Goal: Task Accomplishment & Management: Use online tool/utility

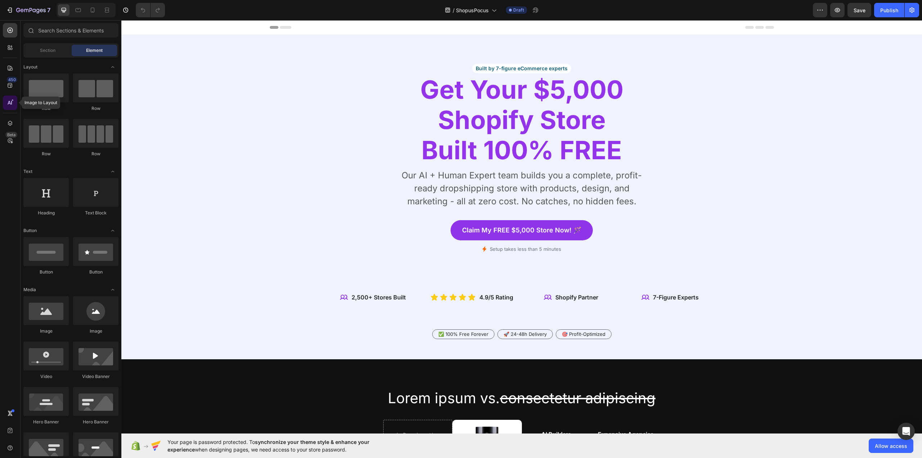
click at [8, 98] on div at bounding box center [10, 102] width 14 height 14
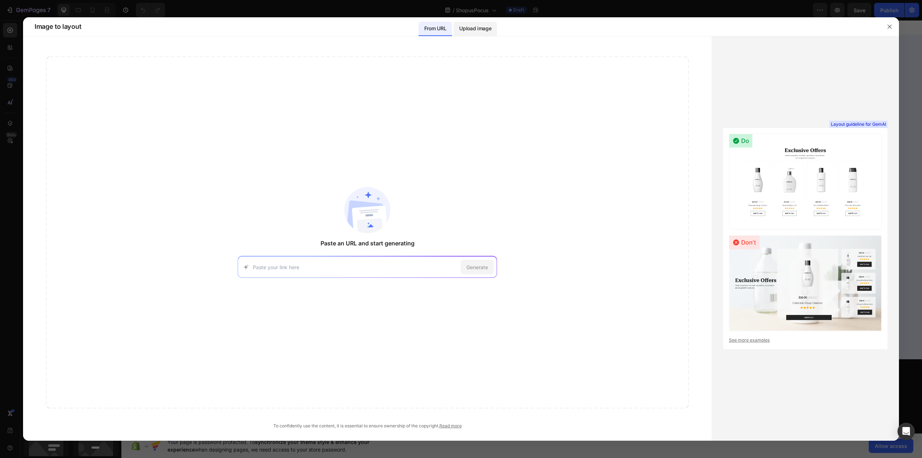
click at [475, 32] on p "Upload image" at bounding box center [475, 28] width 32 height 9
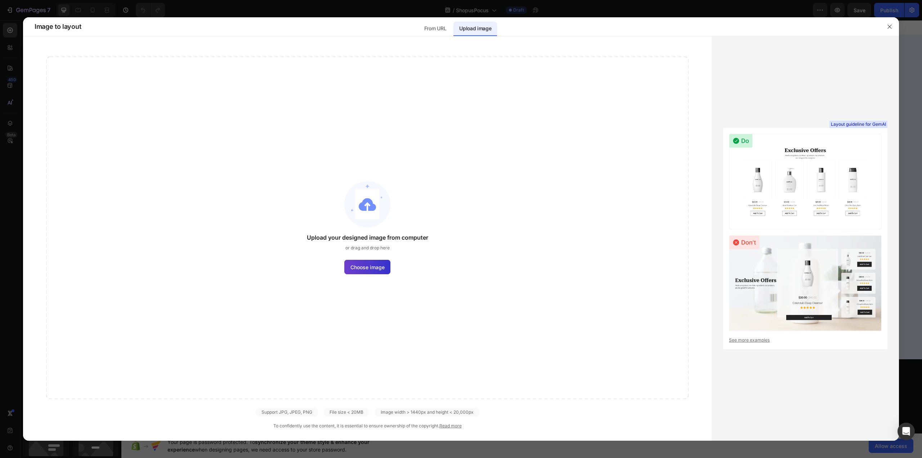
click at [376, 266] on span "Choose image" at bounding box center [367, 267] width 34 height 8
click at [0, 0] on input "Choose image" at bounding box center [0, 0] width 0 height 0
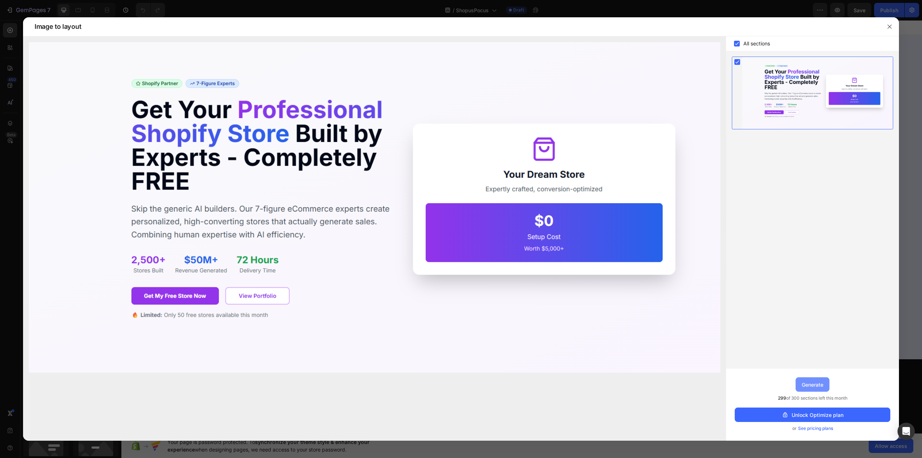
drag, startPoint x: 816, startPoint y: 384, endPoint x: 681, endPoint y: 338, distance: 143.0
click at [816, 384] on div "Generate" at bounding box center [813, 385] width 22 height 8
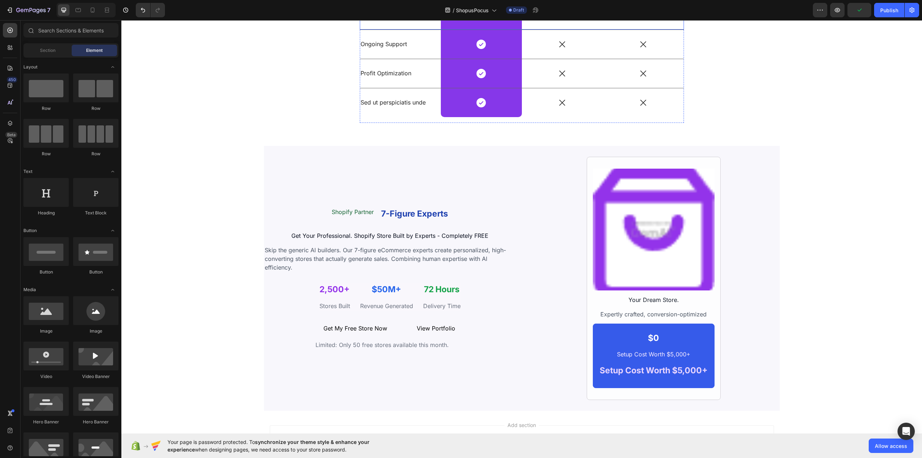
scroll to position [984, 0]
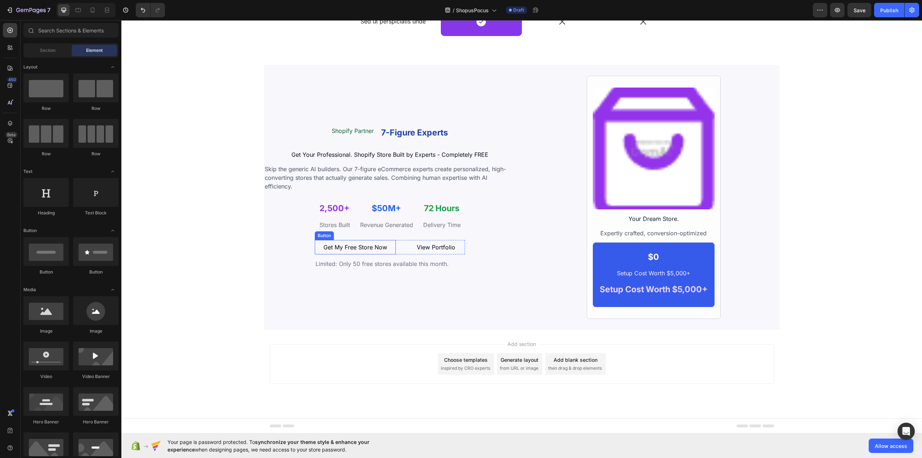
click at [386, 246] on button "Get My Free Store Now" at bounding box center [355, 247] width 81 height 14
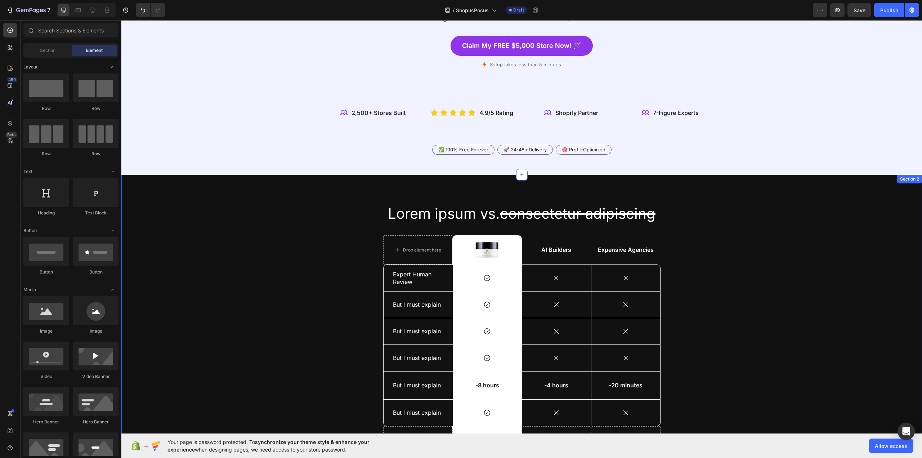
scroll to position [0, 0]
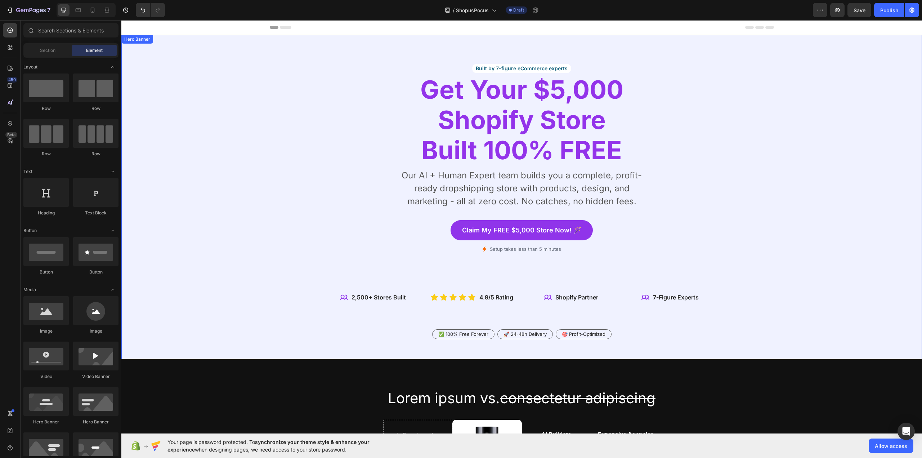
click at [209, 59] on div "Background Image" at bounding box center [521, 197] width 800 height 324
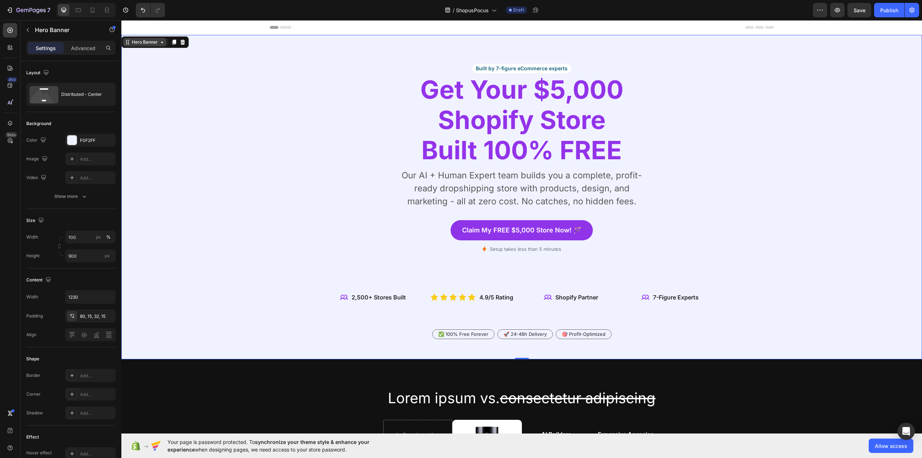
click at [144, 46] on div "Hero Banner" at bounding box center [144, 42] width 43 height 9
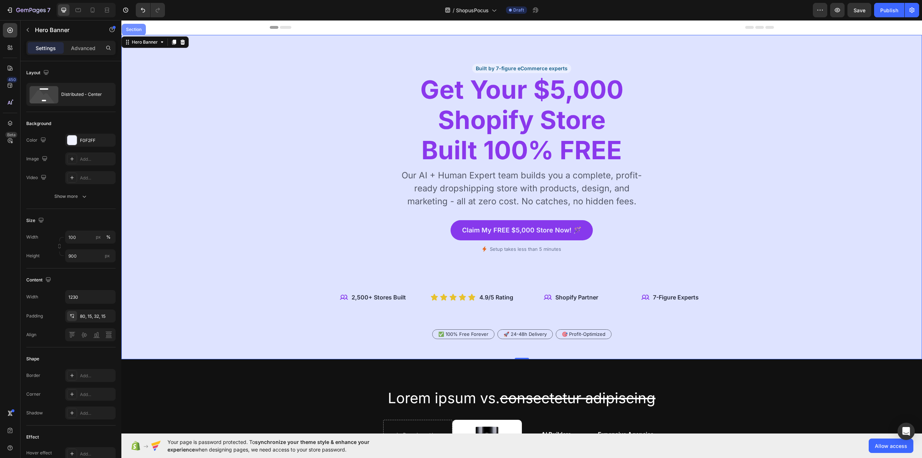
click at [139, 29] on div "Section" at bounding box center [134, 29] width 18 height 4
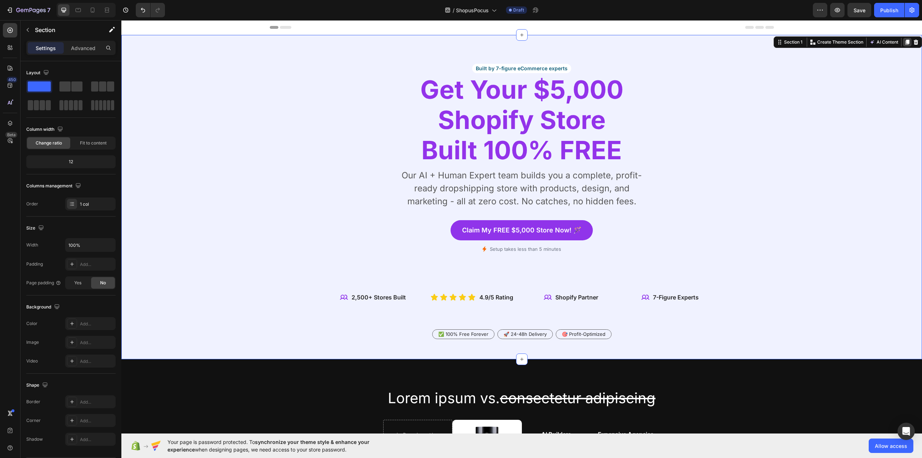
click at [905, 40] on icon at bounding box center [907, 42] width 4 height 5
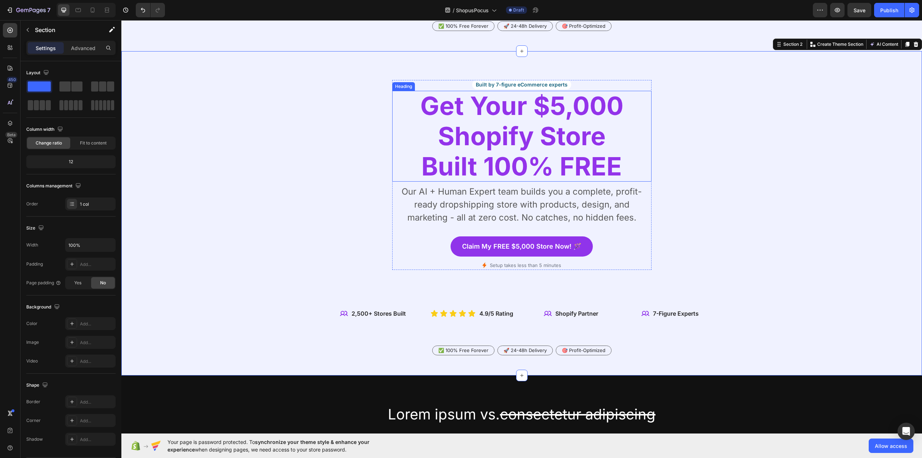
scroll to position [314, 0]
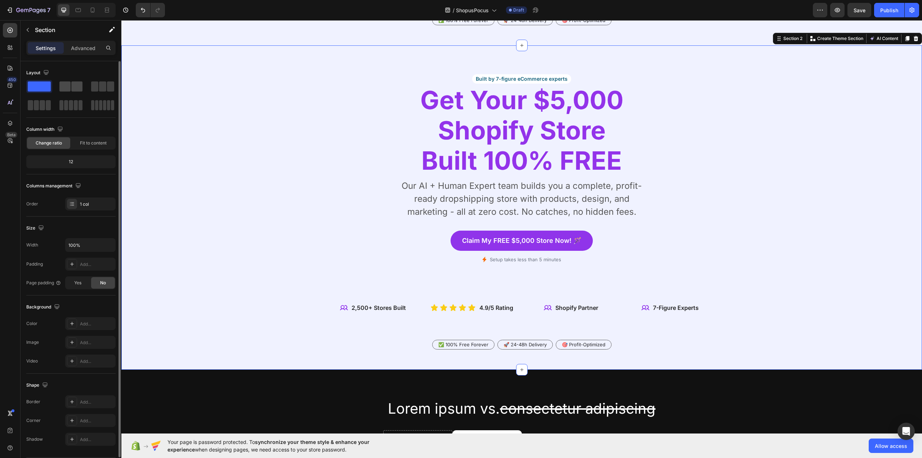
click at [77, 86] on span at bounding box center [76, 86] width 11 height 10
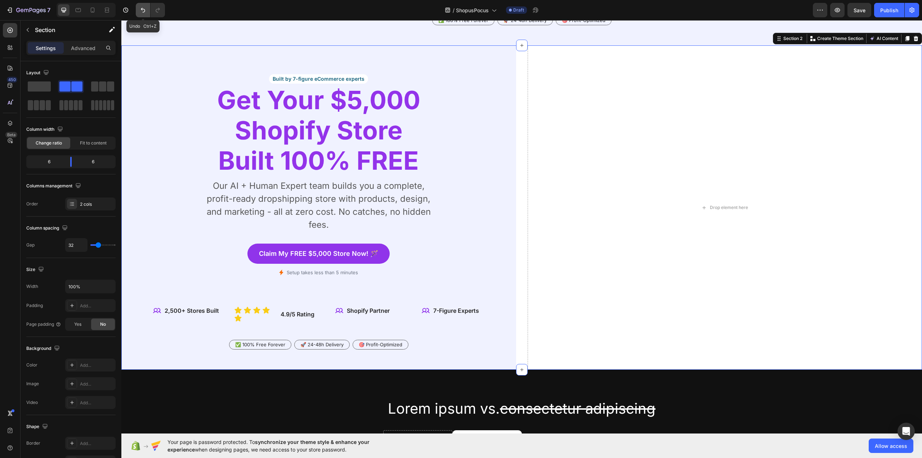
click at [144, 8] on icon "Undo/Redo" at bounding box center [142, 9] width 7 height 7
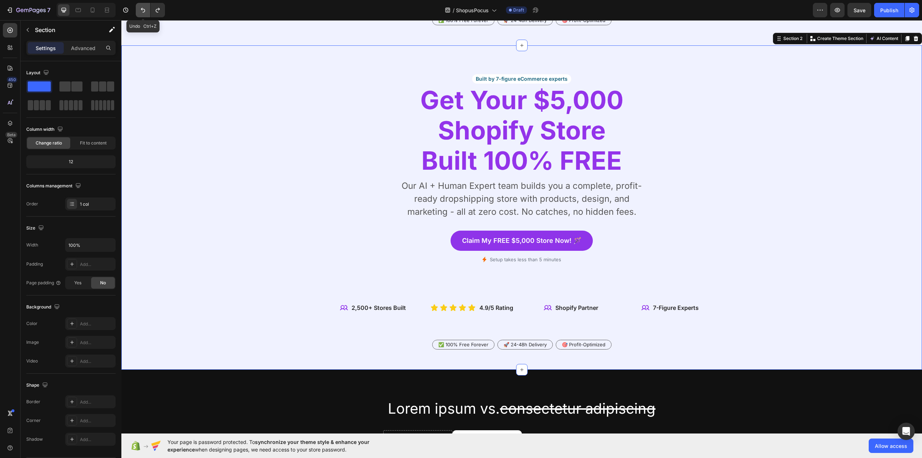
click at [144, 8] on icon "Undo/Redo" at bounding box center [142, 9] width 7 height 7
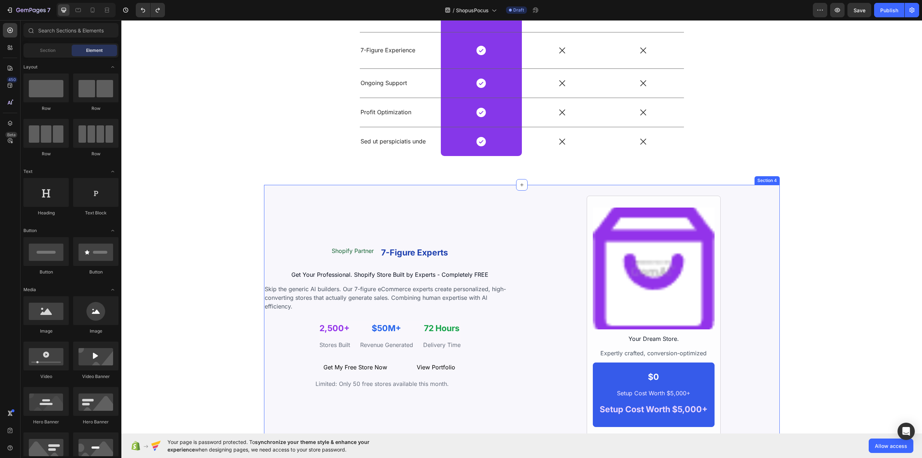
scroll to position [984, 0]
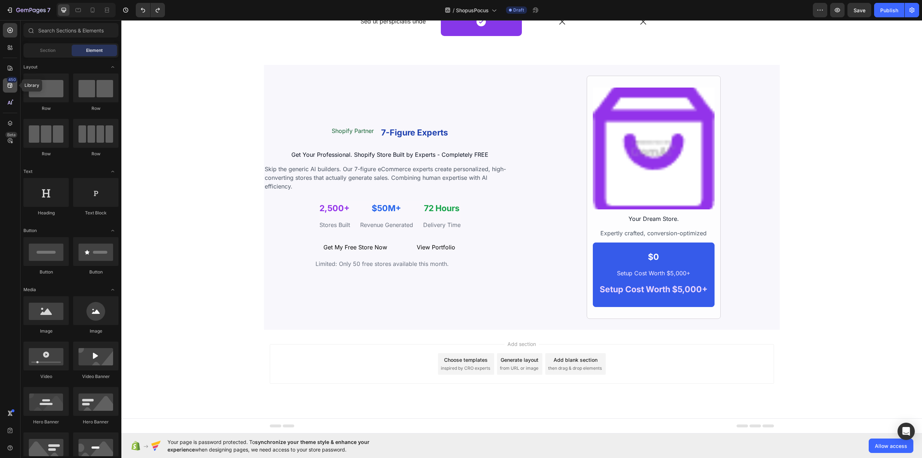
click at [10, 83] on icon at bounding box center [9, 85] width 7 height 7
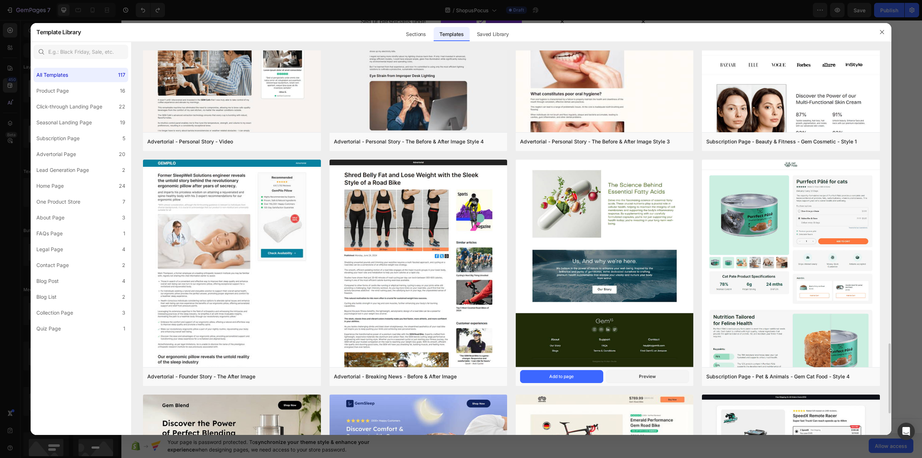
scroll to position [1400, 0]
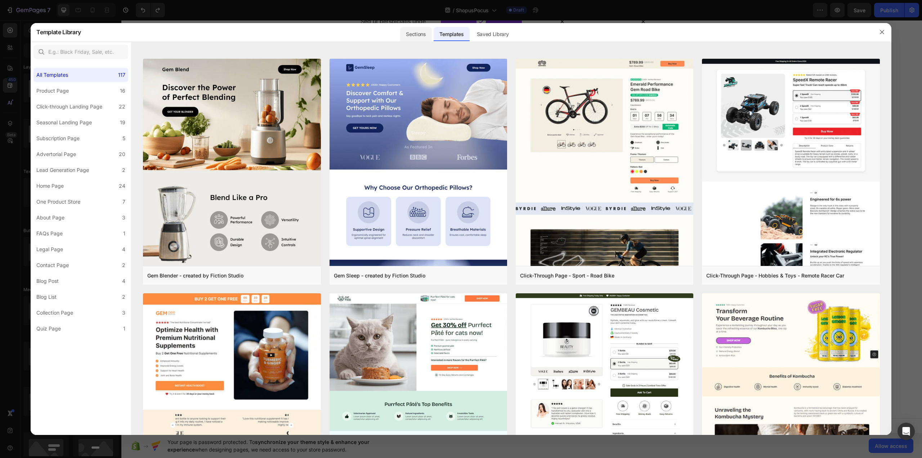
click at [417, 36] on div "Sections" at bounding box center [415, 34] width 31 height 14
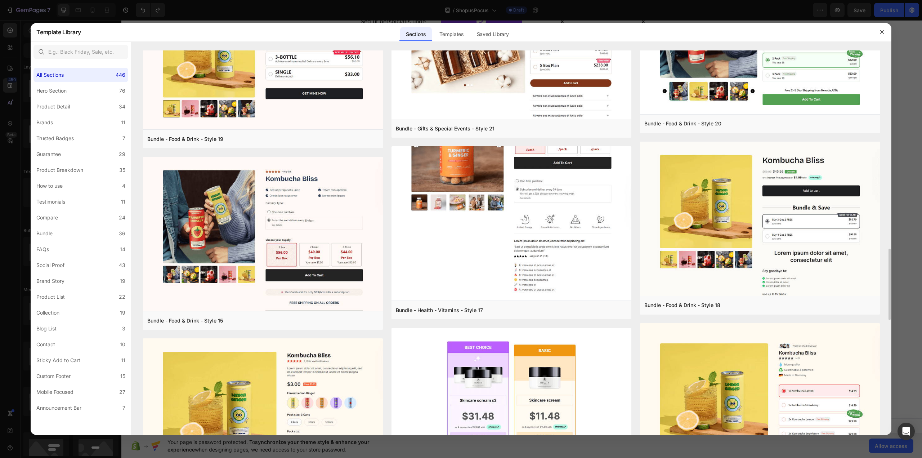
scroll to position [1233, 0]
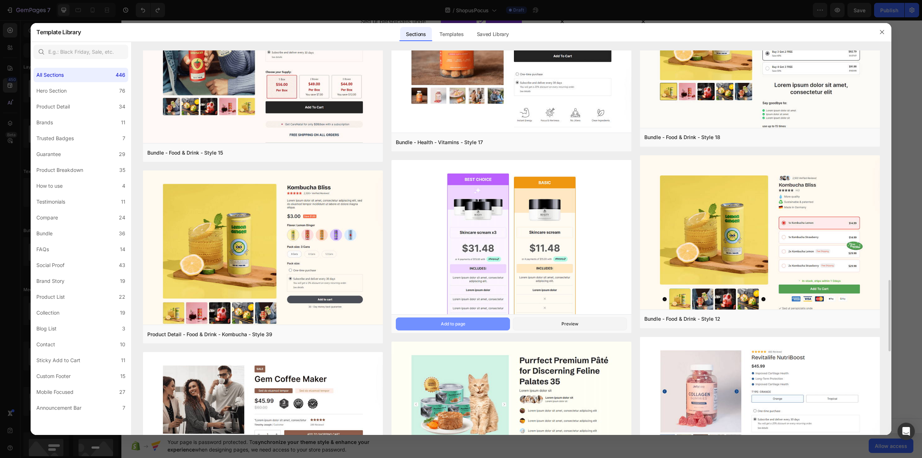
click at [447, 325] on div "Add to page" at bounding box center [453, 323] width 24 height 6
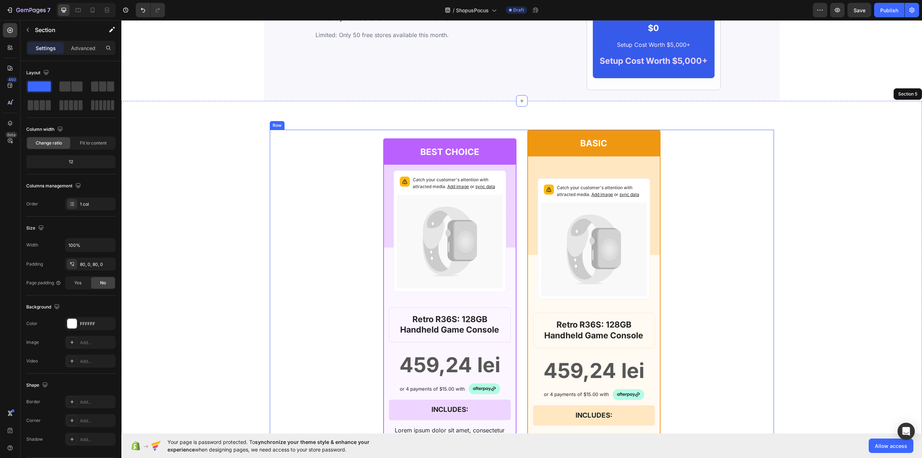
scroll to position [1210, 0]
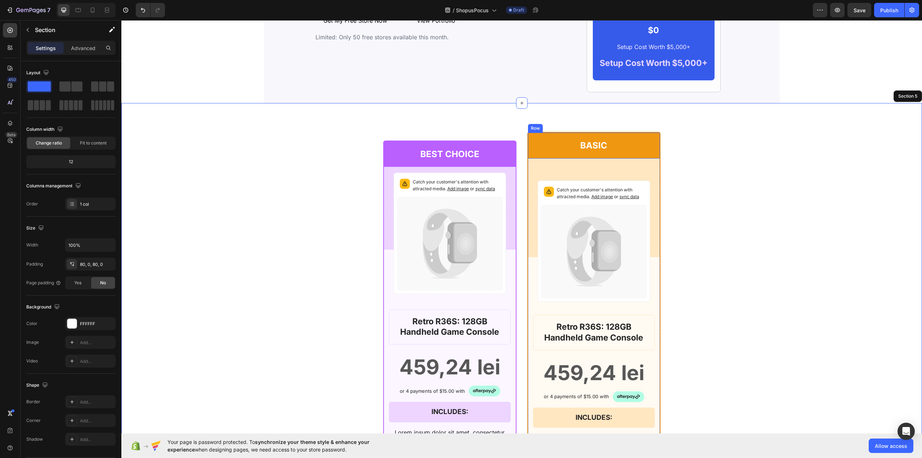
click at [530, 136] on div "BASIC Text Block Row" at bounding box center [594, 146] width 132 height 26
click at [537, 125] on div "Row" at bounding box center [543, 125] width 12 height 6
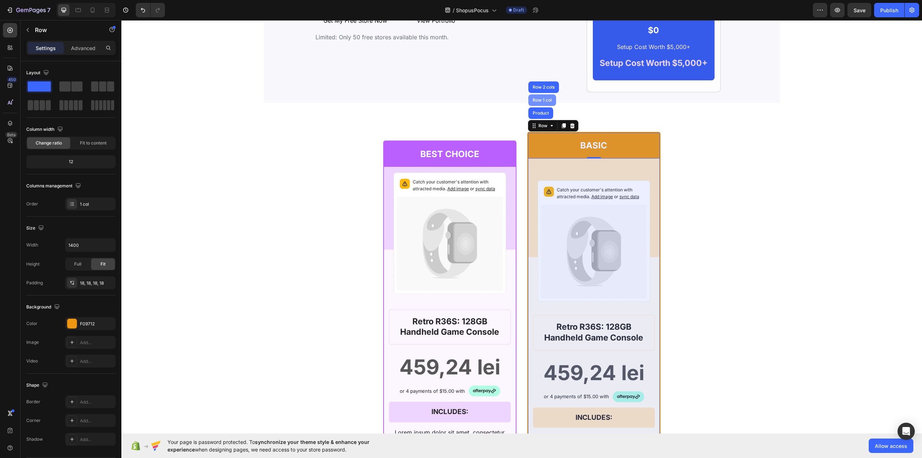
click at [539, 99] on div "Row 1 col" at bounding box center [542, 100] width 22 height 4
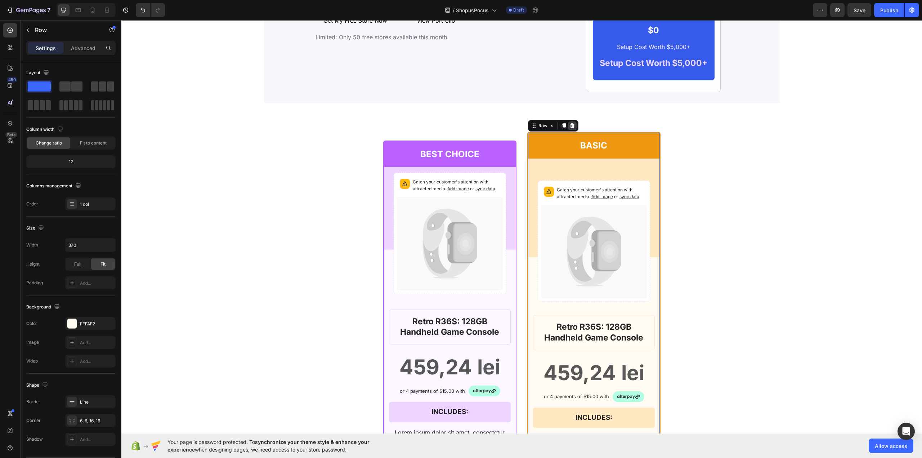
click at [570, 127] on icon at bounding box center [572, 126] width 6 height 6
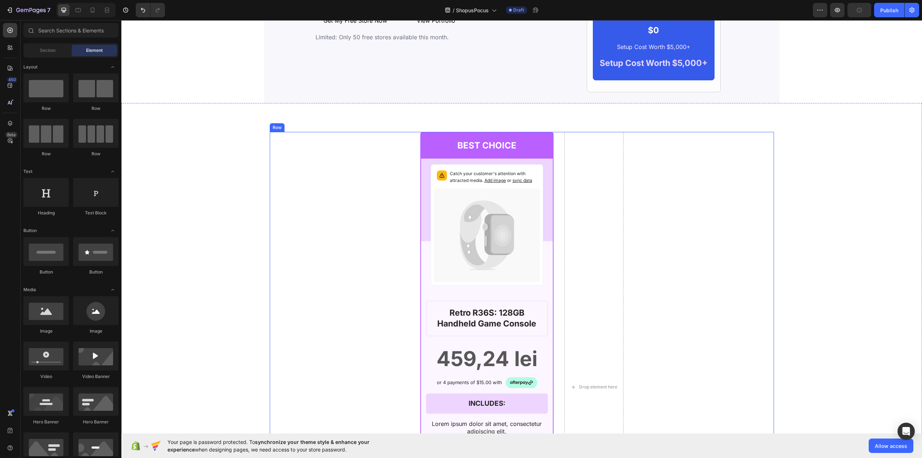
click at [556, 139] on div "BEST CHOICE Text Block Row Catch your customer's attention with attracted media…" at bounding box center [522, 387] width 504 height 510
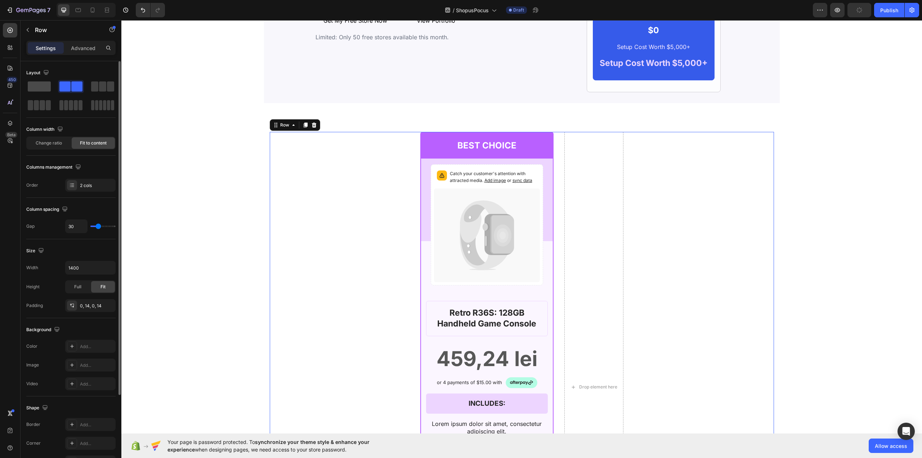
click at [43, 85] on span at bounding box center [39, 86] width 23 height 10
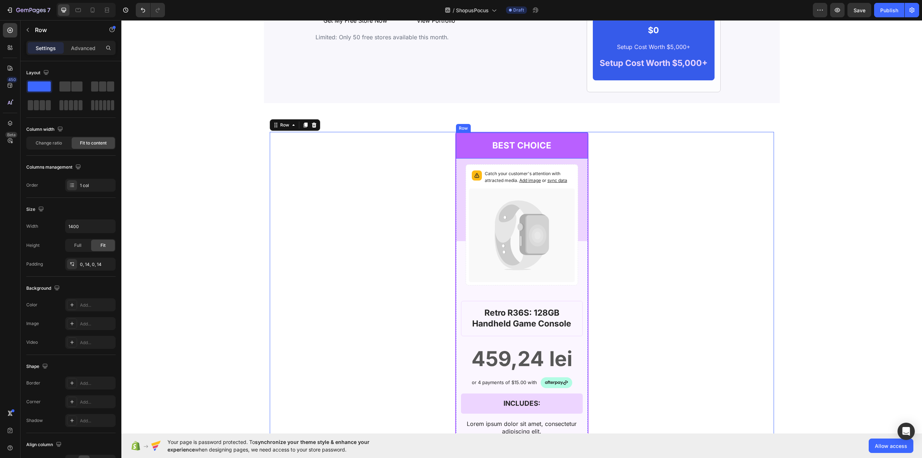
click at [458, 137] on div "BEST CHOICE Text Block Row" at bounding box center [522, 146] width 132 height 26
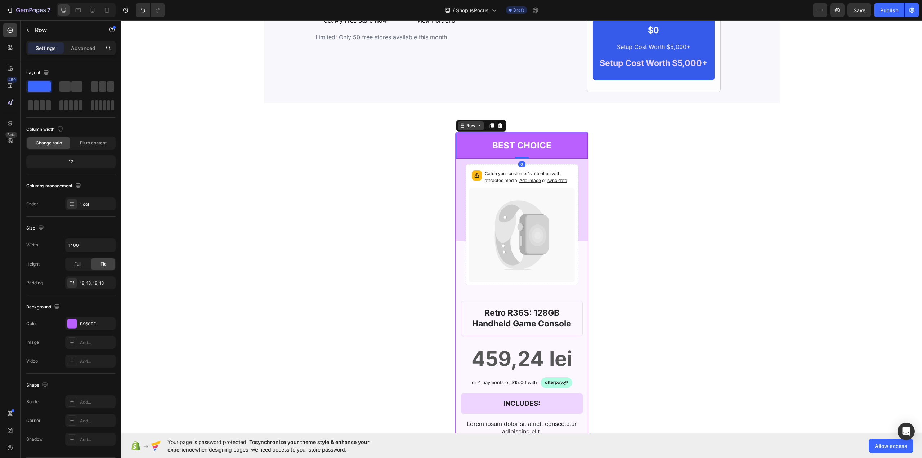
click at [461, 129] on icon at bounding box center [462, 126] width 6 height 6
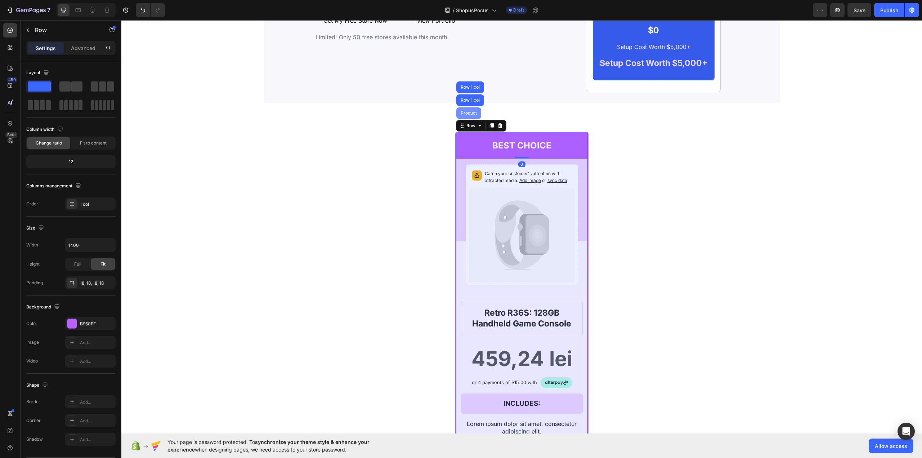
click at [463, 115] on div "Product" at bounding box center [468, 113] width 19 height 4
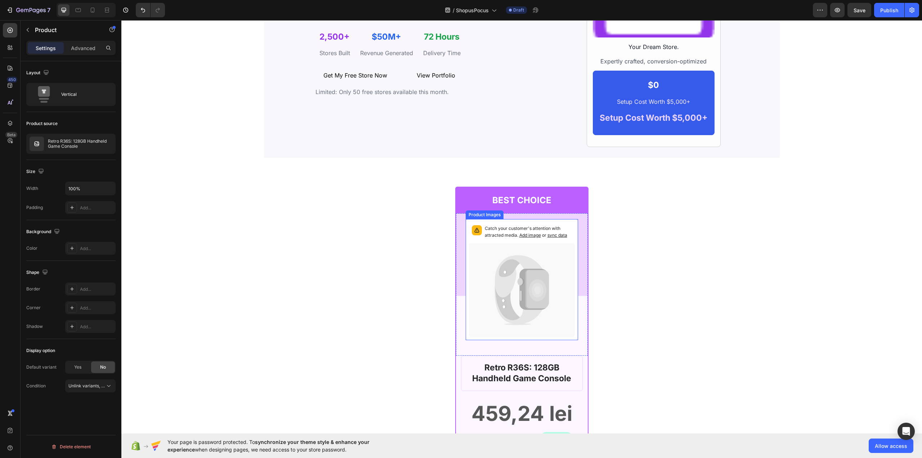
scroll to position [1226, 0]
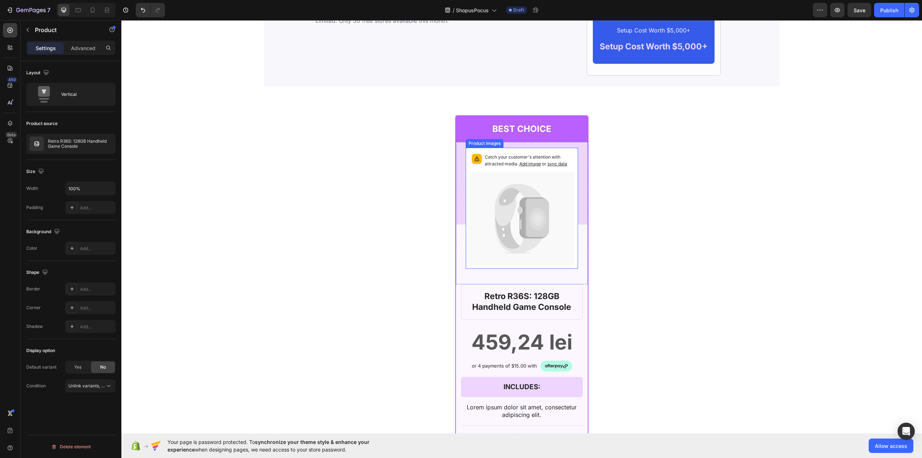
click at [531, 200] on icon at bounding box center [537, 217] width 24 height 39
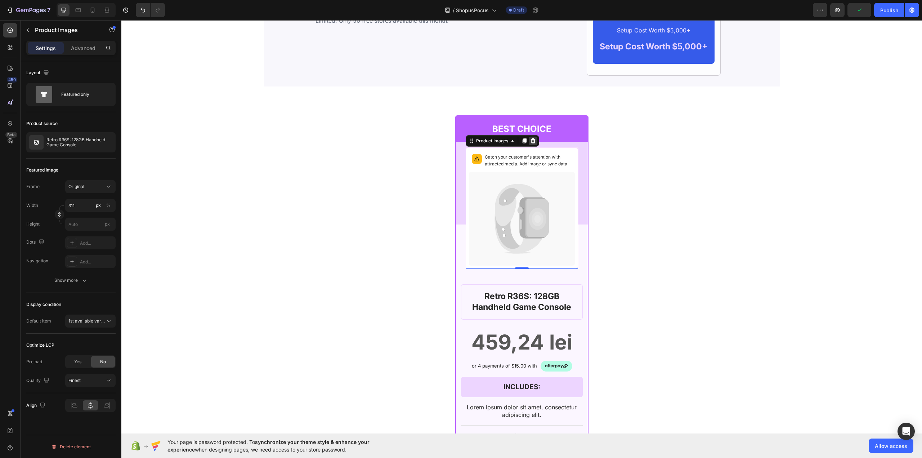
click at [534, 141] on div at bounding box center [533, 140] width 9 height 9
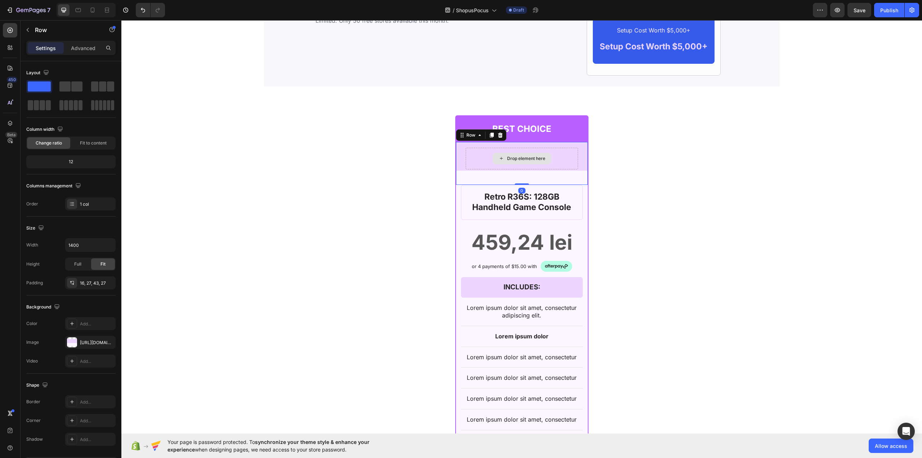
click at [469, 158] on div "Drop element here" at bounding box center [522, 159] width 112 height 22
click at [498, 137] on icon at bounding box center [500, 134] width 5 height 5
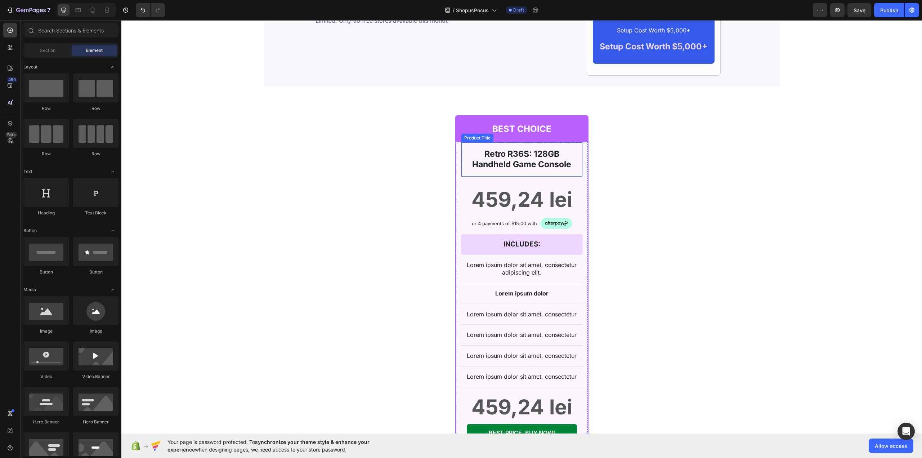
click at [525, 165] on h1 "Retro R36S: 128GB Handheld Game Console" at bounding box center [521, 159] width 109 height 23
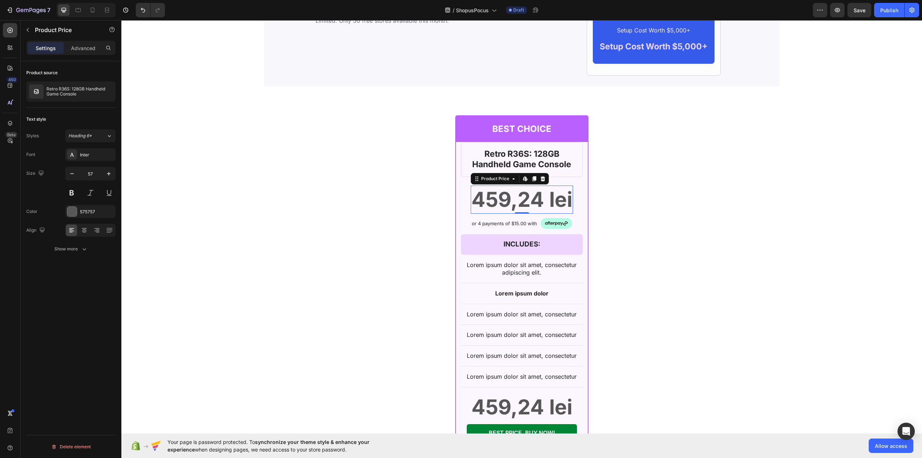
click at [513, 202] on div "459,24 lei" at bounding box center [522, 199] width 102 height 28
click at [541, 178] on icon at bounding box center [542, 178] width 5 height 5
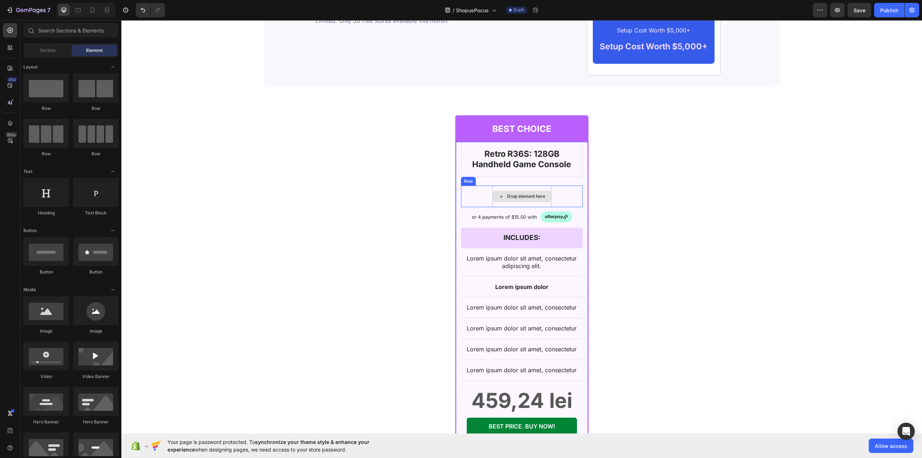
click at [475, 192] on div "Drop element here Row" at bounding box center [522, 196] width 122 height 22
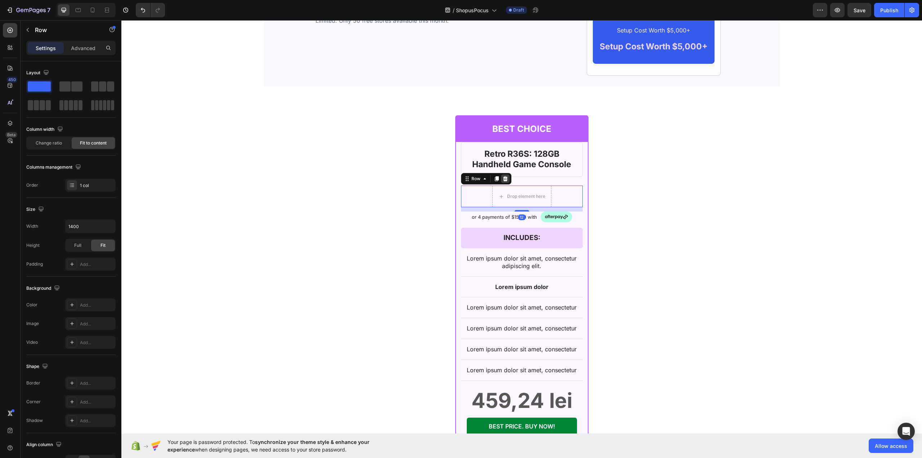
click at [504, 181] on icon at bounding box center [505, 178] width 5 height 5
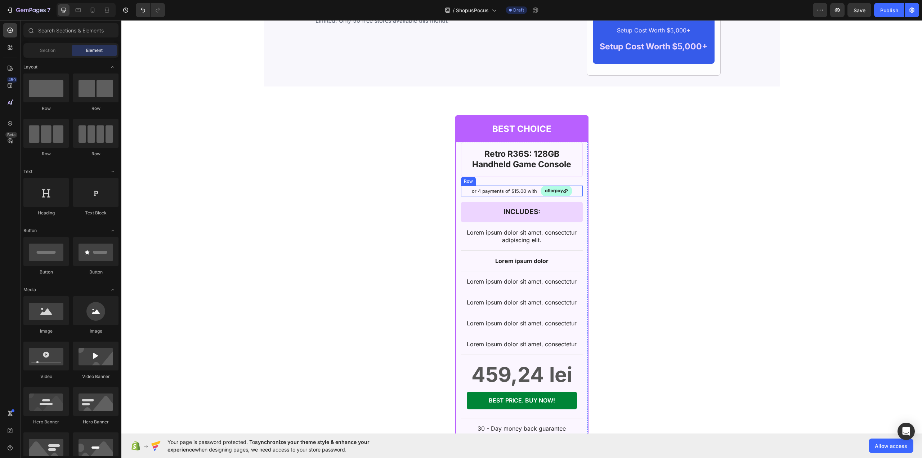
click at [463, 189] on div "or 4 payments of $15.00 with Text Block Image Row" at bounding box center [522, 190] width 122 height 11
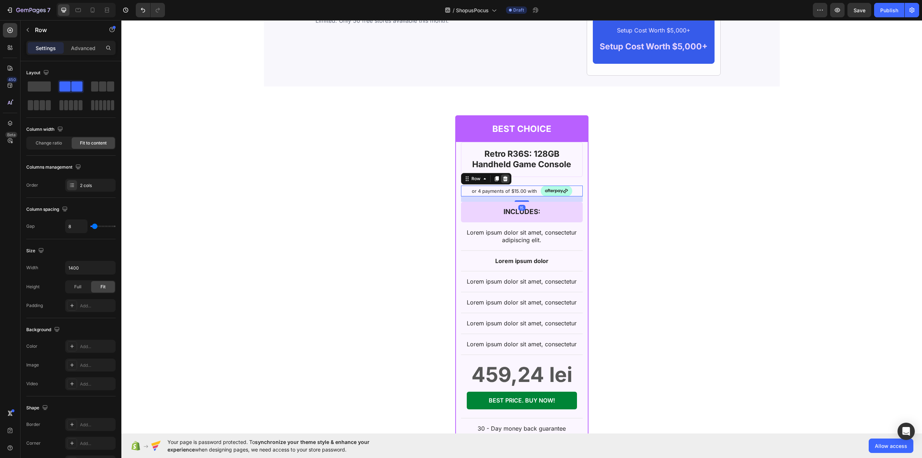
click at [503, 181] on icon at bounding box center [505, 178] width 5 height 5
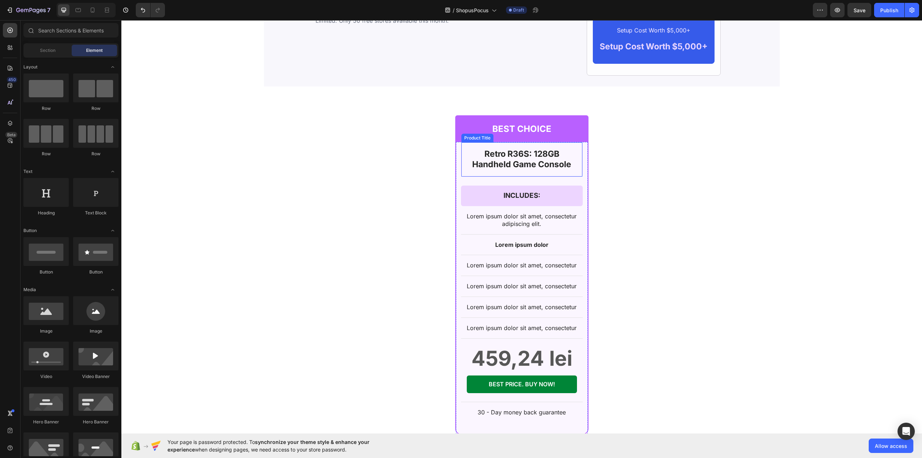
click at [470, 154] on h1 "Retro R36S: 128GB Handheld Game Console" at bounding box center [521, 159] width 109 height 23
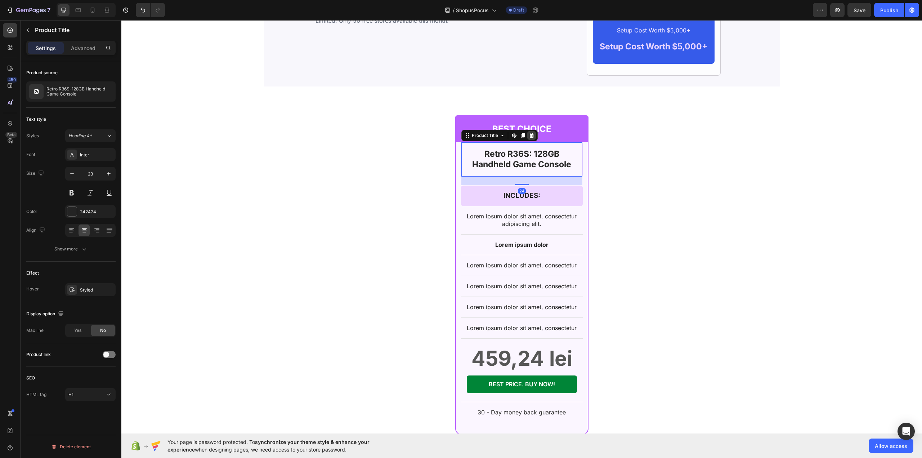
click at [531, 137] on icon at bounding box center [532, 136] width 6 height 6
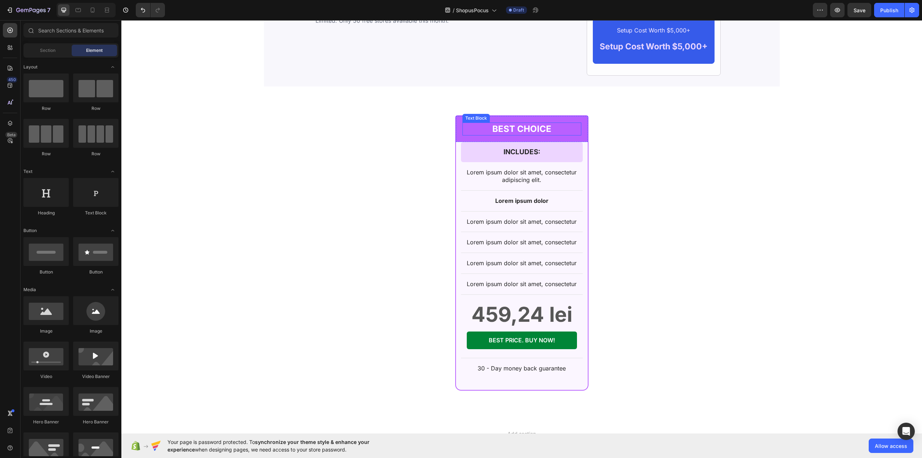
click at [510, 129] on p "BEST CHOICE" at bounding box center [521, 128] width 117 height 11
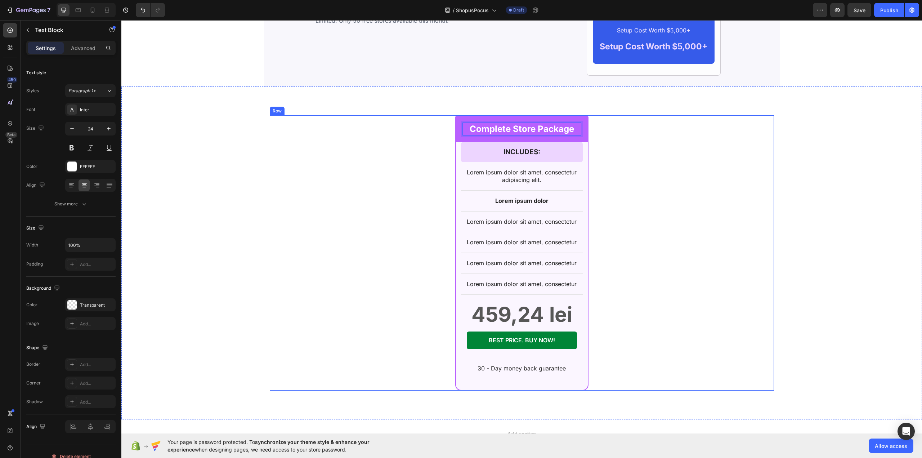
click at [369, 123] on div "Complete Store Package Text Block 0 Row INCLUDES: Text Block Row Row Lorem ipsu…" at bounding box center [522, 252] width 504 height 275
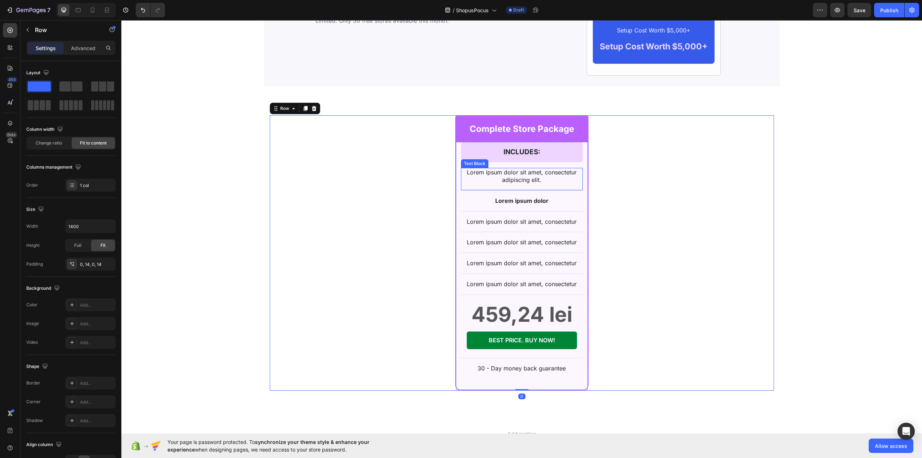
click at [506, 176] on p "Lorem ipsum dolor sit amet, consectetur adipiscing elit." at bounding box center [522, 176] width 120 height 15
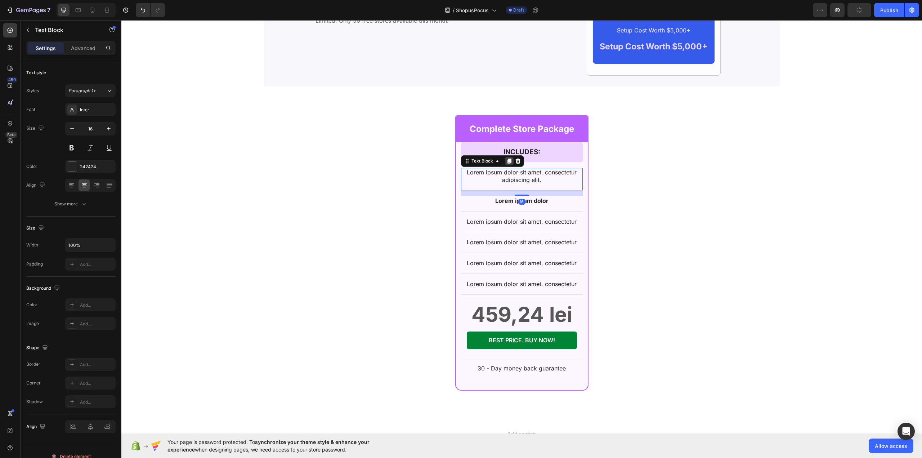
click at [506, 164] on icon at bounding box center [509, 161] width 6 height 6
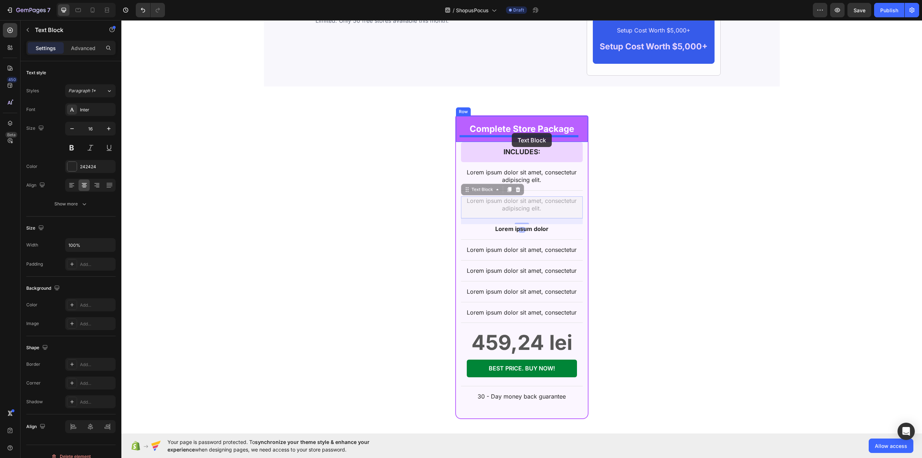
drag, startPoint x: 481, startPoint y: 189, endPoint x: 512, endPoint y: 133, distance: 64.5
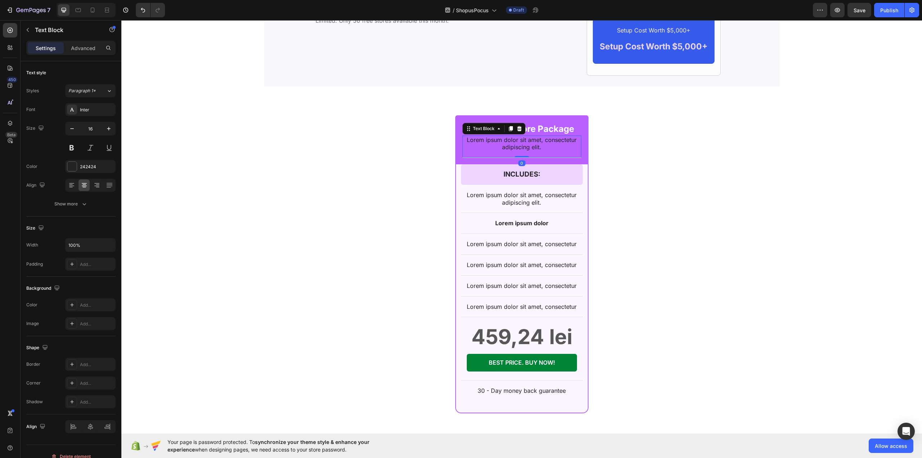
click at [512, 147] on p "Lorem ipsum dolor sit amet, consectetur adipiscing elit." at bounding box center [521, 143] width 117 height 15
click at [350, 142] on div "Complete Store Package Text Block Everything you need to start selling immediat…" at bounding box center [522, 264] width 504 height 298
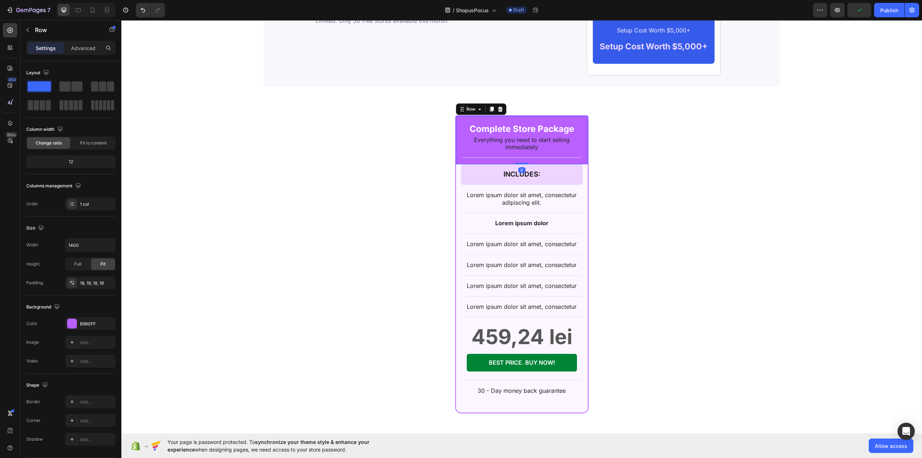
click at [542, 120] on div "Complete Store Package Text Block Everything you need to start selling immediat…" at bounding box center [522, 140] width 132 height 48
click at [466, 111] on div "Row" at bounding box center [471, 109] width 12 height 6
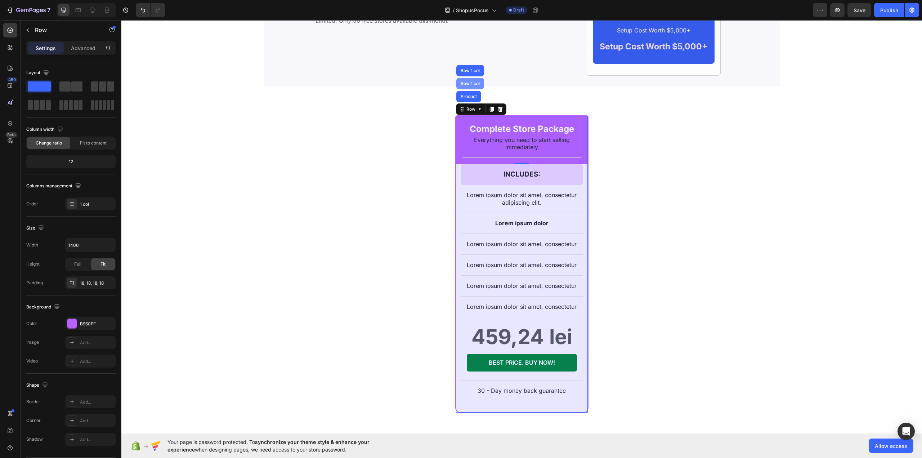
click at [471, 80] on div "Row 1 col" at bounding box center [470, 84] width 28 height 12
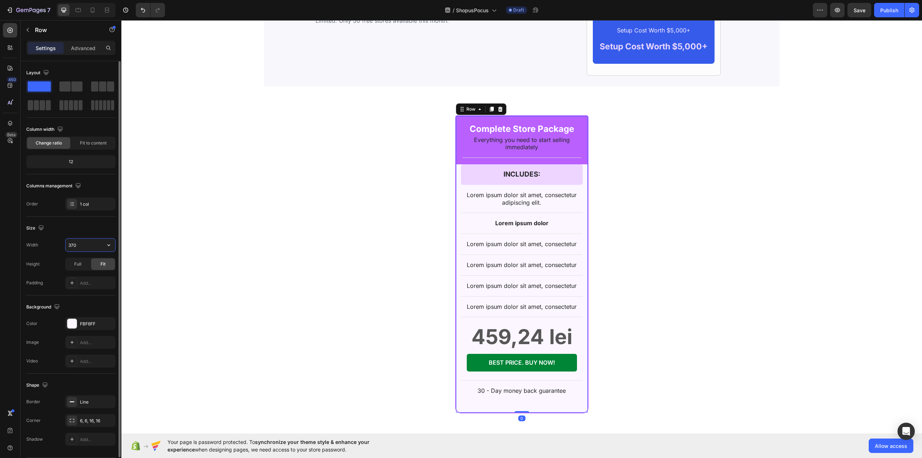
click at [92, 246] on input "370" at bounding box center [91, 244] width 50 height 13
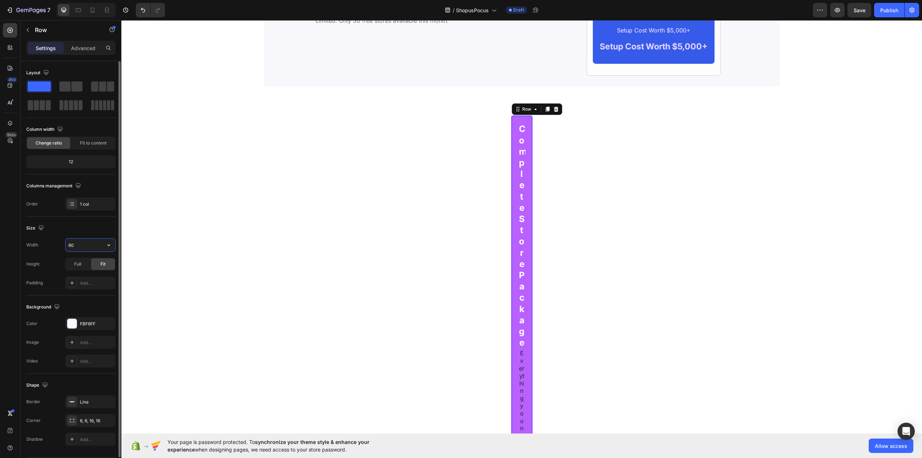
type input "600"
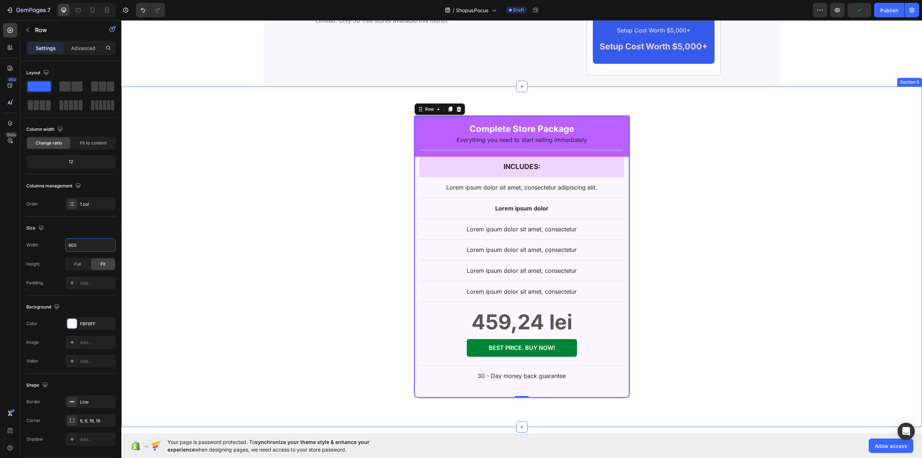
click at [355, 145] on div "Complete Store Package Text Block Everything you need to start selling immediat…" at bounding box center [522, 256] width 504 height 283
click at [450, 122] on div "Complete Store Package Text Block Everything you need to start selling immediat…" at bounding box center [521, 136] width 215 height 41
click at [438, 113] on div "Row" at bounding box center [429, 109] width 26 height 9
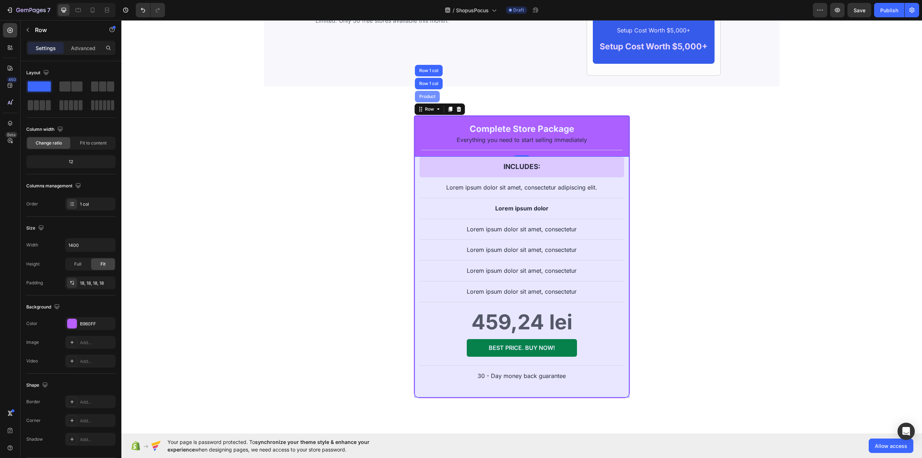
click at [430, 95] on div "Product" at bounding box center [427, 97] width 25 height 12
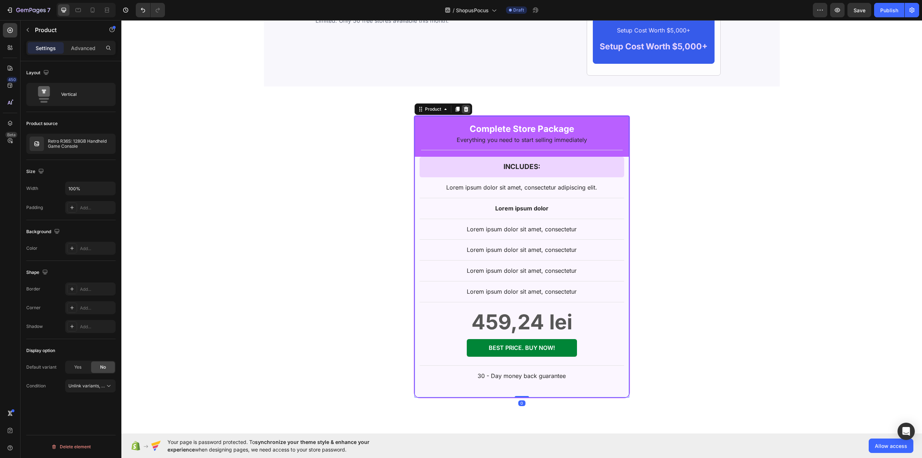
click at [465, 111] on icon at bounding box center [466, 109] width 6 height 6
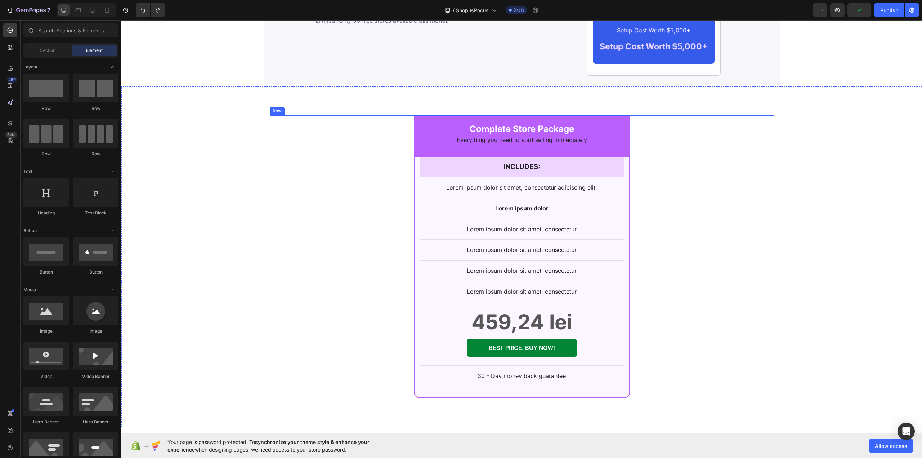
click at [322, 158] on div "Complete Store Package Text Block Everything you need to start selling immediat…" at bounding box center [522, 256] width 504 height 283
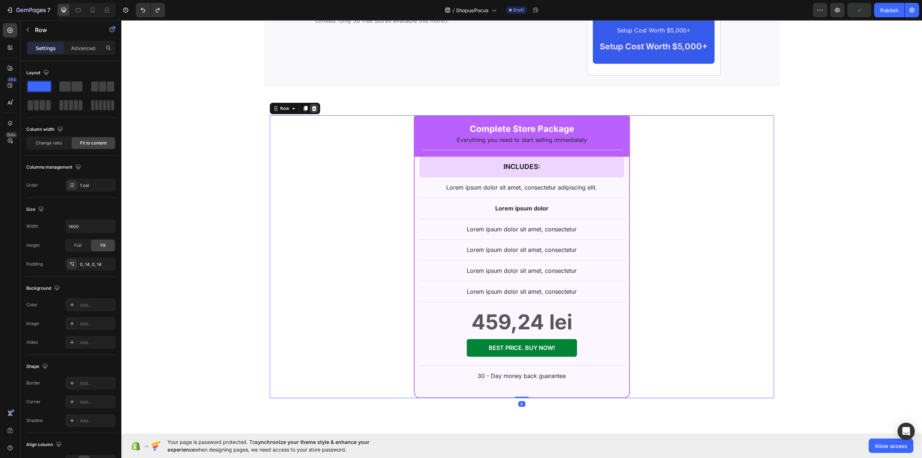
click at [312, 111] on icon at bounding box center [313, 108] width 5 height 5
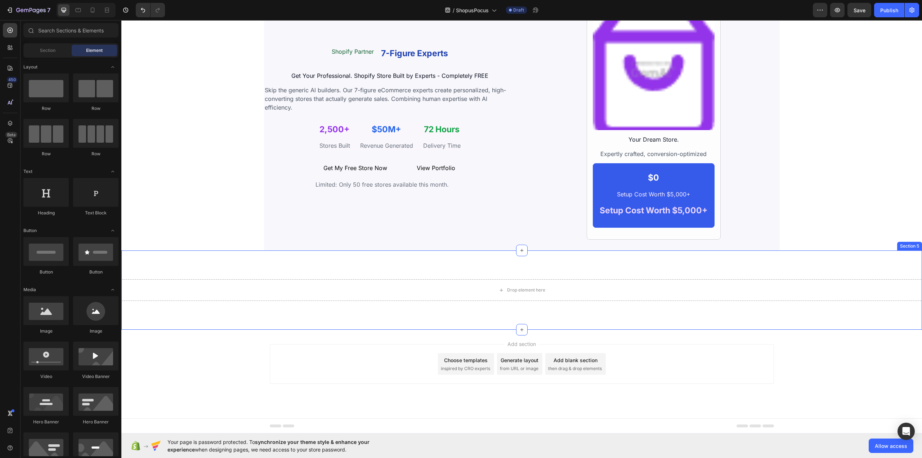
click at [890, 261] on div "Drop element here Section 5" at bounding box center [521, 289] width 800 height 79
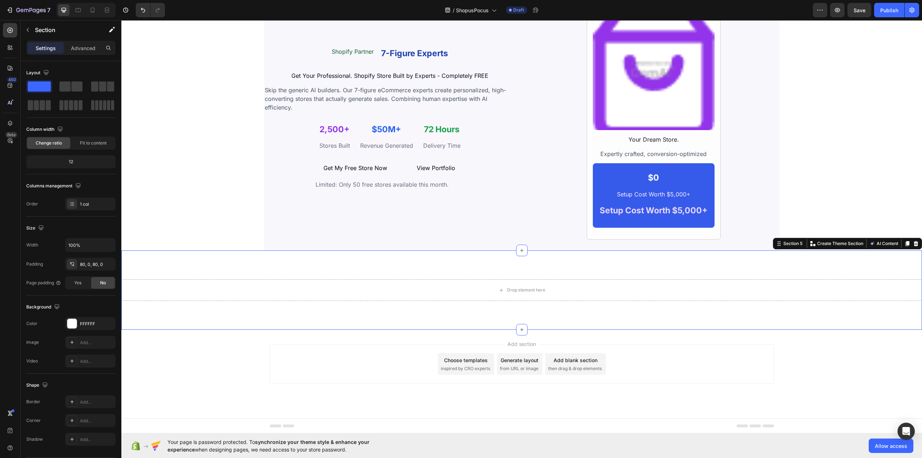
click at [913, 244] on icon at bounding box center [916, 244] width 6 height 6
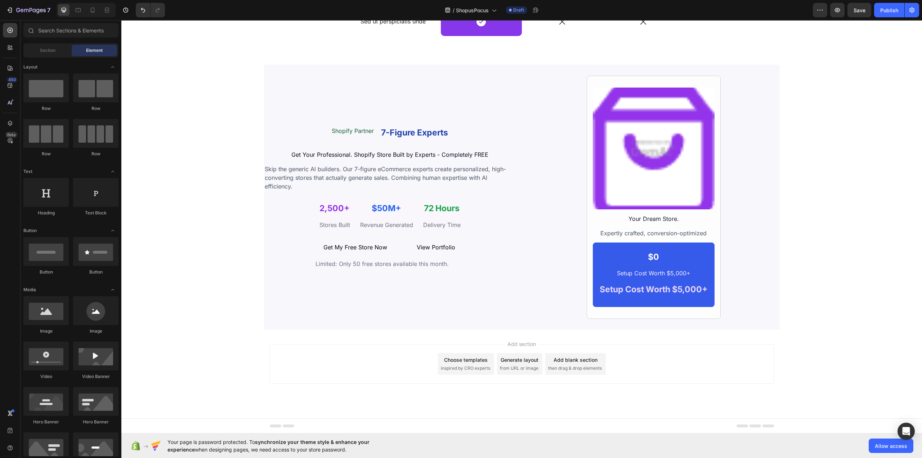
scroll to position [984, 0]
click at [12, 83] on icon at bounding box center [9, 85] width 7 height 7
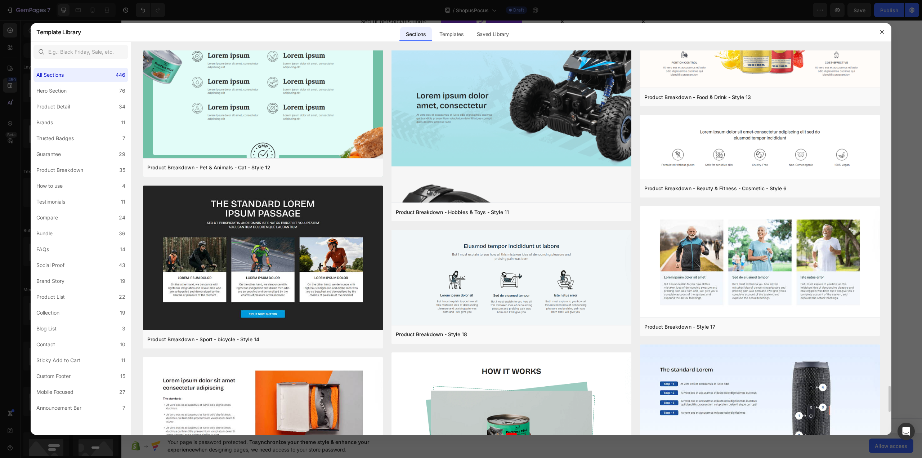
scroll to position [5022, 0]
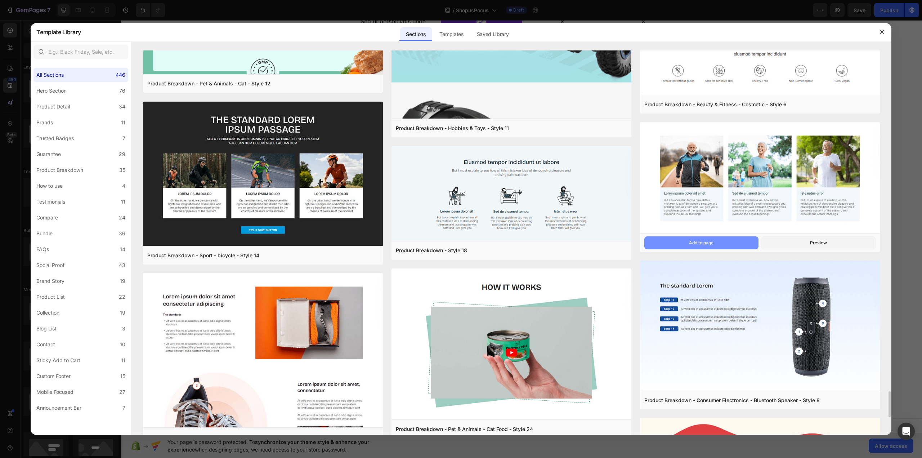
click at [715, 242] on button "Add to page" at bounding box center [701, 242] width 114 height 13
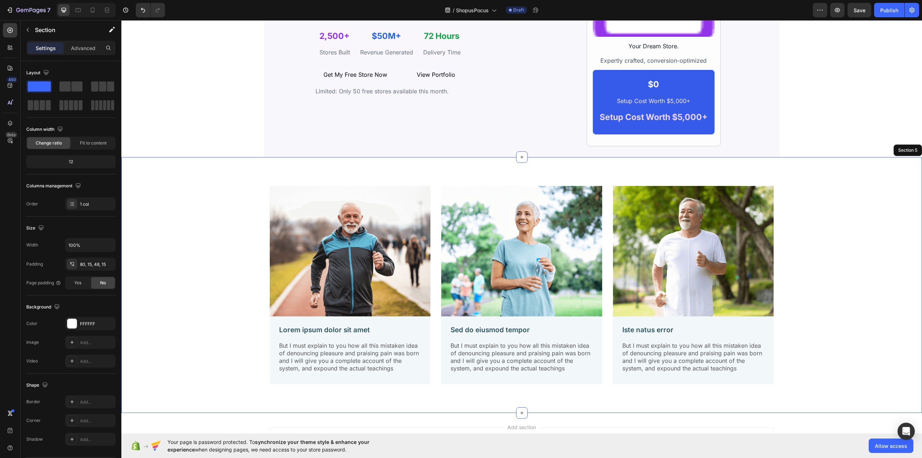
scroll to position [652, 0]
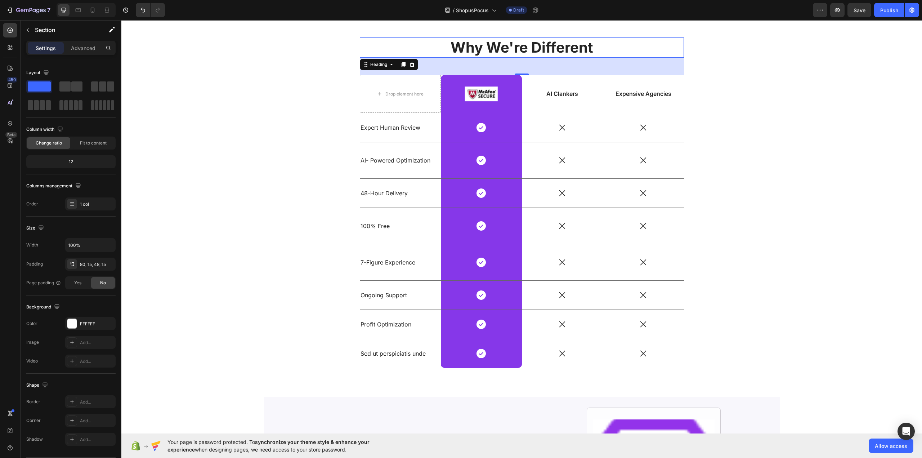
click at [522, 49] on h2 "Why We're Different" at bounding box center [522, 47] width 324 height 20
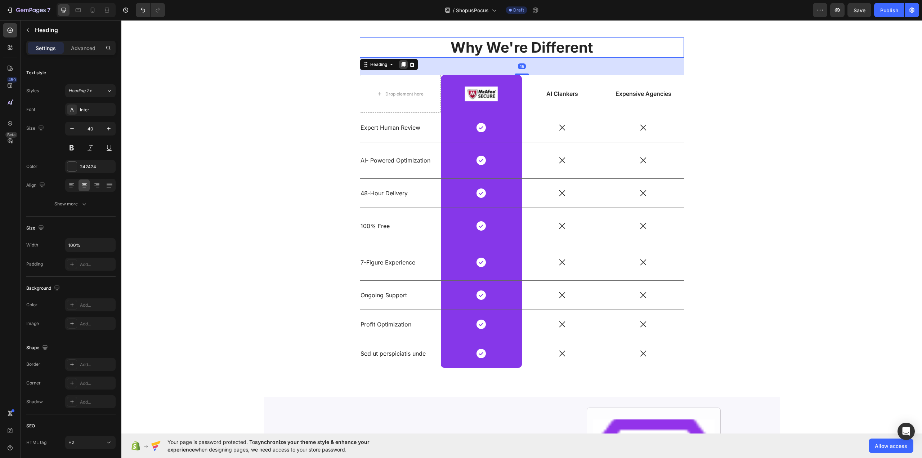
click at [400, 63] on icon at bounding box center [403, 65] width 6 height 6
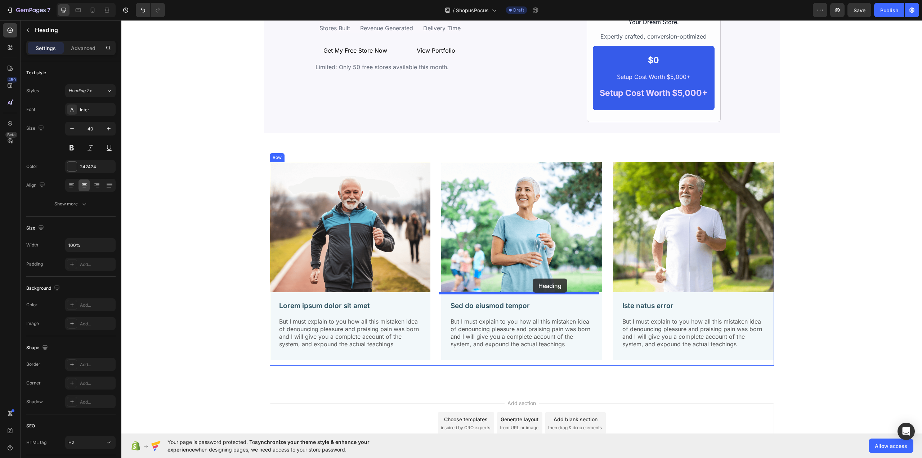
scroll to position [1278, 0]
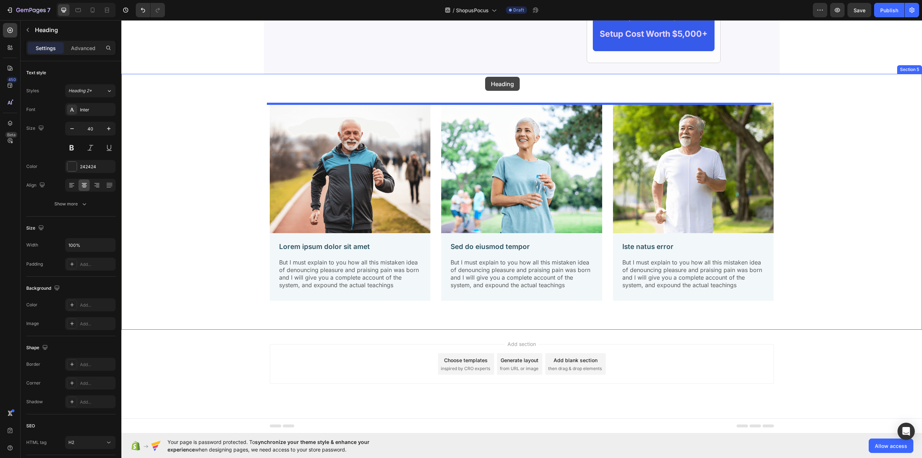
drag, startPoint x: 382, startPoint y: 69, endPoint x: 485, endPoint y: 77, distance: 103.3
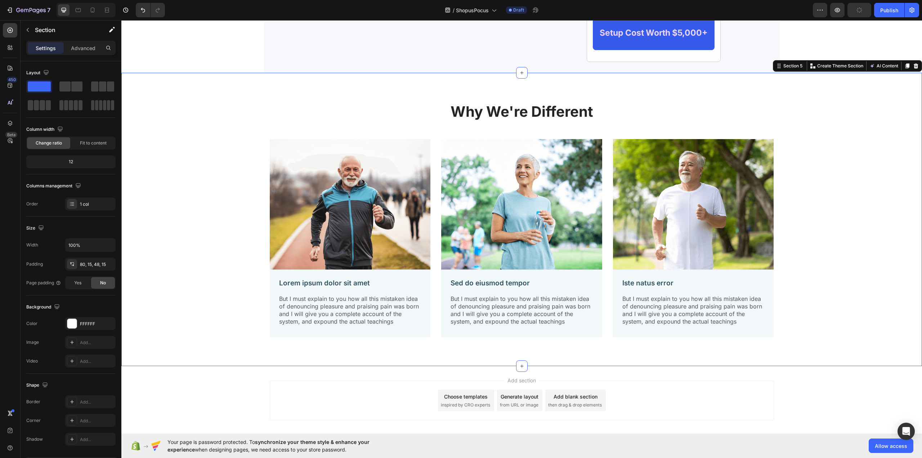
click at [226, 205] on div "Why We're Different Heading Image Lorem ipsum dolor sit amet Text Block But I m…" at bounding box center [522, 225] width 790 height 247
click at [512, 114] on h2 "Why We're Different" at bounding box center [522, 112] width 790 height 20
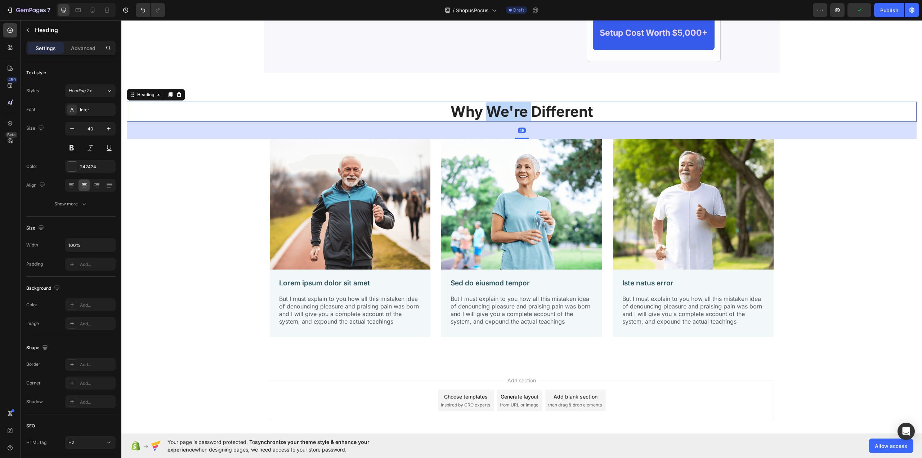
click at [512, 114] on h2 "Why We're Different" at bounding box center [522, 112] width 790 height 20
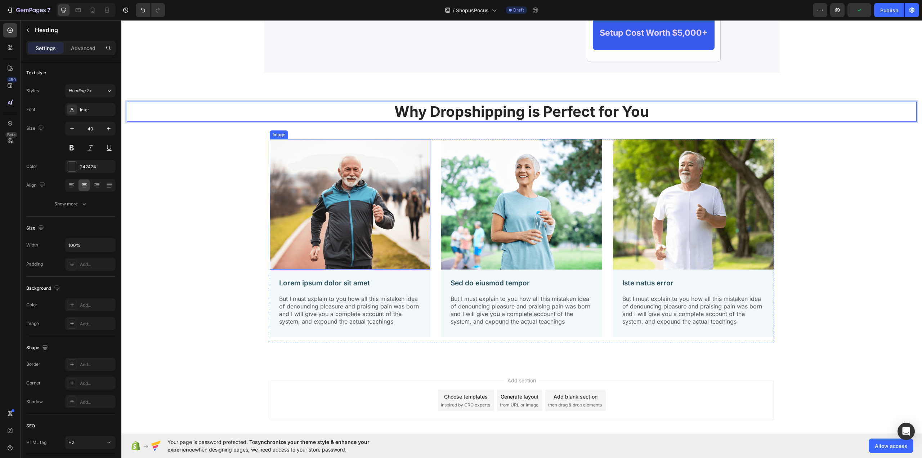
click at [200, 197] on div "Why Dropshipping is Perfect for You Heading 48 Image Lorem ipsum dolor sit amet…" at bounding box center [522, 225] width 790 height 247
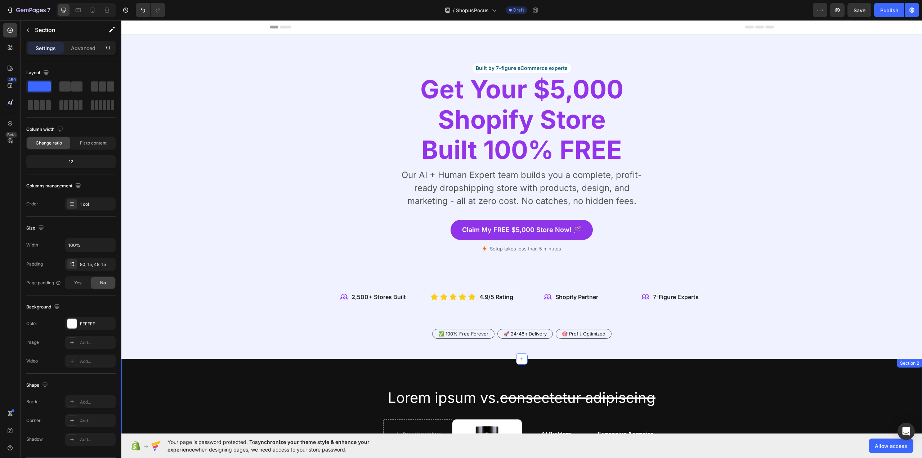
scroll to position [0, 0]
click at [568, 185] on p "Our AI + Human Expert team builds you a complete, profit-ready dropshipping sto…" at bounding box center [522, 188] width 258 height 39
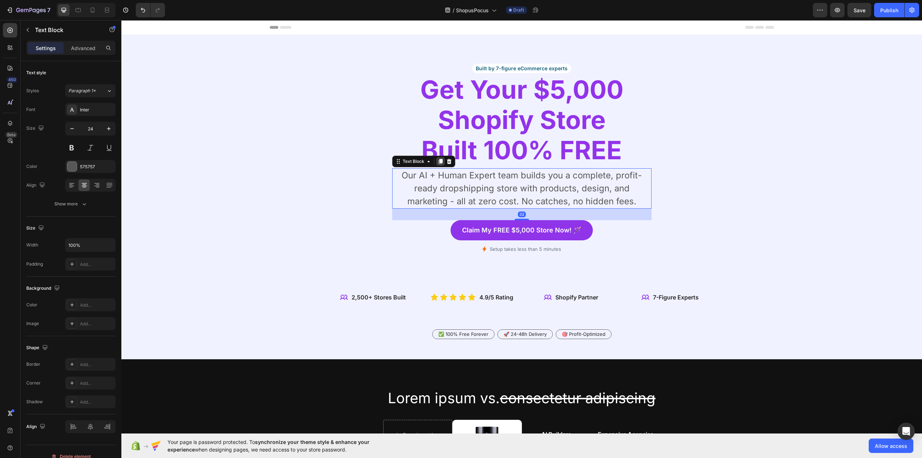
click at [438, 162] on icon at bounding box center [440, 161] width 4 height 5
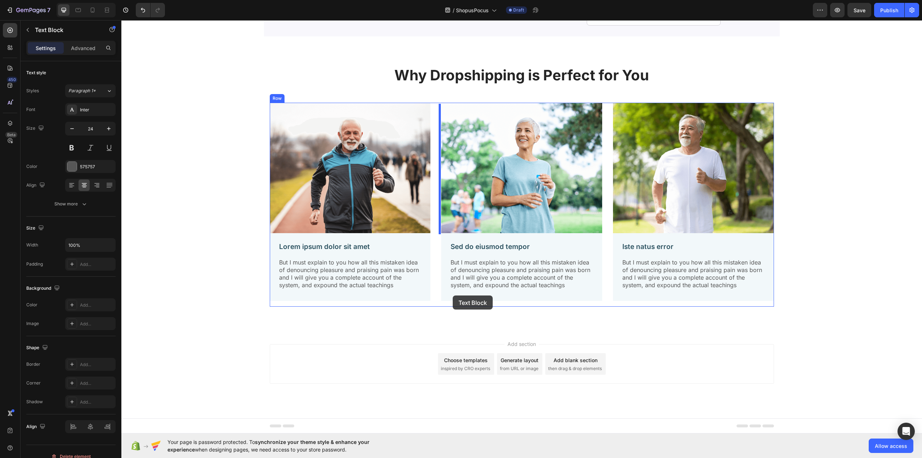
scroll to position [1109, 0]
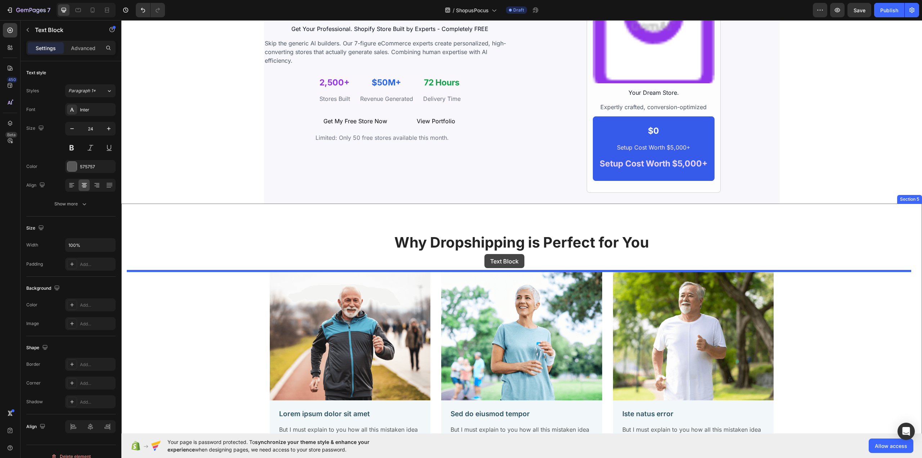
drag, startPoint x: 417, startPoint y: 236, endPoint x: 484, endPoint y: 254, distance: 69.7
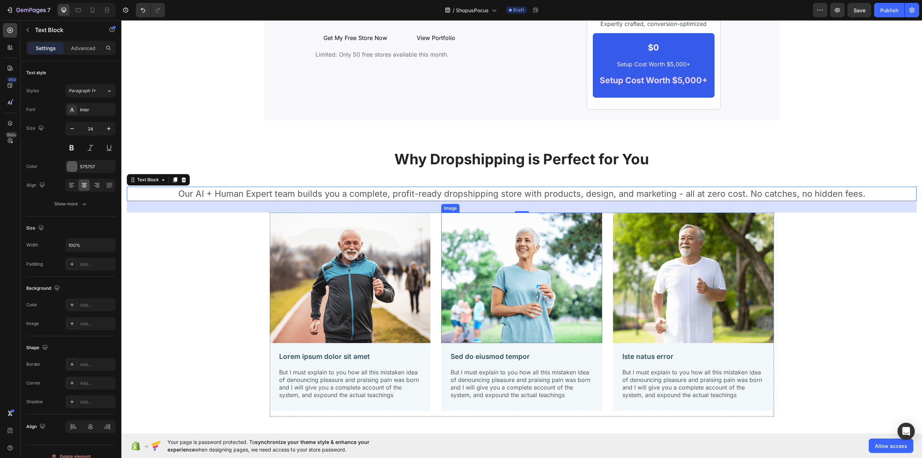
scroll to position [1194, 0]
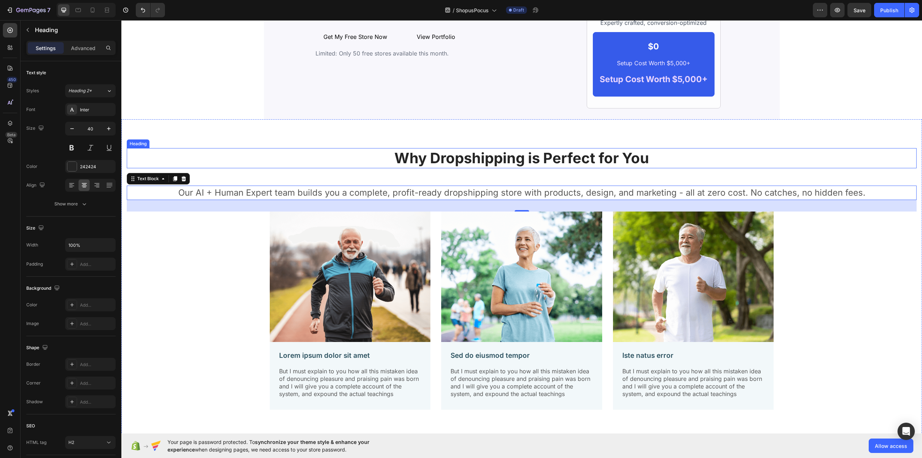
click at [310, 154] on h2 "Why Dropshipping is Perfect for You" at bounding box center [522, 158] width 790 height 20
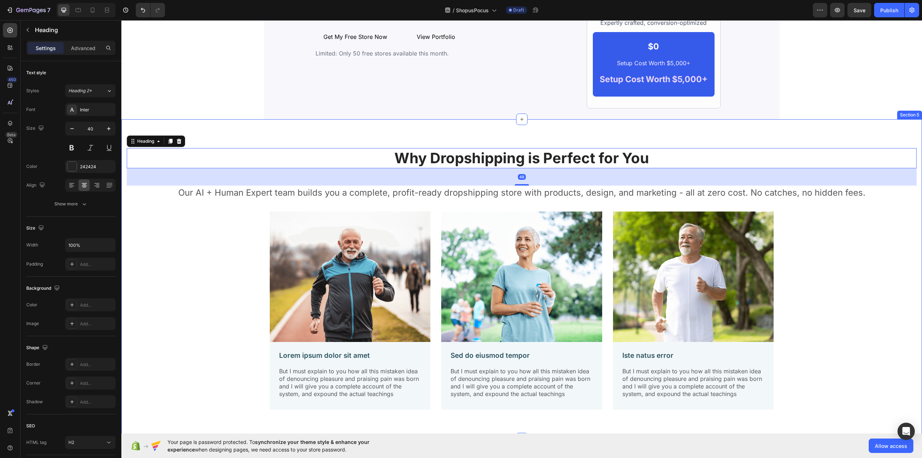
click at [205, 139] on div "Why Dropshipping is Perfect for You Heading 48 Our AI + Human Expert team build…" at bounding box center [521, 278] width 800 height 319
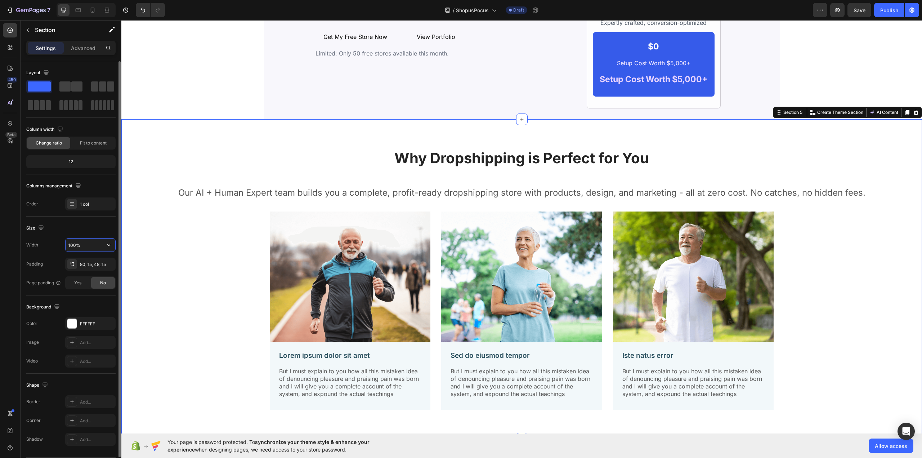
click at [95, 245] on input "100%" at bounding box center [91, 244] width 50 height 13
click at [110, 247] on icon "button" at bounding box center [108, 244] width 7 height 7
click at [90, 243] on input "100%" at bounding box center [91, 244] width 50 height 13
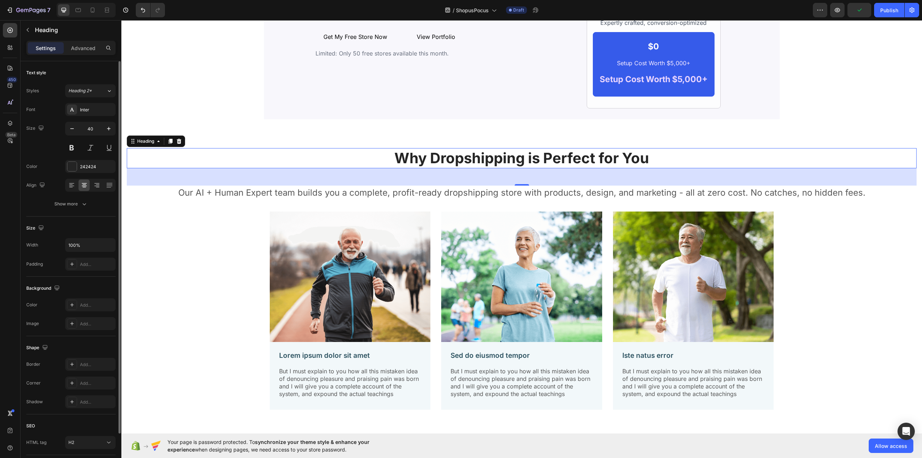
click at [407, 164] on h2 "Why Dropshipping is Perfect for You" at bounding box center [522, 158] width 790 height 20
click at [145, 140] on div "Heading" at bounding box center [146, 141] width 20 height 6
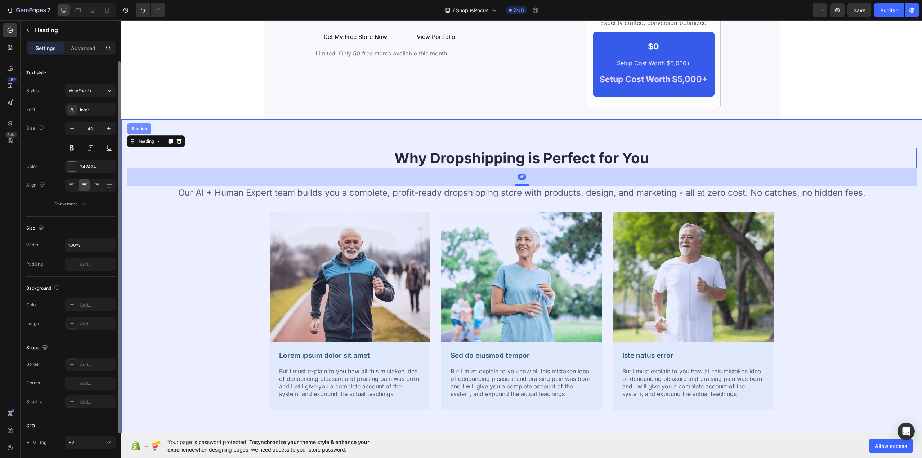
click at [144, 130] on div "Section" at bounding box center [139, 128] width 18 height 4
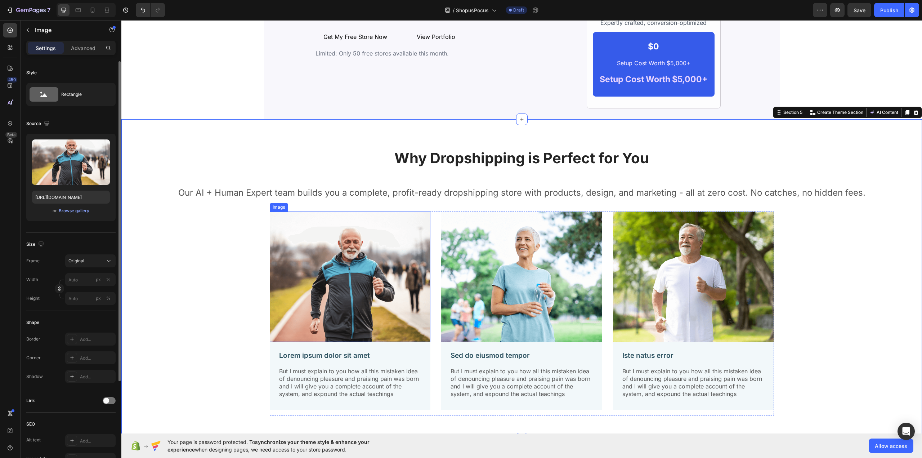
click at [326, 244] on img at bounding box center [350, 276] width 161 height 130
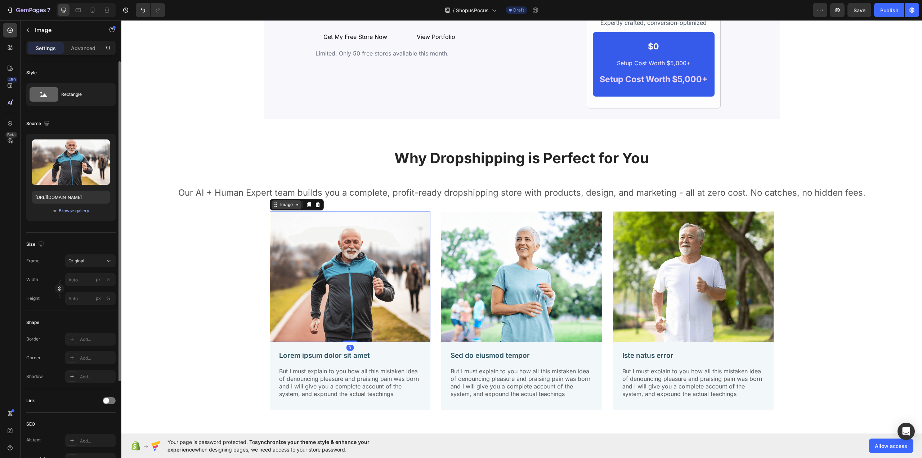
click at [288, 206] on div "Image" at bounding box center [286, 204] width 15 height 6
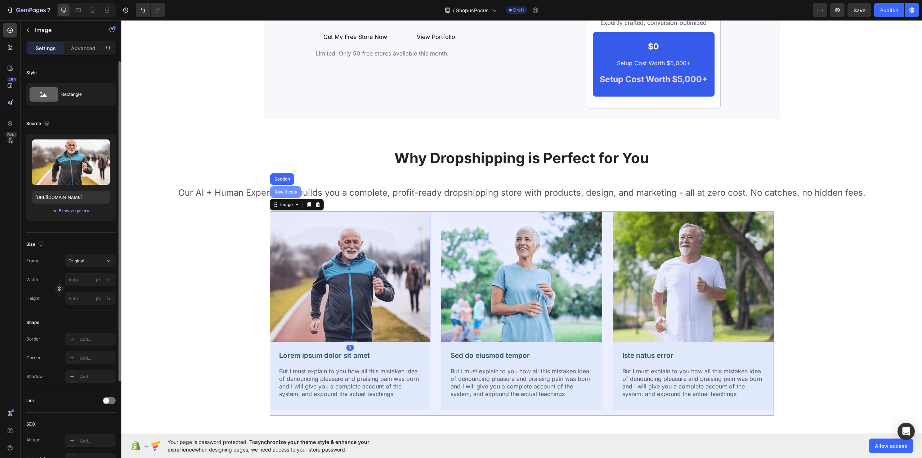
click at [282, 192] on div "Row 3 cols" at bounding box center [285, 192] width 25 height 4
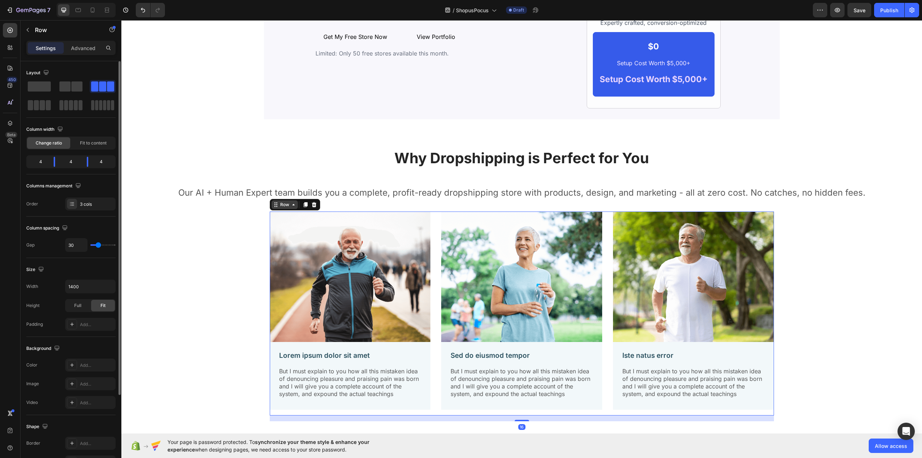
click at [283, 207] on div "Row" at bounding box center [285, 204] width 12 height 6
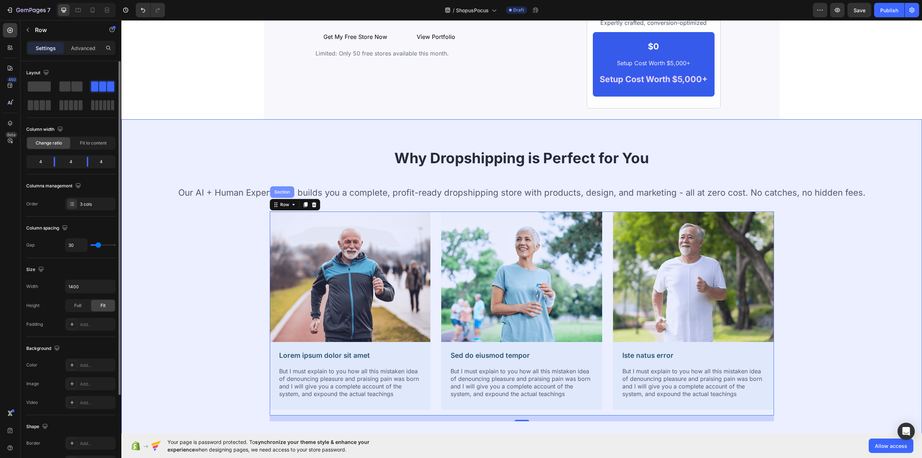
click at [282, 193] on div "Section" at bounding box center [282, 192] width 18 height 4
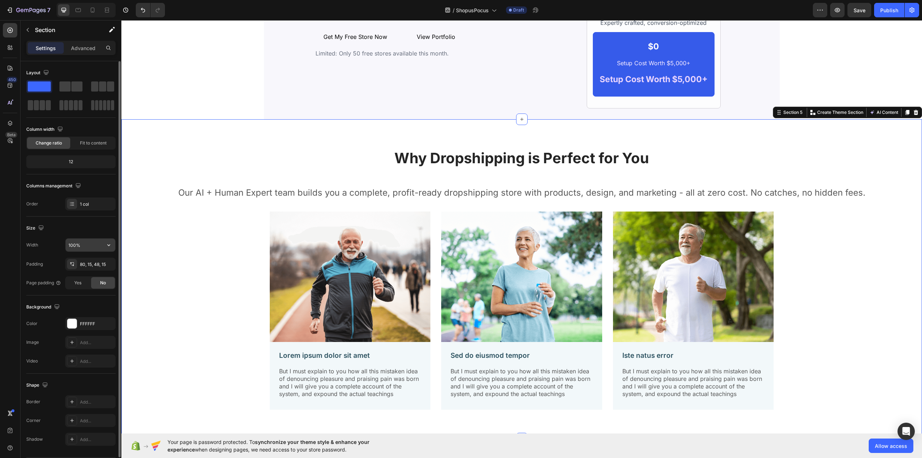
click at [85, 248] on input "100%" at bounding box center [91, 244] width 50 height 13
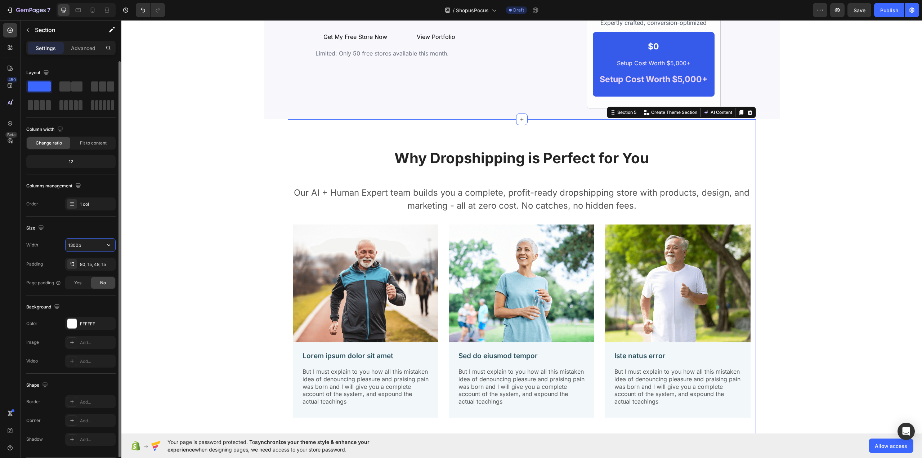
type input "1300px"
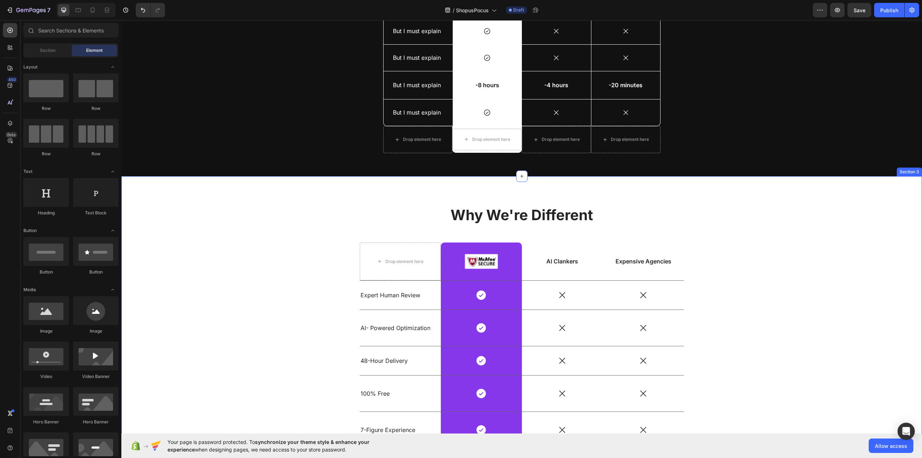
scroll to position [588, 0]
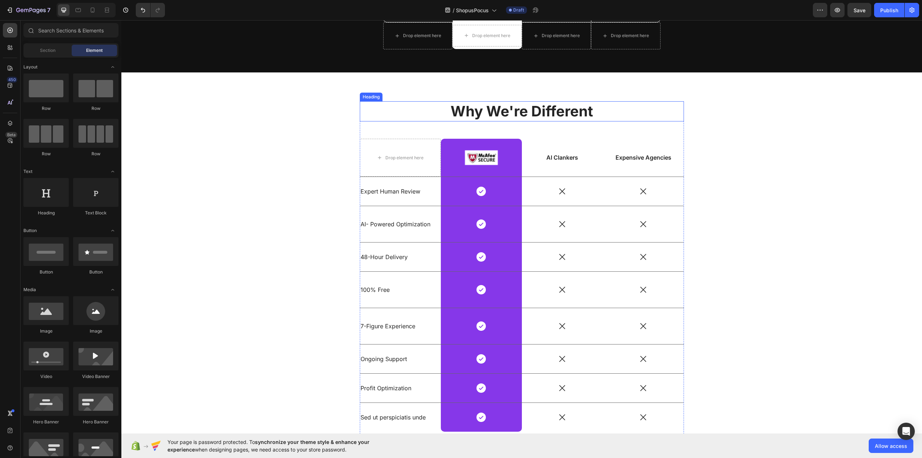
click at [386, 106] on h2 "Why We're Different" at bounding box center [522, 111] width 324 height 20
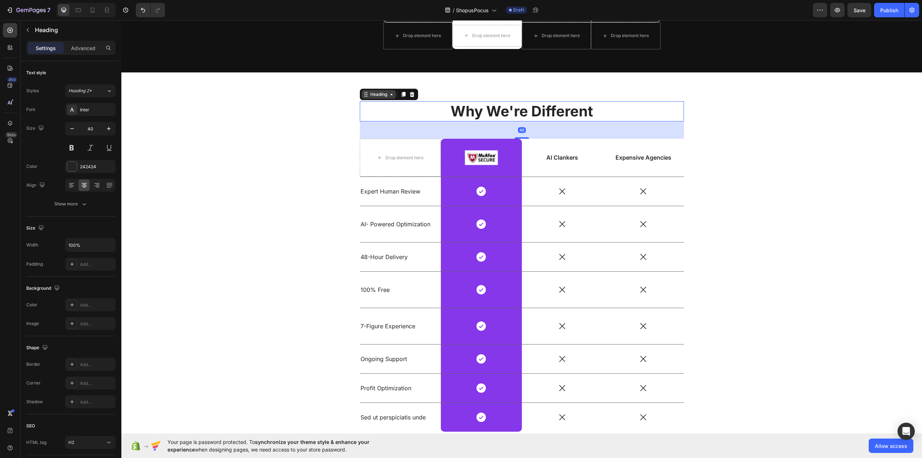
click at [371, 95] on div "Heading" at bounding box center [379, 94] width 20 height 6
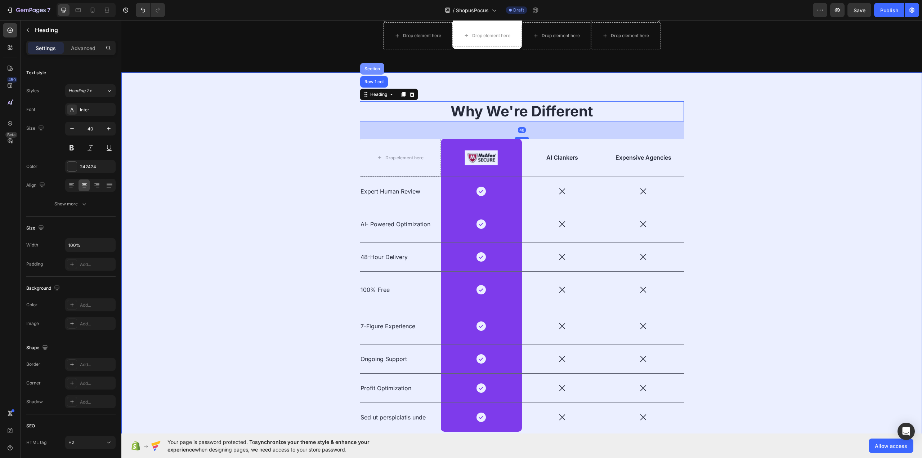
click at [373, 68] on div "Section" at bounding box center [372, 69] width 18 height 4
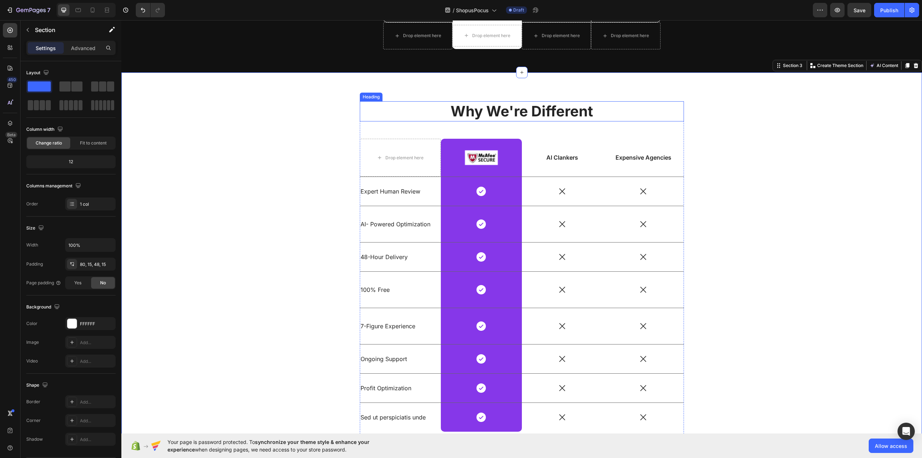
click at [394, 109] on h2 "Why We're Different" at bounding box center [522, 111] width 324 height 20
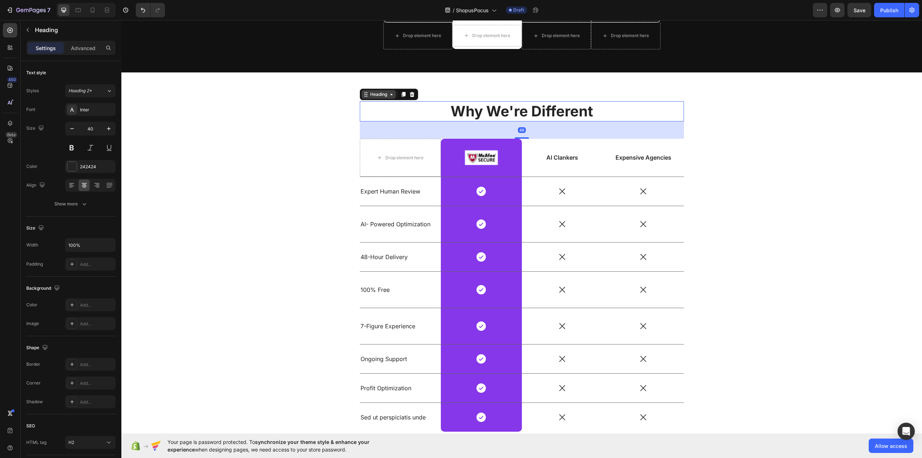
click at [378, 93] on div "Heading" at bounding box center [379, 94] width 20 height 6
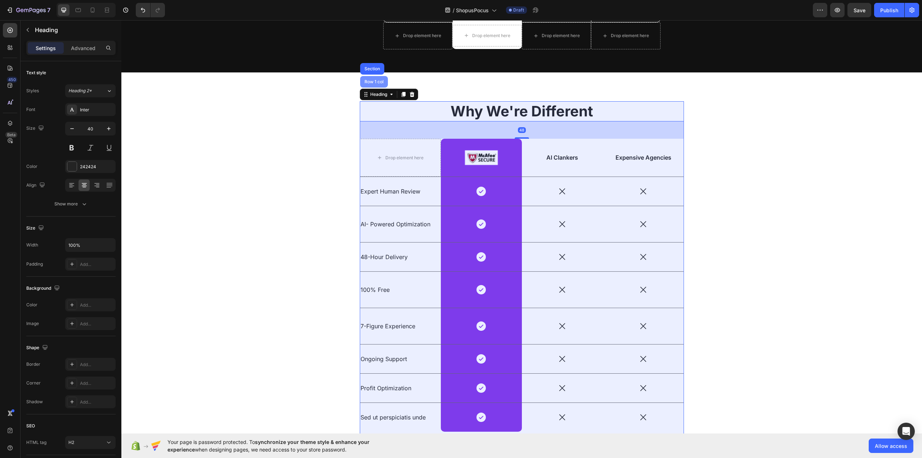
click at [373, 86] on div "Row 1 col" at bounding box center [374, 82] width 28 height 12
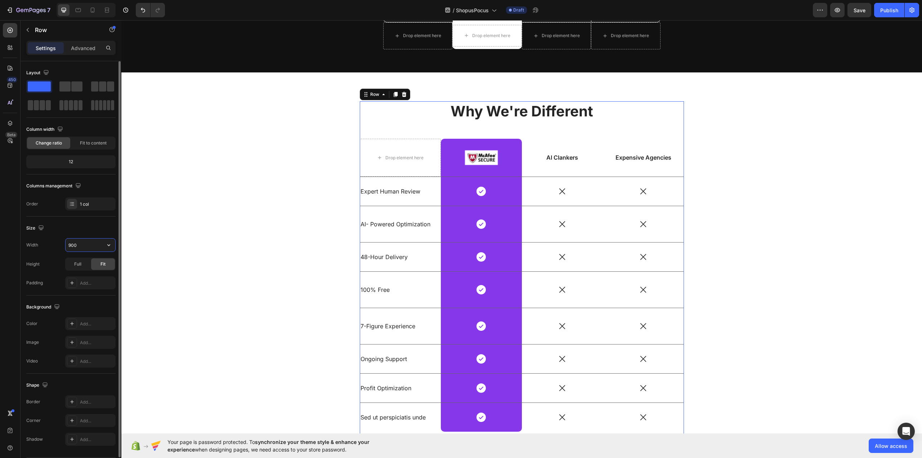
click at [85, 246] on input "900" at bounding box center [91, 244] width 50 height 13
click at [200, 188] on div "Why We're Different Heading Drop element here Image Row AI Clankers Text Block …" at bounding box center [522, 272] width 790 height 342
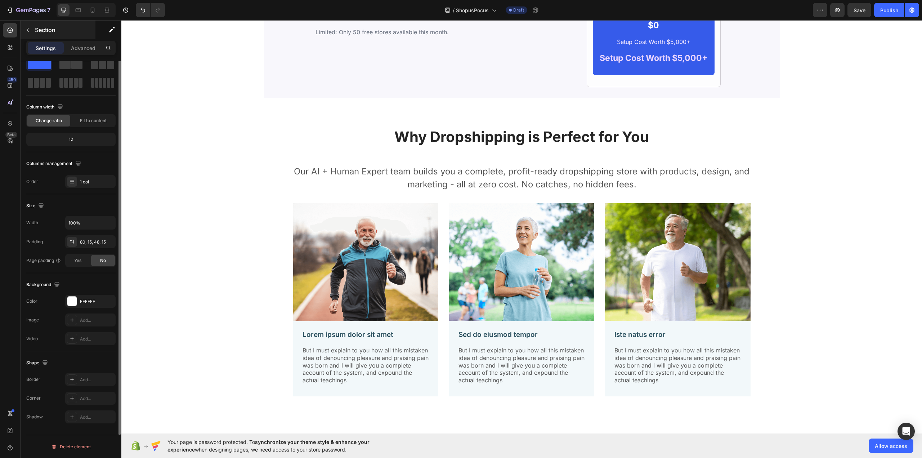
scroll to position [1227, 0]
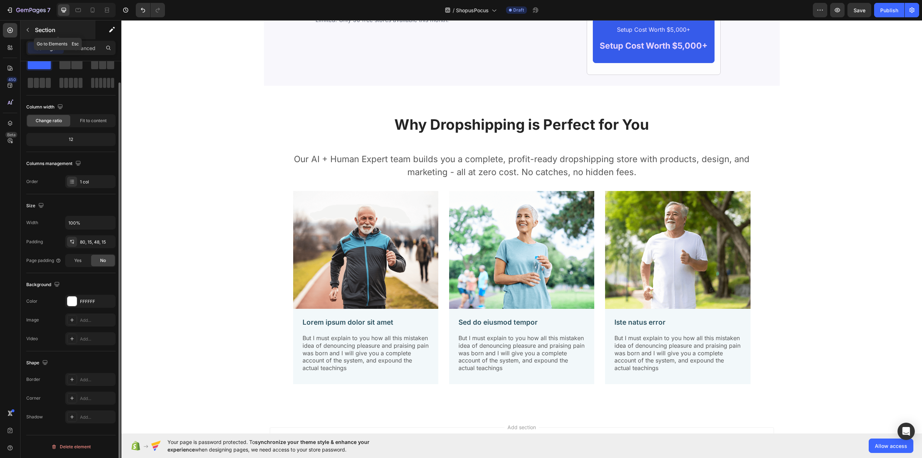
click at [27, 27] on icon "button" at bounding box center [28, 30] width 6 height 6
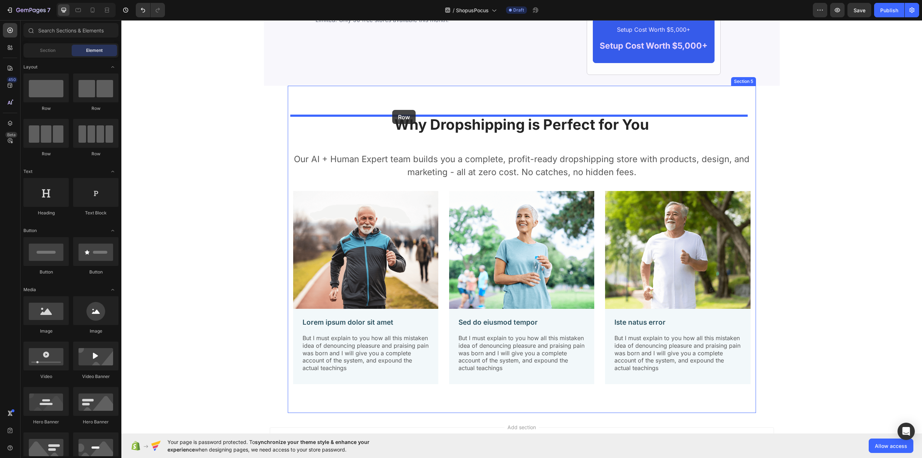
drag, startPoint x: 150, startPoint y: 122, endPoint x: 392, endPoint y: 110, distance: 242.6
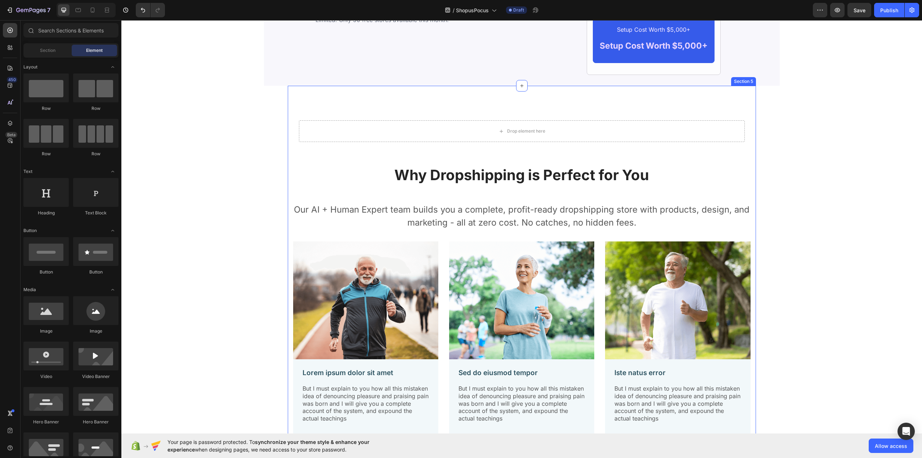
click at [369, 107] on div "Drop element here Row Why Dropshipping is Perfect for You Heading Our AI + Huma…" at bounding box center [522, 274] width 468 height 377
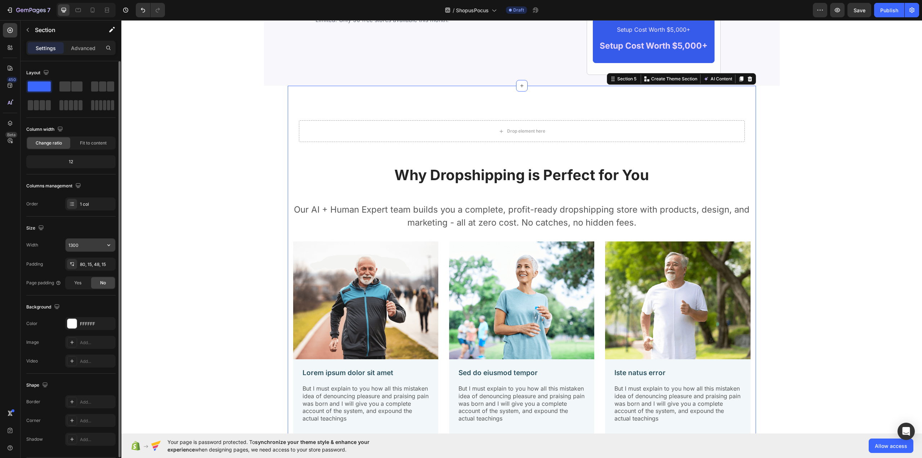
click at [89, 243] on input "1300" at bounding box center [91, 244] width 50 height 13
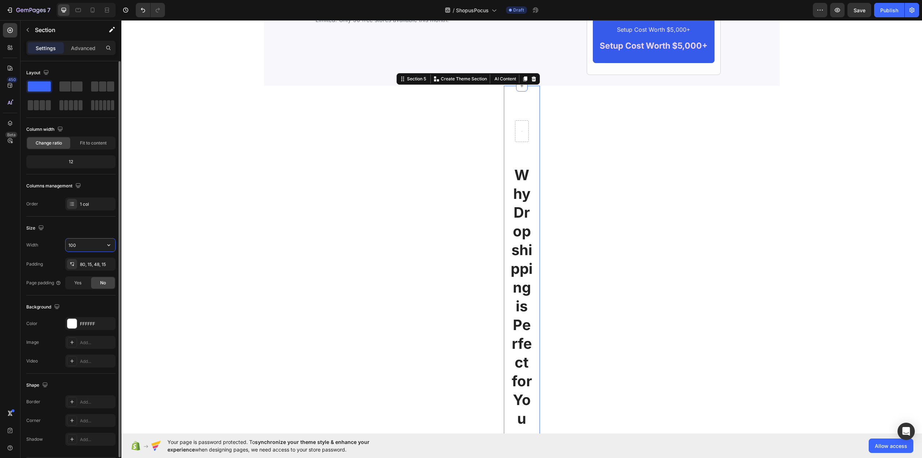
type input "100%"
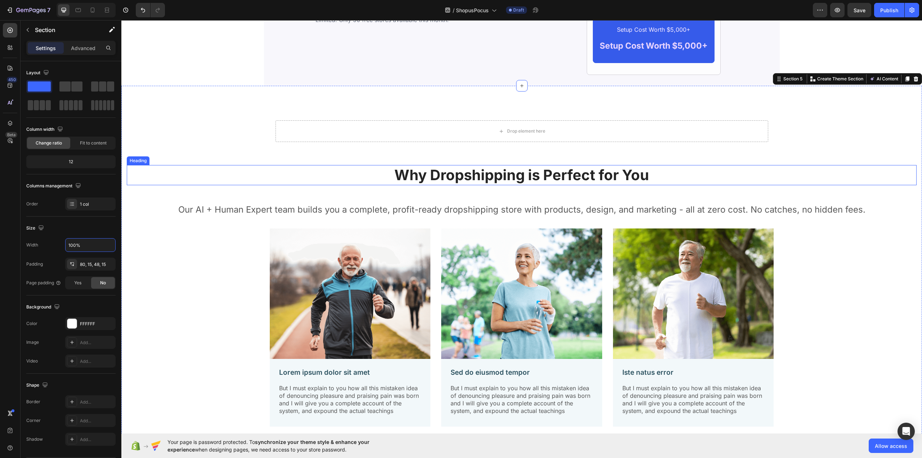
click at [472, 184] on h2 "Why Dropshipping is Perfect for You" at bounding box center [522, 175] width 790 height 20
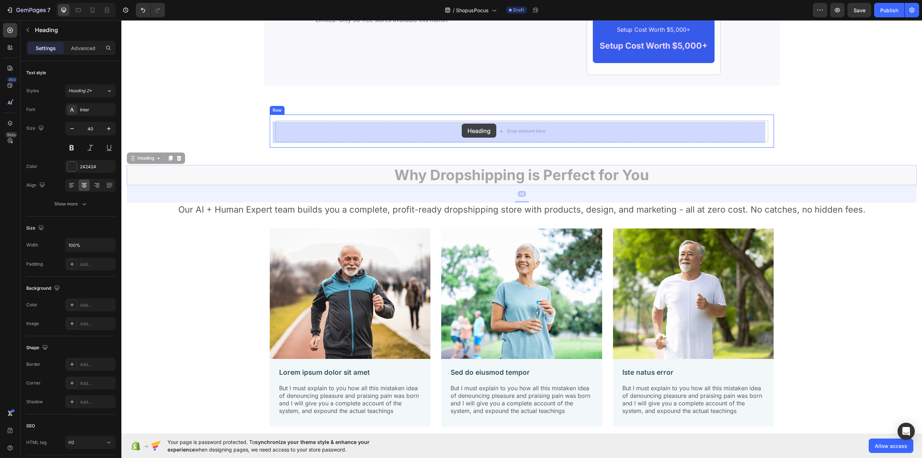
drag, startPoint x: 144, startPoint y: 158, endPoint x: 461, endPoint y: 124, distance: 318.8
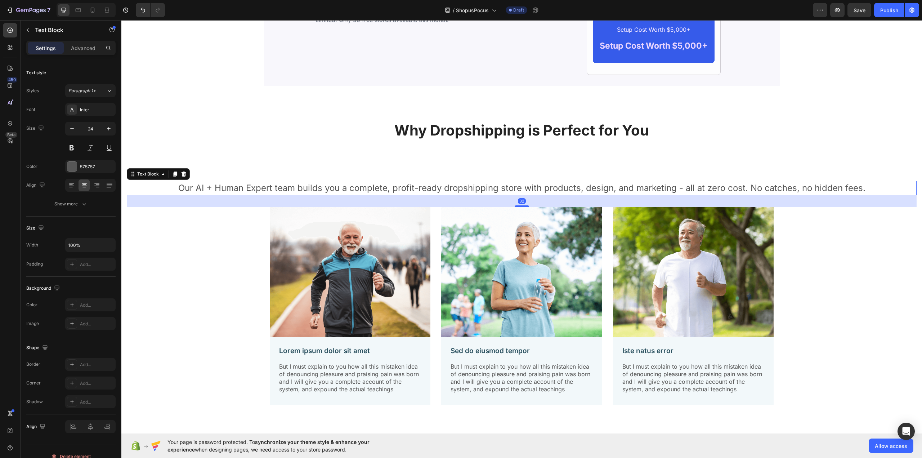
click at [435, 187] on p "Our AI + Human Expert team builds you a complete, profit-ready dropshipping sto…" at bounding box center [521, 187] width 788 height 13
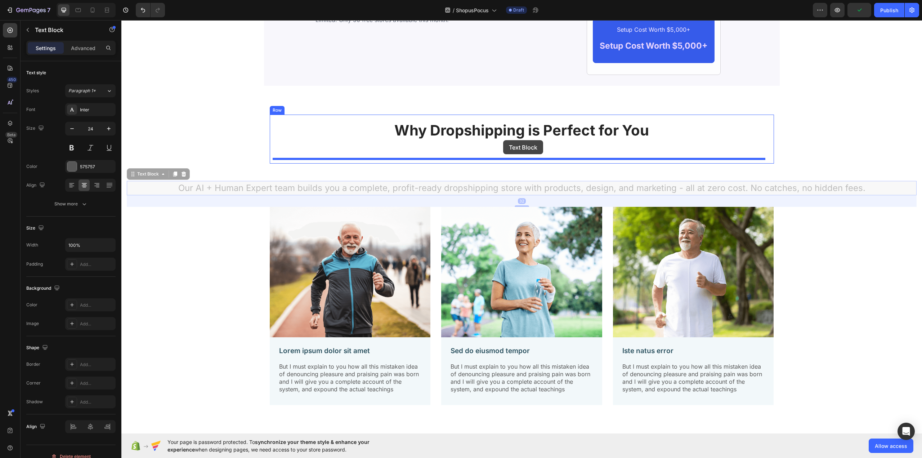
drag, startPoint x: 144, startPoint y: 176, endPoint x: 503, endPoint y: 140, distance: 361.1
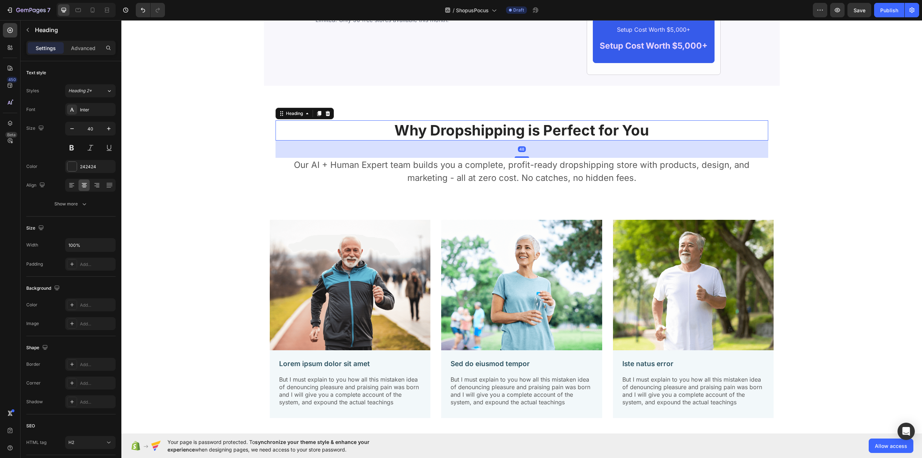
click at [493, 130] on h2 "Why Dropshipping is Perfect for You" at bounding box center [521, 130] width 493 height 20
click at [483, 130] on h2 "Why Dropshipping is Perfect for You" at bounding box center [521, 130] width 493 height 20
click at [83, 50] on p "Advanced" at bounding box center [83, 48] width 24 height 8
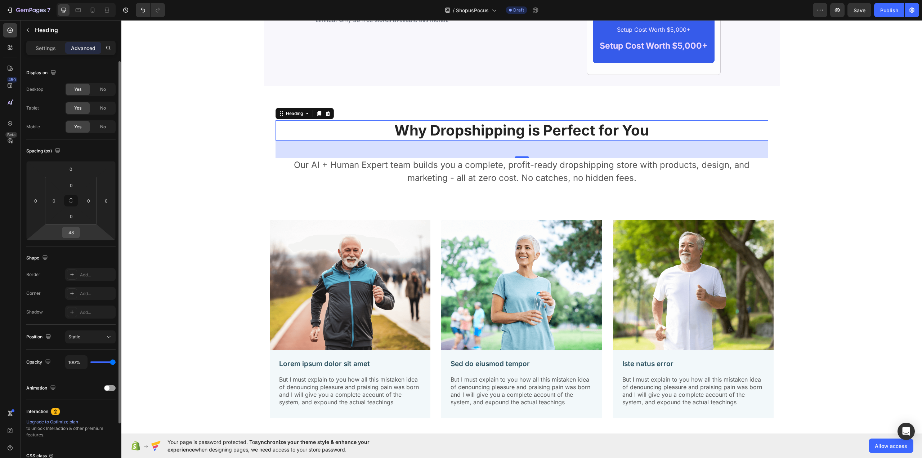
click at [75, 234] on input "48" at bounding box center [71, 232] width 14 height 11
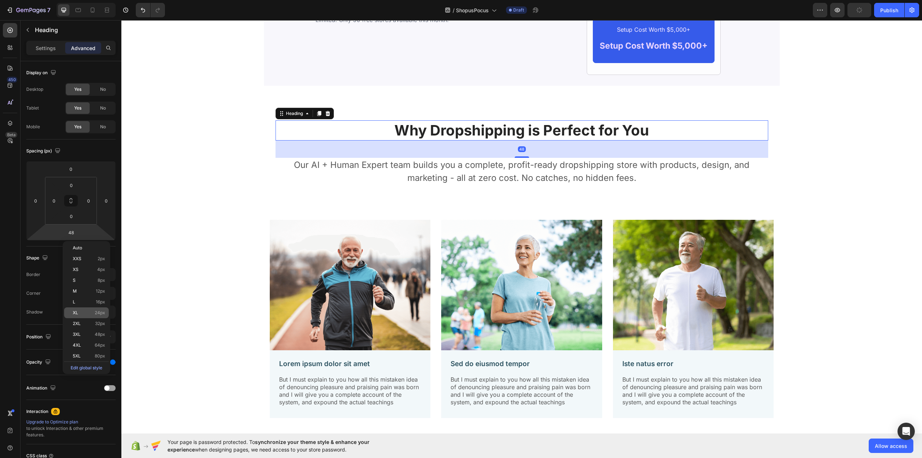
click at [98, 314] on span "24px" at bounding box center [100, 312] width 10 height 5
type input "24"
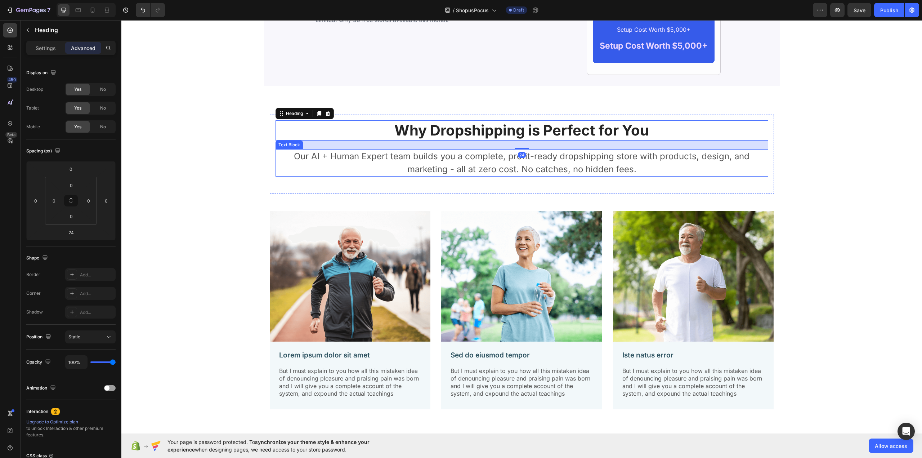
click at [500, 159] on p "Our AI + Human Expert team builds you a complete, profit-ready dropshipping sto…" at bounding box center [521, 163] width 491 height 26
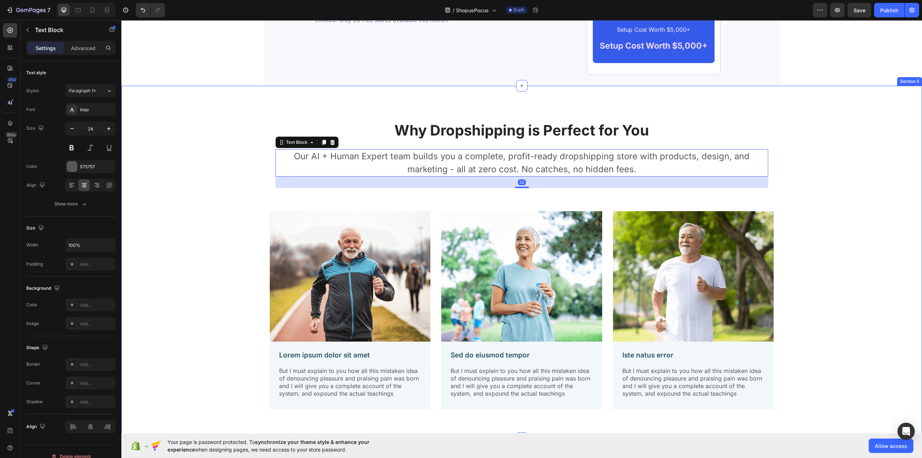
click at [176, 163] on div "Why Dropshipping is Perfect for You Heading Our AI + Human Expert team builds y…" at bounding box center [522, 268] width 790 height 306
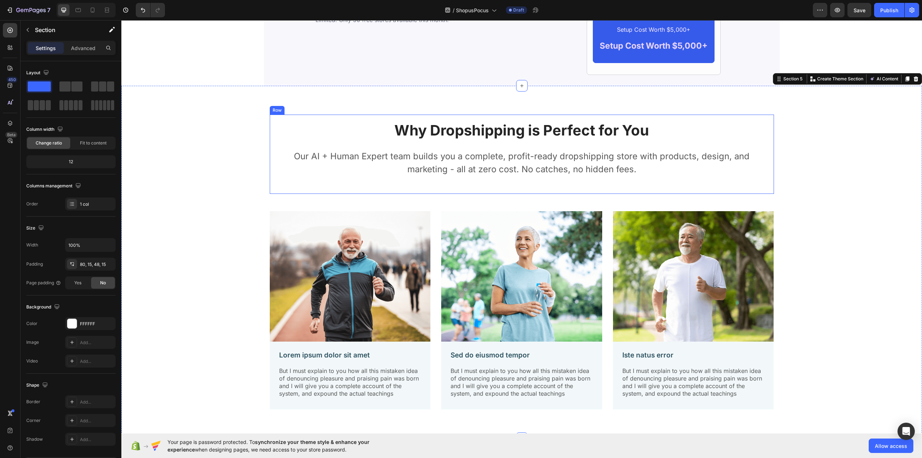
click at [523, 131] on p "Why Dropshipping is Perfect for You" at bounding box center [521, 130] width 491 height 19
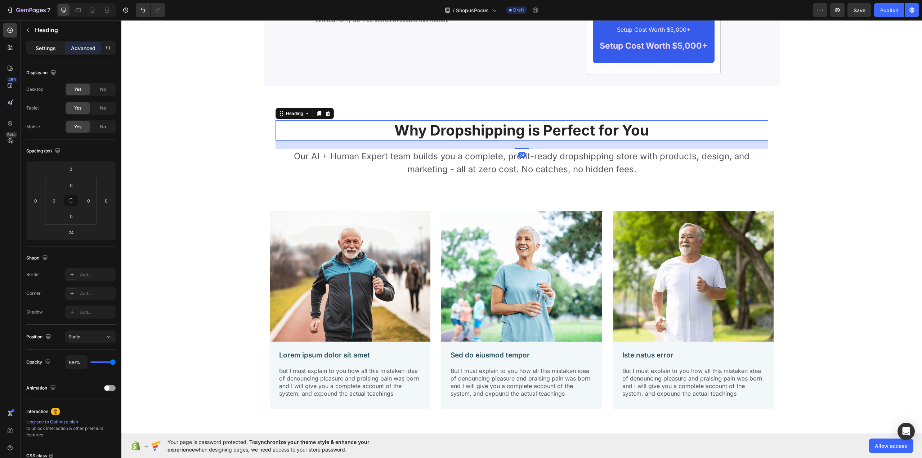
click at [38, 47] on p "Settings" at bounding box center [46, 48] width 20 height 8
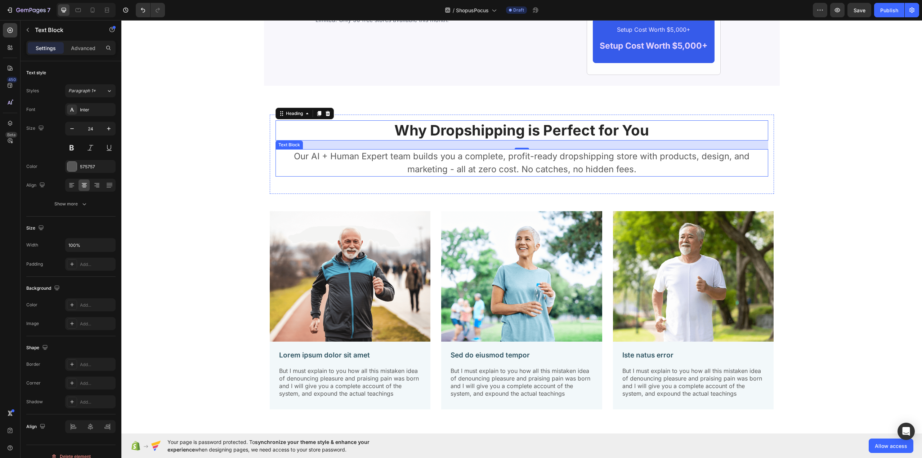
click at [465, 165] on p "Our AI + Human Expert team builds you a complete, profit-ready dropshipping sto…" at bounding box center [521, 163] width 491 height 26
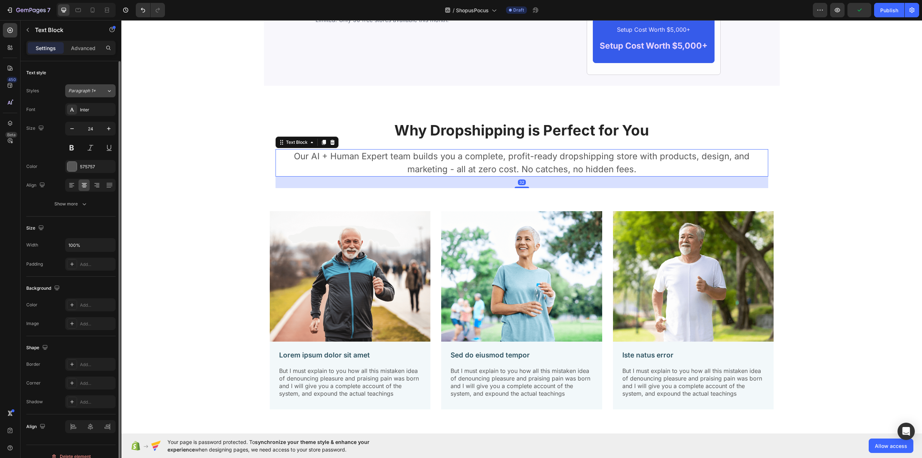
click at [90, 93] on span "Paragraph 1*" at bounding box center [81, 91] width 27 height 6
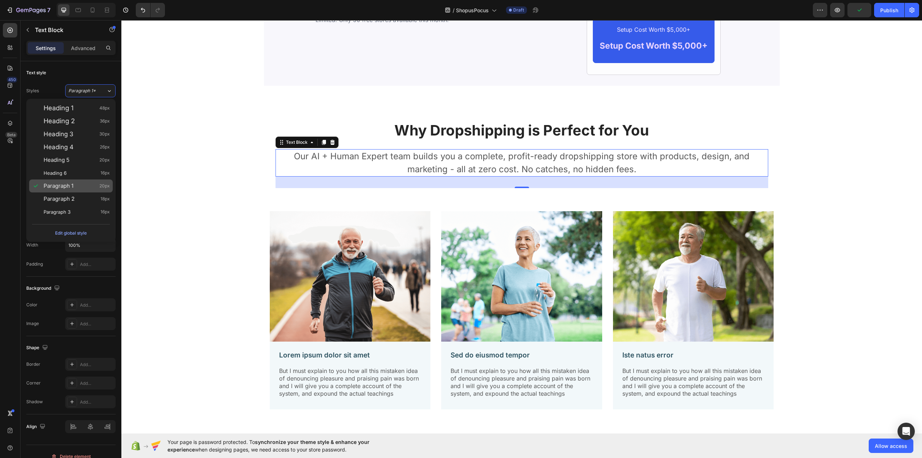
click at [81, 186] on div "Paragraph 1 20px" at bounding box center [77, 185] width 66 height 7
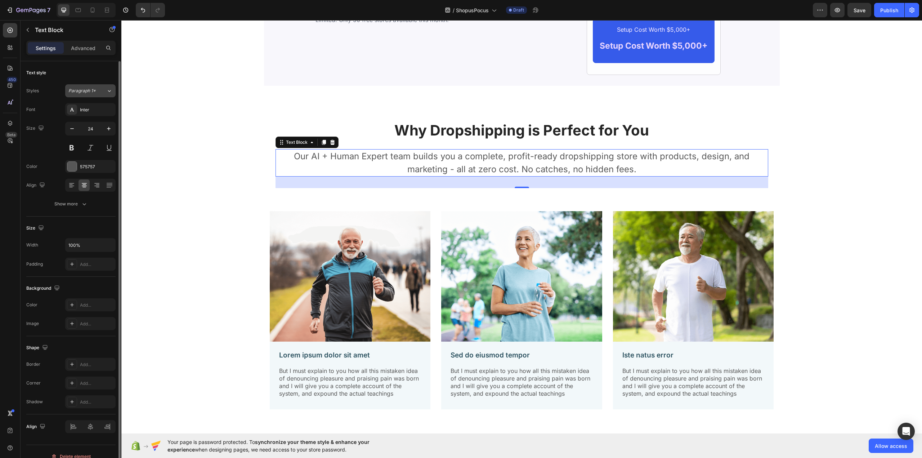
click at [94, 86] on button "Paragraph 1*" at bounding box center [90, 90] width 50 height 13
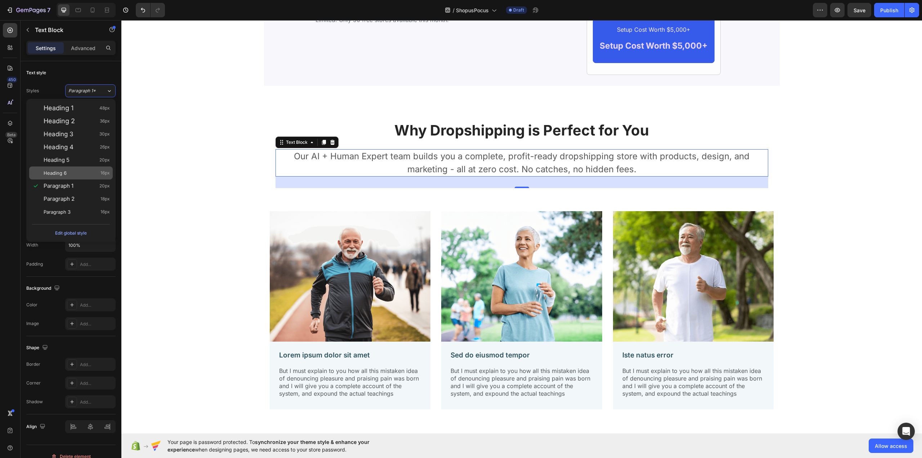
drag, startPoint x: 97, startPoint y: 201, endPoint x: 96, endPoint y: 171, distance: 30.6
click at [96, 201] on div "Paragraph 2 18px" at bounding box center [77, 198] width 66 height 7
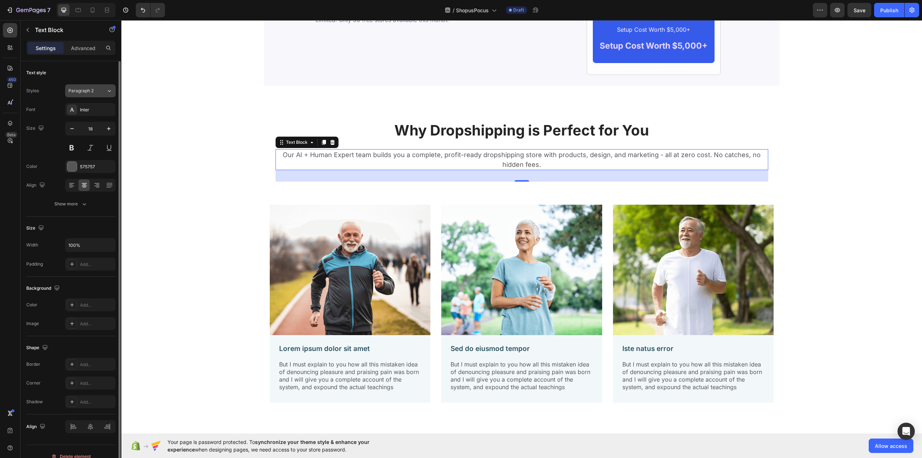
click at [95, 86] on button "Paragraph 2" at bounding box center [90, 90] width 50 height 13
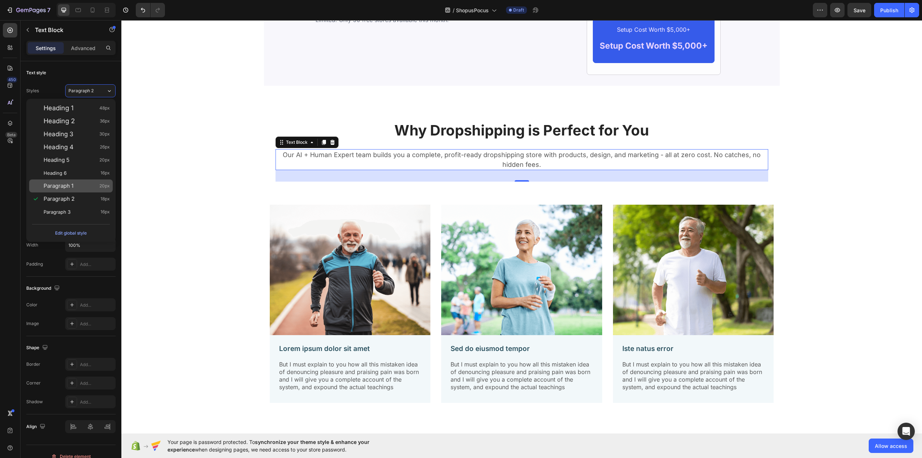
click at [91, 188] on div "Paragraph 1 20px" at bounding box center [77, 185] width 66 height 7
type input "20"
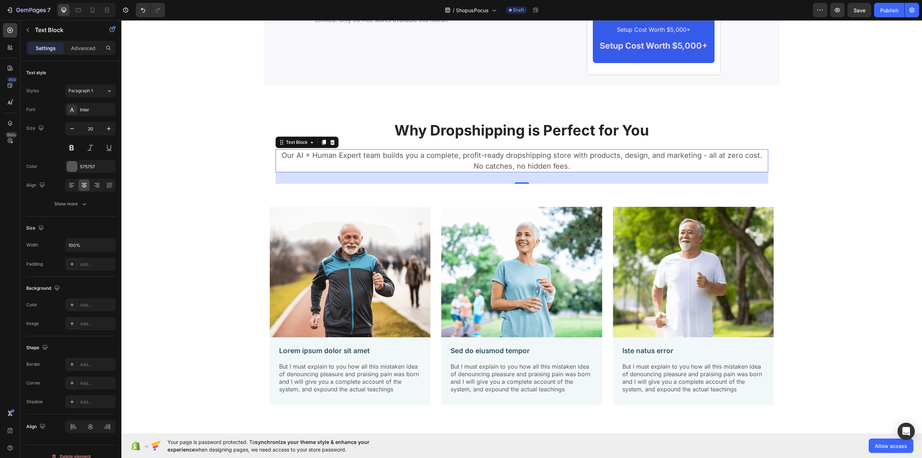
click at [395, 151] on div "Our AI + Human Expert team builds you a complete, profit-ready dropshipping sto…" at bounding box center [521, 160] width 493 height 23
click at [505, 158] on p "Our AI + Human Expert team builds you a complete, profit-ready dropshipping sto…" at bounding box center [521, 161] width 491 height 22
click at [477, 158] on p "Join millions of entrepreneurs who've discovered the freedom and potential of d…" at bounding box center [521, 161] width 491 height 22
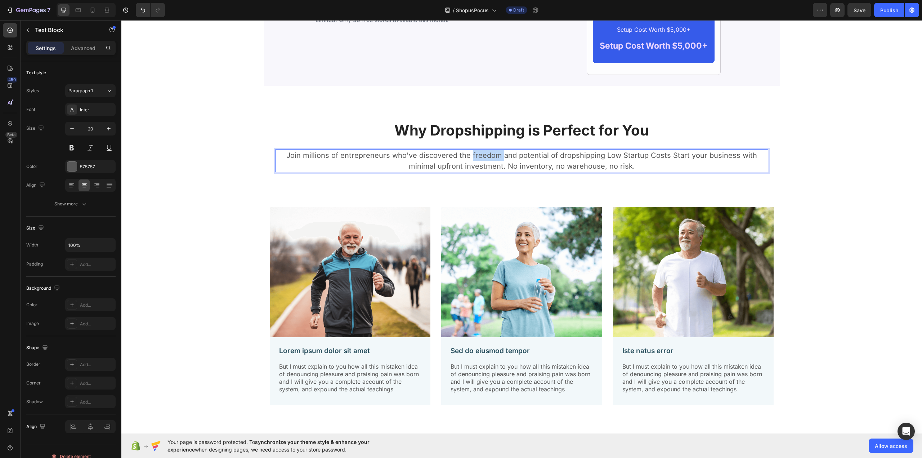
click at [477, 158] on p "Join millions of entrepreneurs who've discovered the freedom and potential of d…" at bounding box center [521, 161] width 491 height 22
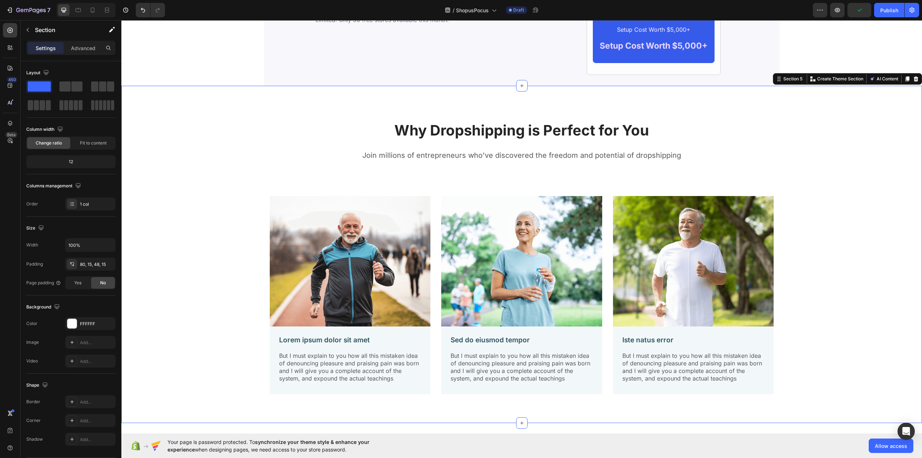
click at [871, 178] on div "Why Dropshipping is Perfect for You Heading Join millions of entrepreneurs who'…" at bounding box center [522, 260] width 790 height 291
click at [528, 132] on p "Why Dropshipping is Perfect for You" at bounding box center [521, 130] width 491 height 19
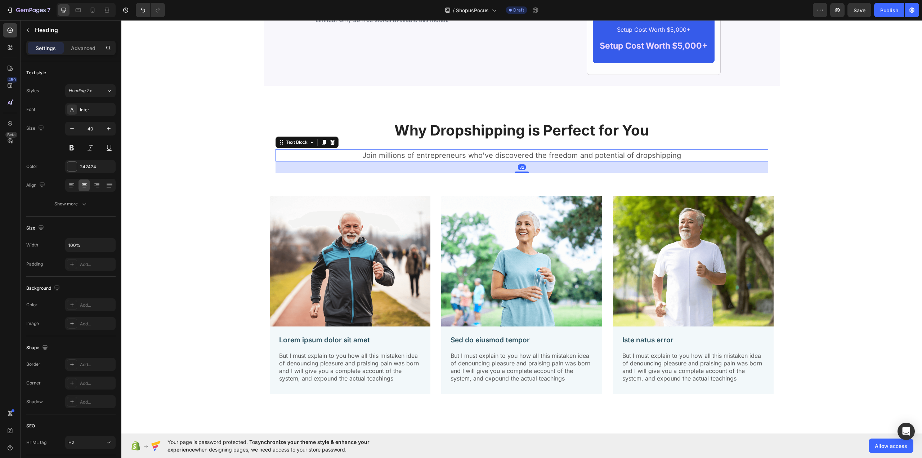
click at [523, 155] on p "Join millions of entrepreneurs who've discovered the freedom and potential of d…" at bounding box center [521, 155] width 491 height 11
click at [525, 126] on p "Why Dropshipping is Perfect for You" at bounding box center [521, 130] width 491 height 19
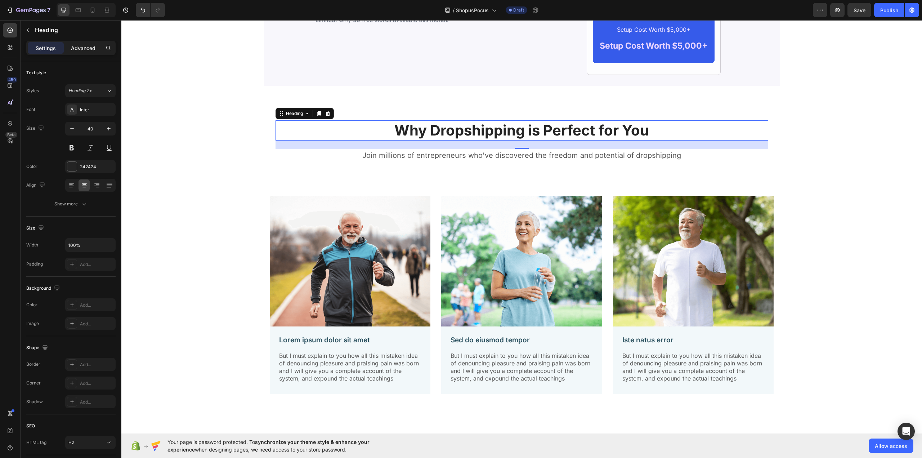
click at [83, 49] on p "Advanced" at bounding box center [83, 48] width 24 height 8
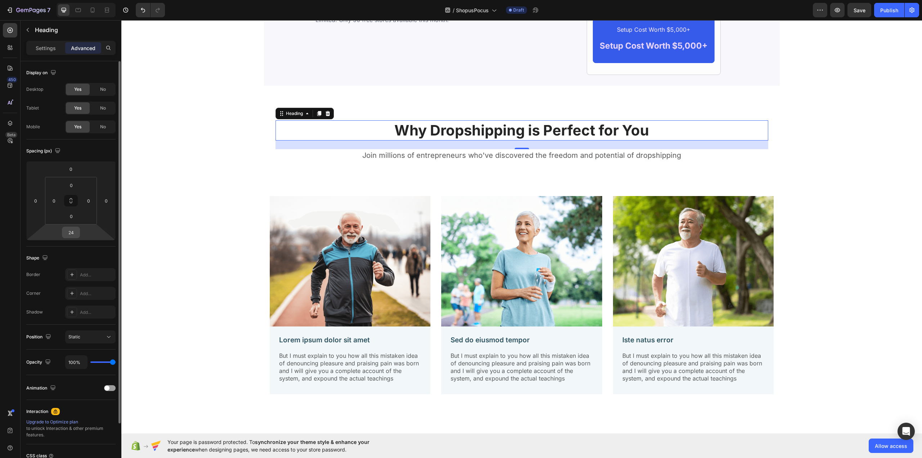
click at [71, 232] on input "24" at bounding box center [71, 232] width 14 height 11
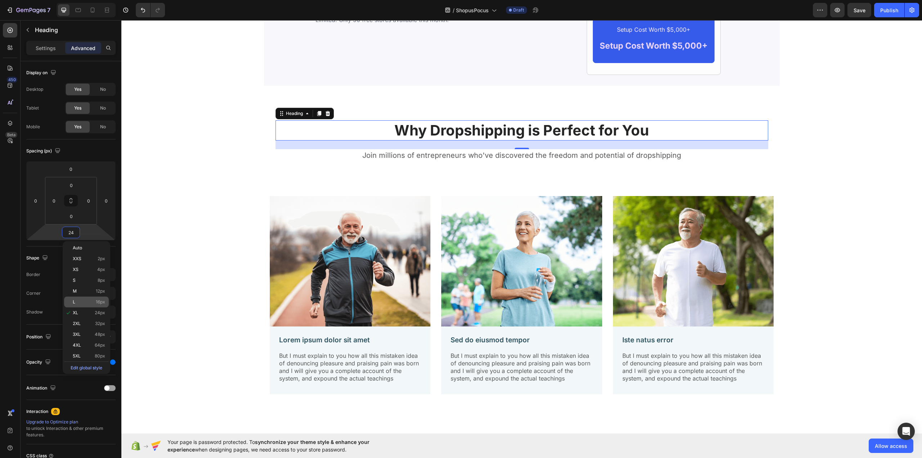
click at [98, 304] on span "16px" at bounding box center [100, 301] width 9 height 5
type input "16"
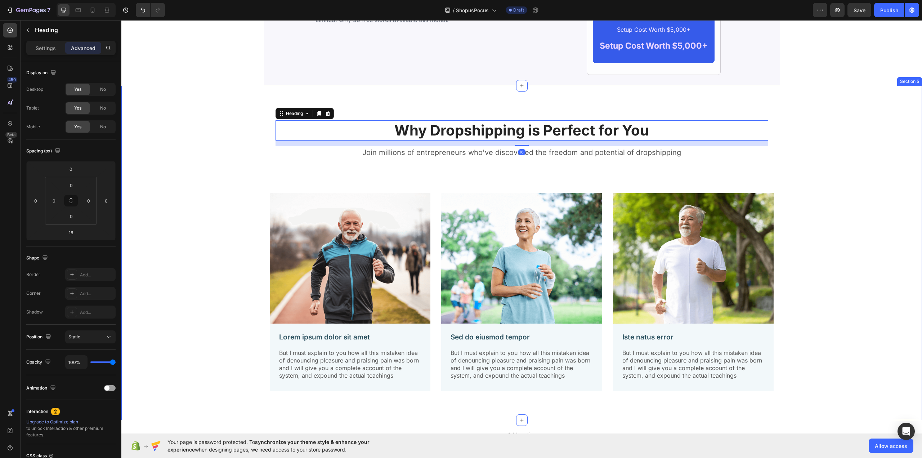
click at [847, 174] on div "Why Dropshipping is Perfect for You Heading 16 Join millions of entrepreneurs w…" at bounding box center [522, 259] width 790 height 288
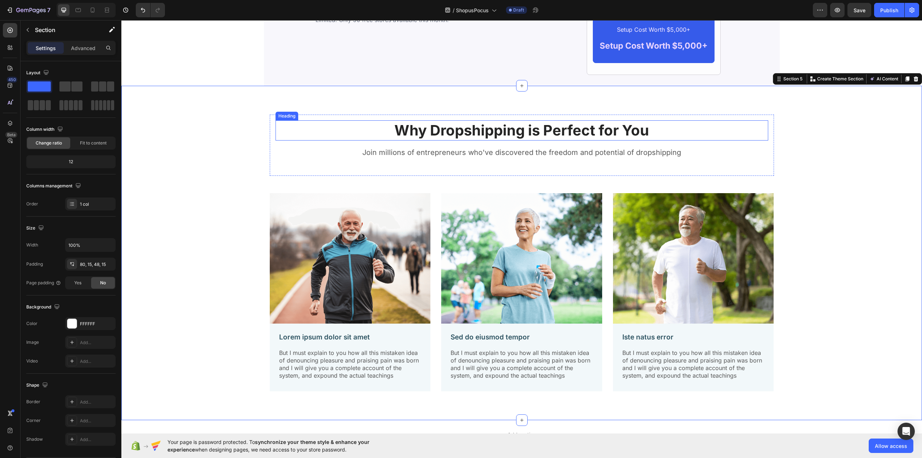
click at [433, 128] on p "Why Dropshipping is Perfect for You" at bounding box center [521, 130] width 491 height 19
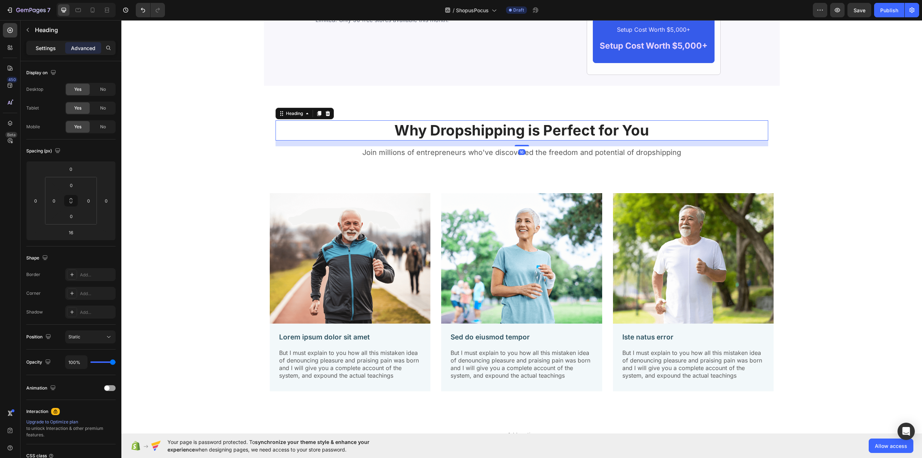
click at [49, 47] on p "Settings" at bounding box center [46, 48] width 20 height 8
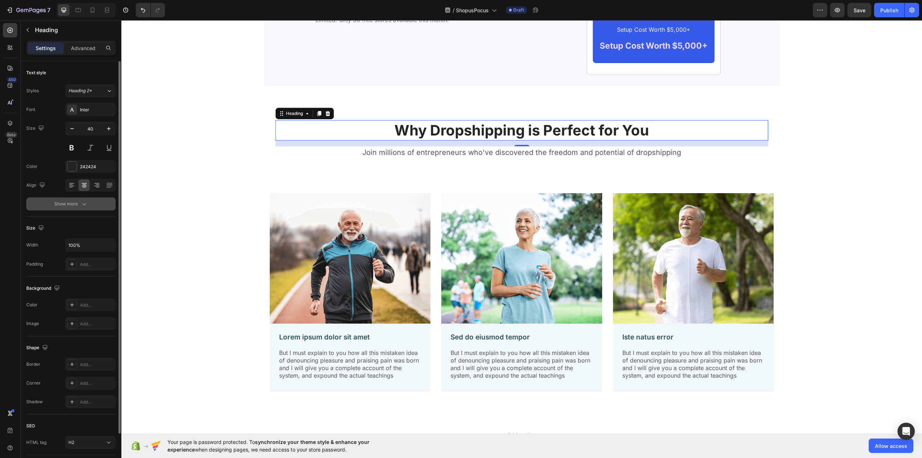
click at [66, 201] on div "Show more" at bounding box center [70, 203] width 33 height 7
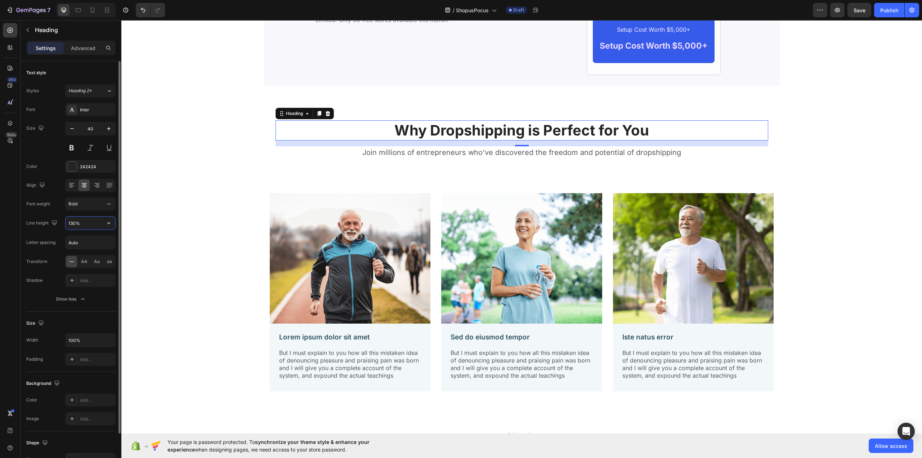
click at [81, 225] on input "130%" at bounding box center [91, 222] width 50 height 13
click at [245, 171] on div "Why Dropshipping is Perfect for You Heading 16 Join millions of entrepreneurs w…" at bounding box center [522, 259] width 790 height 288
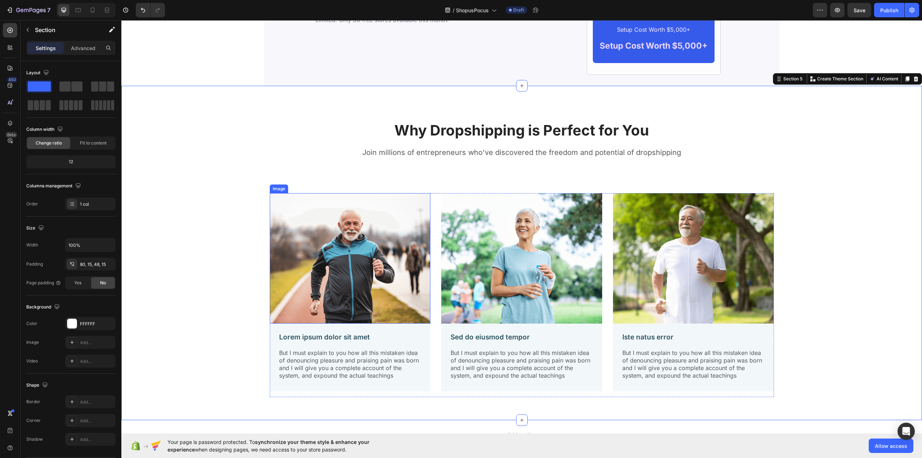
click at [365, 246] on img at bounding box center [350, 258] width 161 height 130
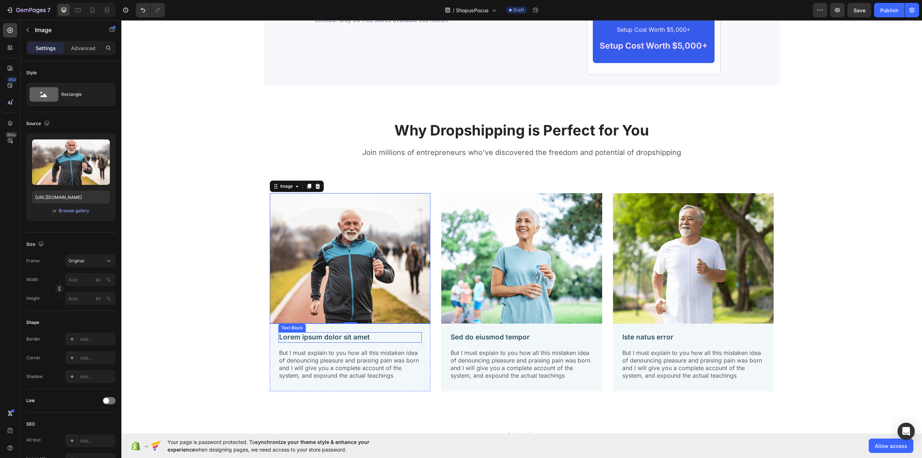
click at [345, 337] on p "Lorem ipsum dolor sit amet" at bounding box center [350, 337] width 142 height 9
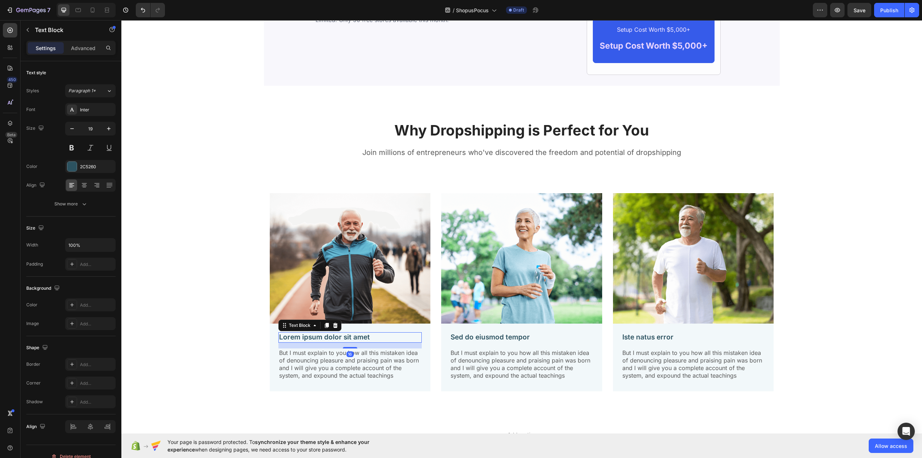
click at [345, 337] on p "Lorem ipsum dolor sit amet" at bounding box center [350, 337] width 142 height 9
drag, startPoint x: 345, startPoint y: 337, endPoint x: 315, endPoint y: 338, distance: 30.3
click at [315, 338] on p "Lorem ipsum dolor sit amet" at bounding box center [350, 337] width 142 height 9
click at [323, 377] on p "But I must explain to you how all this mistaken idea of denouncing pleasure and…" at bounding box center [350, 364] width 142 height 30
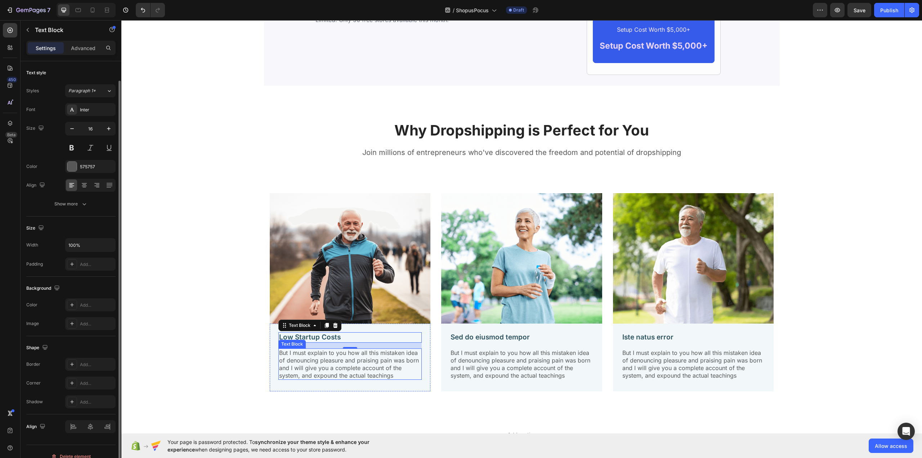
scroll to position [10, 0]
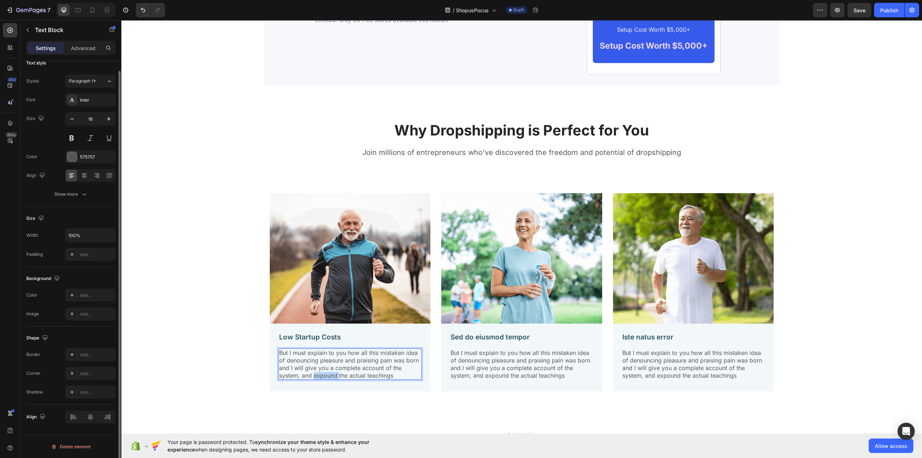
click at [323, 377] on p "But I must explain to you how all this mistaken idea of denouncing pleasure and…" at bounding box center [350, 364] width 142 height 30
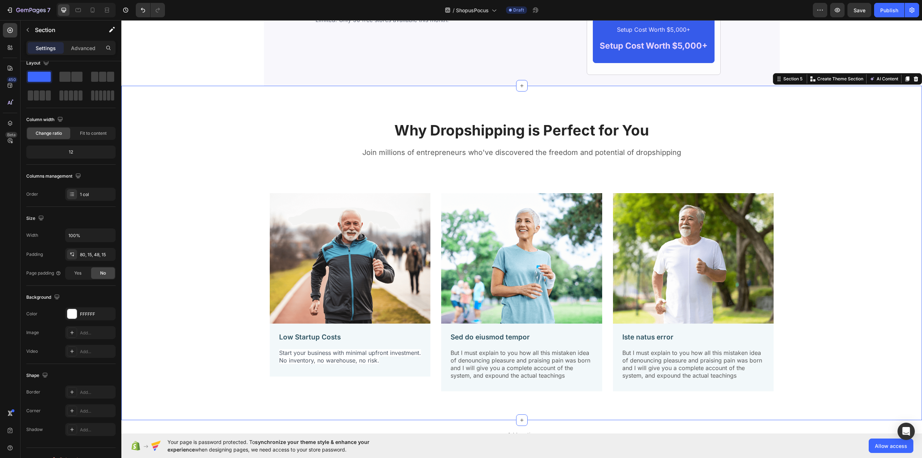
click at [211, 287] on div "Why Dropshipping is Perfect for You Heading Join millions of entrepreneurs who'…" at bounding box center [522, 259] width 790 height 288
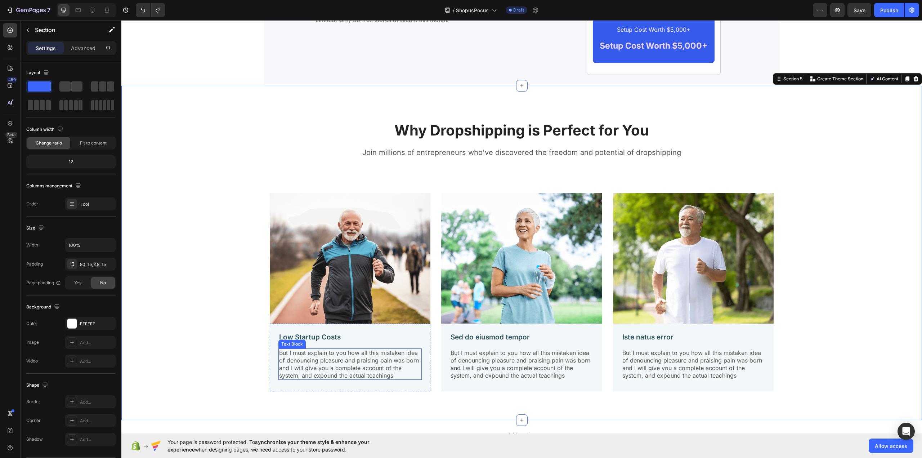
click at [344, 368] on p "But I must explain to you how all this mistaken idea of denouncing pleasure and…" at bounding box center [350, 364] width 142 height 30
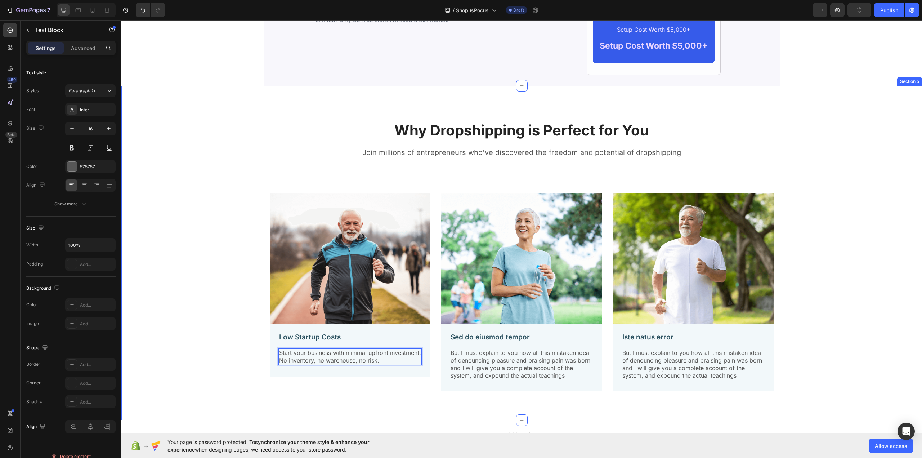
click at [190, 260] on div "Why Dropshipping is Perfect for You Heading Join millions of entrepreneurs who'…" at bounding box center [522, 259] width 790 height 288
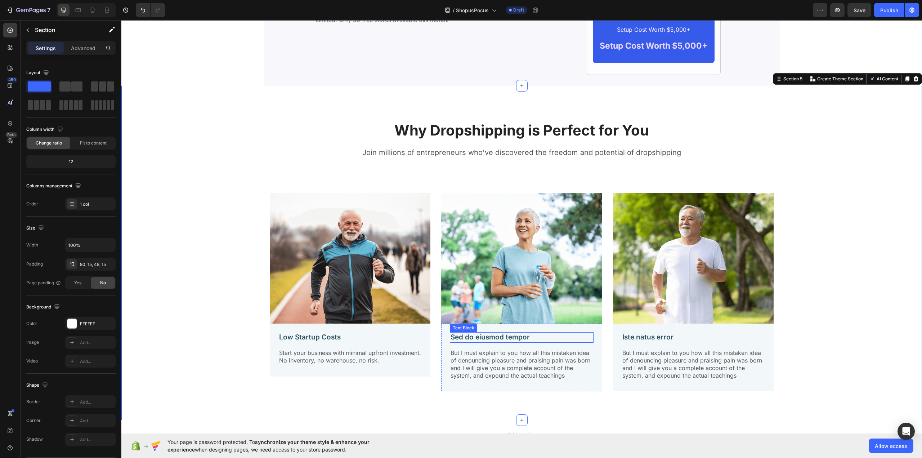
click at [494, 338] on p "Sed do eiusmod tempor" at bounding box center [521, 337] width 142 height 9
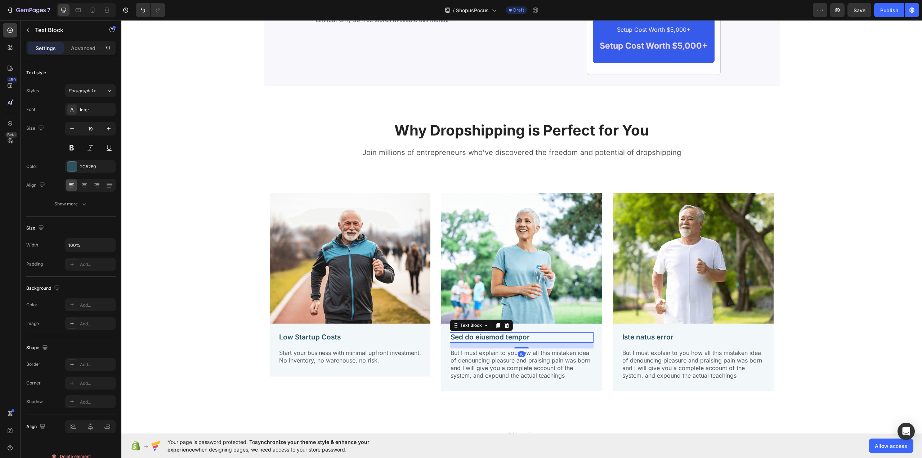
click at [494, 338] on p "Sed do eiusmod tempor" at bounding box center [521, 337] width 142 height 9
click at [513, 361] on p "But I must explain to you how all this mistaken idea of denouncing pleasure and…" at bounding box center [521, 364] width 142 height 30
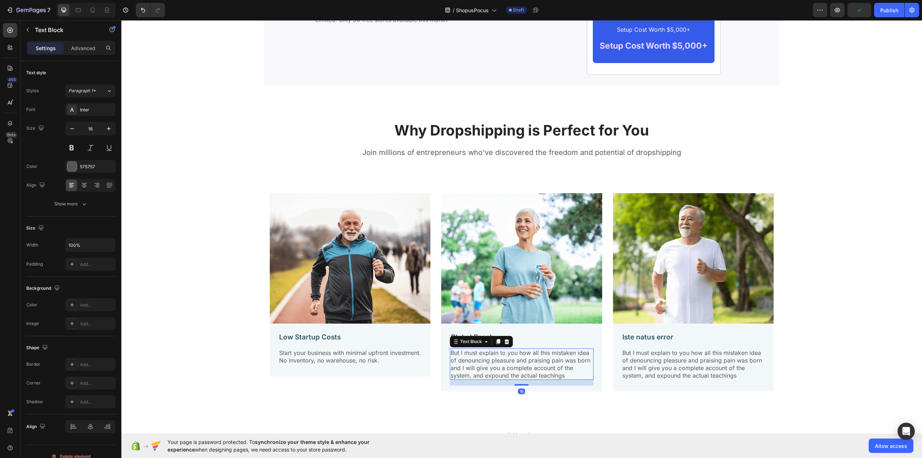
click at [513, 361] on p "But I must explain to you how all this mistaken idea of denouncing pleasure and…" at bounding box center [521, 364] width 142 height 30
drag, startPoint x: 513, startPoint y: 361, endPoint x: 499, endPoint y: 360, distance: 13.3
click at [499, 360] on p "But I must explain to you how all this mistaken idea of denouncing pleasure and…" at bounding box center [521, 364] width 142 height 30
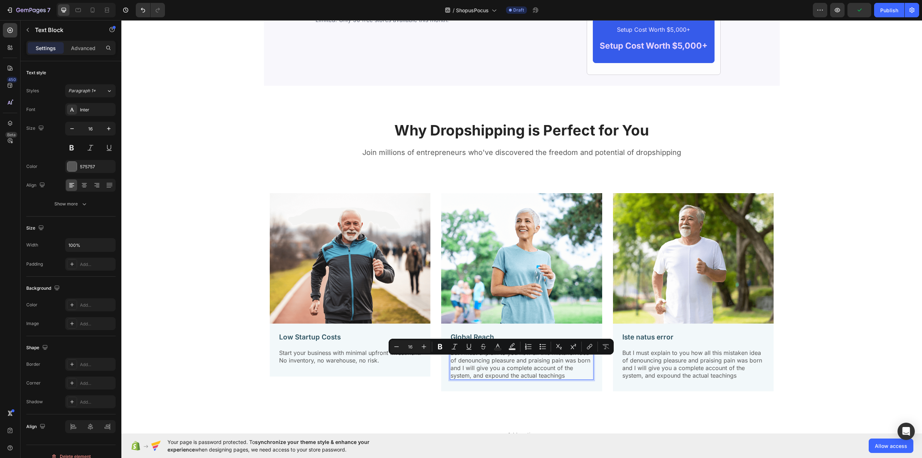
click at [491, 356] on p "But I must explain to you how all this mistaken idea of denouncing pleasure and…" at bounding box center [521, 364] width 142 height 30
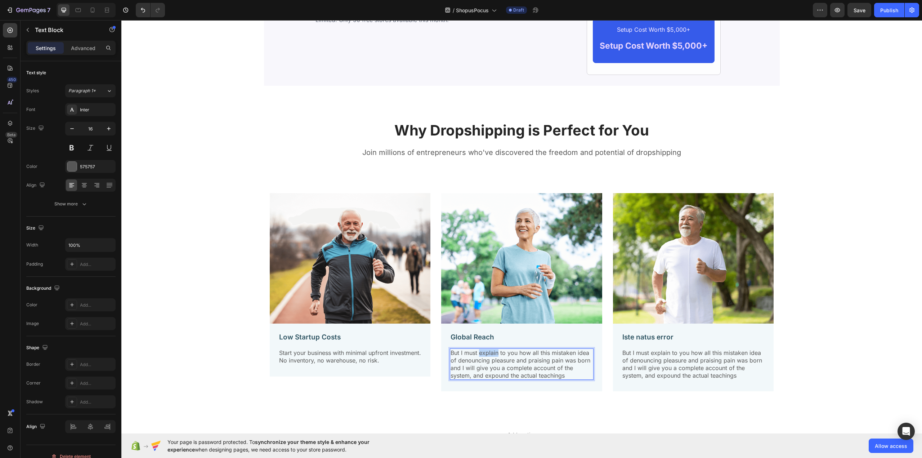
click at [491, 356] on p "But I must explain to you how all this mistaken idea of denouncing pleasure and…" at bounding box center [521, 364] width 142 height 30
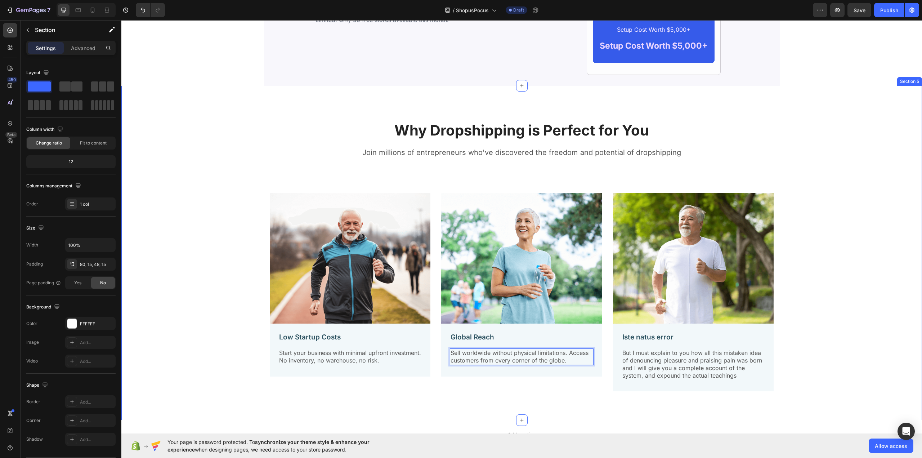
click at [174, 231] on div "Why Dropshipping is Perfect for You Heading Join millions of entrepreneurs who'…" at bounding box center [522, 259] width 790 height 288
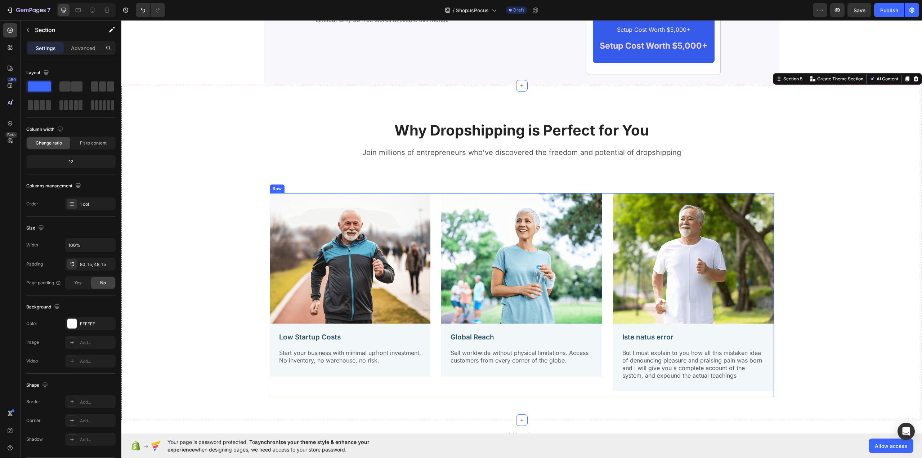
click at [432, 203] on div "Image Low Startup Costs Text Block Start your business with minimal upfront inv…" at bounding box center [522, 295] width 504 height 204
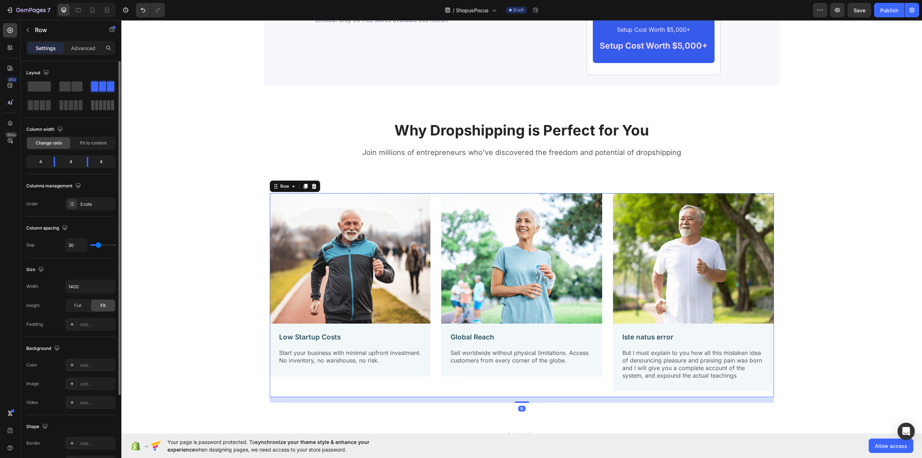
click at [72, 88] on span at bounding box center [76, 86] width 11 height 10
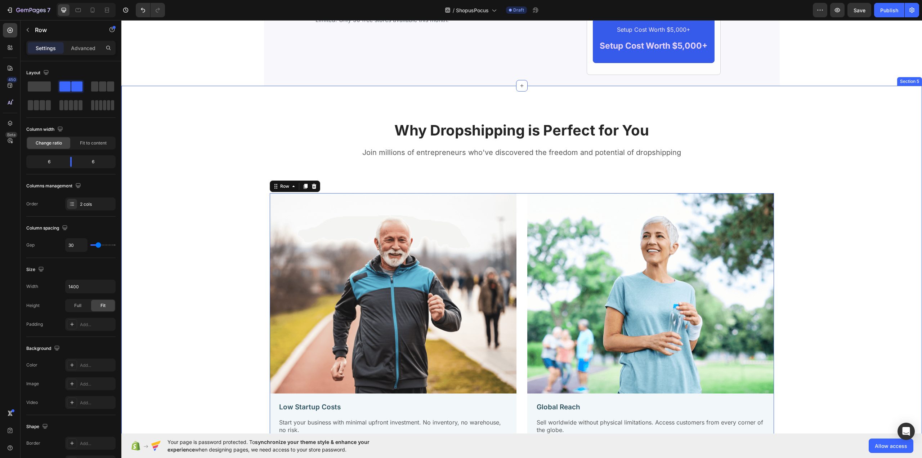
scroll to position [1395, 0]
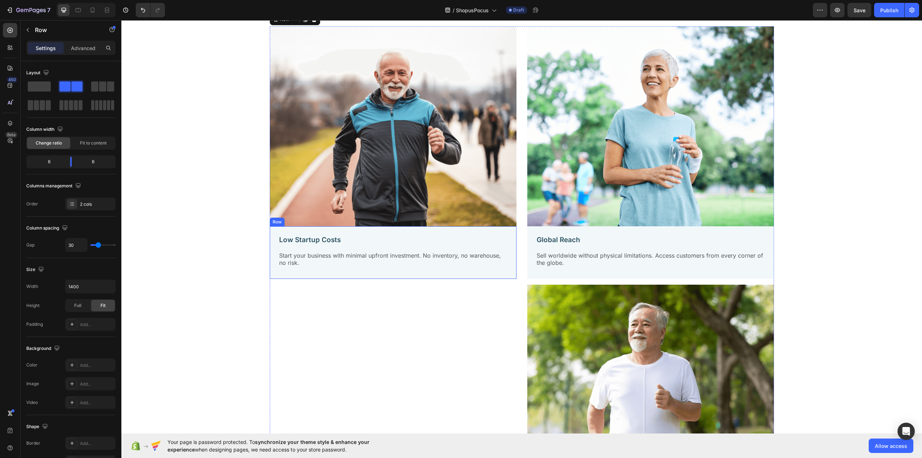
click at [398, 231] on div "Low Startup Costs Text Block Start your business with minimal upfront investmen…" at bounding box center [393, 252] width 247 height 53
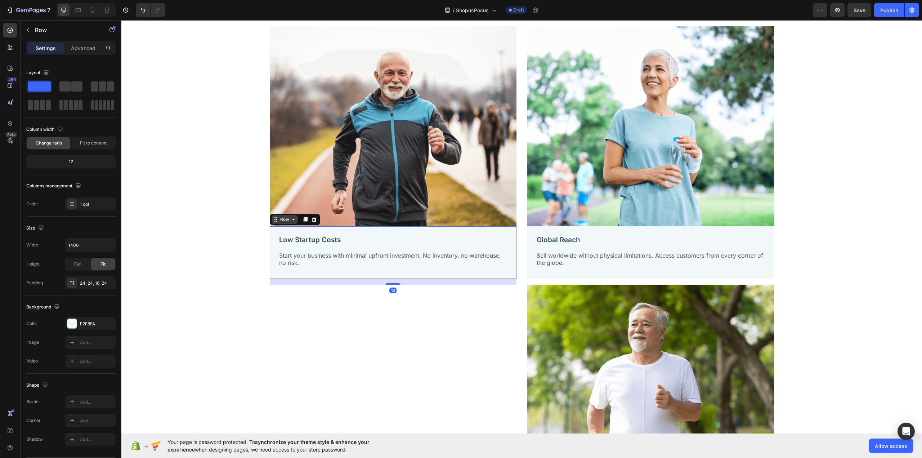
click at [283, 221] on div "Row" at bounding box center [285, 219] width 12 height 6
click at [300, 244] on p "Low Startup Costs" at bounding box center [393, 239] width 228 height 9
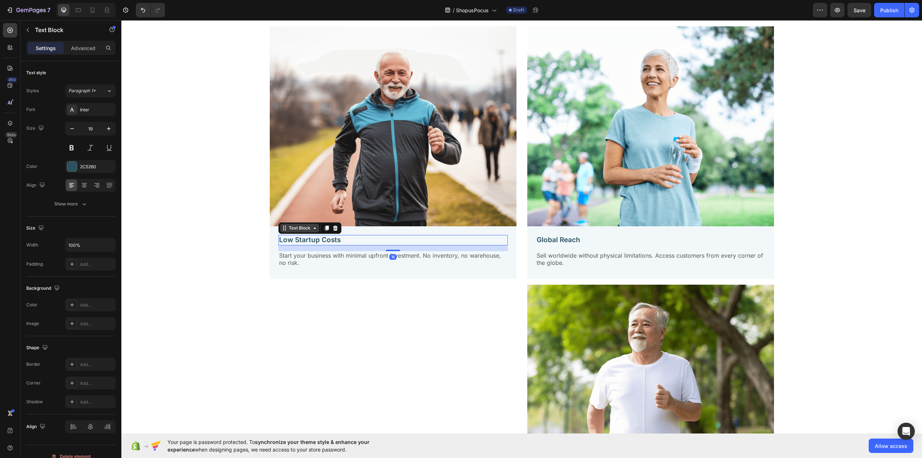
click at [298, 229] on div "Text Block" at bounding box center [299, 228] width 24 height 6
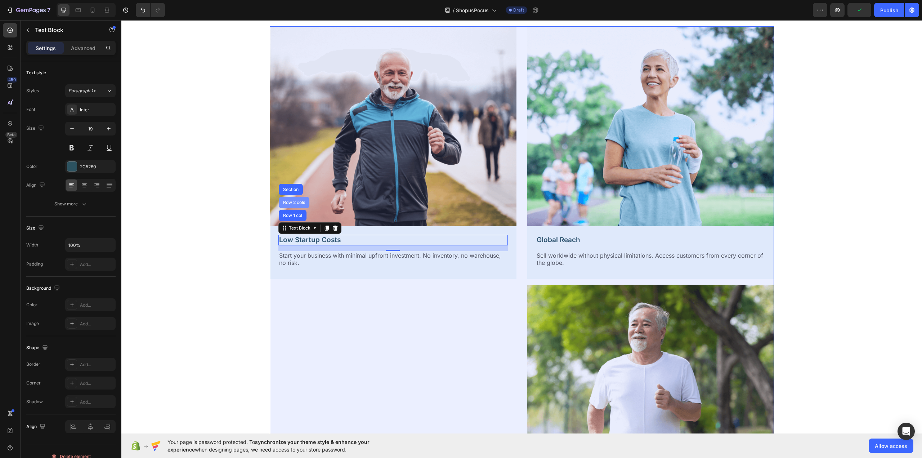
click at [297, 200] on div "Row 2 cols" at bounding box center [294, 202] width 25 height 4
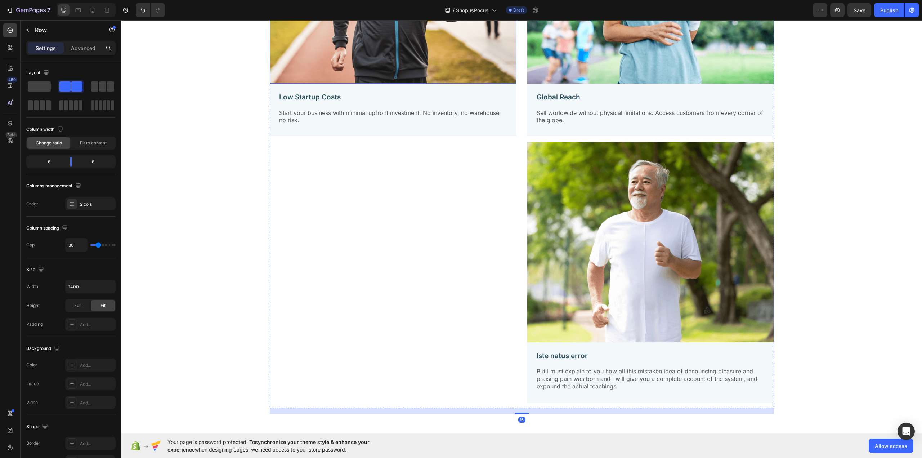
scroll to position [1563, 0]
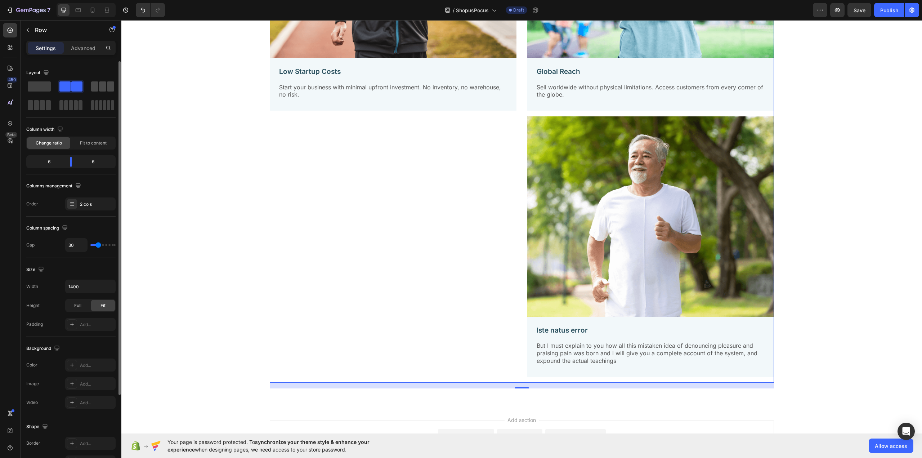
drag, startPoint x: 102, startPoint y: 88, endPoint x: 39, endPoint y: 114, distance: 68.8
click at [102, 88] on span at bounding box center [102, 86] width 7 height 10
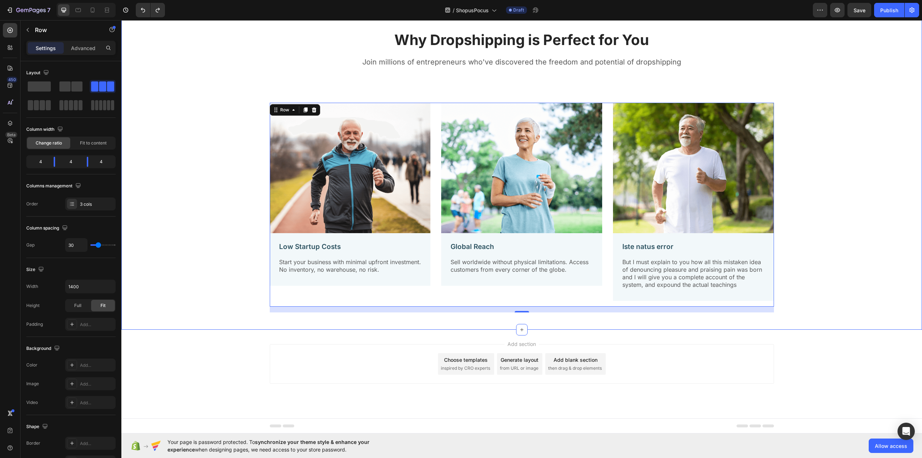
scroll to position [1319, 0]
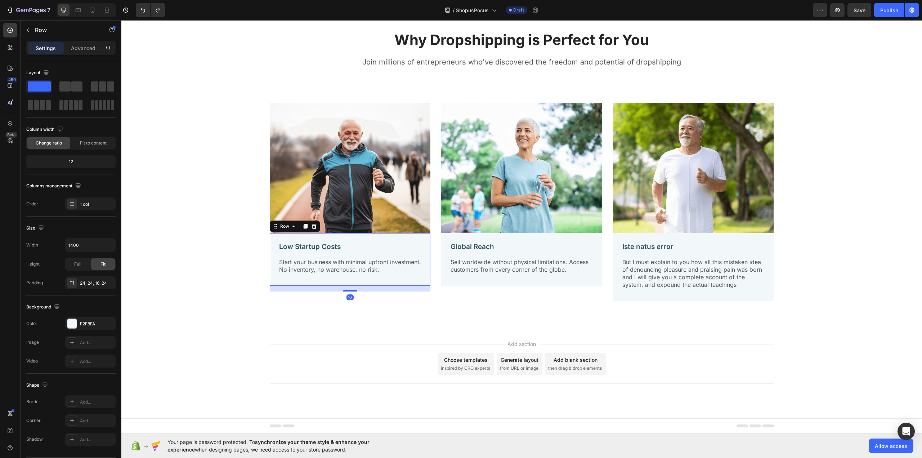
click at [404, 254] on div "Low Startup Costs Text Block Start your business with minimal upfront investmen…" at bounding box center [350, 261] width 144 height 38
click at [279, 226] on div "Row" at bounding box center [285, 226] width 12 height 6
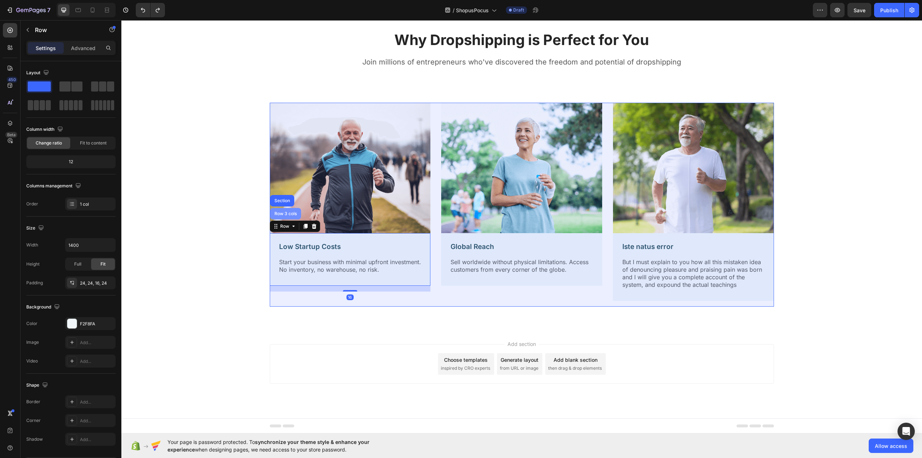
click at [284, 215] on div "Row 3 cols" at bounding box center [285, 213] width 25 height 4
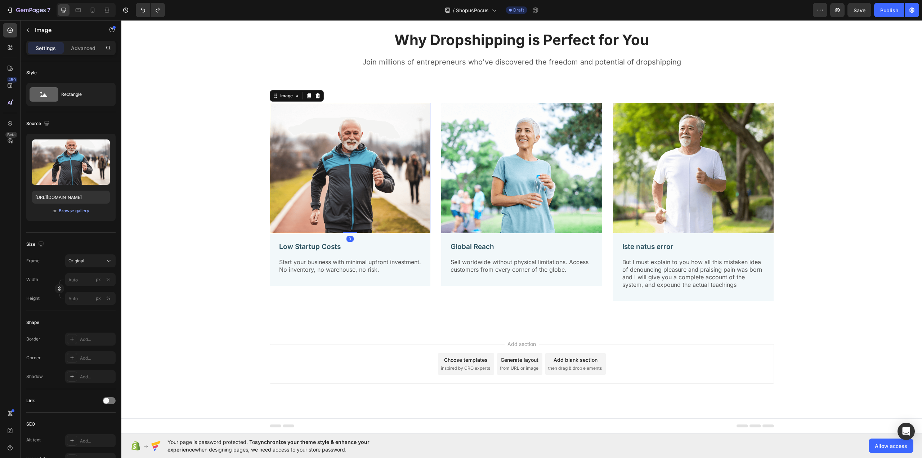
click at [378, 170] on img at bounding box center [350, 168] width 161 height 130
click at [284, 96] on div "Image" at bounding box center [286, 96] width 15 height 6
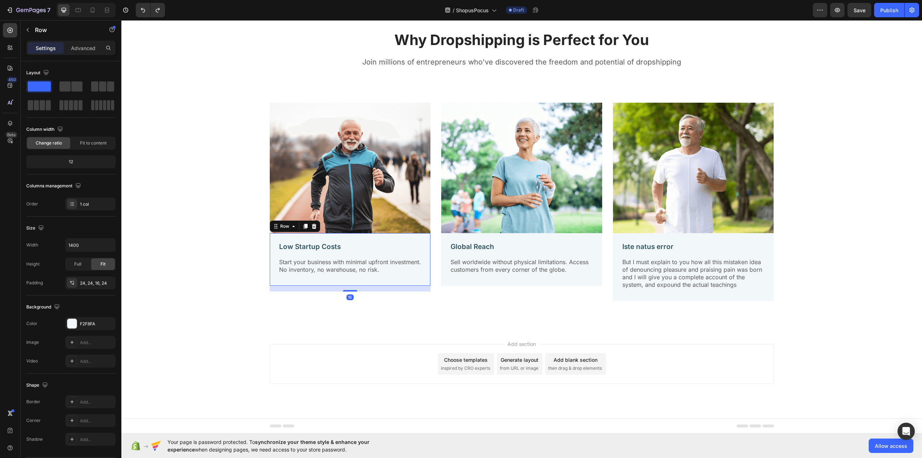
click at [385, 240] on div "Low Startup Costs Text Block Start your business with minimal upfront investmen…" at bounding box center [350, 259] width 161 height 53
click at [230, 207] on div "Why Dropshipping is Perfect for You Heading Join millions of entrepreneurs who'…" at bounding box center [522, 168] width 790 height 288
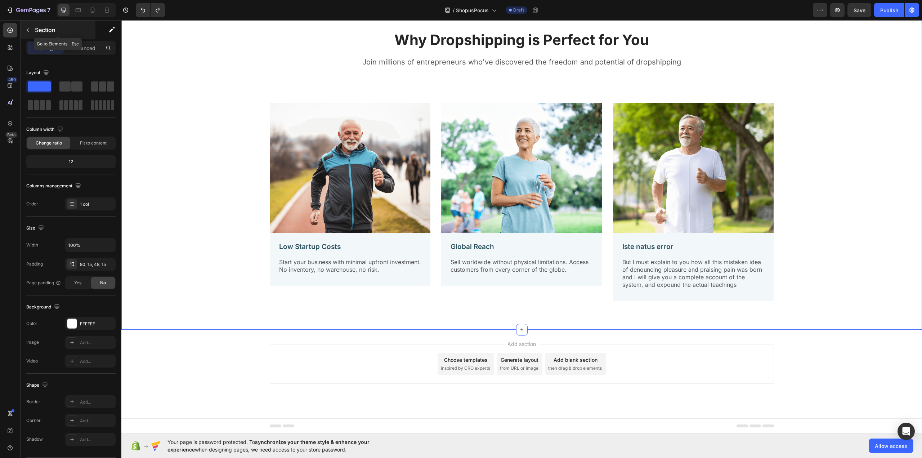
click at [32, 30] on button "button" at bounding box center [28, 30] width 12 height 12
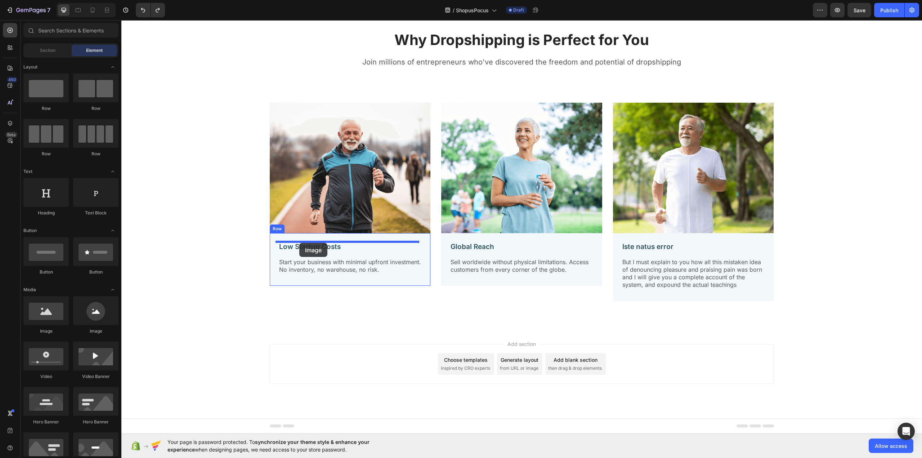
drag, startPoint x: 177, startPoint y: 335, endPoint x: 299, endPoint y: 243, distance: 153.2
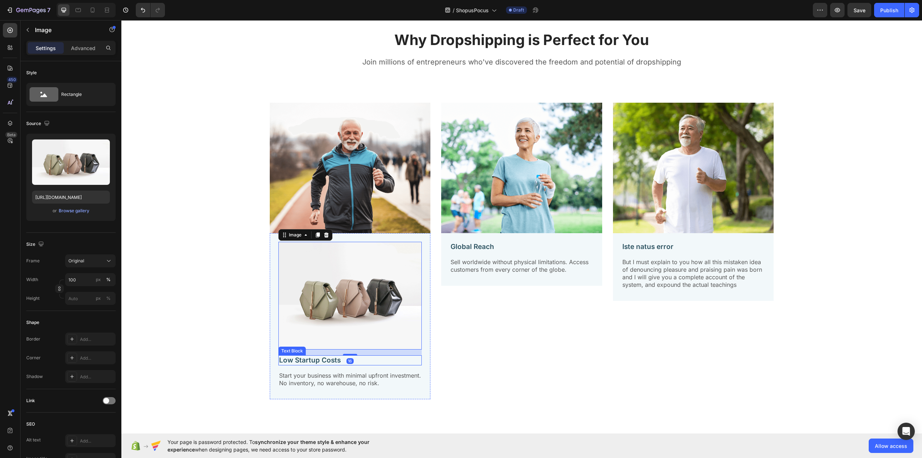
scroll to position [1339, 0]
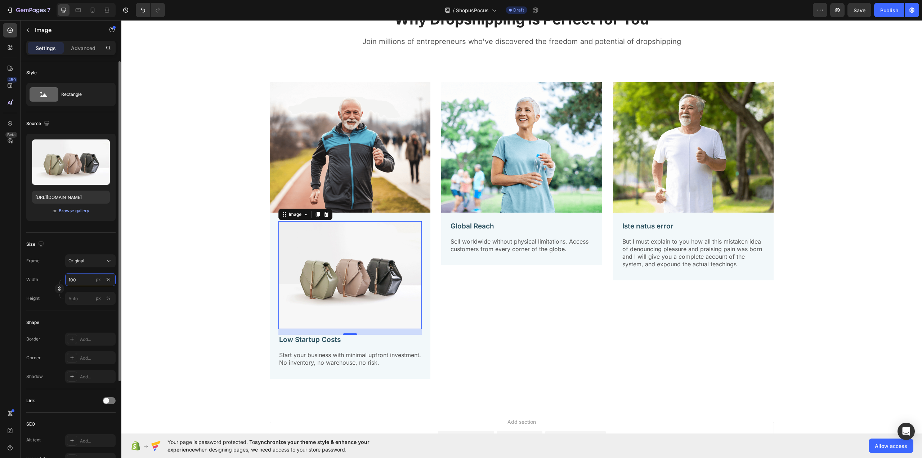
click at [84, 280] on input "100" at bounding box center [90, 279] width 50 height 13
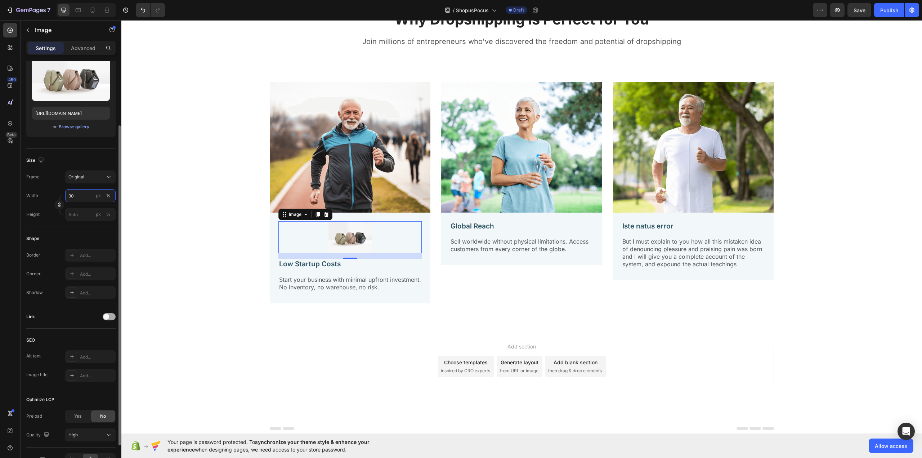
scroll to position [127, 0]
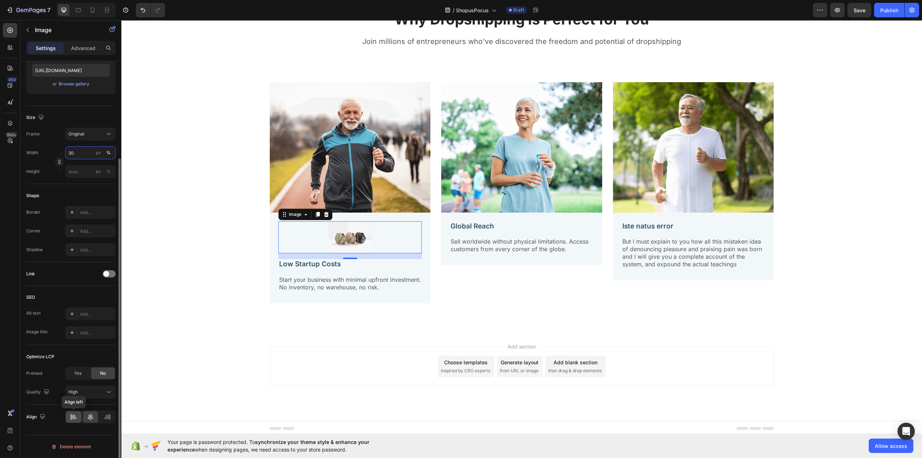
type input "30"
drag, startPoint x: 71, startPoint y: 417, endPoint x: 40, endPoint y: 284, distance: 135.6
click at [71, 417] on icon at bounding box center [71, 416] width 0 height 6
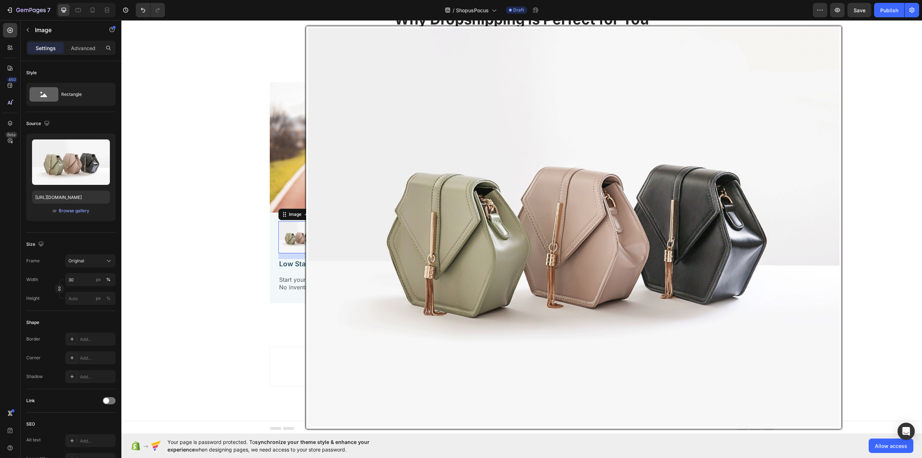
click at [300, 239] on img at bounding box center [299, 237] width 43 height 32
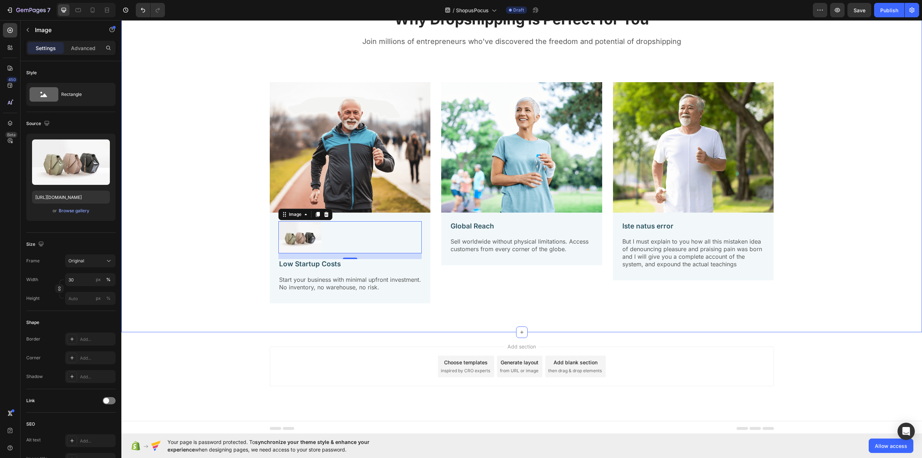
click at [197, 228] on div "Why Dropshipping is Perfect for You Heading Join millions of entrepreneurs who'…" at bounding box center [522, 159] width 790 height 311
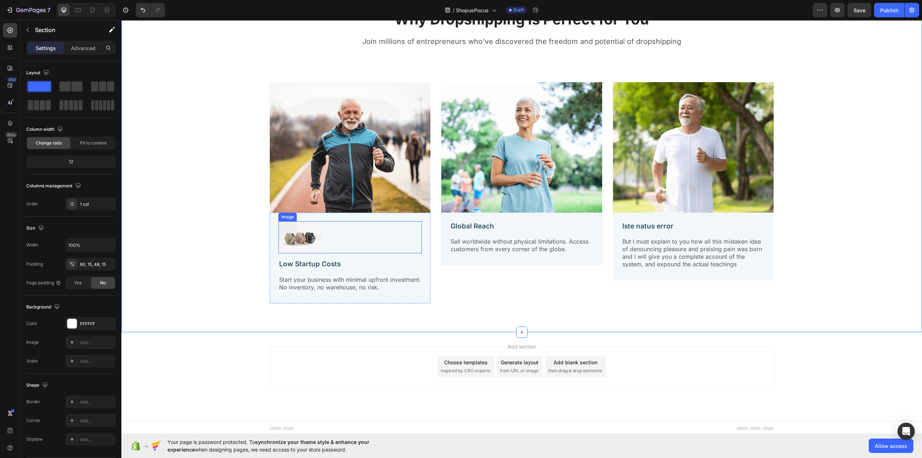
click at [296, 242] on img at bounding box center [299, 237] width 43 height 32
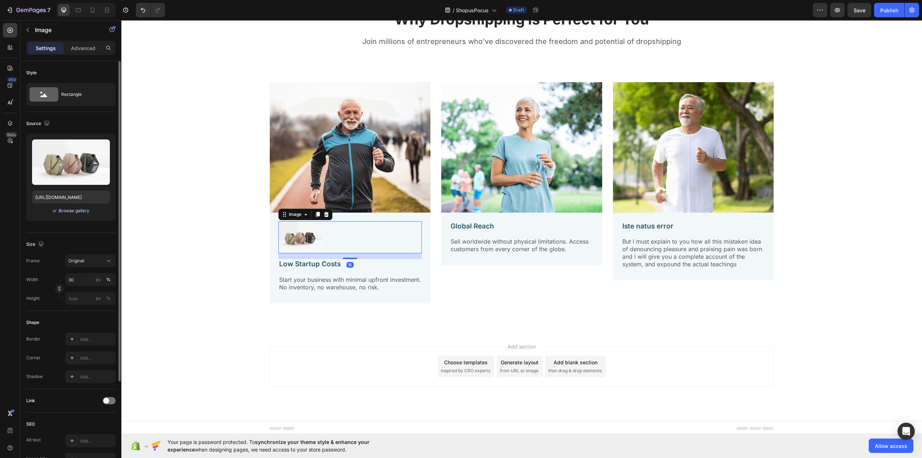
click at [86, 212] on div "Browse gallery" at bounding box center [74, 210] width 31 height 6
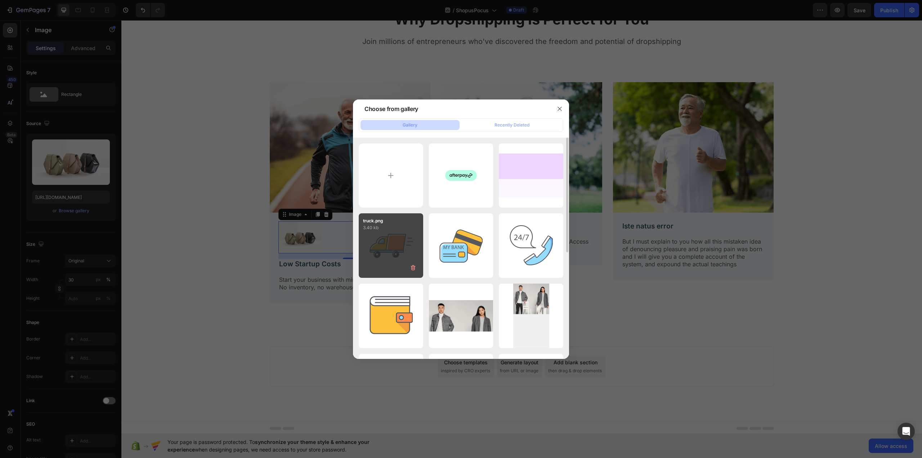
click at [399, 238] on div "truck.png 3.40 kb" at bounding box center [391, 245] width 64 height 64
type input "[URL][DOMAIN_NAME]"
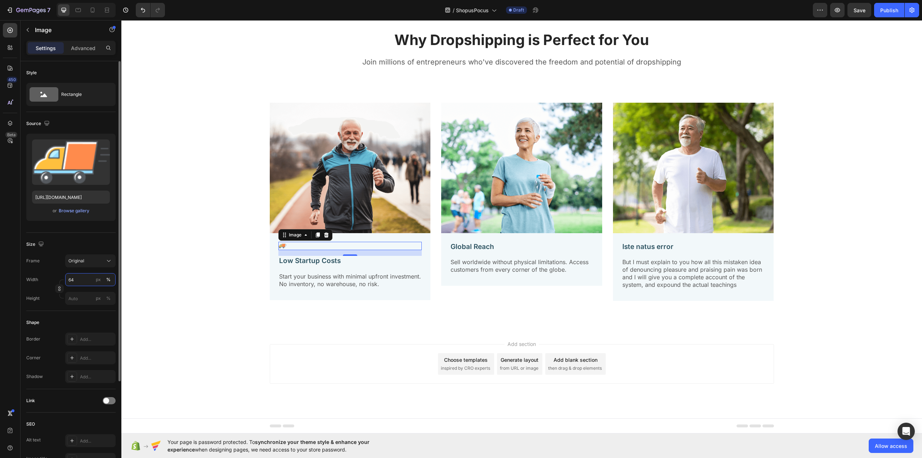
scroll to position [1339, 0]
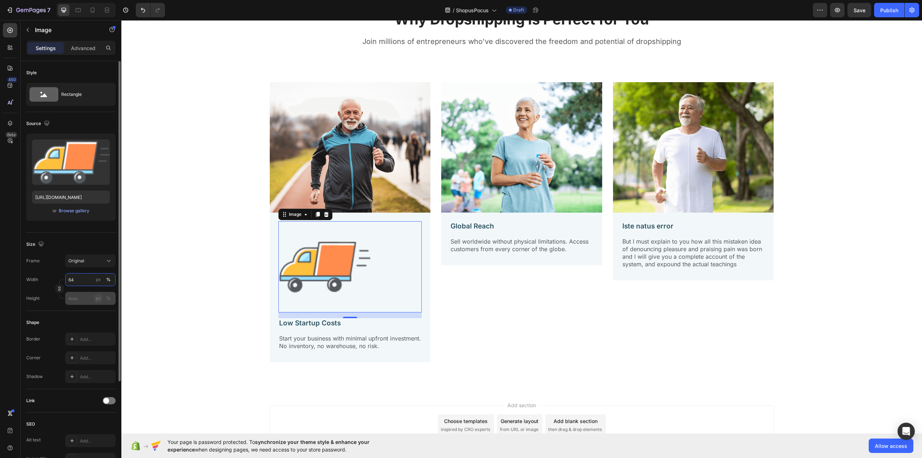
type input "64"
click at [77, 300] on input "px %" at bounding box center [90, 298] width 50 height 13
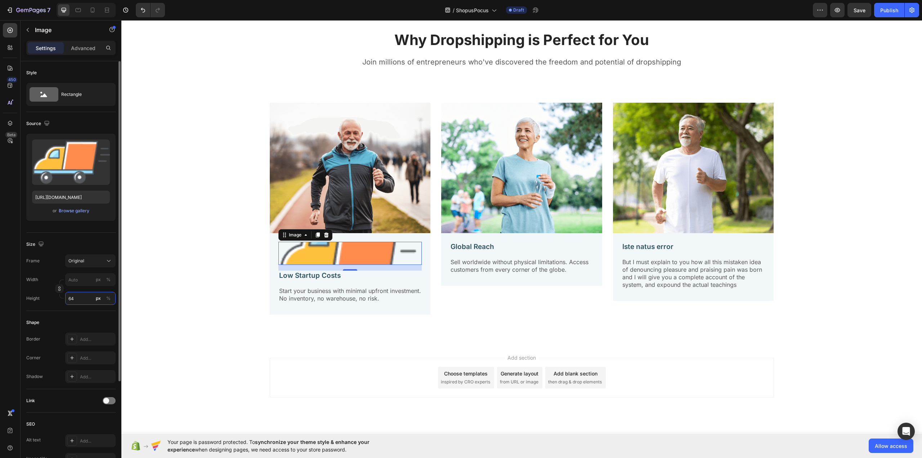
scroll to position [1332, 0]
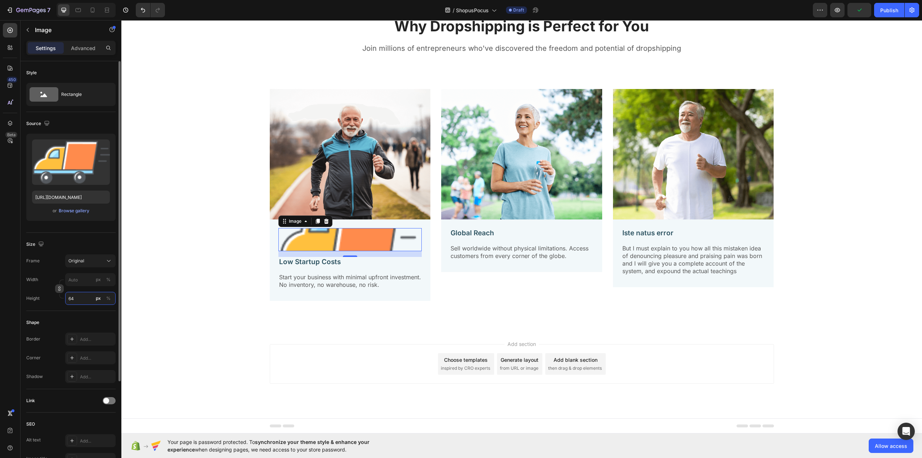
type input "64"
click at [58, 290] on icon "button" at bounding box center [59, 288] width 5 height 5
click at [82, 283] on input "px %" at bounding box center [90, 279] width 50 height 13
type input "6"
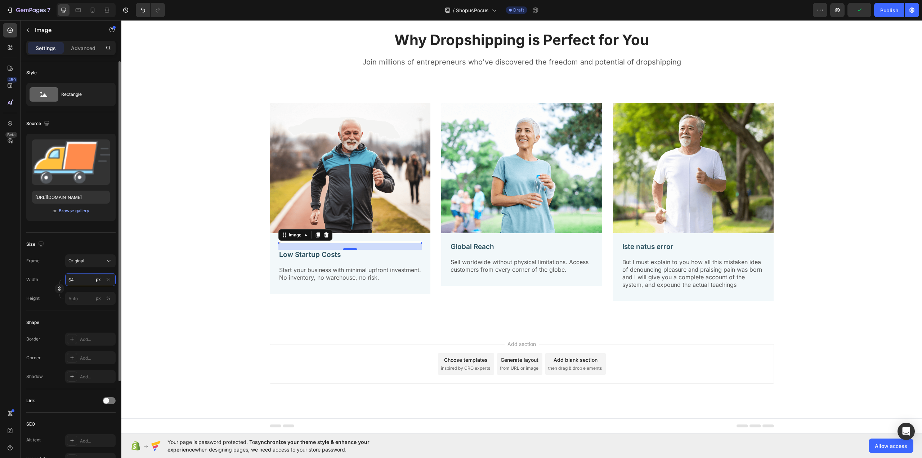
scroll to position [1332, 0]
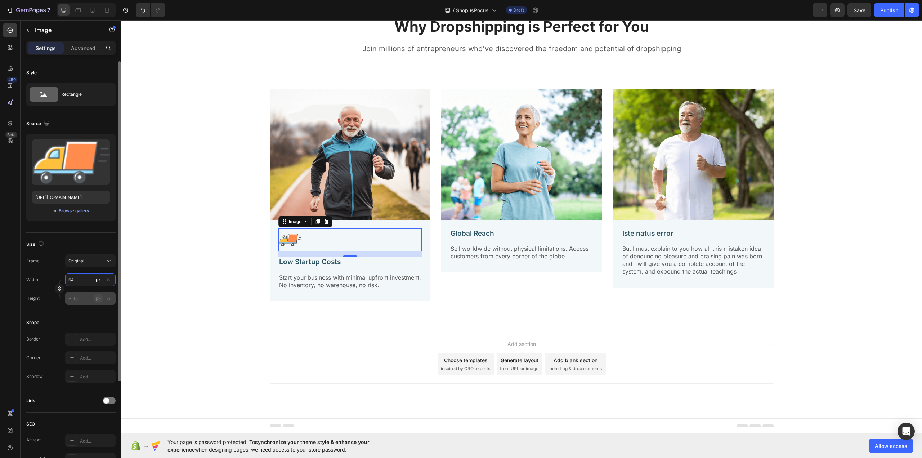
type input "64"
click at [99, 300] on div "px" at bounding box center [98, 298] width 5 height 6
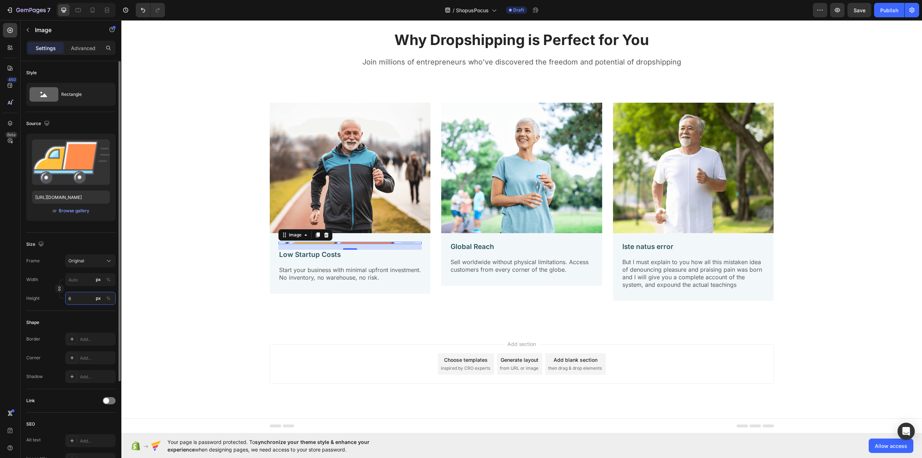
scroll to position [1319, 0]
click at [81, 263] on span "Original" at bounding box center [76, 260] width 16 height 6
type input "6"
click at [86, 331] on div "Custom" at bounding box center [89, 332] width 42 height 6
click at [82, 298] on input "px %" at bounding box center [90, 297] width 50 height 13
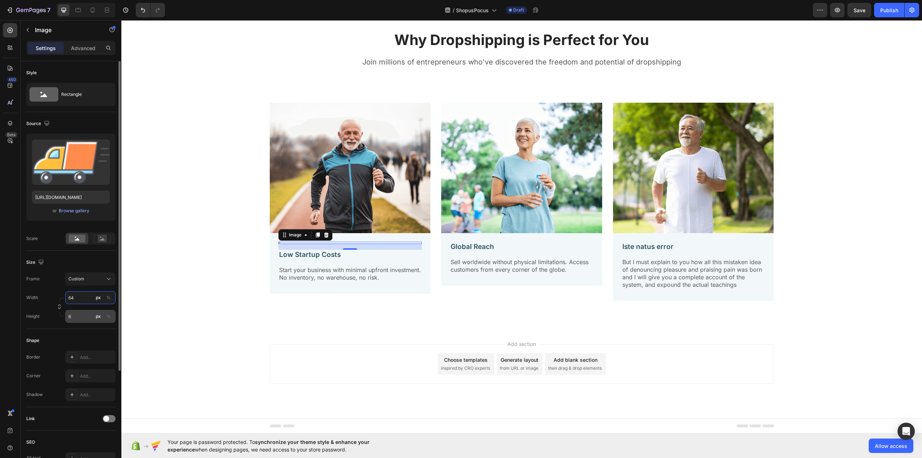
type input "64"
click at [84, 318] on input "6" at bounding box center [90, 316] width 50 height 13
type input "4"
click at [187, 218] on div "Why Dropshipping is Perfect for You Heading Join millions of entrepreneurs who'…" at bounding box center [522, 168] width 790 height 288
click at [305, 243] on img at bounding box center [350, 243] width 144 height 2
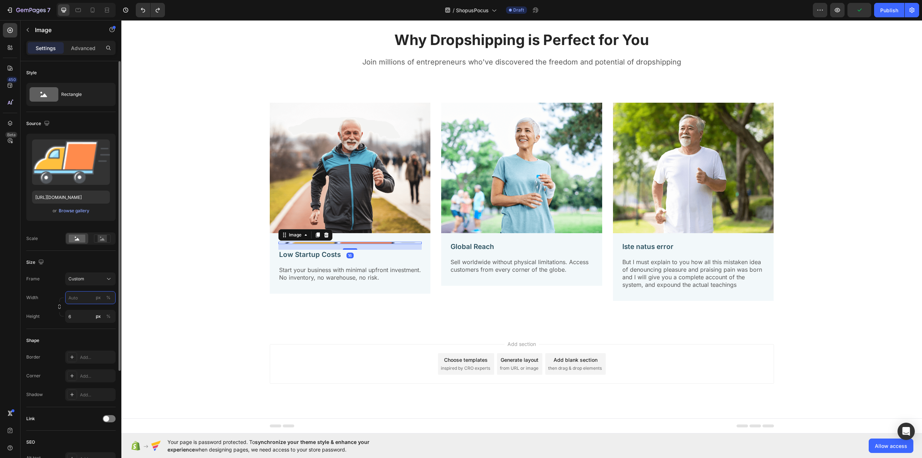
click at [84, 294] on input "px %" at bounding box center [90, 297] width 50 height 13
type input "64"
click at [86, 309] on div "Width 64 px % Height 6 px %" at bounding box center [70, 307] width 89 height 32
click at [86, 310] on input "6" at bounding box center [90, 316] width 50 height 13
type input "4"
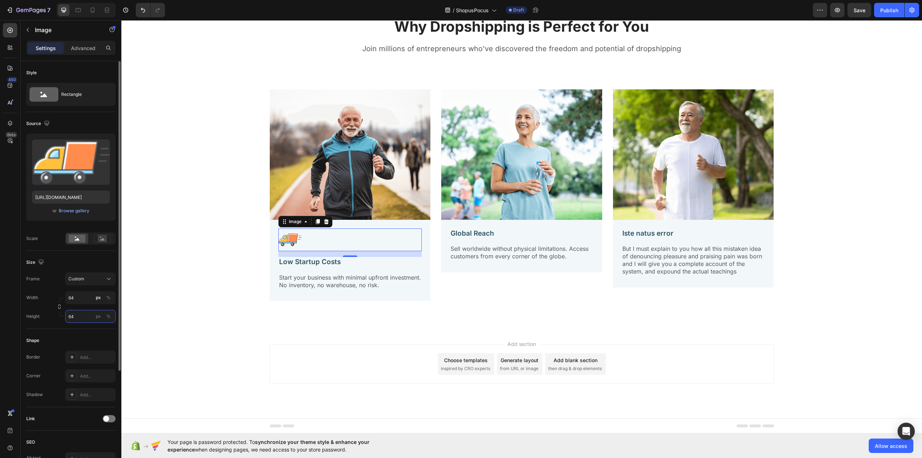
scroll to position [1332, 0]
type input "64 px"
click at [183, 172] on div "Why Dropshipping is Perfect for You Heading Join millions of entrepreneurs who'…" at bounding box center [522, 161] width 790 height 302
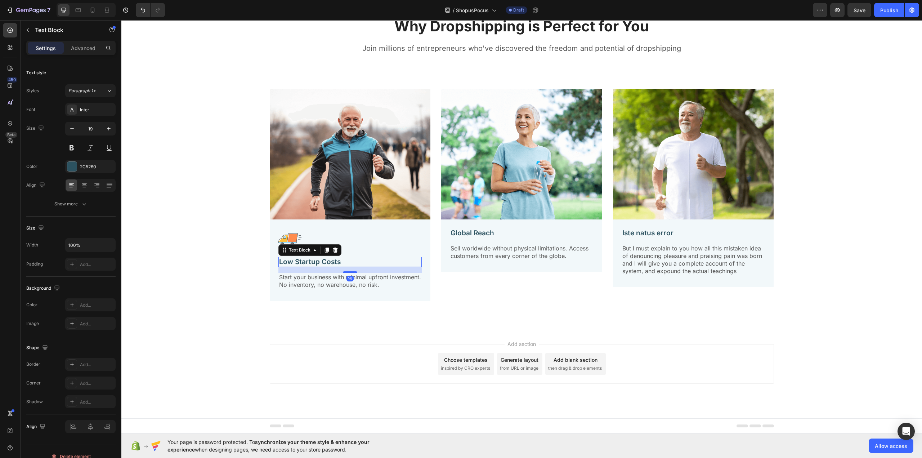
click at [326, 260] on p "Low Startup Costs" at bounding box center [350, 261] width 142 height 9
click at [291, 280] on p "Start your business with minimal upfront investment. No inventory, no warehouse…" at bounding box center [350, 280] width 142 height 15
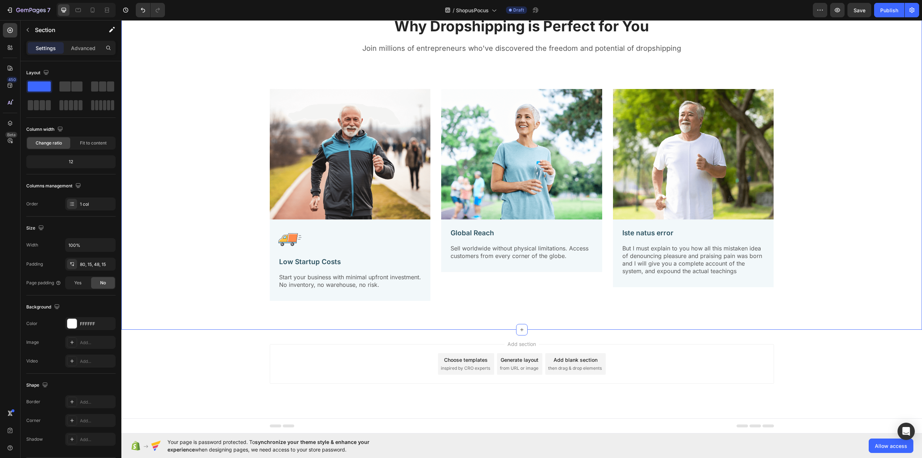
click at [184, 236] on div "Why Dropshipping is Perfect for You Heading Join millions of entrepreneurs who'…" at bounding box center [522, 161] width 790 height 302
click at [339, 184] on img at bounding box center [350, 154] width 161 height 130
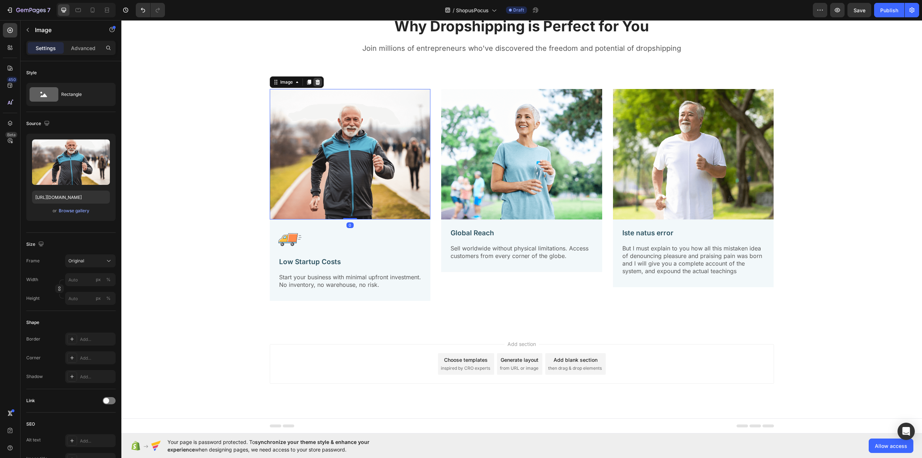
click at [316, 82] on icon at bounding box center [317, 81] width 5 height 5
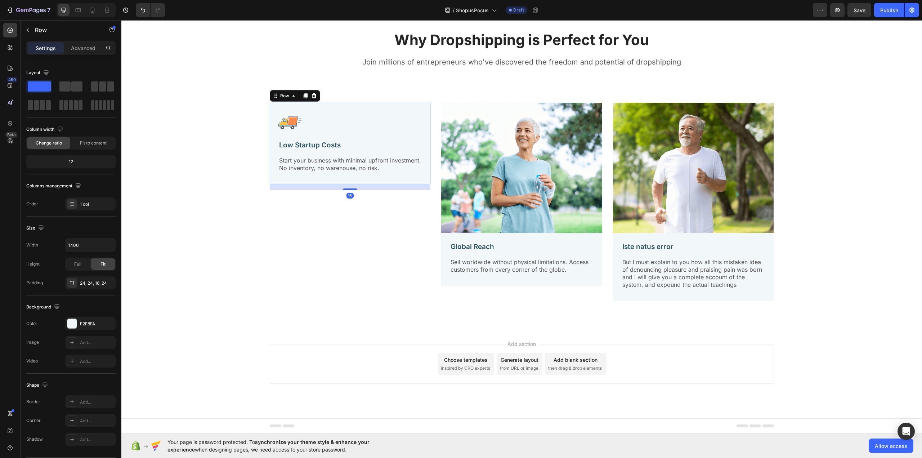
click at [327, 108] on div "Image Low Startup Costs Text Block Start your business with minimal upfront inv…" at bounding box center [350, 143] width 161 height 81
click at [90, 283] on div "24, 24, 16, 24" at bounding box center [90, 283] width 21 height 6
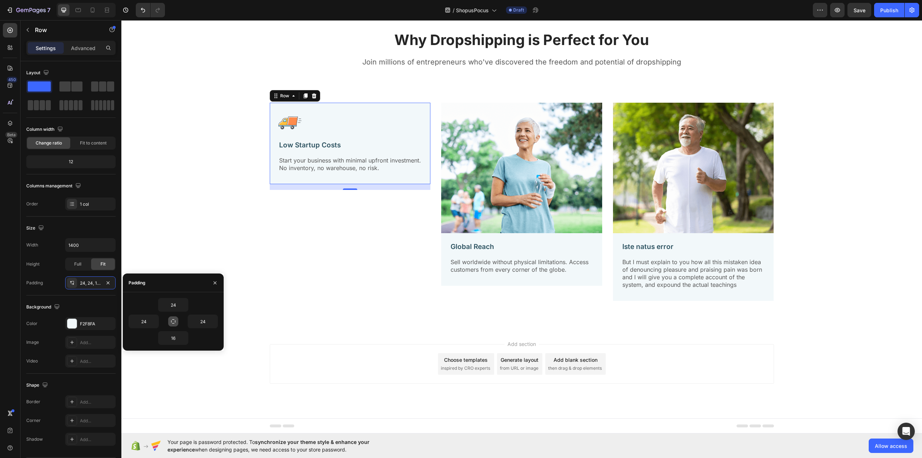
click at [173, 322] on icon "button" at bounding box center [173, 321] width 6 height 6
type input "24"
click at [179, 303] on input "24" at bounding box center [173, 304] width 30 height 13
type input "32"
click at [179, 172] on div "Why Dropshipping is Perfect for You Heading Join millions of entrepreneurs who'…" at bounding box center [522, 168] width 790 height 288
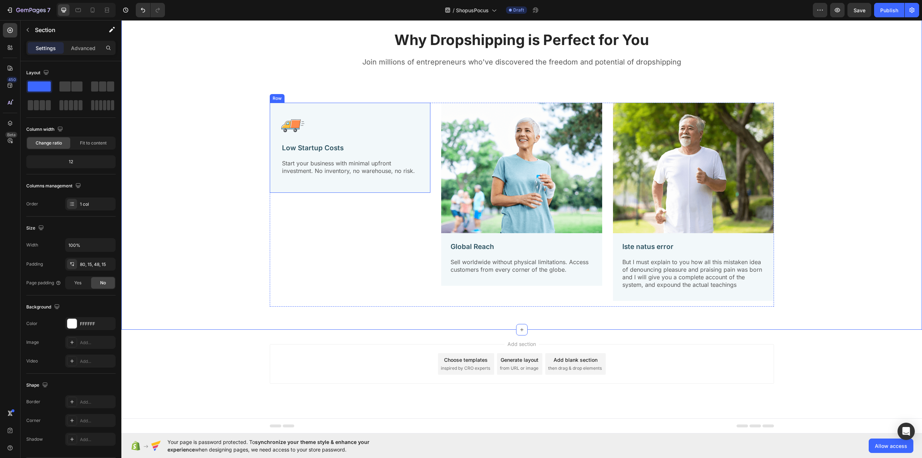
click at [329, 111] on div "Image Low Startup Costs Text Block Start your business with minimal upfront inv…" at bounding box center [350, 148] width 161 height 90
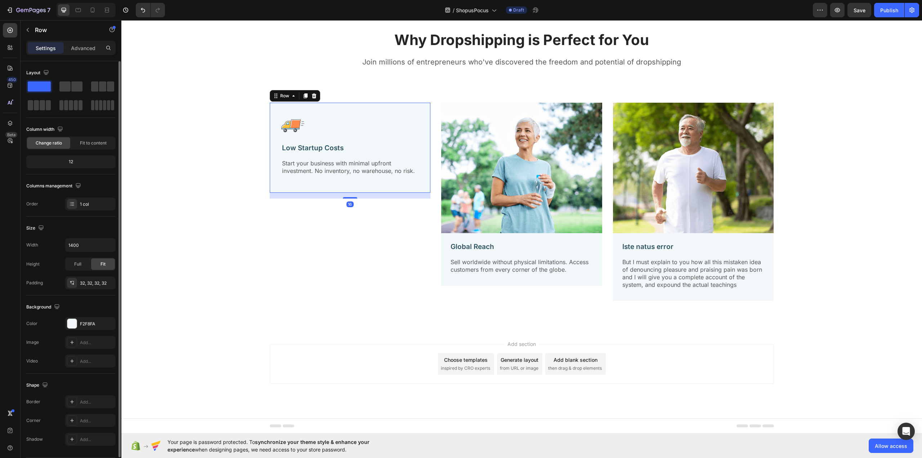
scroll to position [22, 0]
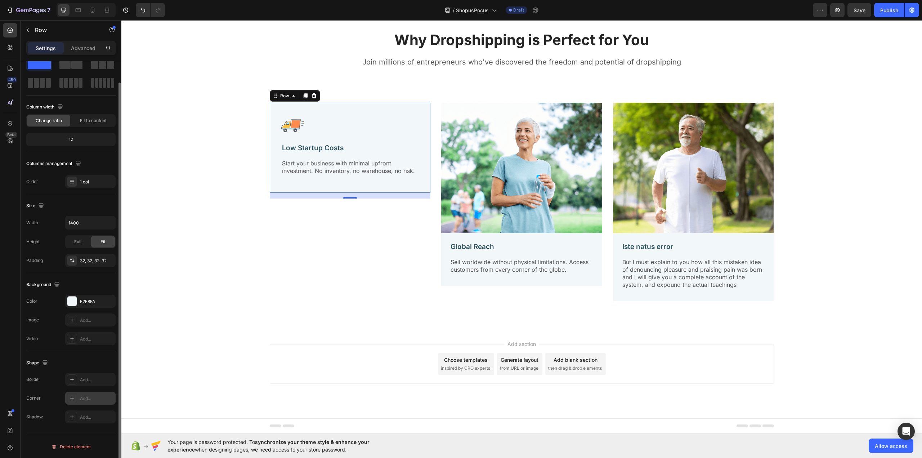
click at [95, 396] on div "Add..." at bounding box center [97, 398] width 34 height 6
click at [236, 252] on div "Why Dropshipping is Perfect for You Heading Join millions of entrepreneurs who'…" at bounding box center [522, 168] width 790 height 288
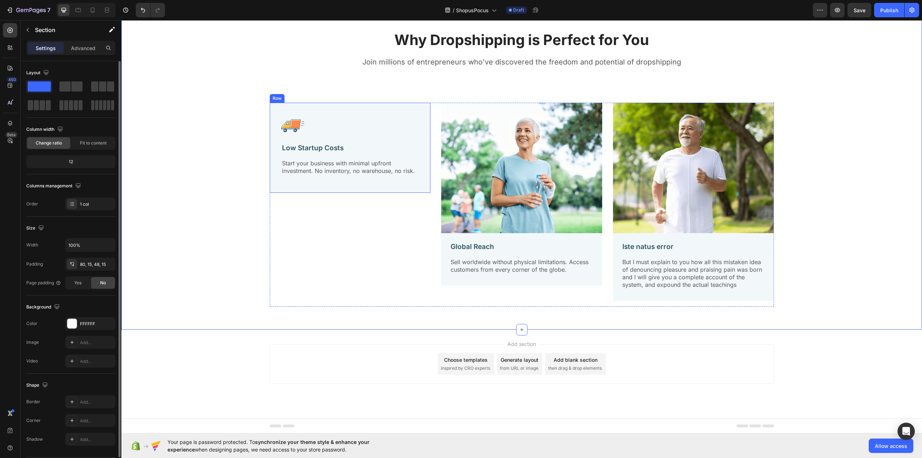
click at [317, 109] on div "Image Low Startup Costs Text Block Start your business with minimal upfront inv…" at bounding box center [350, 148] width 161 height 90
click at [89, 418] on div "Round" at bounding box center [90, 420] width 21 height 6
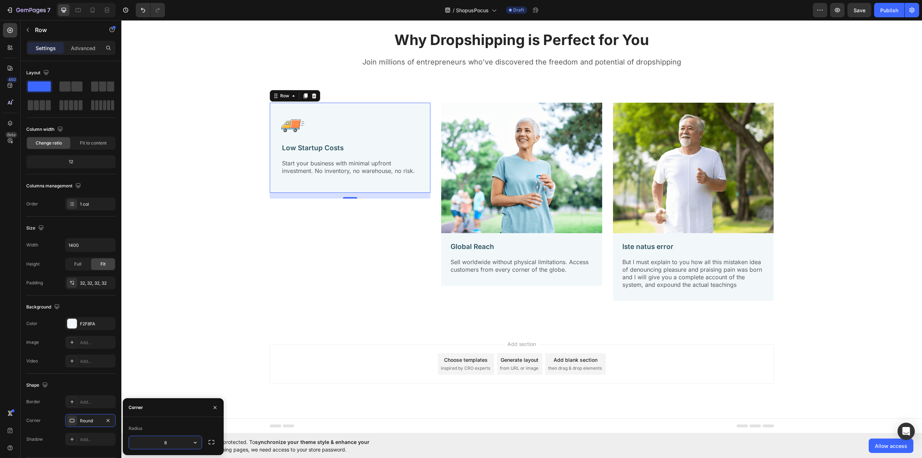
click at [178, 443] on input "8" at bounding box center [165, 442] width 73 height 13
type input "16"
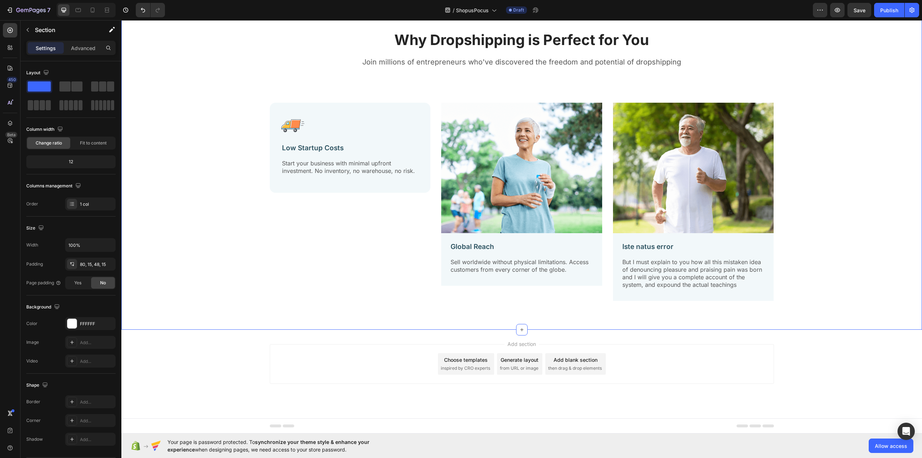
click at [195, 213] on div "Why Dropshipping is Perfect for You Heading Join millions of entrepreneurs who'…" at bounding box center [522, 168] width 790 height 288
click at [350, 110] on div "Image Low Startup Costs Text Block Start your business with minimal upfront inv…" at bounding box center [350, 148] width 161 height 90
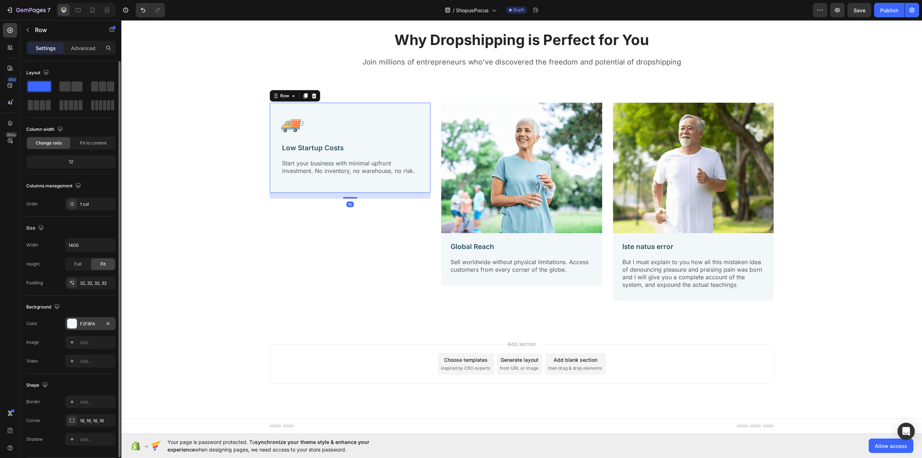
click at [89, 326] on div "F2F8FA" at bounding box center [90, 323] width 21 height 6
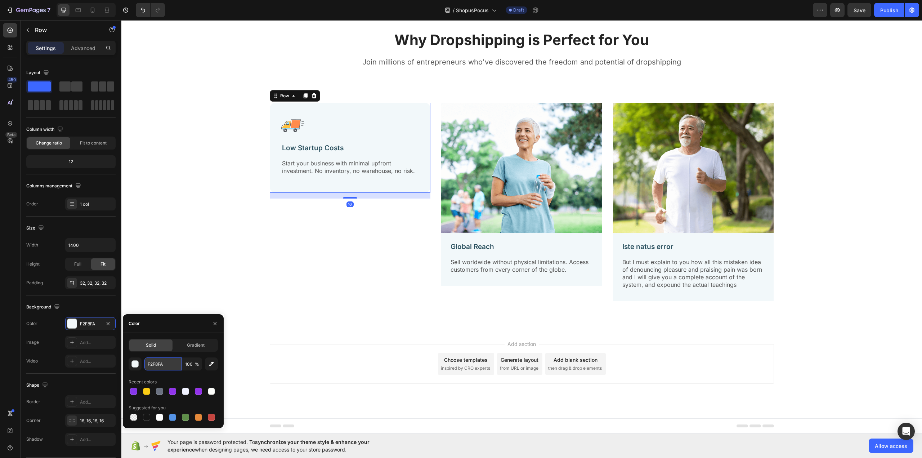
click at [164, 367] on input "F2F8FA" at bounding box center [162, 363] width 37 height 13
paste input "#faf8fd"
type input "FAF8FD"
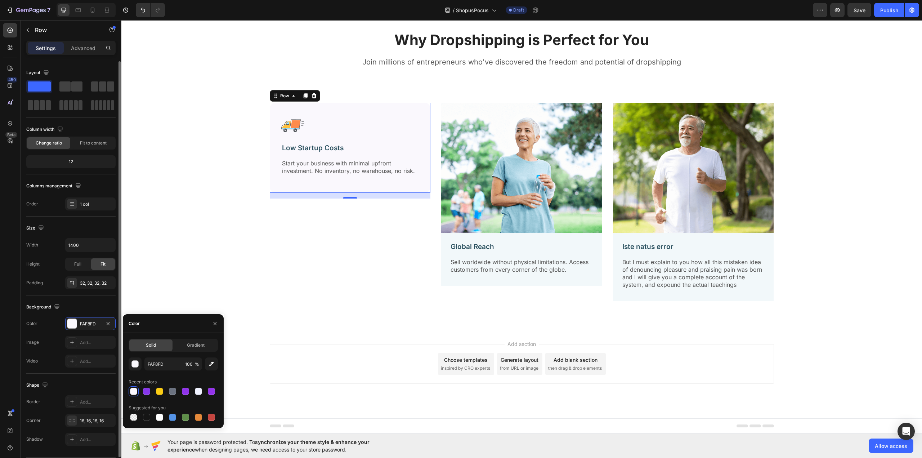
click at [52, 356] on div "Video Add..." at bounding box center [70, 360] width 89 height 13
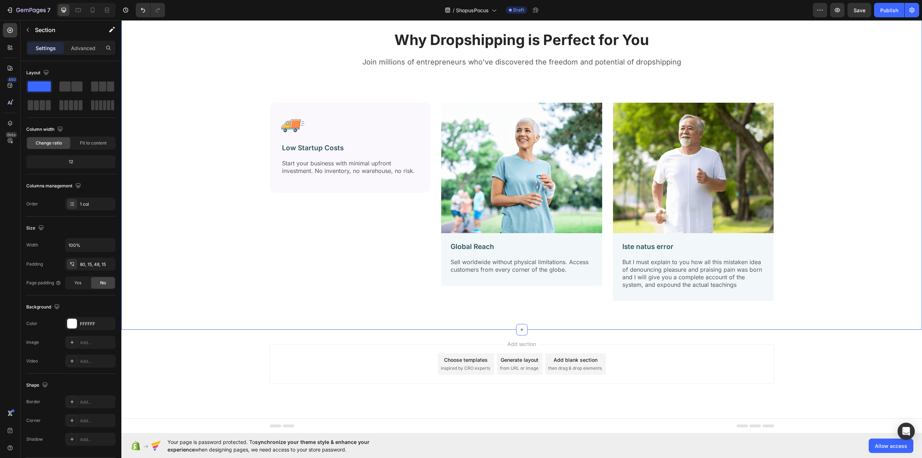
click at [226, 234] on div "Why Dropshipping is Perfect for You Heading Join millions of entrepreneurs who'…" at bounding box center [522, 168] width 790 height 288
click at [400, 107] on div "Image Low Startup Costs Text Block Start your business with minimal upfront inv…" at bounding box center [350, 148] width 161 height 90
click at [520, 128] on img at bounding box center [521, 168] width 161 height 130
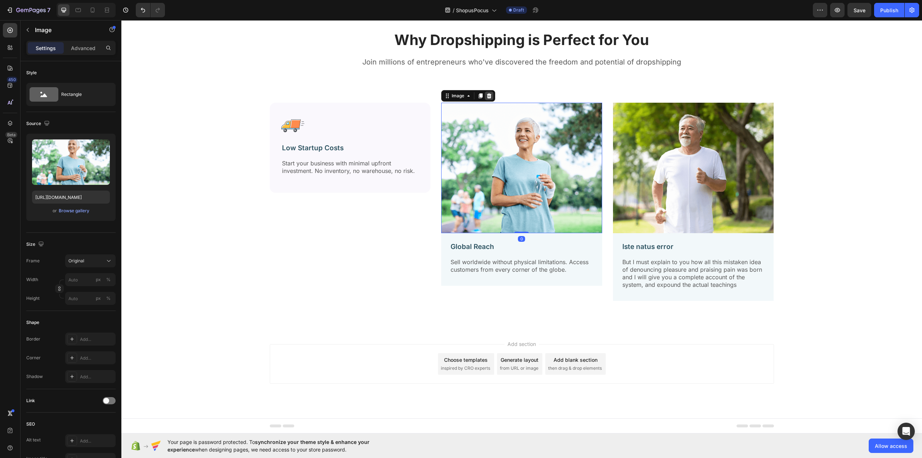
click at [486, 96] on icon at bounding box center [489, 96] width 6 height 6
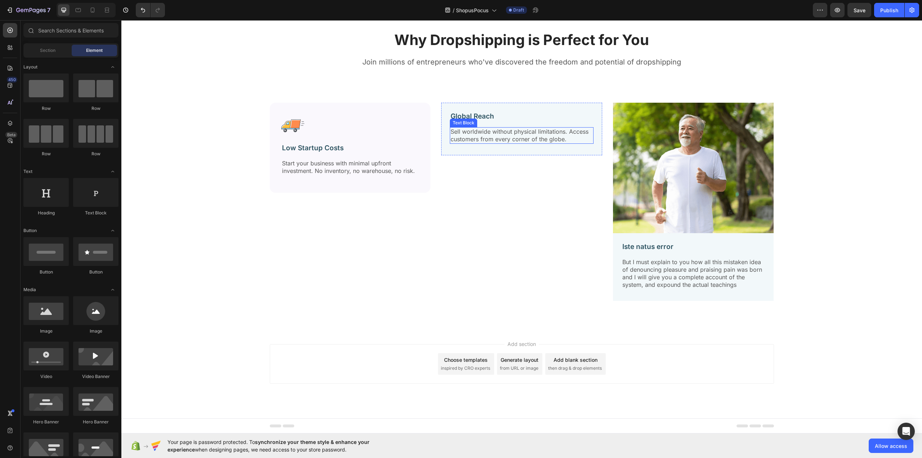
click at [675, 140] on img at bounding box center [693, 168] width 161 height 130
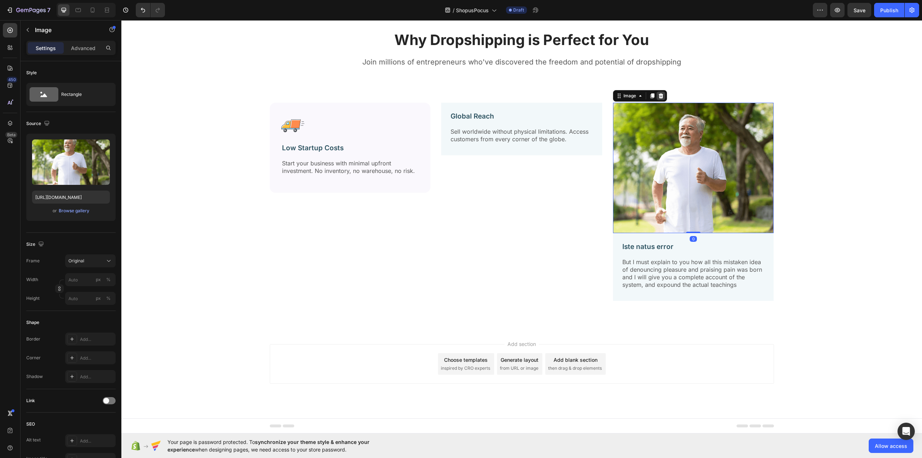
click at [659, 96] on icon at bounding box center [661, 96] width 6 height 6
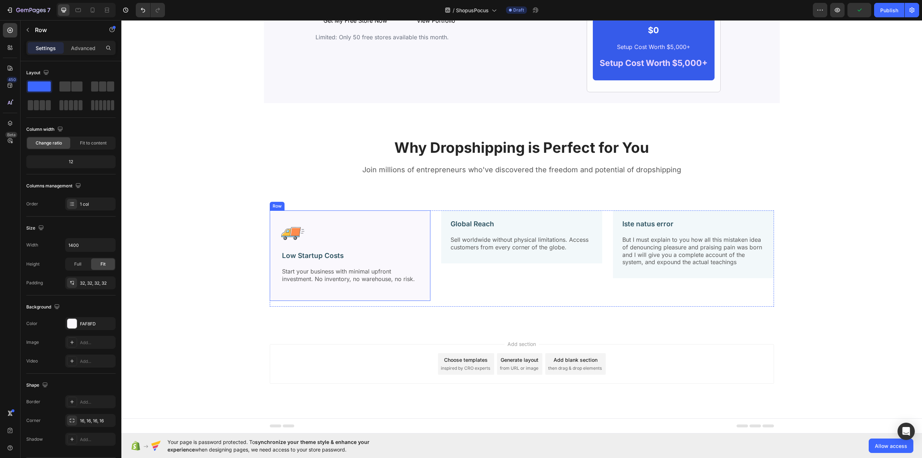
click at [362, 219] on div "Image Low Startup Costs Text Block Start your business with minimal upfront inv…" at bounding box center [350, 255] width 161 height 90
click at [281, 206] on div "Row" at bounding box center [285, 203] width 12 height 6
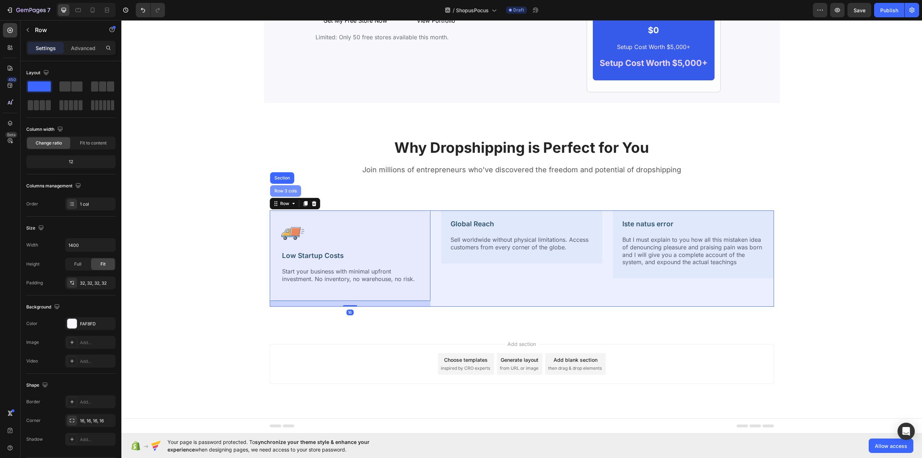
click at [283, 192] on div "Row 3 cols" at bounding box center [285, 191] width 25 height 4
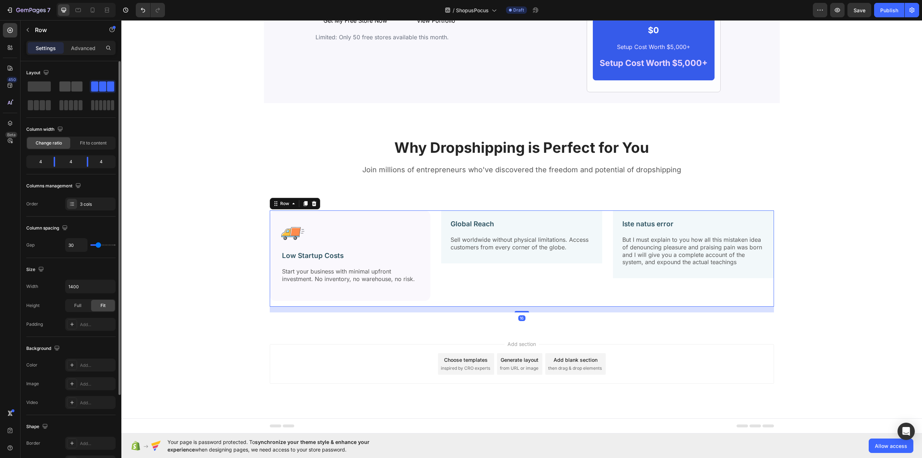
click at [78, 85] on span at bounding box center [76, 86] width 11 height 10
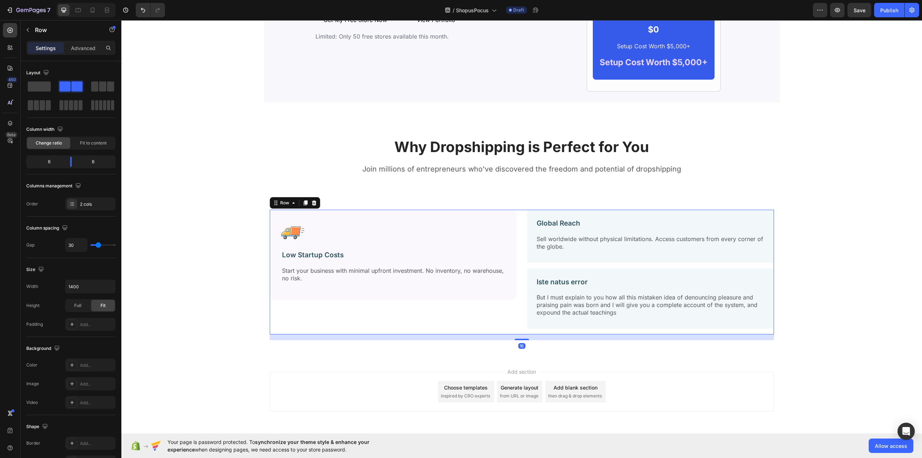
scroll to position [1239, 0]
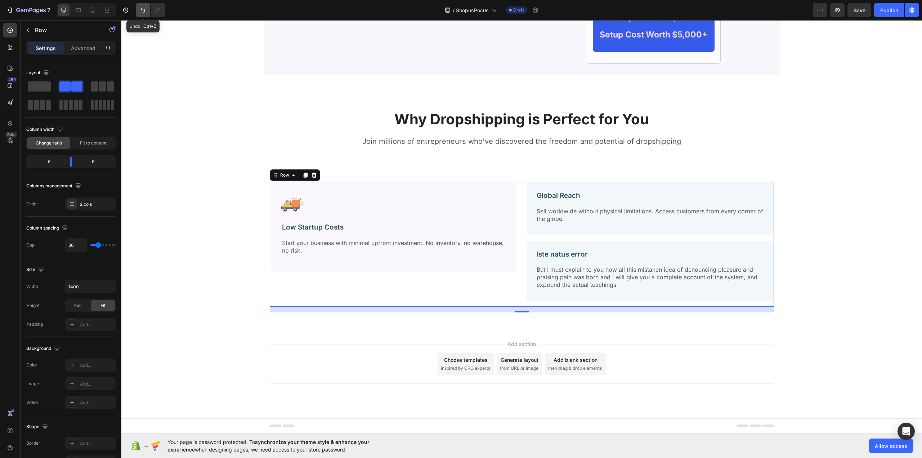
click at [145, 9] on icon "Undo/Redo" at bounding box center [142, 9] width 7 height 7
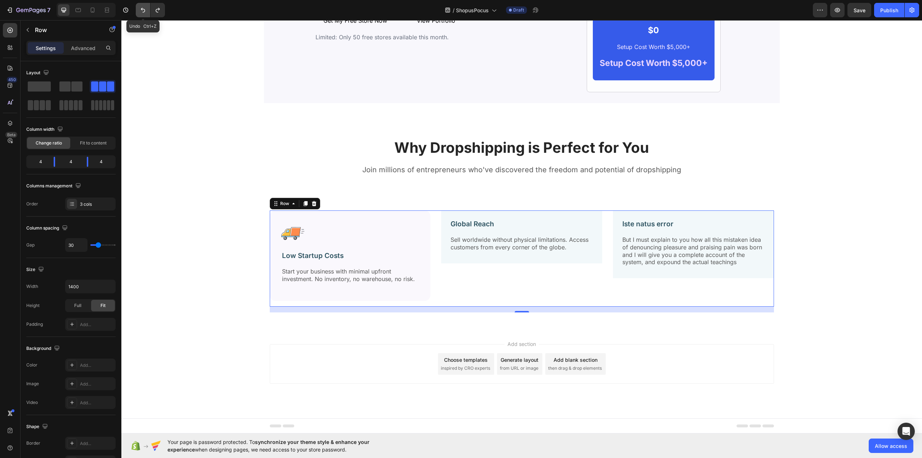
scroll to position [1211, 0]
click at [379, 219] on div "Image Low Startup Costs Text Block Start your business with minimal upfront inv…" at bounding box center [350, 255] width 161 height 90
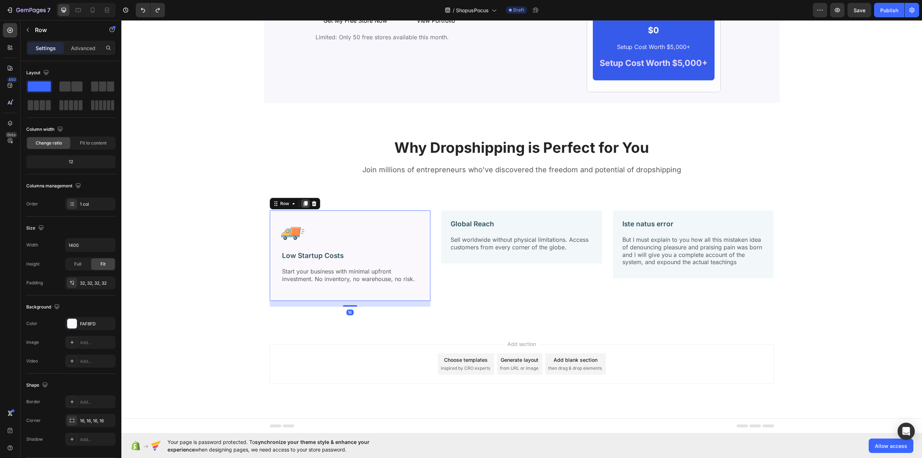
click at [303, 206] on icon at bounding box center [305, 204] width 6 height 6
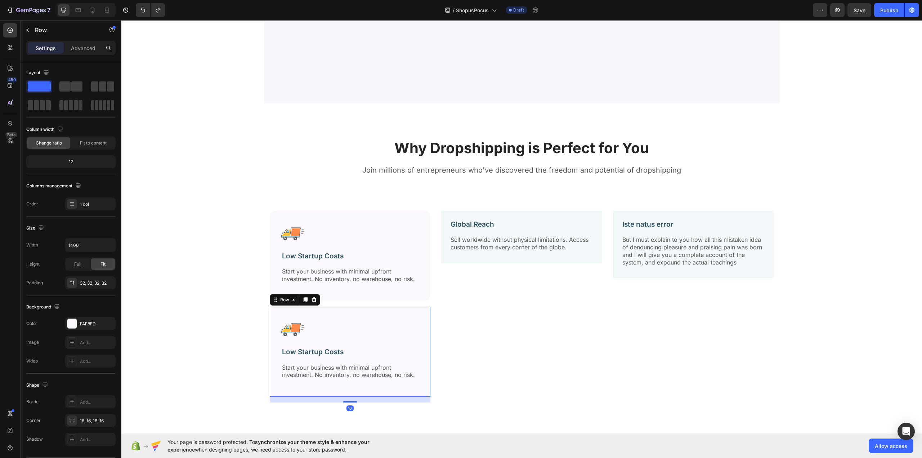
scroll to position [1306, 0]
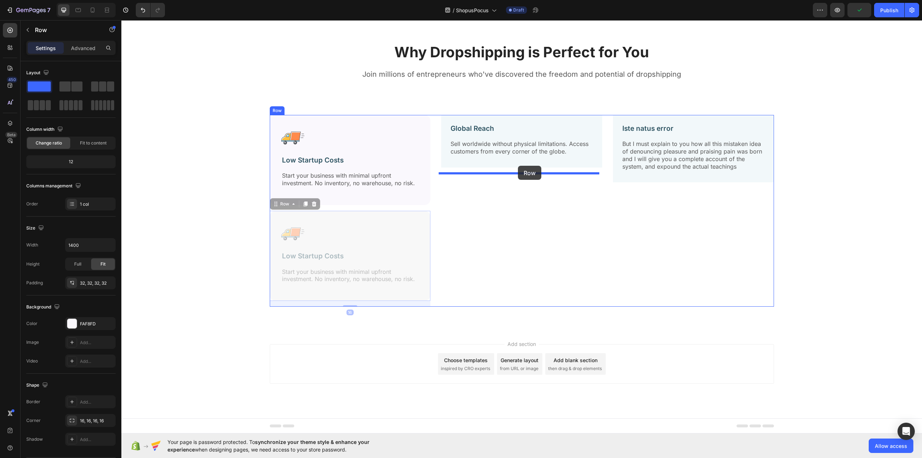
drag, startPoint x: 281, startPoint y: 206, endPoint x: 518, endPoint y: 166, distance: 240.6
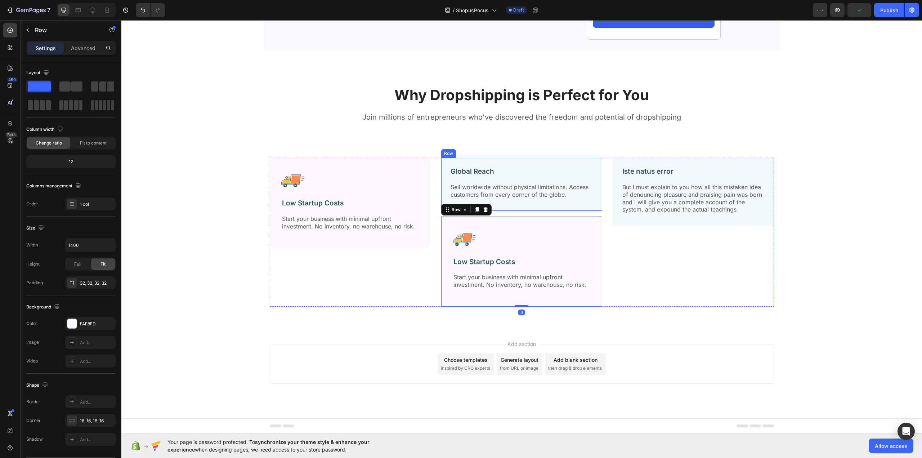
scroll to position [1263, 0]
click at [530, 166] on div "Global Reach Text Block Sell worldwide without physical limitations. Access cus…" at bounding box center [521, 184] width 161 height 53
click at [483, 151] on icon at bounding box center [485, 150] width 5 height 5
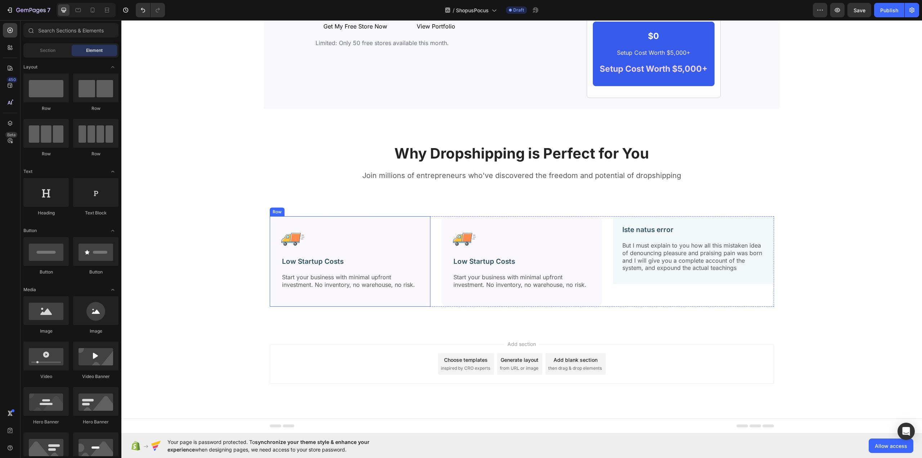
click at [328, 220] on div "Image Low Startup Costs Text Block Start your business with minimal upfront inv…" at bounding box center [350, 261] width 161 height 90
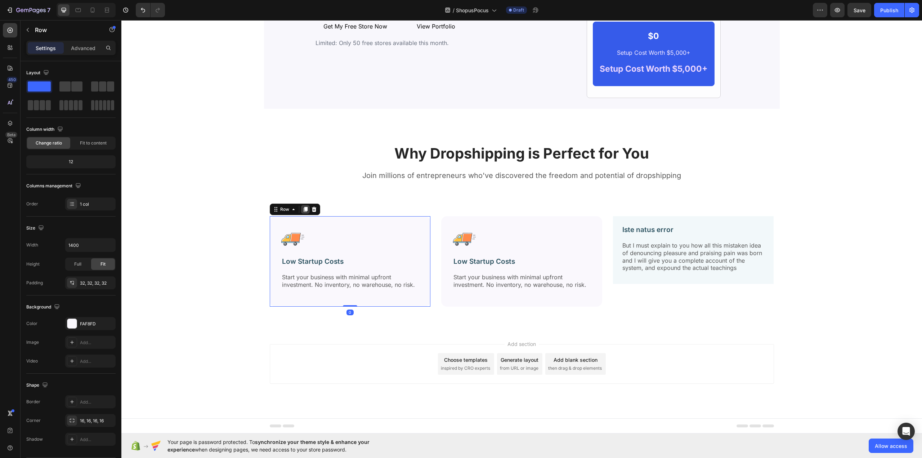
click at [303, 210] on icon at bounding box center [305, 209] width 4 height 5
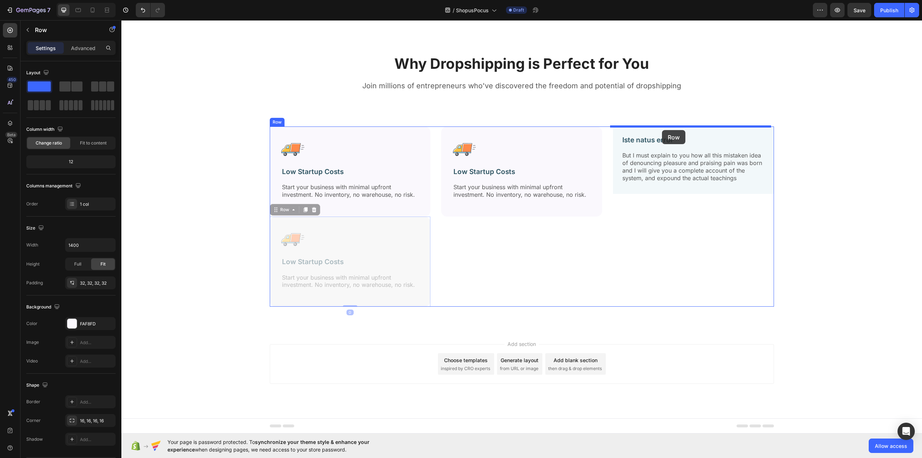
drag, startPoint x: 282, startPoint y: 210, endPoint x: 662, endPoint y: 130, distance: 387.9
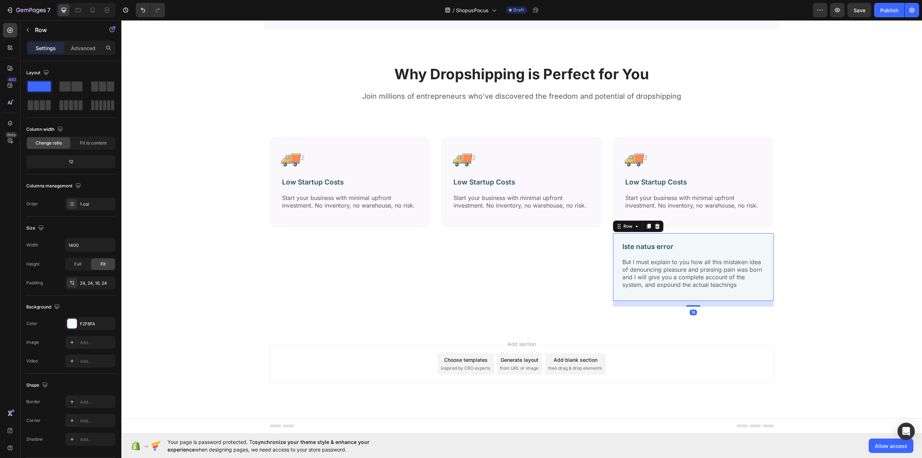
click at [735, 240] on div "Iste natus error Text Block But I must explain to you how all this mistaken ide…" at bounding box center [693, 267] width 161 height 68
click at [656, 225] on icon at bounding box center [657, 225] width 5 height 5
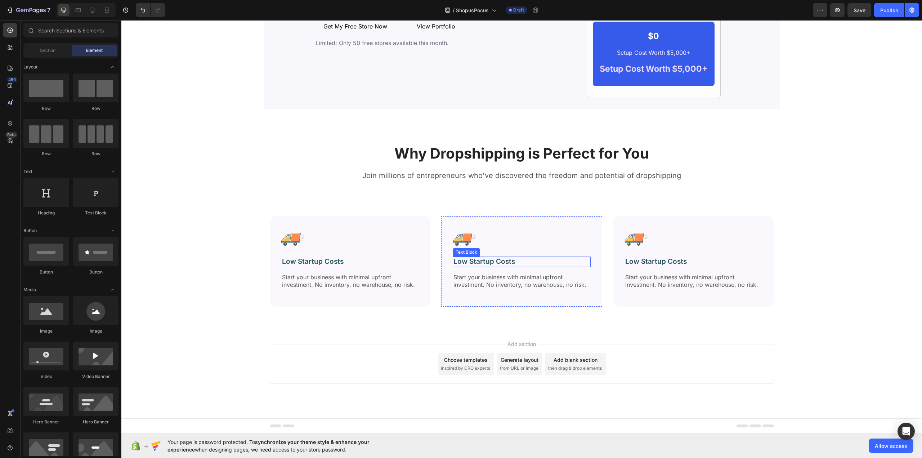
click at [479, 263] on p "Low Startup Costs" at bounding box center [521, 261] width 136 height 9
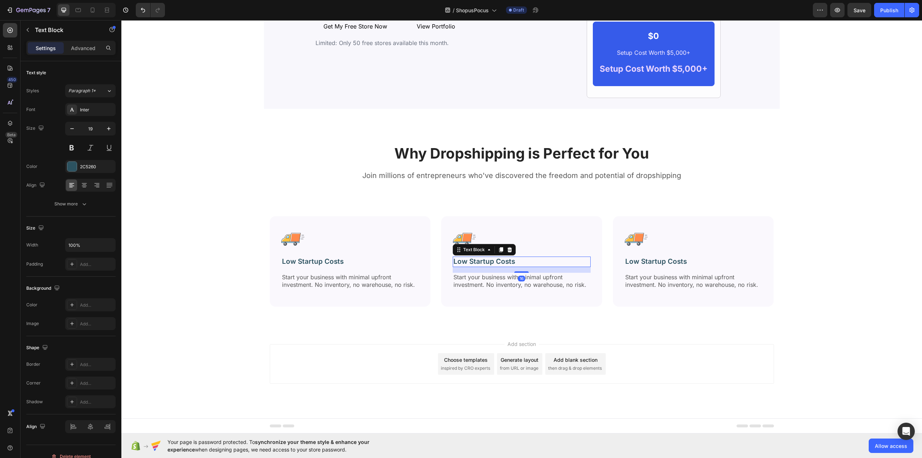
click at [481, 263] on p "Low Startup Costs" at bounding box center [521, 261] width 136 height 9
click at [673, 265] on p "Low Startup Costs" at bounding box center [693, 261] width 136 height 9
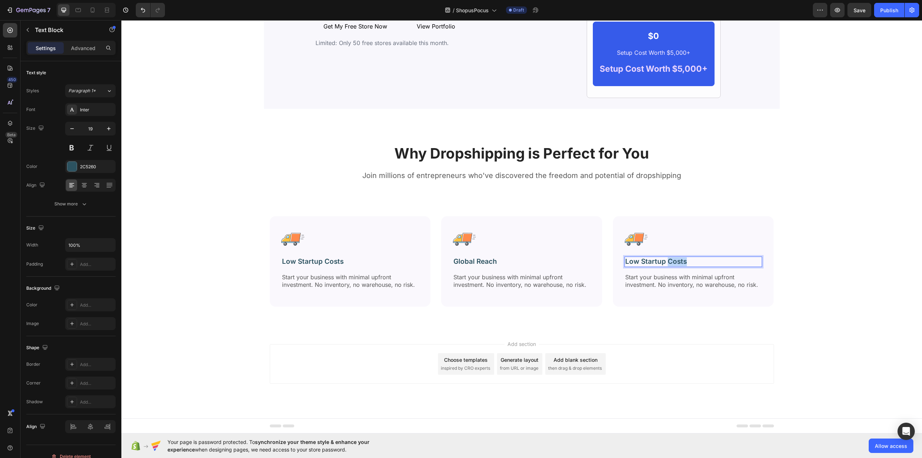
click at [673, 265] on p "Low Startup Costs" at bounding box center [693, 261] width 136 height 9
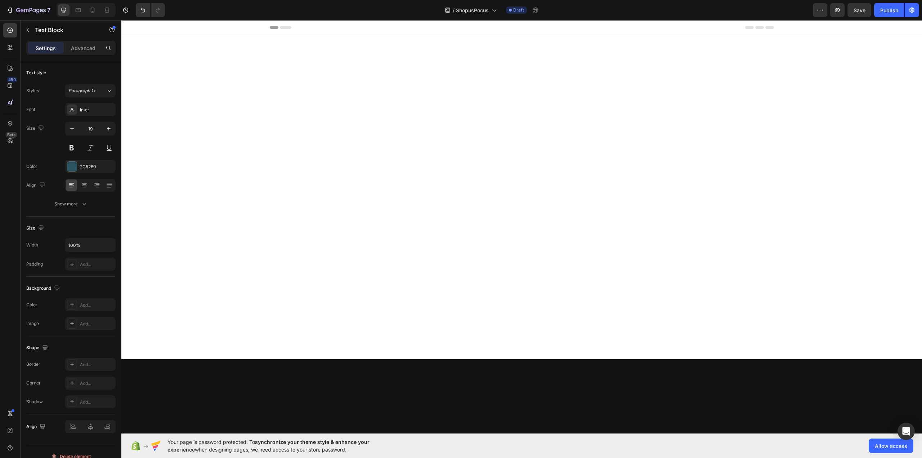
scroll to position [1205, 0]
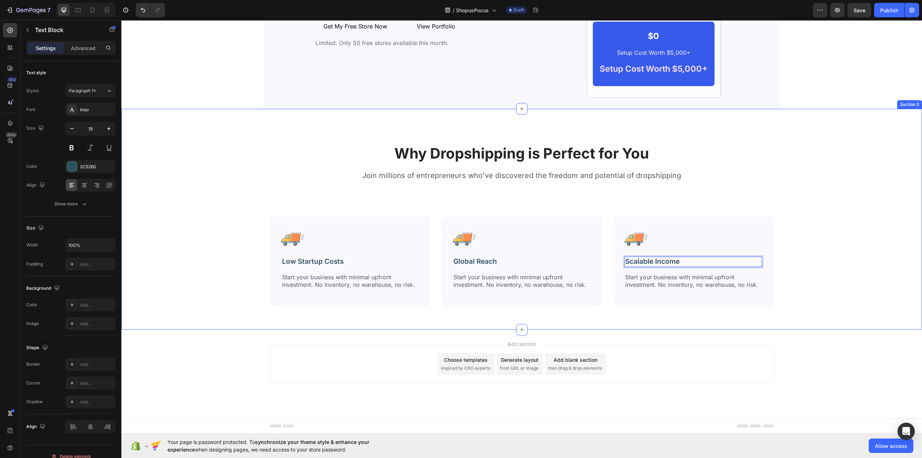
click at [879, 185] on div "Why Dropshipping is Perfect for You Heading Join millions of entrepreneurs who'…" at bounding box center [522, 225] width 790 height 174
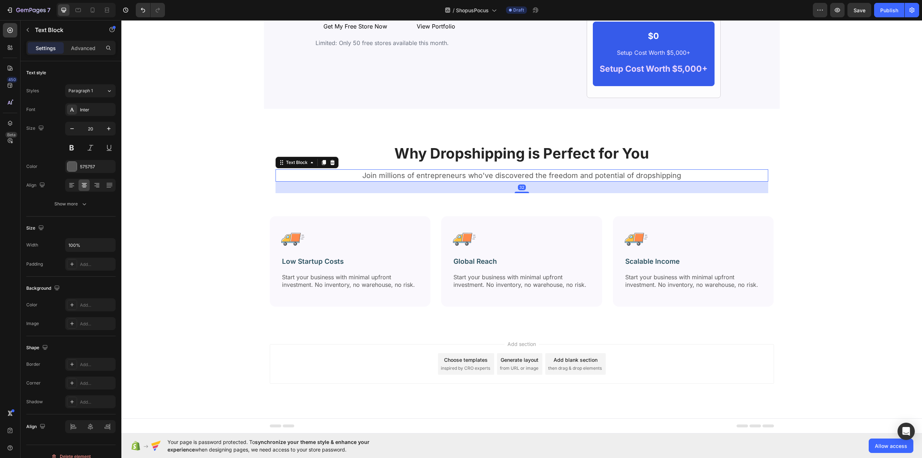
click at [553, 179] on p "Join millions of entrepreneurs who've discovered the freedom and potential of d…" at bounding box center [521, 175] width 491 height 11
click at [485, 209] on div "Why Dropshipping is Perfect for You Heading Join millions of entrepreneurs who'…" at bounding box center [522, 225] width 790 height 174
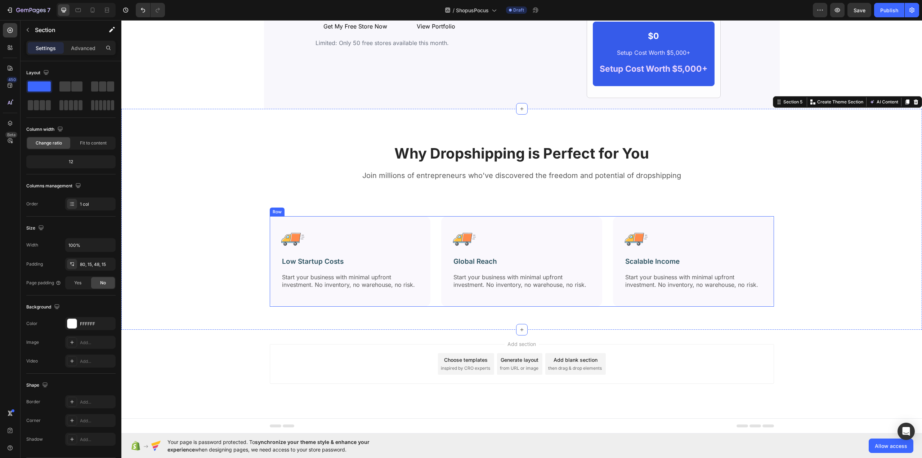
click at [433, 226] on div "Image Low Startup Costs Text Block Start your business with minimal upfront inv…" at bounding box center [522, 261] width 504 height 90
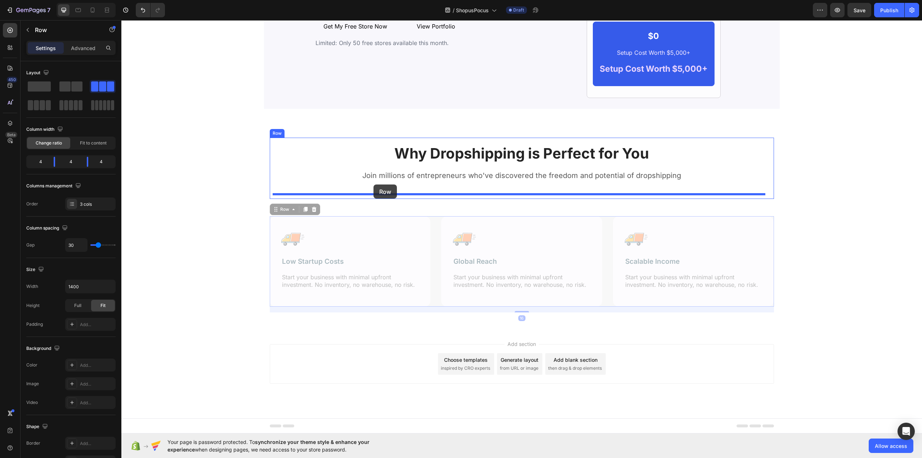
drag, startPoint x: 287, startPoint y: 211, endPoint x: 373, endPoint y: 184, distance: 90.8
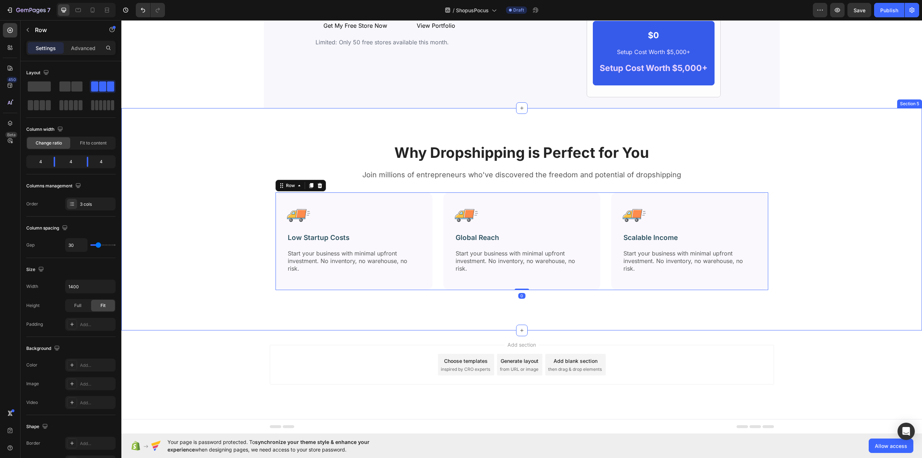
click at [205, 204] on div "Why Dropshipping is Perfect for You Heading Join millions of entrepreneurs who'…" at bounding box center [522, 225] width 790 height 176
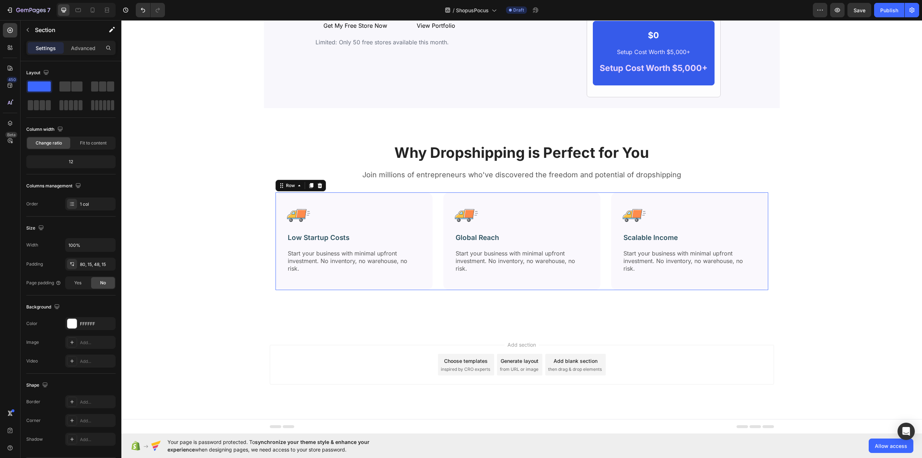
click at [440, 203] on div "Image Low Startup Costs Text Block Start your business with minimal upfront inv…" at bounding box center [521, 241] width 493 height 98
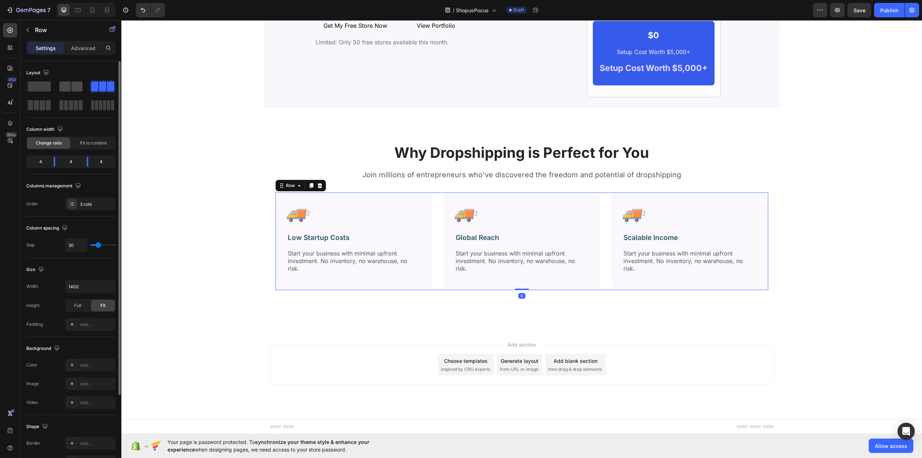
click at [73, 91] on span at bounding box center [76, 86] width 11 height 10
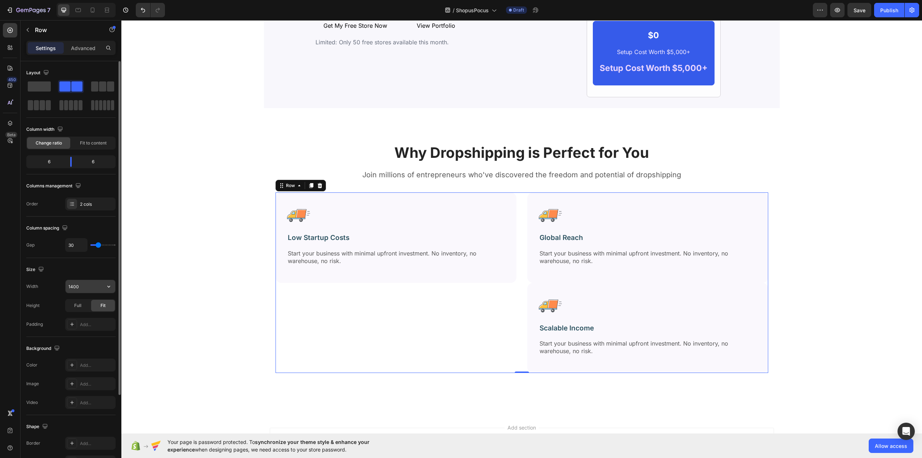
click at [89, 287] on input "1400" at bounding box center [91, 286] width 50 height 13
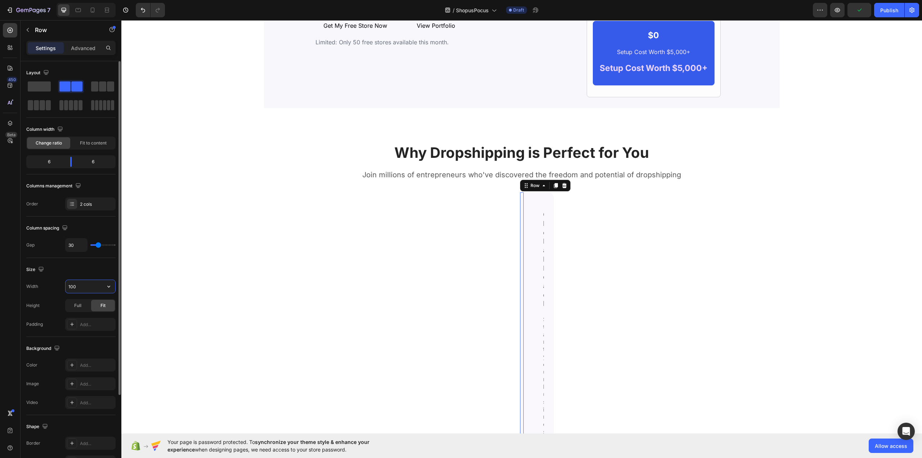
type input "1000"
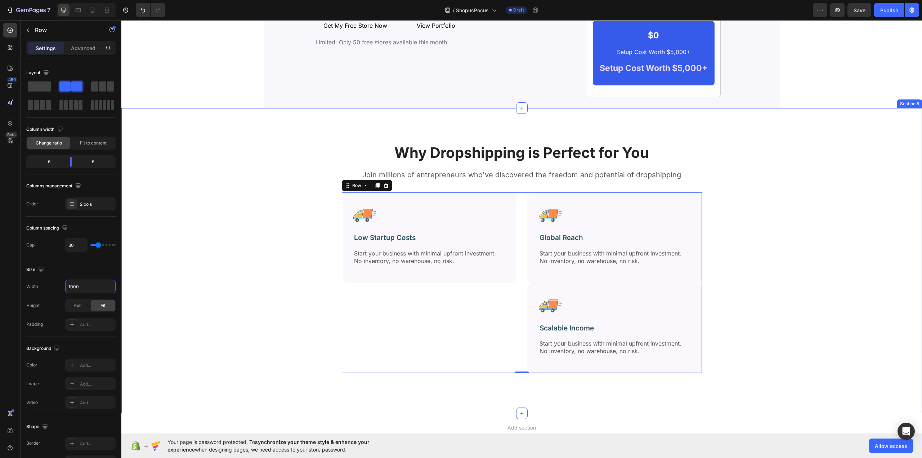
click at [221, 240] on div "Why Dropshipping is Perfect for You Heading Join millions of entrepreneurs who'…" at bounding box center [522, 266] width 790 height 259
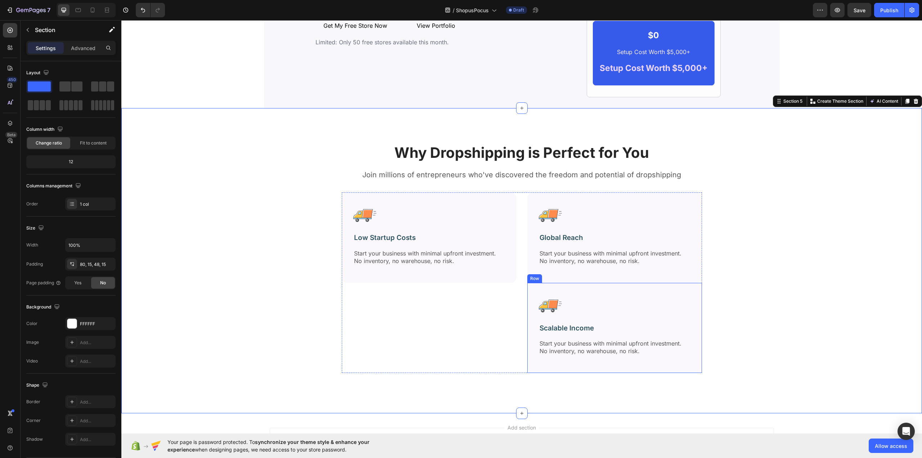
click at [603, 291] on div "Image Scalable Income Text Block Start your business with minimal upfront inves…" at bounding box center [614, 328] width 175 height 90
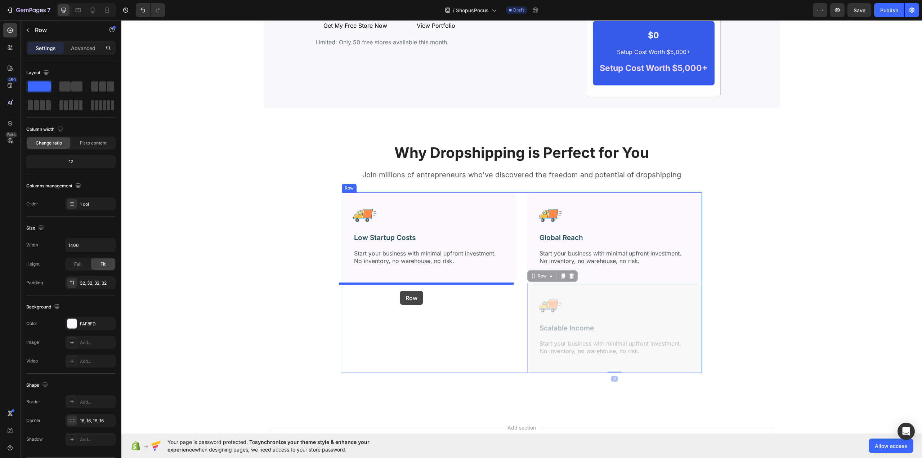
drag, startPoint x: 545, startPoint y: 277, endPoint x: 400, endPoint y: 291, distance: 145.7
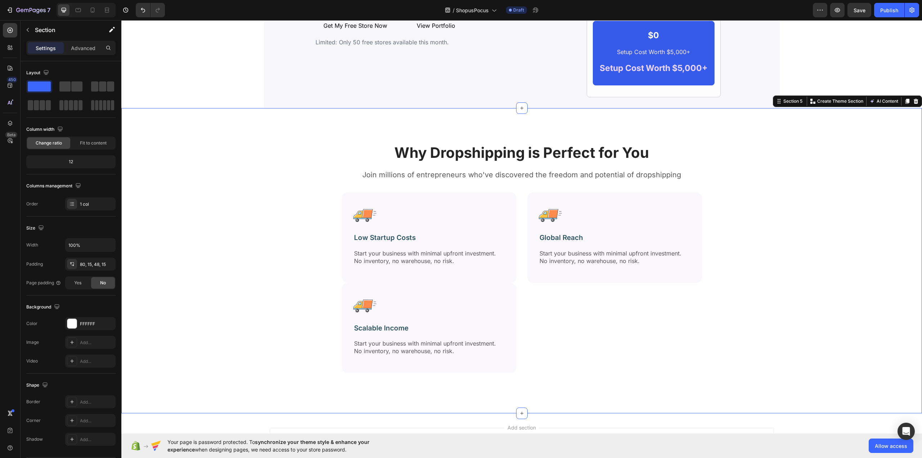
click at [799, 288] on div "Why Dropshipping is Perfect for You Heading Join millions of entrepreneurs who'…" at bounding box center [522, 266] width 790 height 259
click at [438, 290] on div "Image Scalable Income Text Block Start your business with minimal upfront inves…" at bounding box center [429, 328] width 175 height 90
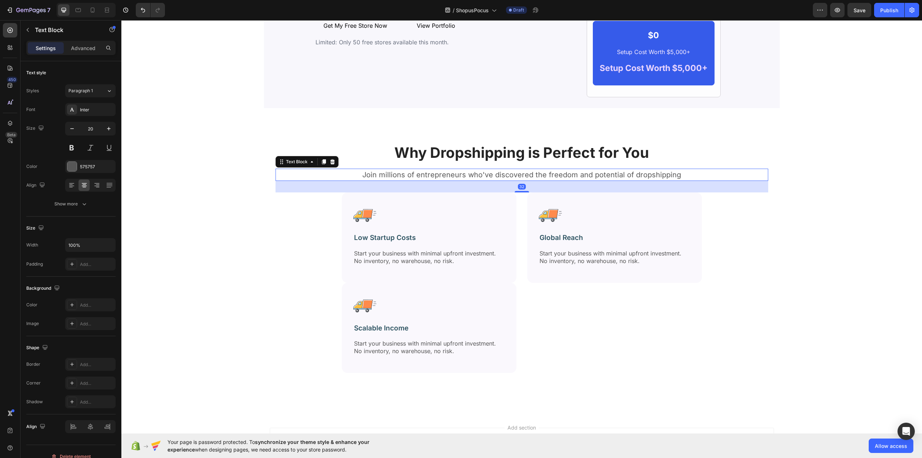
click at [466, 172] on p "Join millions of entrepreneurs who've discovered the freedom and potential of d…" at bounding box center [521, 174] width 491 height 11
click at [80, 46] on p "Advanced" at bounding box center [83, 48] width 24 height 8
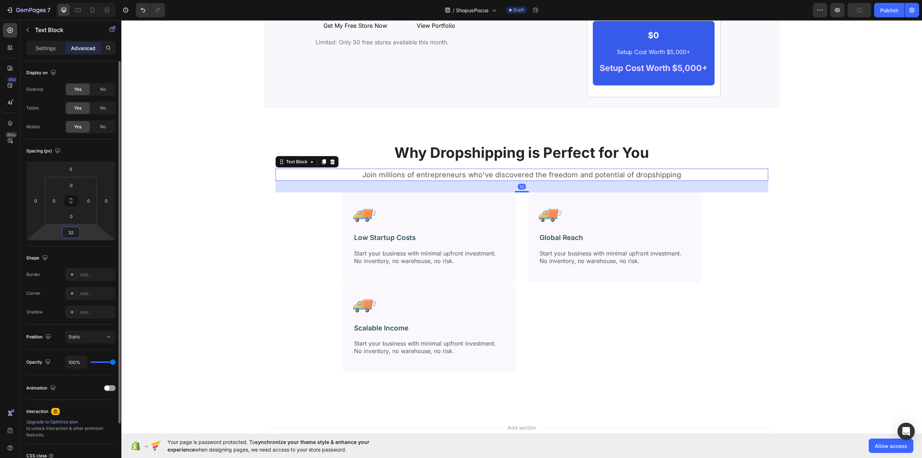
click at [74, 230] on input "32" at bounding box center [71, 232] width 14 height 11
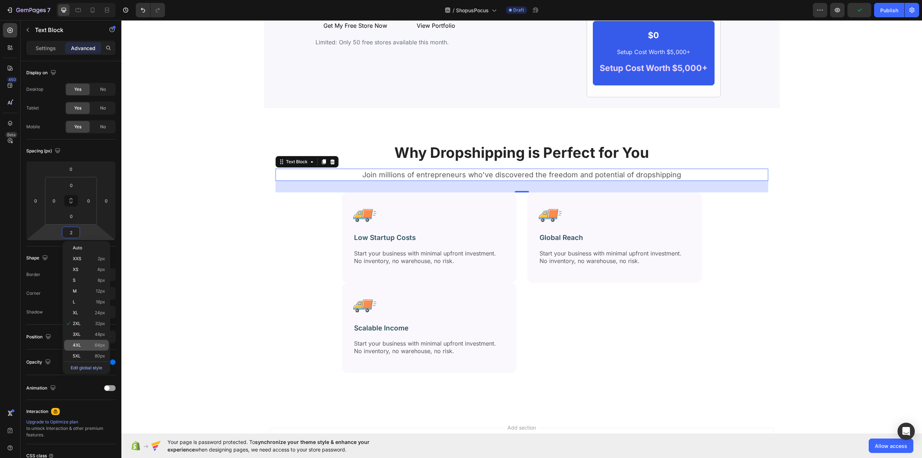
click at [96, 342] on div "4XL 64px" at bounding box center [86, 345] width 45 height 11
type input "64"
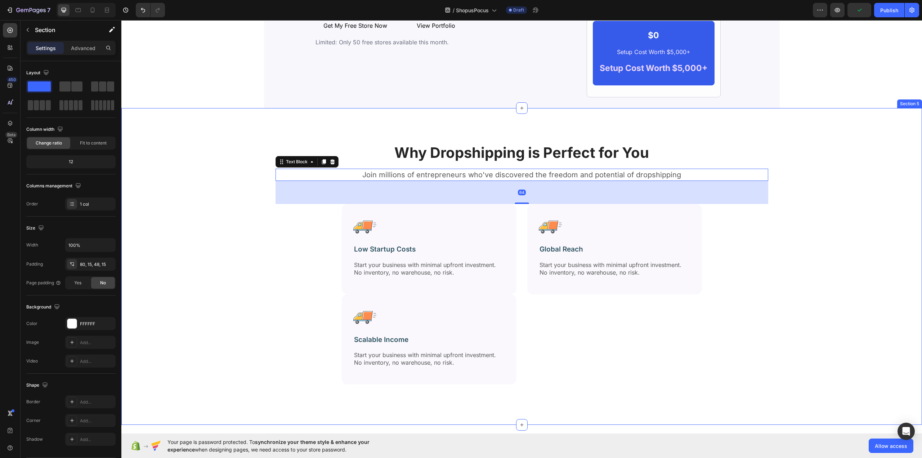
click at [186, 215] on div "Why Dropshipping is Perfect for You Heading Join millions of entrepreneurs who'…" at bounding box center [522, 272] width 790 height 270
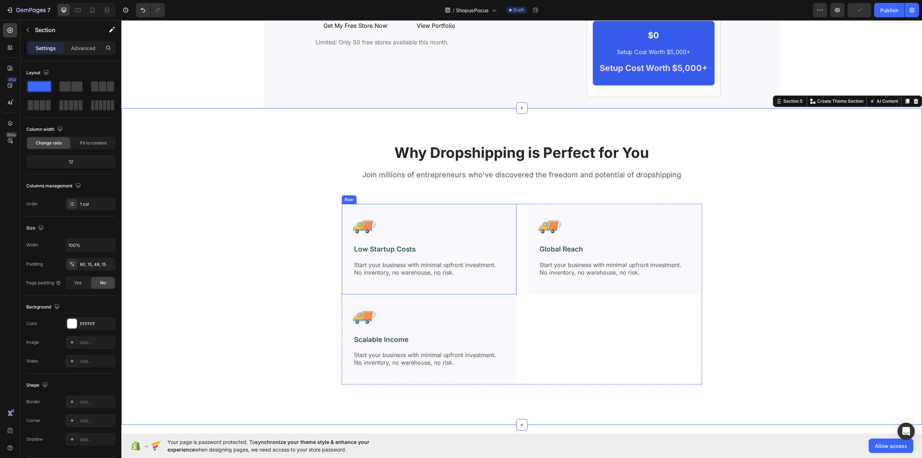
click at [452, 211] on div "Image Low Startup Costs Text Block Start your business with minimal upfront inv…" at bounding box center [429, 249] width 175 height 90
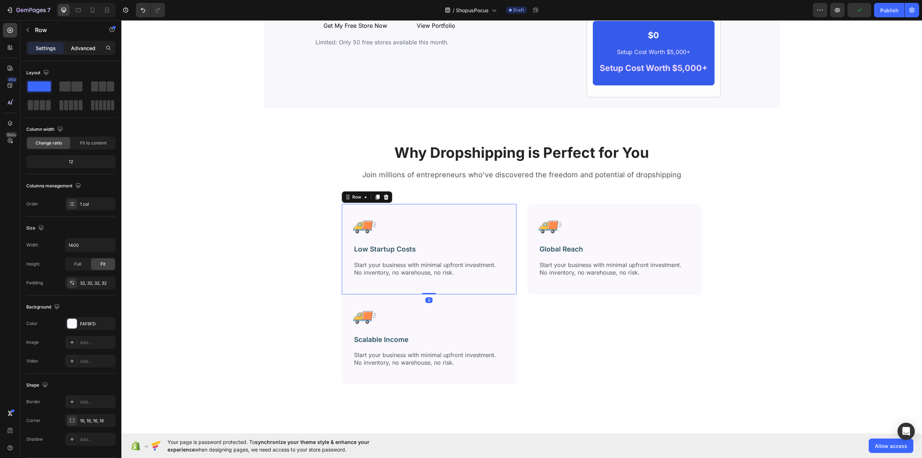
click at [89, 49] on p "Advanced" at bounding box center [83, 48] width 24 height 8
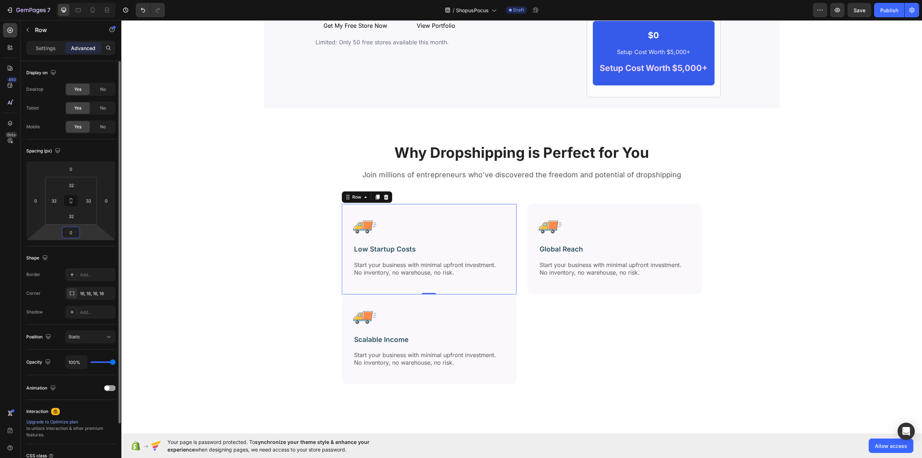
click at [72, 231] on input "0" at bounding box center [71, 232] width 14 height 11
type input "32"
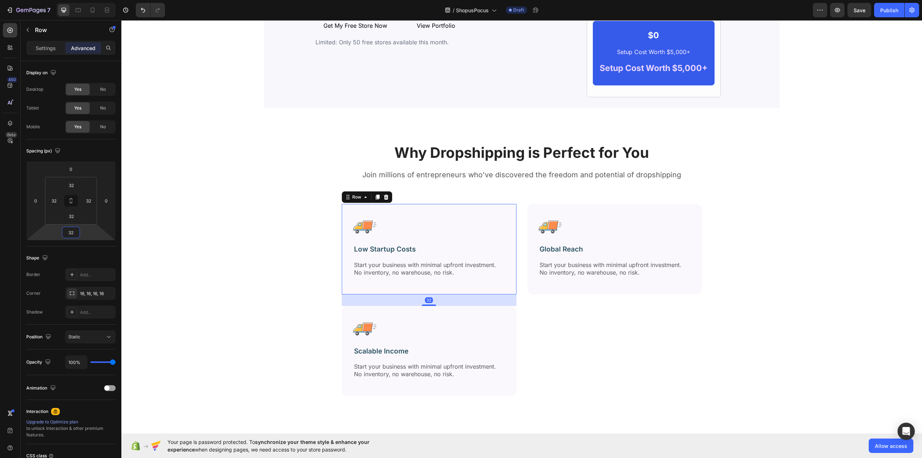
click at [198, 198] on div "Why Dropshipping is Perfect for You Heading Join millions of entrepreneurs who'…" at bounding box center [522, 278] width 790 height 282
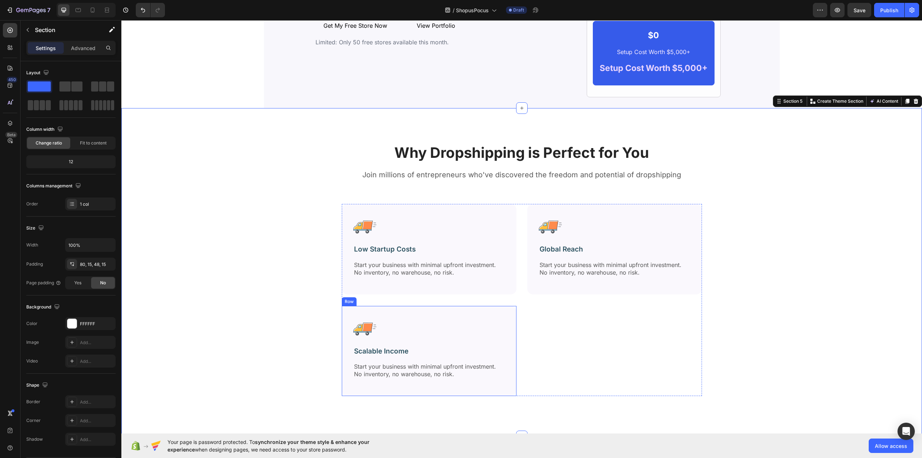
click at [442, 313] on div "Image Scalable Income Text Block Start your business with minimal upfront inves…" at bounding box center [429, 351] width 175 height 90
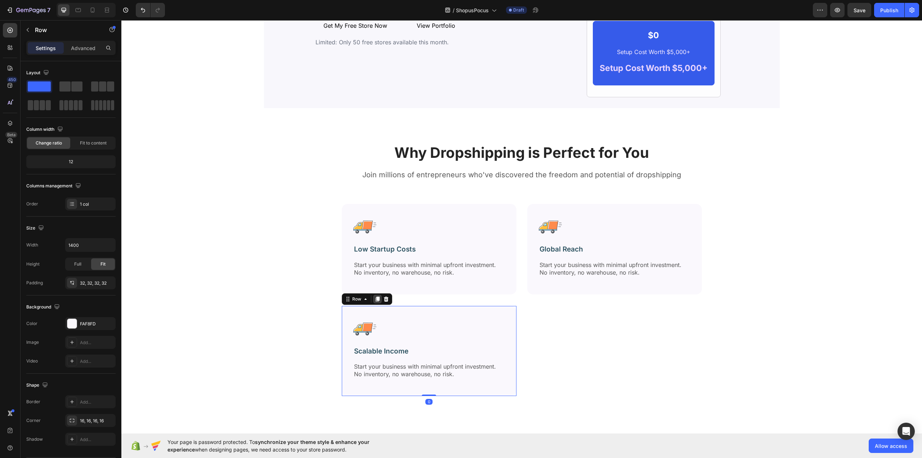
click at [375, 301] on icon at bounding box center [377, 298] width 4 height 5
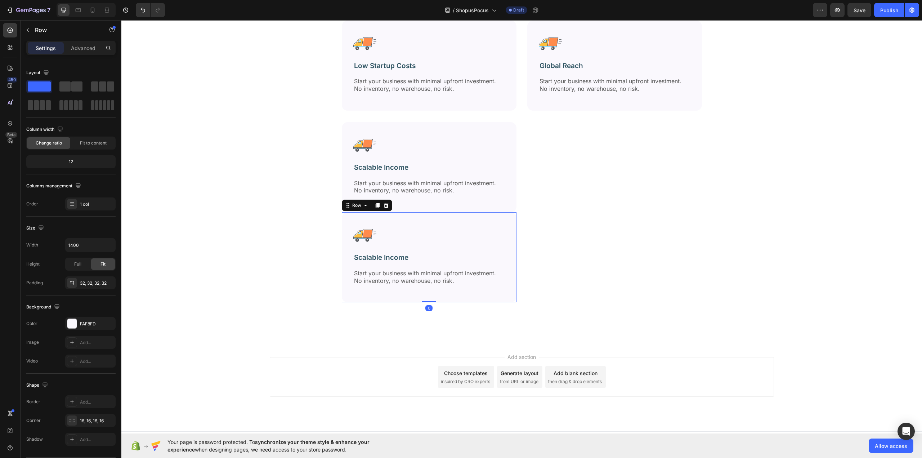
scroll to position [1402, 0]
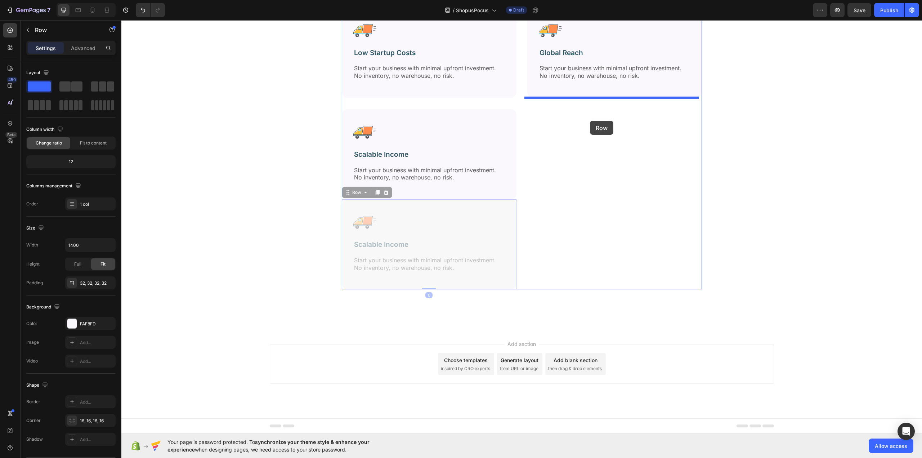
drag, startPoint x: 357, startPoint y: 194, endPoint x: 590, endPoint y: 121, distance: 244.2
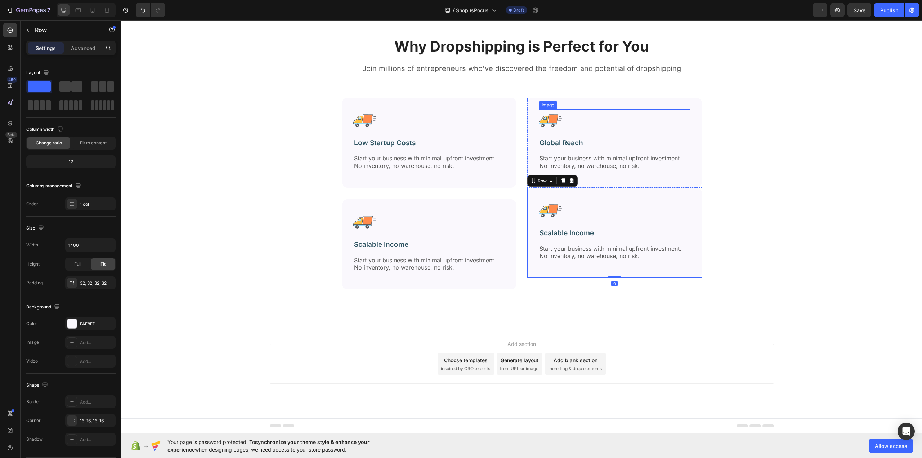
scroll to position [1312, 0]
click at [625, 105] on div "Image Global Reach Text Block Start your business with minimal upfront investme…" at bounding box center [614, 143] width 175 height 90
click at [86, 45] on p "Advanced" at bounding box center [83, 48] width 24 height 8
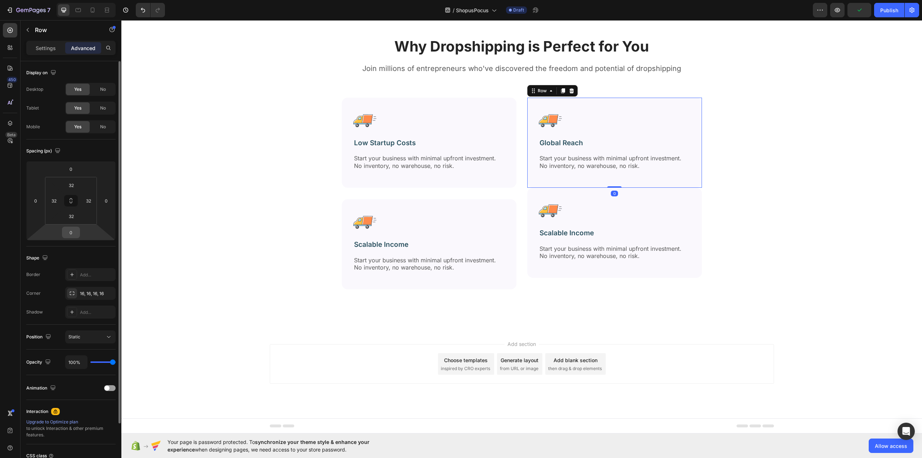
click at [74, 235] on input "0" at bounding box center [71, 232] width 14 height 11
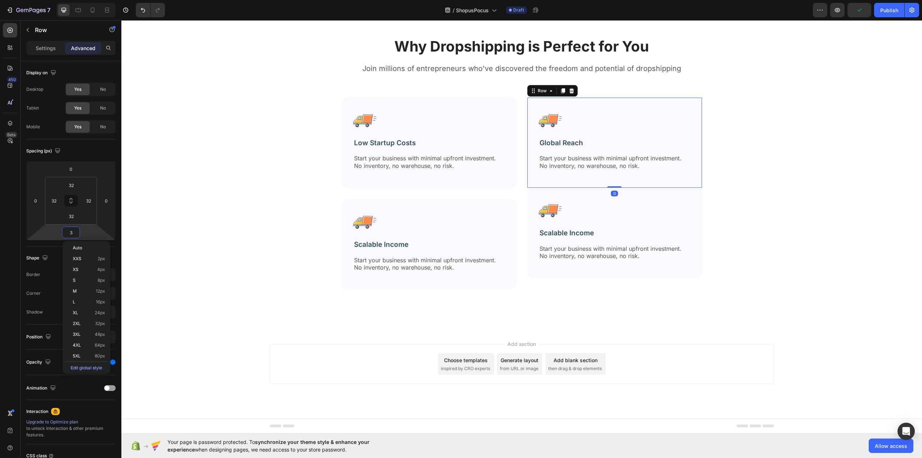
type input "32"
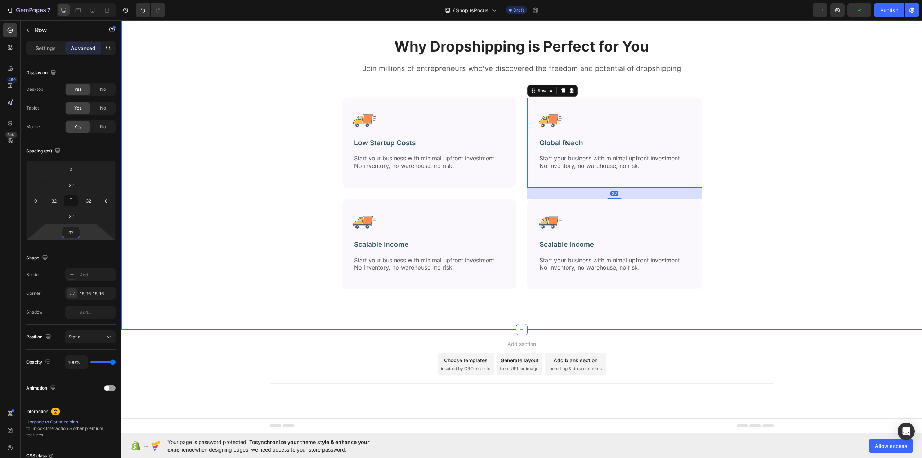
click at [247, 183] on div "Why Dropshipping is Perfect for You Heading Join millions of entrepreneurs who'…" at bounding box center [522, 172] width 790 height 282
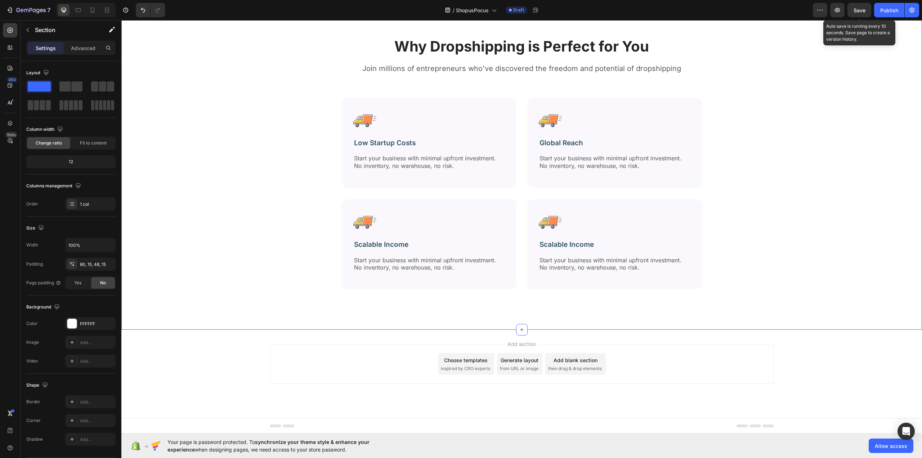
click at [861, 13] on span "Save" at bounding box center [859, 10] width 12 height 6
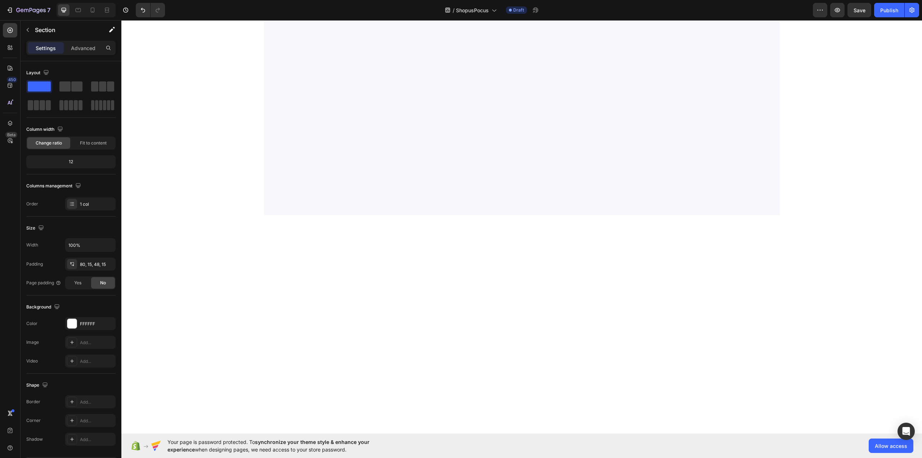
scroll to position [0, 0]
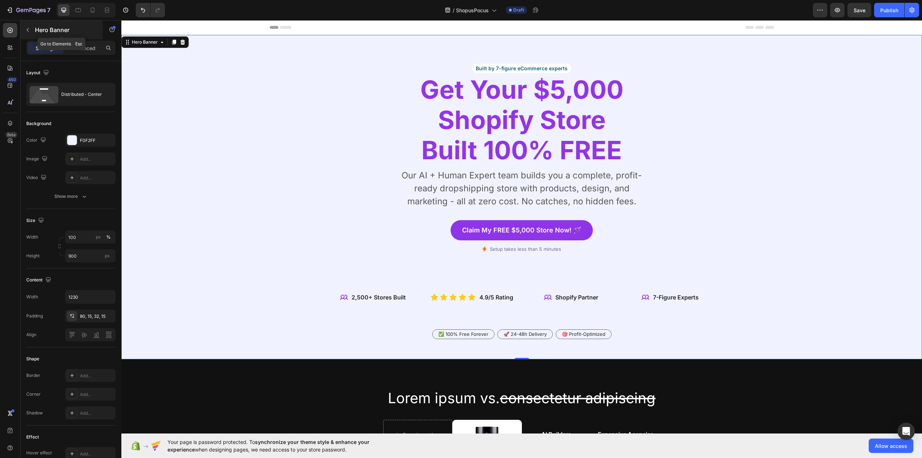
click at [41, 28] on p "Hero Banner" at bounding box center [65, 30] width 61 height 9
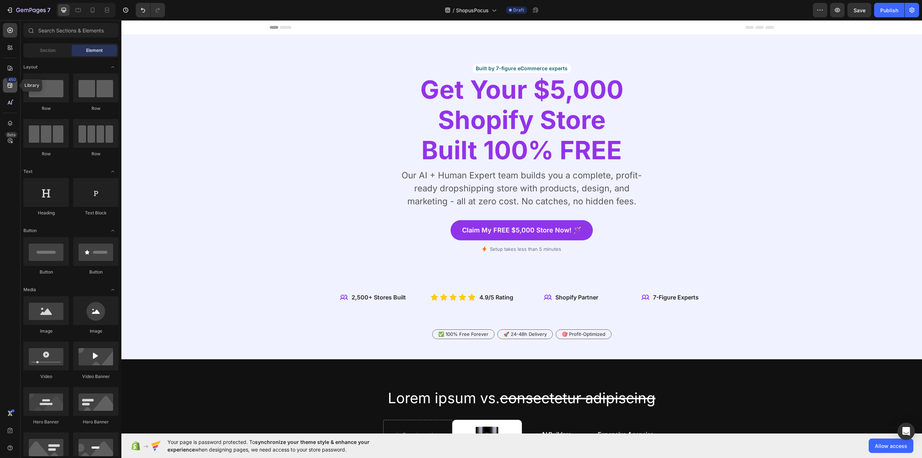
click at [9, 89] on div "450" at bounding box center [10, 85] width 14 height 14
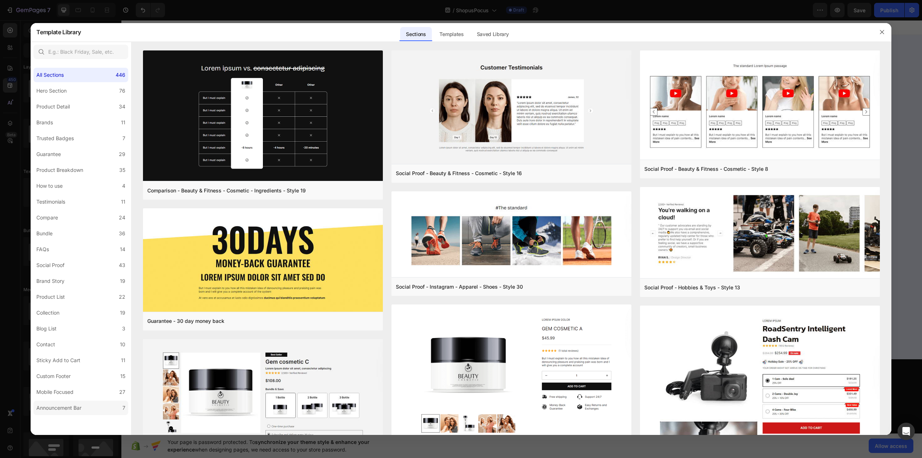
click at [67, 404] on div "Announcement Bar" at bounding box center [58, 407] width 45 height 9
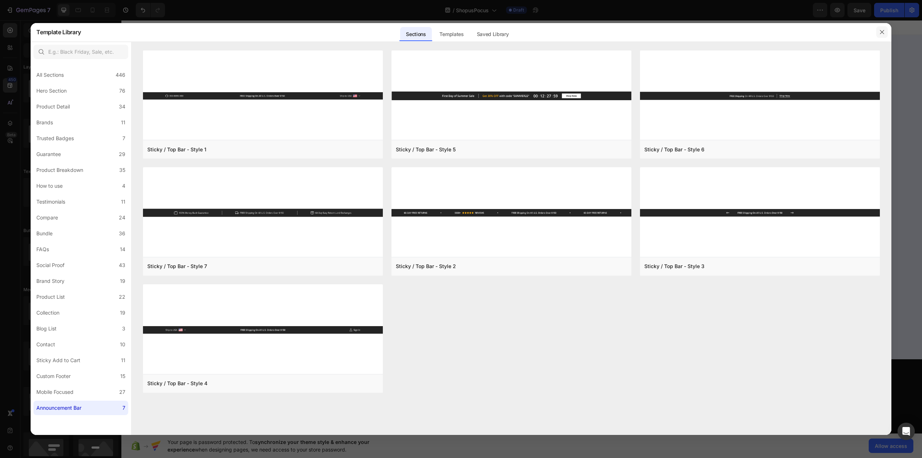
drag, startPoint x: 881, startPoint y: 31, endPoint x: 654, endPoint y: 14, distance: 228.2
click at [881, 31] on icon "button" at bounding box center [882, 32] width 6 height 6
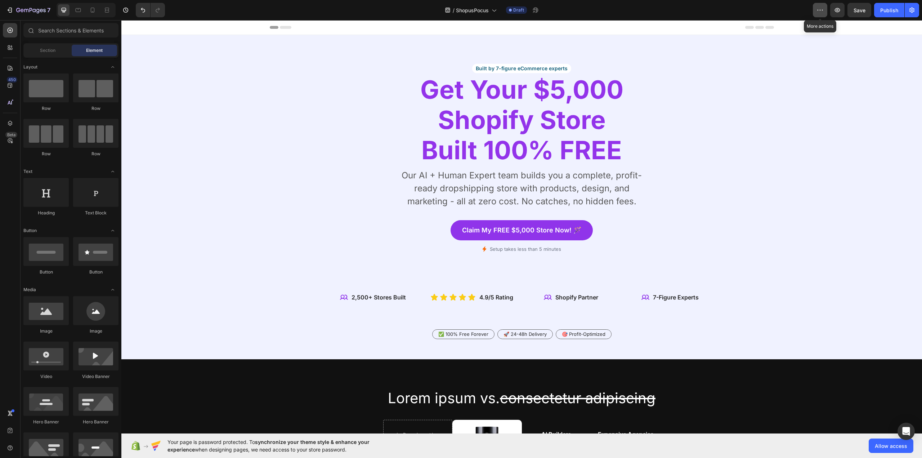
click at [818, 4] on button "button" at bounding box center [820, 10] width 14 height 14
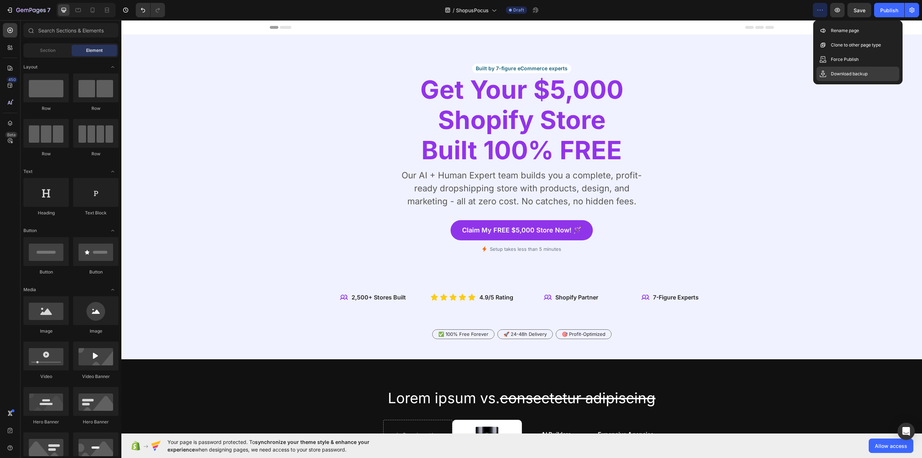
click at [839, 75] on p "Download backup" at bounding box center [849, 73] width 37 height 7
click at [11, 86] on icon at bounding box center [9, 85] width 7 height 7
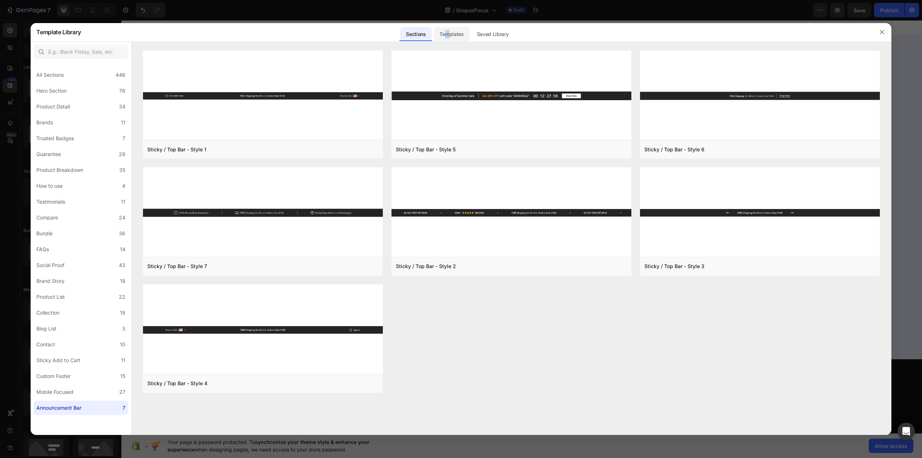
click at [448, 35] on div "Templates" at bounding box center [452, 34] width 36 height 14
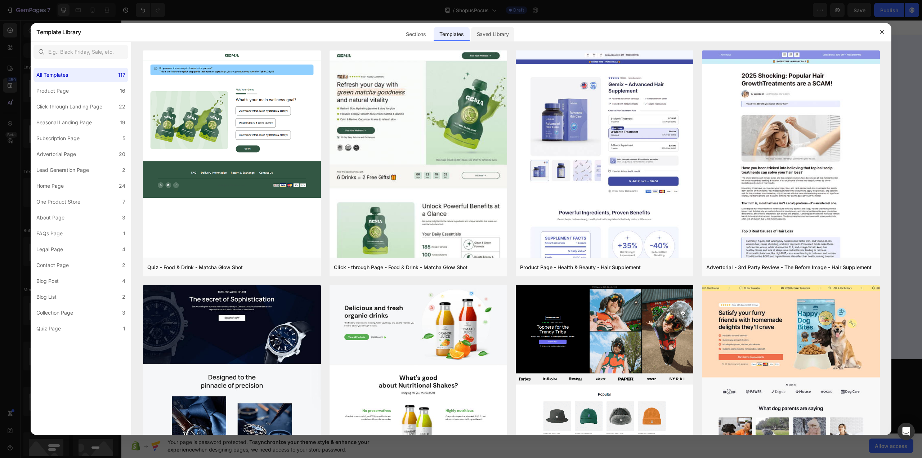
click at [486, 32] on div "Saved Library" at bounding box center [493, 34] width 44 height 14
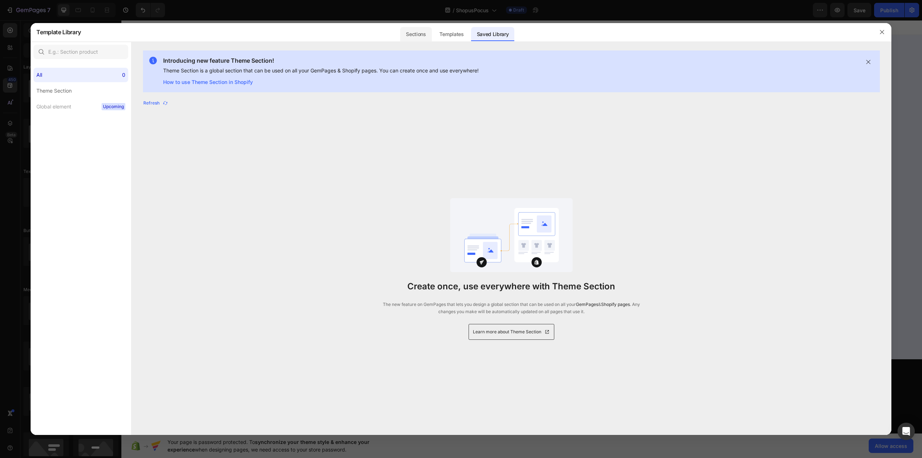
click at [425, 31] on div "Sections" at bounding box center [415, 34] width 31 height 14
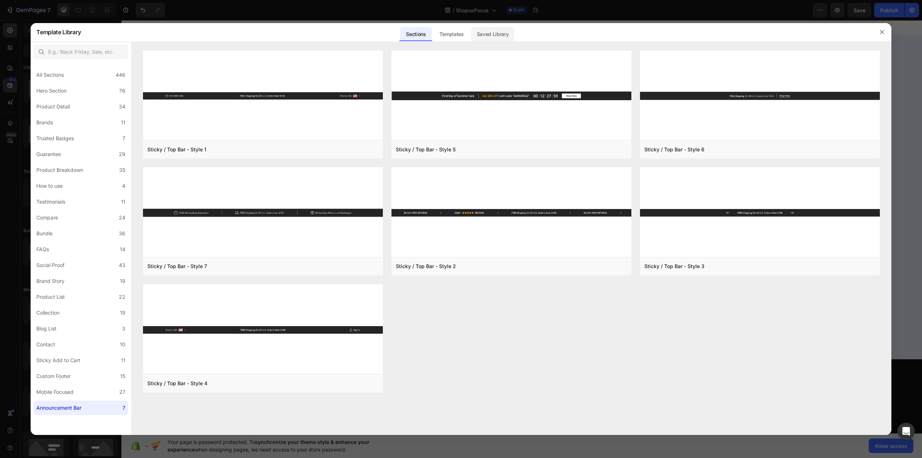
click at [482, 31] on div "Saved Library" at bounding box center [493, 34] width 44 height 14
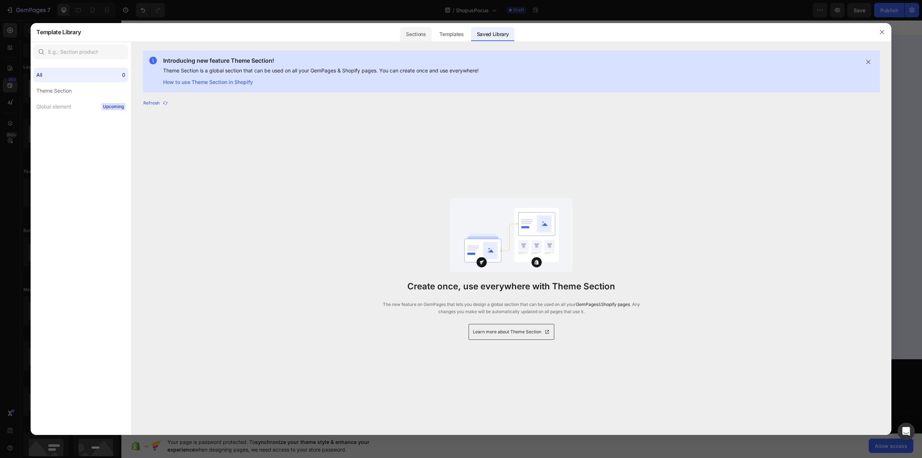
click at [422, 33] on div "Sections" at bounding box center [415, 34] width 31 height 14
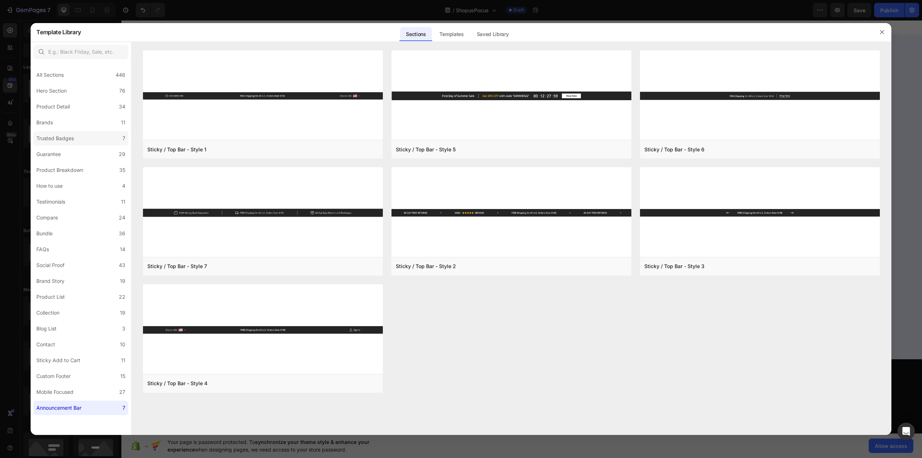
click at [88, 134] on label "Trusted Badges 7" at bounding box center [80, 138] width 95 height 14
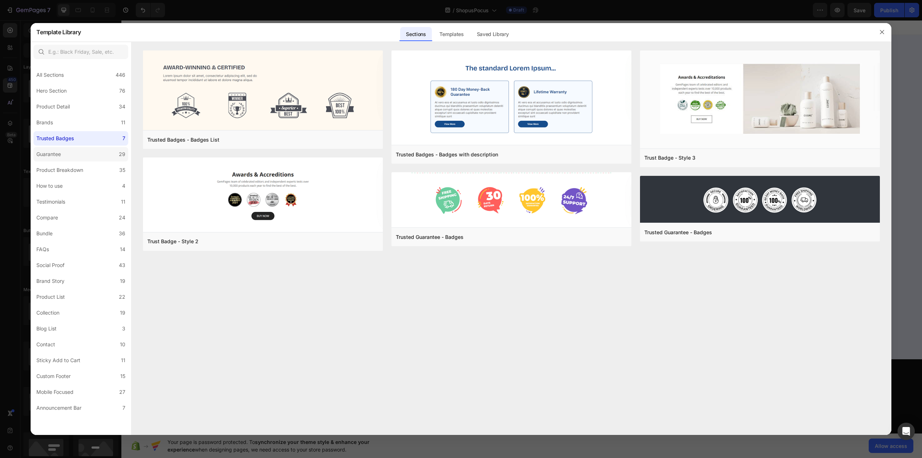
click at [90, 156] on label "Guarantee 29" at bounding box center [80, 154] width 95 height 14
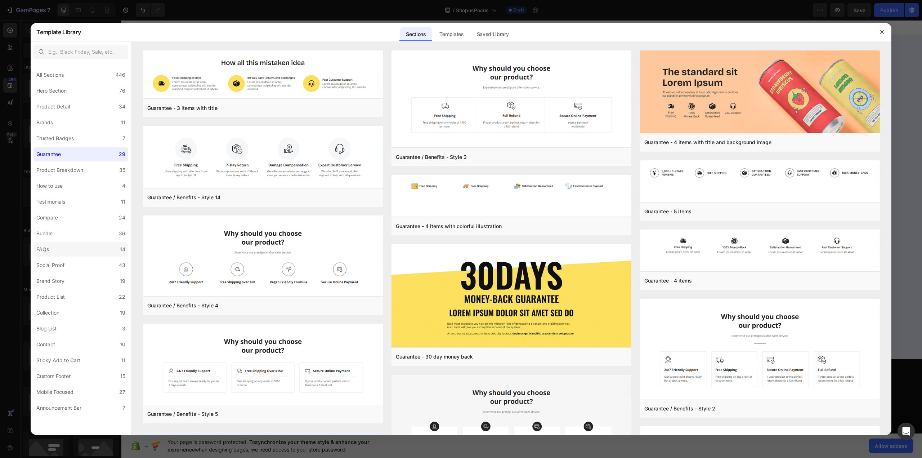
click at [71, 252] on label "FAQs 14" at bounding box center [80, 249] width 95 height 14
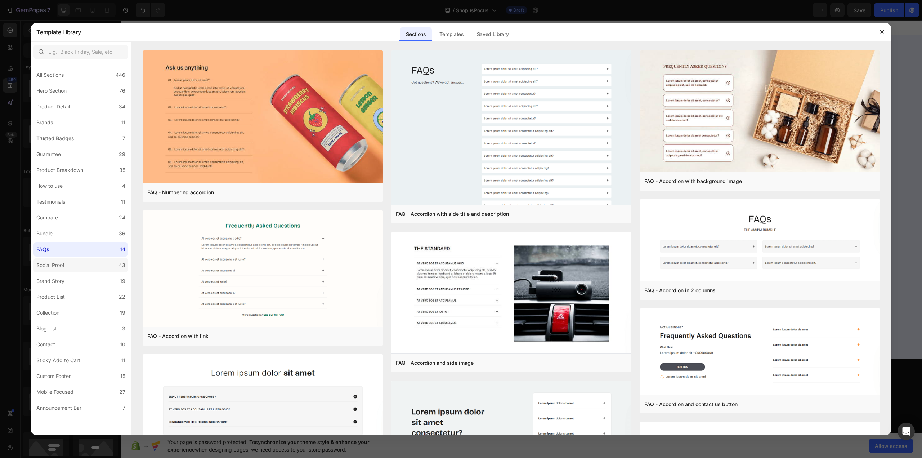
click at [67, 267] on div "Social Proof" at bounding box center [51, 265] width 31 height 9
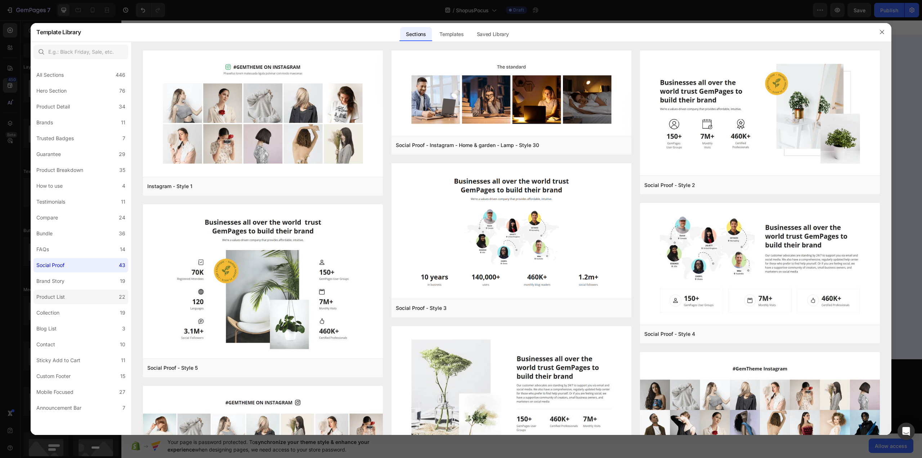
drag, startPoint x: 57, startPoint y: 285, endPoint x: 51, endPoint y: 298, distance: 14.5
drag, startPoint x: 51, startPoint y: 298, endPoint x: 584, endPoint y: 34, distance: 595.4
click at [584, 34] on div "Sections Templates Existing pages Saved Library Templates Saved Library" at bounding box center [457, 32] width 753 height 19
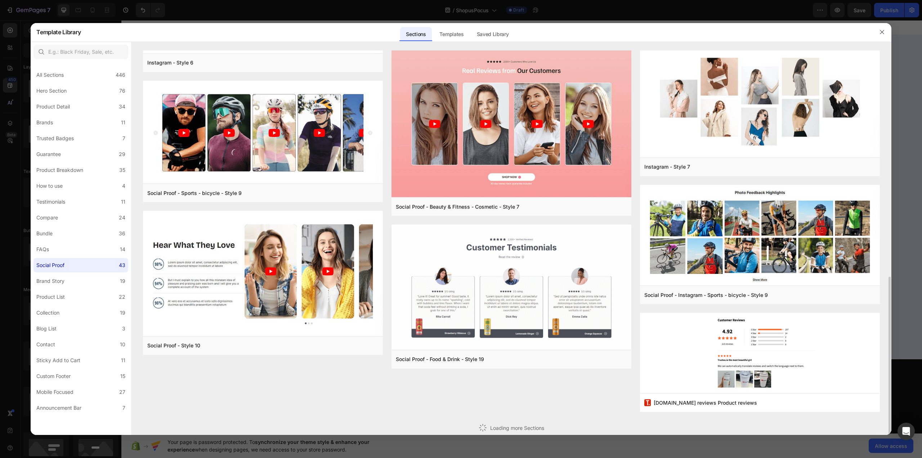
scroll to position [404, 0]
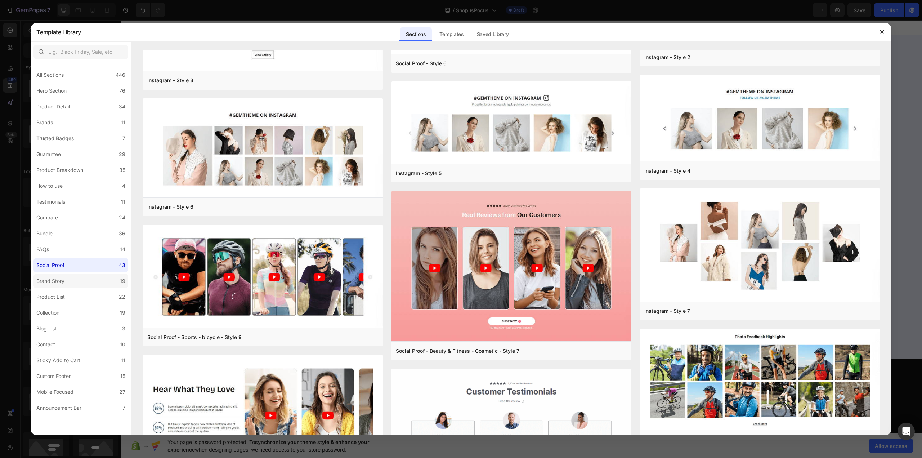
click at [67, 277] on div "Brand Story" at bounding box center [51, 281] width 31 height 9
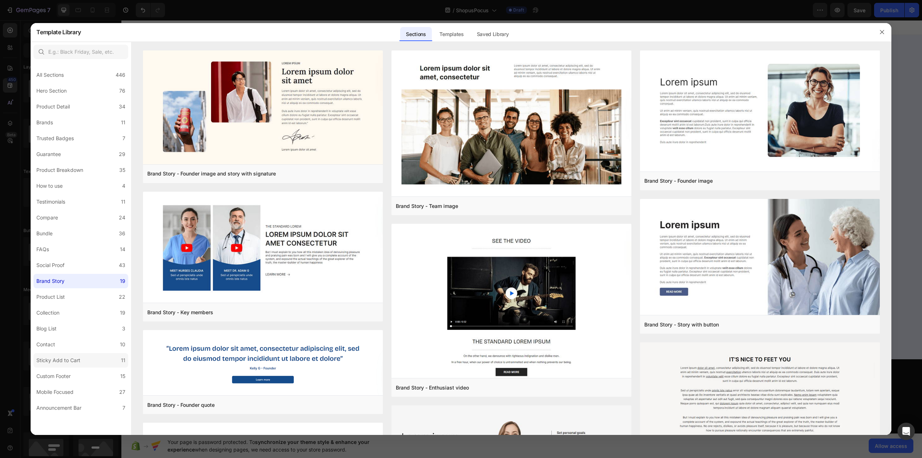
click at [59, 362] on div "Sticky Add to Cart" at bounding box center [58, 360] width 44 height 9
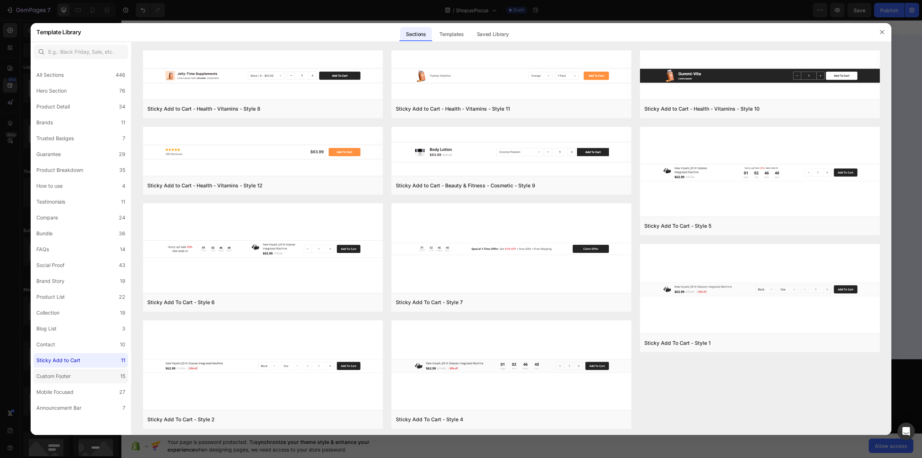
click at [63, 374] on div "Custom Footer" at bounding box center [53, 376] width 34 height 9
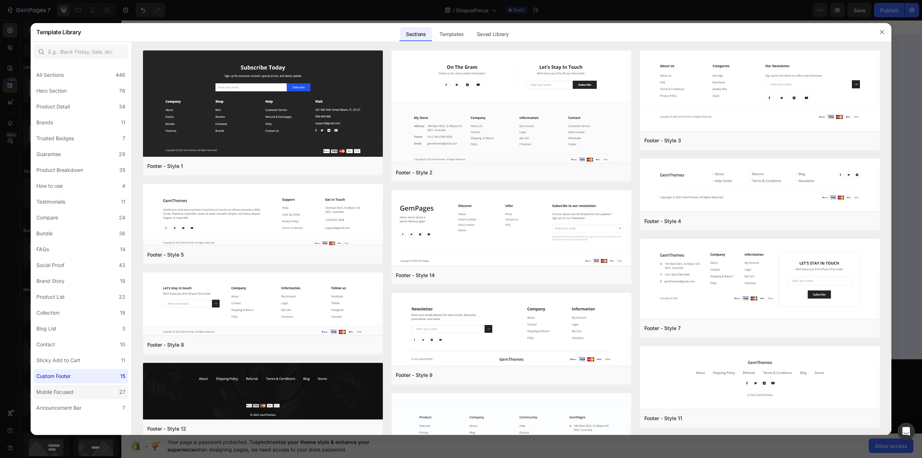
click at [59, 392] on div "Mobile Focused" at bounding box center [54, 391] width 37 height 9
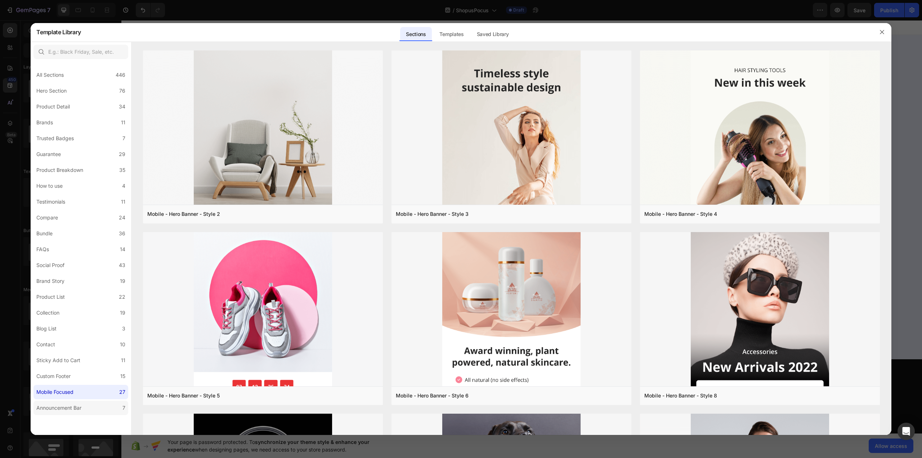
click at [60, 407] on div "Announcement Bar" at bounding box center [58, 407] width 45 height 9
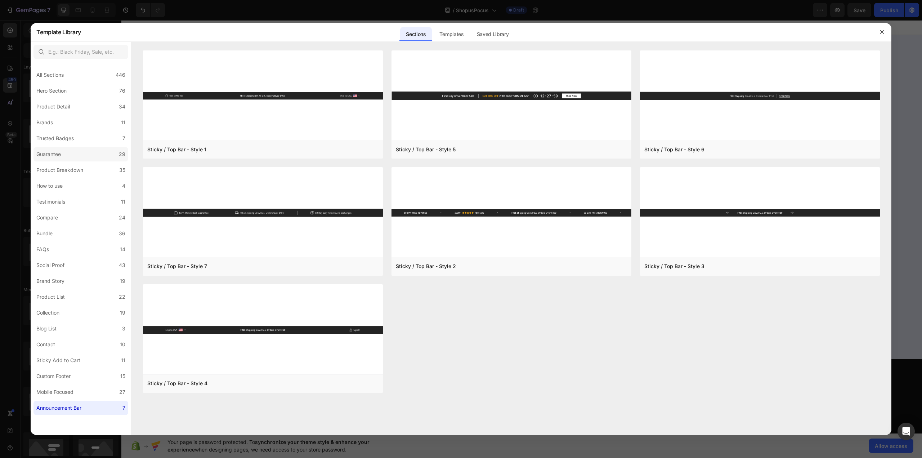
click at [64, 155] on label "Guarantee 29" at bounding box center [80, 154] width 95 height 14
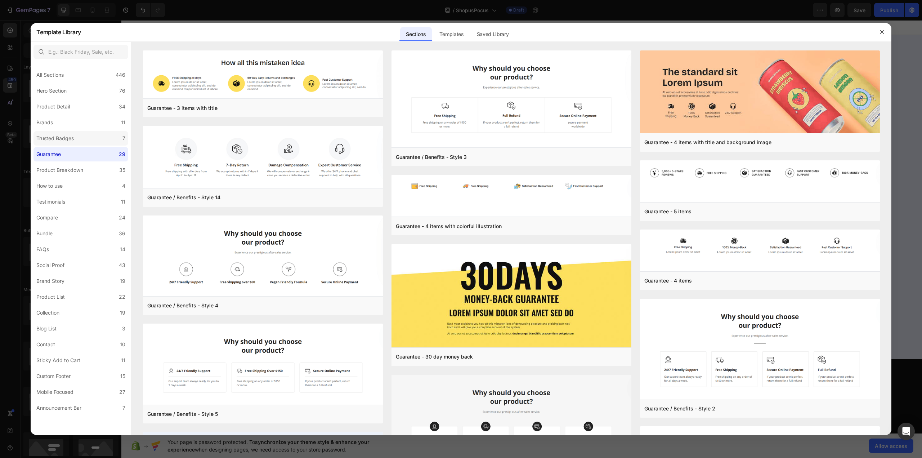
click at [67, 142] on div "Trusted Badges" at bounding box center [54, 138] width 37 height 9
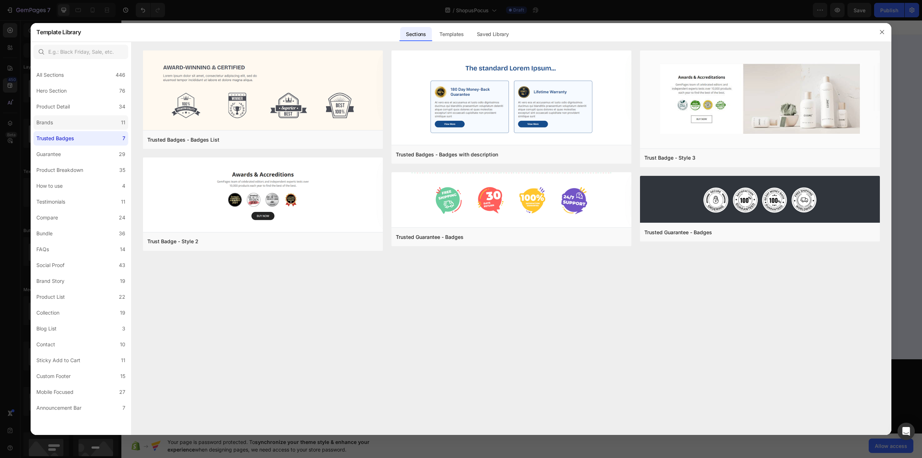
click at [66, 125] on label "Brands 11" at bounding box center [80, 122] width 95 height 14
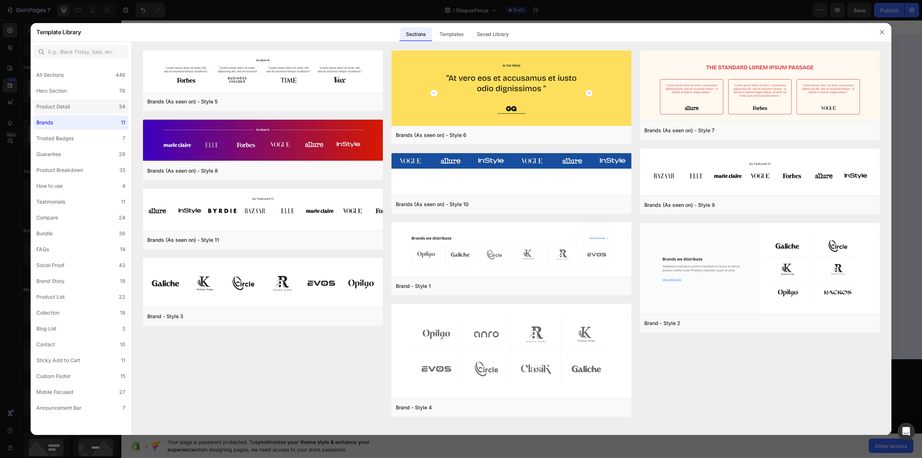
click at [68, 111] on div "Product Detail" at bounding box center [52, 106] width 33 height 9
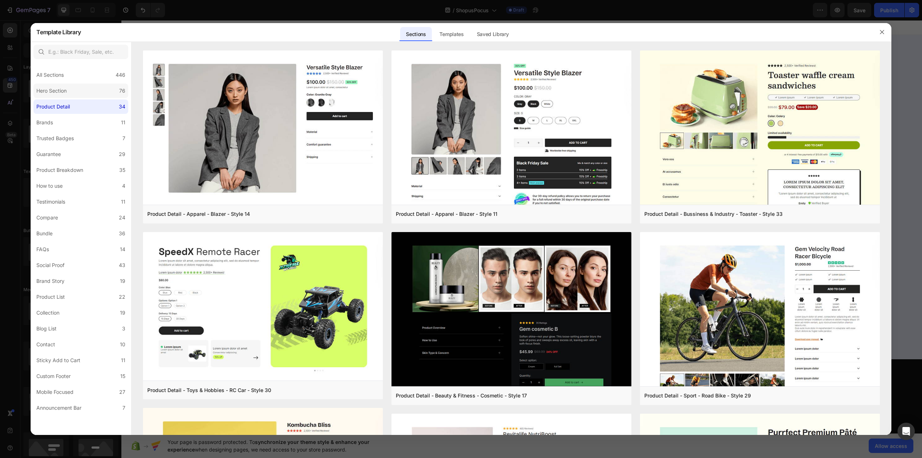
click at [67, 90] on div "Hero Section" at bounding box center [51, 90] width 30 height 9
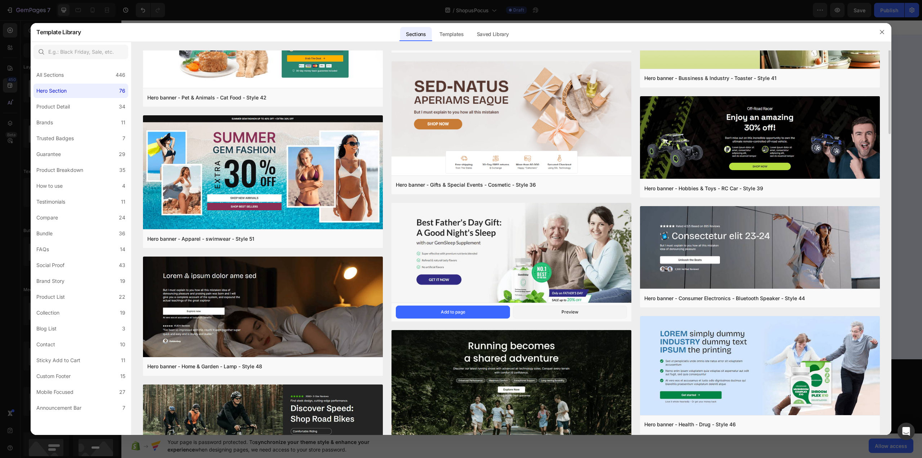
scroll to position [927, 0]
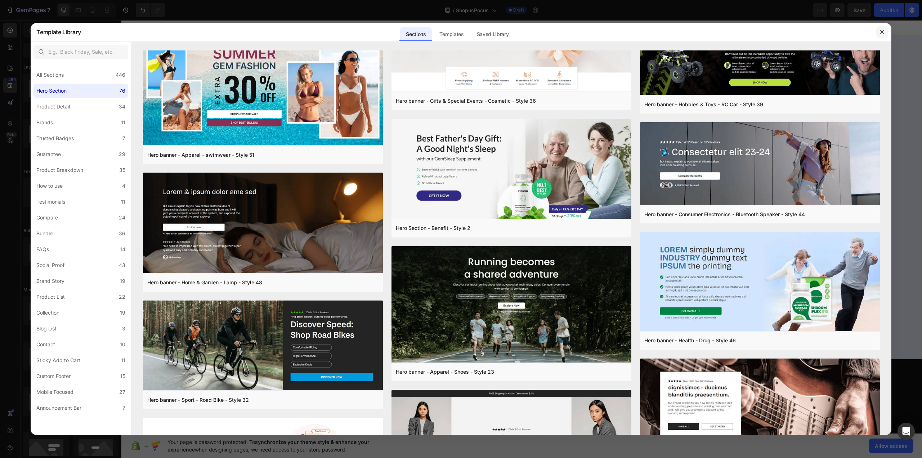
click at [880, 30] on icon "button" at bounding box center [882, 32] width 6 height 6
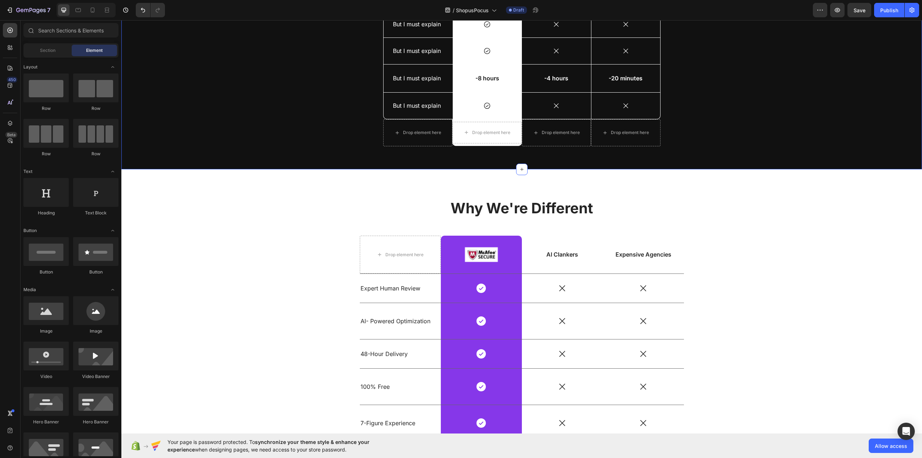
scroll to position [504, 0]
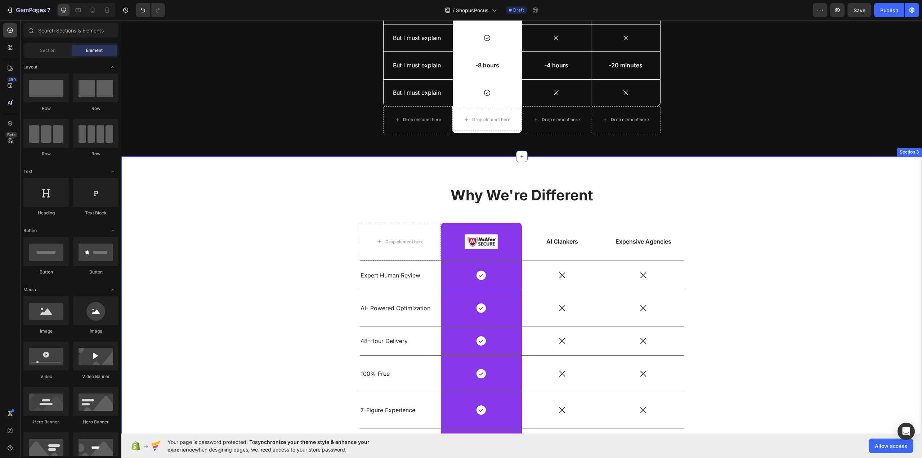
click at [300, 189] on div "Why We're Different Heading Drop element here Image Row AI Clankers Text Block …" at bounding box center [522, 356] width 790 height 342
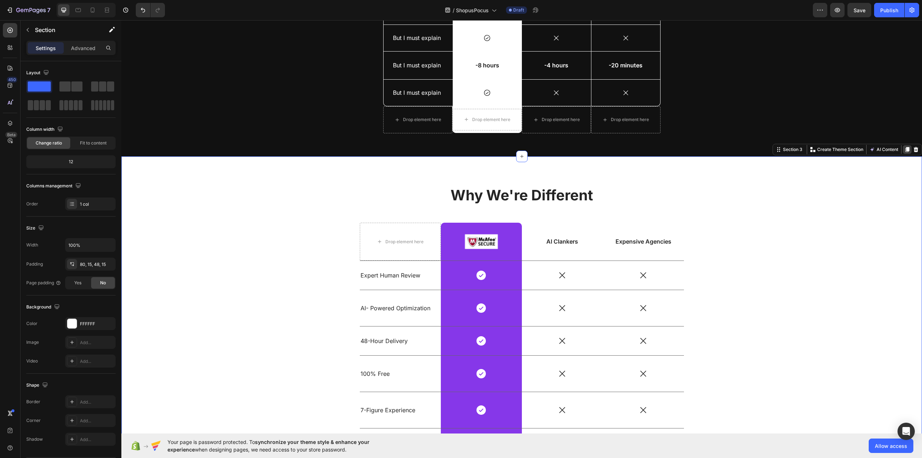
click at [904, 149] on icon at bounding box center [907, 150] width 6 height 6
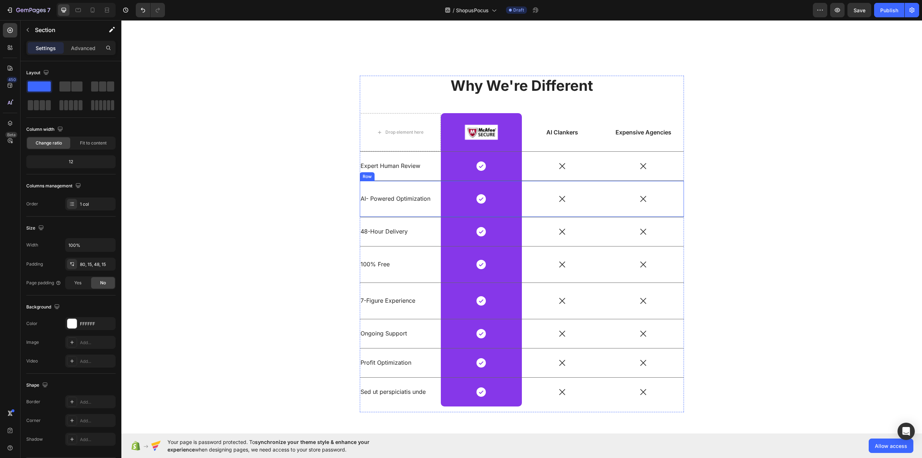
scroll to position [1003, 0]
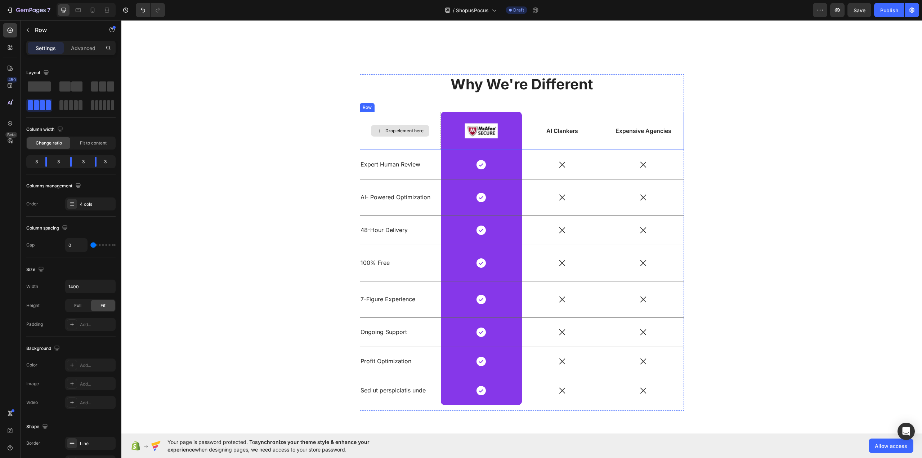
click at [430, 116] on div "Drop element here" at bounding box center [400, 131] width 81 height 38
click at [375, 105] on div "Row" at bounding box center [375, 105] width 12 height 6
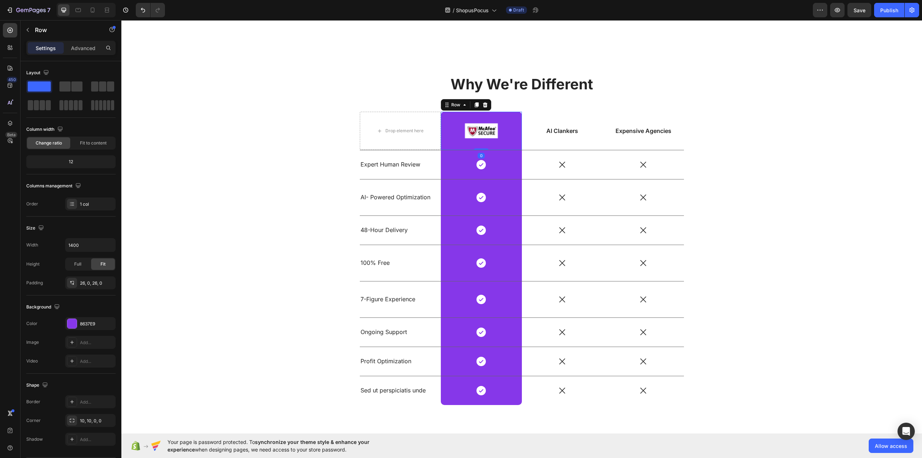
click at [490, 141] on div "Image Row 0" at bounding box center [481, 131] width 81 height 38
click at [453, 103] on div "Row" at bounding box center [456, 105] width 12 height 6
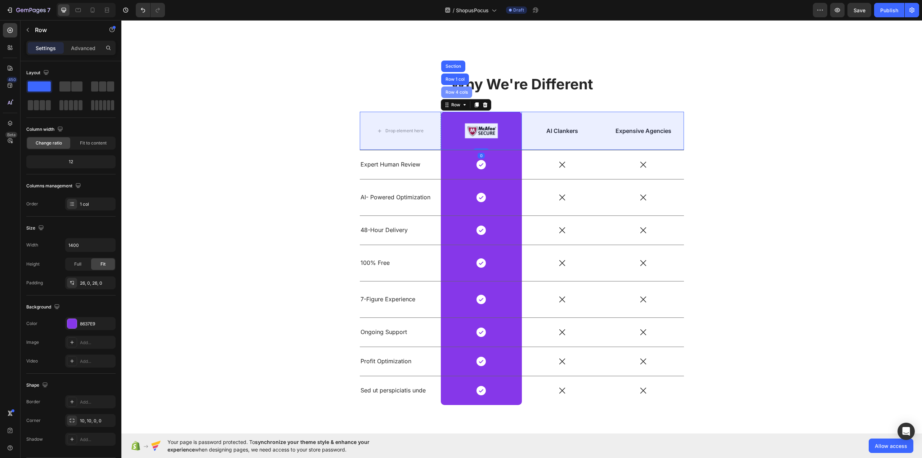
click at [452, 91] on div "Row 4 cols" at bounding box center [456, 92] width 25 height 4
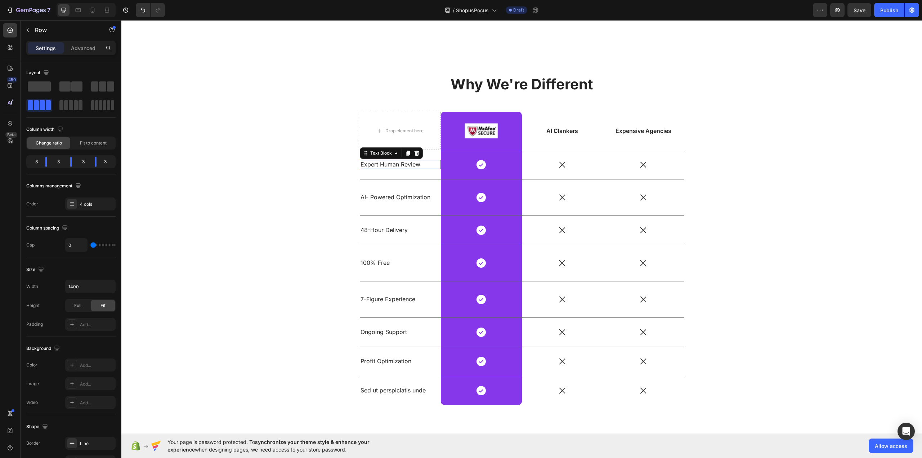
click at [381, 162] on p "Expert Human Review" at bounding box center [395, 165] width 71 height 8
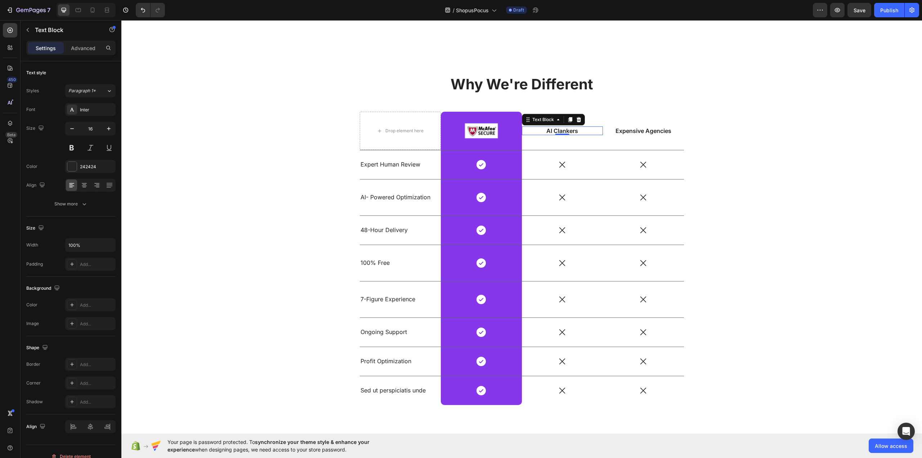
click at [556, 132] on p "AI Clankers" at bounding box center [562, 131] width 80 height 8
click at [567, 120] on icon at bounding box center [570, 120] width 6 height 6
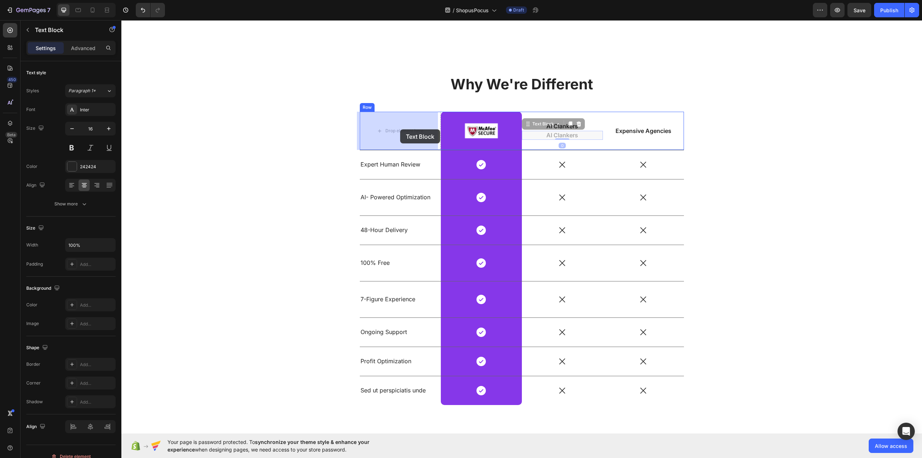
drag, startPoint x: 542, startPoint y: 124, endPoint x: 400, endPoint y: 129, distance: 142.3
click at [537, 139] on div "AI Clankers Text Block" at bounding box center [562, 131] width 81 height 38
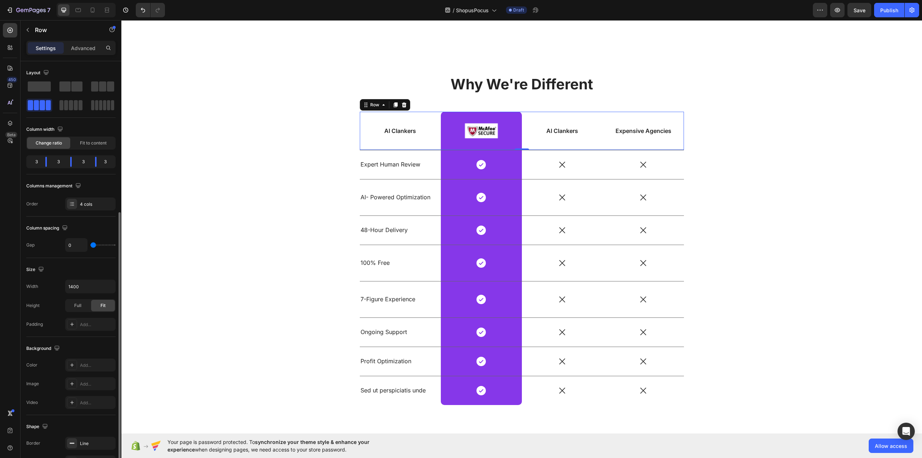
scroll to position [84, 0]
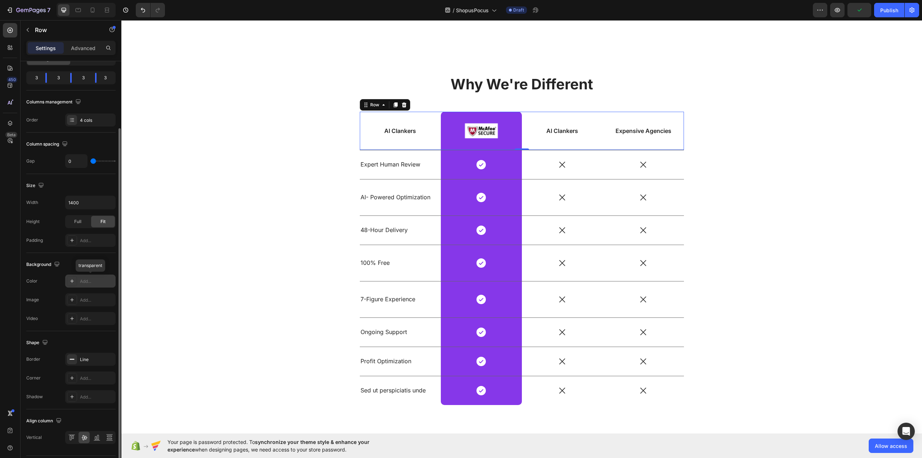
click at [88, 278] on div "Add..." at bounding box center [97, 281] width 34 height 6
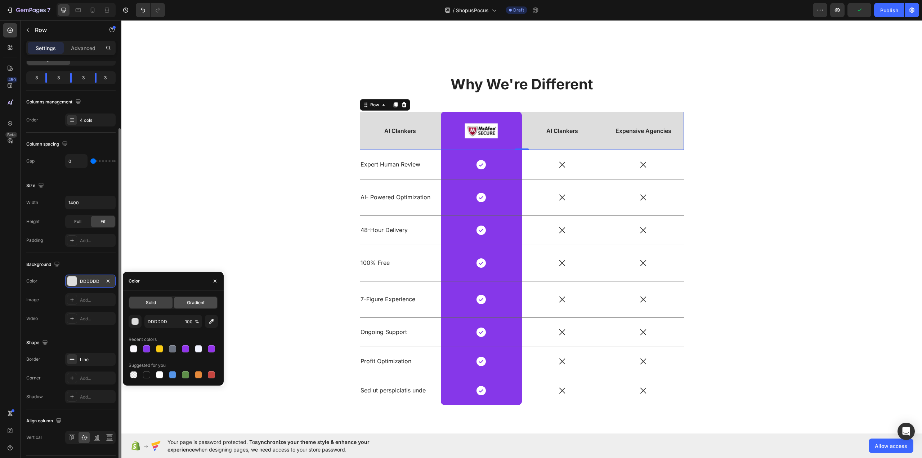
click at [204, 300] on span "Gradient" at bounding box center [196, 302] width 18 height 6
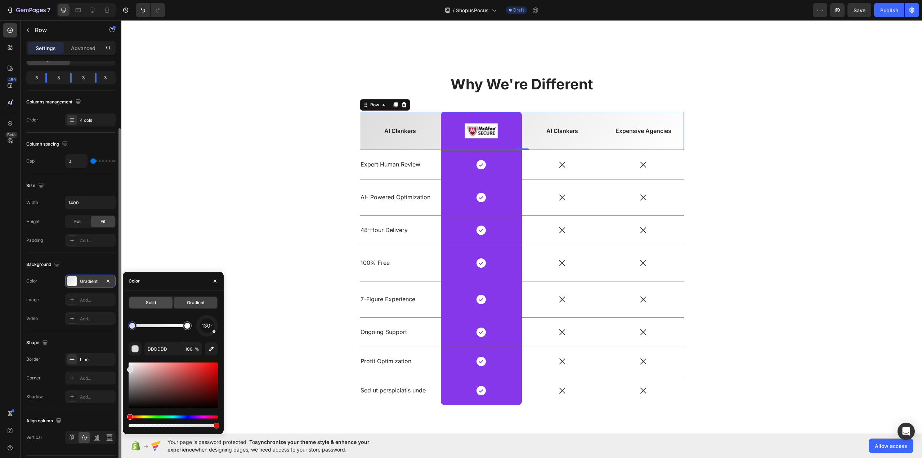
click at [153, 299] on div "Solid" at bounding box center [150, 303] width 43 height 12
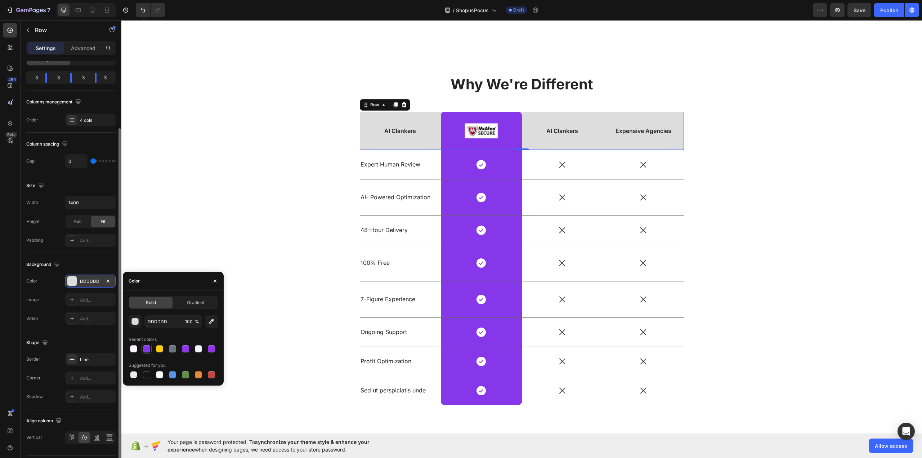
click at [149, 349] on div at bounding box center [146, 348] width 7 height 7
type input "8637E9"
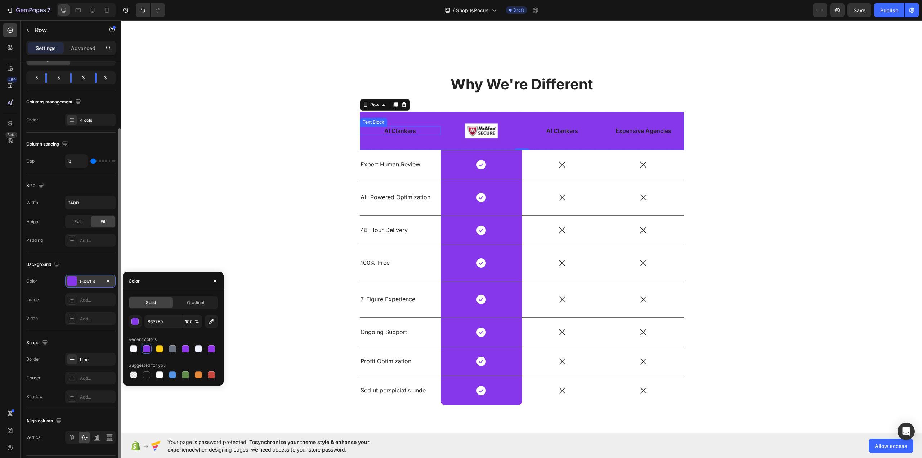
click at [401, 131] on p "AI Clankers" at bounding box center [400, 131] width 80 height 8
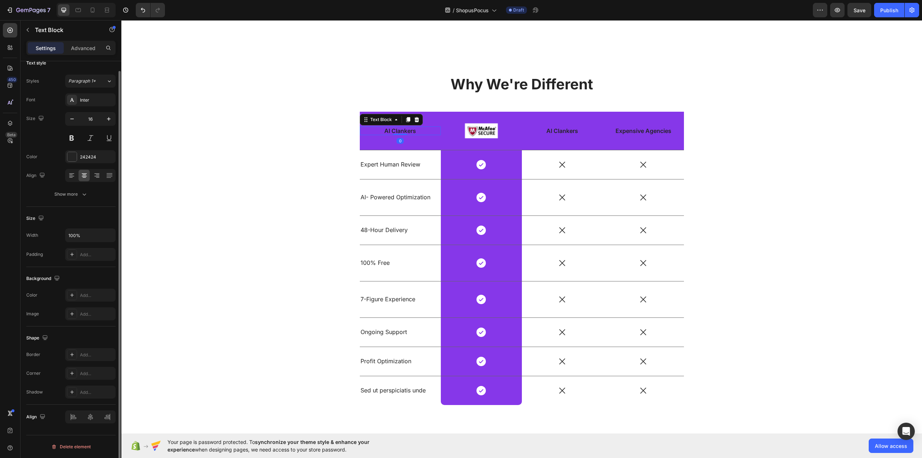
scroll to position [0, 0]
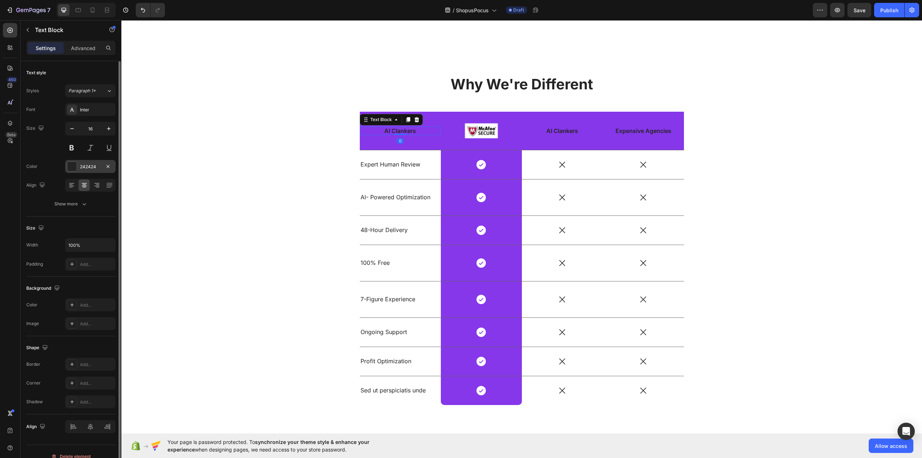
click at [74, 164] on div at bounding box center [71, 166] width 9 height 9
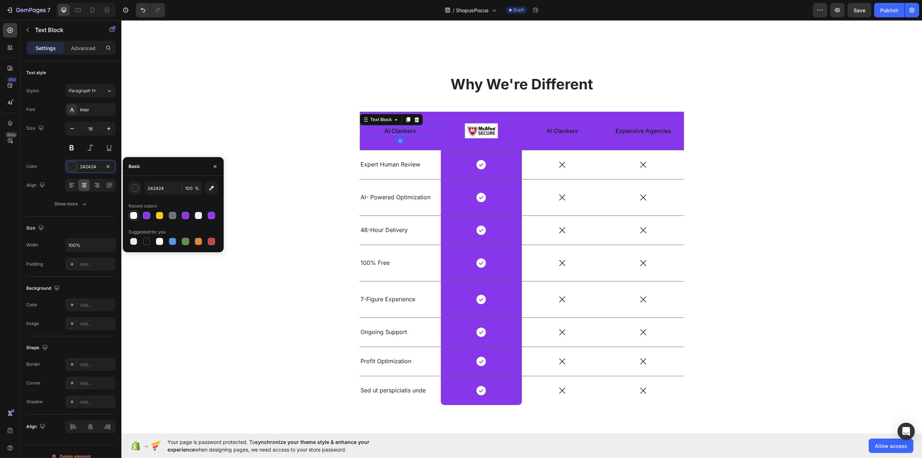
click at [134, 217] on div at bounding box center [133, 215] width 7 height 7
type input "FAF8FD"
click at [549, 131] on p "AI Clankers" at bounding box center [562, 131] width 80 height 8
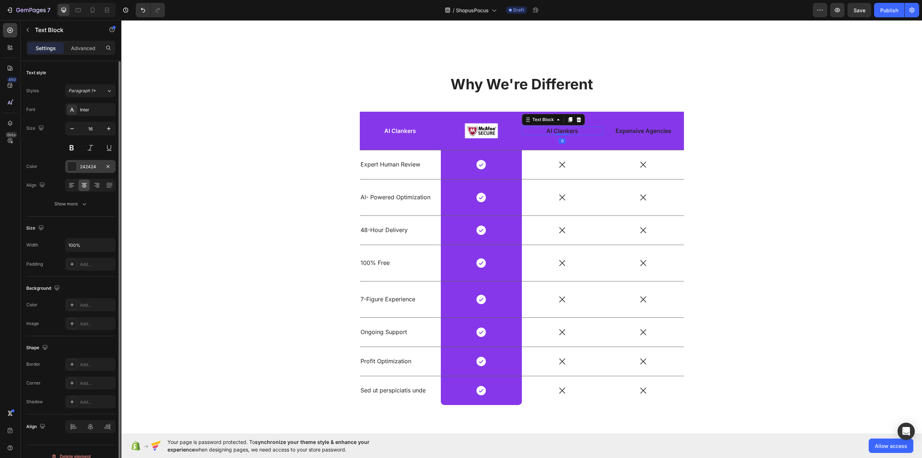
click at [79, 168] on div "242424" at bounding box center [90, 166] width 50 height 13
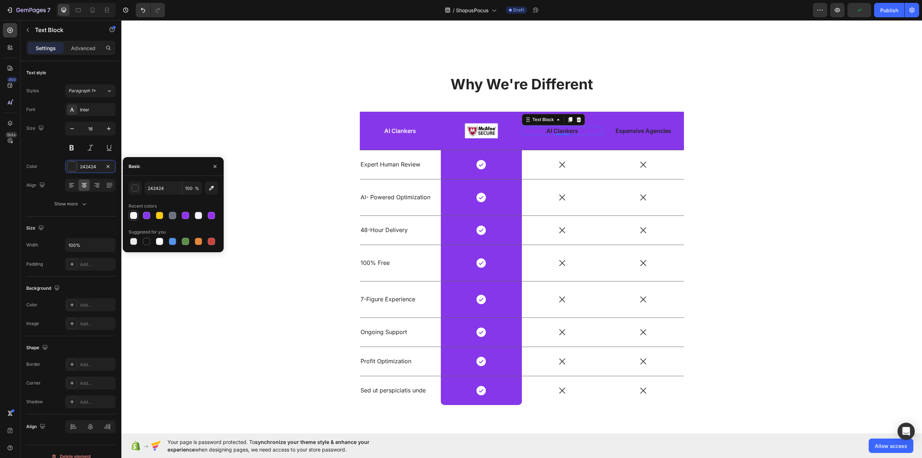
click at [131, 218] on div at bounding box center [133, 215] width 7 height 7
type input "FAF8FD"
click at [642, 133] on p "Expensive Agencies" at bounding box center [644, 131] width 80 height 8
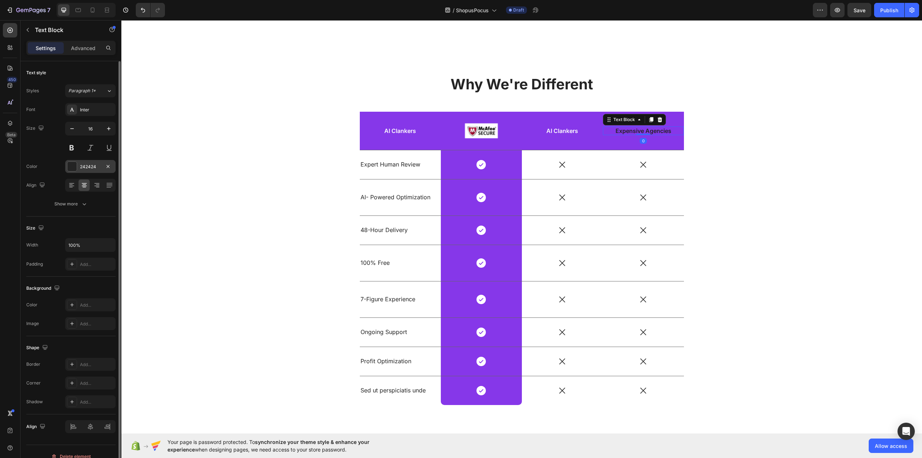
click at [70, 166] on div at bounding box center [71, 166] width 9 height 9
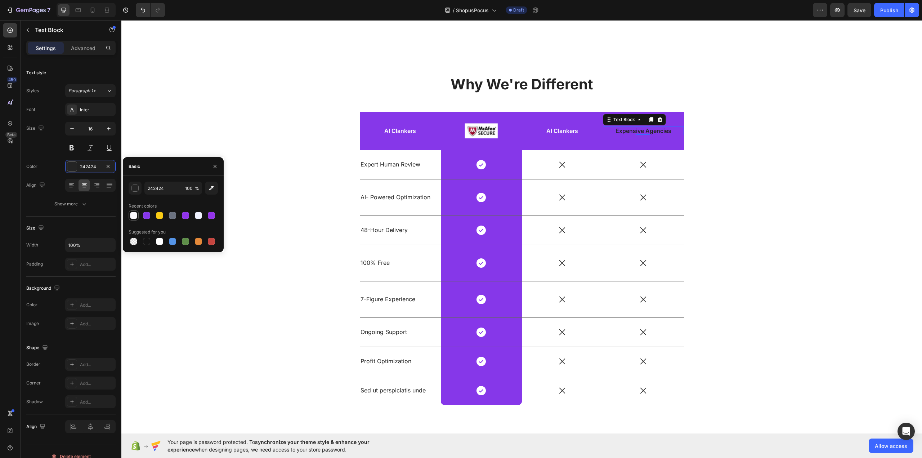
click at [136, 215] on div at bounding box center [133, 215] width 7 height 7
type input "FAF8FD"
click at [233, 107] on div "Why We're Different Heading AI Clankers Text Block Image Row AI Clankers Text B…" at bounding box center [522, 245] width 790 height 342
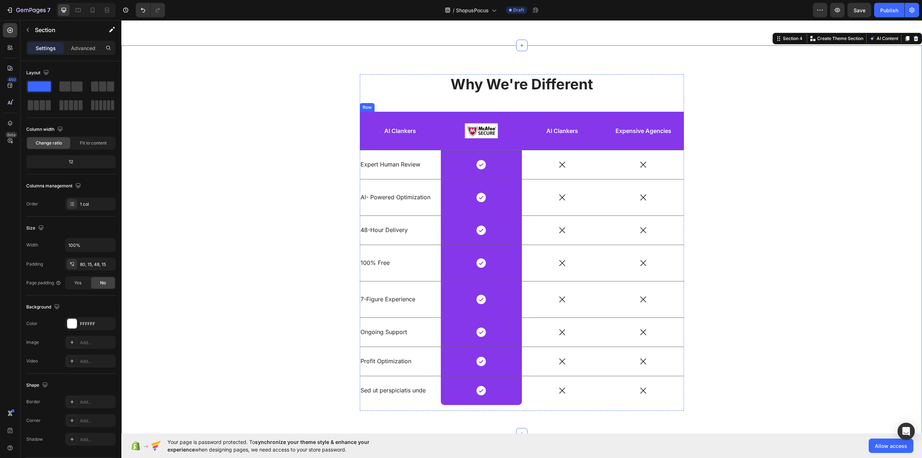
click at [387, 117] on div "AI Clankers Text Block" at bounding box center [400, 131] width 81 height 38
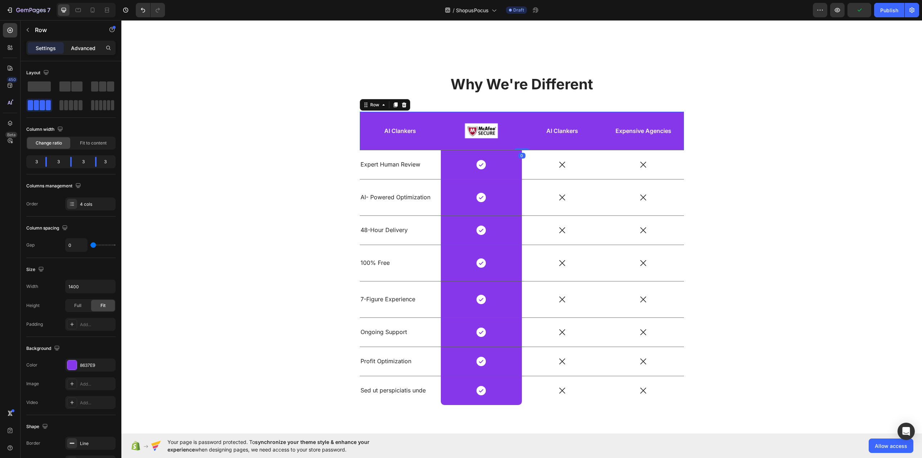
click at [84, 46] on p "Advanced" at bounding box center [83, 48] width 24 height 8
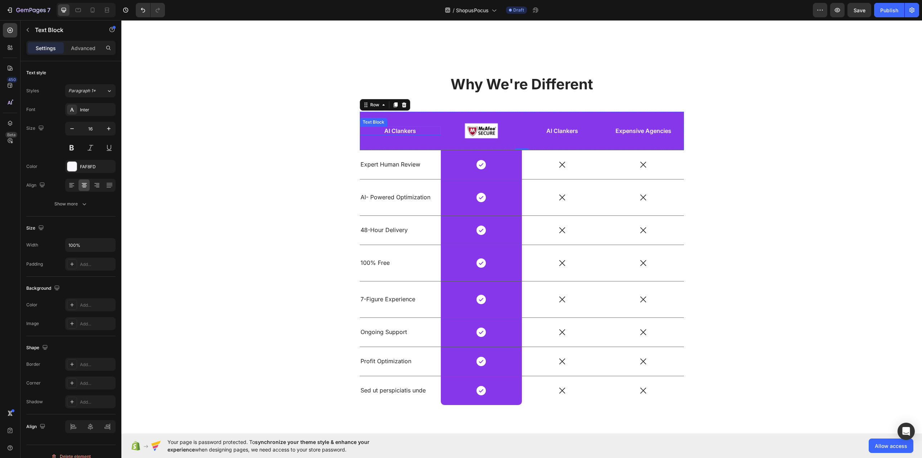
click at [397, 134] on div "AI Clankers Text Block" at bounding box center [400, 130] width 81 height 9
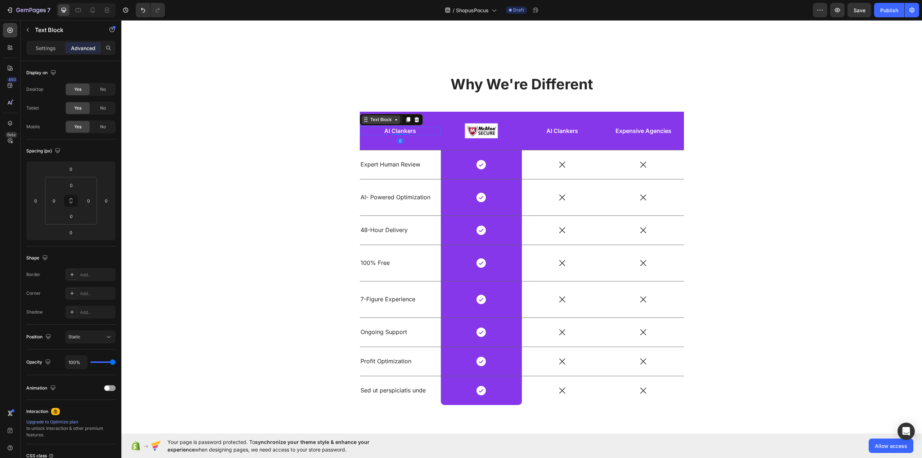
click at [378, 120] on div "Text Block" at bounding box center [381, 119] width 24 height 6
click at [373, 105] on div "Row 4 cols" at bounding box center [375, 107] width 25 height 4
click at [480, 129] on img at bounding box center [481, 130] width 33 height 19
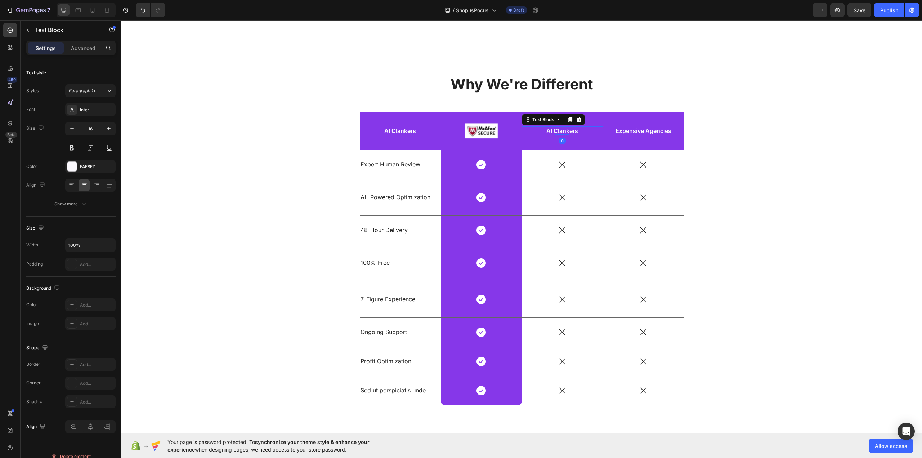
click at [564, 132] on p "AI Clankers" at bounding box center [562, 131] width 80 height 8
click at [643, 131] on p "Expensive Agencies" at bounding box center [644, 131] width 80 height 8
click at [476, 131] on img at bounding box center [481, 130] width 33 height 19
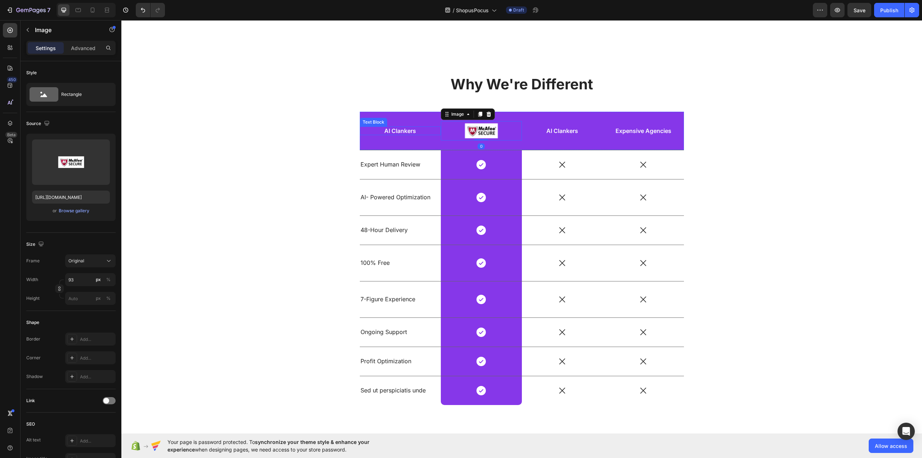
click at [389, 131] on p "AI Clankers" at bounding box center [400, 131] width 80 height 8
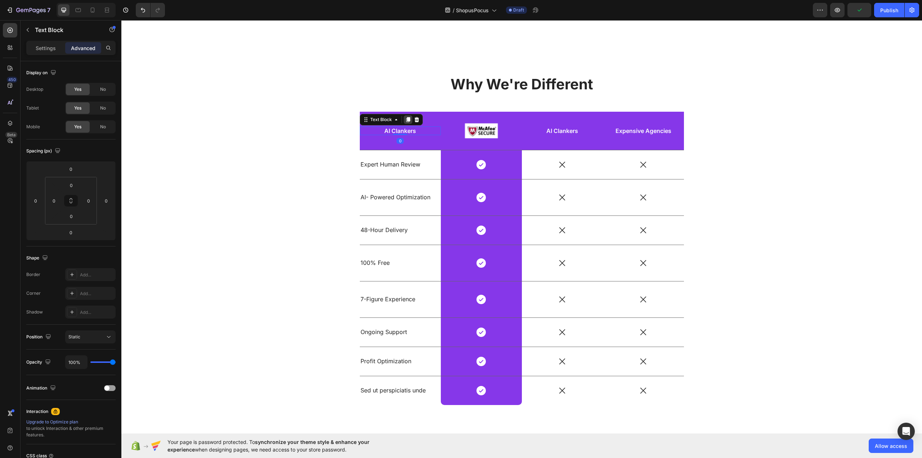
click at [406, 120] on icon at bounding box center [408, 119] width 4 height 5
drag, startPoint x: 378, startPoint y: 125, endPoint x: 471, endPoint y: 121, distance: 93.7
type input "16"
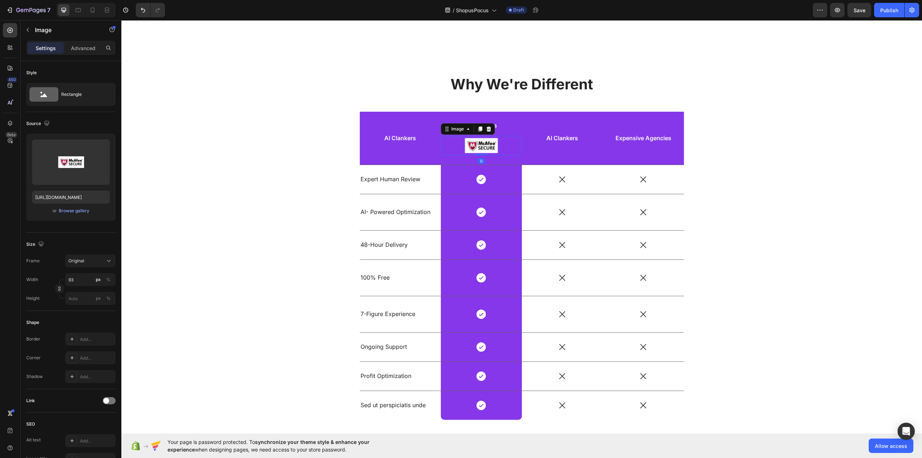
click at [483, 144] on img at bounding box center [481, 145] width 33 height 19
click at [486, 130] on icon at bounding box center [489, 129] width 6 height 6
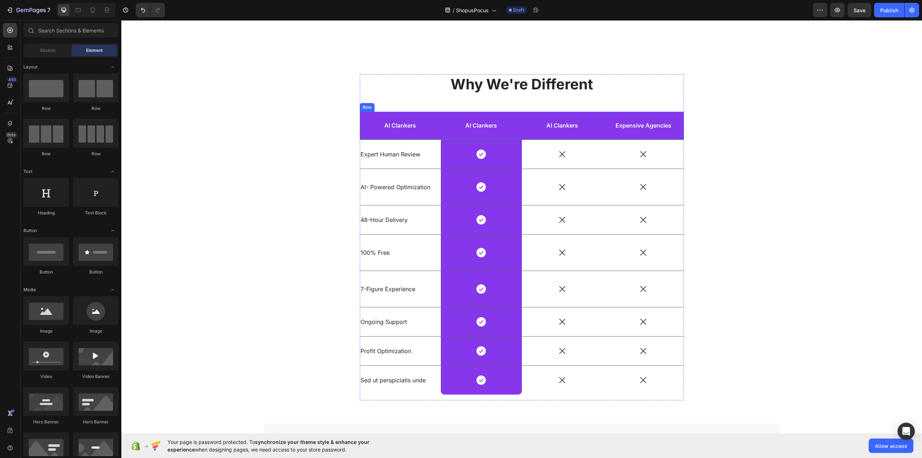
click at [373, 117] on div "AI Clankers Text Block" at bounding box center [400, 126] width 81 height 28
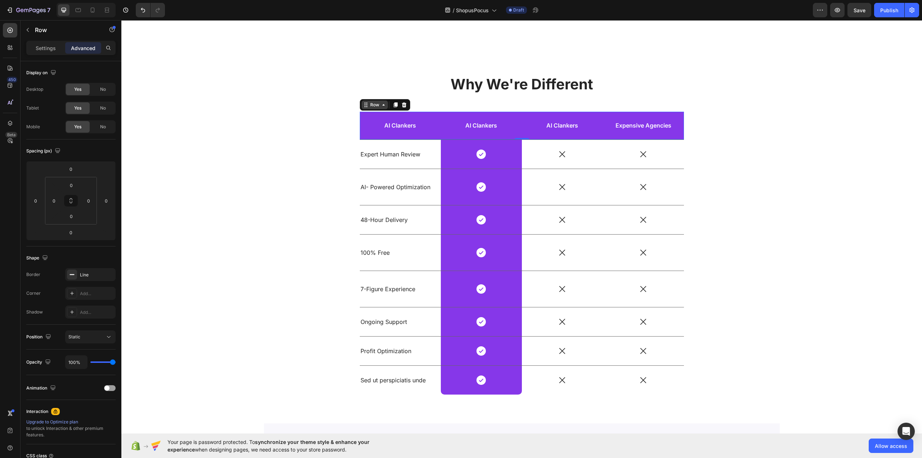
click at [372, 105] on div "Row" at bounding box center [375, 105] width 12 height 6
click at [373, 103] on div "Row" at bounding box center [375, 105] width 12 height 6
click at [365, 131] on div "AI Clankers Text Block" at bounding box center [400, 126] width 81 height 28
click at [92, 294] on div "Add..." at bounding box center [97, 293] width 34 height 6
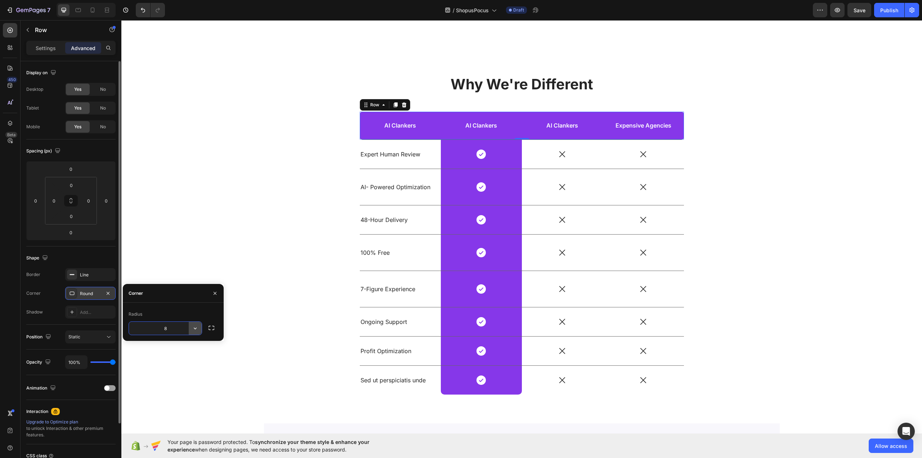
click at [196, 326] on icon "button" at bounding box center [195, 327] width 7 height 7
click at [172, 331] on input "8" at bounding box center [165, 328] width 73 height 13
type input "16"
click at [219, 193] on div "Why We're Different Heading AI Clankers Text Block AI Clankers Text Block Row A…" at bounding box center [522, 240] width 790 height 332
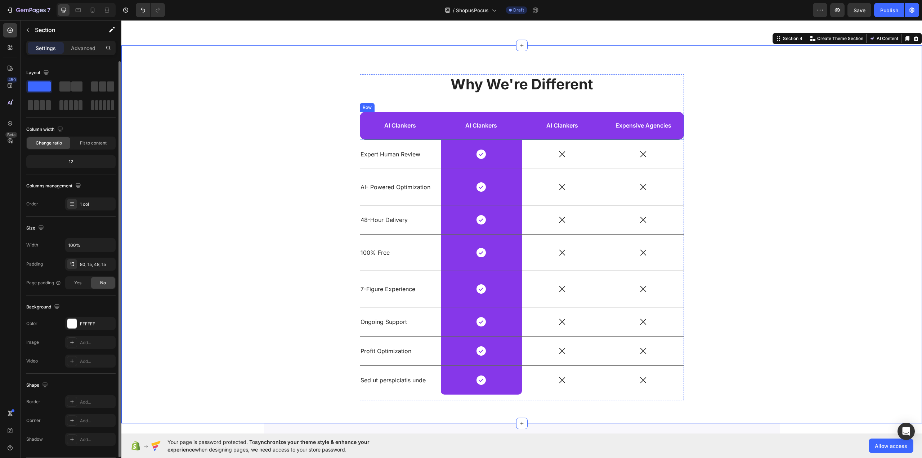
click at [386, 133] on div "AI Clankers Text Block" at bounding box center [400, 126] width 81 height 28
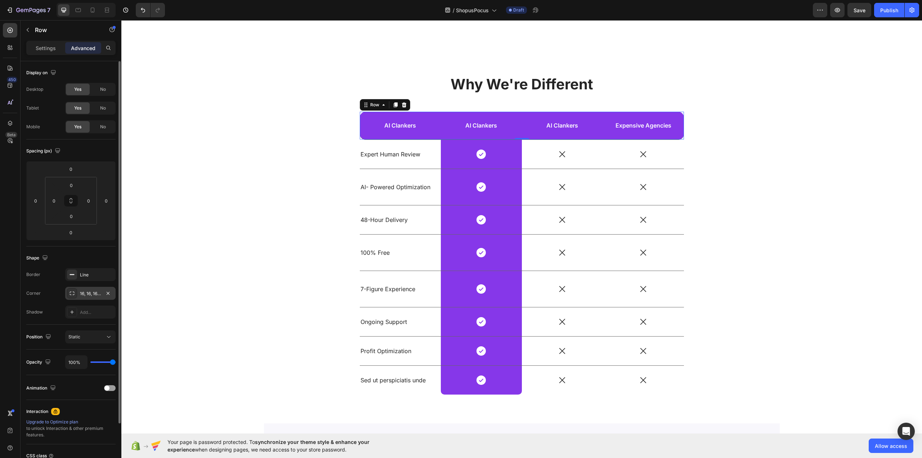
click at [89, 292] on div "16, 16, 16, 16" at bounding box center [90, 293] width 21 height 6
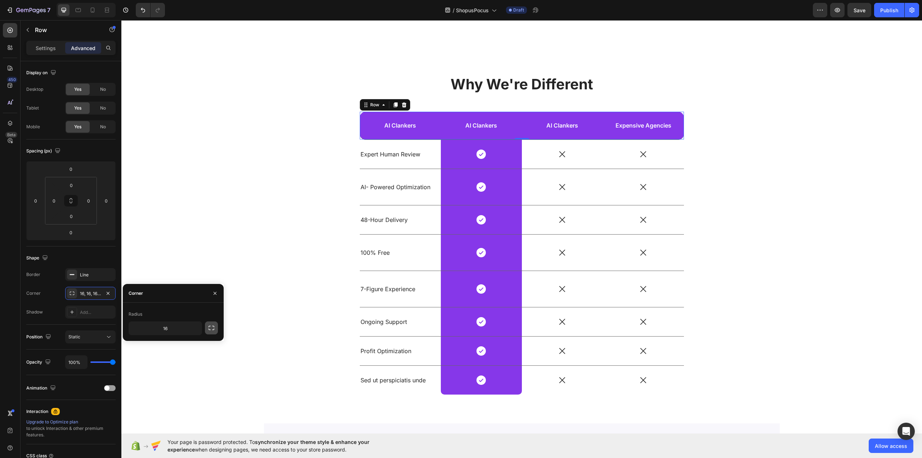
click at [212, 328] on icon "button" at bounding box center [211, 327] width 7 height 7
click at [152, 346] on input "16" at bounding box center [146, 344] width 35 height 13
type input "0"
click at [185, 343] on input "16" at bounding box center [184, 344] width 35 height 13
type input "0"
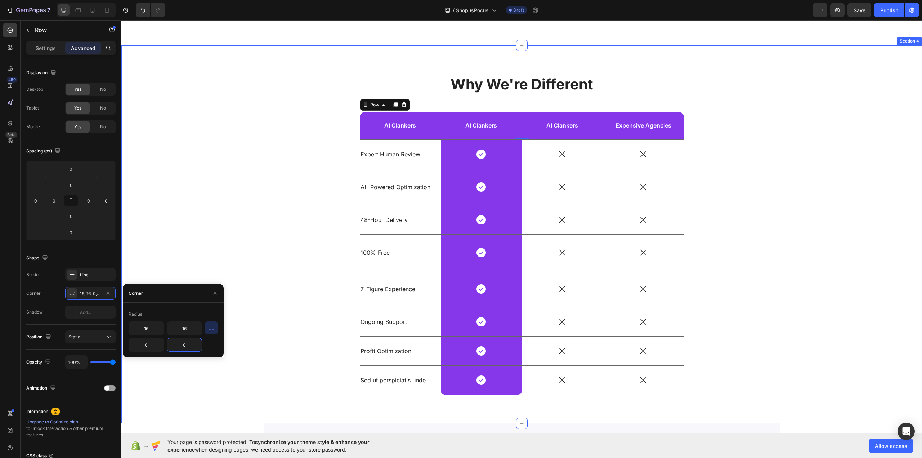
click at [224, 190] on div "Why We're Different Heading AI Clankers Text Block AI Clankers Text Block Row A…" at bounding box center [522, 240] width 790 height 332
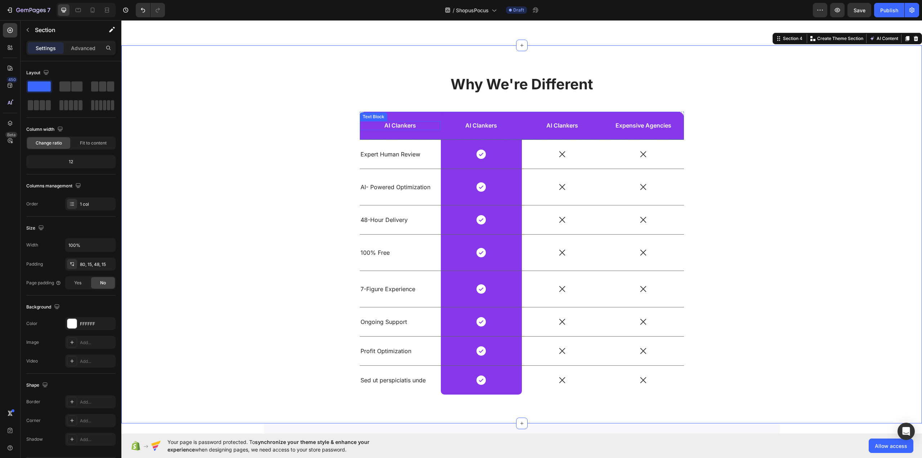
click at [402, 127] on p "AI Clankers" at bounding box center [400, 126] width 80 height 8
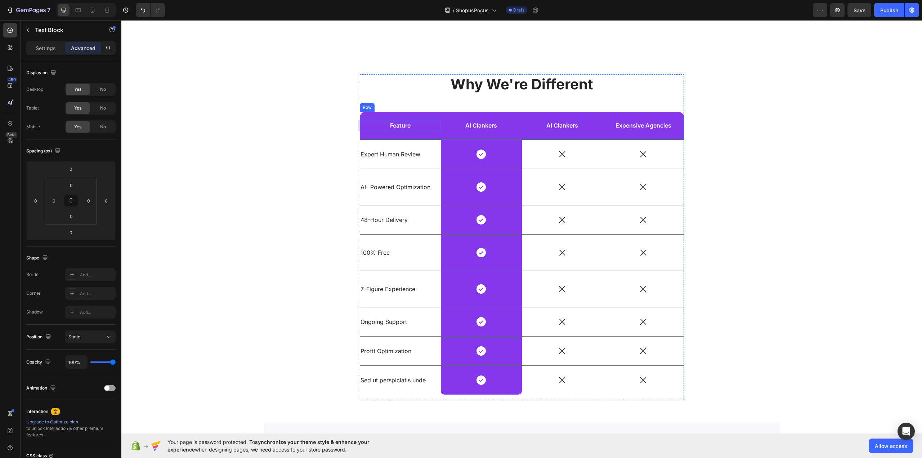
click at [251, 148] on div "Why We're Different Heading Feature Text Block 0 AI Clankers Text Block Row AI …" at bounding box center [522, 240] width 790 height 332
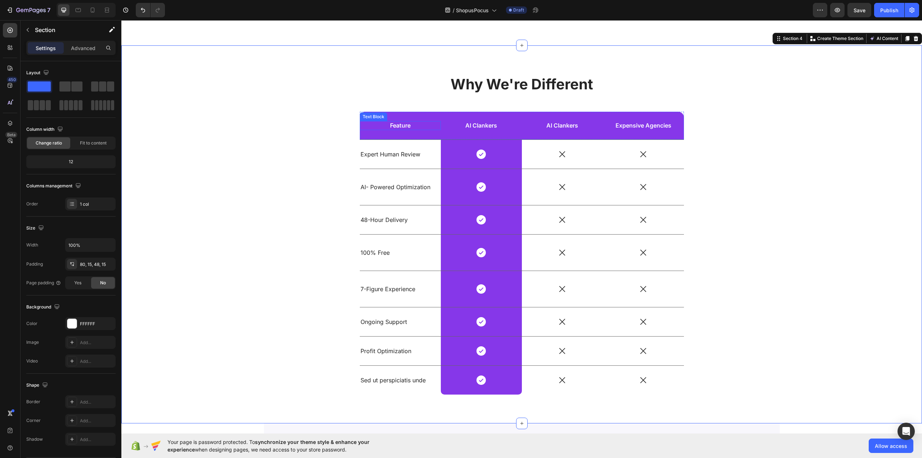
click at [396, 125] on p "Feature" at bounding box center [400, 126] width 80 height 8
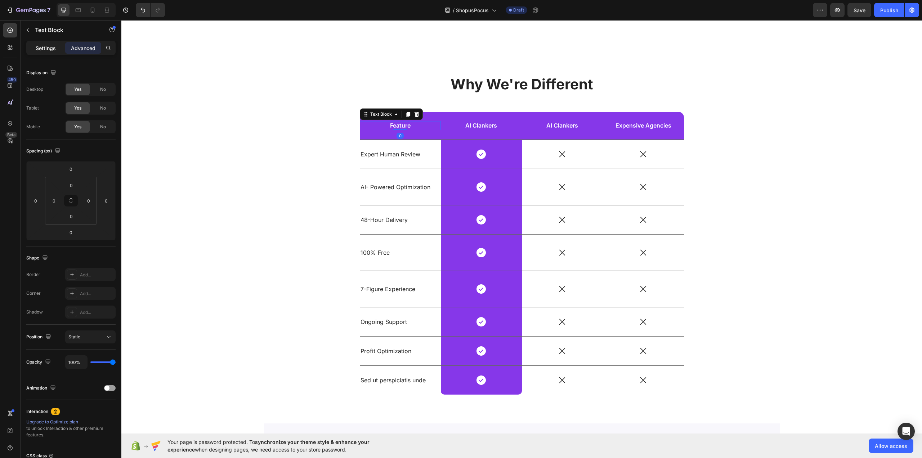
click at [42, 44] on div "Settings" at bounding box center [46, 48] width 36 height 12
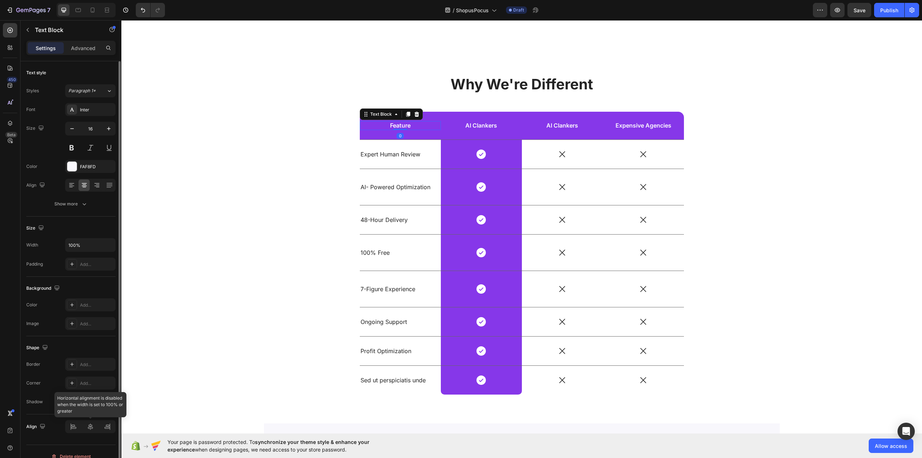
click at [77, 424] on div at bounding box center [90, 426] width 50 height 13
click at [75, 425] on div at bounding box center [90, 426] width 50 height 13
click at [89, 246] on input "100%" at bounding box center [91, 244] width 50 height 13
click at [104, 244] on button "button" at bounding box center [108, 244] width 13 height 13
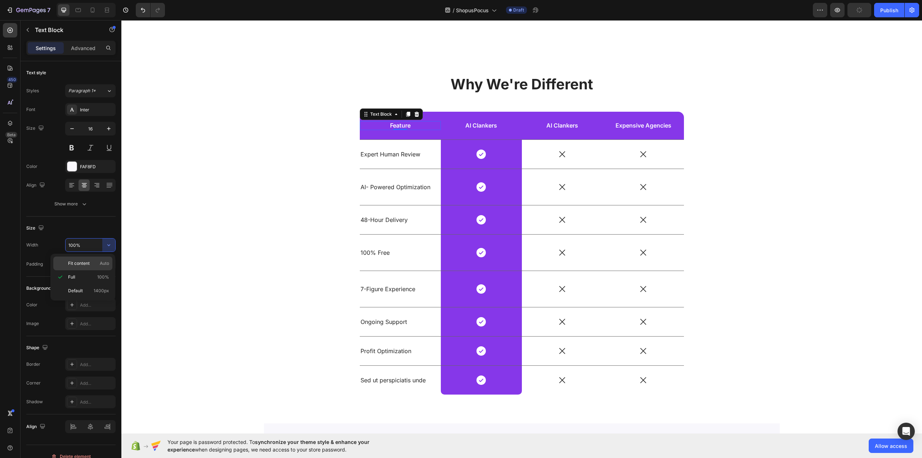
click at [86, 264] on span "Fit content" at bounding box center [79, 263] width 22 height 6
type input "Auto"
click at [87, 48] on p "Advanced" at bounding box center [83, 48] width 24 height 8
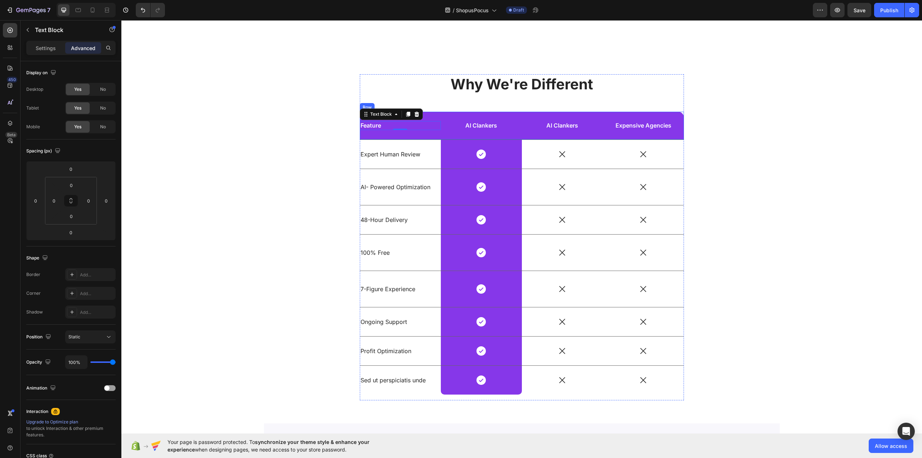
click at [427, 117] on div "Feature Text Block 0" at bounding box center [400, 126] width 81 height 28
click at [381, 105] on icon at bounding box center [384, 105] width 6 height 6
click at [385, 134] on div "Feature Text Block" at bounding box center [400, 126] width 81 height 28
click at [369, 121] on div "Feature" at bounding box center [371, 125] width 22 height 9
click at [56, 200] on input "0" at bounding box center [54, 200] width 11 height 11
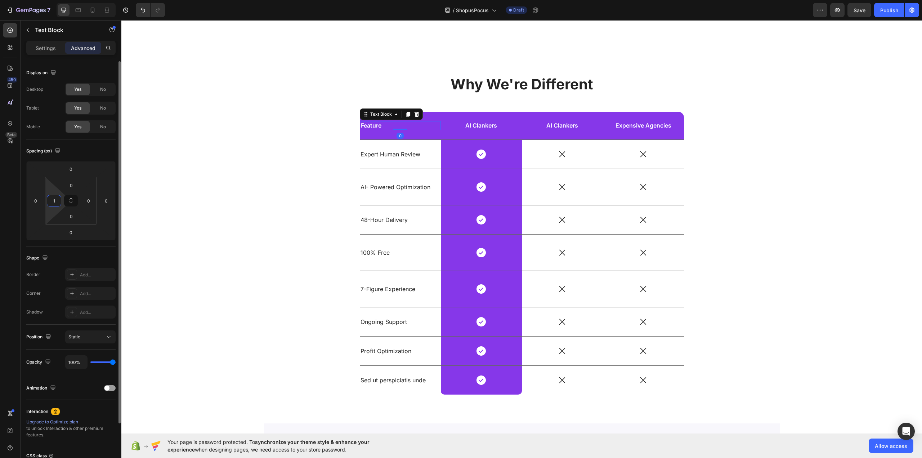
type input "16"
click at [311, 144] on div "Why We're Different Heading Feature Text Block 0 AI Clankers Text Block Row AI …" at bounding box center [522, 240] width 790 height 332
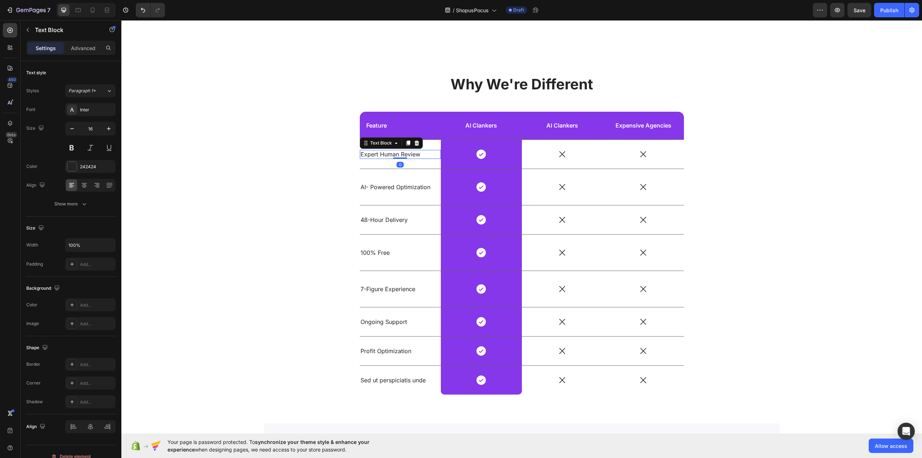
click at [385, 152] on p "Expert Human Review" at bounding box center [395, 155] width 71 height 8
click at [84, 49] on p "Advanced" at bounding box center [83, 48] width 24 height 8
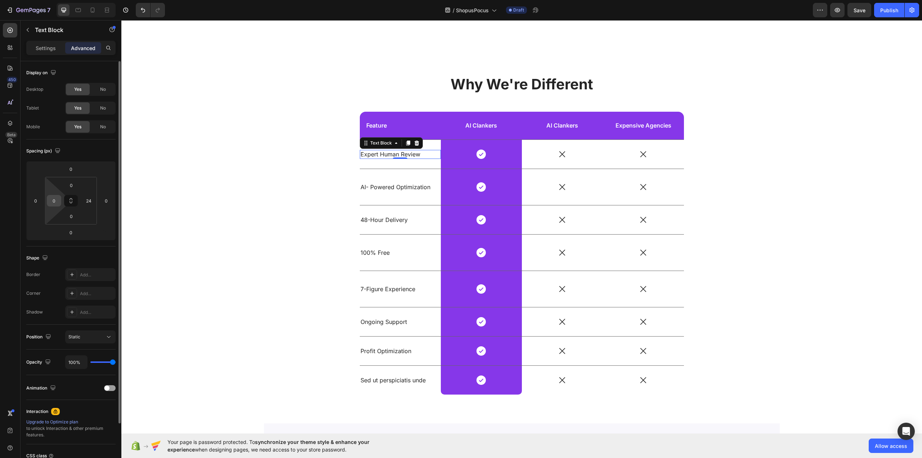
click at [57, 199] on input "0" at bounding box center [54, 200] width 11 height 11
type input "16"
click at [308, 161] on div "Why We're Different Heading Feature Text Block AI Clankers Text Block Row AI Cl…" at bounding box center [522, 240] width 790 height 332
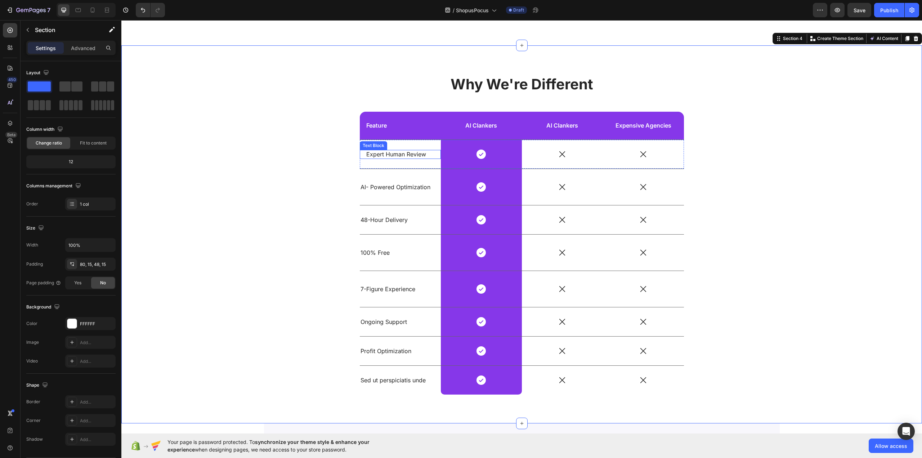
click at [400, 153] on p "Expert Human Review" at bounding box center [398, 155] width 65 height 8
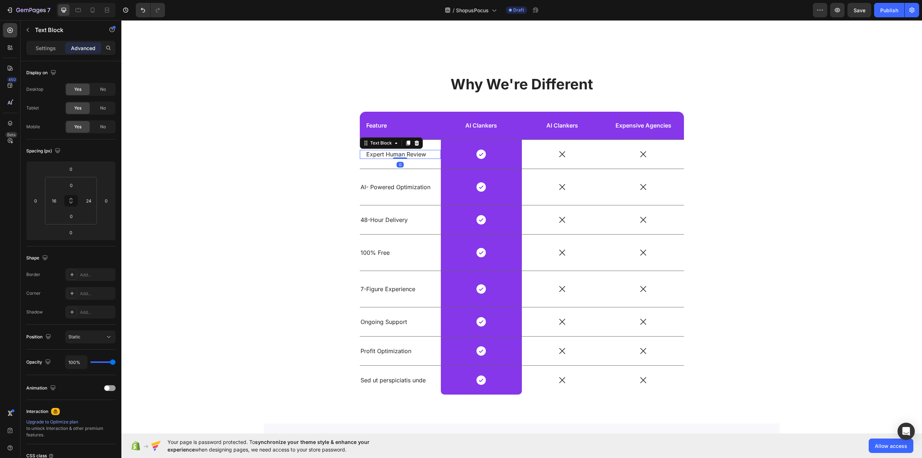
click at [396, 156] on p "Expert Human Review" at bounding box center [398, 155] width 65 height 8
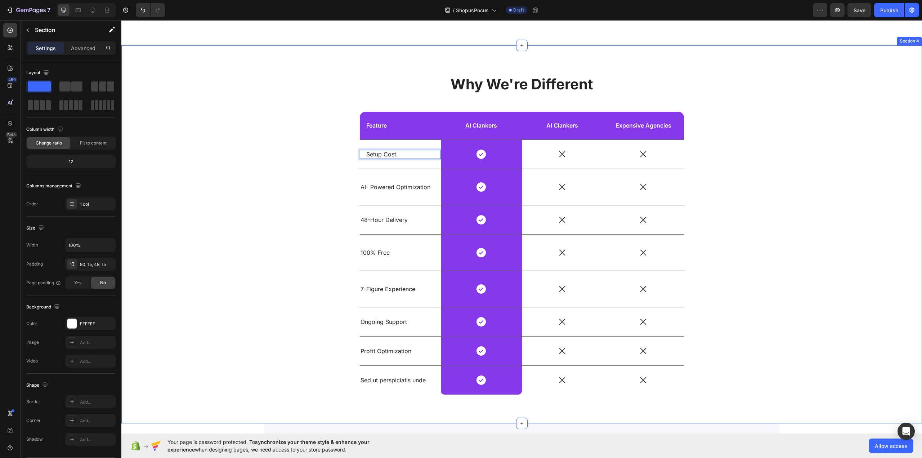
click at [293, 162] on div "Why We're Different Heading Feature Text Block AI Clankers Text Block Row AI Cl…" at bounding box center [522, 240] width 790 height 332
click at [385, 157] on p "Setup Cost" at bounding box center [398, 155] width 65 height 8
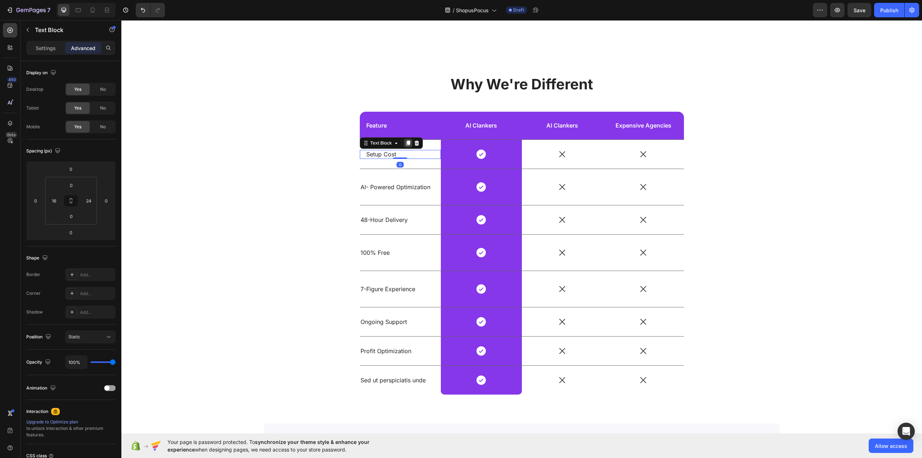
click at [405, 143] on icon at bounding box center [408, 143] width 6 height 6
drag, startPoint x: 380, startPoint y: 150, endPoint x: 485, endPoint y: 150, distance: 104.8
type input "16"
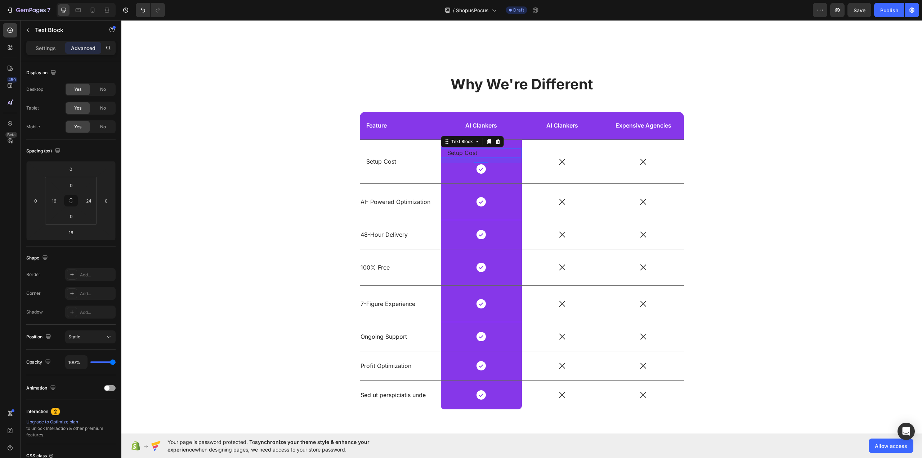
click at [460, 151] on p "Setup Cost" at bounding box center [479, 153] width 65 height 8
click at [52, 47] on p "Settings" at bounding box center [46, 48] width 20 height 8
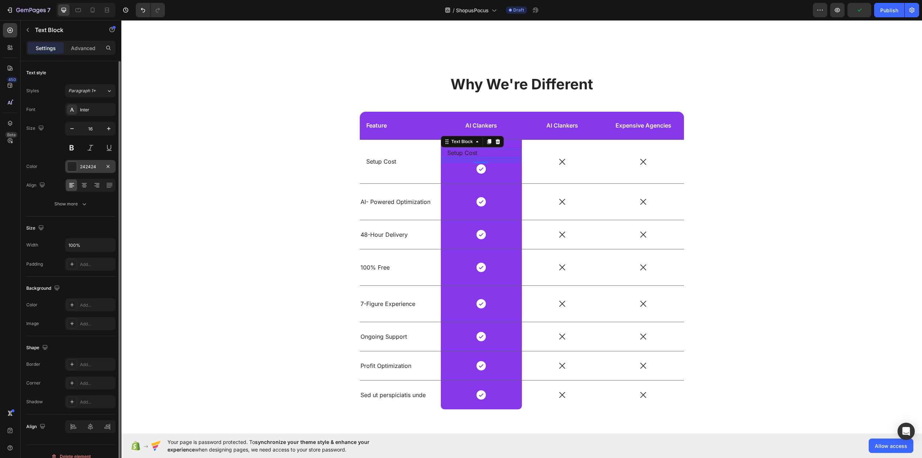
click at [97, 167] on div "242424" at bounding box center [90, 166] width 21 height 6
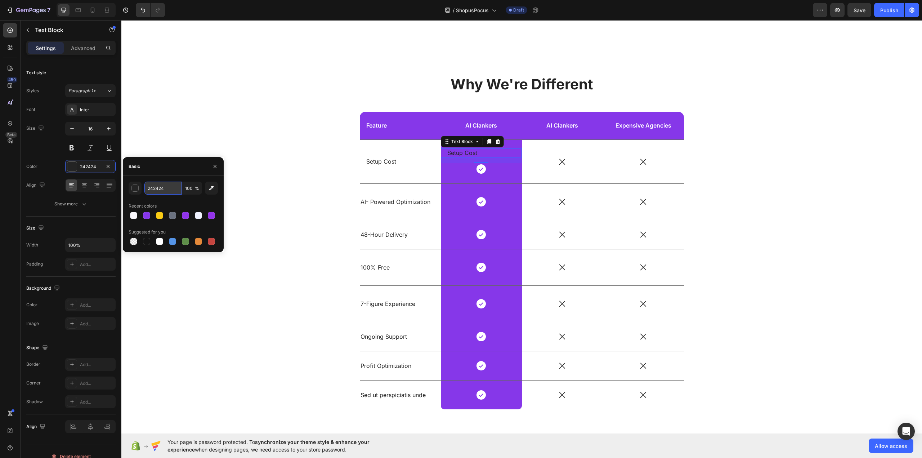
click at [158, 191] on input "242424" at bounding box center [162, 187] width 37 height 13
type input "15803d"
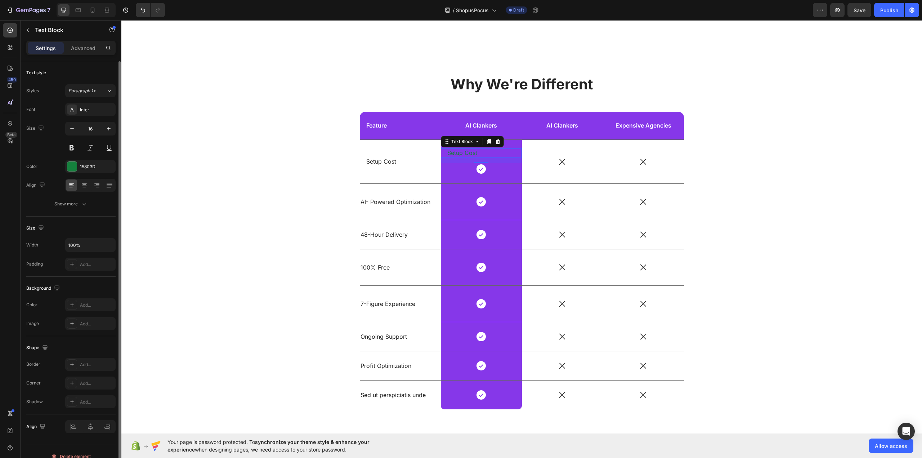
click at [104, 217] on div "Size Width 100% Padding Add..." at bounding box center [70, 246] width 89 height 60
click at [469, 153] on p "Setup Cost" at bounding box center [479, 153] width 65 height 8
click at [87, 184] on icon at bounding box center [84, 184] width 7 height 7
click at [68, 203] on div "Show more" at bounding box center [70, 203] width 33 height 7
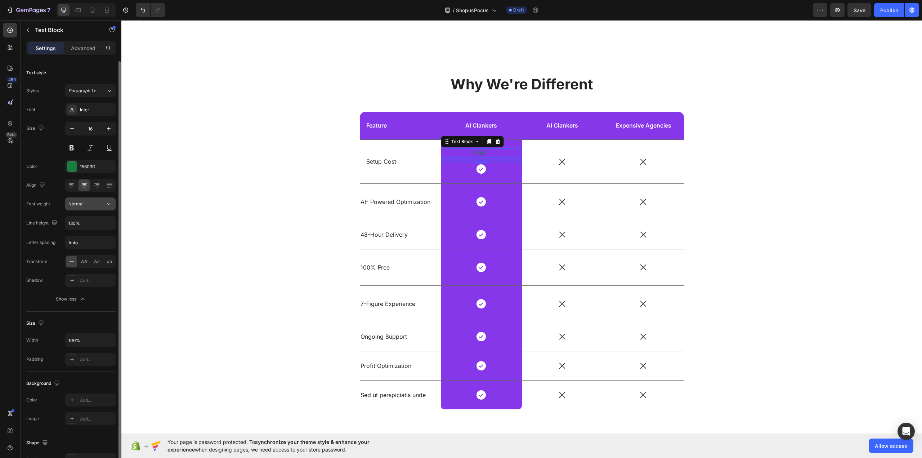
click at [94, 200] on div "Normal" at bounding box center [90, 203] width 44 height 7
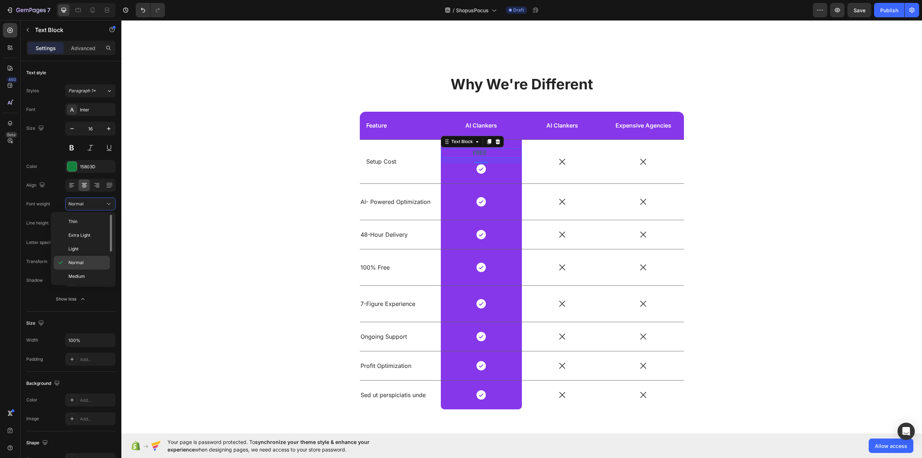
scroll to position [56, 0]
click at [83, 249] on p "Bold" at bounding box center [87, 247] width 38 height 6
click at [478, 169] on div "16" at bounding box center [480, 169] width 7 height 6
click at [189, 154] on div "Why We're Different Heading Feature Text Block AI Clankers Text Block Row AI Cl…" at bounding box center [522, 247] width 790 height 346
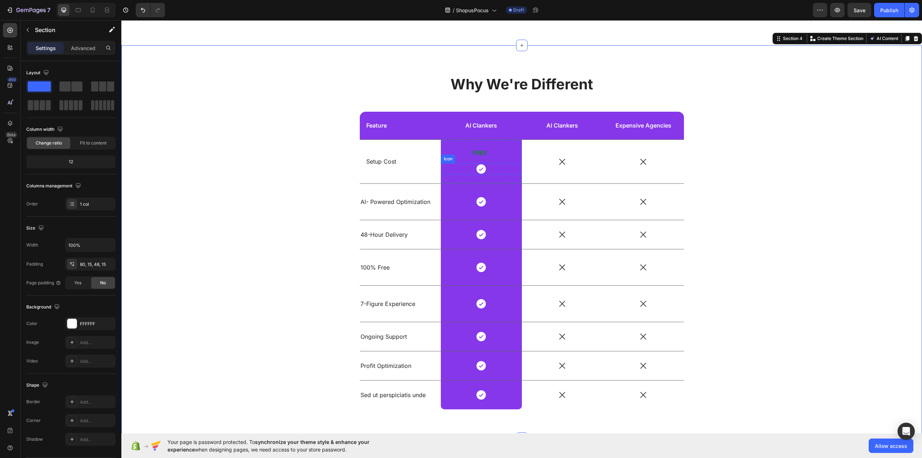
click at [481, 170] on icon at bounding box center [480, 168] width 9 height 9
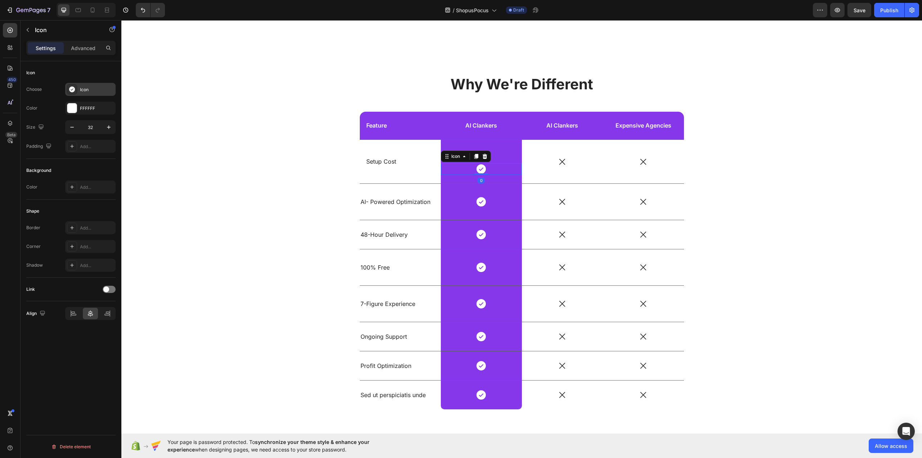
click at [75, 88] on icon at bounding box center [72, 89] width 6 height 6
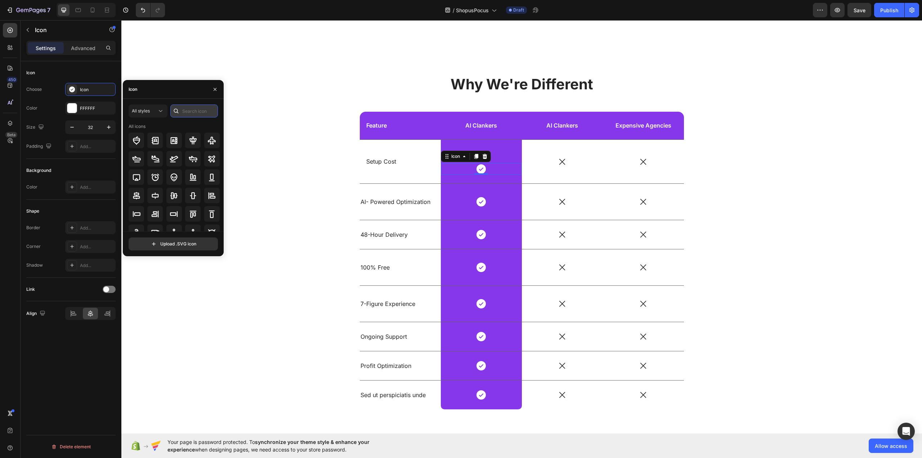
click at [186, 110] on input "text" at bounding box center [194, 110] width 48 height 13
type input "chec"
click at [193, 139] on icon at bounding box center [193, 140] width 9 height 9
click at [92, 127] on input "32" at bounding box center [90, 127] width 24 height 13
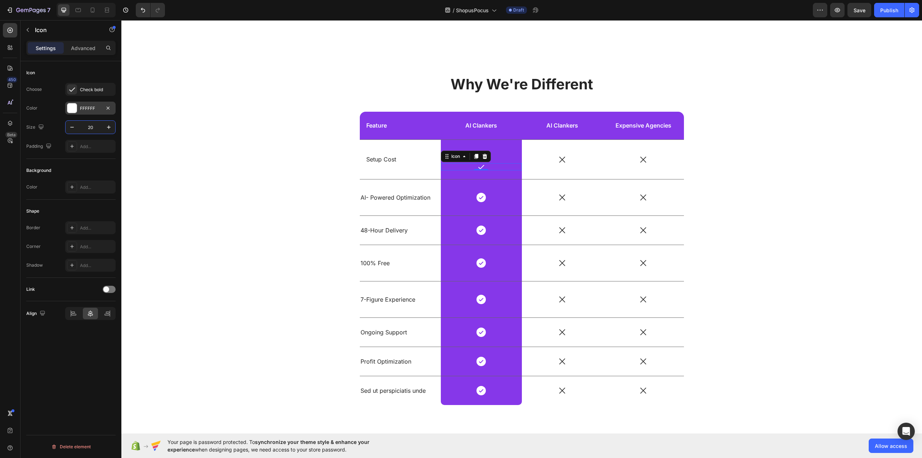
type input "20"
click at [98, 109] on div "FFFFFF" at bounding box center [90, 108] width 21 height 6
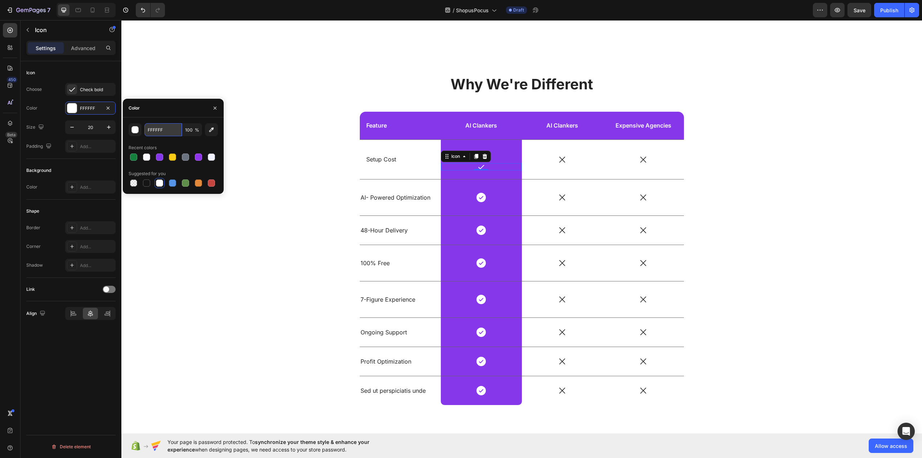
click at [171, 130] on input "FFFFFF" at bounding box center [162, 129] width 37 height 13
paste input "#22c55e"
type input "#22c55e"
click at [52, 98] on div "Choose Check bold Color FFFFFF Size 20 Padding Add..." at bounding box center [70, 118] width 89 height 70
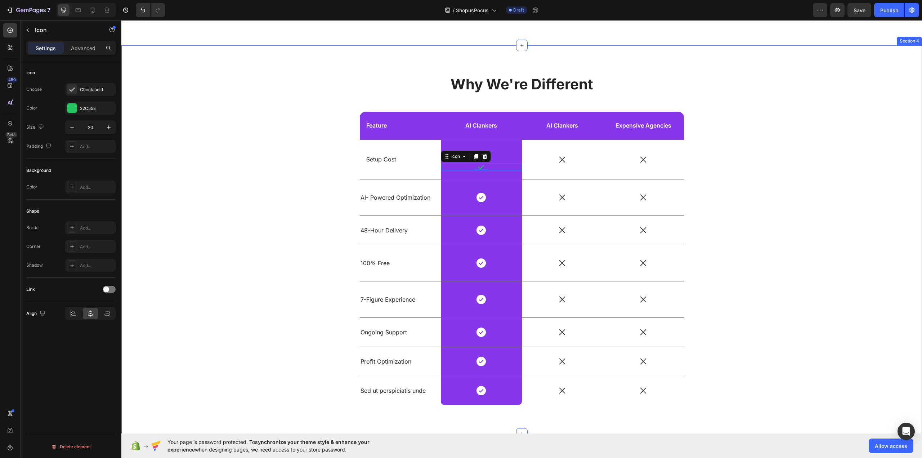
click at [303, 161] on div "Why We're Different Heading Feature Text Block AI Clankers Text Block Row AI Cl…" at bounding box center [522, 245] width 790 height 342
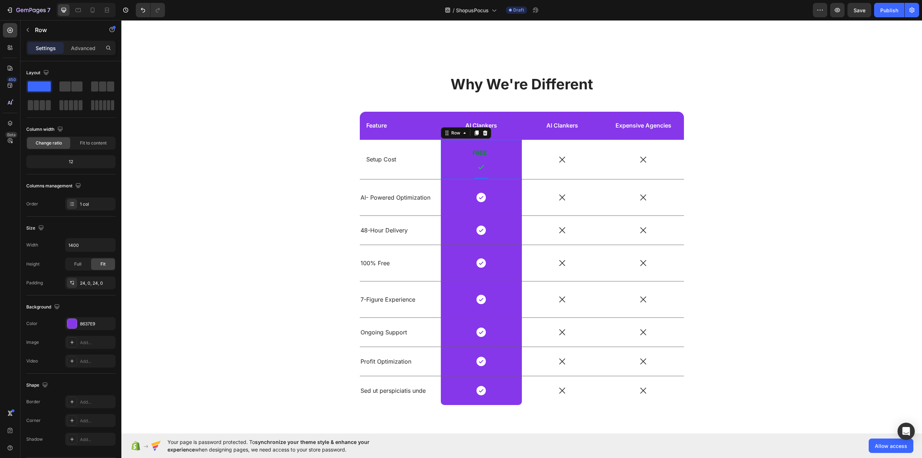
click at [482, 141] on div "FREE Text Block Icon Row 0" at bounding box center [481, 159] width 81 height 39
click at [90, 323] on div "8637E9" at bounding box center [90, 323] width 21 height 6
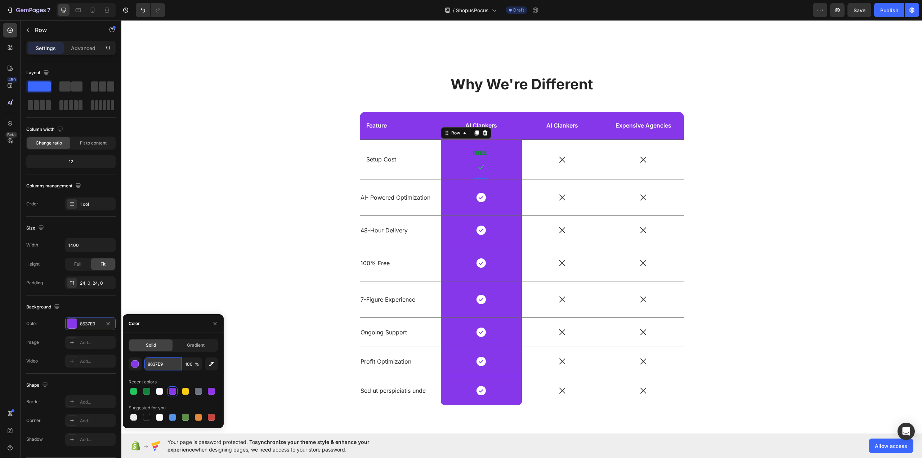
click at [168, 359] on input "8637E9" at bounding box center [162, 363] width 37 height 13
type input "f0fdf4"
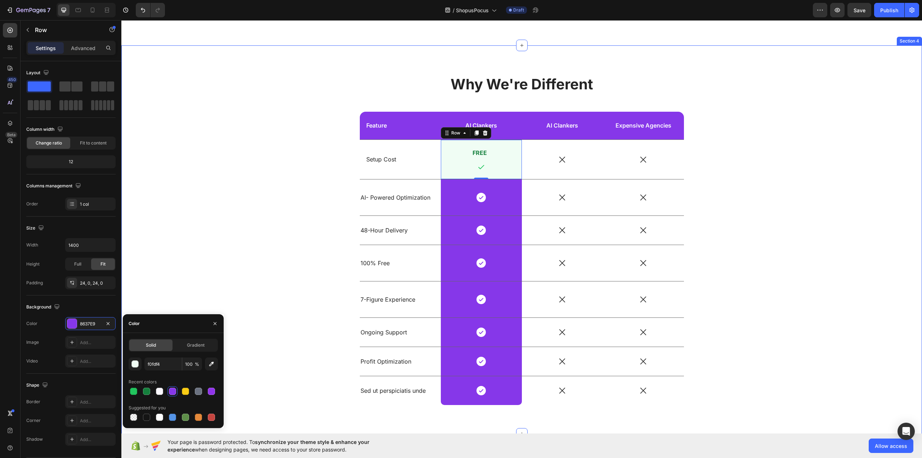
click at [254, 217] on div "Why We're Different Heading Feature Text Block AI Clankers Text Block Row AI Cl…" at bounding box center [522, 245] width 790 height 342
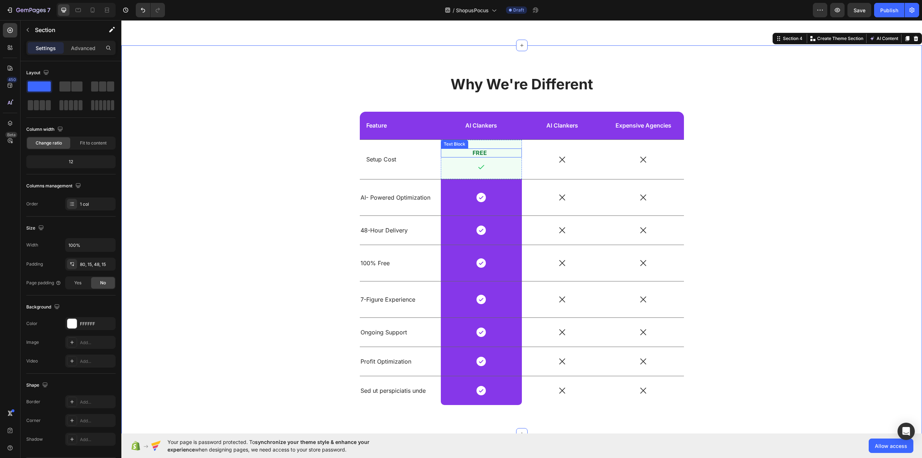
click at [479, 154] on p "FREE" at bounding box center [479, 153] width 65 height 8
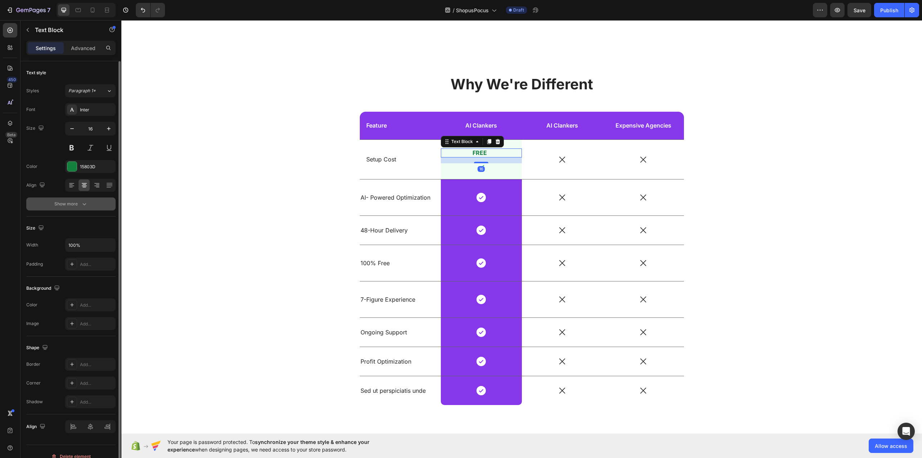
click at [78, 204] on div "Show more" at bounding box center [70, 203] width 33 height 7
click at [90, 205] on div "Bold" at bounding box center [86, 204] width 37 height 6
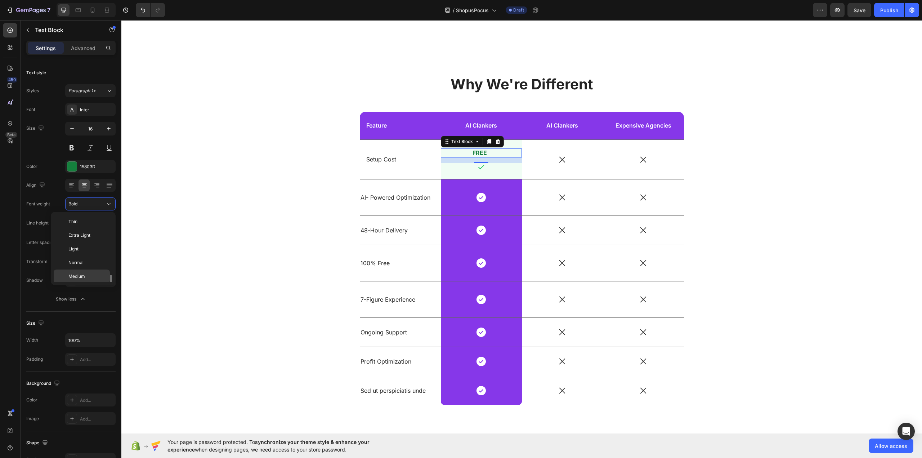
scroll to position [39, 0]
click at [82, 248] on span "Semi Bold" at bounding box center [78, 251] width 21 height 6
click at [247, 184] on div "Why We're Different Heading Feature Text Block AI Clankers Text Block Row AI Cl…" at bounding box center [522, 245] width 790 height 342
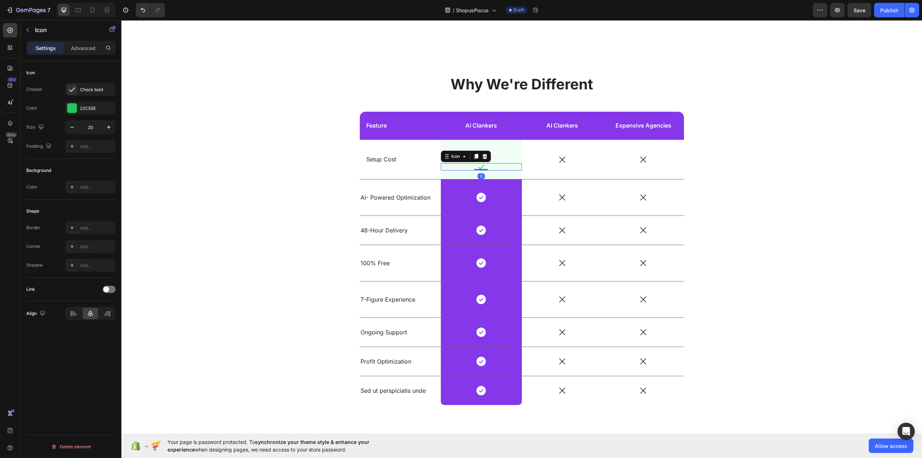
click at [479, 166] on icon at bounding box center [480, 166] width 7 height 7
click at [492, 153] on p "FREE" at bounding box center [479, 153] width 65 height 8
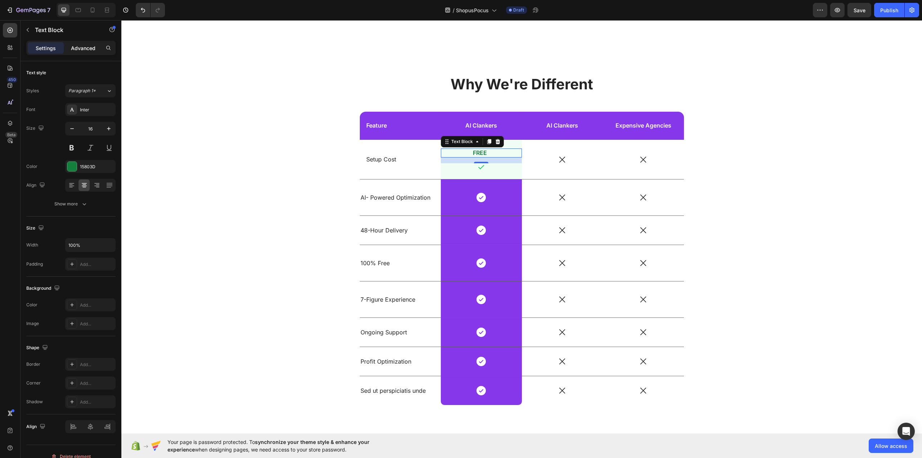
click at [71, 49] on p "Advanced" at bounding box center [83, 48] width 24 height 8
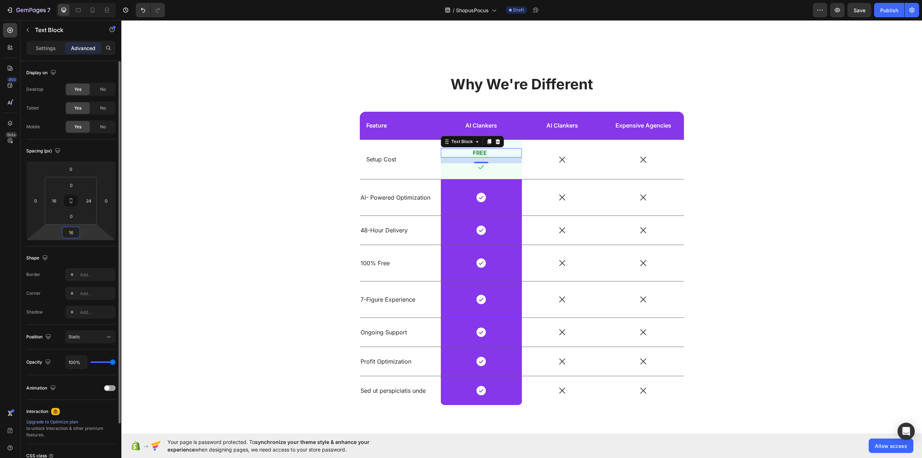
click at [74, 233] on input "16" at bounding box center [71, 232] width 14 height 11
type input "0"
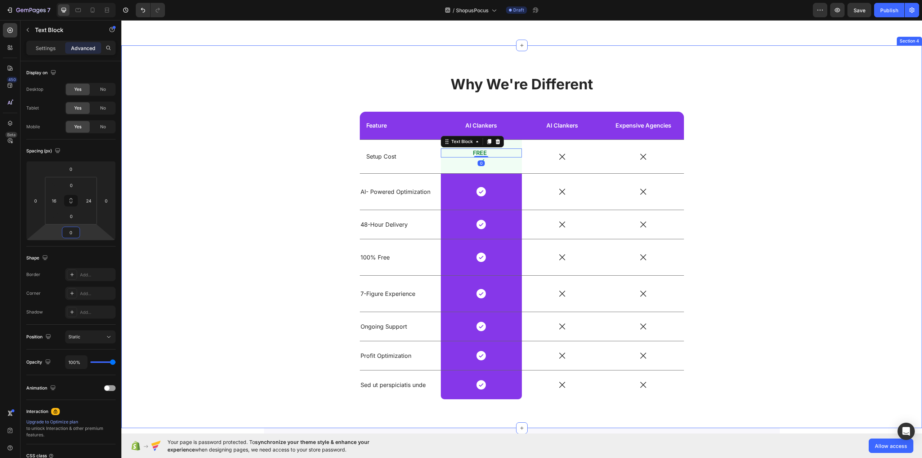
click at [243, 158] on div "Why We're Different Heading Feature Text Block AI Clankers Text Block Row AI Cl…" at bounding box center [522, 242] width 790 height 336
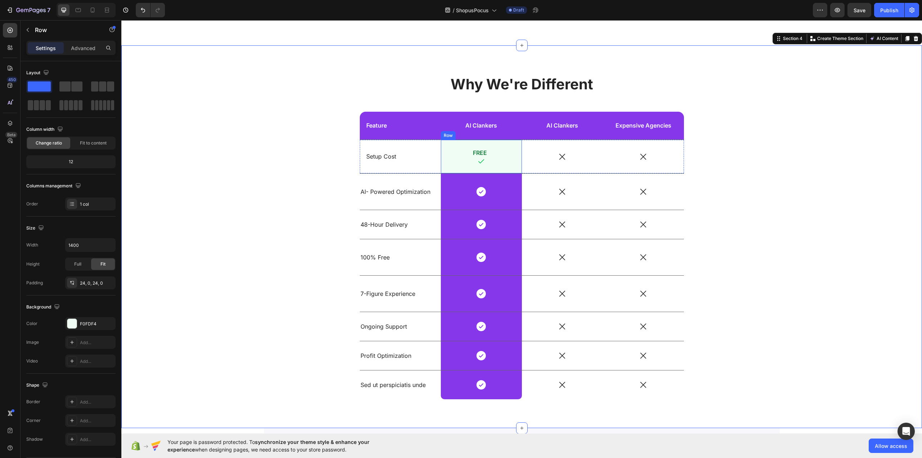
click at [478, 144] on div "FREE Text Block Icon Row" at bounding box center [481, 156] width 81 height 33
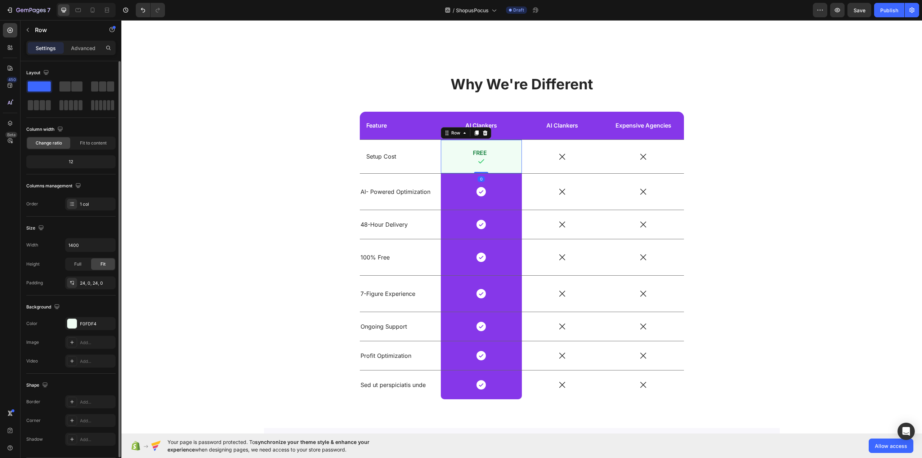
scroll to position [22, 0]
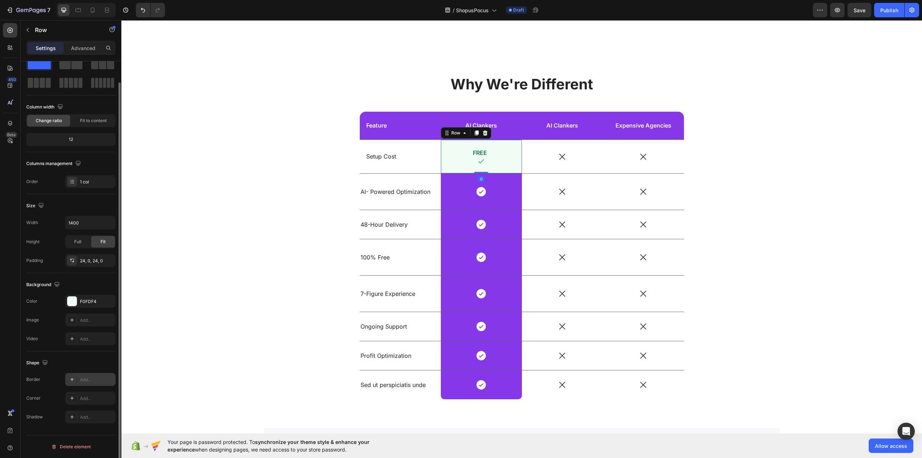
click at [91, 374] on div "Add..." at bounding box center [90, 379] width 50 height 13
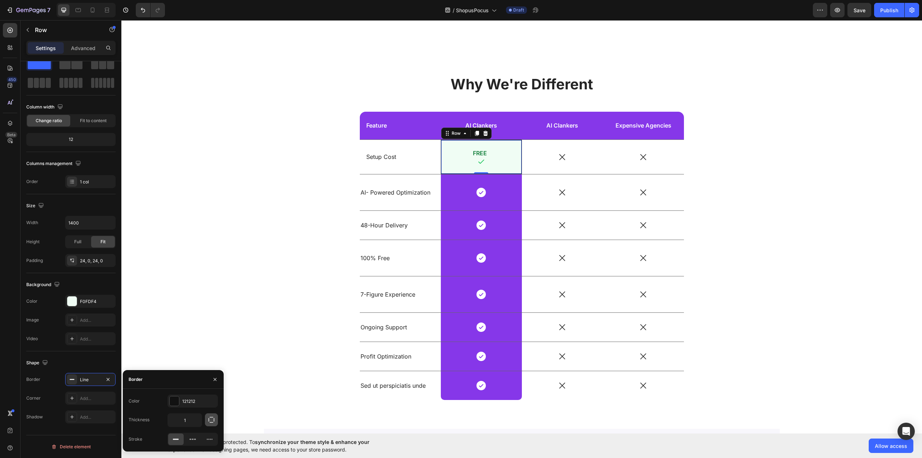
click at [212, 421] on icon "button" at bounding box center [211, 419] width 7 height 7
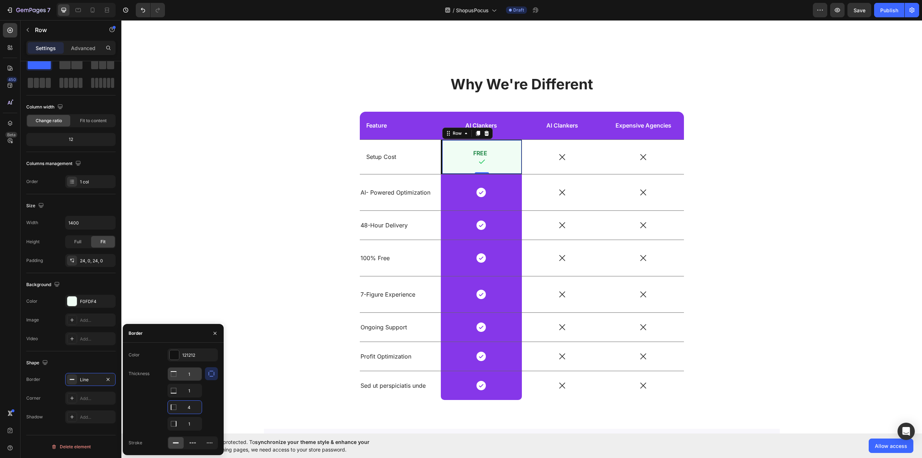
type input "4"
click at [193, 373] on input "1" at bounding box center [185, 373] width 34 height 13
type input "0"
click at [190, 391] on input "1" at bounding box center [185, 390] width 34 height 13
type input "0"
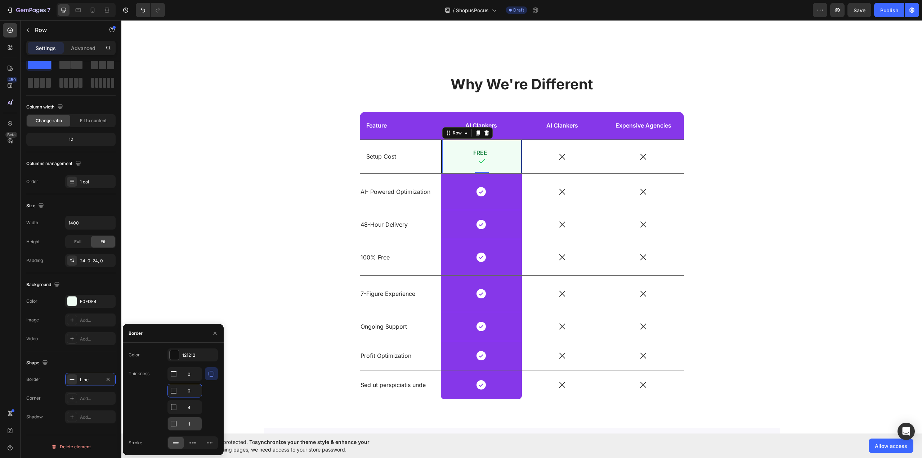
click at [194, 380] on input "1" at bounding box center [185, 373] width 34 height 13
type input "0"
click at [209, 408] on div at bounding box center [211, 398] width 13 height 63
click at [193, 352] on div "121212" at bounding box center [192, 355] width 21 height 6
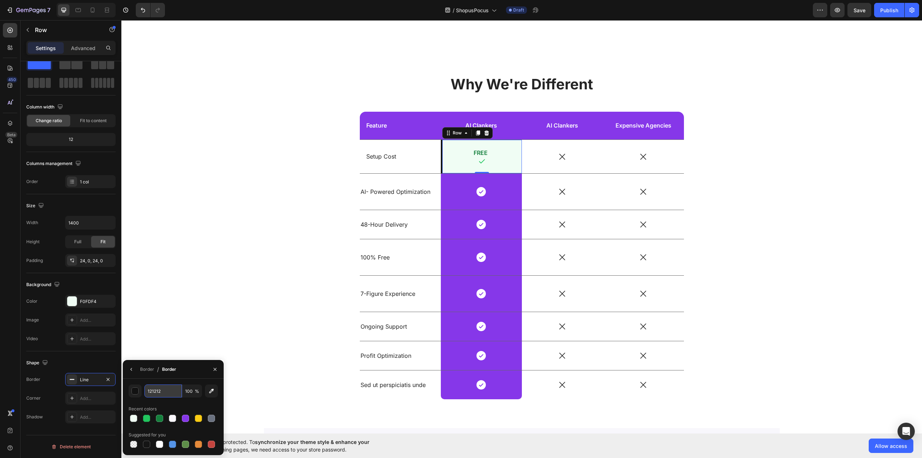
click at [162, 391] on input "121212" at bounding box center [162, 390] width 37 height 13
paste input "#22c55e"
type input "22C55E"
click at [187, 371] on div "Border / Border" at bounding box center [173, 369] width 101 height 19
click at [137, 367] on div "Border / Border" at bounding box center [151, 369] width 56 height 18
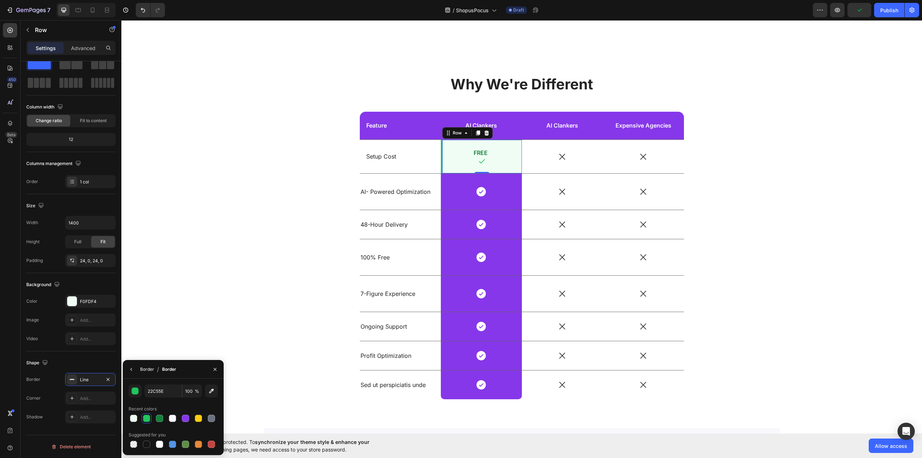
click at [146, 370] on div "Border" at bounding box center [147, 369] width 14 height 6
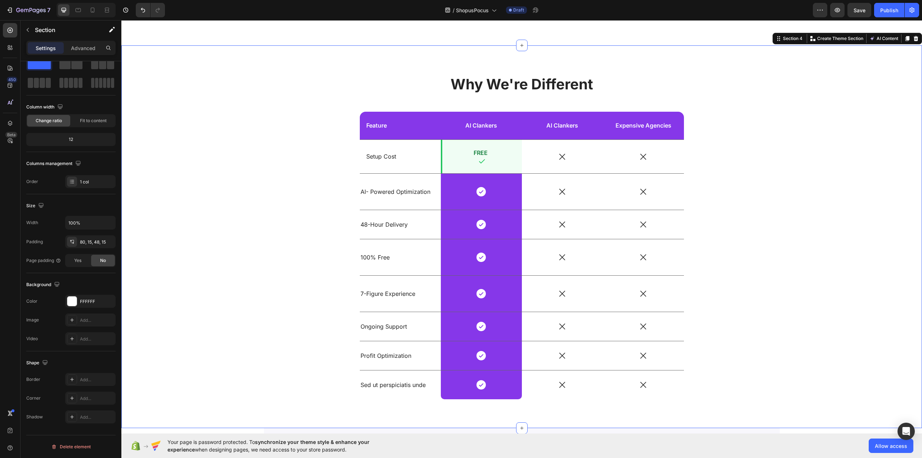
click at [239, 214] on div "Why We're Different Heading Feature Text Block AI Clankers Text Block Row AI Cl…" at bounding box center [522, 242] width 790 height 336
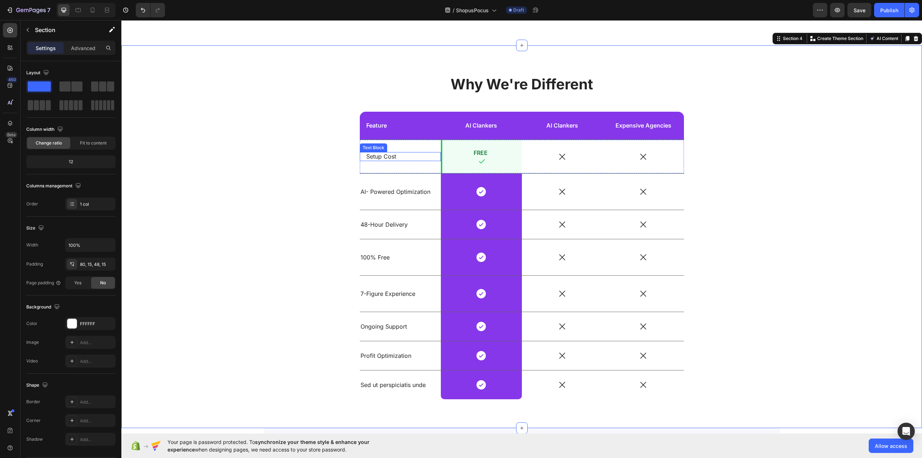
click at [386, 156] on p "Setup Cost" at bounding box center [398, 157] width 65 height 8
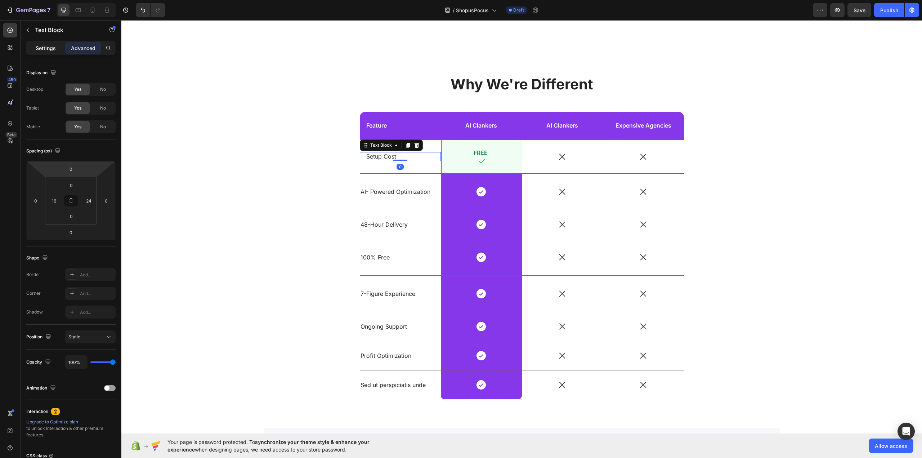
click at [40, 45] on p "Settings" at bounding box center [46, 48] width 20 height 8
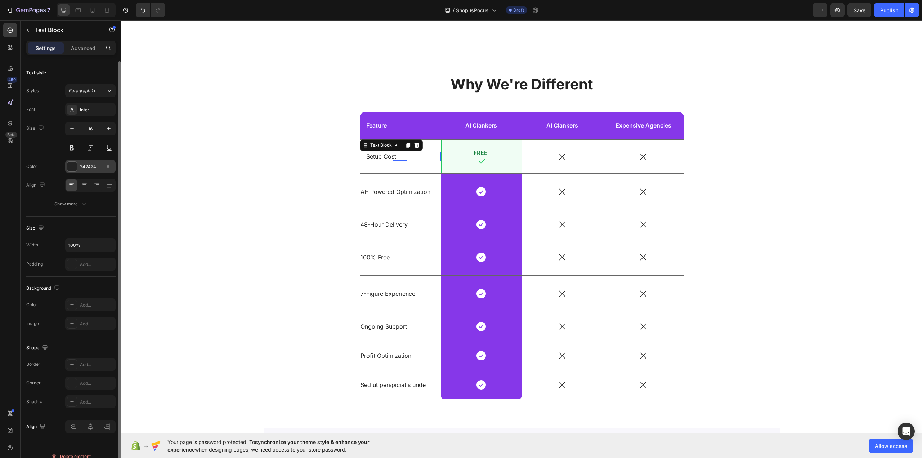
click at [101, 167] on div "242424" at bounding box center [90, 166] width 50 height 13
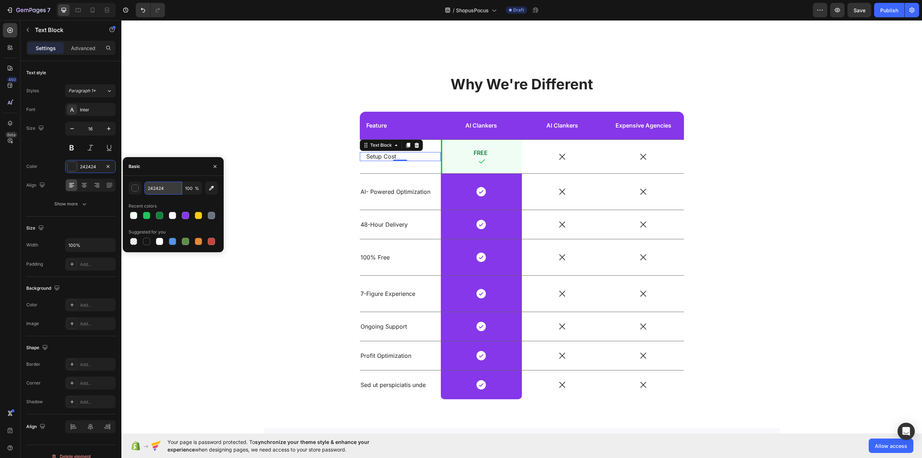
click at [170, 191] on input "242424" at bounding box center [162, 187] width 37 height 13
type input "1f2937"
click at [88, 218] on div "Size Width 100% Padding Add..." at bounding box center [70, 246] width 89 height 60
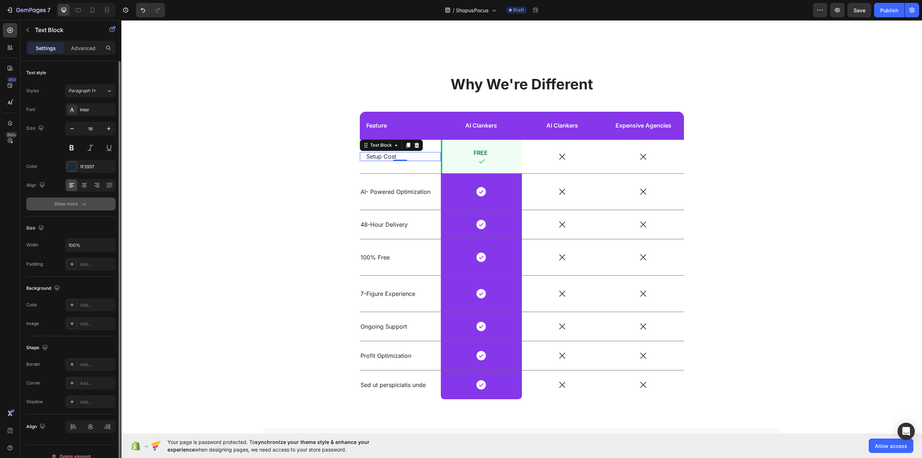
click at [80, 202] on div "Show more" at bounding box center [70, 203] width 33 height 7
click at [84, 206] on div "Normal" at bounding box center [86, 204] width 37 height 6
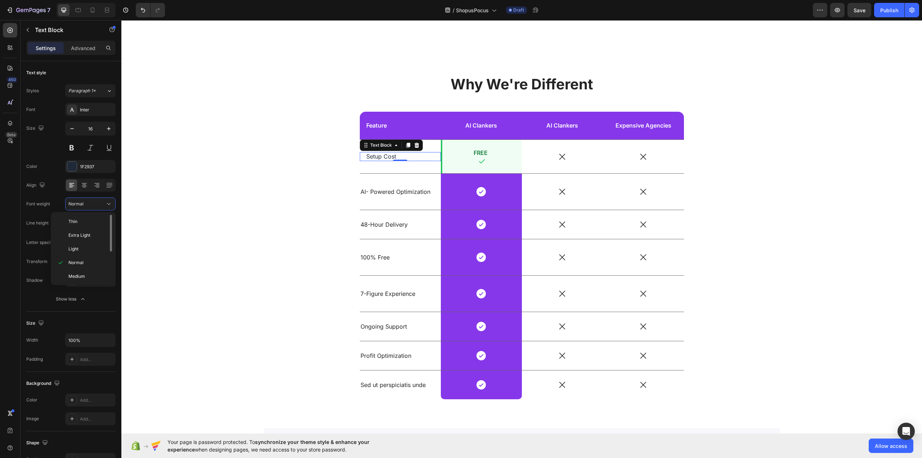
scroll to position [56, 0]
click at [84, 232] on span "Semi Bold" at bounding box center [78, 234] width 21 height 6
click at [80, 47] on p "Advanced" at bounding box center [83, 48] width 24 height 8
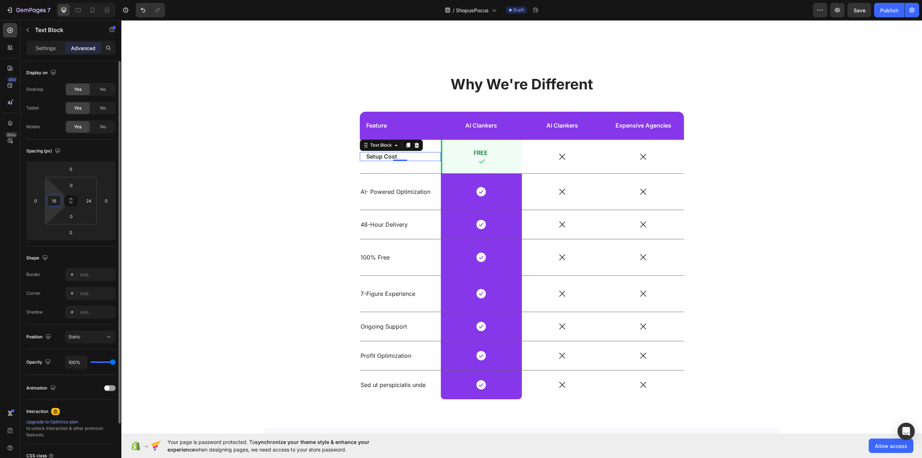
click at [57, 199] on input "16" at bounding box center [54, 200] width 11 height 11
type input "24"
click at [197, 146] on div "Why We're Different Heading Feature Text Block AI Clankers Text Block Row AI Cl…" at bounding box center [522, 242] width 790 height 336
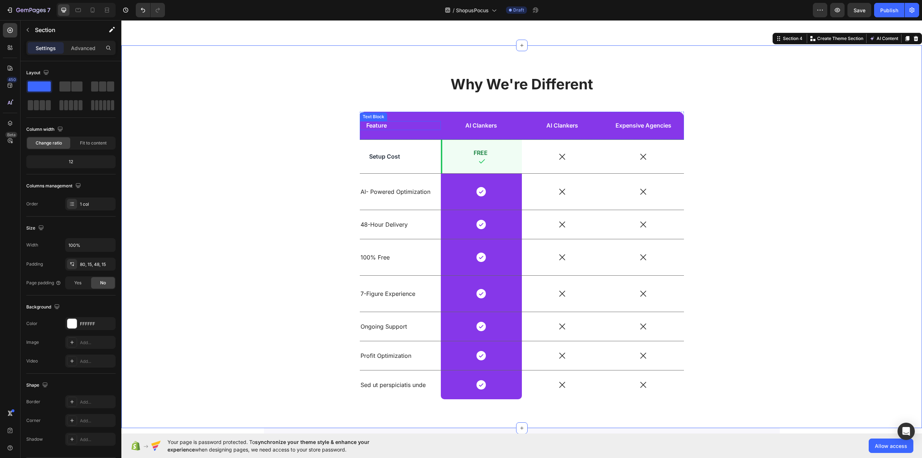
click at [376, 125] on p "Feature" at bounding box center [376, 126] width 21 height 8
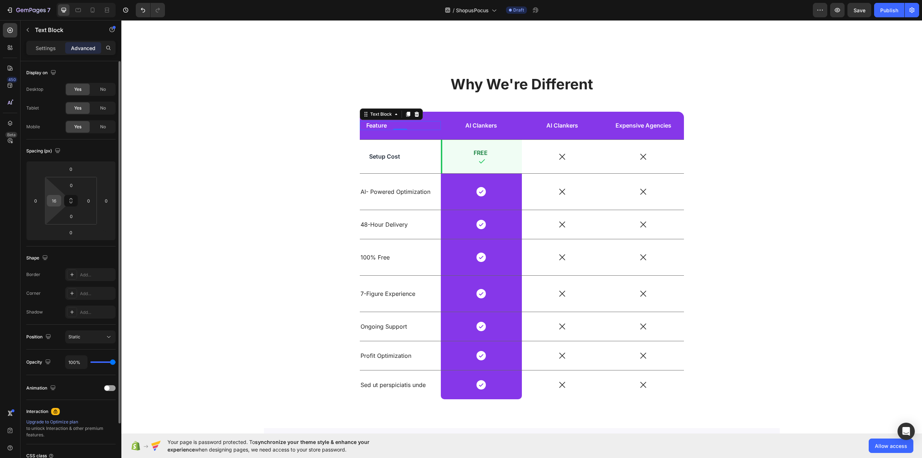
click at [59, 201] on input "16" at bounding box center [54, 200] width 11 height 11
type input "24"
click at [221, 145] on div "Why We're Different Heading Feature Text Block 0 AI Clankers Text Block Row AI …" at bounding box center [522, 242] width 790 height 336
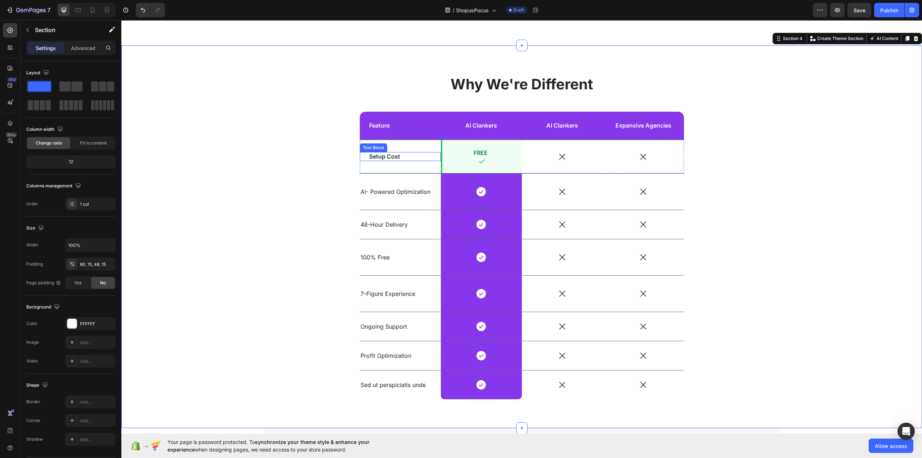
click at [389, 155] on p "Setup Cost" at bounding box center [400, 157] width 62 height 8
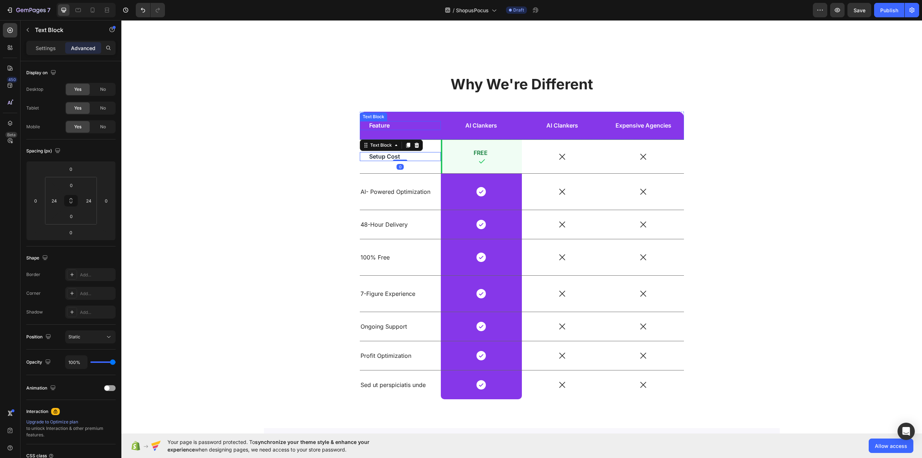
click at [382, 126] on p "Feature" at bounding box center [379, 126] width 21 height 8
click at [40, 48] on p "Settings" at bounding box center [46, 48] width 20 height 8
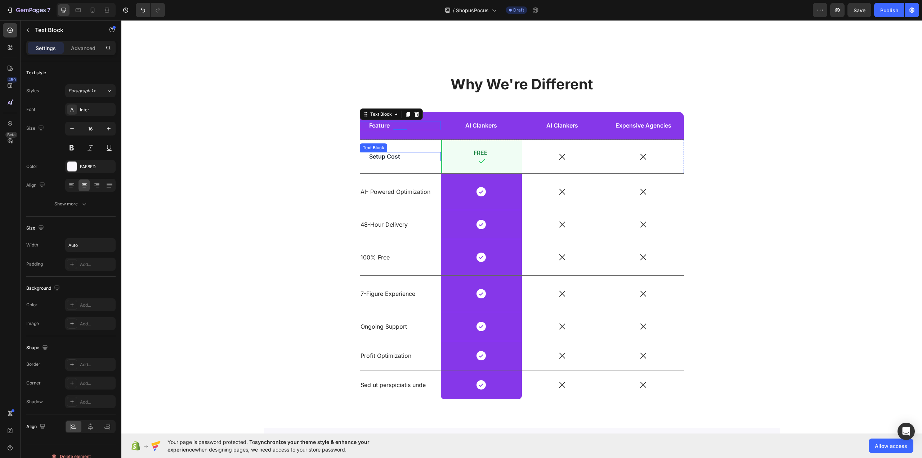
click at [379, 156] on p "Setup Cost" at bounding box center [400, 157] width 62 height 8
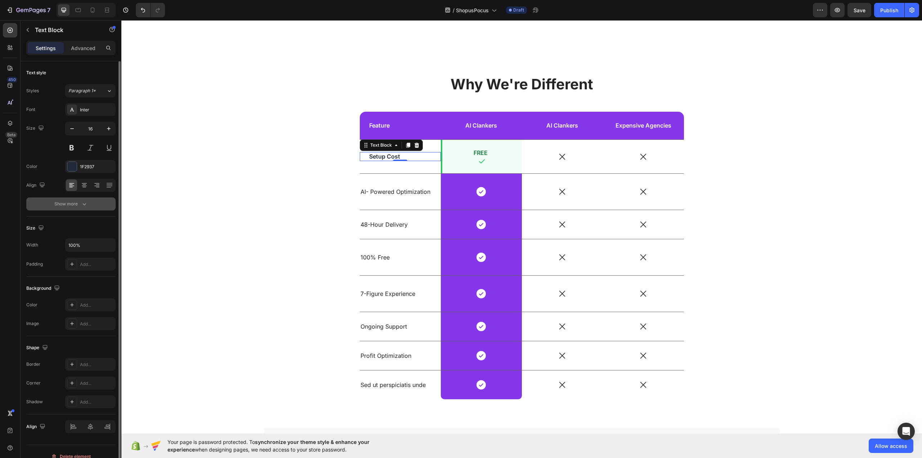
click at [85, 205] on icon "button" at bounding box center [84, 203] width 7 height 7
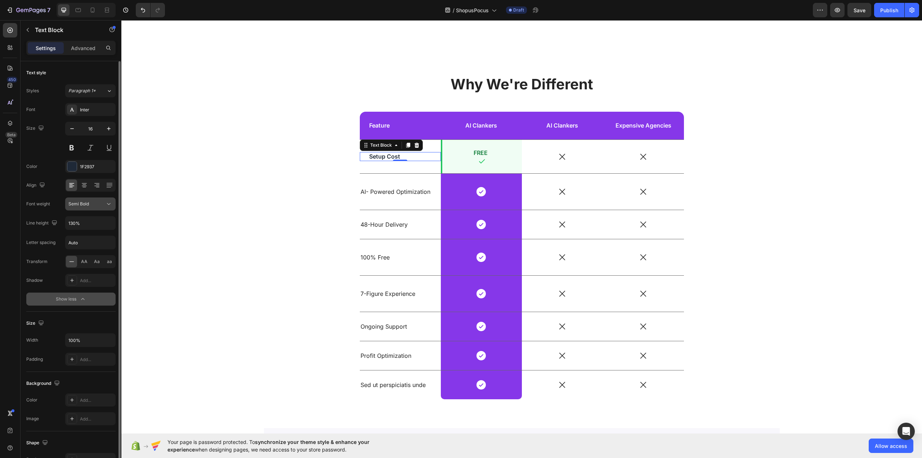
click at [92, 201] on div "Semi Bold" at bounding box center [86, 204] width 37 height 6
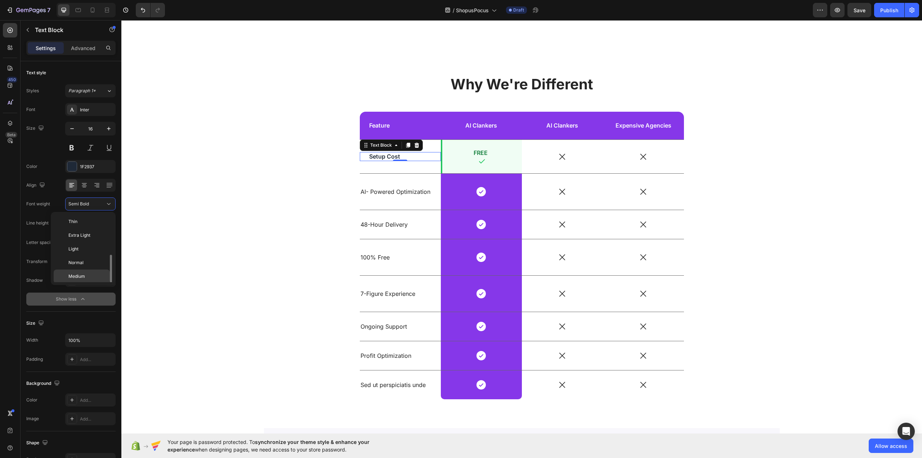
scroll to position [26, 0]
click at [87, 252] on p "Medium" at bounding box center [87, 250] width 38 height 6
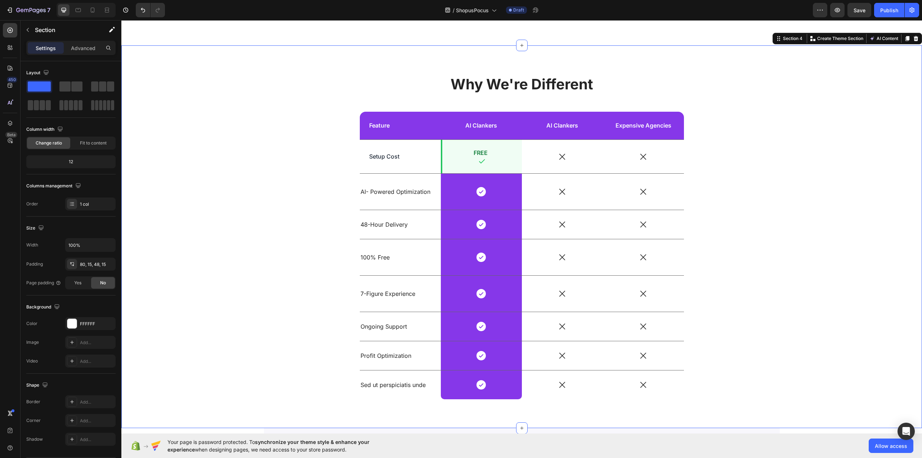
click at [231, 168] on div "Why We're Different Heading Feature Text Block AI Clankers Text Block Row AI Cl…" at bounding box center [522, 242] width 790 height 336
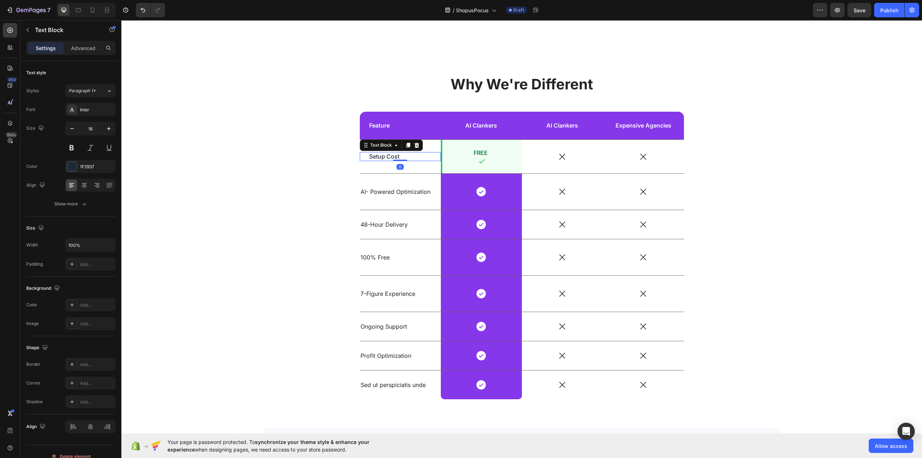
click at [386, 154] on p "Setup Cost" at bounding box center [400, 157] width 62 height 8
click at [406, 143] on icon at bounding box center [408, 145] width 4 height 5
drag, startPoint x: 380, startPoint y: 152, endPoint x: 567, endPoint y: 149, distance: 186.9
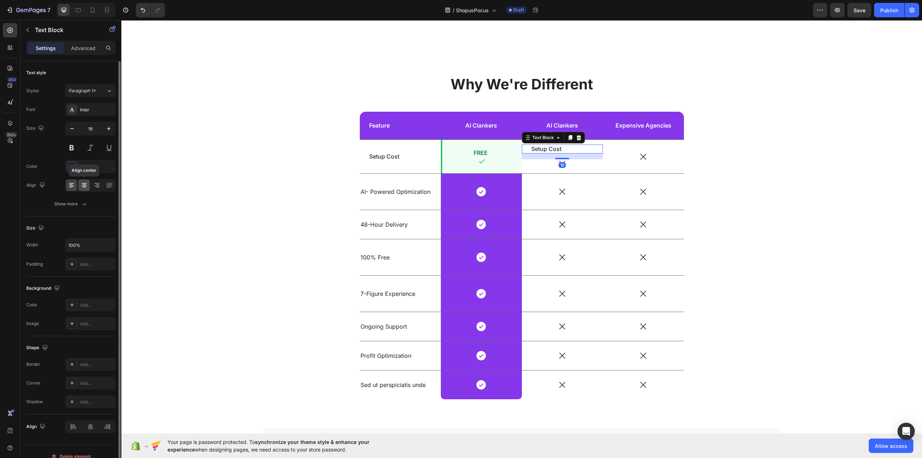
click at [82, 184] on icon at bounding box center [84, 184] width 7 height 7
click at [95, 166] on div "1F2937" at bounding box center [90, 166] width 21 height 6
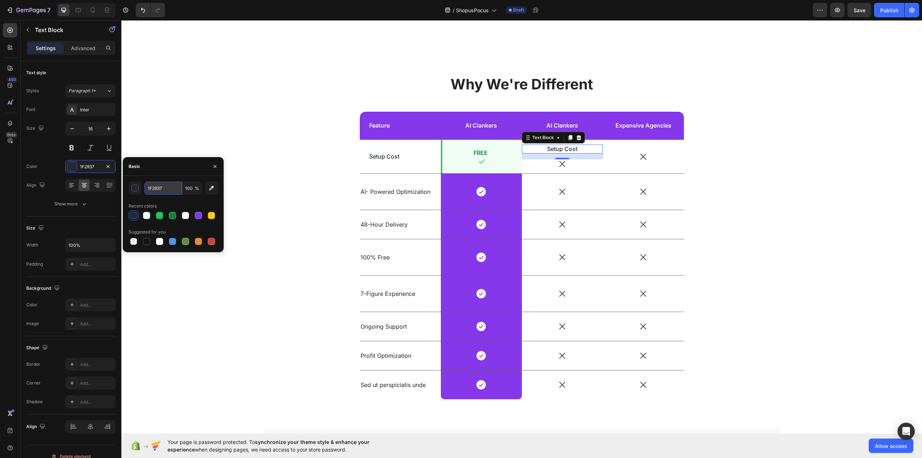
click at [174, 190] on input "1F2937" at bounding box center [162, 187] width 37 height 13
type input "4b5563"
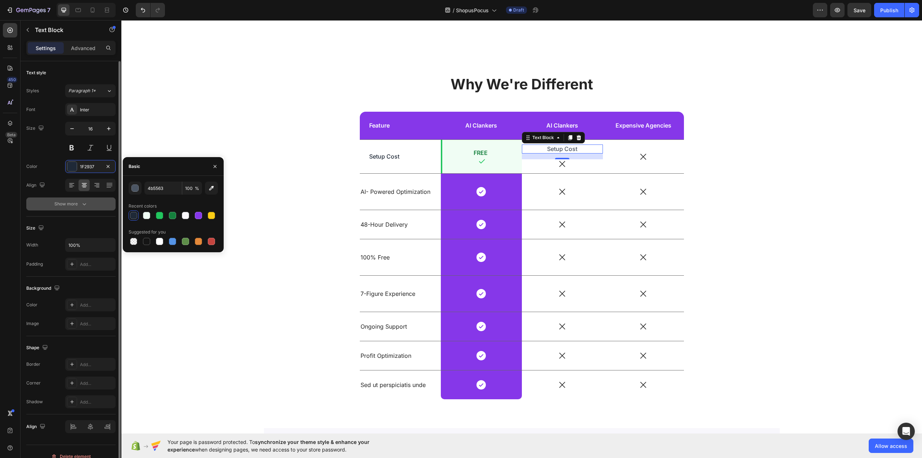
click at [100, 210] on button "Show more" at bounding box center [70, 203] width 89 height 13
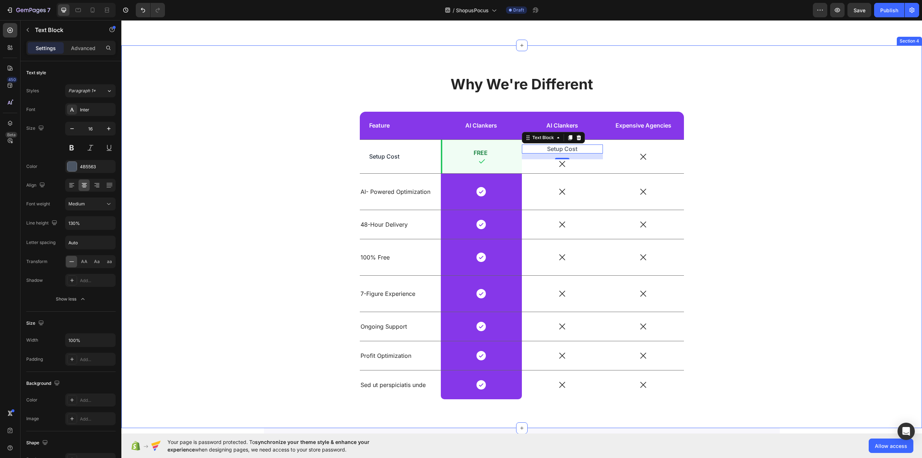
click at [246, 148] on div "Why We're Different Heading Feature Text Block AI Clankers Text Block Row AI Cl…" at bounding box center [522, 242] width 790 height 336
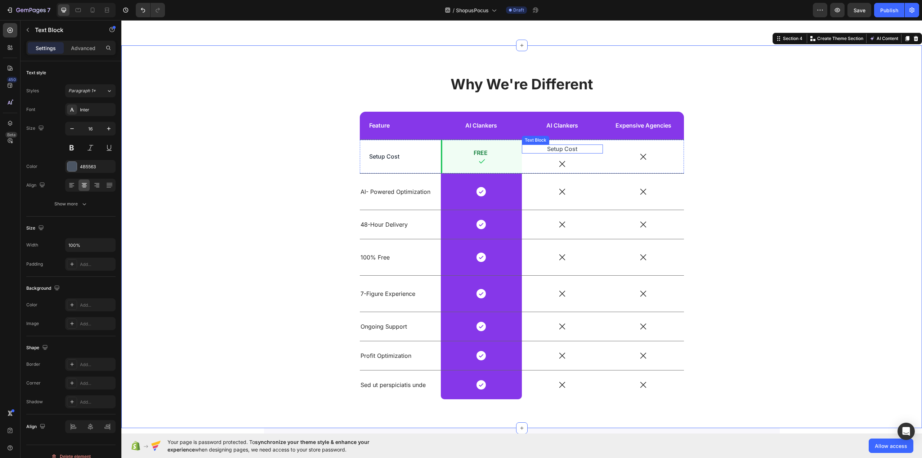
click at [564, 151] on p "Setup Cost" at bounding box center [562, 149] width 62 height 8
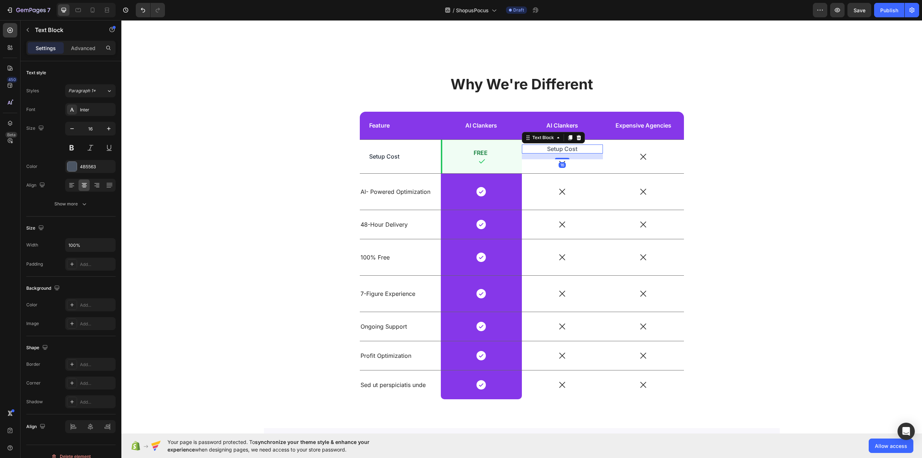
click at [88, 41] on div "Settings Advanced" at bounding box center [70, 48] width 89 height 14
click at [89, 46] on p "Advanced" at bounding box center [83, 48] width 24 height 8
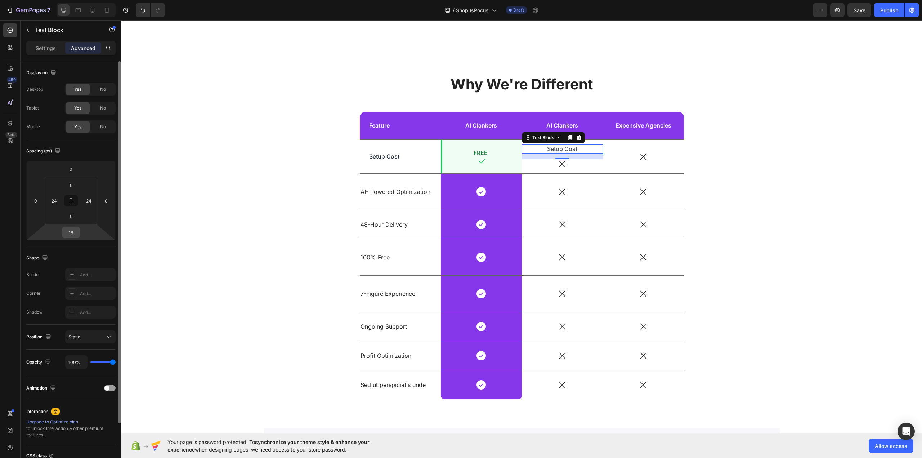
click at [71, 230] on input "16" at bounding box center [71, 232] width 14 height 11
type input "0"
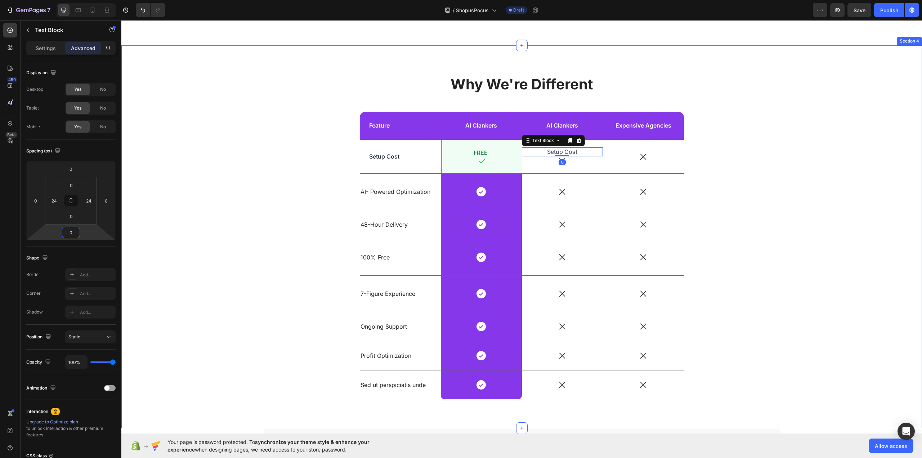
click at [260, 158] on div "Why We're Different Heading Feature Text Block AI Clankers Text Block Row AI Cl…" at bounding box center [522, 242] width 790 height 336
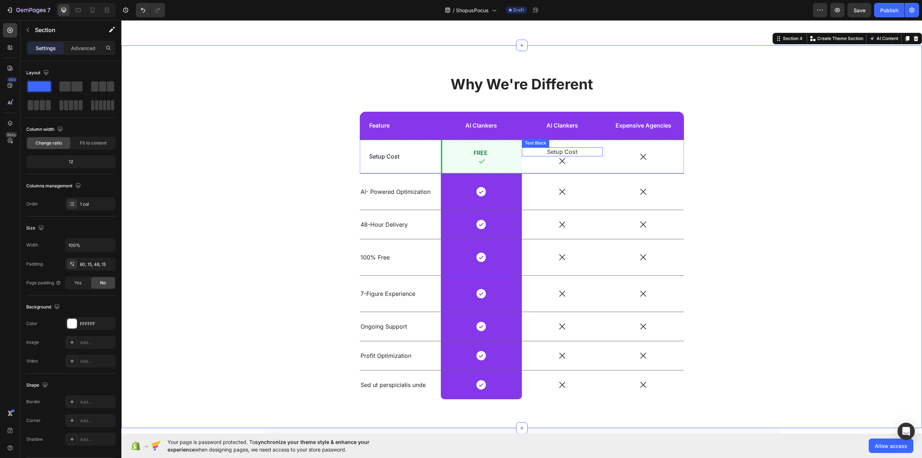
click at [559, 148] on p "Setup Cost" at bounding box center [562, 152] width 62 height 8
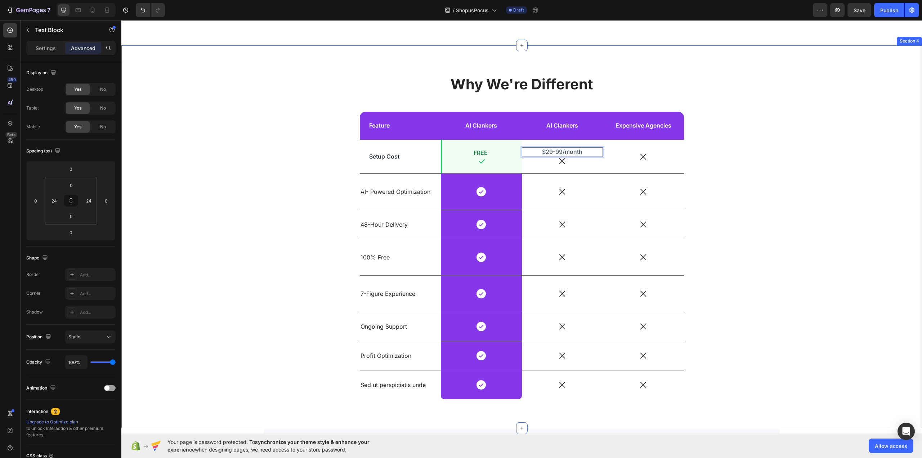
click at [237, 173] on div "Why We're Different Heading Feature Text Block AI Clankers Text Block Row AI Cl…" at bounding box center [522, 242] width 790 height 336
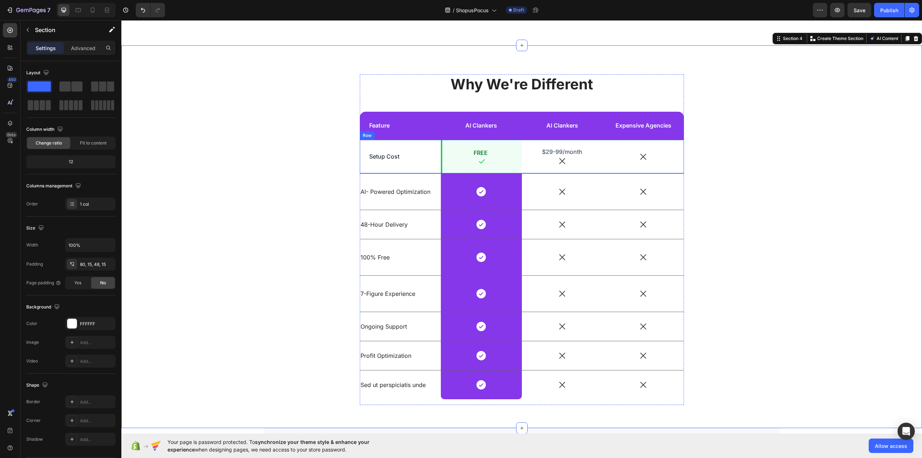
click at [410, 164] on div "Setup Cost Text Block" at bounding box center [400, 156] width 81 height 33
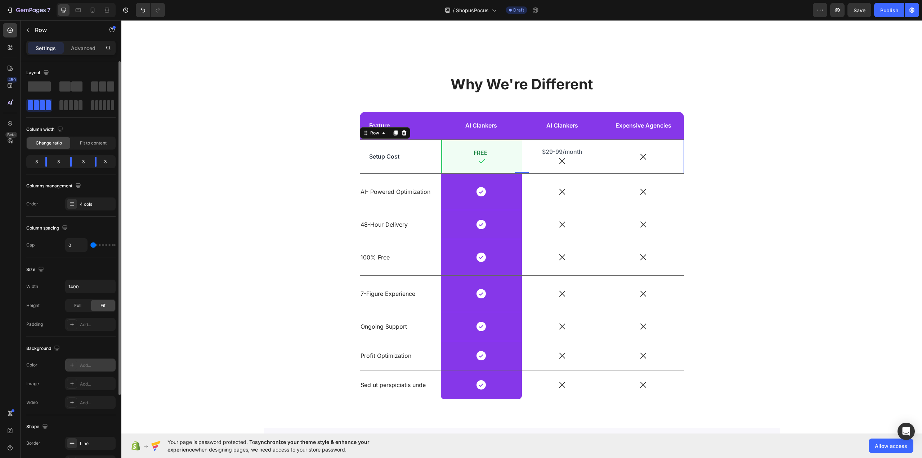
click at [88, 366] on div "Add..." at bounding box center [97, 365] width 34 height 6
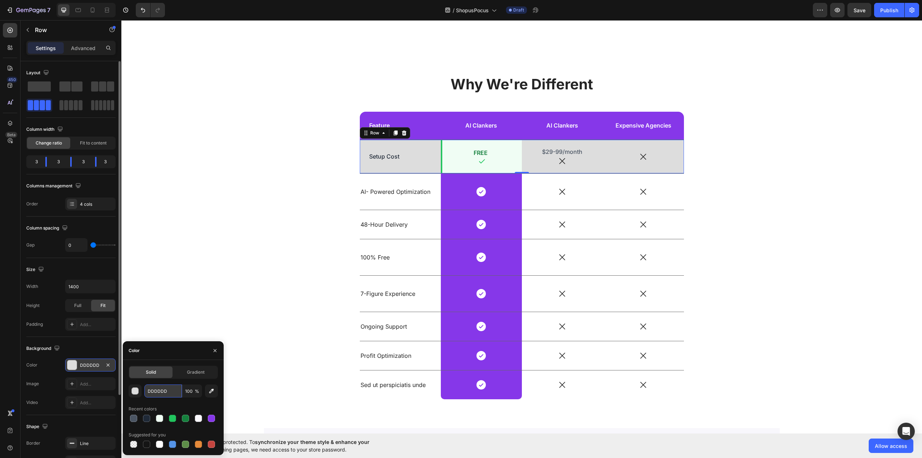
click at [166, 392] on input "DDDDDD" at bounding box center [162, 390] width 37 height 13
paste input "#f9fafb"
type input "#f9fafb"
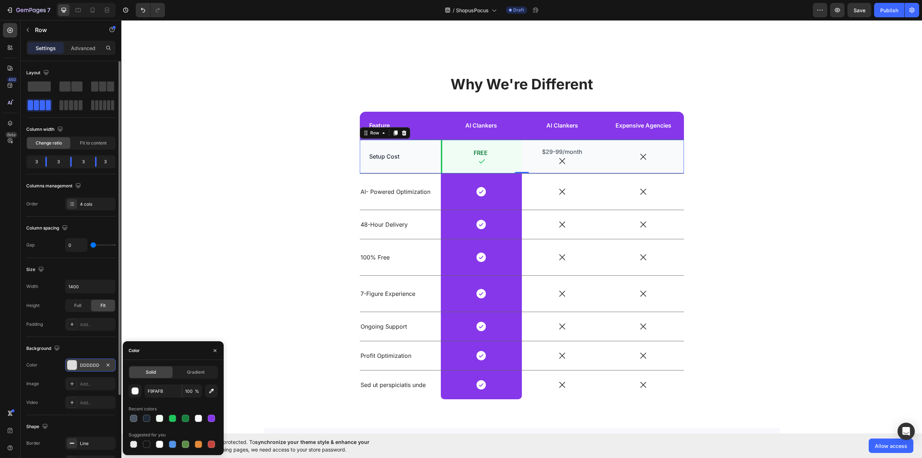
click at [94, 348] on div "Background" at bounding box center [70, 348] width 89 height 12
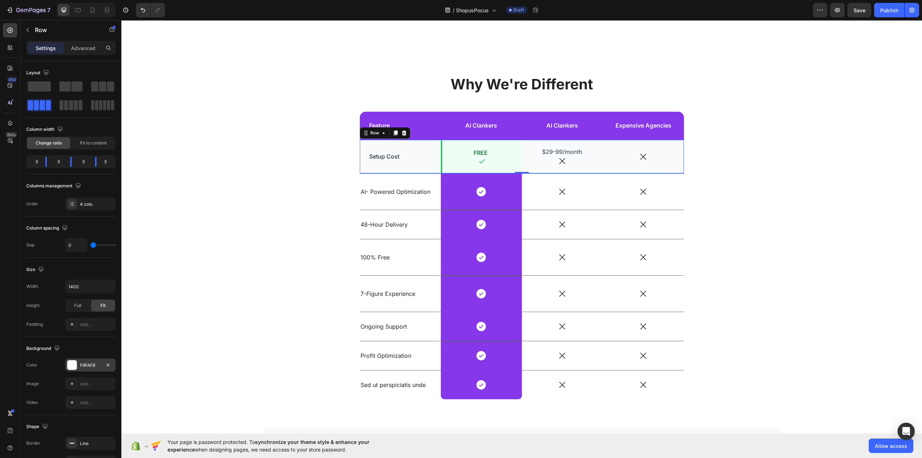
click at [198, 215] on div "Why We're Different Heading Feature Text Block AI Clankers Text Block Row AI Cl…" at bounding box center [522, 242] width 790 height 336
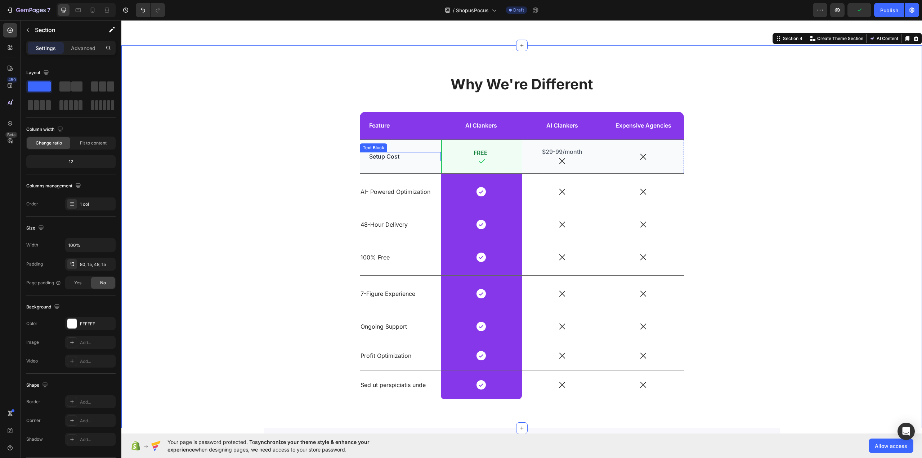
click at [386, 156] on p "Setup Cost" at bounding box center [400, 157] width 62 height 8
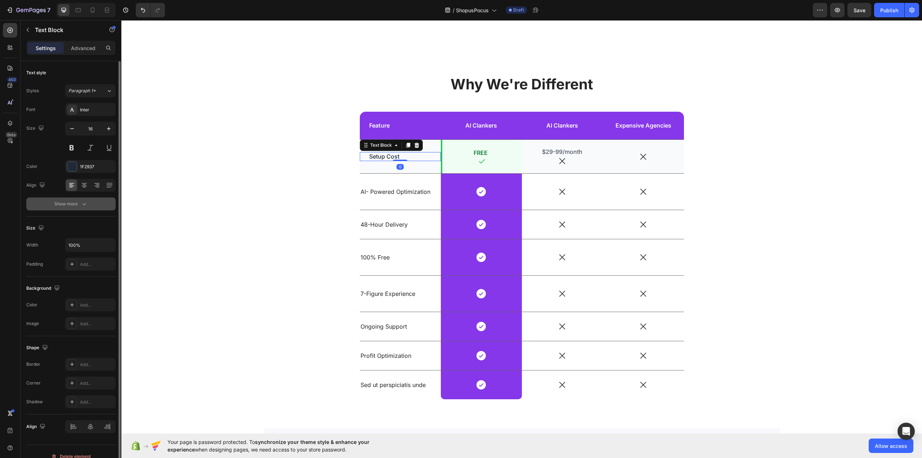
click at [84, 202] on icon "button" at bounding box center [84, 203] width 7 height 7
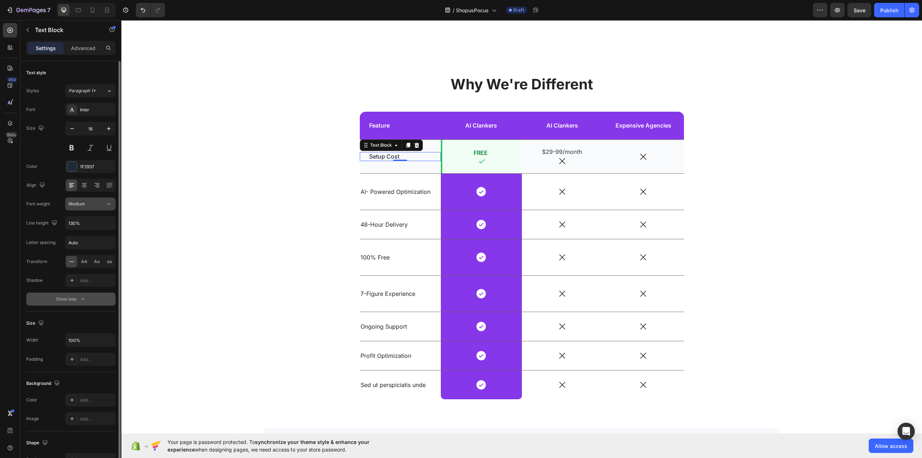
click at [90, 204] on div "Medium" at bounding box center [86, 204] width 37 height 6
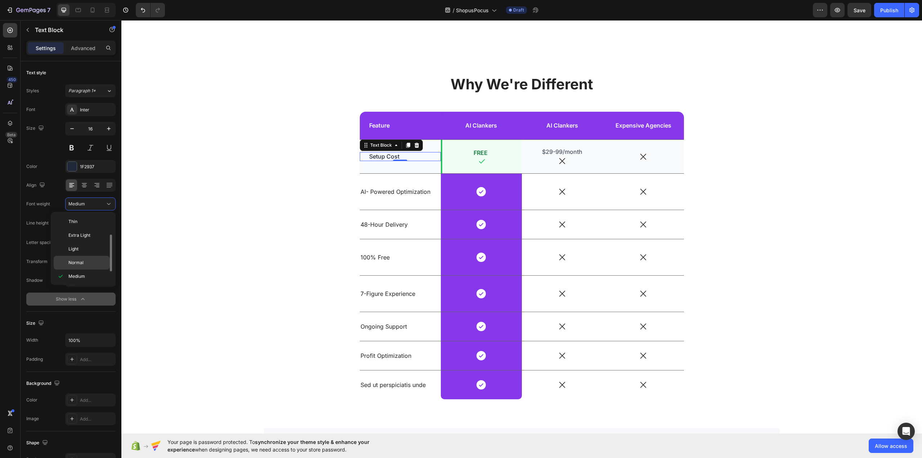
scroll to position [13, 0]
click at [82, 247] on span "Normal" at bounding box center [75, 249] width 15 height 6
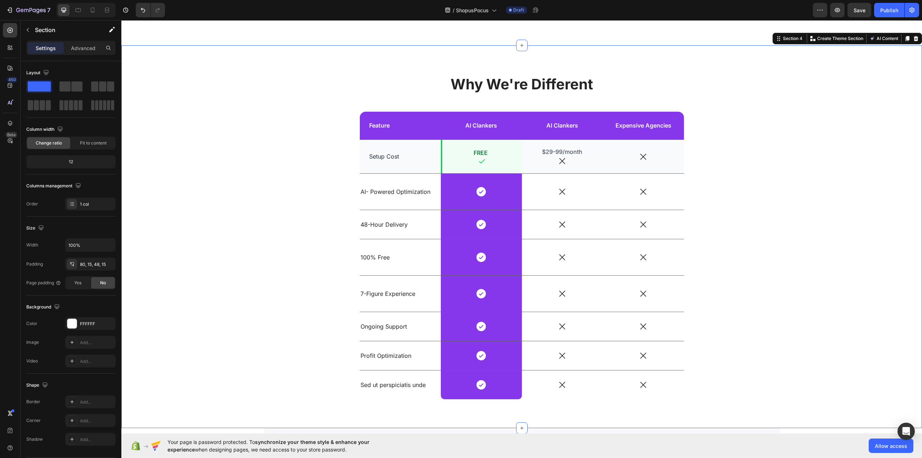
click at [224, 196] on div "Why We're Different Heading Feature Text Block AI Clankers Text Block Row AI Cl…" at bounding box center [522, 242] width 790 height 336
click at [470, 153] on p "FREE" at bounding box center [481, 153] width 64 height 8
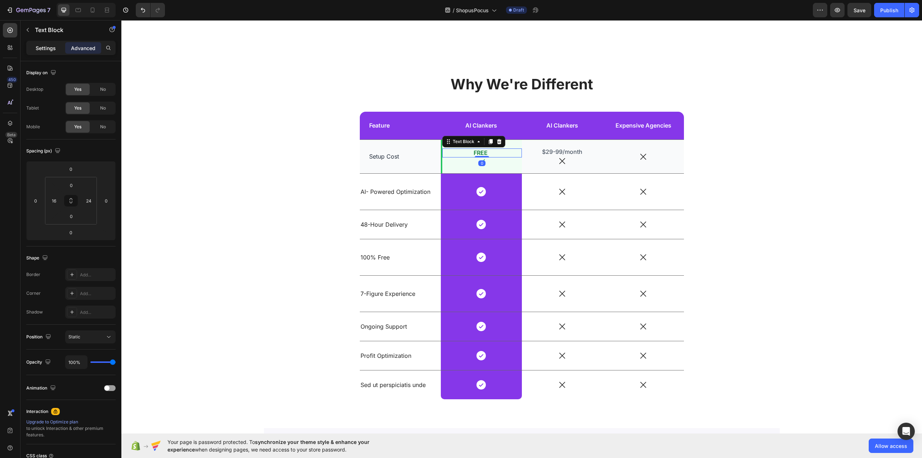
click at [42, 49] on p "Settings" at bounding box center [46, 48] width 20 height 8
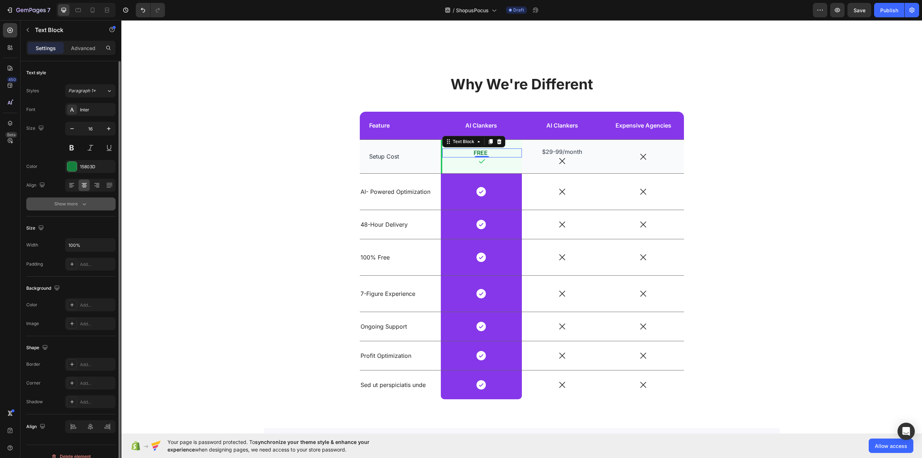
click at [80, 204] on div "Show more" at bounding box center [70, 203] width 33 height 7
click at [93, 204] on div "Semi Bold" at bounding box center [86, 204] width 37 height 6
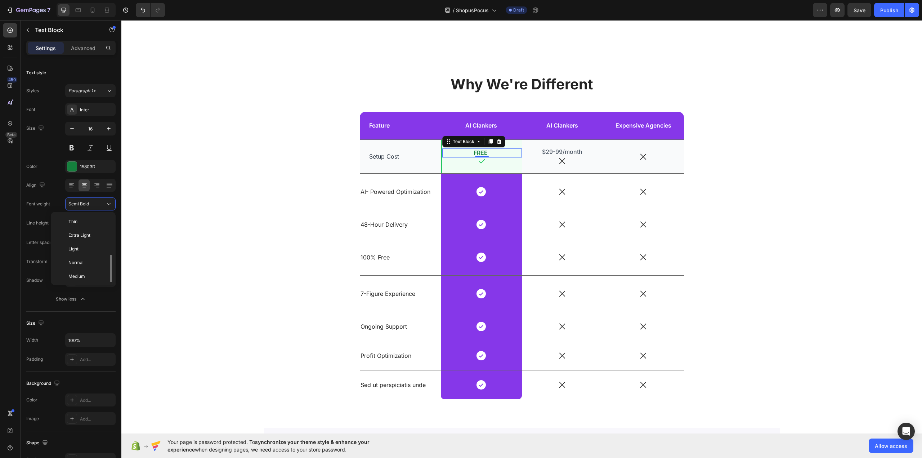
scroll to position [26, 0]
click at [90, 250] on p "Medium" at bounding box center [87, 250] width 38 height 6
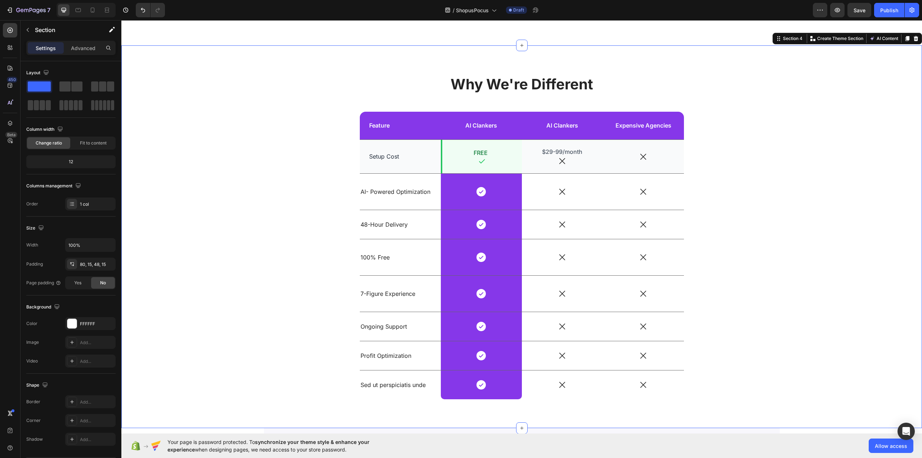
click at [248, 175] on div "Why We're Different Heading Feature Text Block AI Clankers Text Block Row AI Cl…" at bounding box center [522, 242] width 790 height 336
click at [493, 152] on p "FREE" at bounding box center [481, 153] width 64 height 8
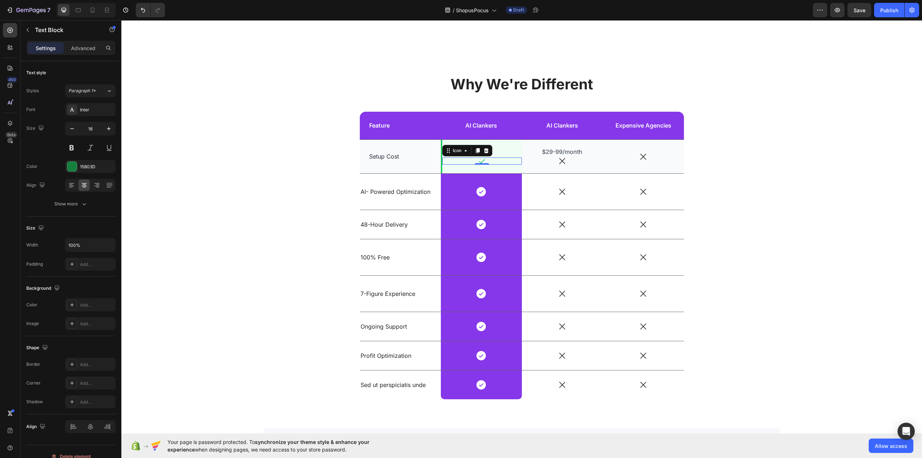
click at [493, 162] on div "Icon 0" at bounding box center [482, 160] width 80 height 7
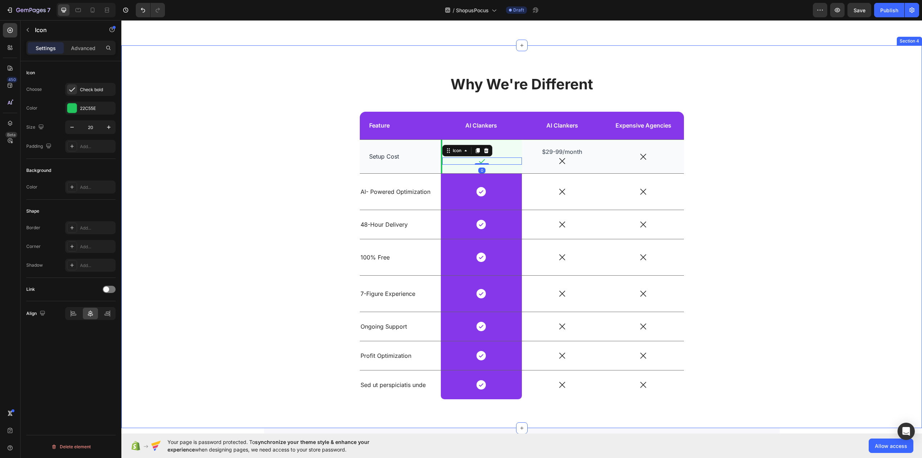
click at [260, 185] on div "Why We're Different Heading Feature Text Block AI Clankers Text Block Row AI Cl…" at bounding box center [522, 242] width 790 height 336
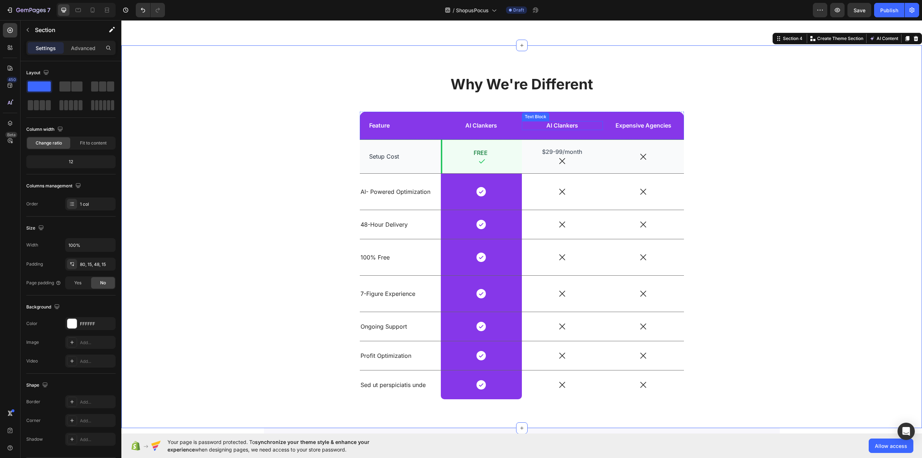
click at [566, 124] on p "AI Clankers" at bounding box center [562, 126] width 80 height 8
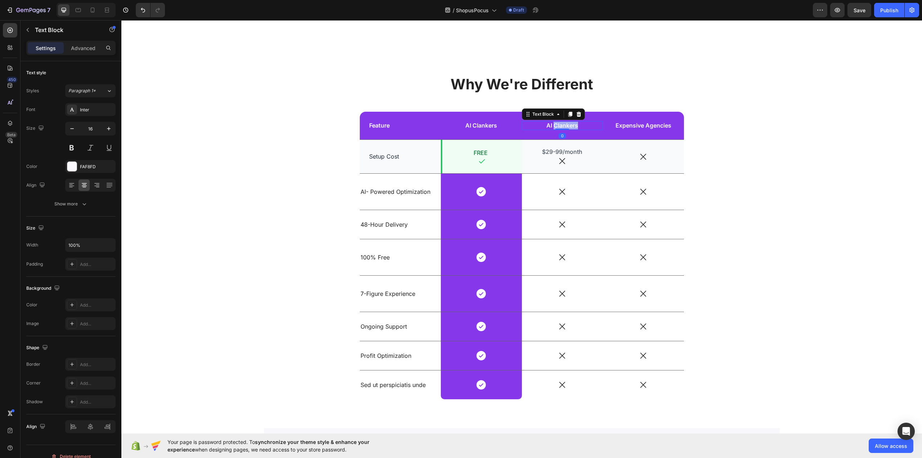
click at [566, 124] on p "AI Clankers" at bounding box center [562, 126] width 80 height 8
click at [792, 132] on div "Why We're Different Heading Feature Text Block AI Clankers Text Block Row AI Bu…" at bounding box center [522, 242] width 790 height 336
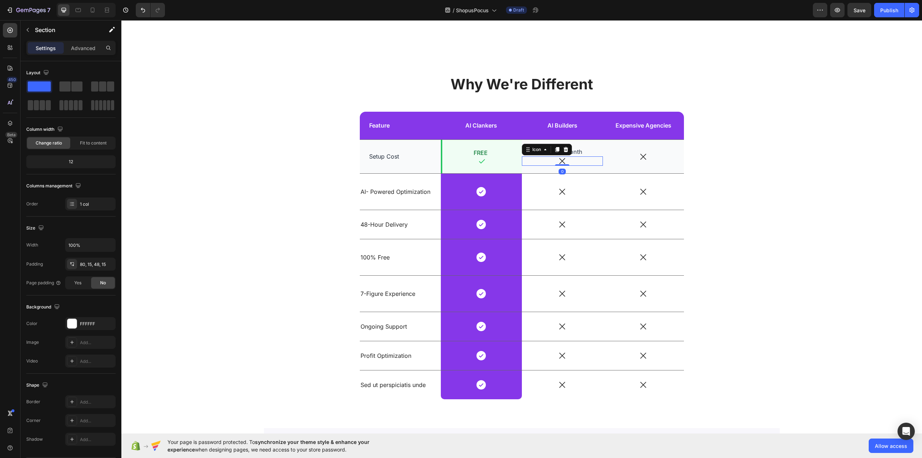
click at [563, 162] on icon at bounding box center [561, 160] width 9 height 9
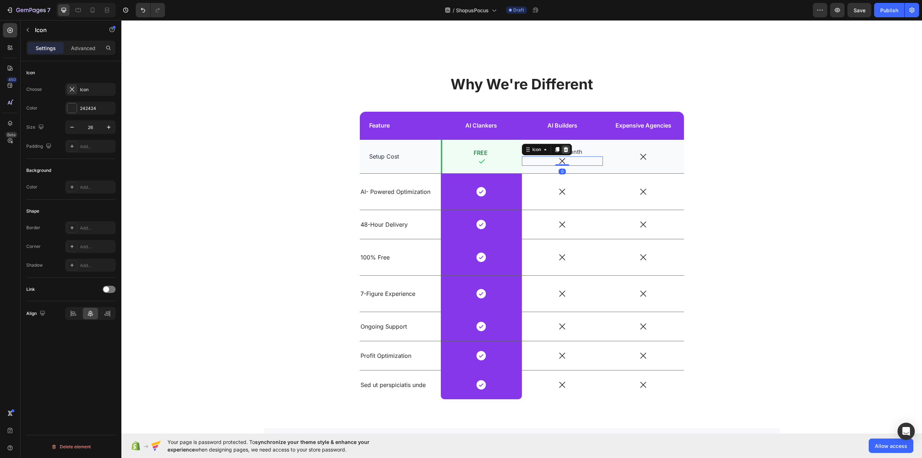
click at [564, 148] on icon at bounding box center [565, 149] width 5 height 5
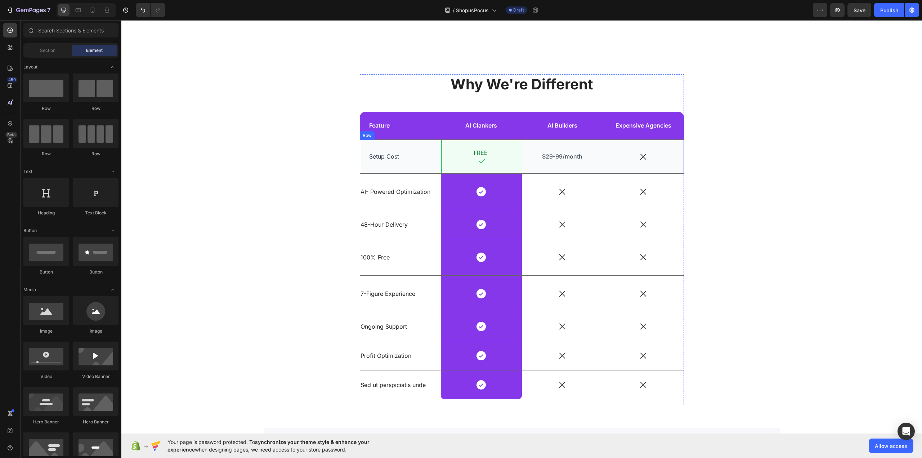
click at [561, 147] on div "$29-99/month Text Block" at bounding box center [562, 156] width 81 height 33
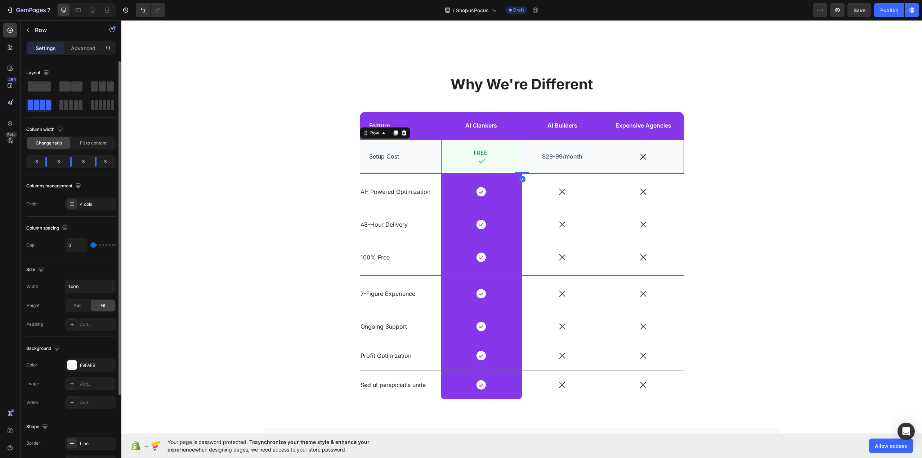
scroll to position [104, 0]
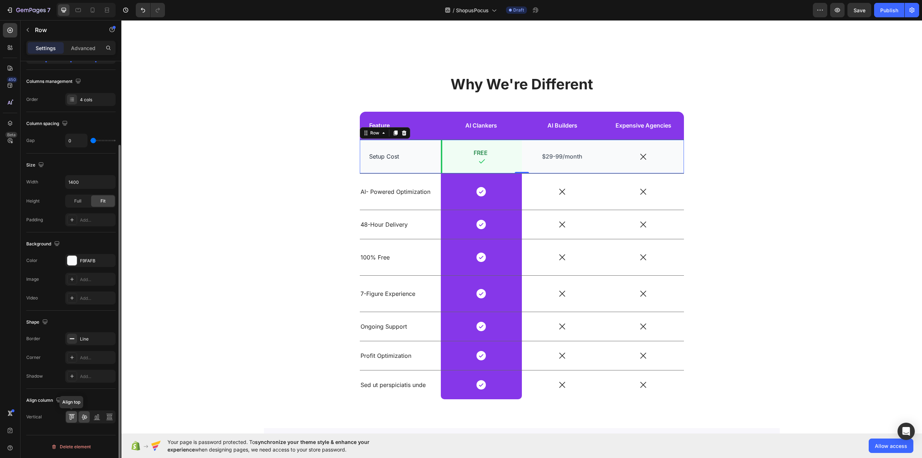
click at [73, 417] on icon at bounding box center [71, 416] width 7 height 7
click at [82, 49] on p "Advanced" at bounding box center [83, 48] width 24 height 8
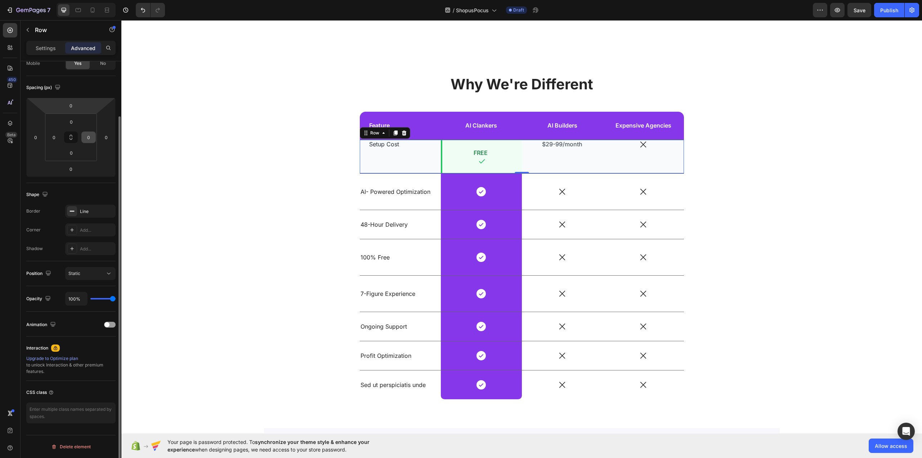
scroll to position [63, 0]
click at [74, 123] on input "0" at bounding box center [71, 121] width 14 height 11
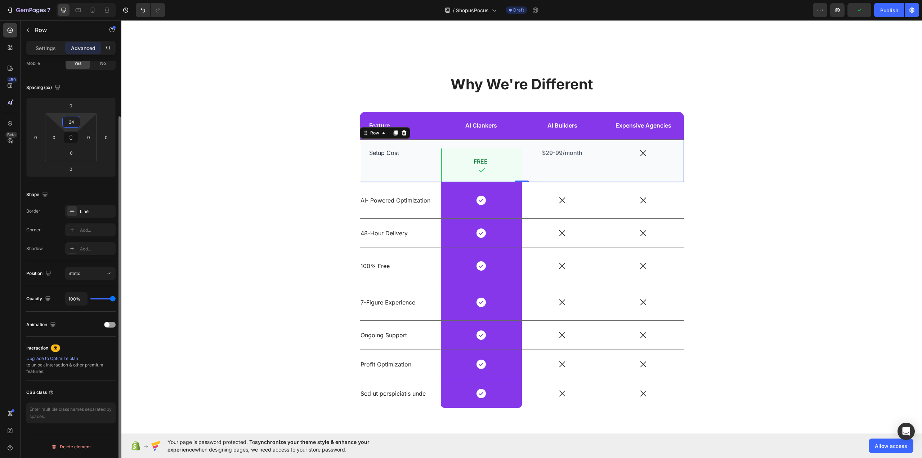
drag, startPoint x: 74, startPoint y: 123, endPoint x: 64, endPoint y: 120, distance: 10.0
click at [64, 120] on input "24" at bounding box center [71, 121] width 14 height 11
type input "0"
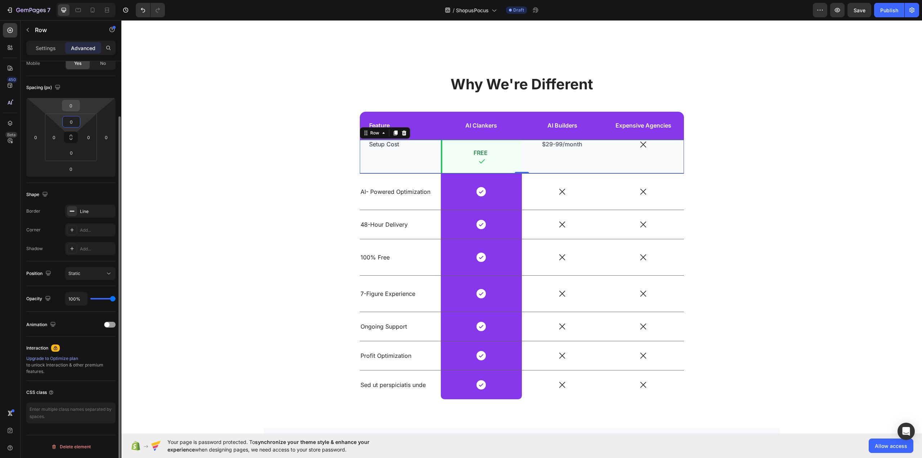
click at [74, 104] on input "0" at bounding box center [71, 105] width 14 height 11
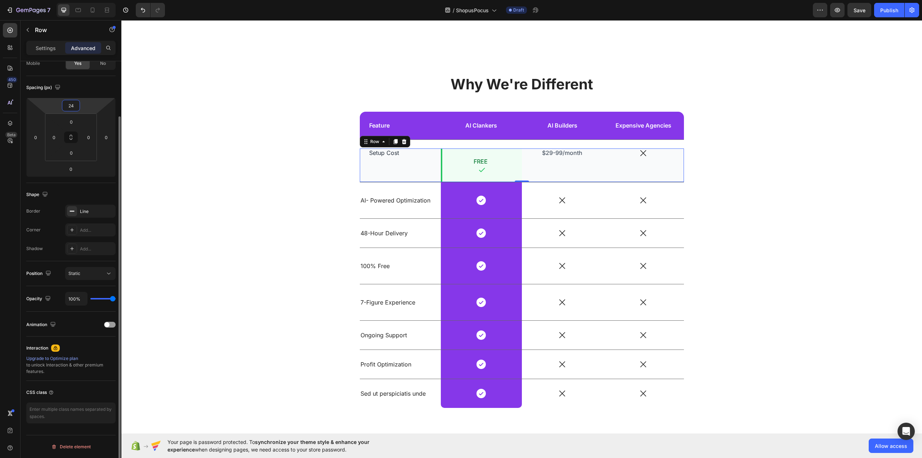
drag, startPoint x: 74, startPoint y: 104, endPoint x: 67, endPoint y: 103, distance: 7.2
click at [67, 103] on input "24" at bounding box center [71, 105] width 14 height 11
type input "0"
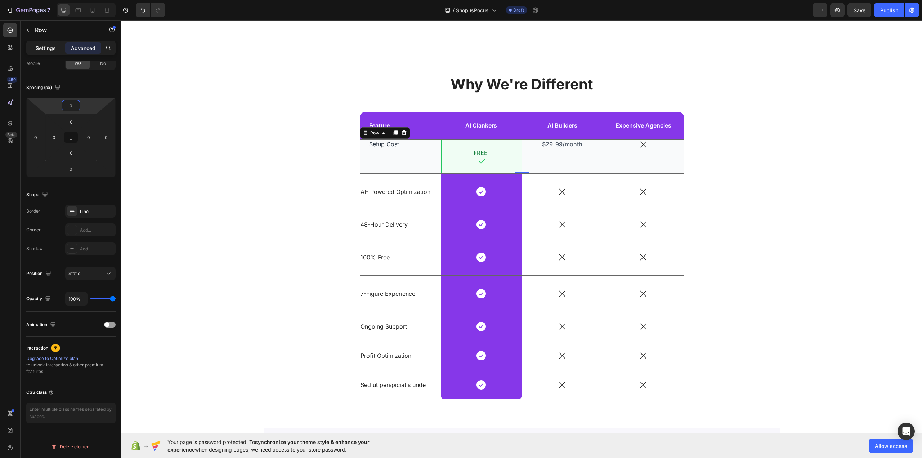
click at [40, 44] on p "Settings" at bounding box center [46, 48] width 20 height 8
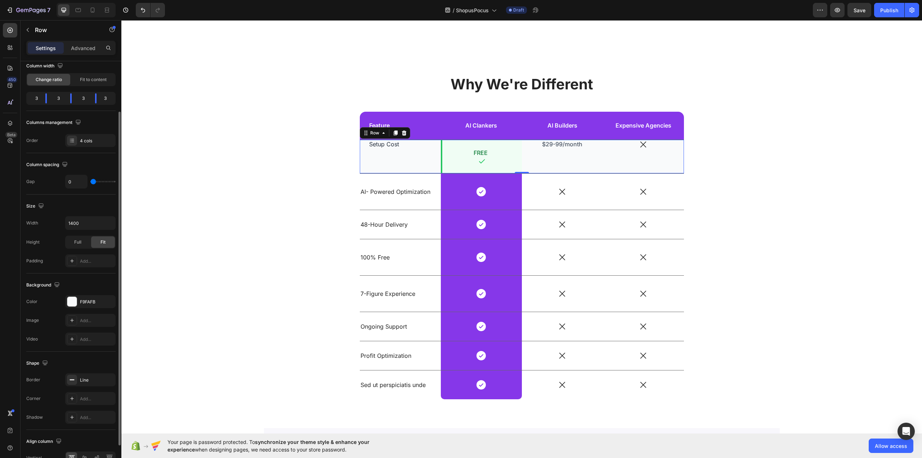
drag, startPoint x: 93, startPoint y: 364, endPoint x: 83, endPoint y: 354, distance: 14.5
click at [84, 354] on div "Shape Border Line Corner Add... Shadow Add..." at bounding box center [70, 390] width 89 height 78
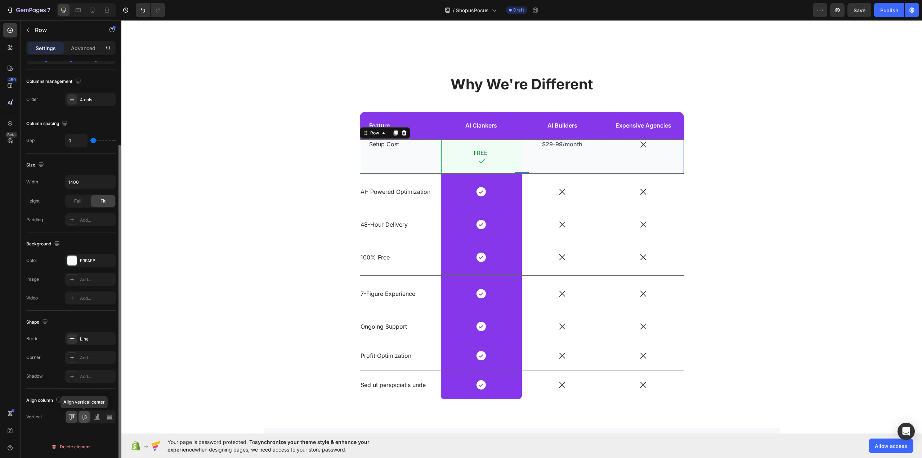
click at [86, 419] on icon at bounding box center [84, 416] width 7 height 7
click at [108, 417] on icon at bounding box center [109, 416] width 7 height 7
click at [82, 418] on icon at bounding box center [84, 416] width 7 height 7
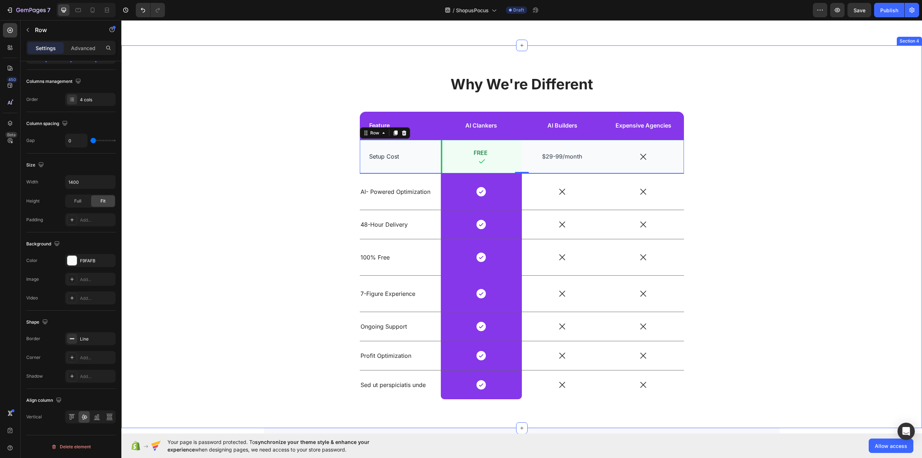
click at [206, 195] on div "Why We're Different Heading Feature Text Block AI Clankers Text Block Row AI Bu…" at bounding box center [522, 242] width 790 height 336
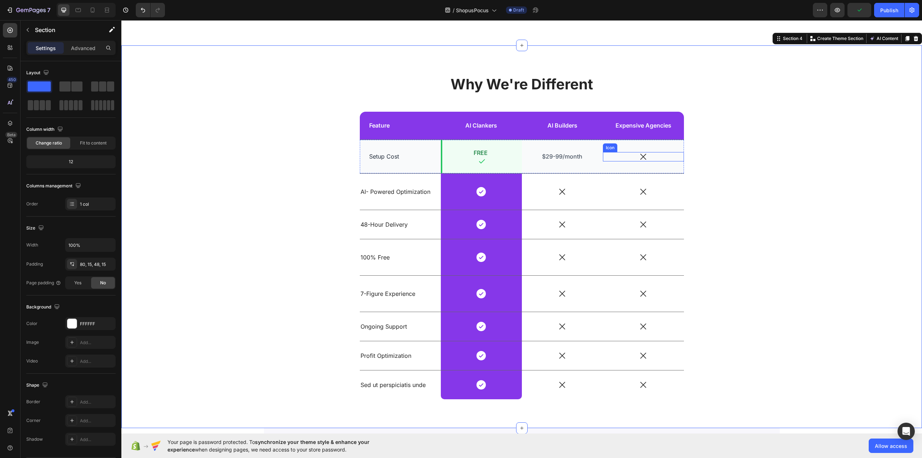
click at [642, 157] on icon at bounding box center [643, 156] width 6 height 6
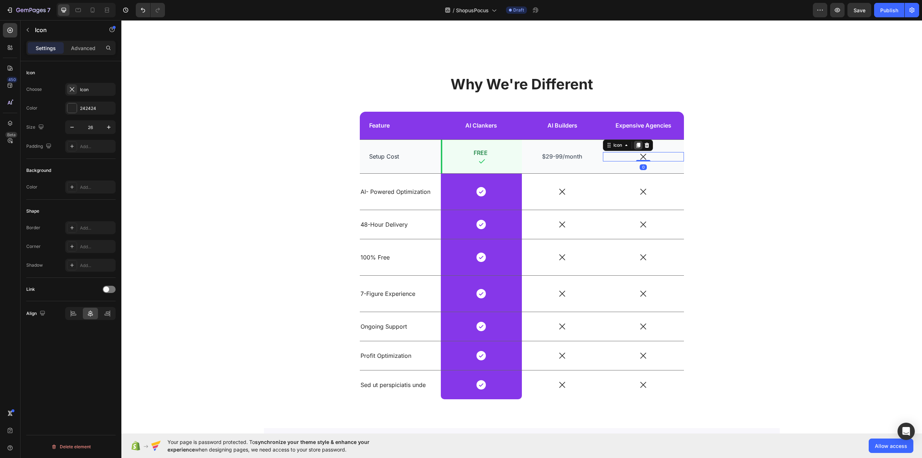
click at [636, 144] on icon at bounding box center [638, 145] width 4 height 5
drag, startPoint x: 614, startPoint y: 148, endPoint x: 567, endPoint y: 158, distance: 48.7
click at [95, 127] on input "26" at bounding box center [90, 127] width 24 height 13
type input "20"
click at [261, 141] on div "Why We're Different Heading Feature Text Block AI Clankers Text Block Row AI Bu…" at bounding box center [522, 242] width 790 height 336
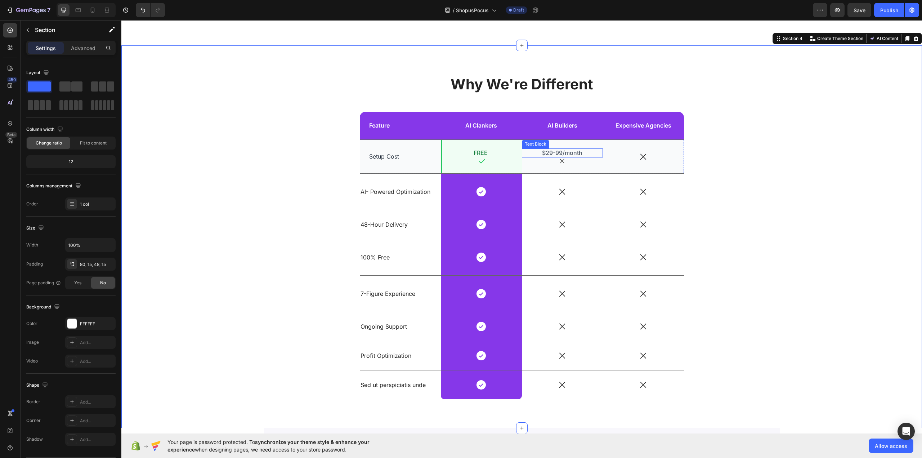
click at [578, 153] on p "$29-99/month" at bounding box center [562, 153] width 62 height 8
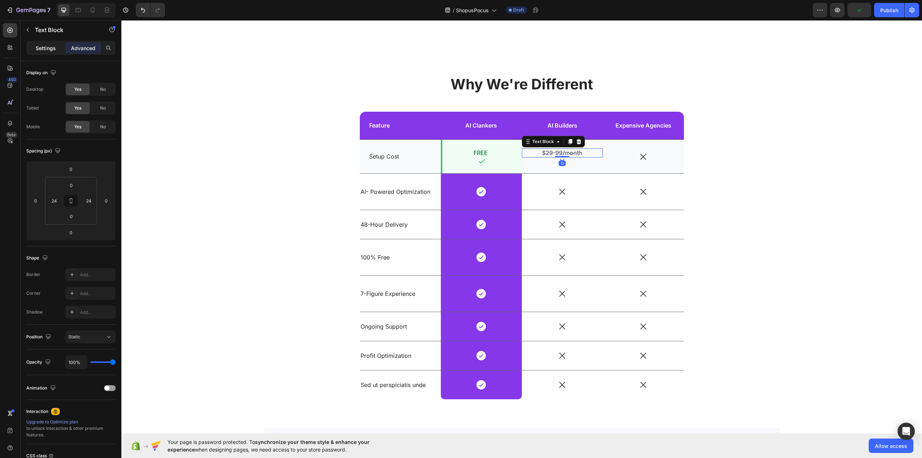
click at [48, 47] on p "Settings" at bounding box center [46, 48] width 20 height 8
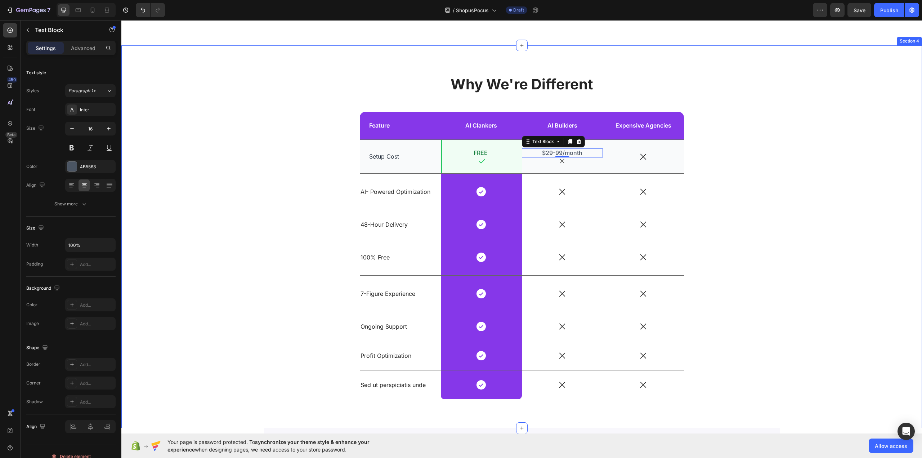
click at [260, 140] on div "Why We're Different Heading Feature Text Block AI Clankers Text Block Row AI Bu…" at bounding box center [522, 242] width 790 height 336
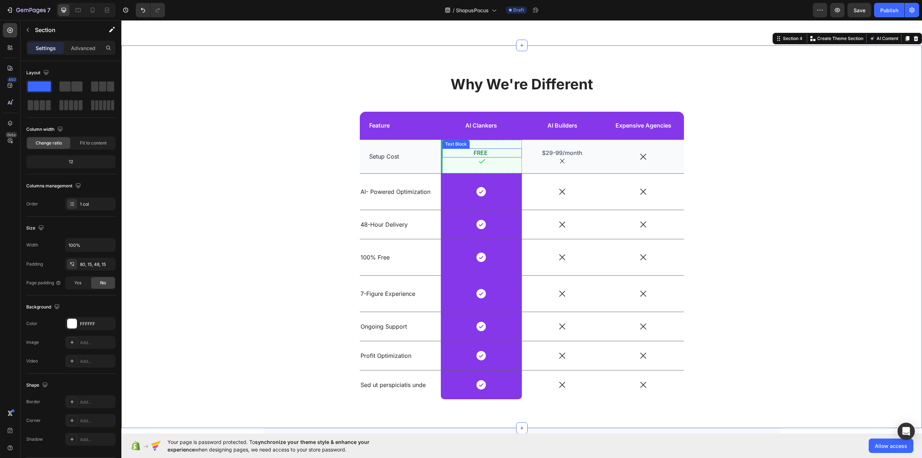
click at [480, 151] on p "FREE" at bounding box center [481, 153] width 64 height 8
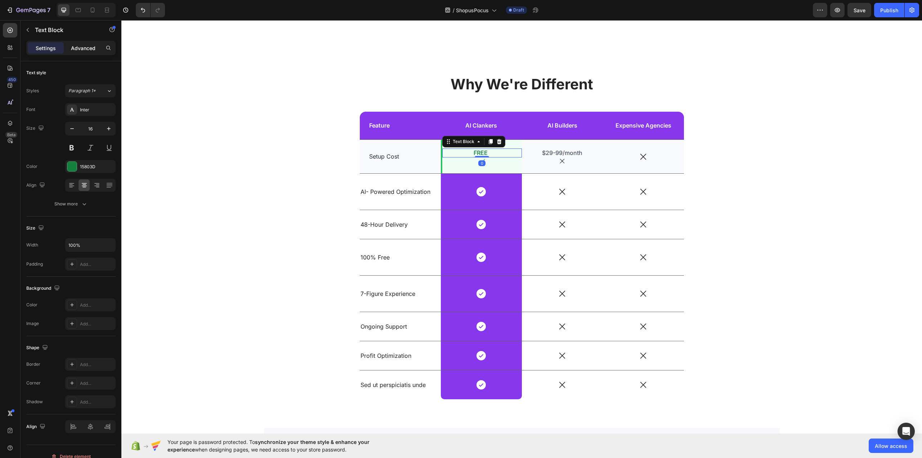
click at [82, 49] on p "Advanced" at bounding box center [83, 48] width 24 height 8
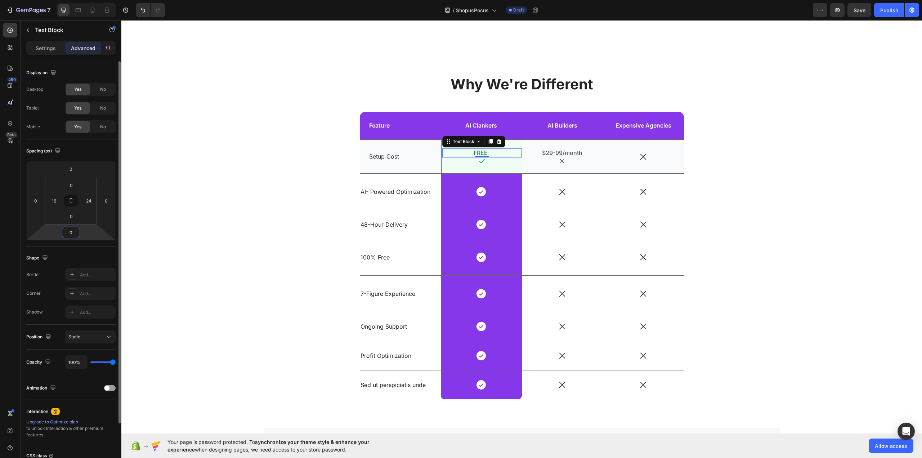
click at [73, 232] on input "0" at bounding box center [71, 232] width 14 height 11
type input "4"
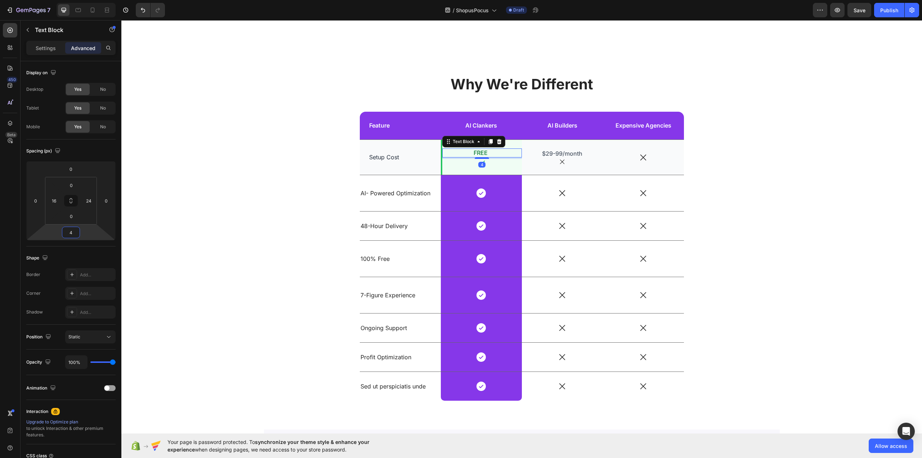
click at [245, 117] on div "Why We're Different Heading Feature Text Block AI Clankers Text Block Row AI Bu…" at bounding box center [522, 243] width 790 height 338
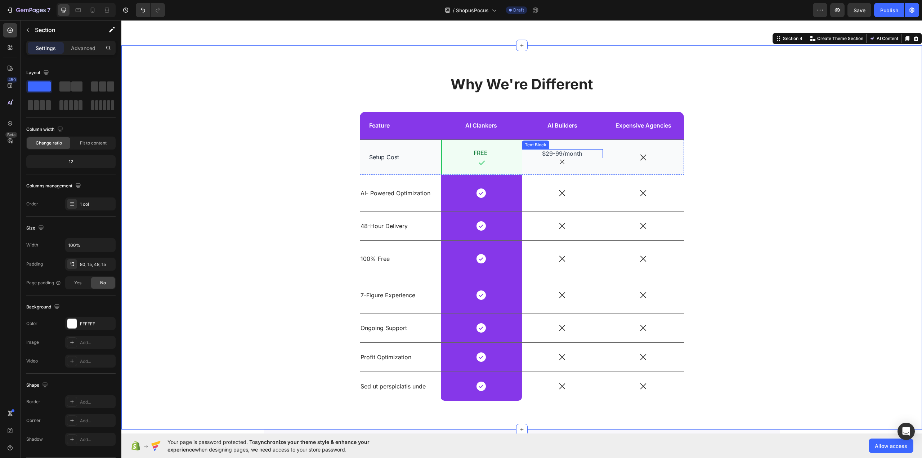
click at [571, 154] on p "$29-99/month" at bounding box center [562, 154] width 62 height 8
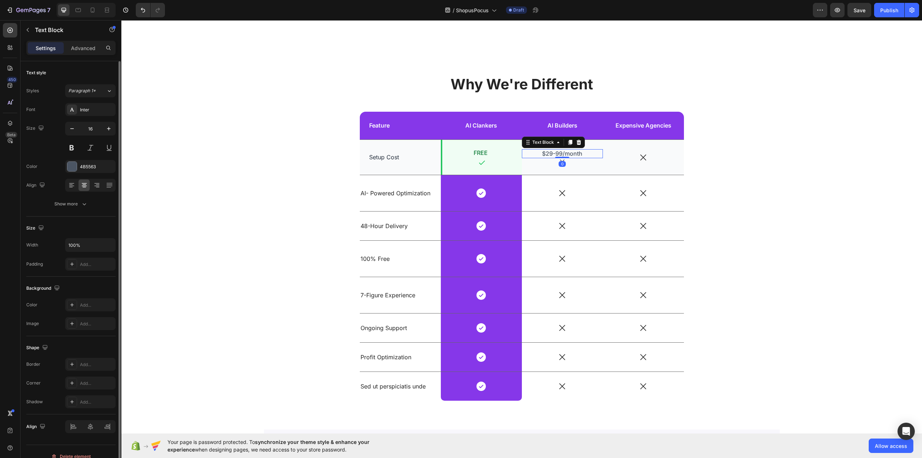
click at [86, 46] on p "Advanced" at bounding box center [83, 48] width 24 height 8
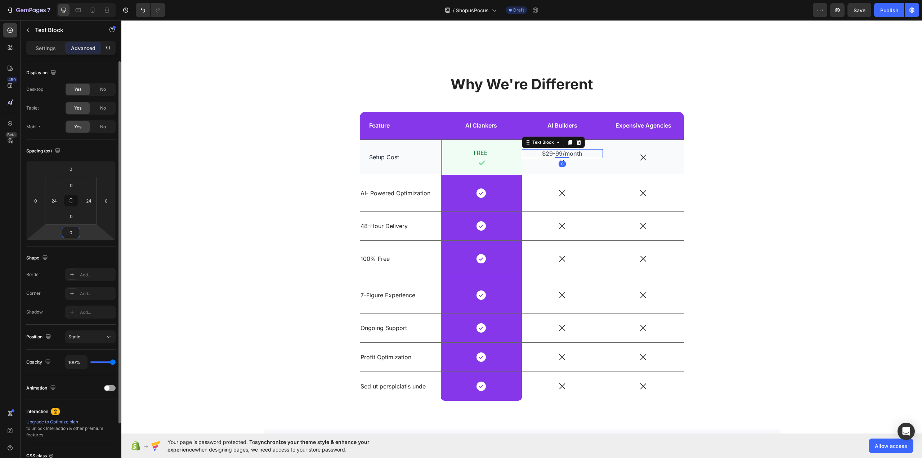
click at [74, 234] on input "0" at bounding box center [71, 232] width 14 height 11
type input "4"
click at [245, 140] on div "Why We're Different Heading Feature Text Block AI Clankers Text Block Row AI Bu…" at bounding box center [522, 243] width 790 height 338
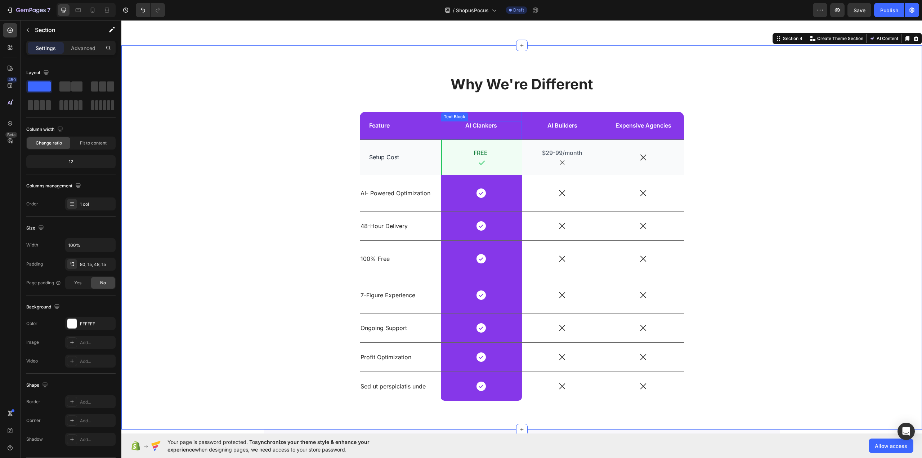
click at [492, 127] on p "AI Clankers" at bounding box center [481, 126] width 80 height 8
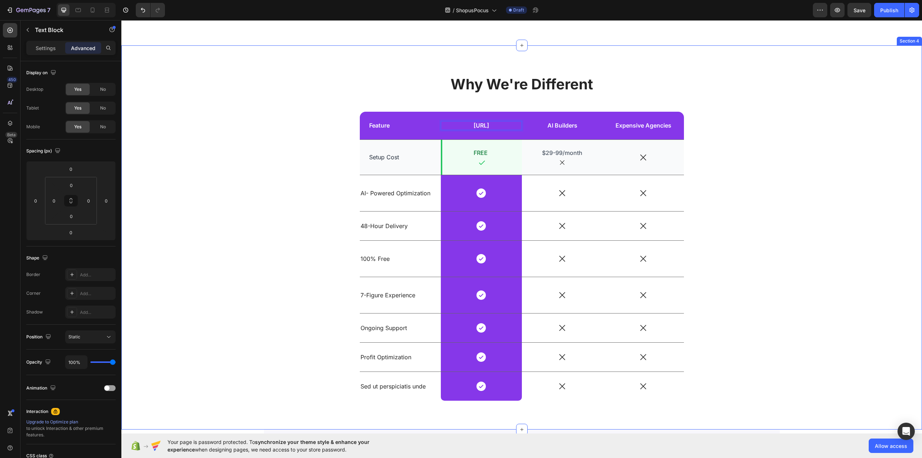
click at [284, 226] on div "Why We're Different Heading Feature Text Block MagicStores.ai Text Block 0 Row …" at bounding box center [522, 243] width 790 height 338
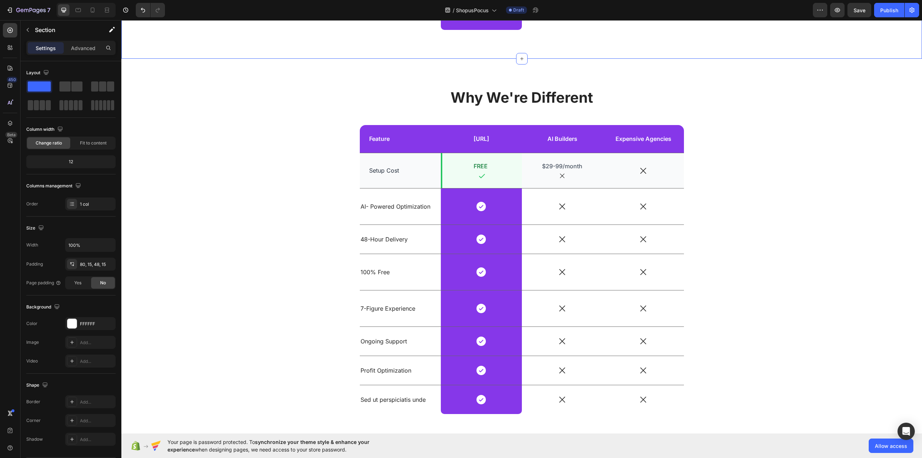
scroll to position [1003, 0]
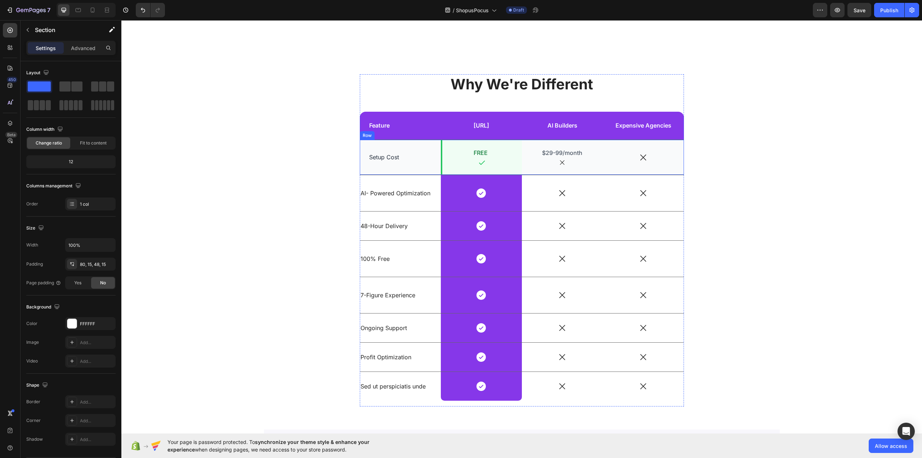
click at [413, 150] on div "Setup Cost Text Block" at bounding box center [400, 157] width 81 height 35
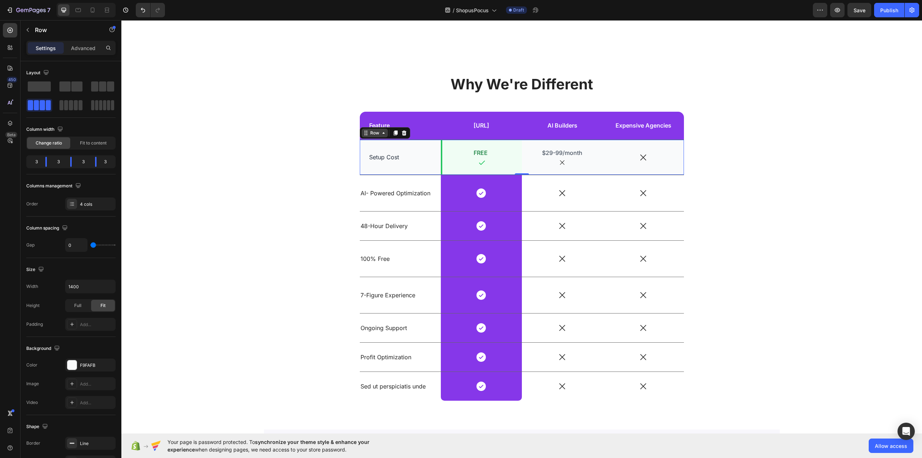
click at [381, 131] on icon at bounding box center [384, 133] width 6 height 6
click at [393, 133] on icon at bounding box center [395, 132] width 4 height 5
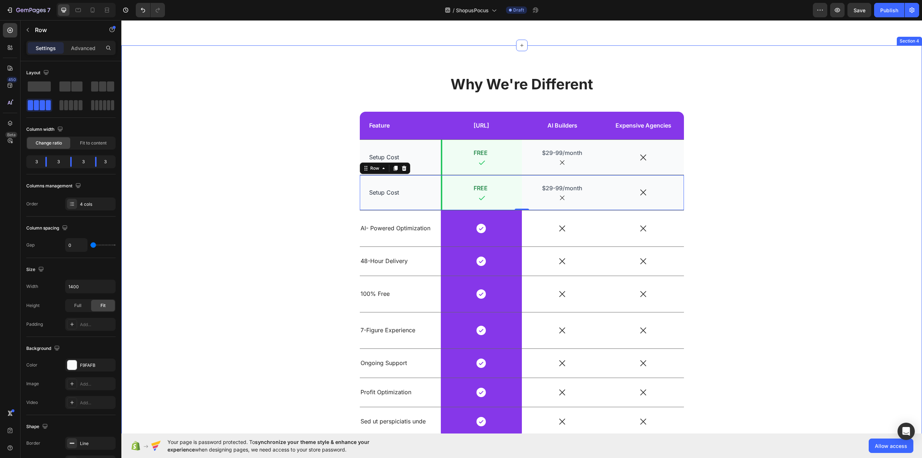
click at [268, 185] on div "Why We're Different Heading Feature Text Block MagicStores.ai Text Block Row AI…" at bounding box center [522, 260] width 790 height 373
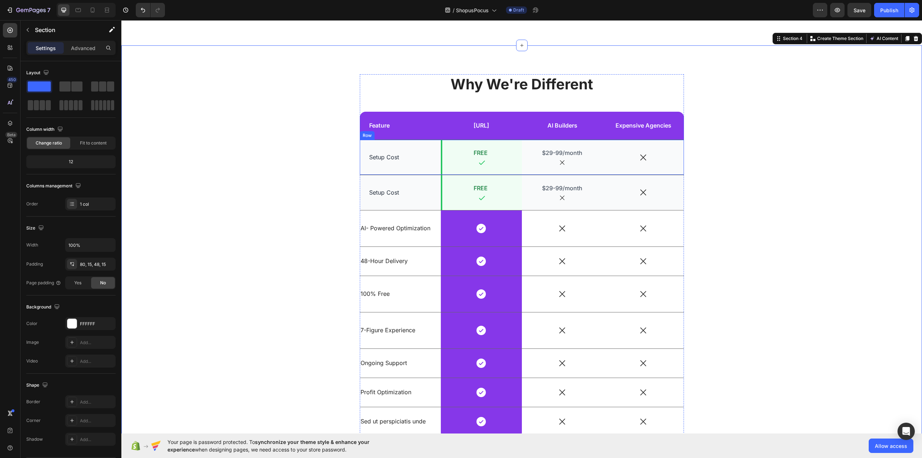
click at [422, 146] on div "Setup Cost Text Block" at bounding box center [400, 157] width 81 height 35
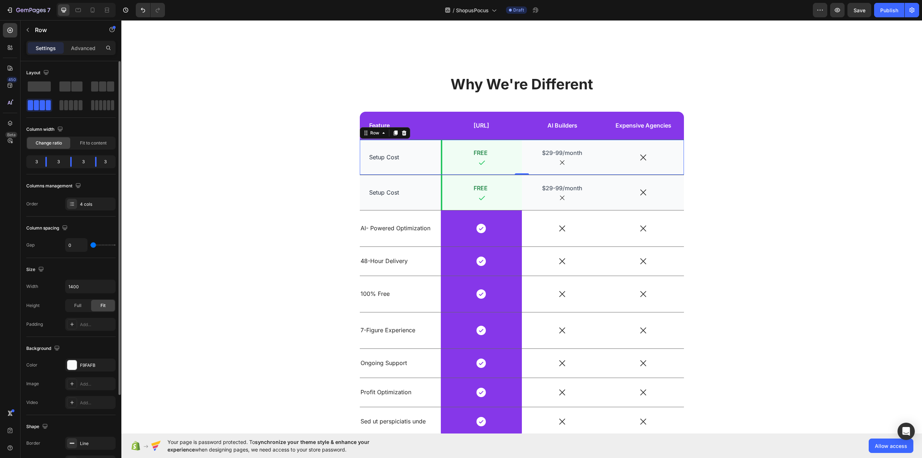
scroll to position [104, 0]
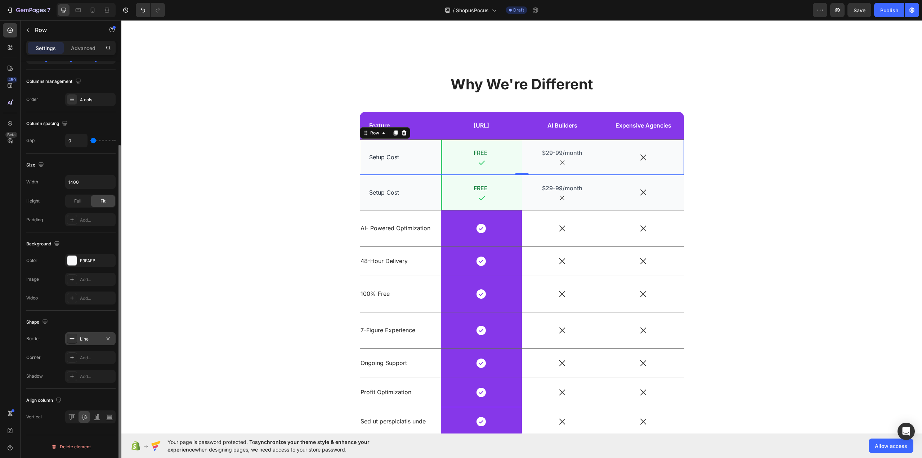
click at [92, 335] on div "Line" at bounding box center [90, 338] width 50 height 13
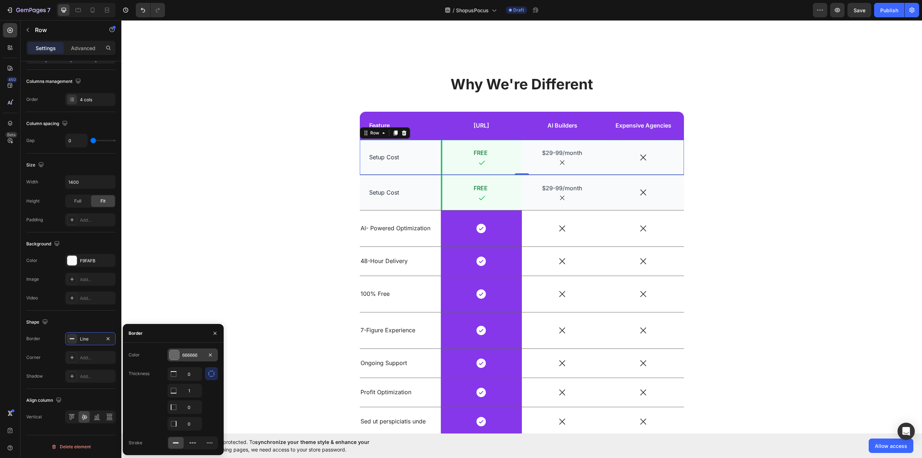
click at [202, 354] on div "666666" at bounding box center [192, 355] width 21 height 6
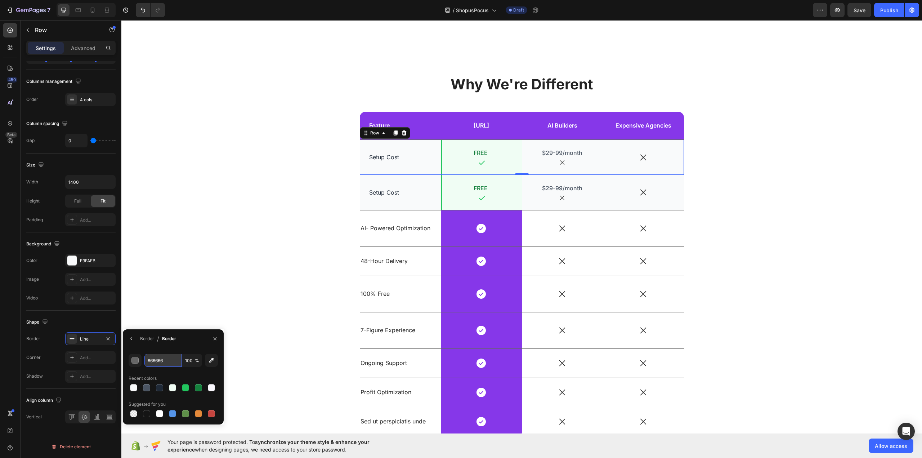
click at [174, 358] on input "666666" at bounding box center [162, 360] width 37 height 13
paste input "#f3f4f"
type input "F3F4F6"
click at [190, 341] on div "Border / Border" at bounding box center [173, 338] width 101 height 19
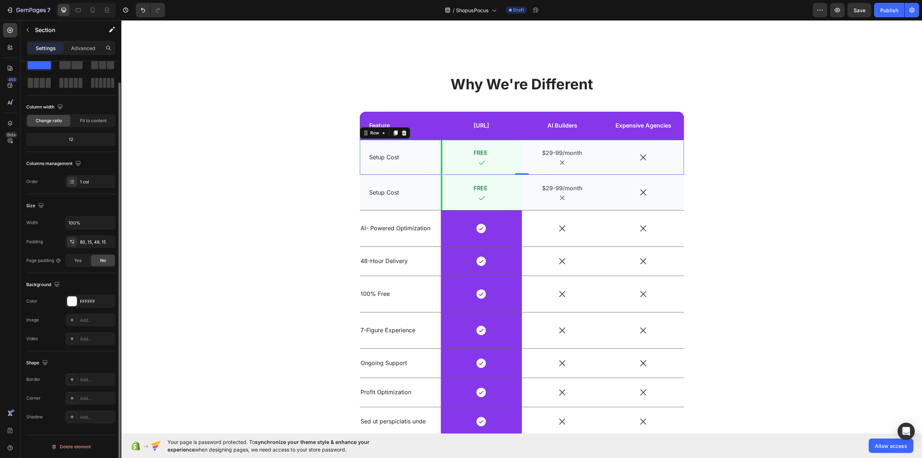
click at [233, 243] on div "Why We're Different Heading Feature Text Block MagicStores.ai Text Block Row AI…" at bounding box center [522, 260] width 790 height 373
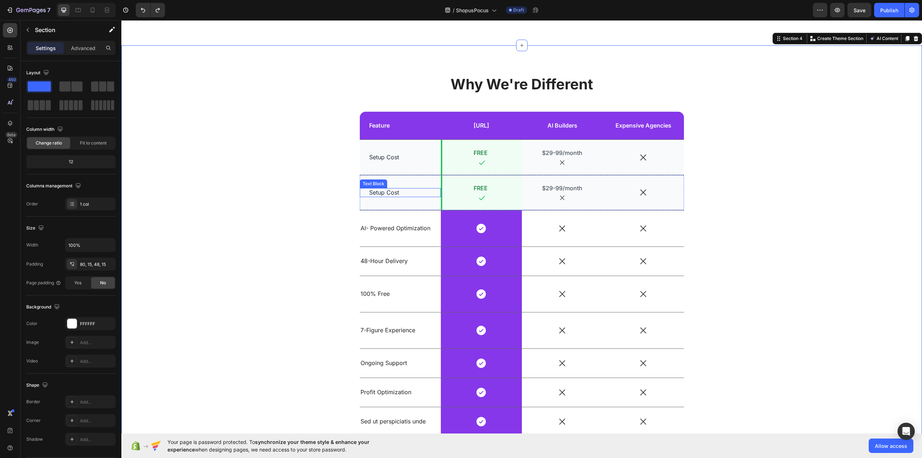
click at [387, 192] on p "Setup Cost" at bounding box center [400, 193] width 62 height 8
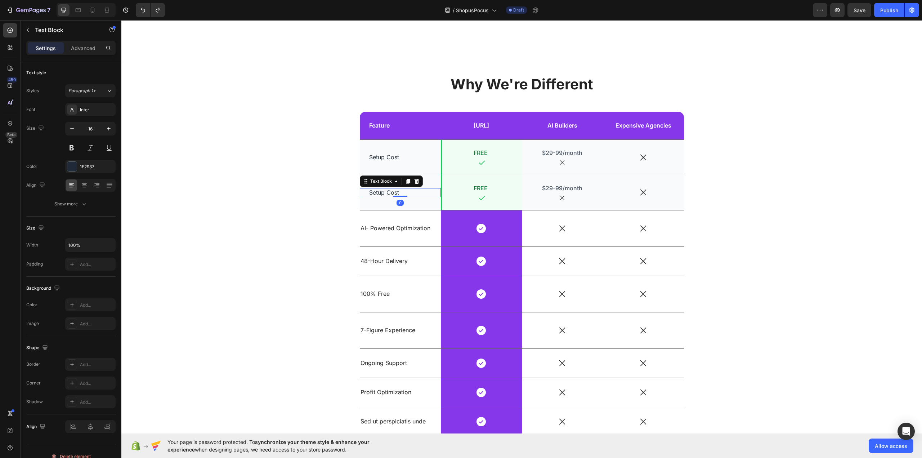
click at [387, 192] on p "Setup Cost" at bounding box center [400, 193] width 62 height 8
click at [474, 189] on p "FREE" at bounding box center [481, 188] width 64 height 8
click at [282, 156] on div "Why We're Different Heading Feature Text Block MagicStores.ai Text Block Row AI…" at bounding box center [522, 260] width 790 height 373
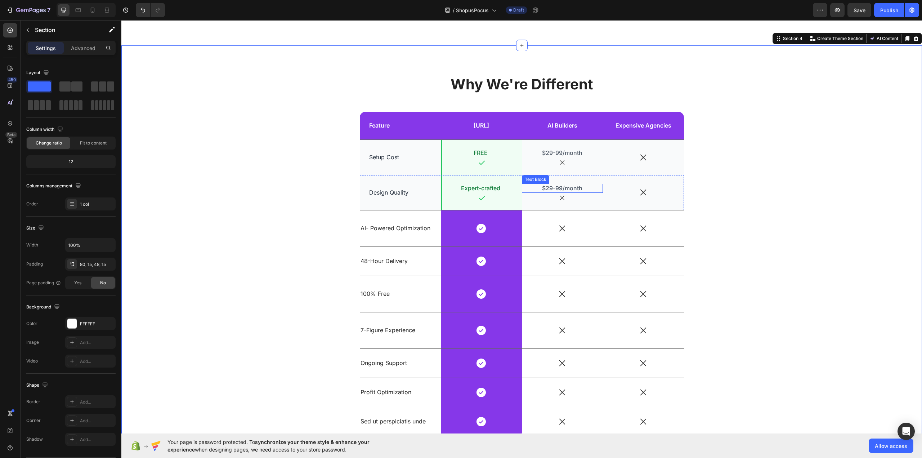
click at [557, 187] on p "$29-99/month" at bounding box center [562, 188] width 62 height 8
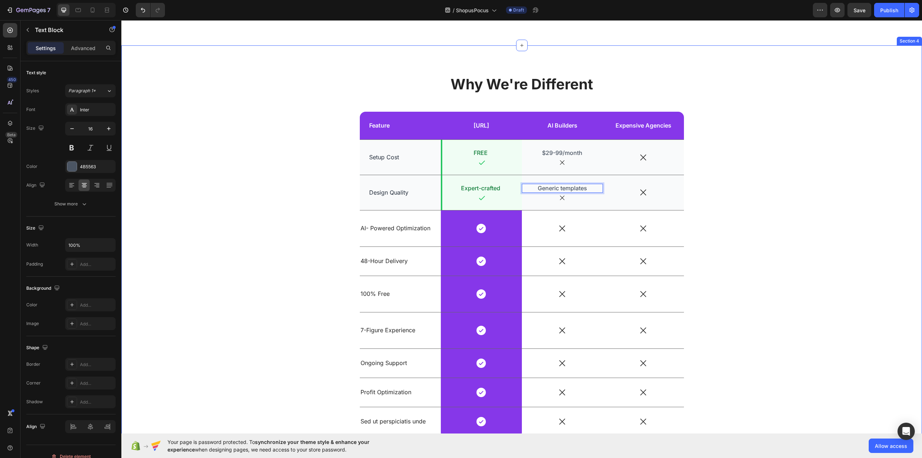
click at [275, 140] on div "Why We're Different Heading Feature Text Block MagicStores.ai Text Block Row AI…" at bounding box center [522, 260] width 790 height 373
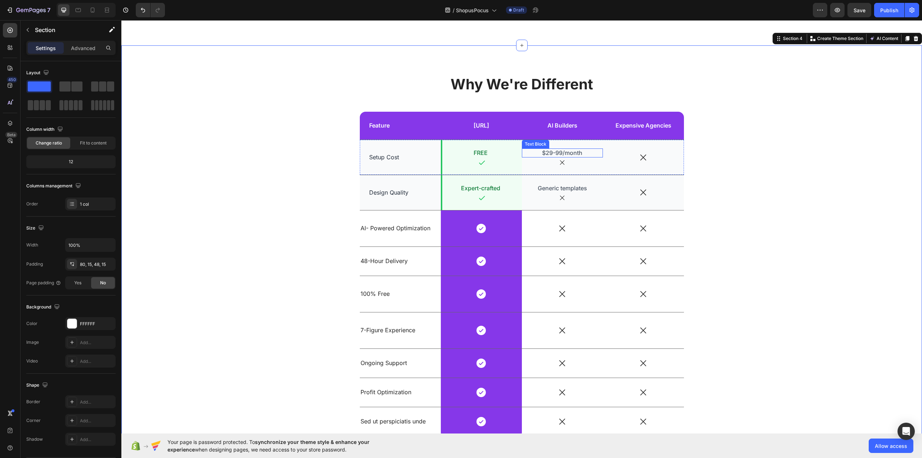
click at [566, 153] on p "$29-99/month" at bounding box center [562, 153] width 62 height 8
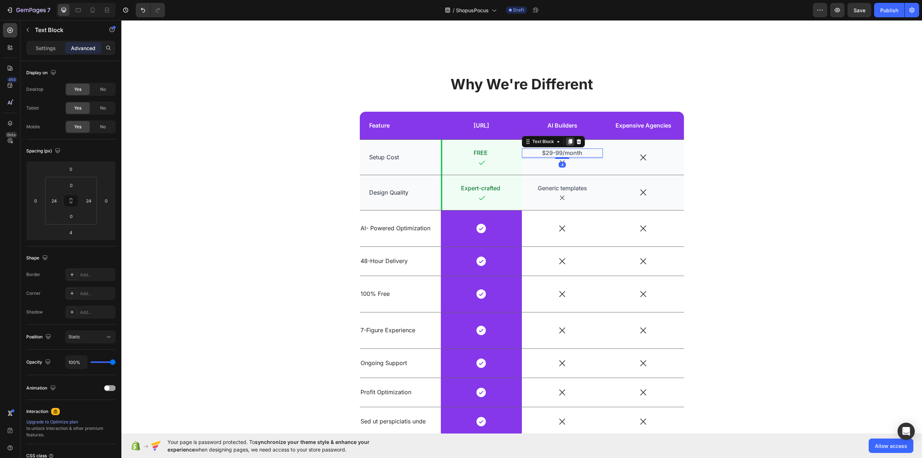
click at [568, 142] on icon at bounding box center [570, 141] width 4 height 5
drag, startPoint x: 538, startPoint y: 147, endPoint x: 647, endPoint y: 150, distance: 109.9
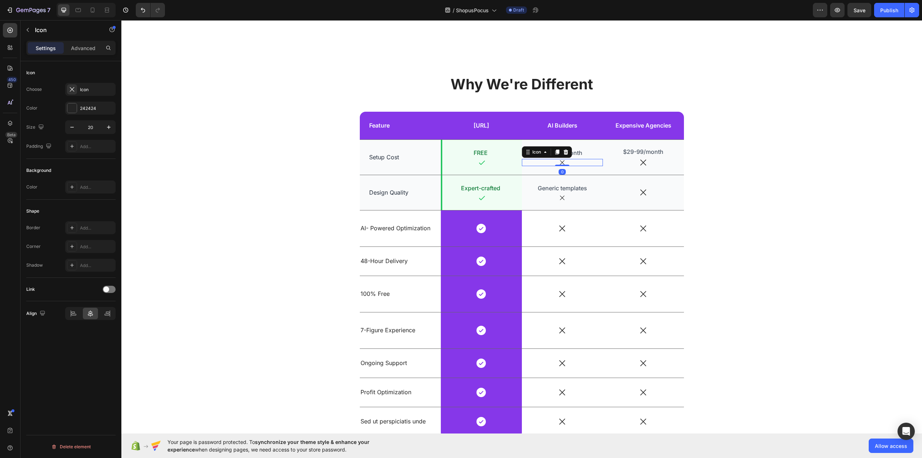
click at [566, 161] on div "Icon 0" at bounding box center [562, 162] width 81 height 7
click at [555, 151] on icon at bounding box center [557, 151] width 4 height 5
drag, startPoint x: 541, startPoint y: 155, endPoint x: 642, endPoint y: 155, distance: 101.2
click at [643, 166] on div "4" at bounding box center [643, 168] width 7 height 6
click at [648, 166] on div "Icon 0" at bounding box center [643, 166] width 81 height 9
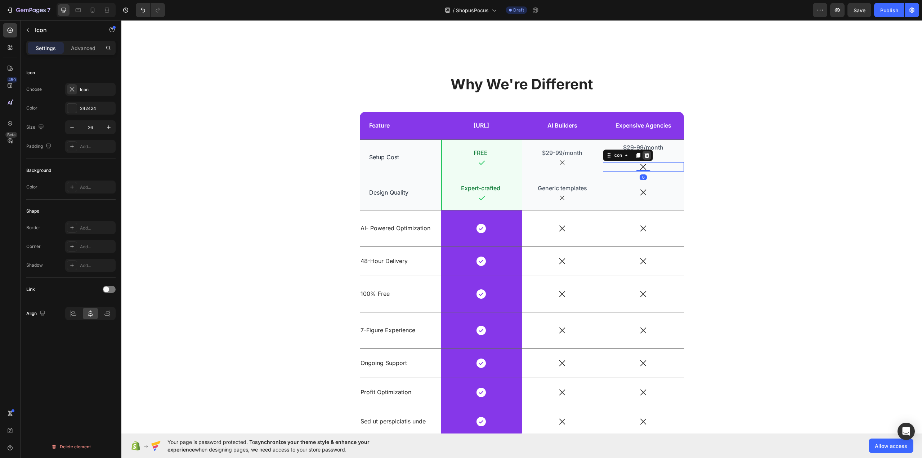
click at [645, 156] on icon at bounding box center [646, 155] width 5 height 5
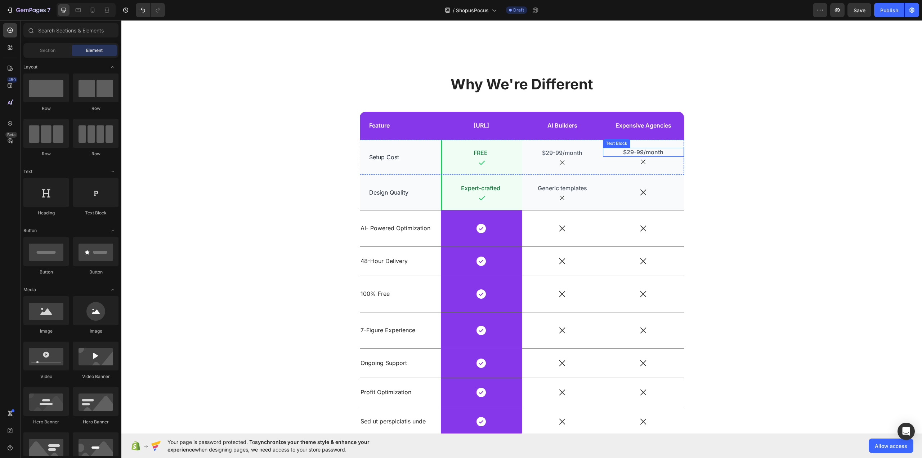
click at [642, 151] on p "$29-99/month" at bounding box center [643, 152] width 62 height 8
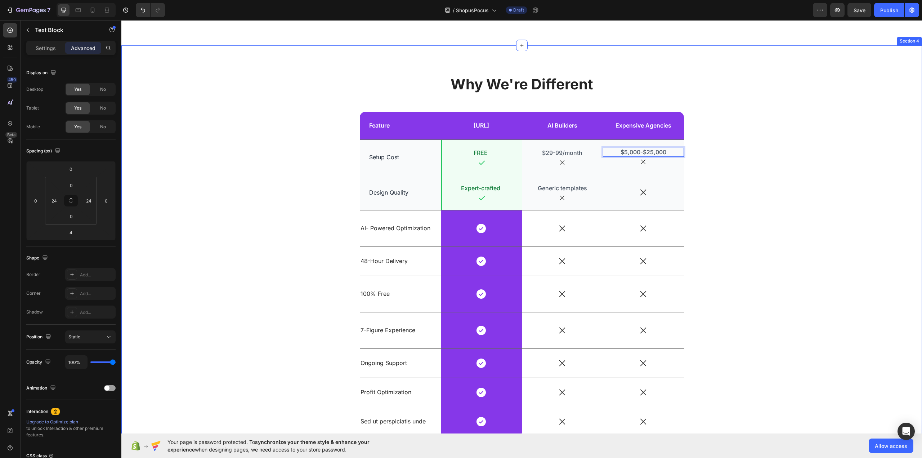
click at [813, 164] on div "Why We're Different Heading Feature Text Block MagicStores.ai Text Block Row AI…" at bounding box center [522, 260] width 790 height 373
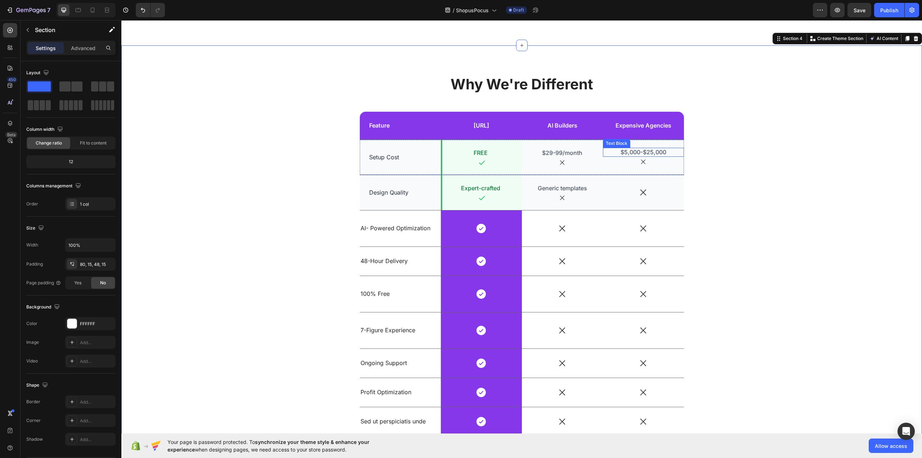
click at [641, 151] on p "$5,000-$25,000" at bounding box center [643, 152] width 62 height 8
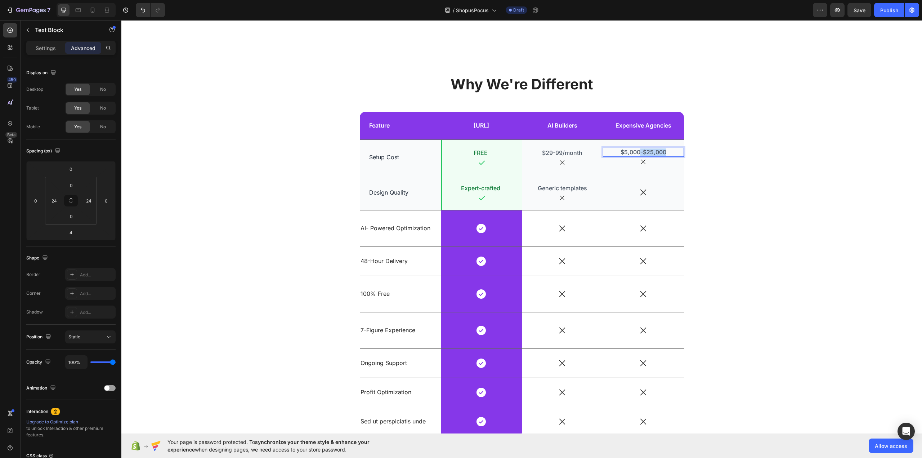
drag, startPoint x: 637, startPoint y: 152, endPoint x: 676, endPoint y: 153, distance: 38.9
click at [676, 153] on div "$5,000-$25,000 Text Block 4" at bounding box center [643, 152] width 81 height 9
click at [762, 160] on div "Why We're Different Heading Feature Text Block MagicStores.ai Text Block Row AI…" at bounding box center [522, 260] width 790 height 373
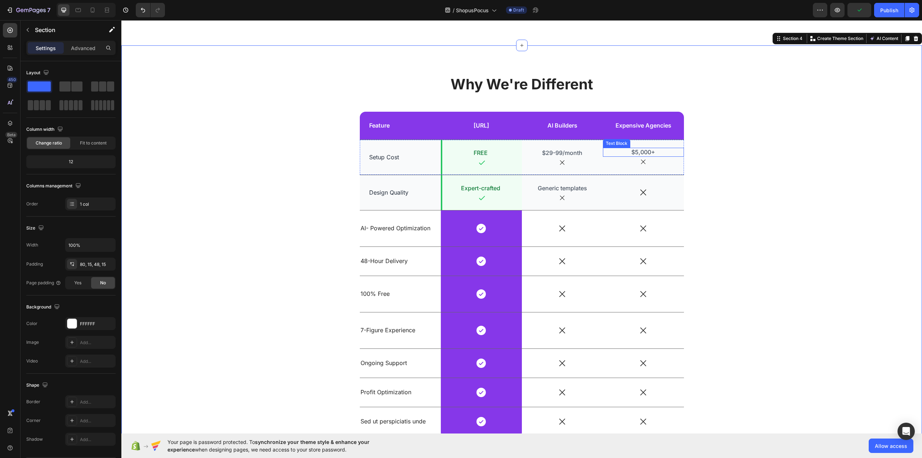
click at [651, 152] on p "$5,000+" at bounding box center [643, 152] width 62 height 8
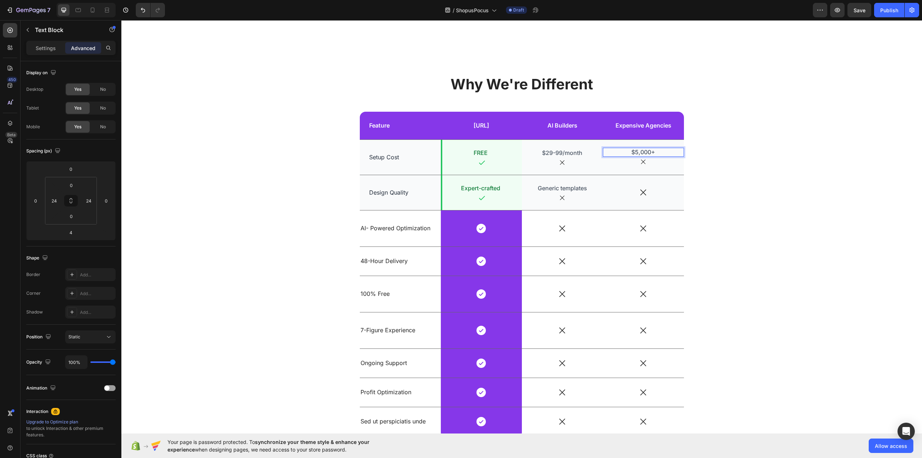
click at [651, 151] on p "$5,000+" at bounding box center [643, 152] width 62 height 8
click at [822, 149] on div "Why We're Different Heading Feature Text Block MagicStores.ai Text Block Row AI…" at bounding box center [522, 260] width 790 height 373
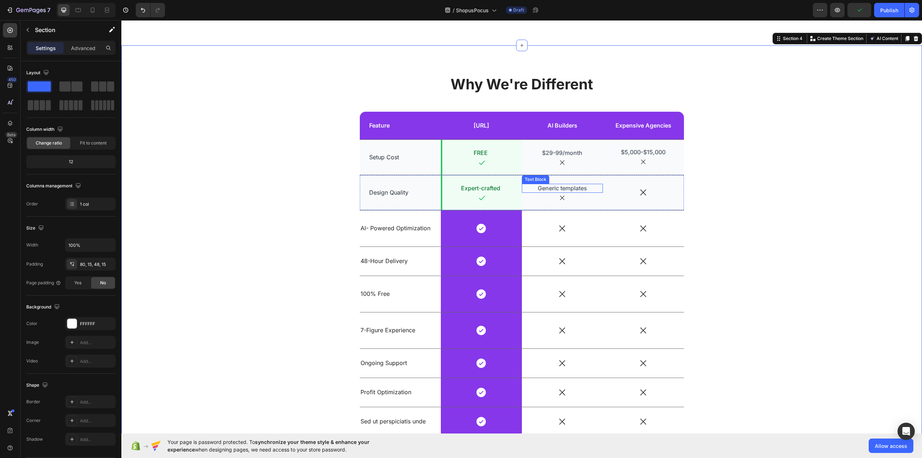
click at [557, 189] on p "Generic templates" at bounding box center [562, 188] width 62 height 8
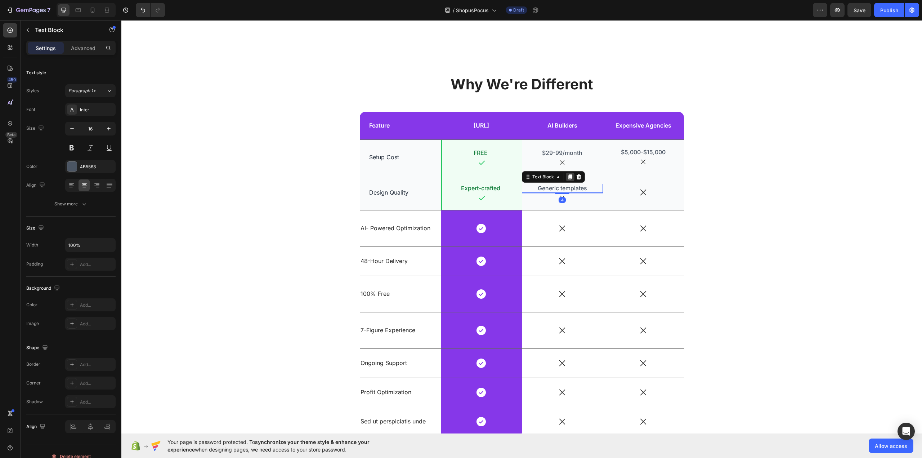
click at [567, 178] on icon at bounding box center [570, 177] width 6 height 6
drag, startPoint x: 543, startPoint y: 184, endPoint x: 643, endPoint y: 185, distance: 99.8
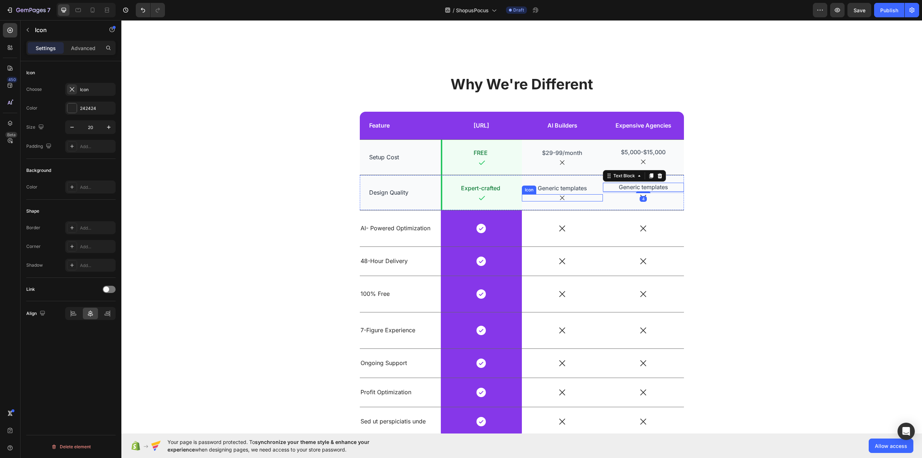
click at [563, 197] on icon at bounding box center [561, 197] width 7 height 7
click at [555, 188] on icon at bounding box center [557, 187] width 4 height 5
drag, startPoint x: 540, startPoint y: 190, endPoint x: 638, endPoint y: 189, distance: 98.3
click at [653, 201] on div "Icon" at bounding box center [643, 201] width 81 height 9
click at [644, 190] on icon at bounding box center [646, 190] width 5 height 5
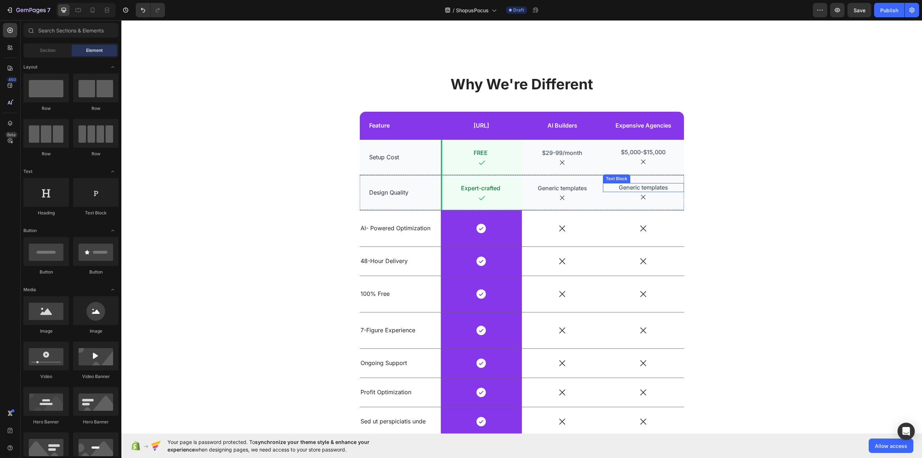
click at [643, 188] on p "Generic templates" at bounding box center [643, 188] width 62 height 8
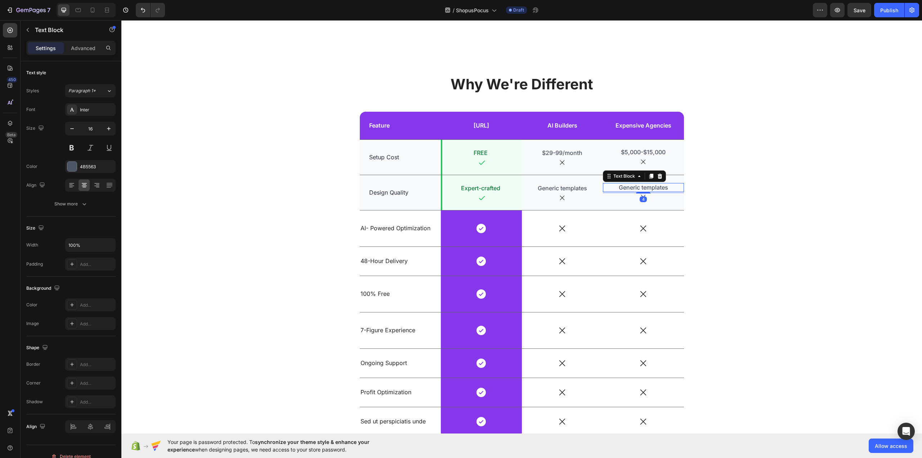
click at [643, 188] on p "Generic templates" at bounding box center [643, 188] width 62 height 8
click at [777, 227] on div "Why We're Different Heading Feature Text Block MagicStores.ai Text Block Row AI…" at bounding box center [522, 260] width 790 height 373
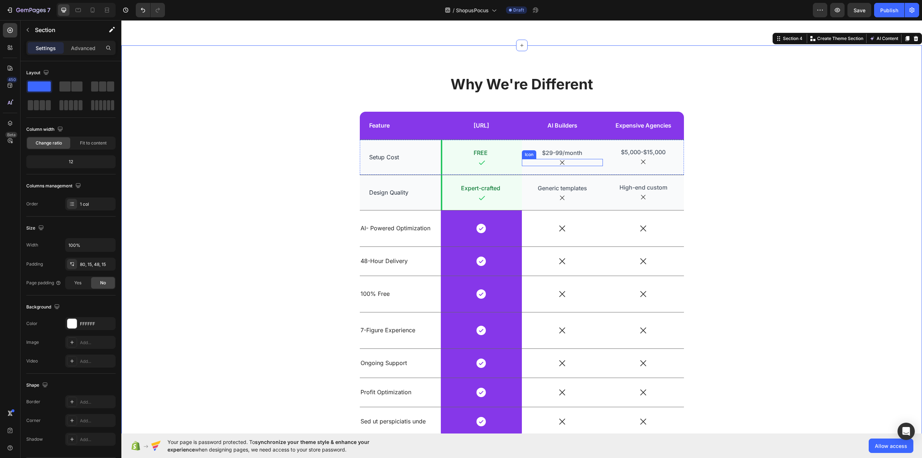
click at [560, 163] on icon at bounding box center [562, 162] width 5 height 5
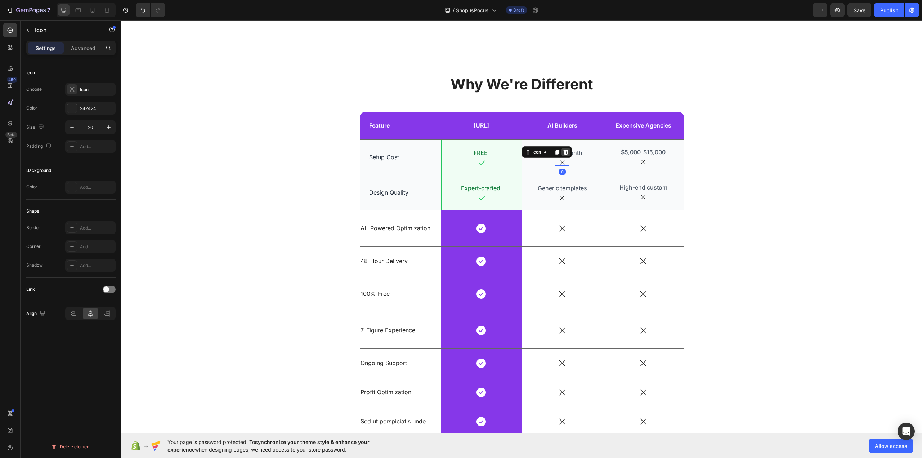
click at [563, 152] on icon at bounding box center [566, 152] width 6 height 6
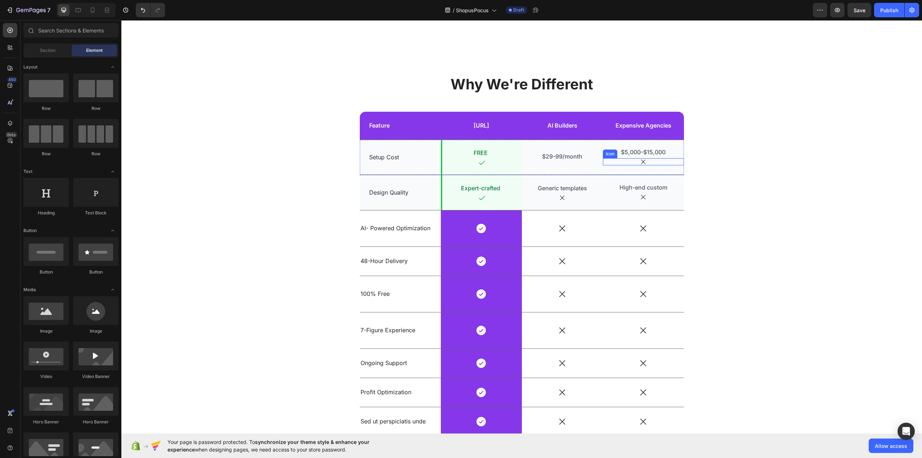
click at [652, 161] on div "Icon" at bounding box center [643, 161] width 81 height 7
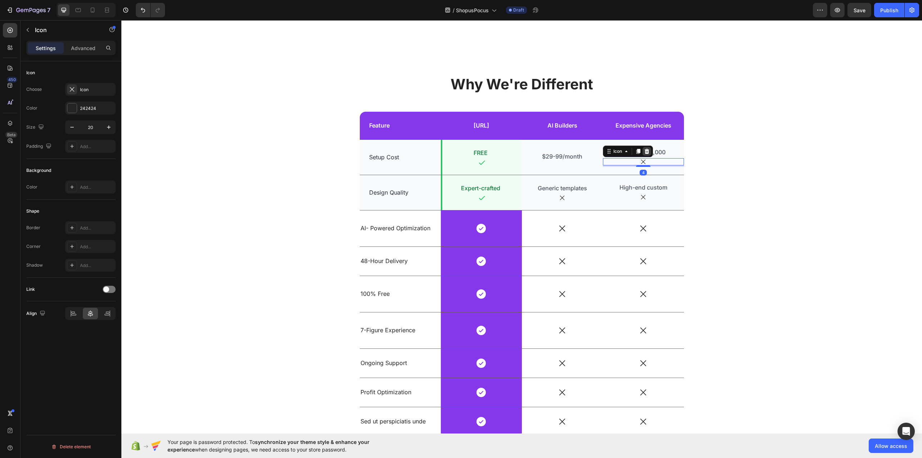
click at [642, 151] on div at bounding box center [646, 151] width 9 height 9
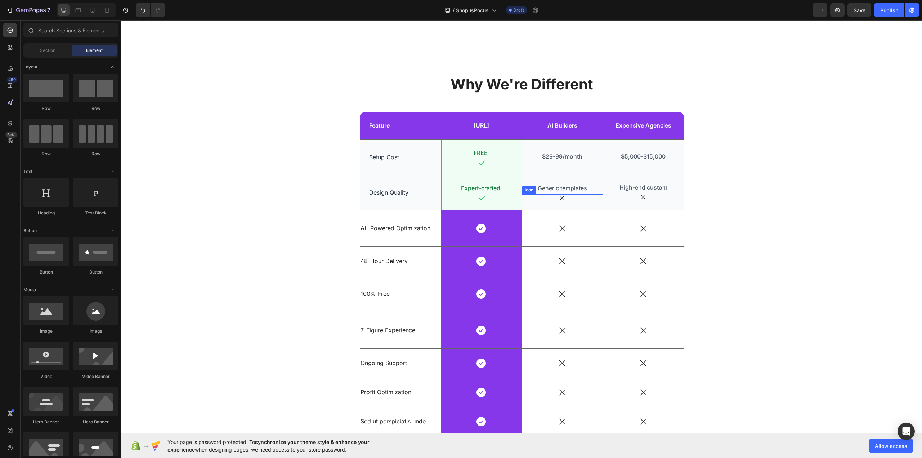
click at [560, 194] on icon at bounding box center [561, 197] width 7 height 7
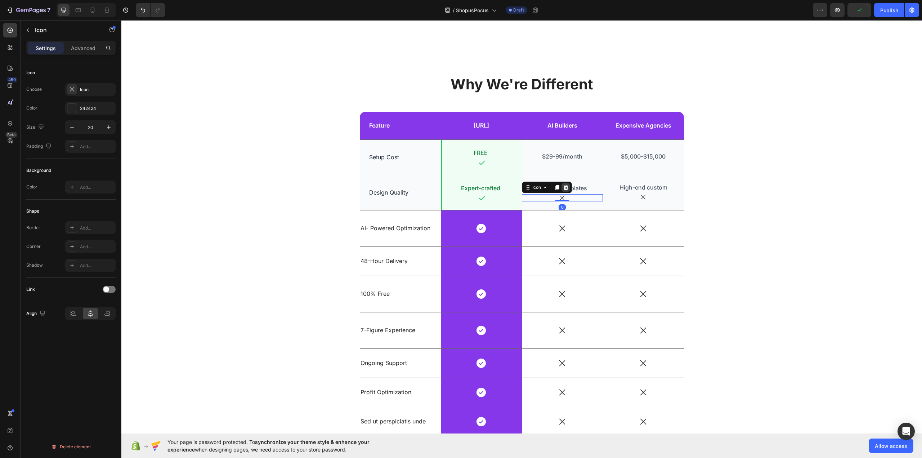
click at [565, 187] on icon at bounding box center [566, 187] width 6 height 6
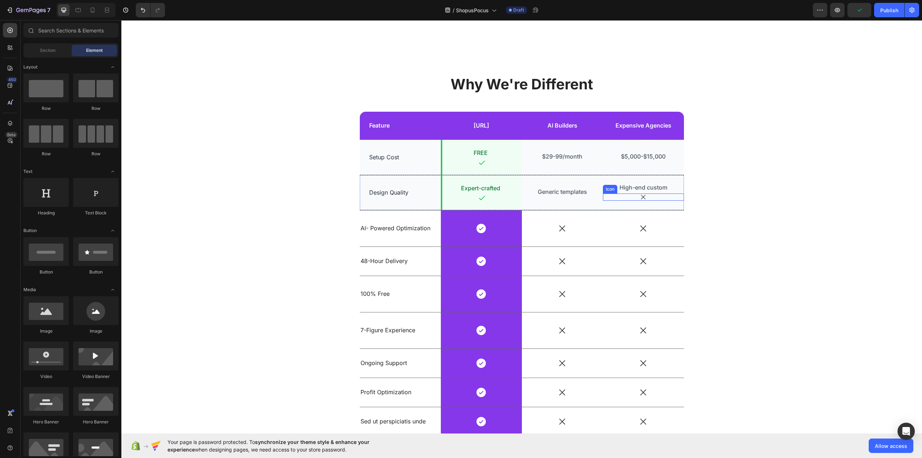
click at [640, 195] on icon at bounding box center [643, 196] width 7 height 7
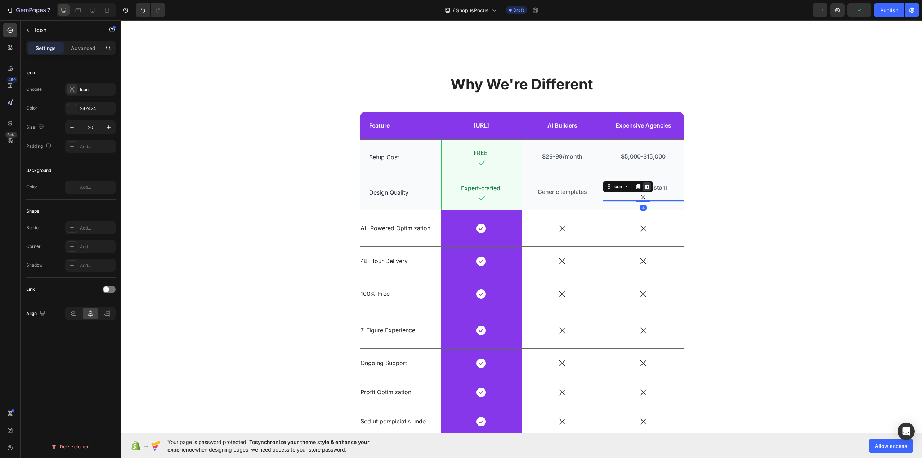
click at [644, 185] on icon at bounding box center [646, 186] width 5 height 5
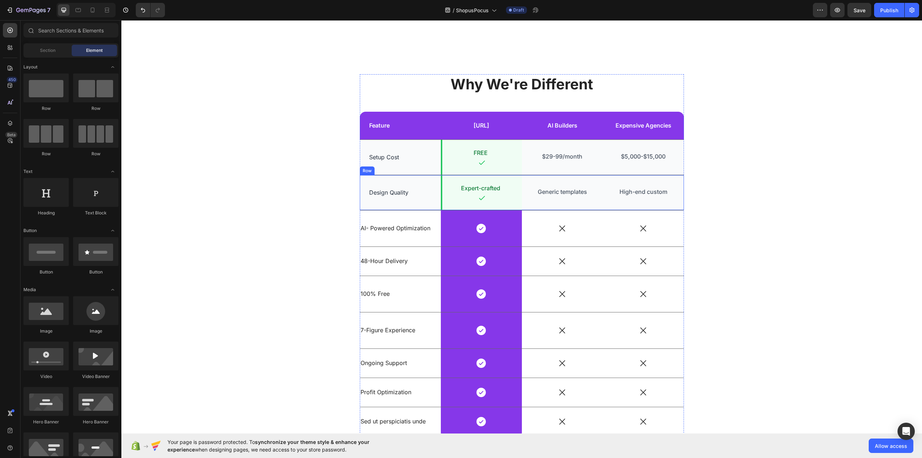
click at [417, 179] on div "Design Quality Text Block" at bounding box center [400, 192] width 81 height 35
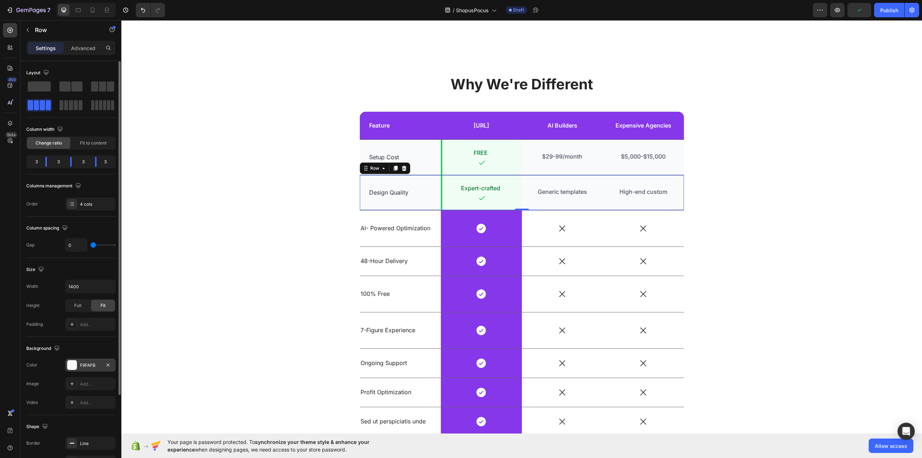
click at [73, 366] on div at bounding box center [71, 364] width 9 height 9
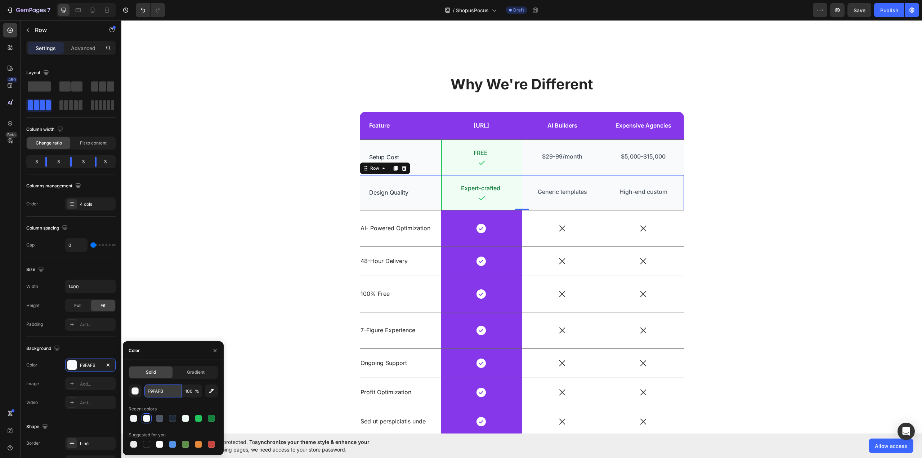
click at [160, 391] on input "F9FAFB" at bounding box center [162, 390] width 37 height 13
click at [138, 390] on div "button" at bounding box center [135, 390] width 7 height 7
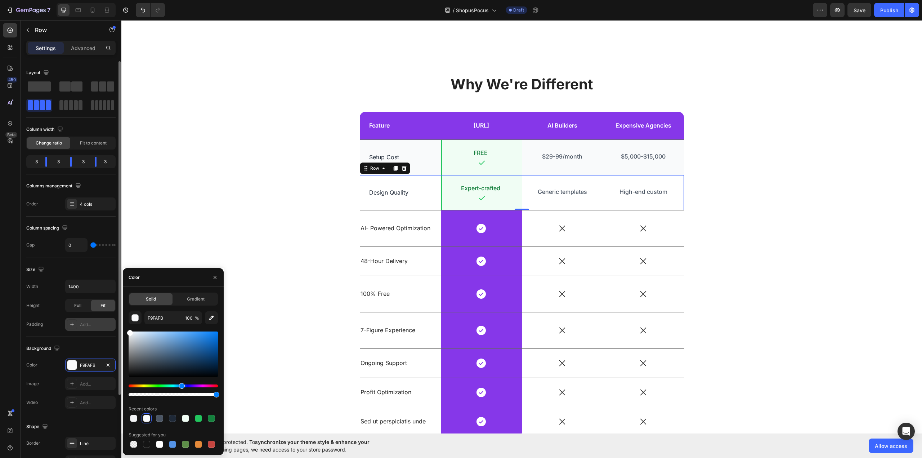
drag, startPoint x: 111, startPoint y: 325, endPoint x: 101, endPoint y: 320, distance: 11.3
click at [101, 320] on div "450 Beta Sections(18) Elements(83) Section Element Hero Section Product Detail …" at bounding box center [60, 239] width 121 height 438
type input "FFFFFF"
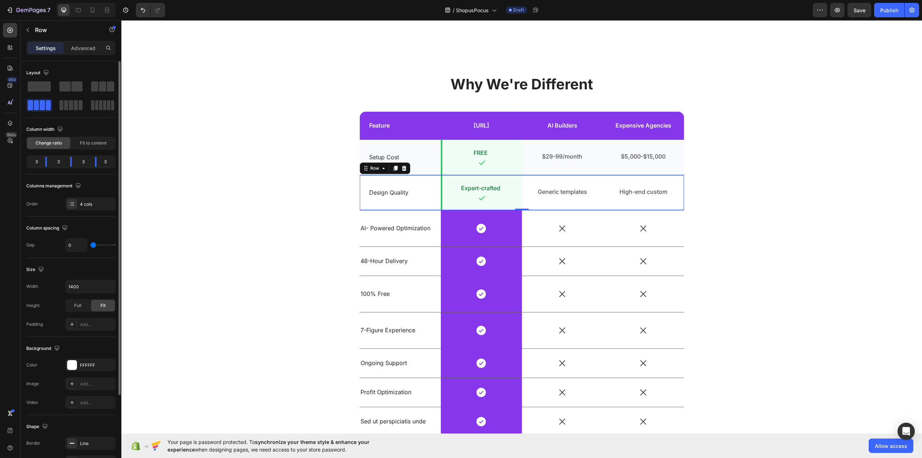
click at [83, 341] on div "Background The changes might be hidden by the video. Color FFFFFF Image Add... …" at bounding box center [70, 376] width 89 height 78
click at [206, 247] on div "Why We're Different Heading Feature Text Block MagicStores.ai Text Block Row AI…" at bounding box center [522, 260] width 790 height 373
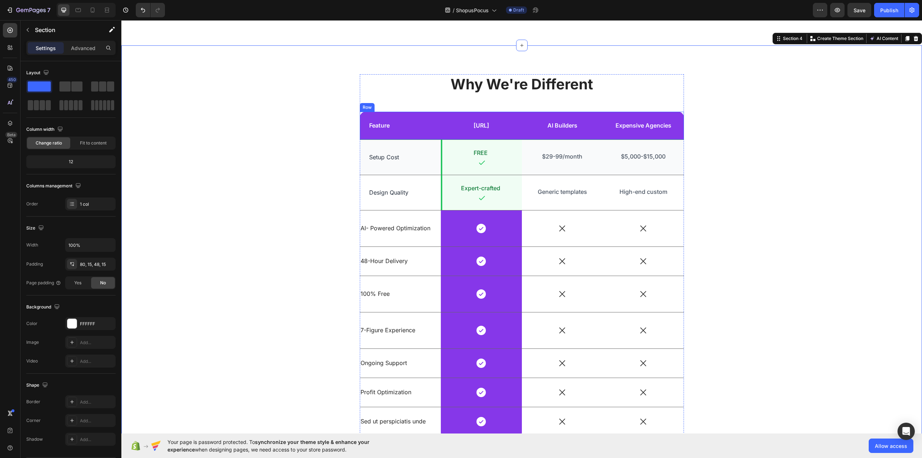
click at [362, 116] on div "Feature Text Block" at bounding box center [400, 126] width 81 height 28
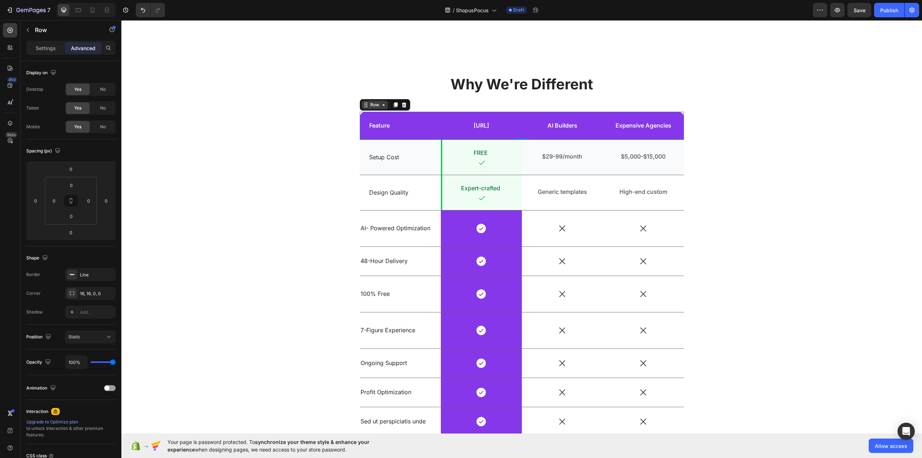
click at [370, 103] on div "Row" at bounding box center [375, 105] width 12 height 6
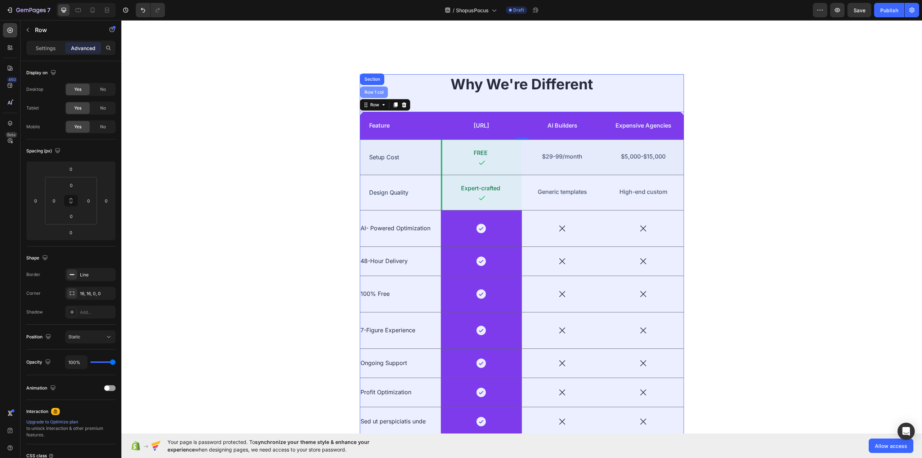
click at [371, 94] on div "Row 1 col" at bounding box center [374, 92] width 22 height 4
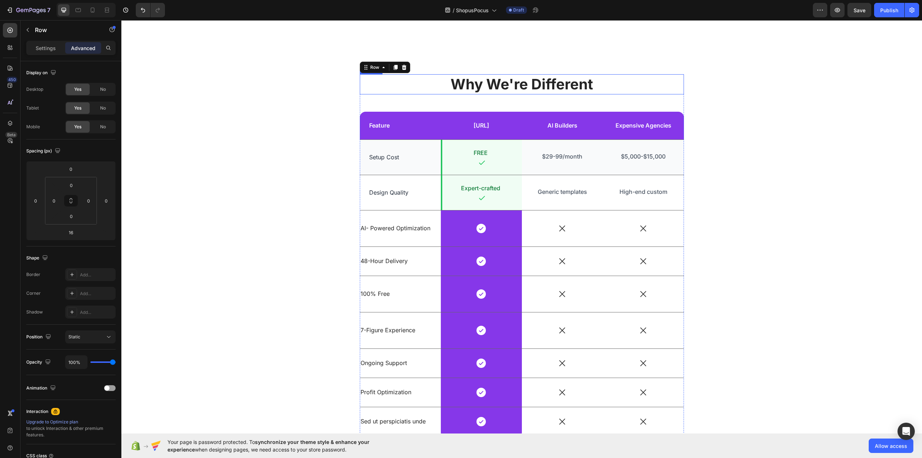
click at [518, 86] on h2 "Why We're Different" at bounding box center [522, 84] width 324 height 20
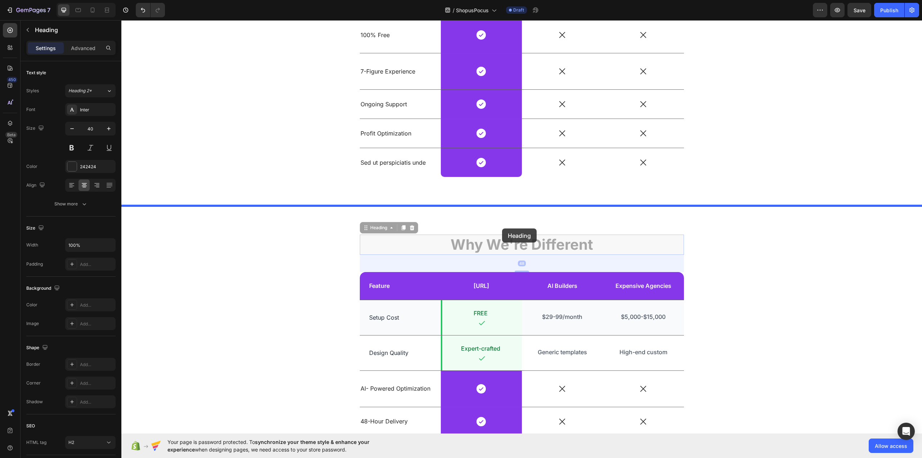
scroll to position [835, 0]
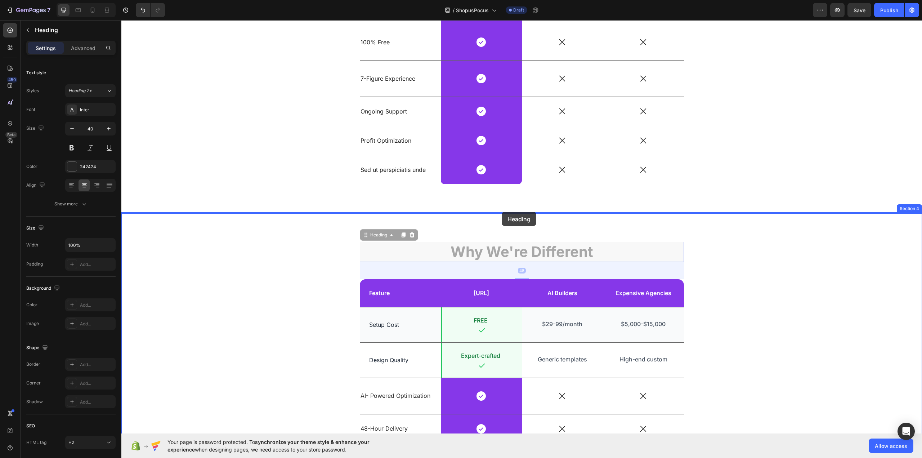
drag, startPoint x: 376, startPoint y: 68, endPoint x: 502, endPoint y: 212, distance: 191.4
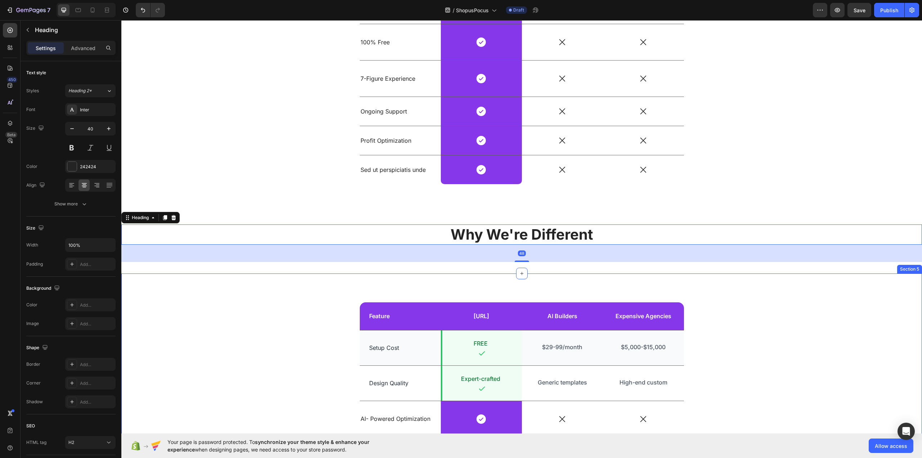
click at [500, 285] on div "Feature Text Block MagicStores.ai Text Block Row AI Builders Text Block Expensi…" at bounding box center [521, 463] width 800 height 381
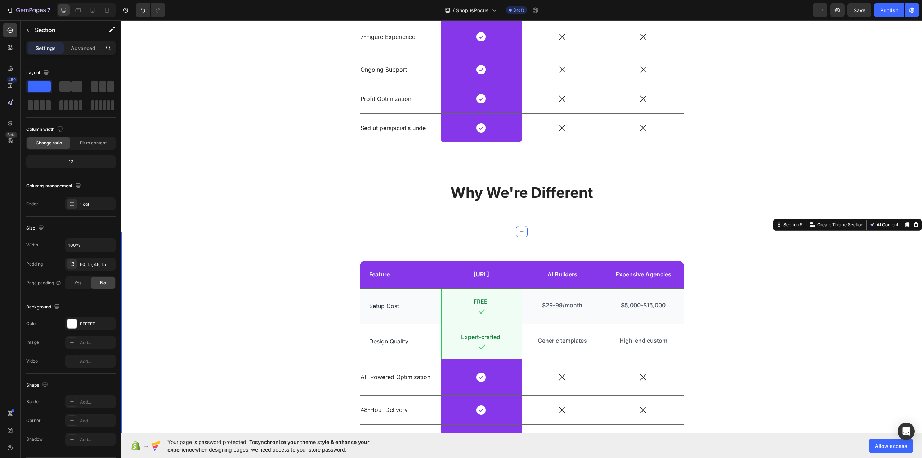
scroll to position [1004, 0]
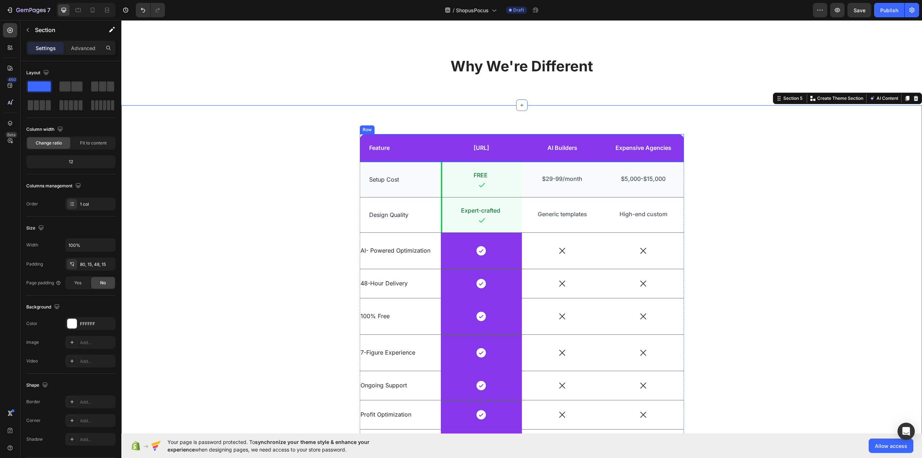
click at [405, 139] on div "Feature Text Block" at bounding box center [400, 148] width 81 height 28
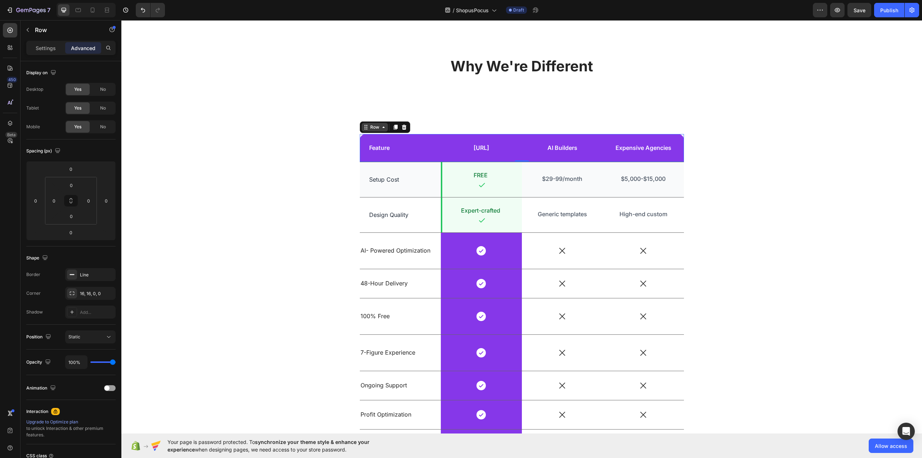
click at [374, 129] on div "Row" at bounding box center [375, 127] width 12 height 6
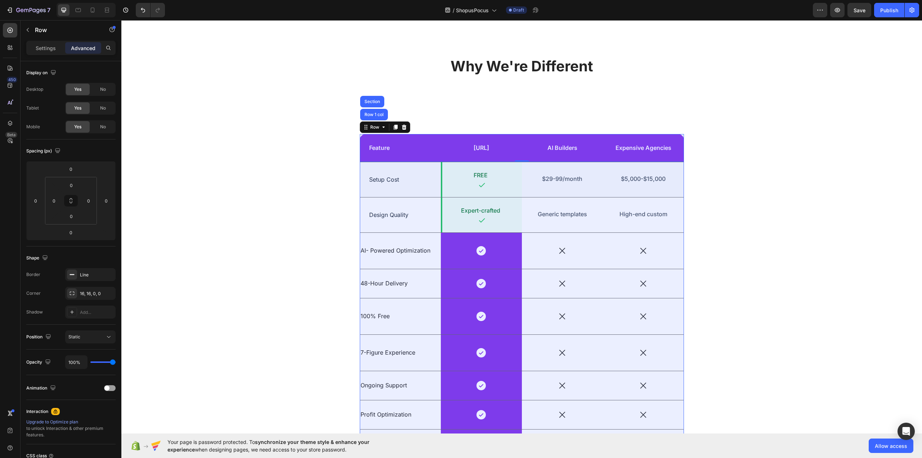
click at [372, 116] on div "Row 1 col" at bounding box center [374, 114] width 22 height 4
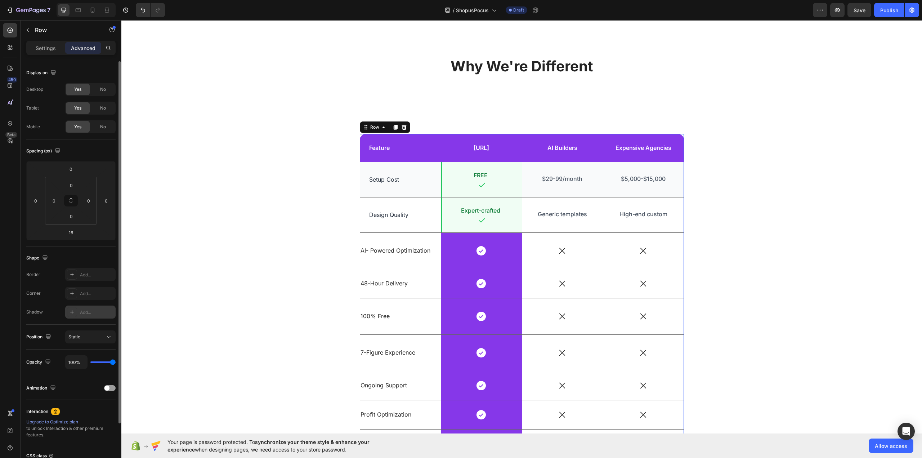
click at [83, 313] on div "Add..." at bounding box center [97, 312] width 34 height 6
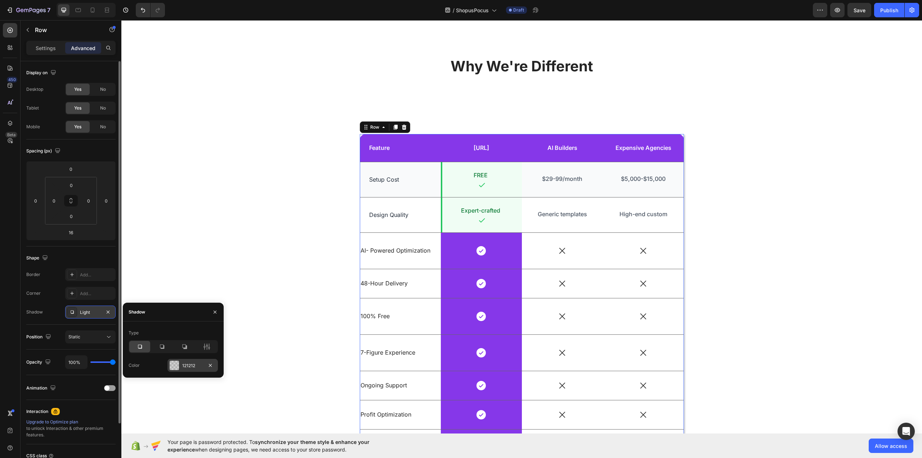
click at [199, 364] on div "121212" at bounding box center [192, 365] width 21 height 6
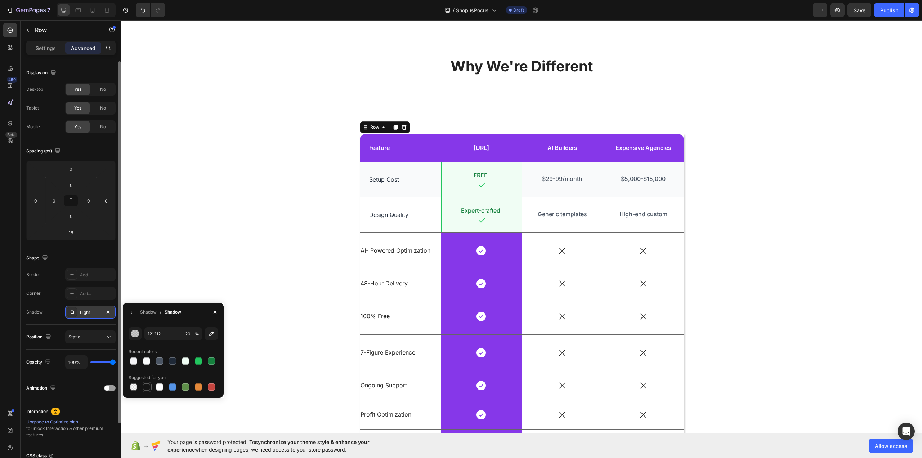
click at [147, 389] on div at bounding box center [146, 386] width 7 height 7
type input "151515"
type input "100"
type input "000000"
type input "25"
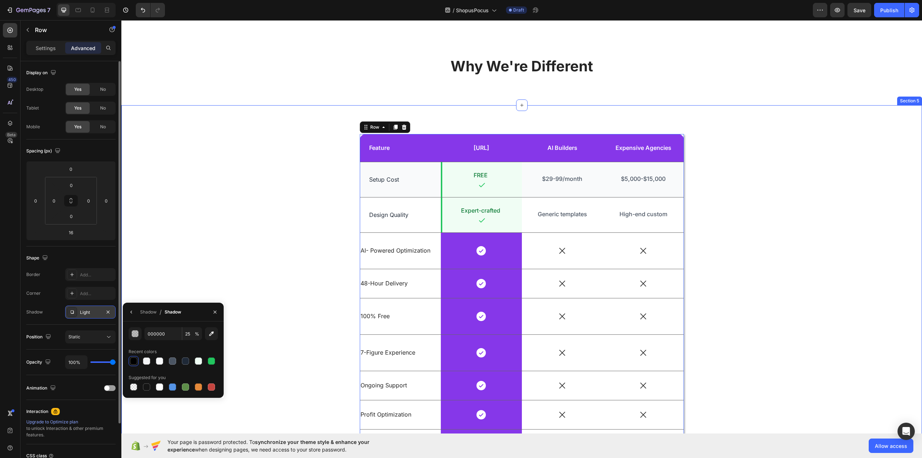
click at [217, 228] on div "Feature Text Block MagicStores.ai Text Block Row AI Builders Text Block Expensi…" at bounding box center [522, 301] width 790 height 335
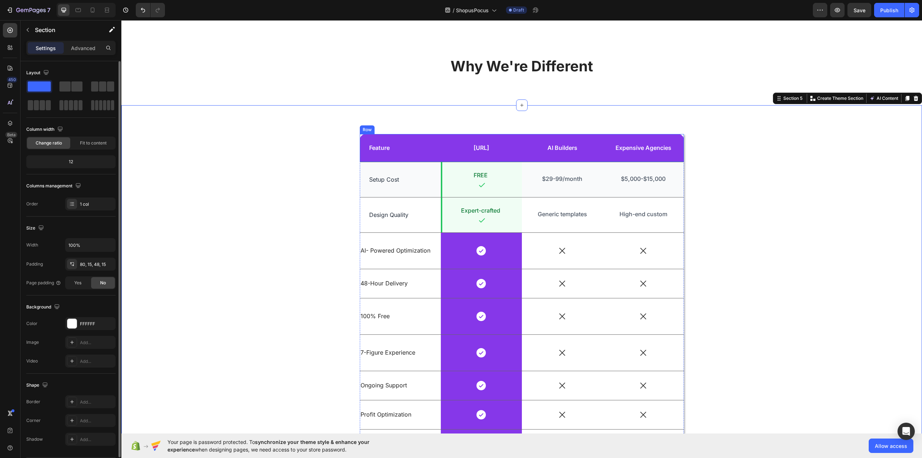
click at [407, 136] on div "Feature Text Block" at bounding box center [400, 148] width 81 height 28
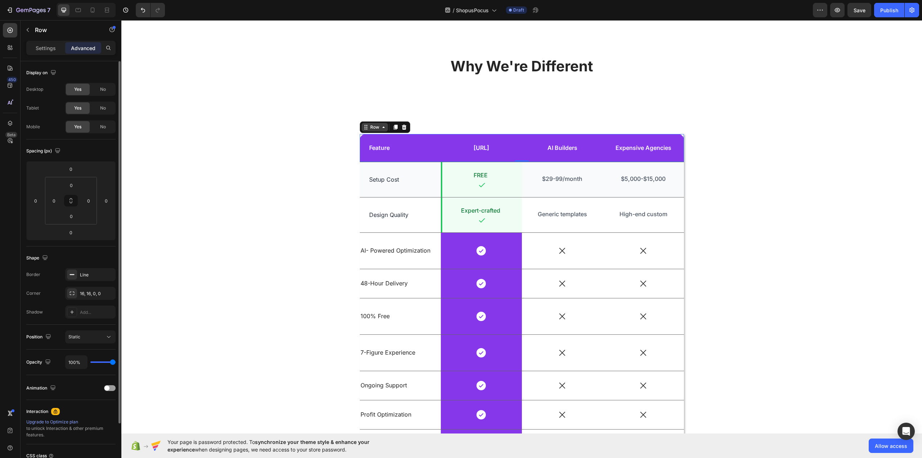
click at [376, 129] on div "Row" at bounding box center [375, 127] width 12 height 6
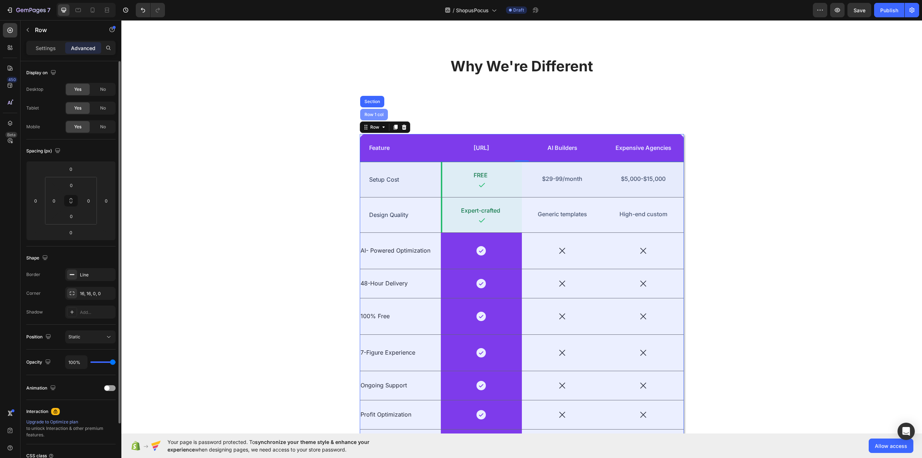
click at [376, 116] on div "Row 1 col" at bounding box center [374, 114] width 22 height 4
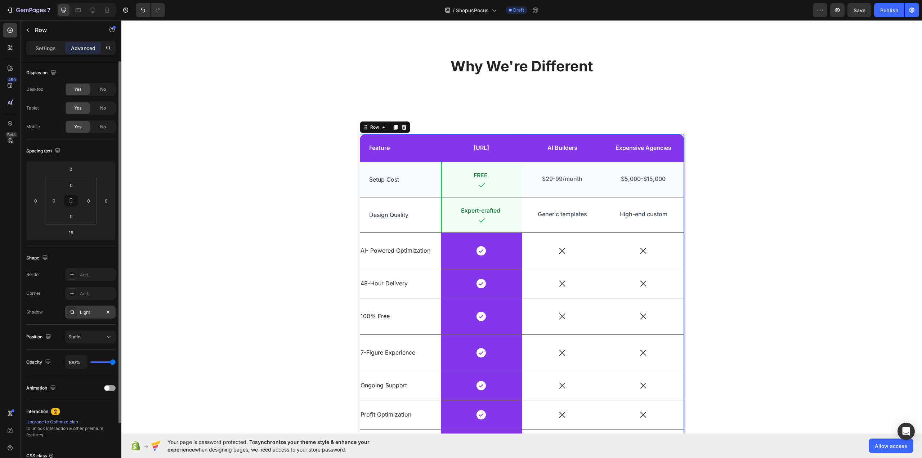
click at [89, 313] on div "Light" at bounding box center [90, 312] width 21 height 6
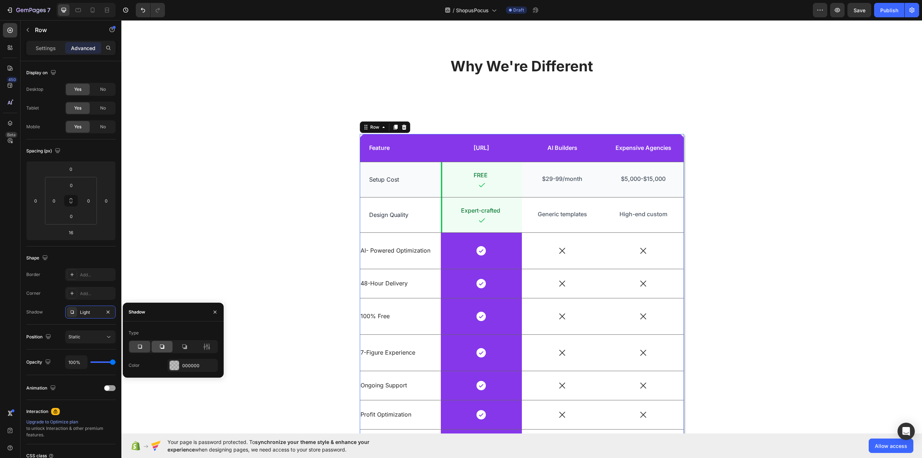
click at [162, 347] on icon at bounding box center [161, 346] width 7 height 7
click at [207, 347] on icon at bounding box center [206, 346] width 7 height 7
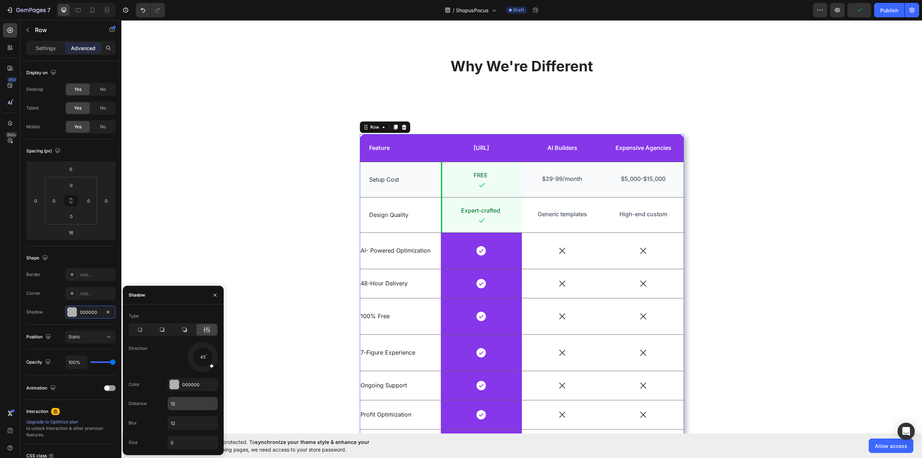
click at [189, 405] on input "12" at bounding box center [193, 403] width 50 height 13
type input "0"
type input "5"
type input "25"
type input "0"
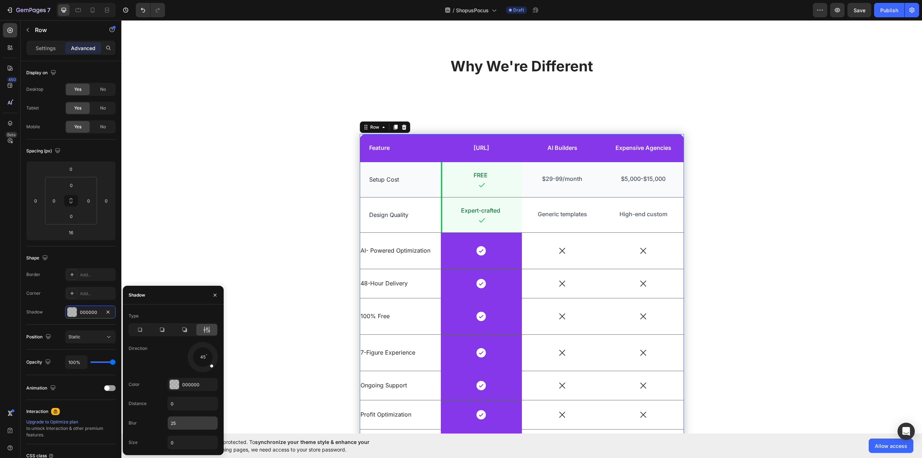
click at [192, 429] on input "25" at bounding box center [193, 422] width 50 height 13
type input "50"
click at [162, 330] on icon at bounding box center [161, 329] width 7 height 7
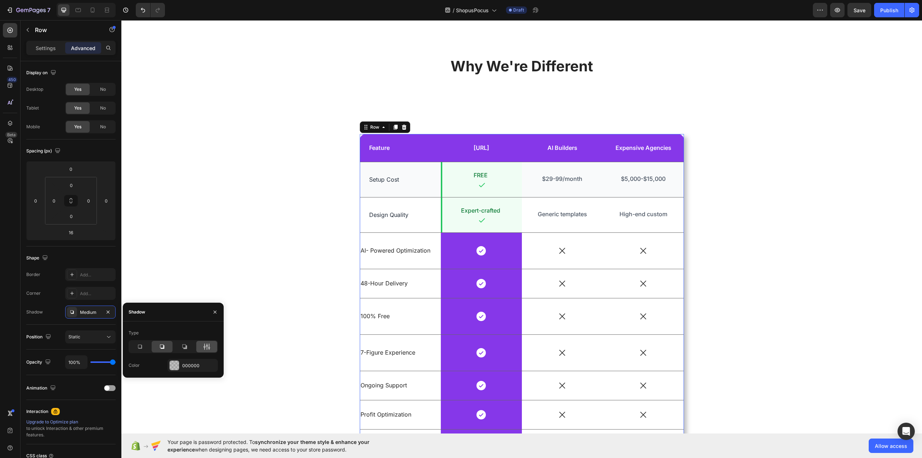
click at [211, 345] on div at bounding box center [206, 347] width 21 height 12
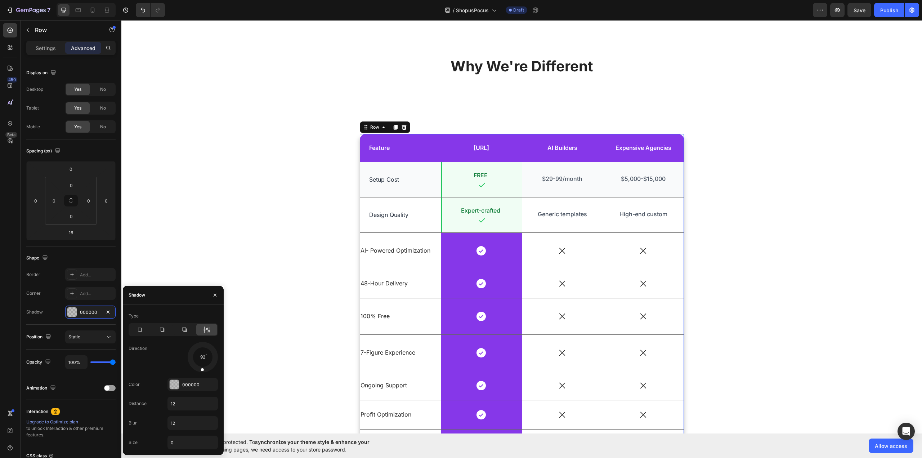
drag, startPoint x: 212, startPoint y: 364, endPoint x: 201, endPoint y: 370, distance: 12.7
click at [201, 370] on span at bounding box center [202, 369] width 3 height 3
click at [202, 355] on div at bounding box center [203, 357] width 32 height 32
drag, startPoint x: 204, startPoint y: 356, endPoint x: 202, endPoint y: 364, distance: 7.9
click at [202, 364] on div at bounding box center [203, 364] width 5 height 16
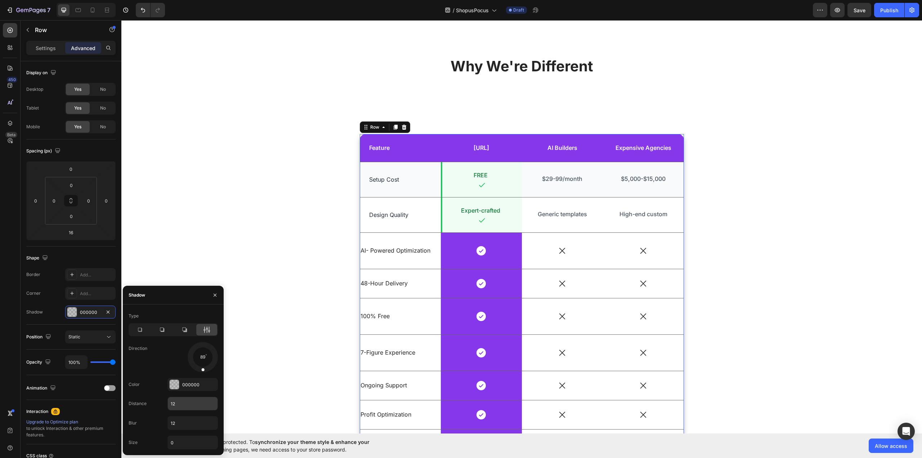
click at [190, 403] on input "12" at bounding box center [193, 403] width 50 height 13
type input "25"
type input "50"
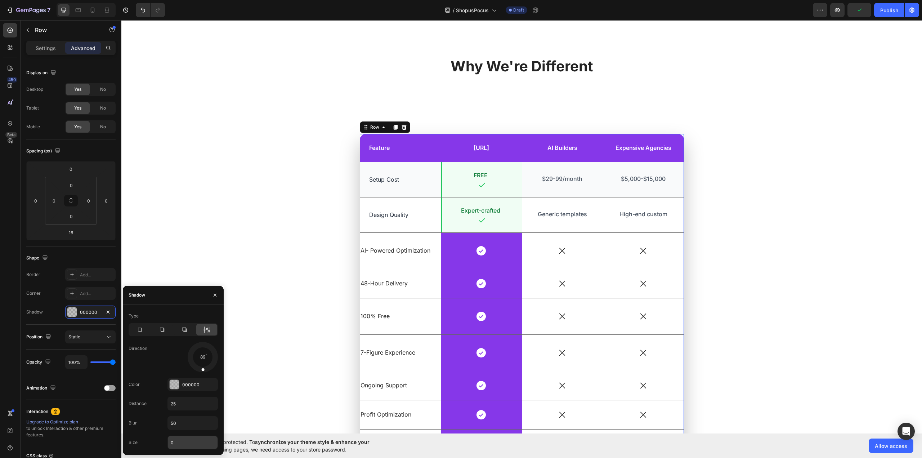
click at [187, 440] on input "0" at bounding box center [193, 442] width 50 height 13
type input "2"
type input "12"
click at [232, 218] on div "Feature Text Block MagicStores.ai Text Block Row AI Builders Text Block Expensi…" at bounding box center [522, 301] width 790 height 335
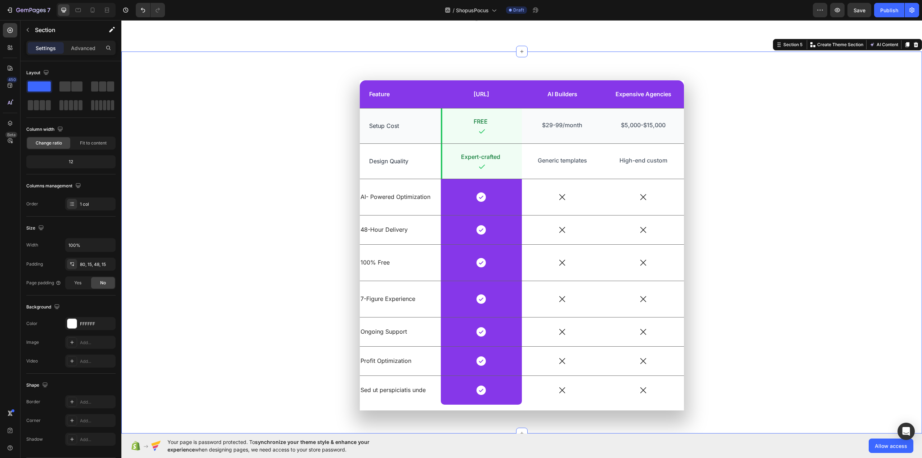
scroll to position [1087, 0]
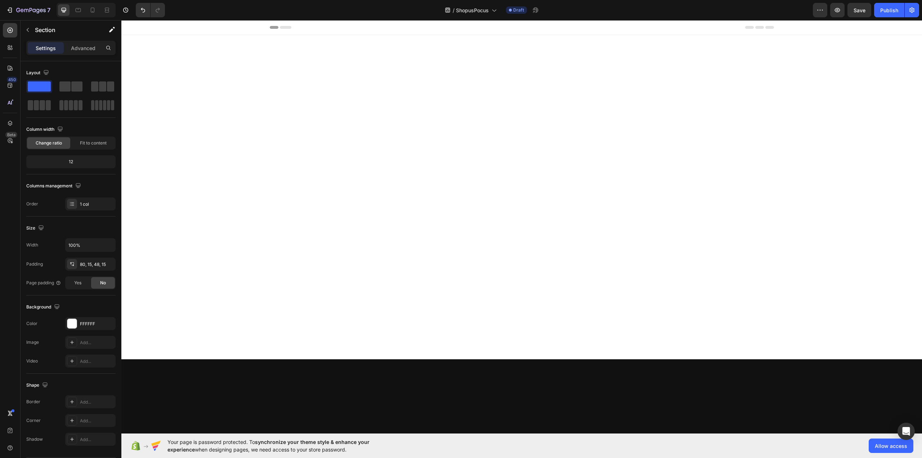
scroll to position [1087, 0]
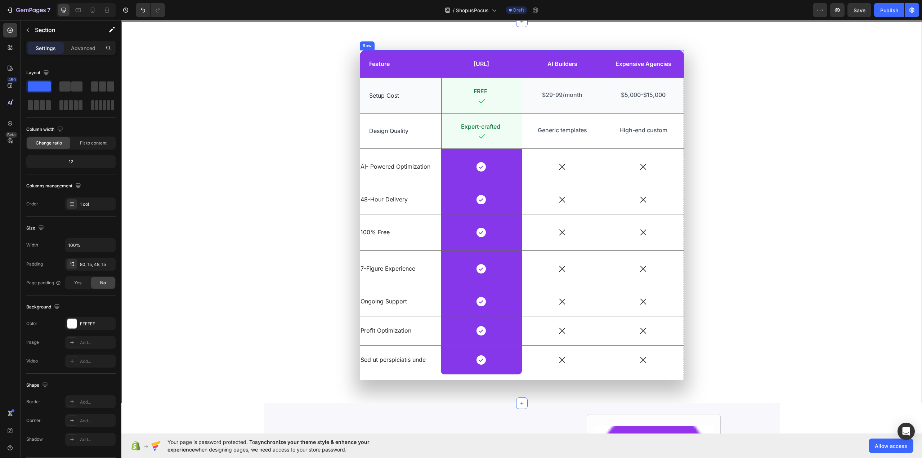
click at [407, 54] on div "Feature Text Block" at bounding box center [400, 64] width 81 height 28
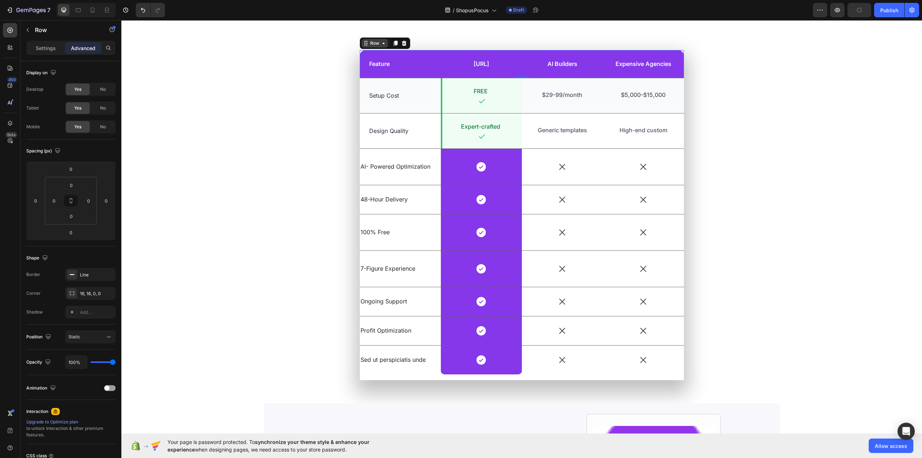
click at [376, 44] on div "Row" at bounding box center [375, 43] width 12 height 6
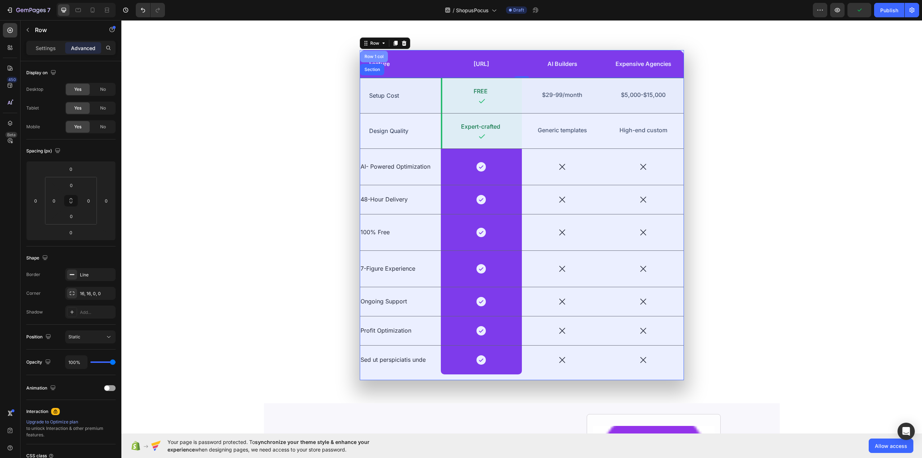
click at [372, 55] on div "Row 1 col" at bounding box center [374, 56] width 22 height 4
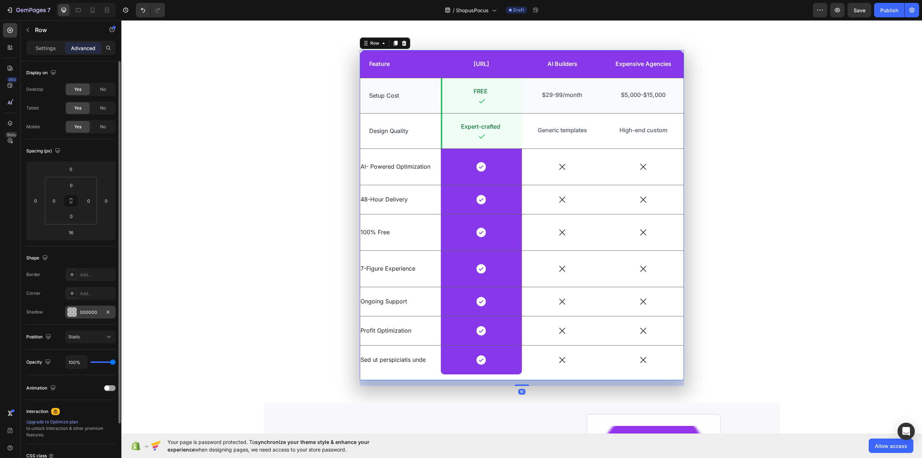
click at [89, 313] on div "000000" at bounding box center [90, 312] width 21 height 6
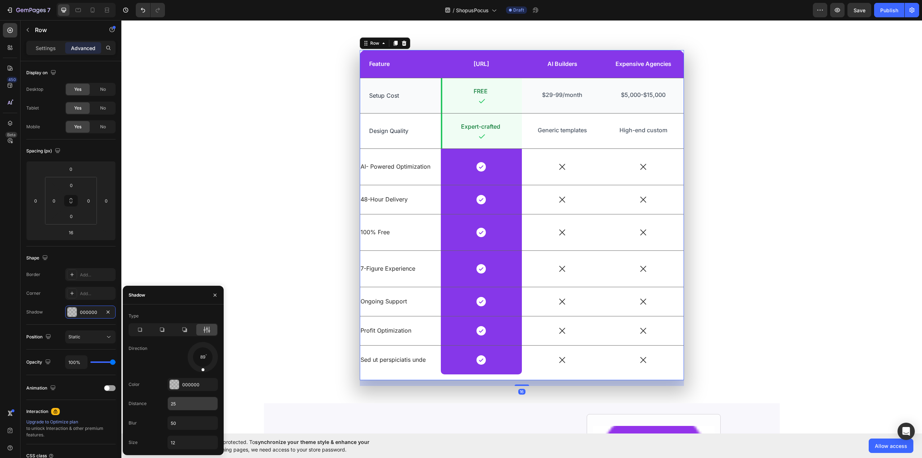
click at [194, 405] on input "25" at bounding box center [193, 403] width 50 height 13
click at [192, 420] on input "50" at bounding box center [193, 422] width 50 height 13
type input "50"
click at [191, 444] on input "12" at bounding box center [193, 442] width 50 height 13
type input "7"
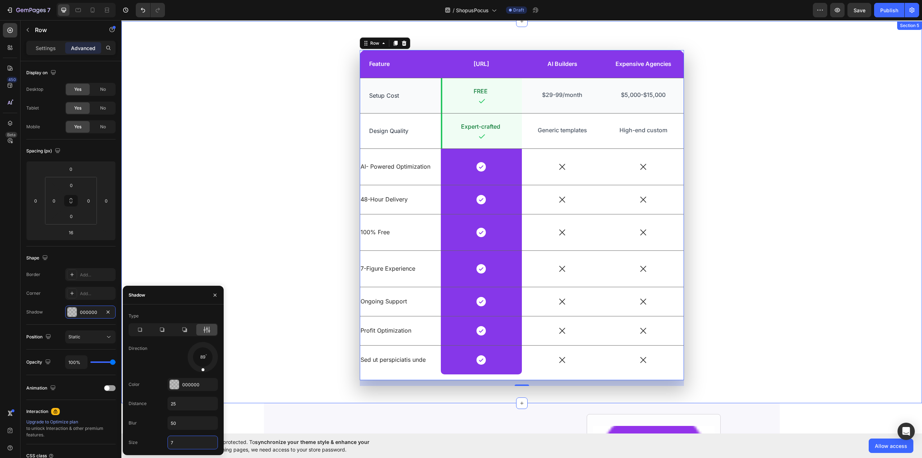
click at [265, 152] on div "Feature Text Block MagicStores.ai Text Block Row AI Builders Text Block Expensi…" at bounding box center [522, 217] width 790 height 335
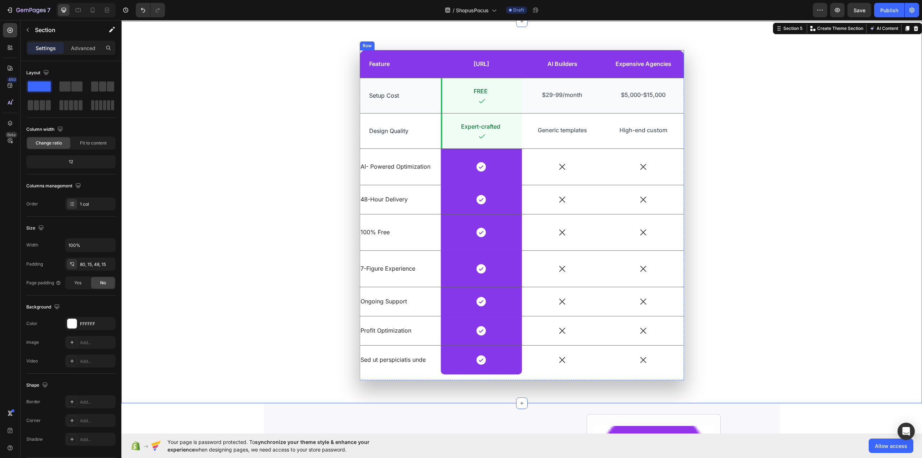
click at [416, 54] on div "Feature Text Block" at bounding box center [400, 64] width 81 height 28
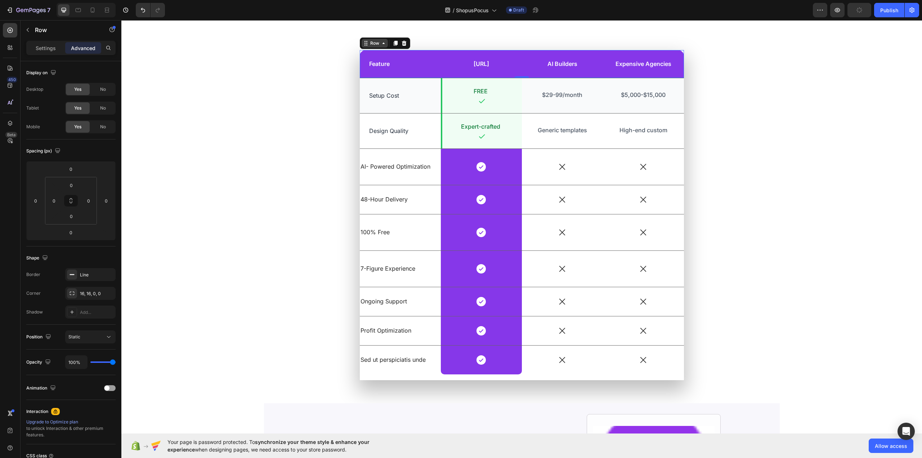
click at [373, 40] on div "Row" at bounding box center [375, 43] width 12 height 6
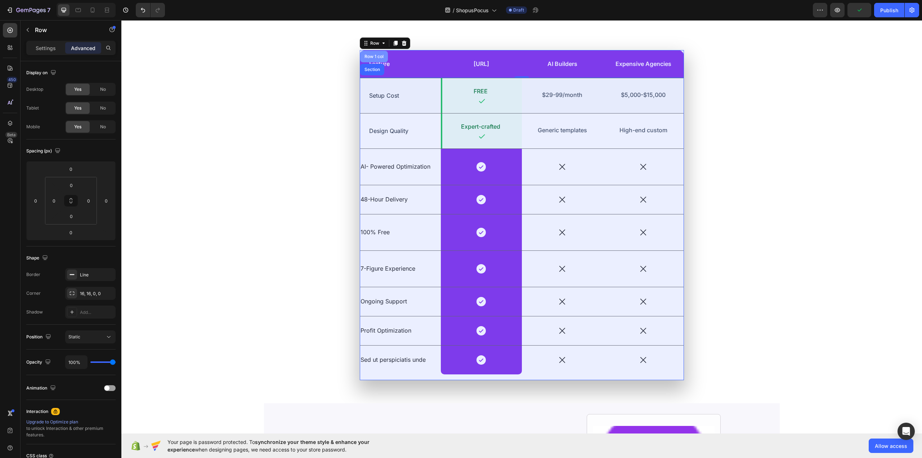
click at [370, 58] on div "Row 1 col" at bounding box center [374, 56] width 22 height 4
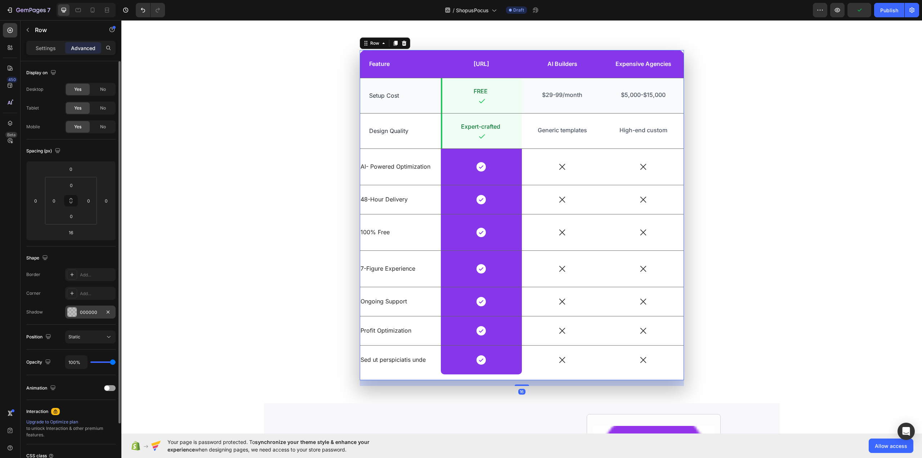
click at [96, 313] on div "000000" at bounding box center [90, 312] width 21 height 6
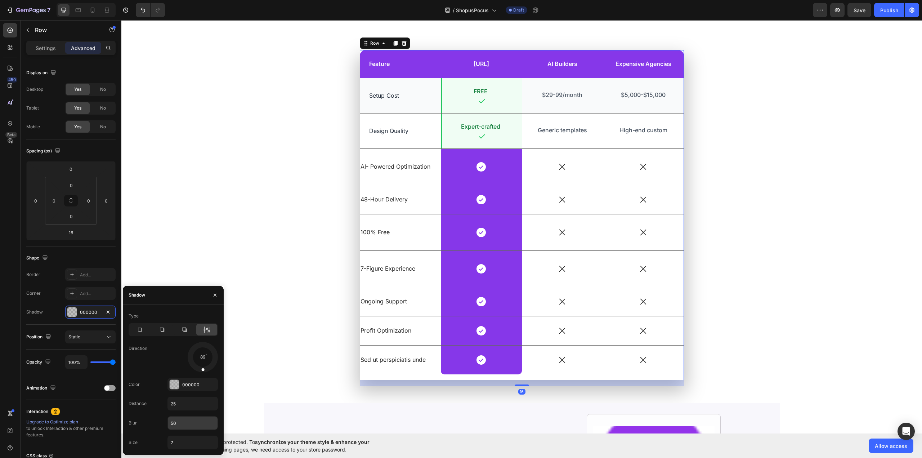
click at [190, 427] on input "50" at bounding box center [193, 422] width 50 height 13
click at [186, 403] on input "25" at bounding box center [193, 403] width 50 height 13
type input "15"
click at [183, 425] on input "50" at bounding box center [193, 422] width 50 height 13
type input "60"
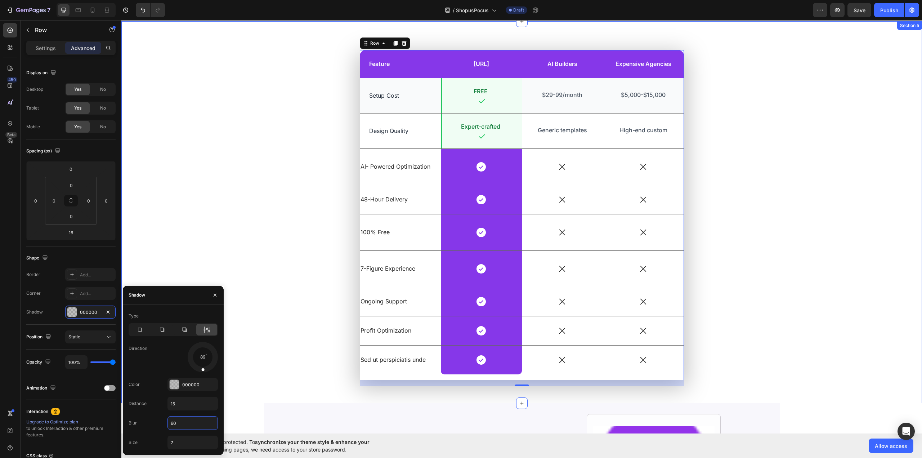
click at [242, 160] on div "Feature Text Block MagicStores.ai Text Block Row AI Builders Text Block Expensi…" at bounding box center [522, 217] width 790 height 335
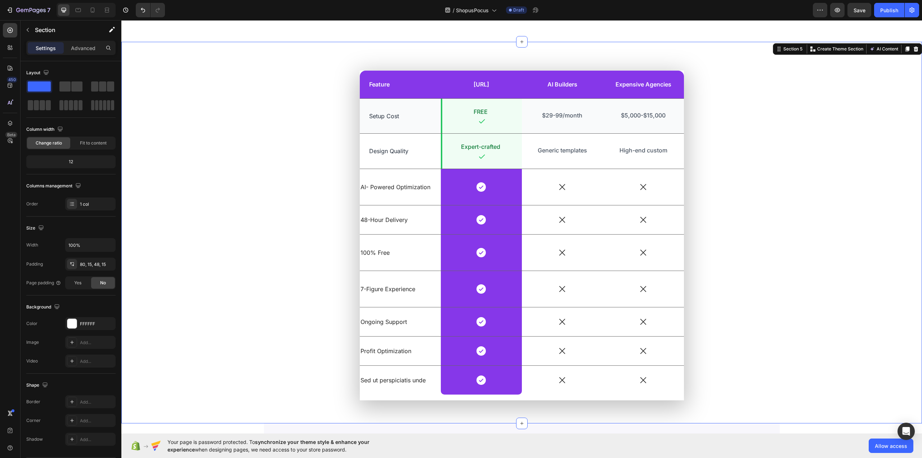
scroll to position [1004, 0]
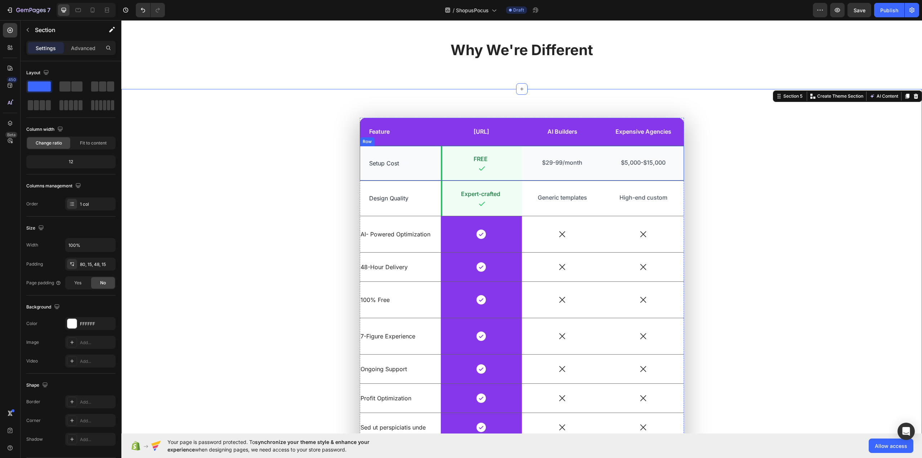
click at [426, 167] on div "Setup Cost Text Block" at bounding box center [400, 163] width 81 height 35
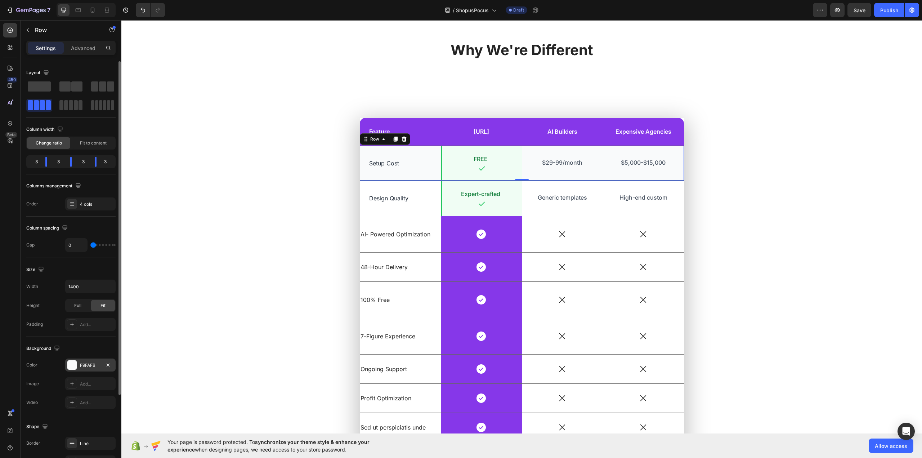
click at [88, 362] on div "F9FAFB" at bounding box center [90, 365] width 21 height 6
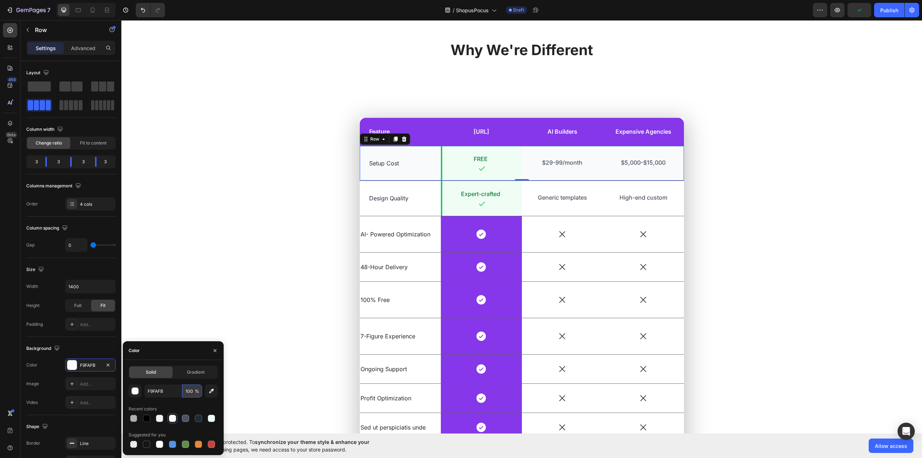
click at [193, 392] on input "100" at bounding box center [192, 390] width 20 height 13
type input "80"
click at [189, 352] on div "Color" at bounding box center [173, 350] width 101 height 19
click at [245, 237] on div "Feature Text Block MagicStores.ai Text Block Row AI Builders Text Block Expensi…" at bounding box center [522, 285] width 790 height 335
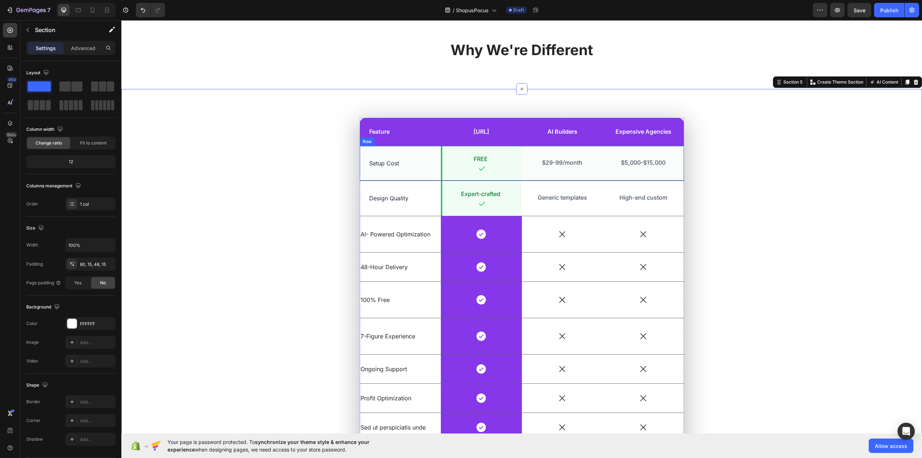
click at [425, 167] on div "Setup Cost Text Block" at bounding box center [400, 163] width 81 height 35
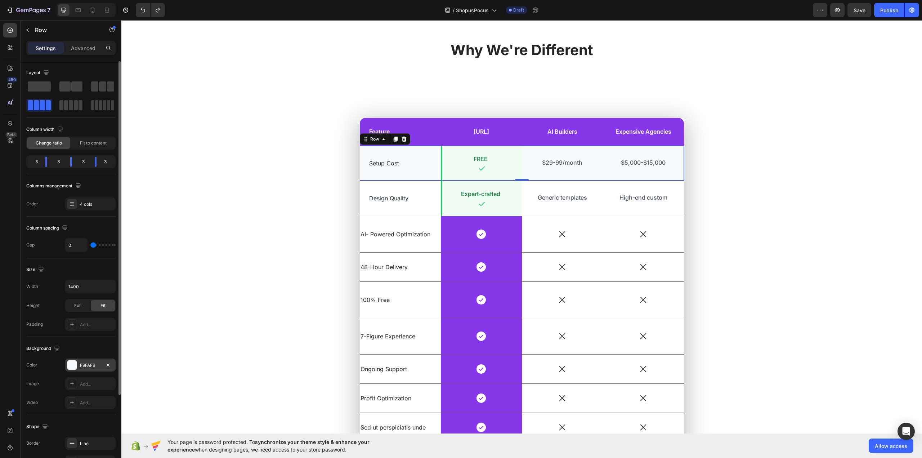
click at [97, 363] on div "F9FAFB" at bounding box center [90, 365] width 21 height 6
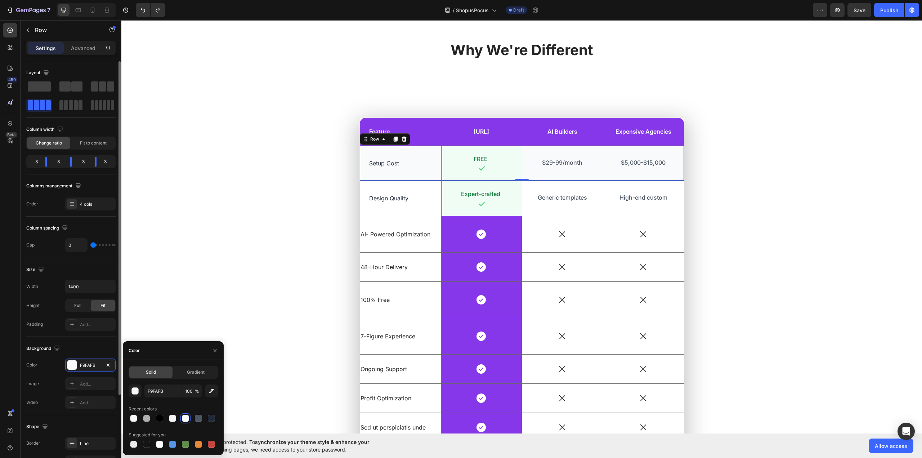
click at [89, 346] on div "Background" at bounding box center [70, 348] width 89 height 12
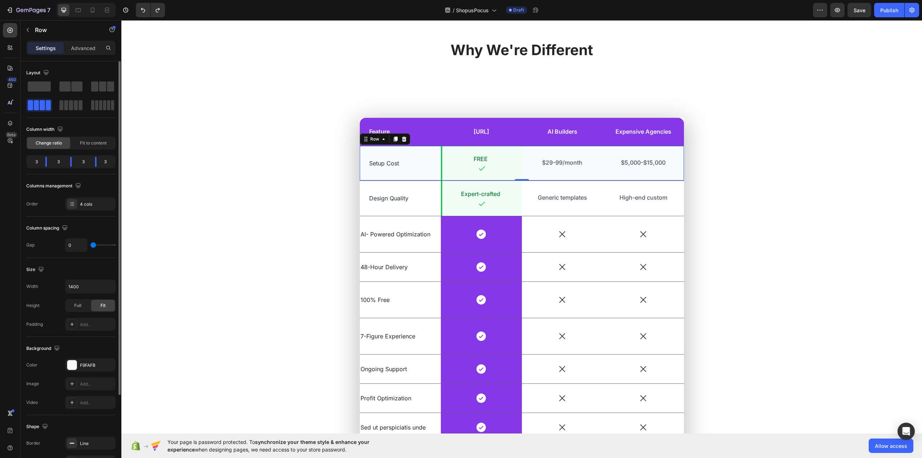
scroll to position [84, 0]
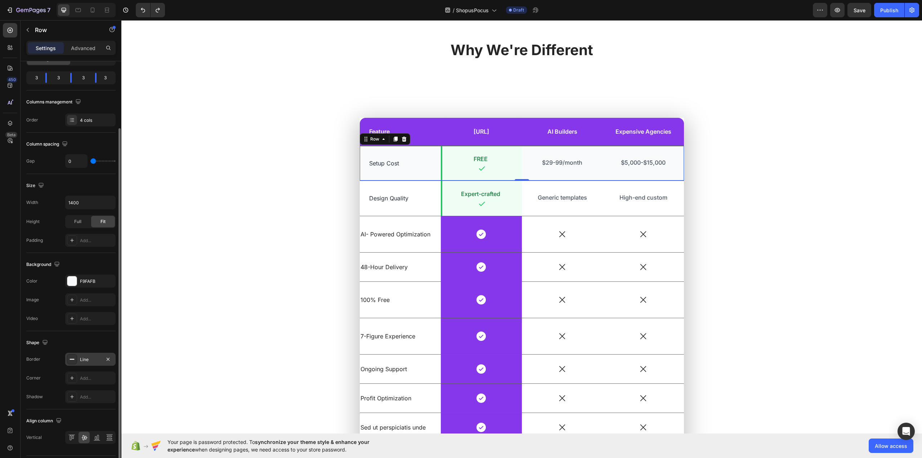
click at [95, 360] on div "Line" at bounding box center [90, 359] width 21 height 6
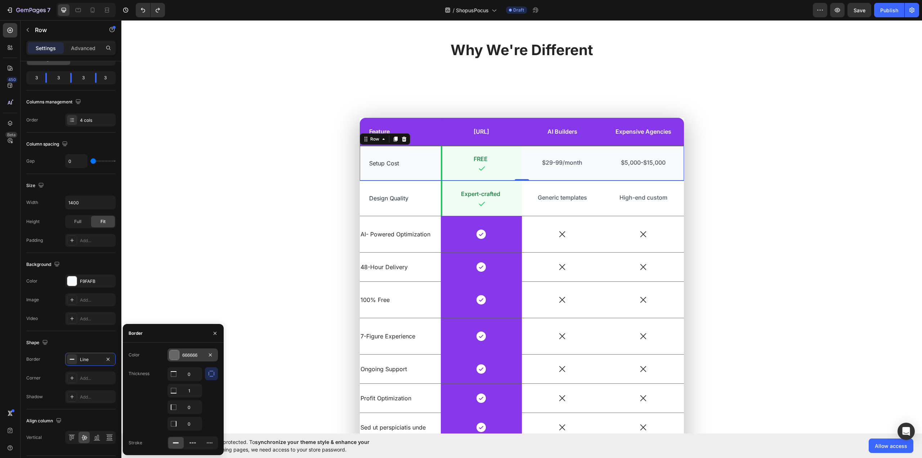
click at [194, 354] on div "666666" at bounding box center [192, 355] width 21 height 6
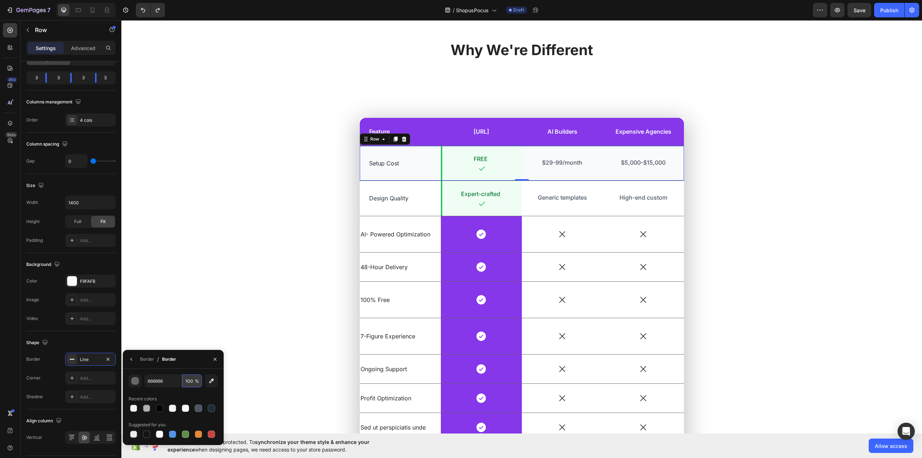
click at [0, 0] on input "100" at bounding box center [0, 0] width 0 height 0
type input "75"
click at [183, 360] on div "Border / Border" at bounding box center [173, 359] width 101 height 19
click at [223, 235] on div "Feature Text Block MagicStores.ai Text Block Row AI Builders Text Block Expensi…" at bounding box center [522, 285] width 790 height 335
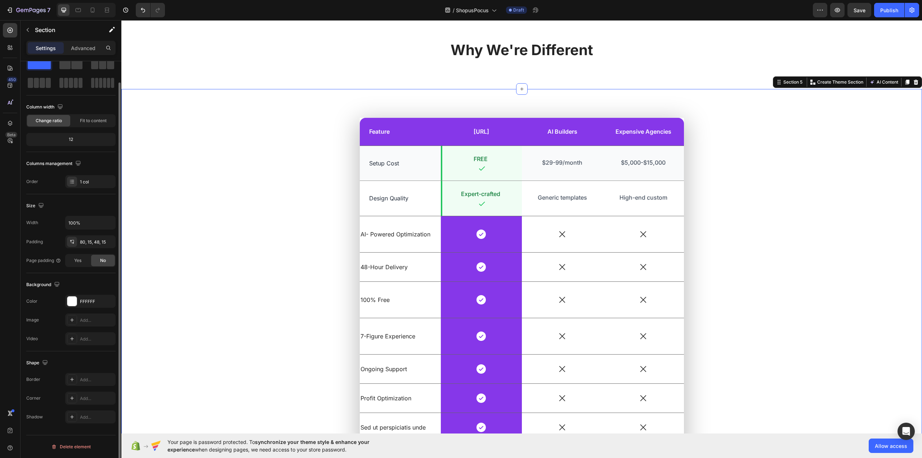
scroll to position [0, 0]
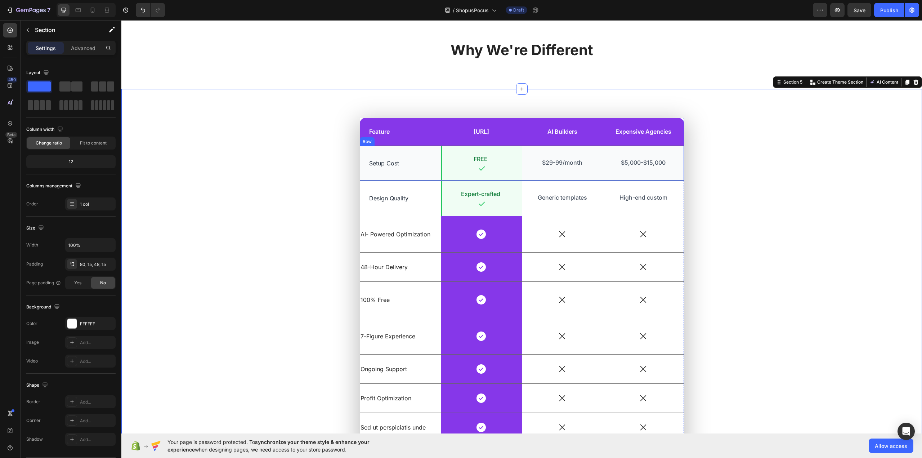
click at [421, 173] on div "Setup Cost Text Block" at bounding box center [400, 163] width 81 height 35
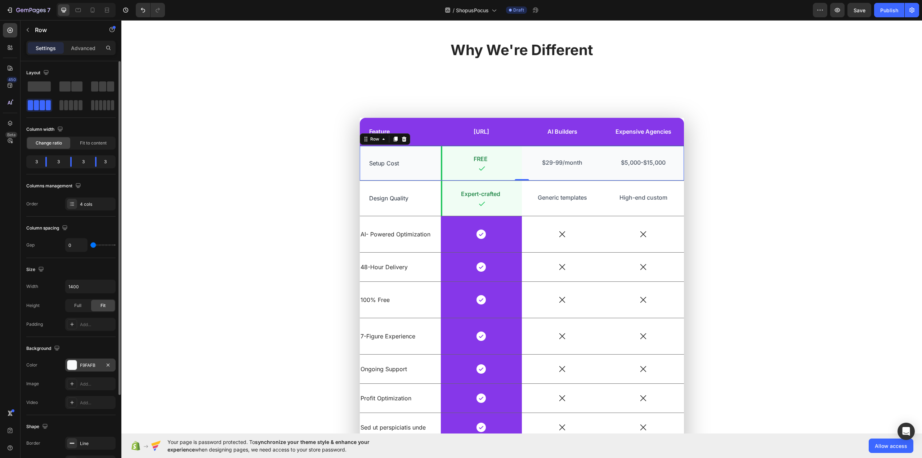
click at [98, 367] on div "F9FAFB" at bounding box center [90, 365] width 21 height 6
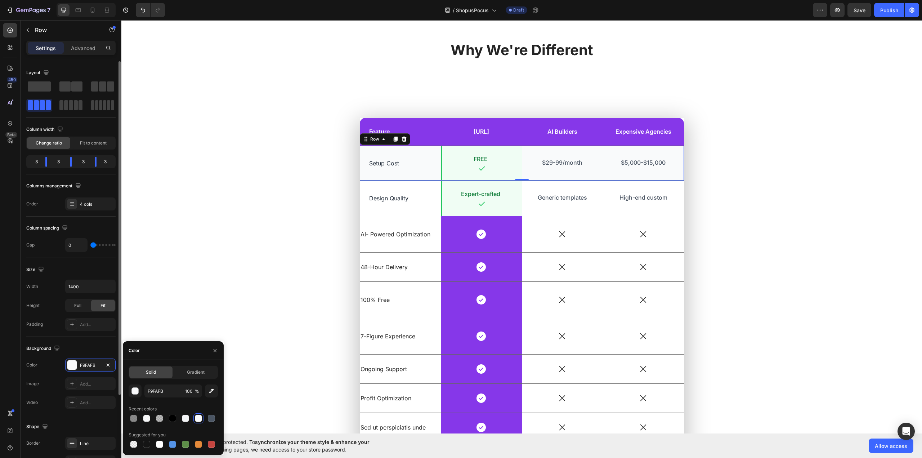
drag, startPoint x: 72, startPoint y: 427, endPoint x: 78, endPoint y: 419, distance: 11.0
click at [72, 427] on div "Shape" at bounding box center [70, 427] width 89 height 12
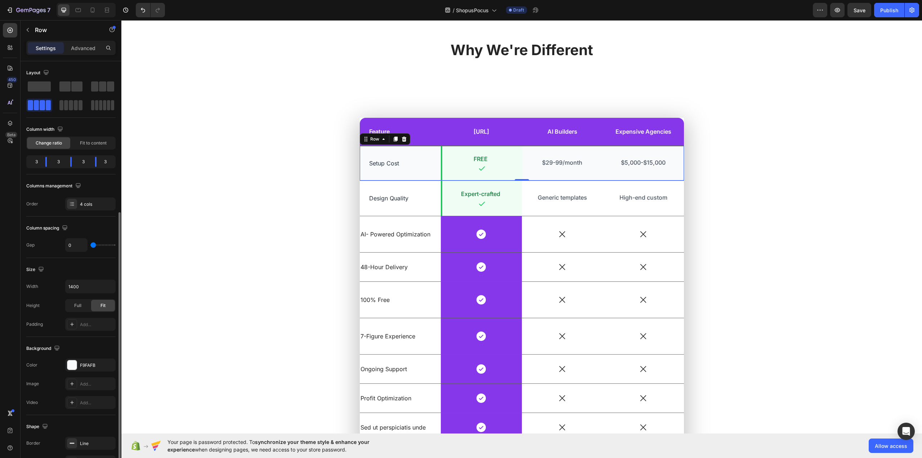
scroll to position [104, 0]
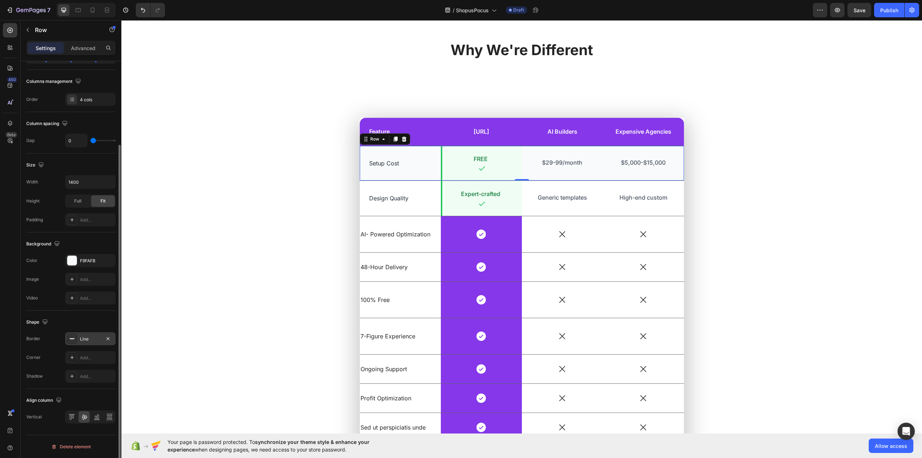
click at [97, 340] on div "Line" at bounding box center [90, 339] width 21 height 6
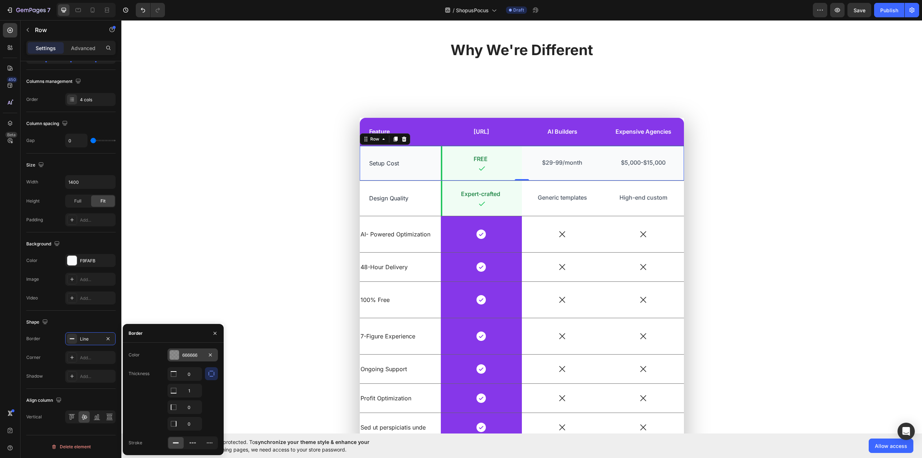
click at [202, 355] on div "666666" at bounding box center [192, 355] width 21 height 6
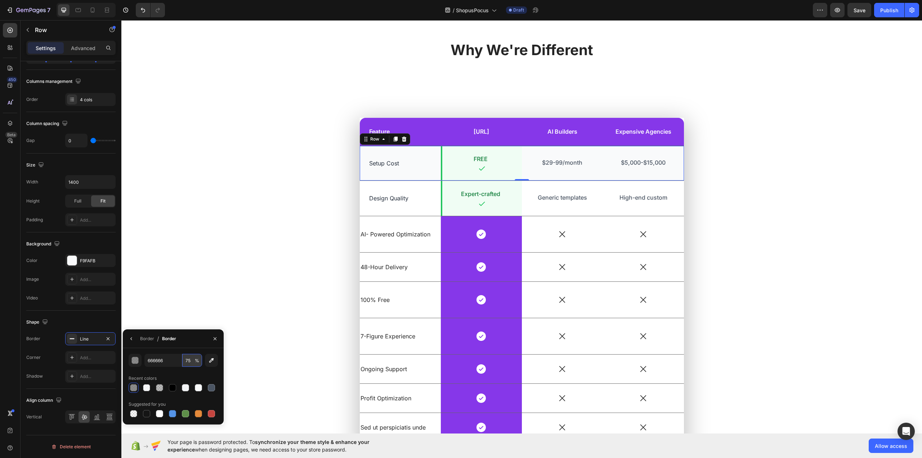
click at [0, 0] on input "75" at bounding box center [0, 0] width 0 height 0
type input "50"
click at [190, 336] on div "Border / Border" at bounding box center [173, 338] width 101 height 19
click at [269, 206] on div "Feature Text Block MagicStores.ai Text Block Row AI Builders Text Block Expensi…" at bounding box center [522, 285] width 790 height 335
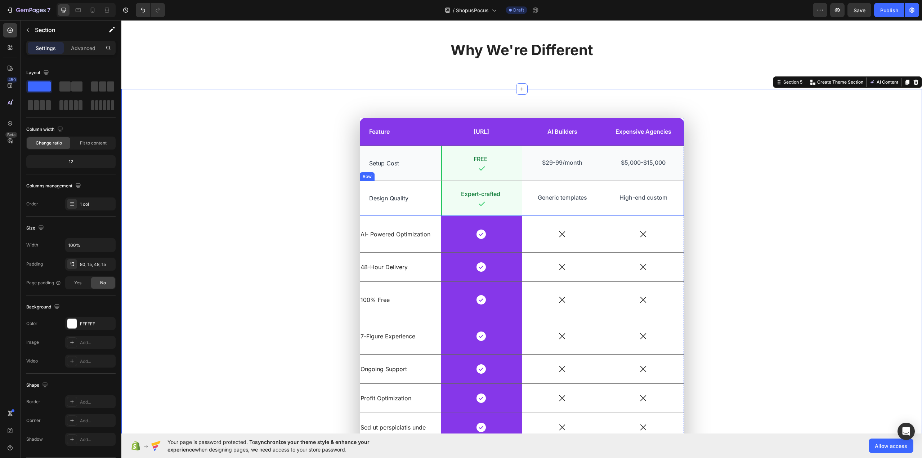
click at [426, 202] on div "Design Quality Text Block" at bounding box center [400, 198] width 81 height 35
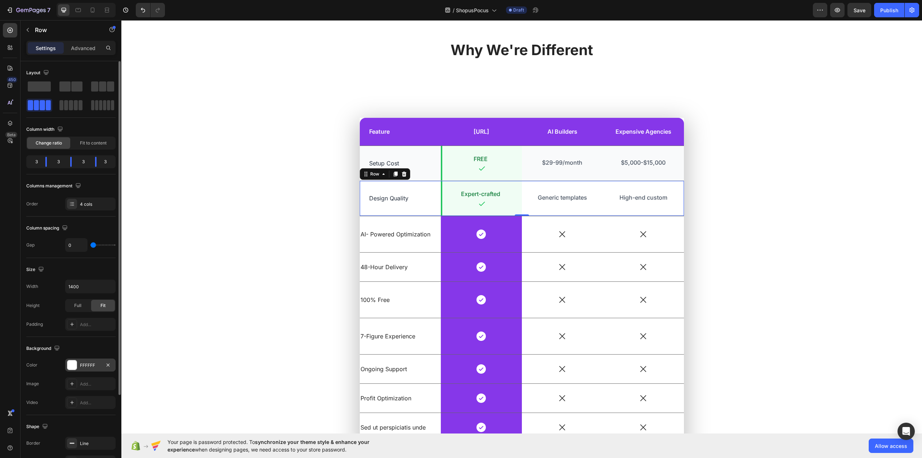
scroll to position [104, 0]
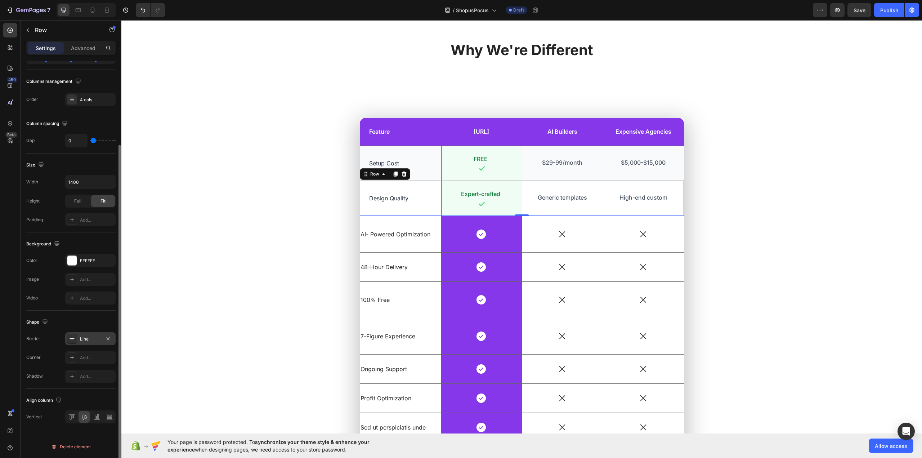
click at [88, 336] on div "Line" at bounding box center [90, 339] width 21 height 6
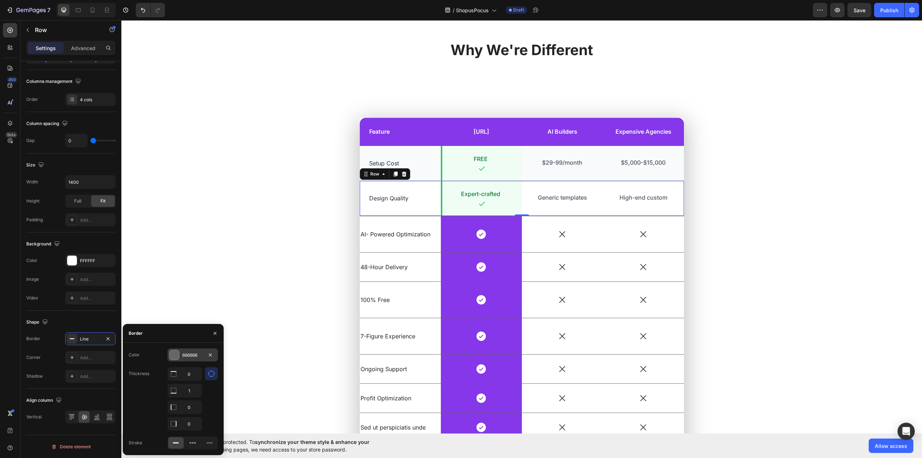
click at [194, 353] on div "666666" at bounding box center [192, 355] width 21 height 6
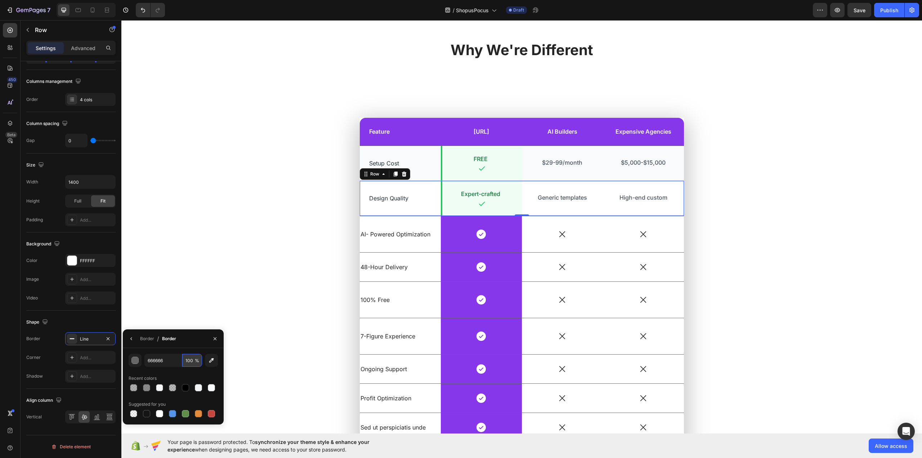
click at [192, 360] on input "100" at bounding box center [192, 360] width 20 height 13
type input "50"
click at [194, 337] on div "Border / Border" at bounding box center [173, 338] width 101 height 19
click at [261, 221] on div "Feature Text Block MagicStores.ai Text Block Row AI Builders Text Block Expensi…" at bounding box center [522, 285] width 790 height 335
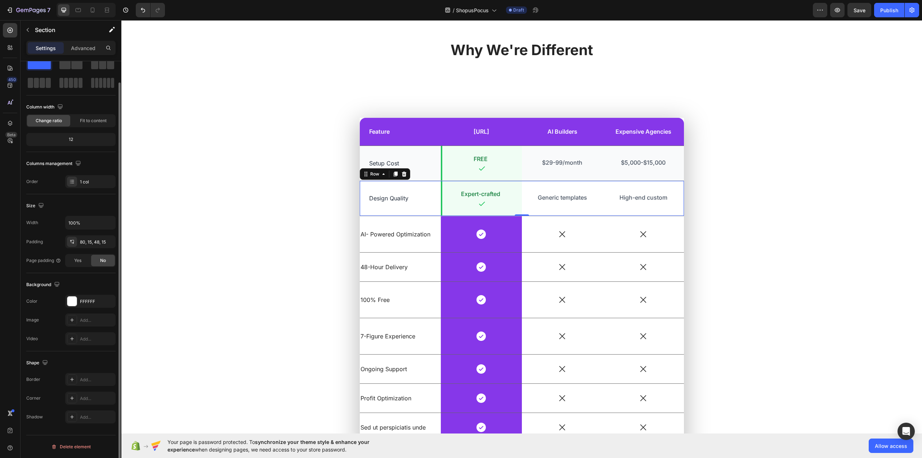
scroll to position [0, 0]
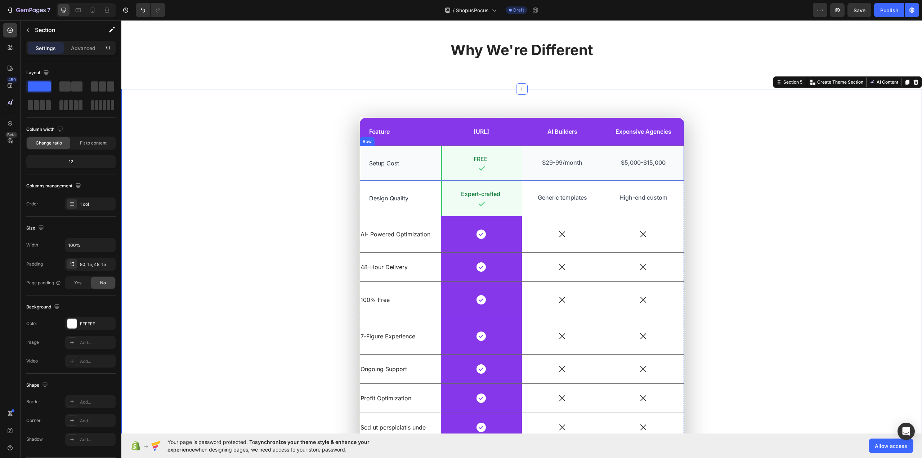
click at [425, 171] on div "Setup Cost Text Block" at bounding box center [400, 163] width 81 height 35
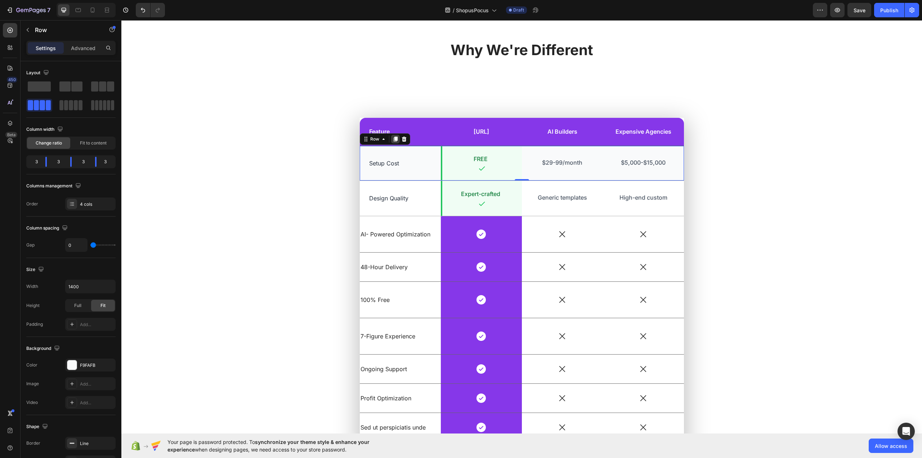
click at [393, 142] on icon at bounding box center [395, 138] width 4 height 5
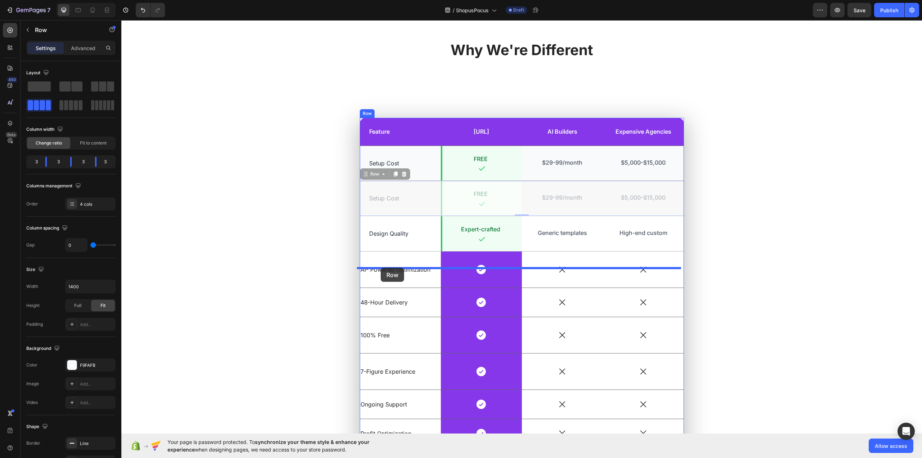
drag, startPoint x: 373, startPoint y: 188, endPoint x: 381, endPoint y: 268, distance: 80.3
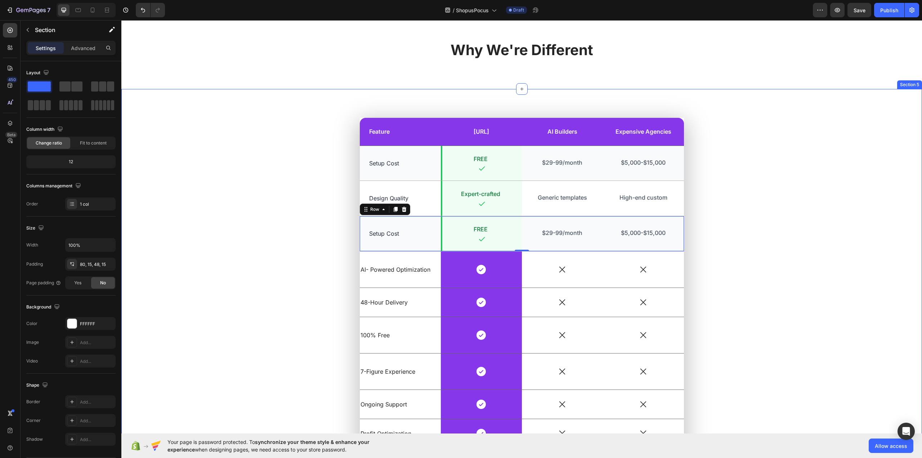
click at [276, 195] on div "Feature Text Block MagicStores.ai Text Block Row AI Builders Text Block Expensi…" at bounding box center [522, 303] width 790 height 371
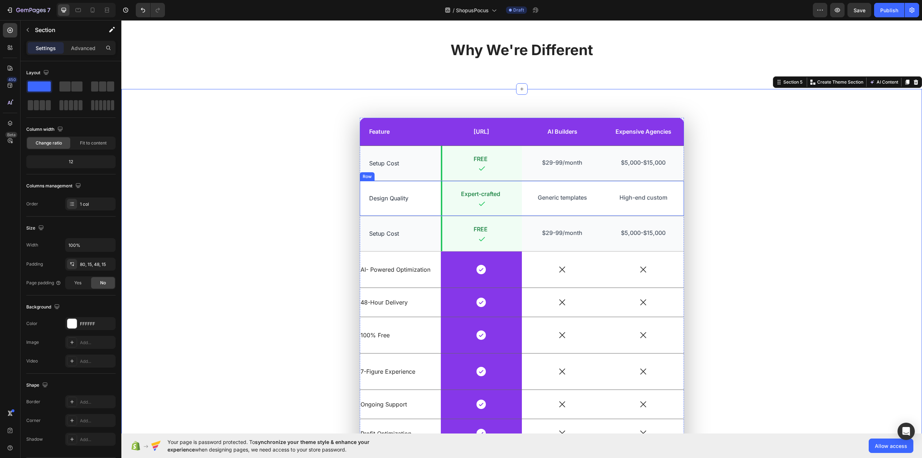
scroll to position [1087, 0]
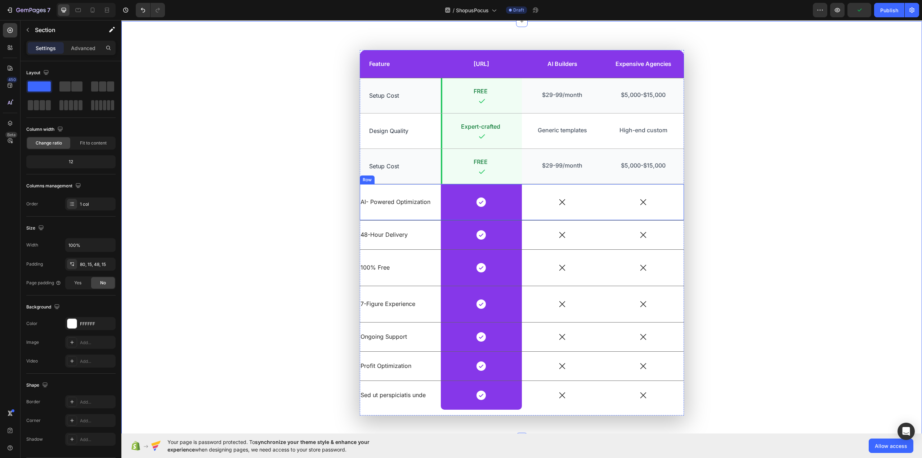
click at [413, 192] on div "AI- Powered Optimization Text Block" at bounding box center [400, 202] width 81 height 36
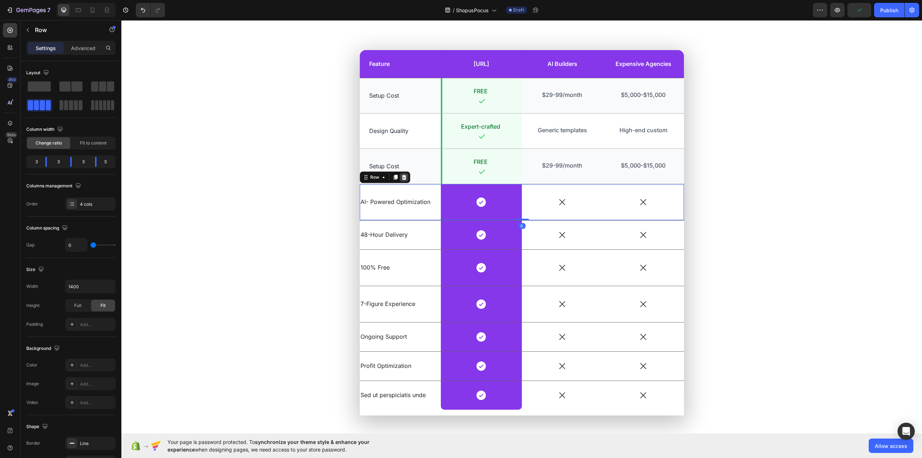
click at [401, 179] on icon at bounding box center [403, 176] width 5 height 5
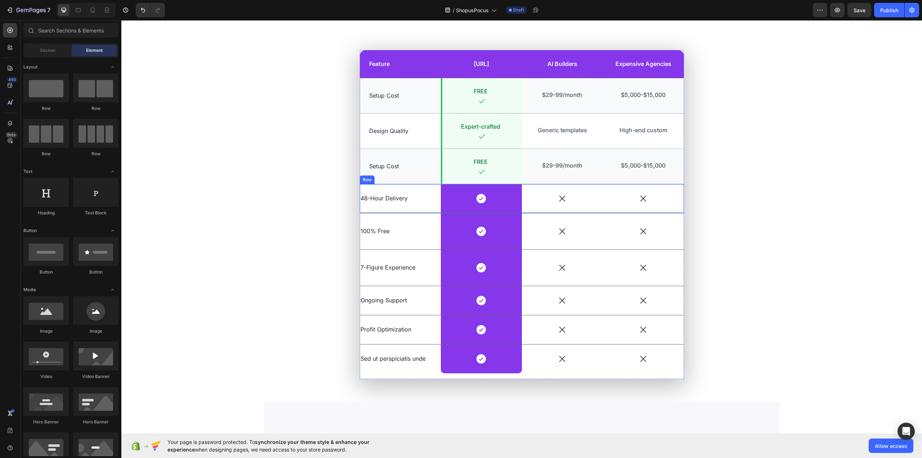
click at [422, 192] on div "48-Hour Delivery Text Block" at bounding box center [400, 198] width 81 height 29
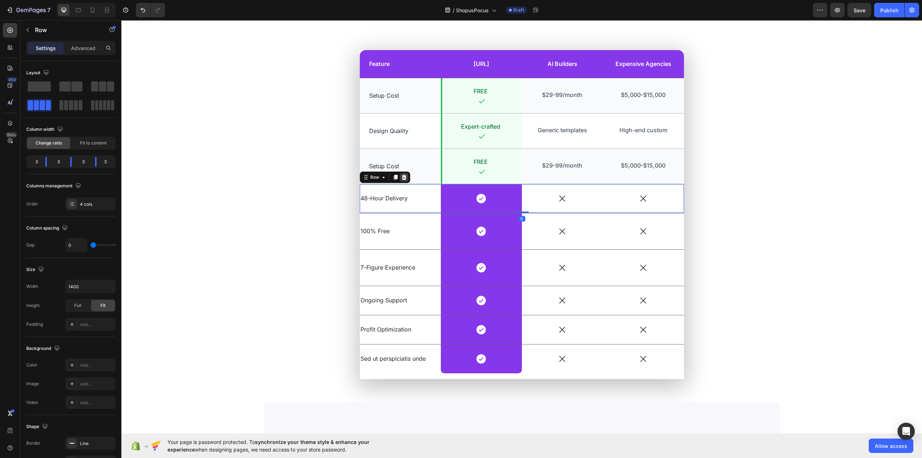
click at [402, 178] on icon at bounding box center [403, 176] width 5 height 5
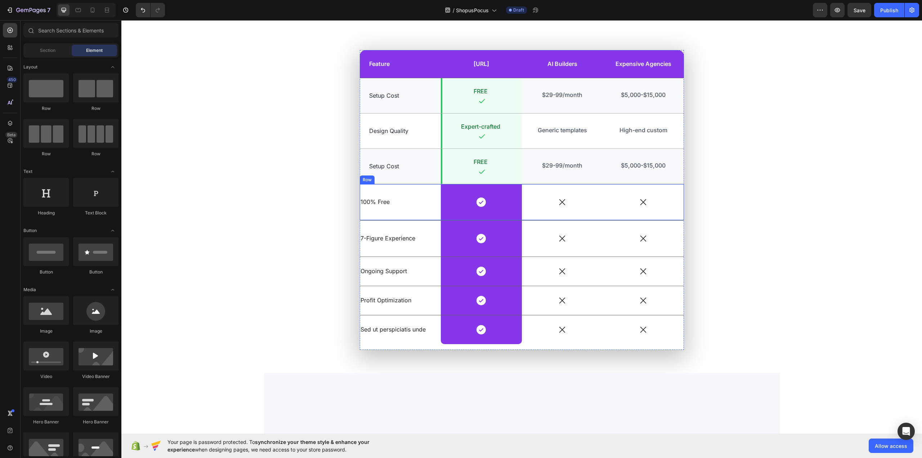
click at [423, 188] on div "100% Free Text Block" at bounding box center [400, 202] width 81 height 36
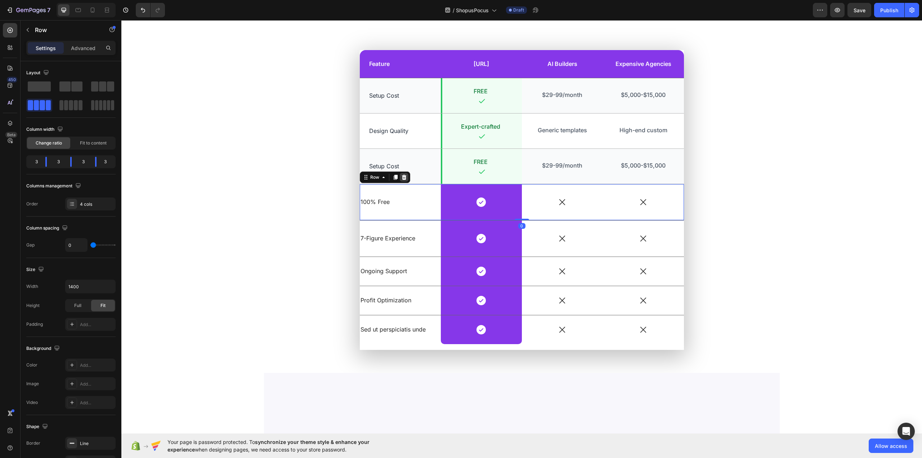
click at [401, 177] on icon at bounding box center [403, 176] width 5 height 5
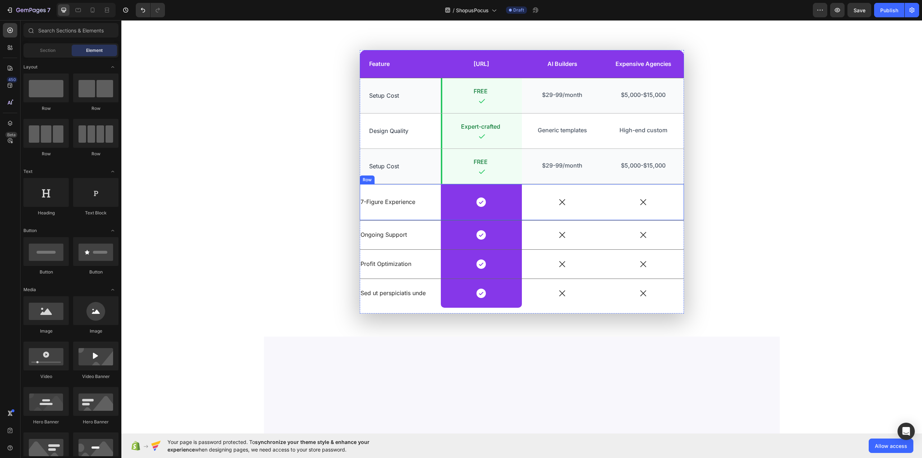
click at [421, 188] on div "7-Figure Experience Text Block" at bounding box center [400, 202] width 81 height 36
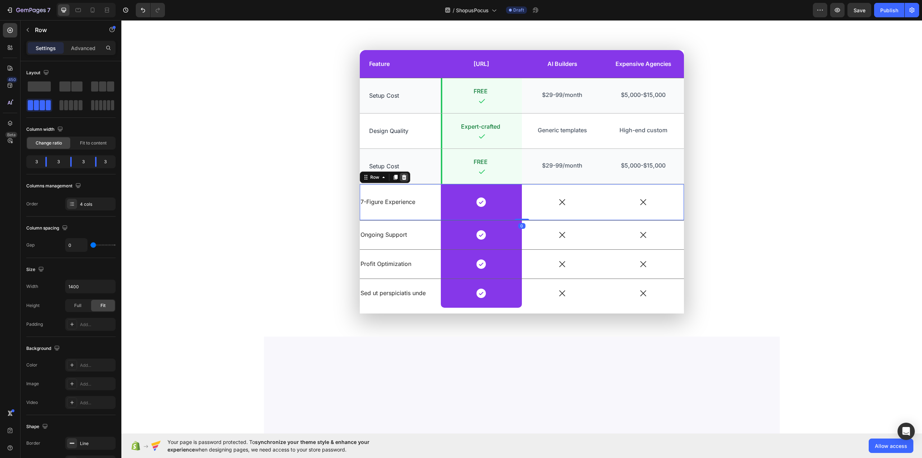
click at [403, 178] on icon at bounding box center [403, 176] width 5 height 5
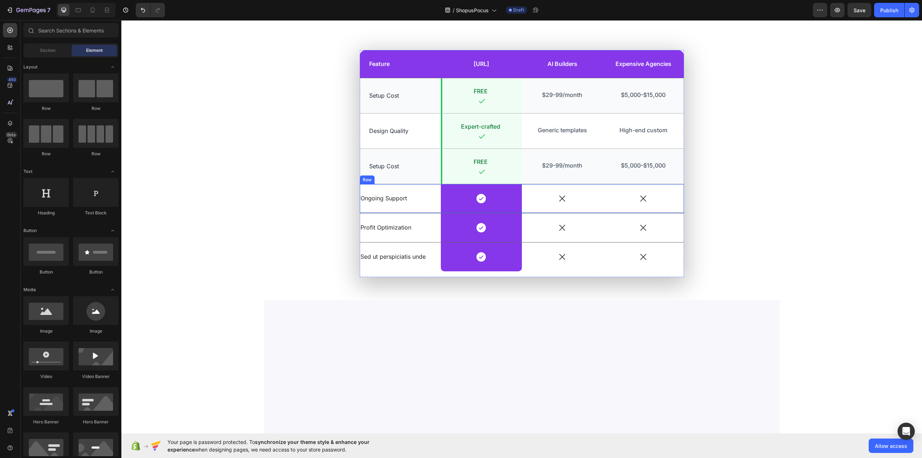
click at [429, 192] on div "Ongoing Support Text Block" at bounding box center [400, 198] width 81 height 29
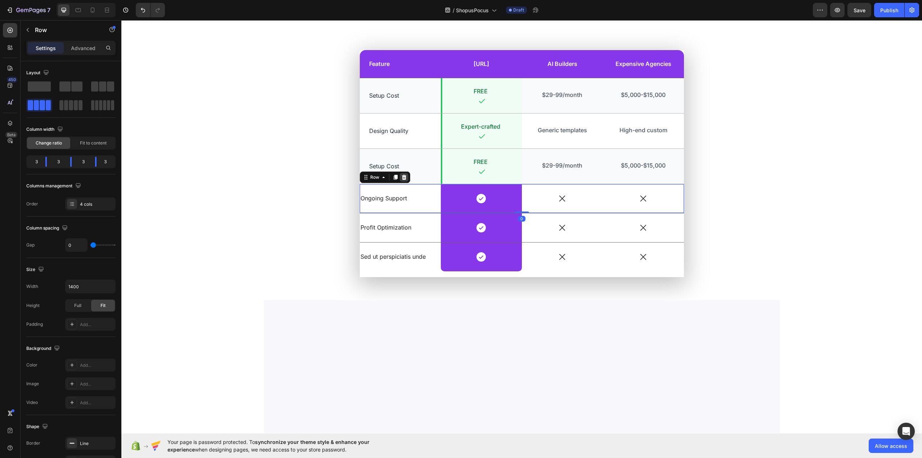
click at [401, 177] on icon at bounding box center [403, 176] width 5 height 5
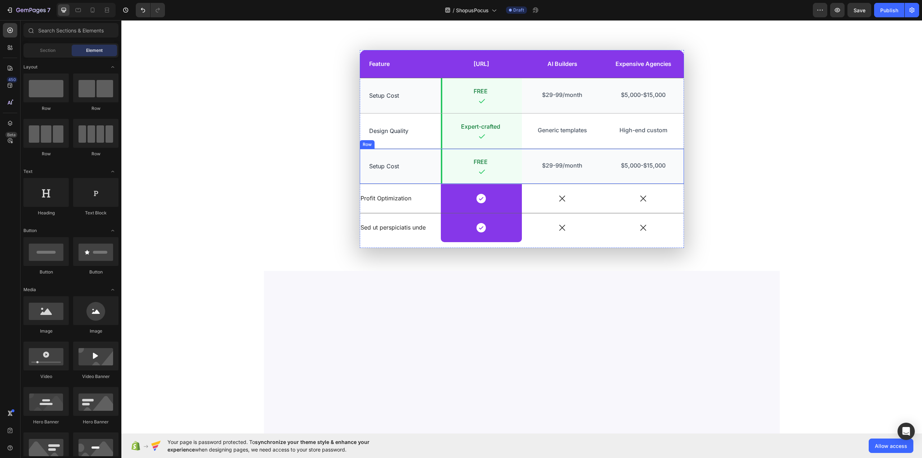
click at [419, 156] on div "Setup Cost Text Block" at bounding box center [400, 166] width 81 height 35
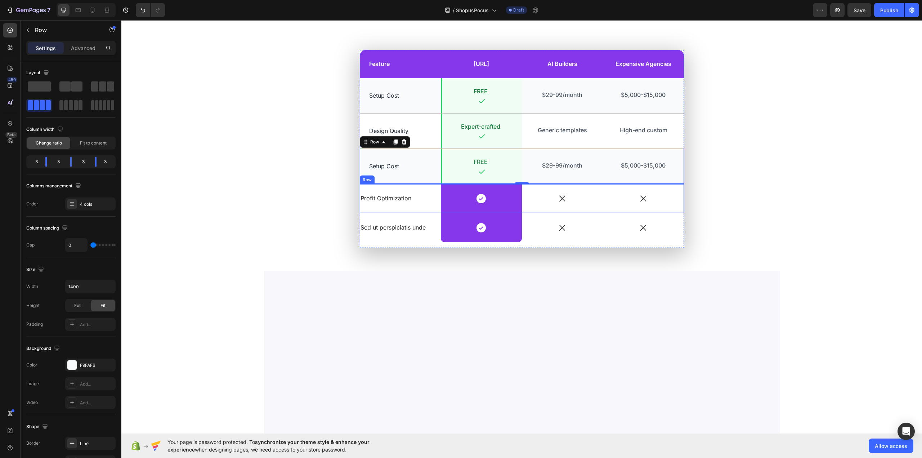
click at [418, 192] on div "Profit Optimization Text Block" at bounding box center [400, 198] width 81 height 29
click at [401, 177] on icon at bounding box center [404, 177] width 6 height 6
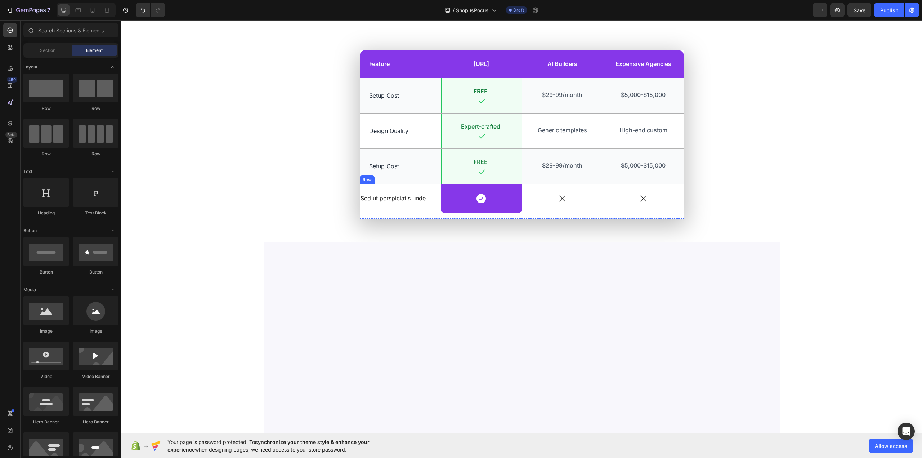
click at [429, 189] on div "Sed ut perspiciatis unde Text Block" at bounding box center [400, 198] width 81 height 29
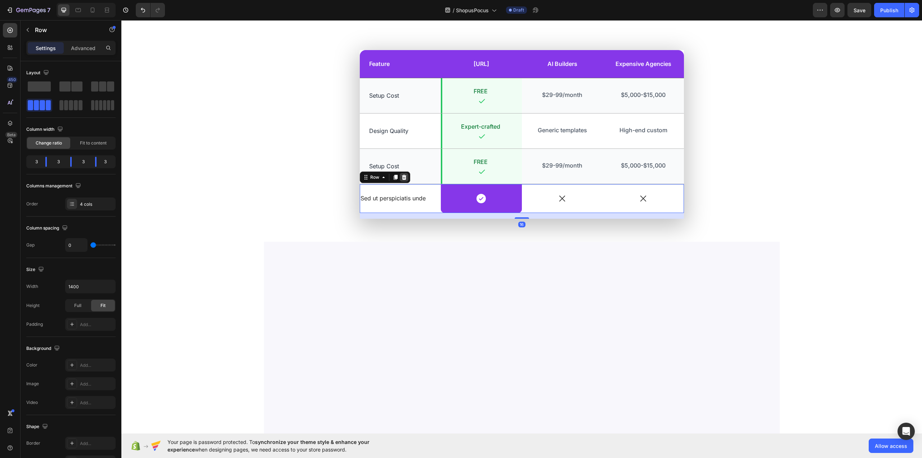
click at [401, 177] on icon at bounding box center [404, 177] width 6 height 6
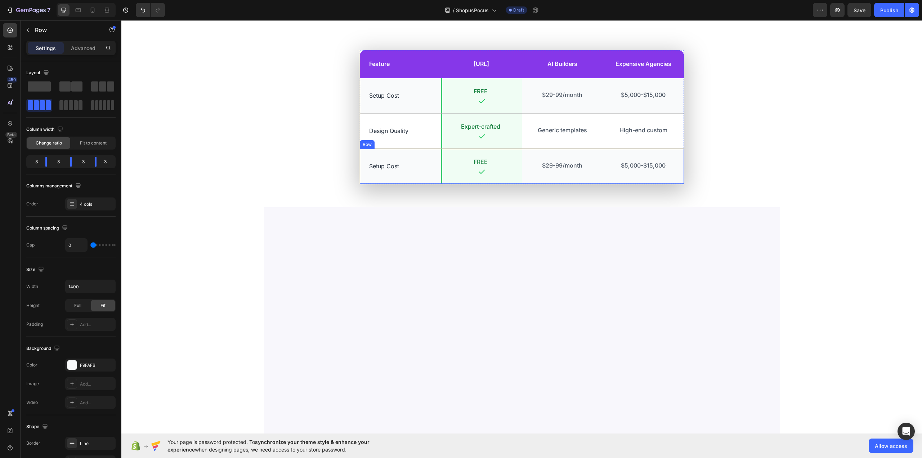
click at [423, 153] on div "Setup Cost Text Block" at bounding box center [400, 166] width 81 height 35
click at [393, 142] on icon at bounding box center [395, 141] width 4 height 5
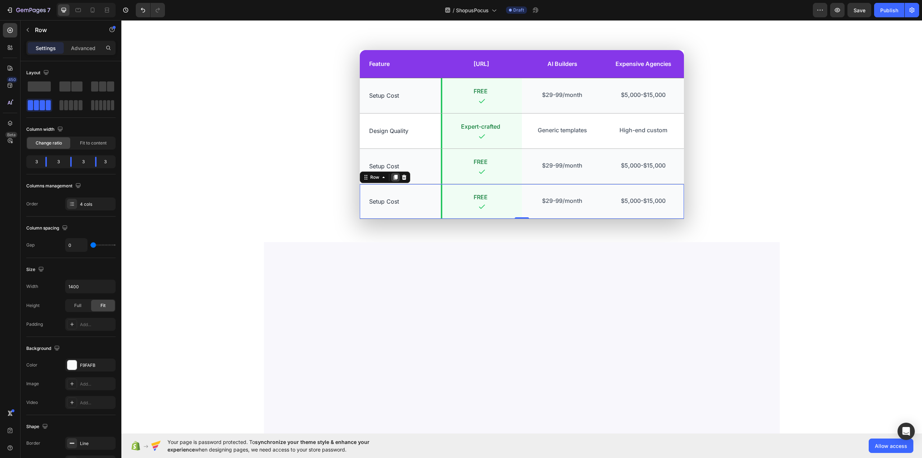
click at [393, 176] on icon at bounding box center [395, 177] width 4 height 5
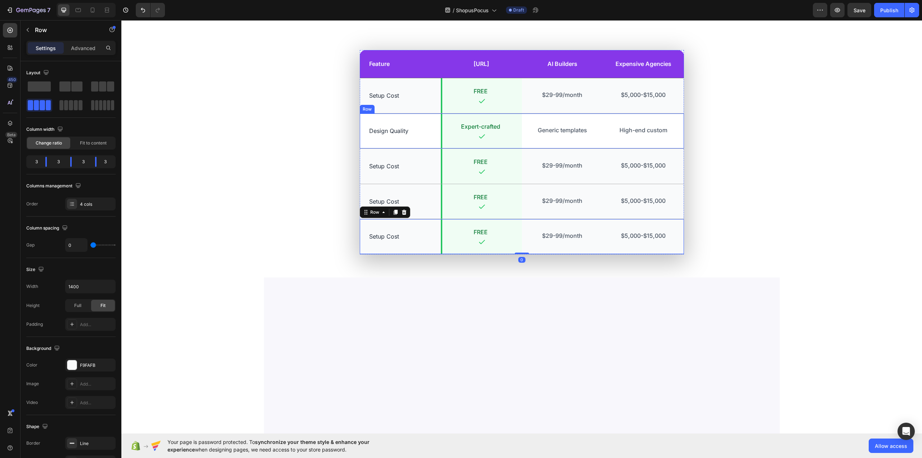
click at [422, 122] on div "Design Quality Text Block" at bounding box center [400, 130] width 81 height 35
click at [392, 108] on icon at bounding box center [395, 107] width 6 height 6
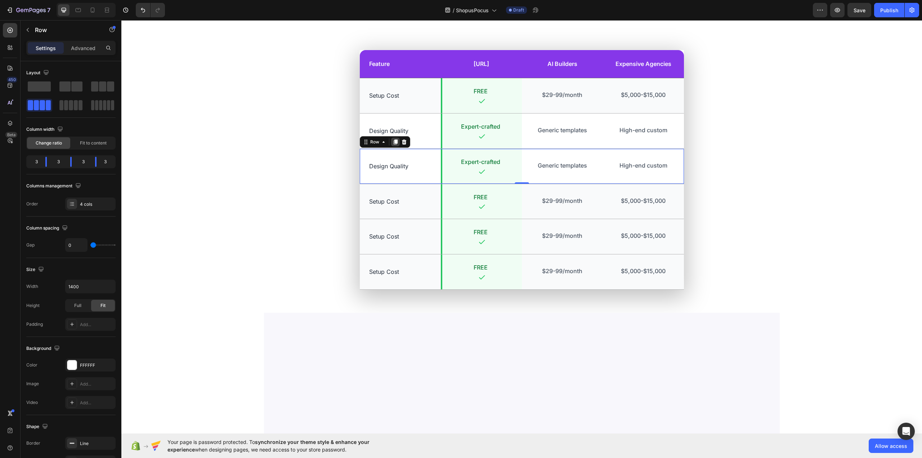
click at [393, 142] on icon at bounding box center [395, 141] width 4 height 5
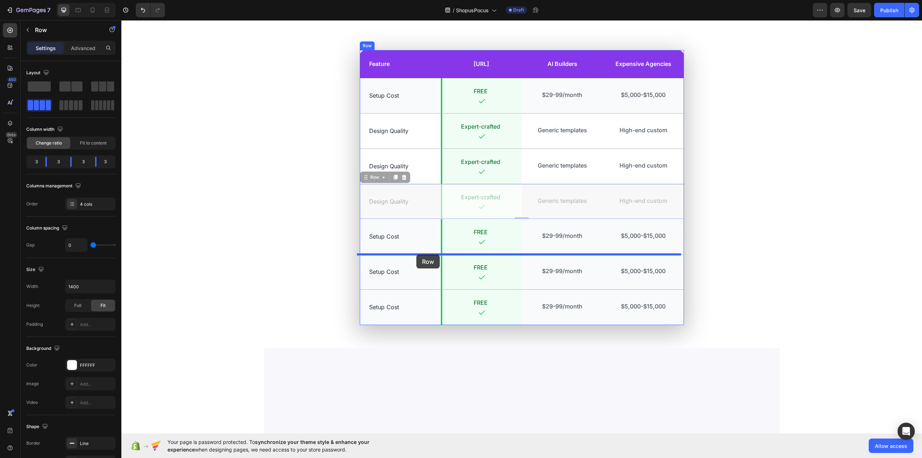
drag, startPoint x: 378, startPoint y: 178, endPoint x: 416, endPoint y: 254, distance: 85.5
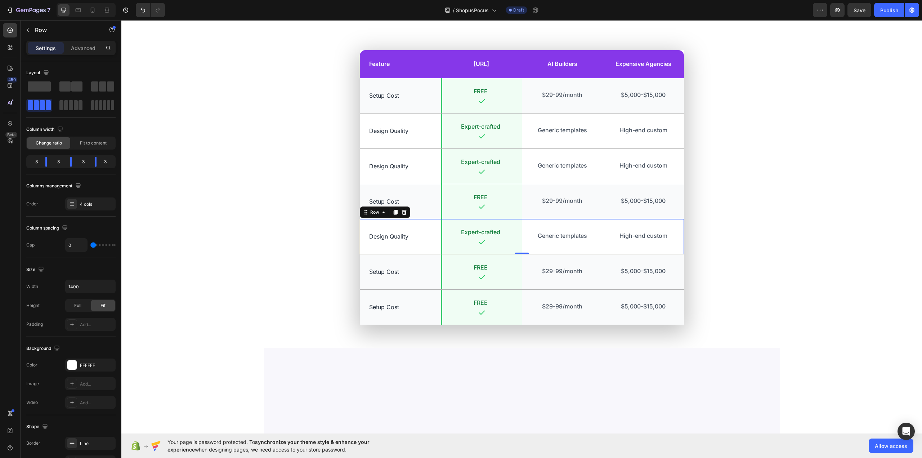
click at [279, 200] on div "Feature Text Block MagicStores.ai Text Block Row AI Builders Text Block Expensi…" at bounding box center [522, 190] width 790 height 280
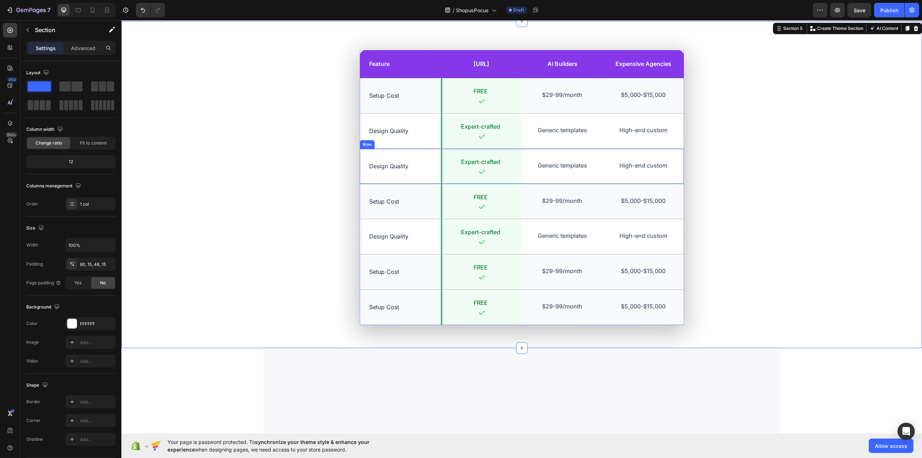
click at [423, 153] on div "Design Quality Text Block" at bounding box center [400, 166] width 81 height 35
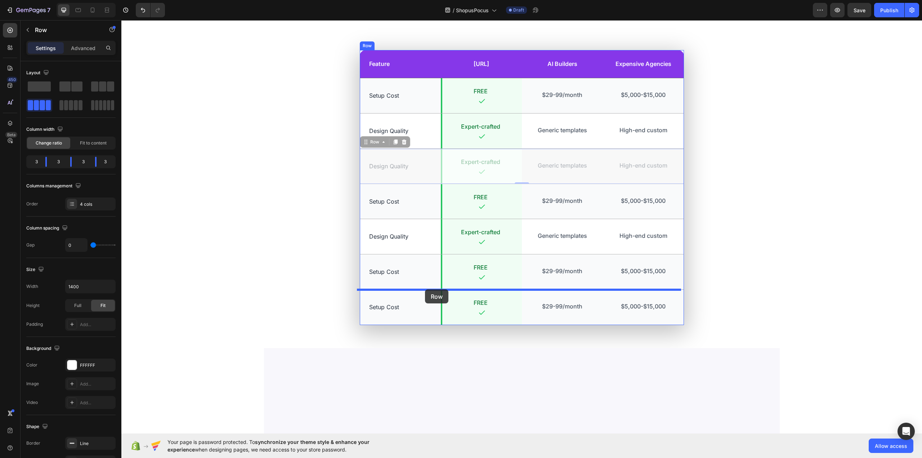
drag, startPoint x: 374, startPoint y: 143, endPoint x: 425, endPoint y: 289, distance: 155.0
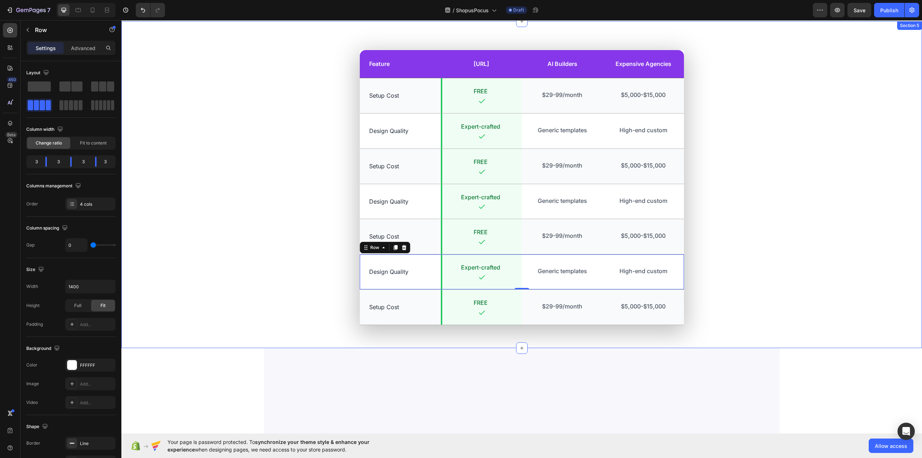
click at [284, 183] on div "Feature Text Block MagicStores.ai Text Block Row AI Builders Text Block Expensi…" at bounding box center [522, 190] width 790 height 280
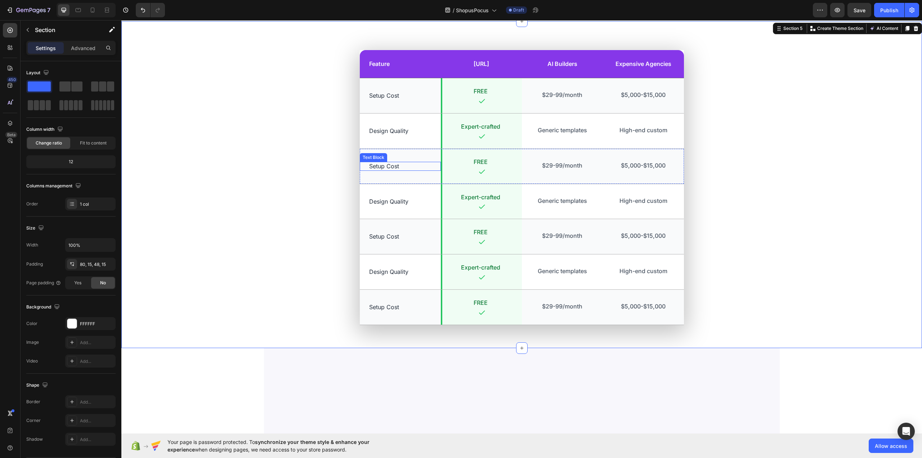
click at [383, 165] on p "Setup Cost" at bounding box center [400, 166] width 62 height 8
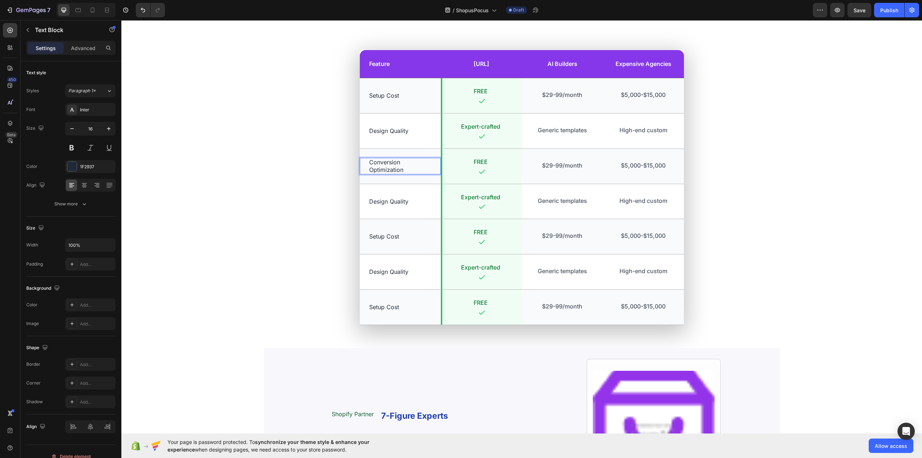
scroll to position [1083, 0]
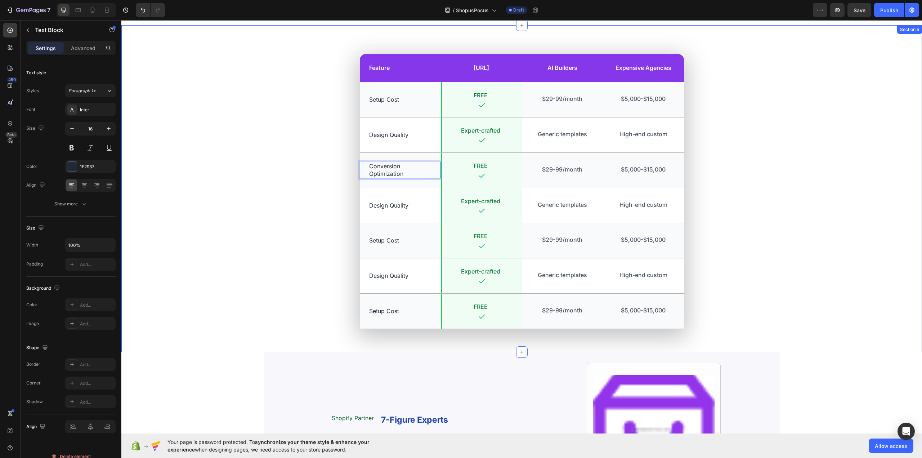
click at [276, 128] on div "Feature Text Block MagicStores.ai Text Block Row AI Builders Text Block Expensi…" at bounding box center [522, 194] width 790 height 280
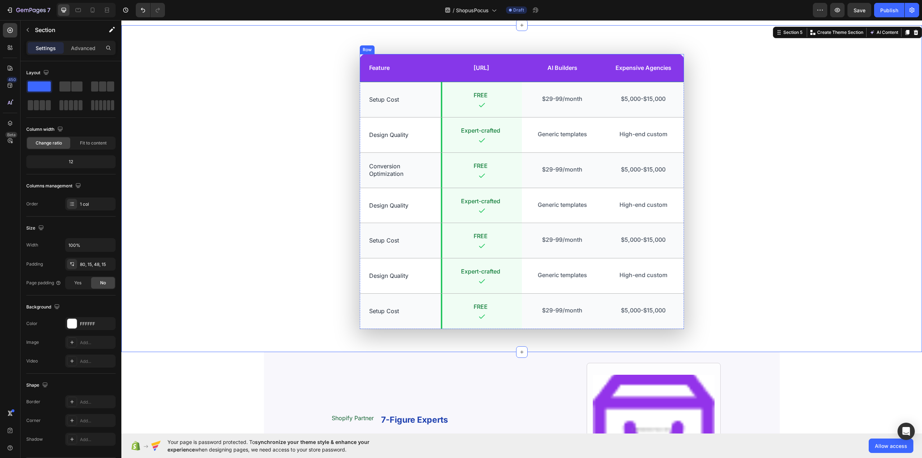
click at [409, 58] on div "Feature Text Block" at bounding box center [400, 68] width 81 height 28
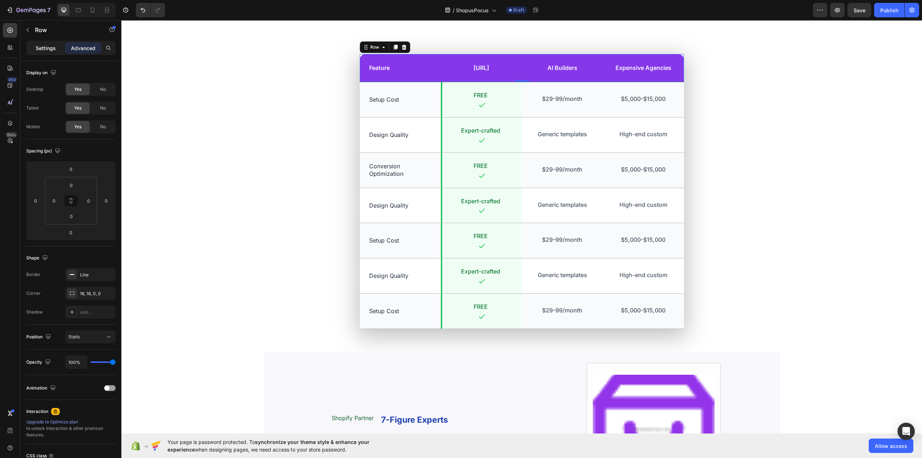
click at [44, 48] on p "Settings" at bounding box center [46, 48] width 20 height 8
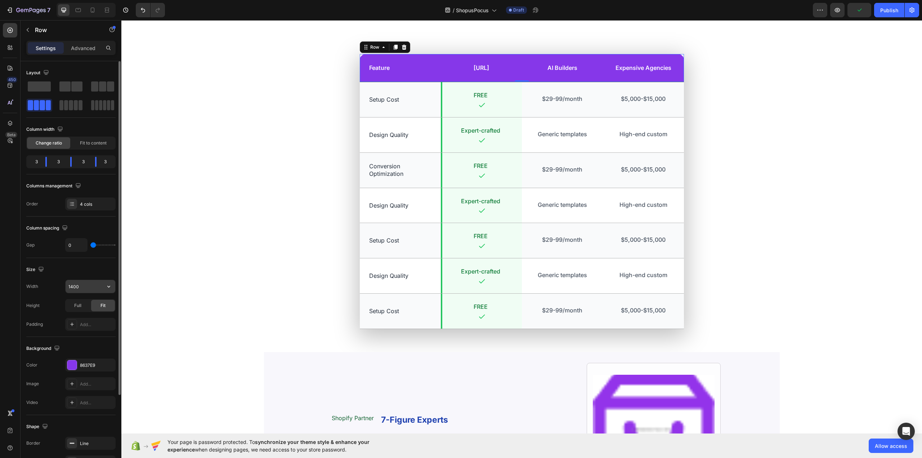
click at [80, 288] on input "1400" at bounding box center [91, 286] width 50 height 13
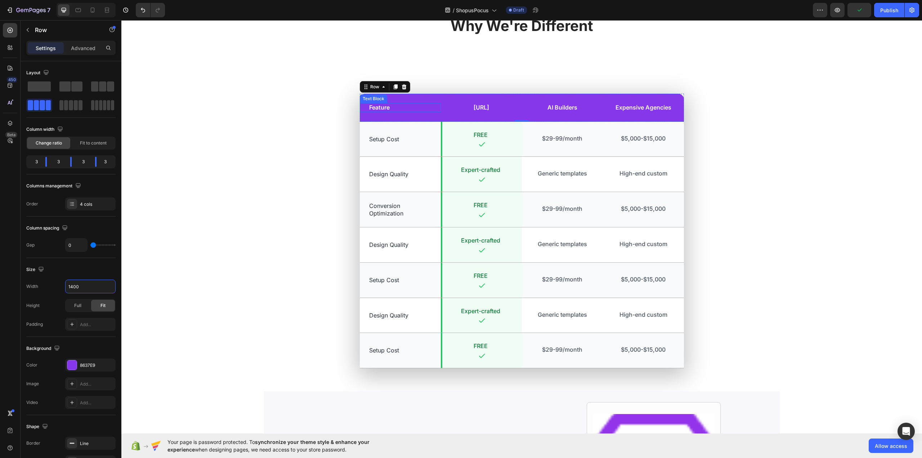
scroll to position [1000, 0]
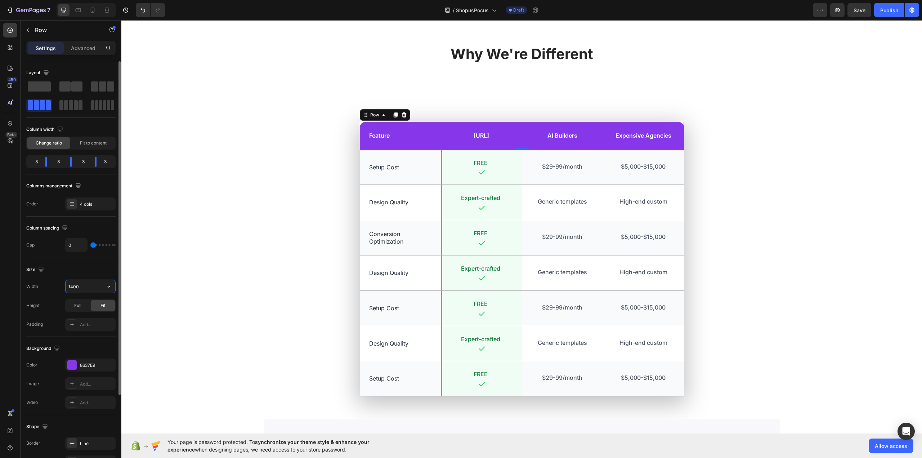
click at [82, 286] on input "1400" at bounding box center [91, 286] width 50 height 13
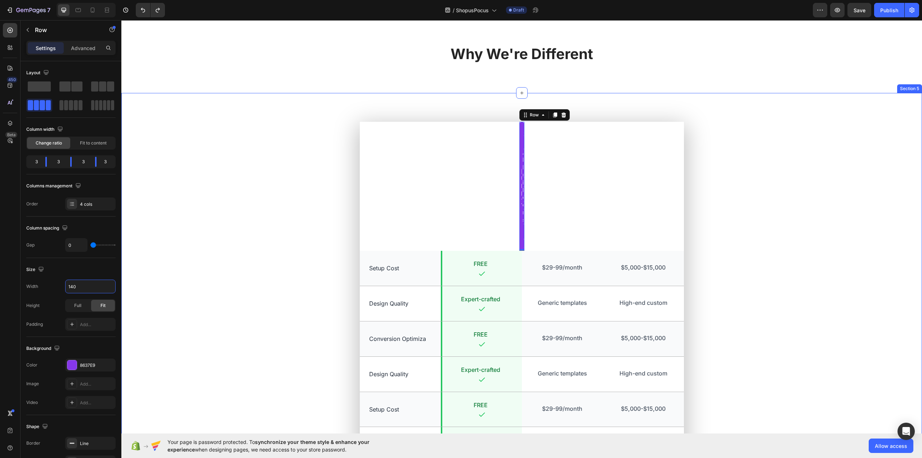
type input "1400"
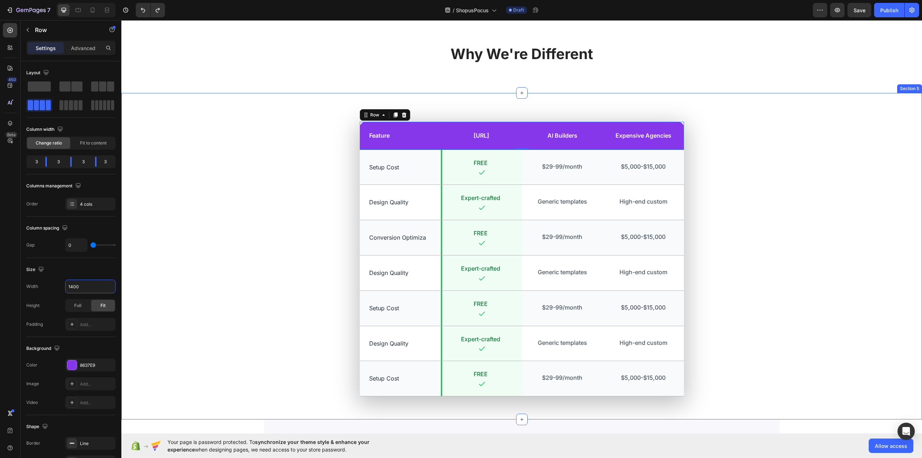
click at [254, 189] on div "Feature Text Block MagicStores.ai Text Block Row AI Builders Text Block Expensi…" at bounding box center [522, 262] width 790 height 280
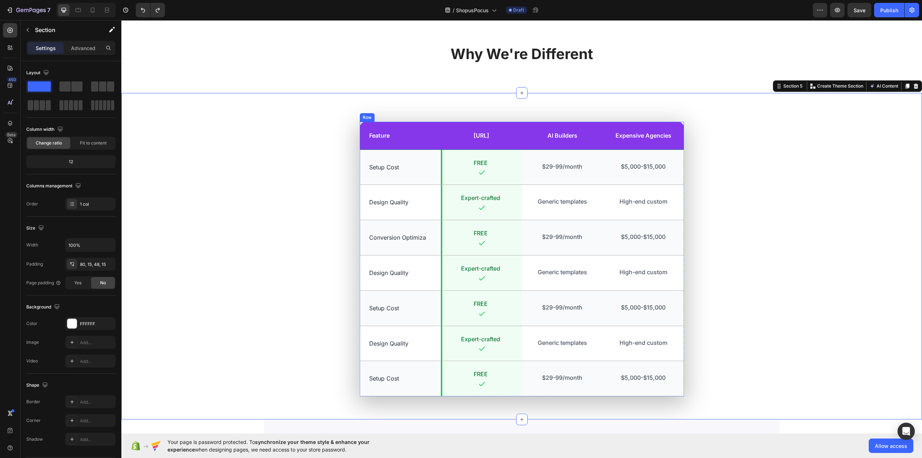
click at [418, 144] on div "Feature Text Block" at bounding box center [400, 136] width 81 height 28
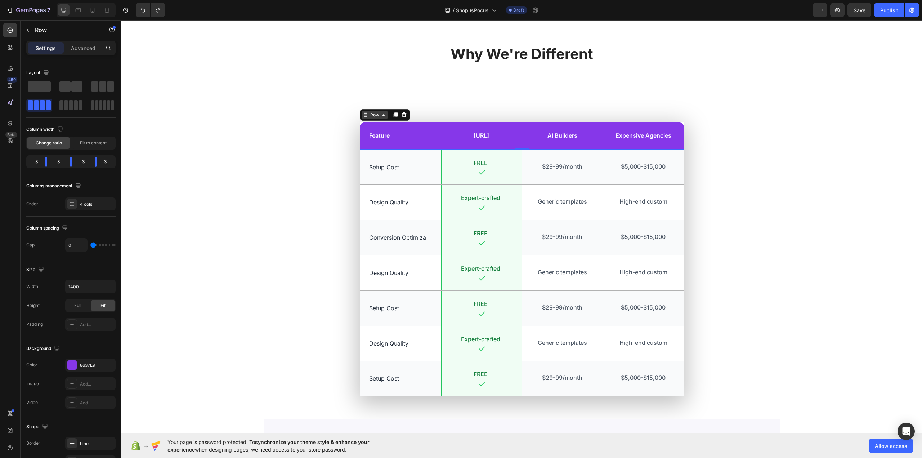
click at [372, 118] on div "Row" at bounding box center [375, 115] width 12 height 6
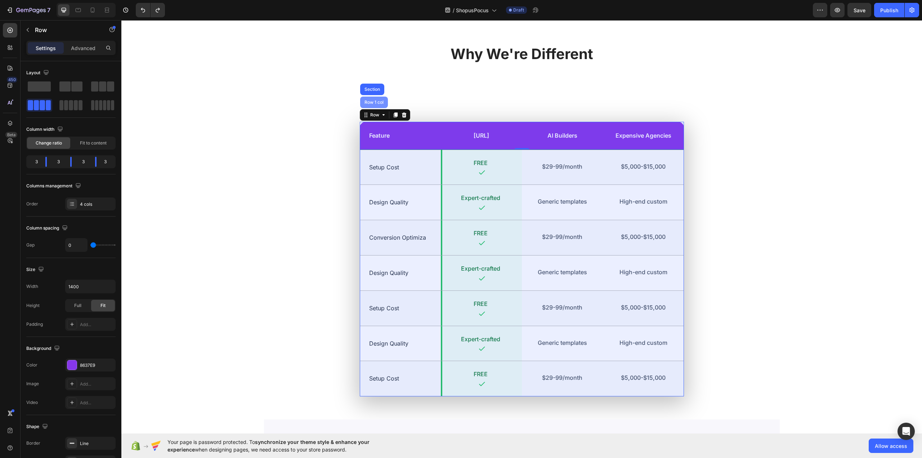
click at [374, 104] on div "Row 1 col" at bounding box center [374, 102] width 22 height 4
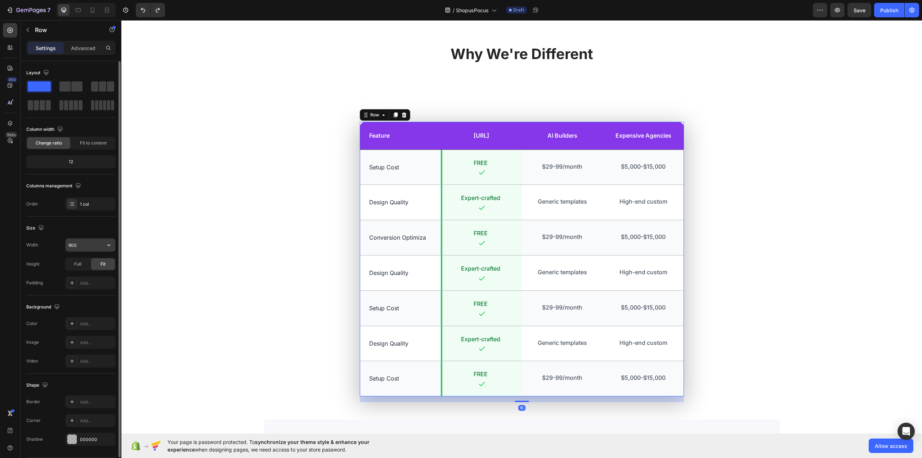
click at [88, 245] on input "900" at bounding box center [91, 244] width 50 height 13
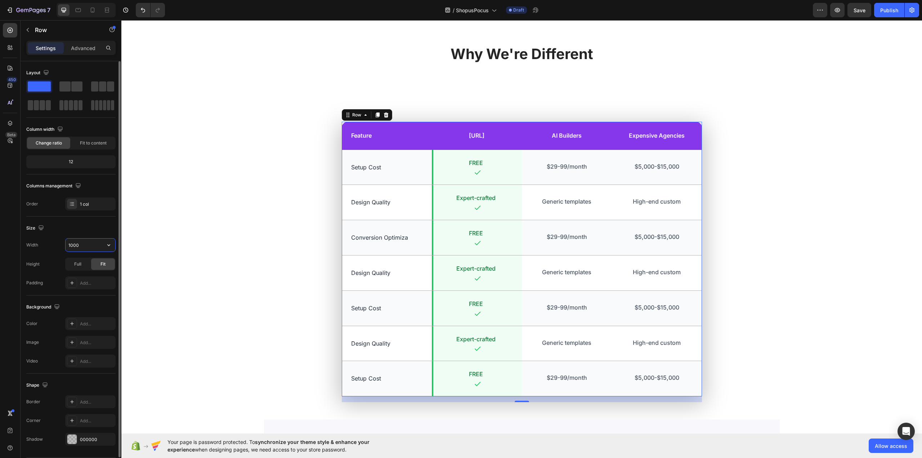
click at [82, 243] on input "1000" at bounding box center [91, 244] width 50 height 13
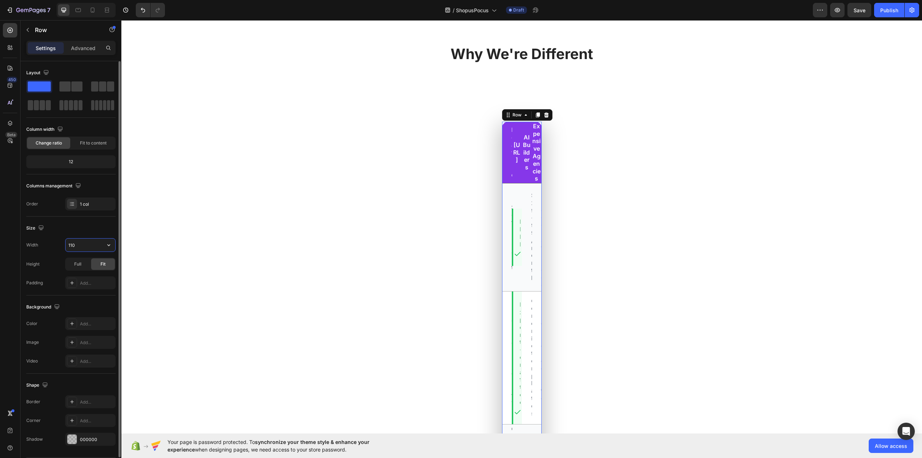
type input "1100"
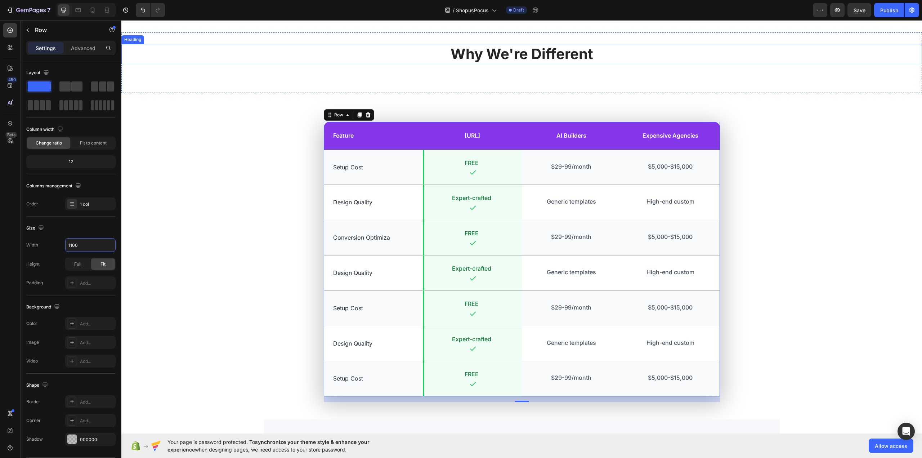
click at [267, 140] on div "Feature Text Block MagicStores.ai Text Block Row AI Builders Text Block Expensi…" at bounding box center [522, 262] width 790 height 280
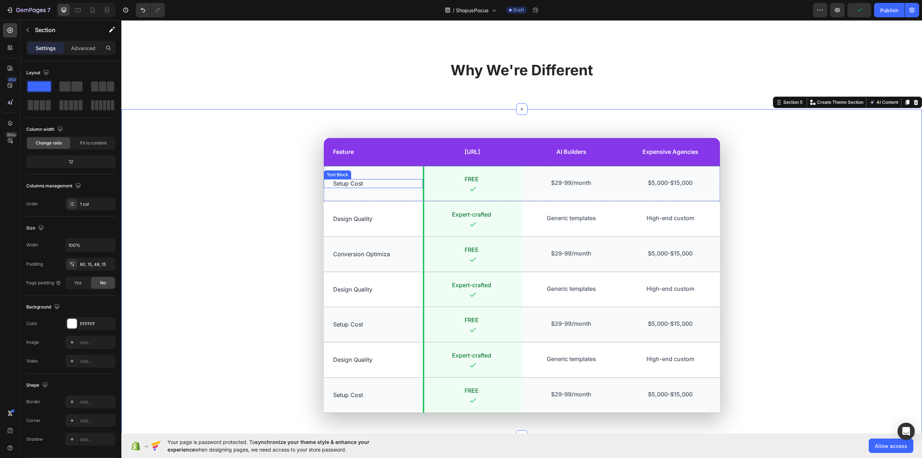
scroll to position [1083, 0]
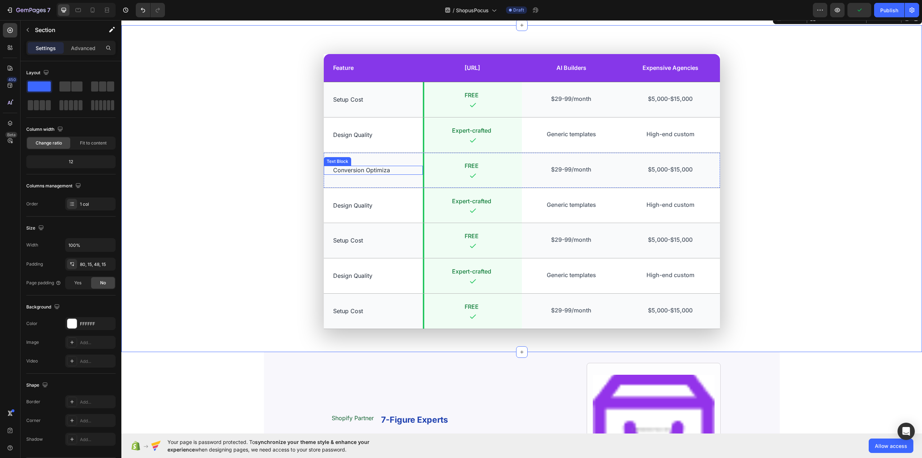
click at [361, 171] on p "Conversion Optimiza" at bounding box center [373, 170] width 80 height 8
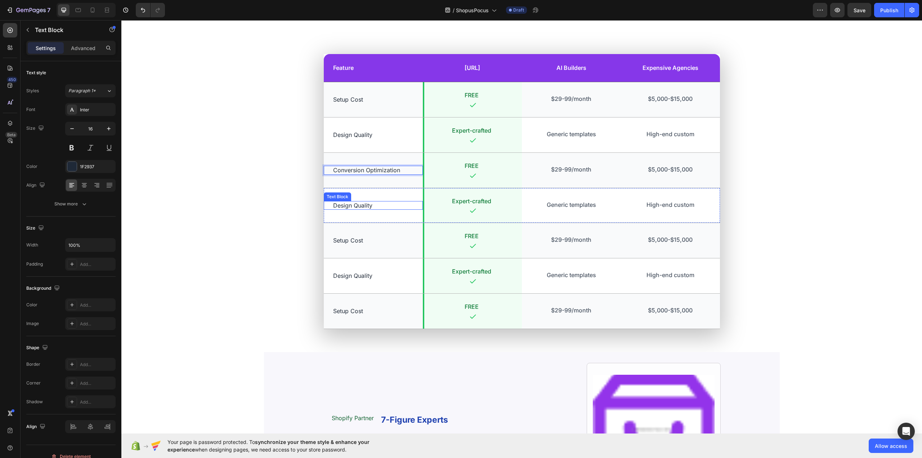
click at [349, 204] on p "Design Quality" at bounding box center [373, 206] width 80 height 8
click at [349, 239] on p "Setup Cost" at bounding box center [373, 241] width 80 height 8
click at [351, 277] on p "Design Quality" at bounding box center [373, 276] width 80 height 8
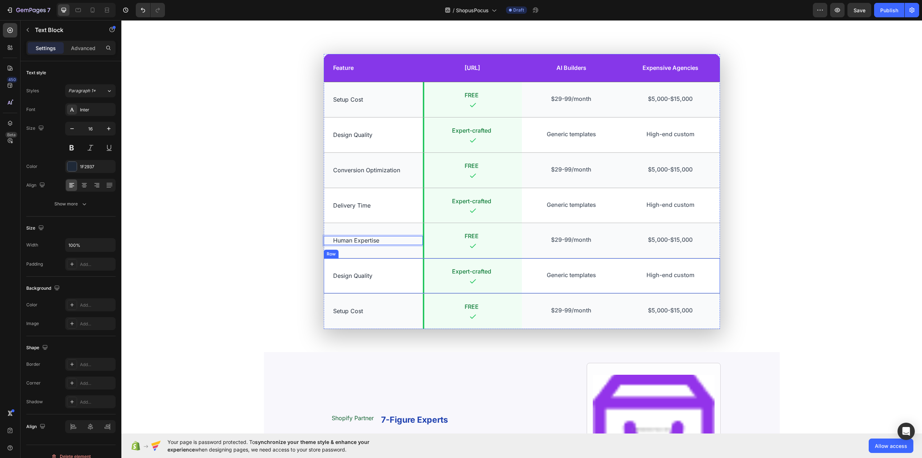
click at [351, 277] on p "Design Quality" at bounding box center [373, 276] width 80 height 8
click at [344, 308] on p "Setup Cost" at bounding box center [373, 311] width 80 height 8
click at [267, 234] on div "Feature Text Block MagicStores.ai Text Block Row AI Builders Text Block Expensi…" at bounding box center [522, 194] width 790 height 280
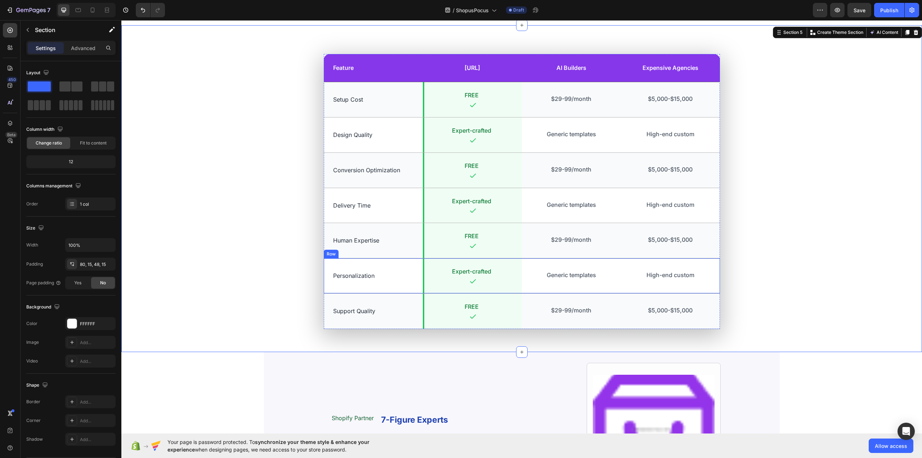
click at [402, 263] on div "Personalization Text Block" at bounding box center [373, 275] width 99 height 35
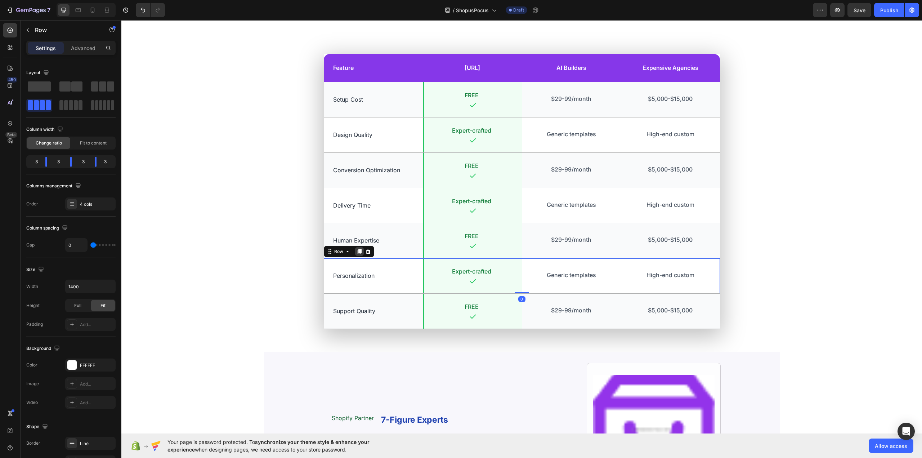
click at [357, 251] on icon at bounding box center [359, 251] width 4 height 5
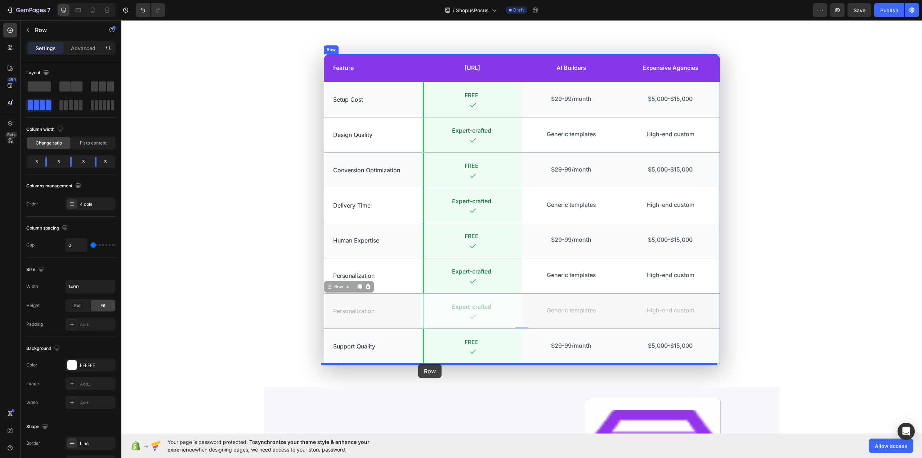
drag, startPoint x: 336, startPoint y: 287, endPoint x: 418, endPoint y: 364, distance: 112.4
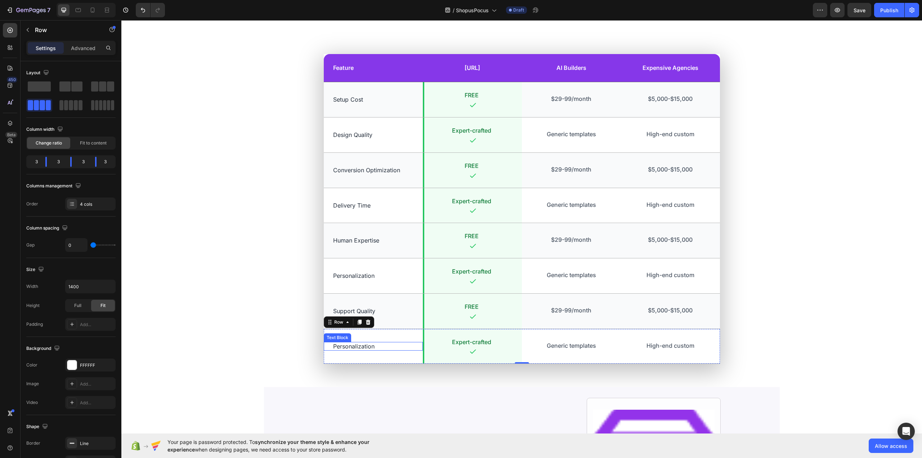
click at [355, 343] on p "Personalization" at bounding box center [373, 346] width 80 height 8
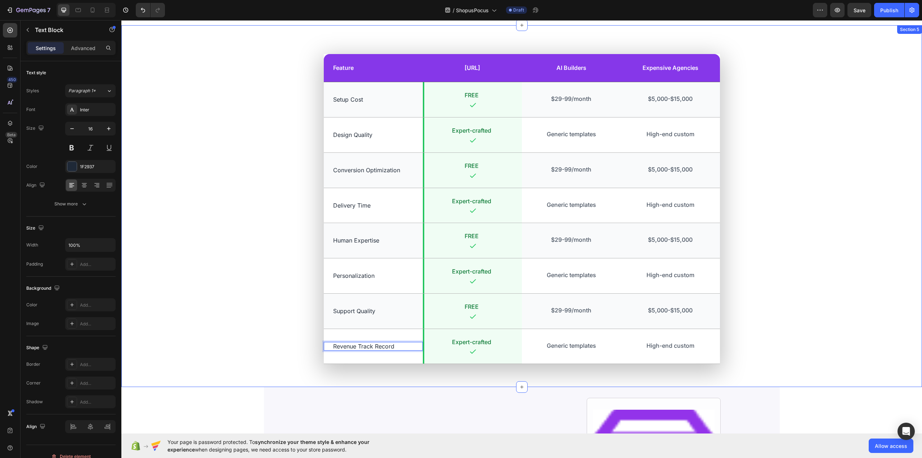
click at [263, 237] on div "Feature Text Block MagicStores.ai Text Block Row AI Builders Text Block Expensi…" at bounding box center [522, 211] width 790 height 315
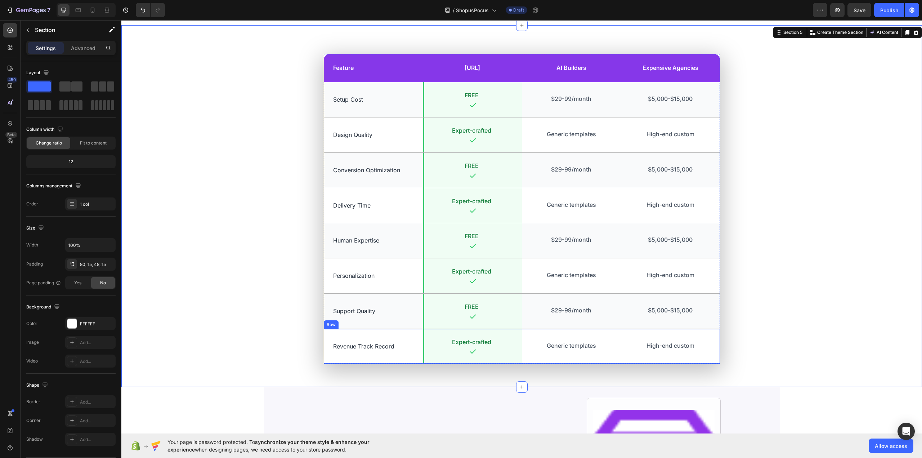
click at [360, 337] on div "Revenue Track Record Text Block" at bounding box center [373, 346] width 99 height 35
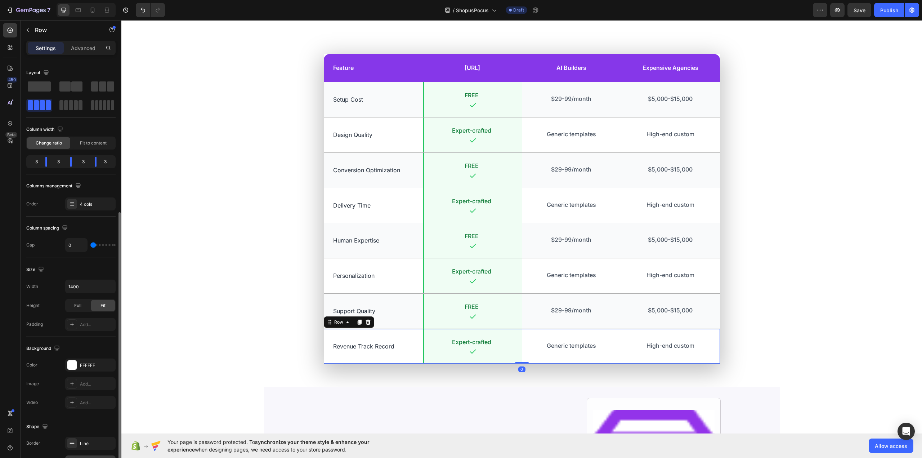
scroll to position [84, 0]
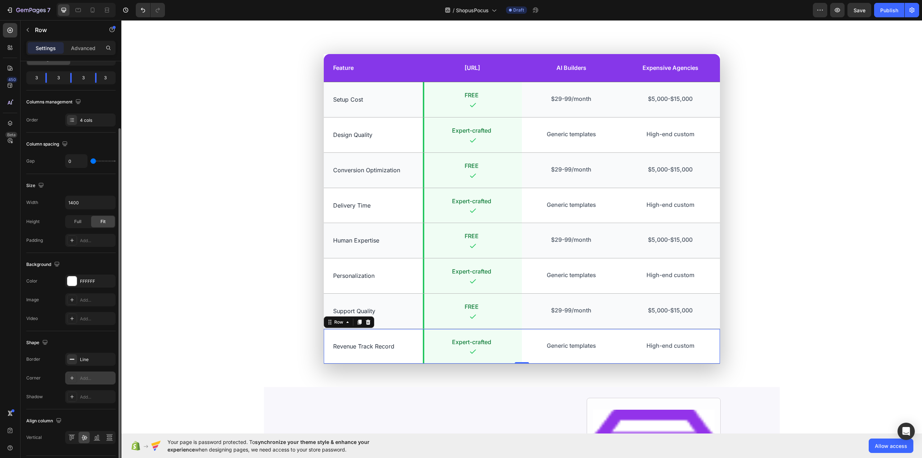
click at [98, 381] on div "Add..." at bounding box center [90, 377] width 50 height 13
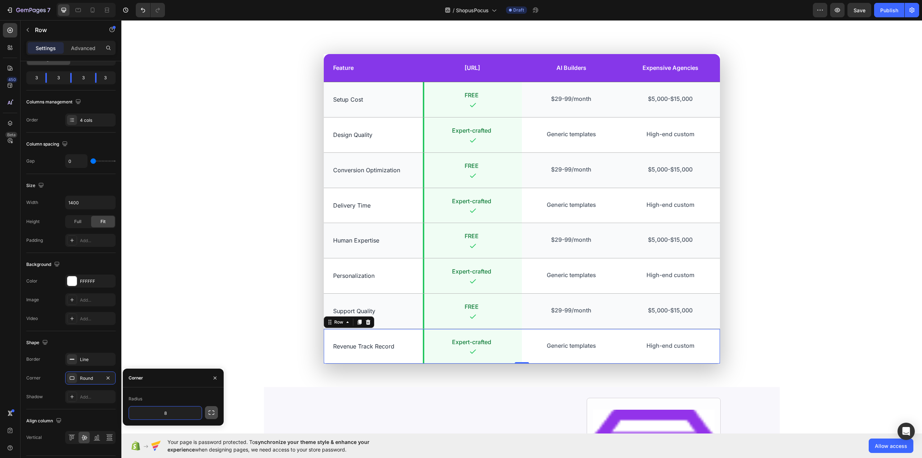
click at [211, 415] on icon "button" at bounding box center [211, 412] width 7 height 7
click at [156, 412] on input "8" at bounding box center [146, 412] width 35 height 13
type input "0"
type input "16"
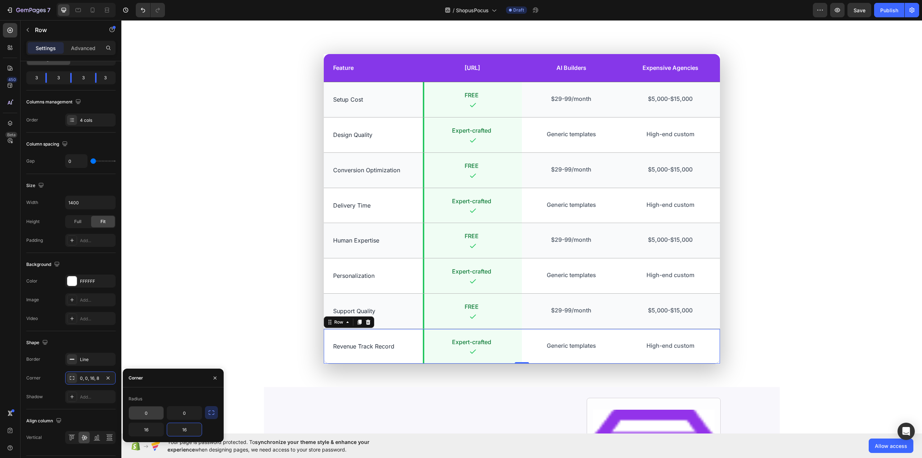
type input "16"
click at [197, 223] on div "Feature Text Block MagicStores.ai Text Block Row AI Builders Text Block Expensi…" at bounding box center [522, 211] width 790 height 315
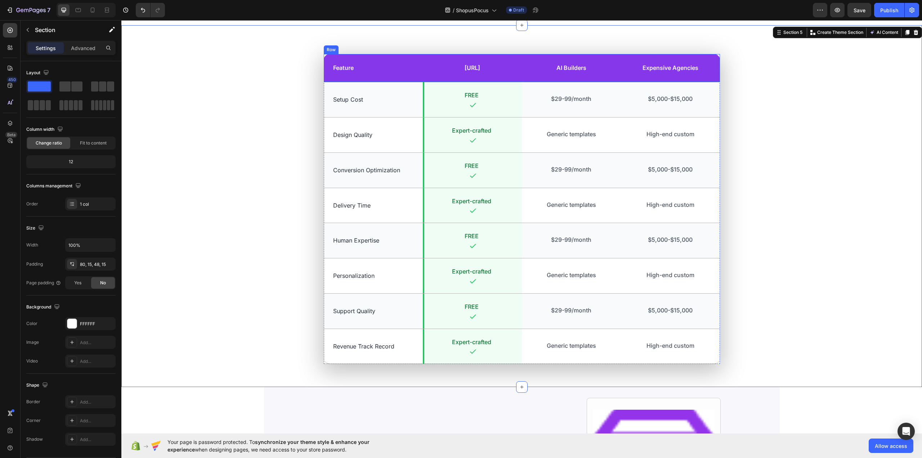
click at [365, 57] on div "Feature Text Block" at bounding box center [373, 68] width 99 height 28
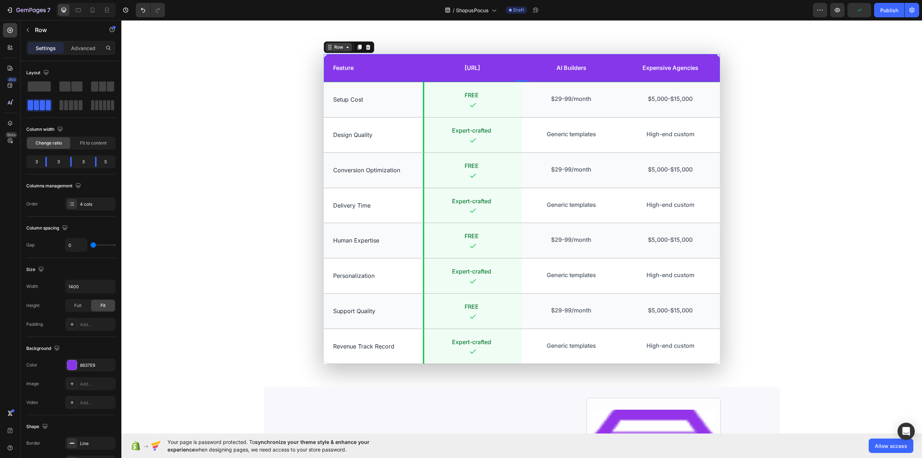
click at [337, 49] on div "Row" at bounding box center [339, 47] width 12 height 6
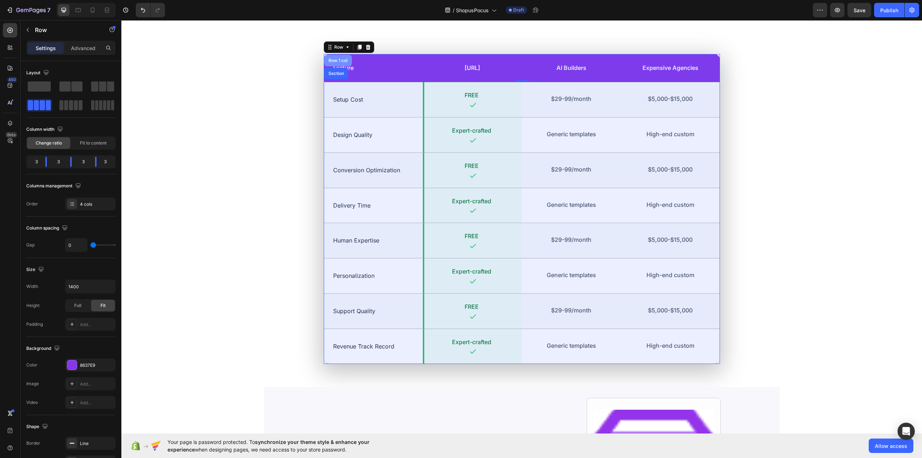
click at [336, 62] on div "Row 1 col" at bounding box center [338, 60] width 22 height 4
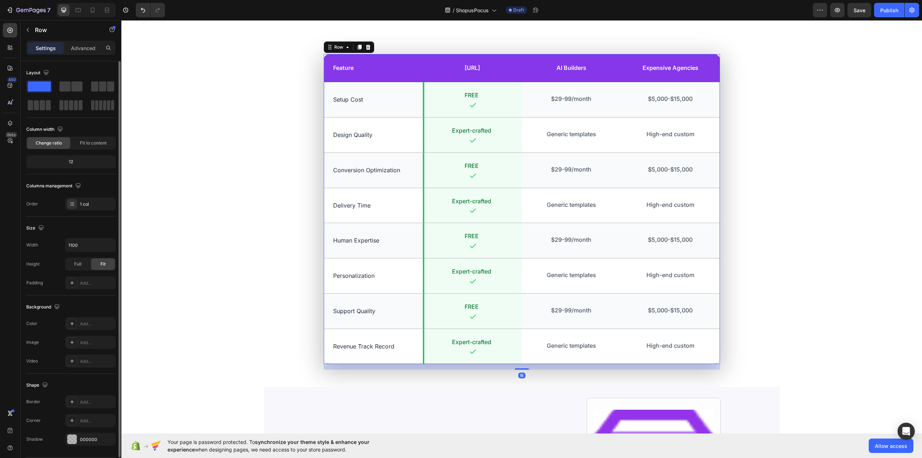
scroll to position [22, 0]
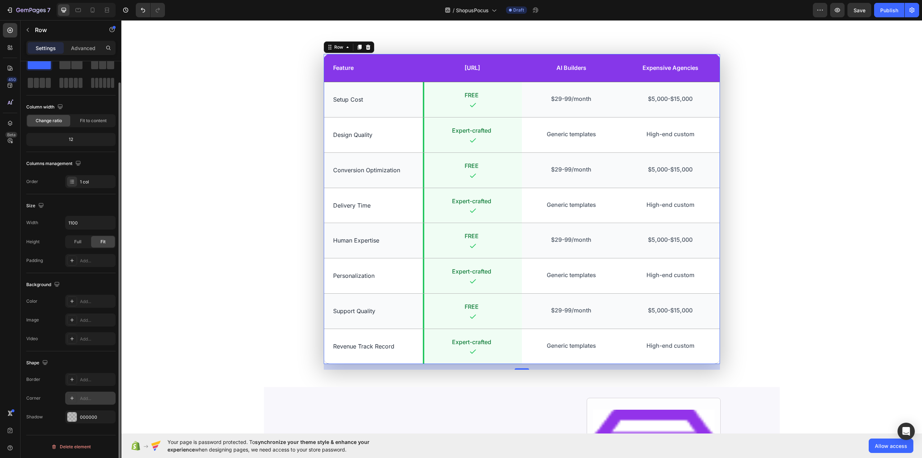
click at [88, 394] on div "Add..." at bounding box center [90, 397] width 50 height 13
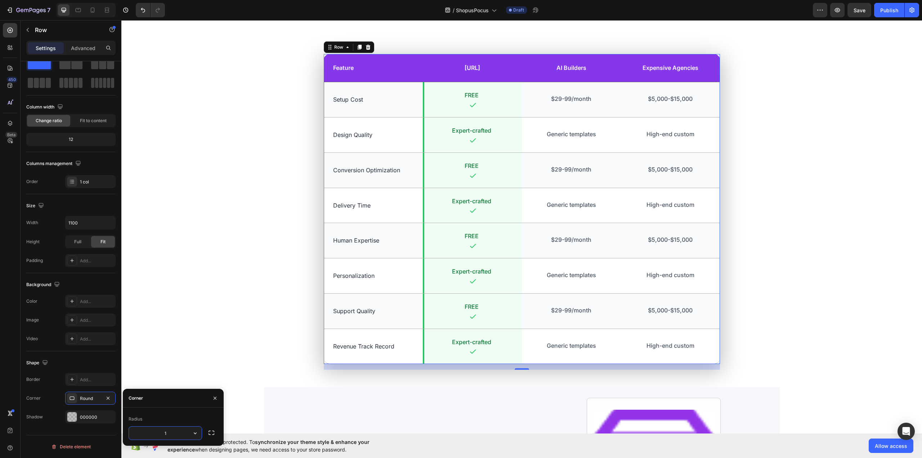
type input "16"
click at [202, 270] on div "Feature Text Block MagicStores.ai Text Block Row AI Builders Text Block Expensi…" at bounding box center [522, 211] width 790 height 315
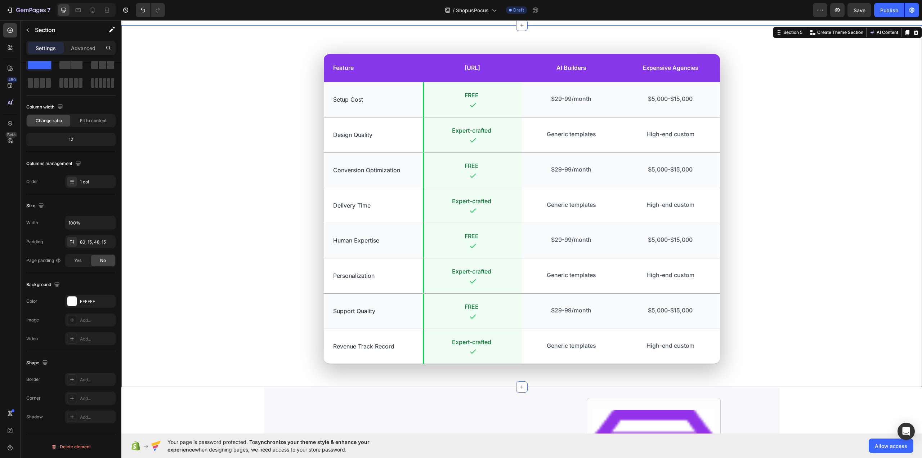
scroll to position [0, 0]
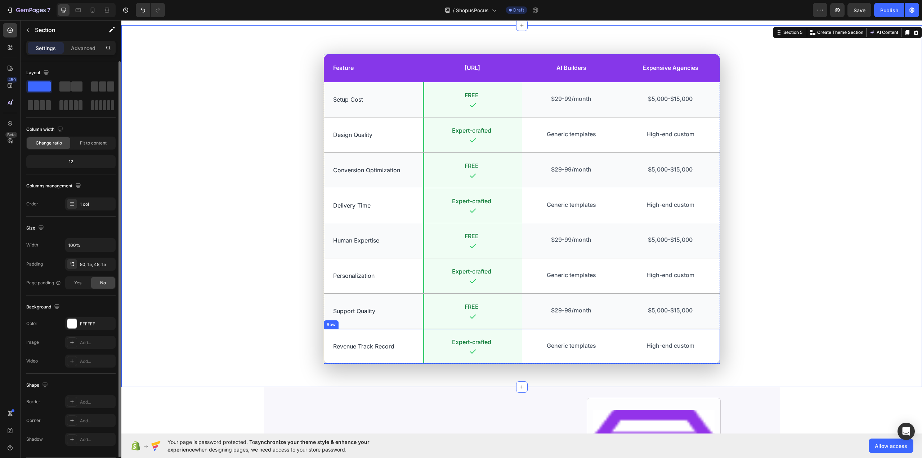
click at [412, 335] on div "Revenue Track Record Text Block" at bounding box center [373, 346] width 99 height 35
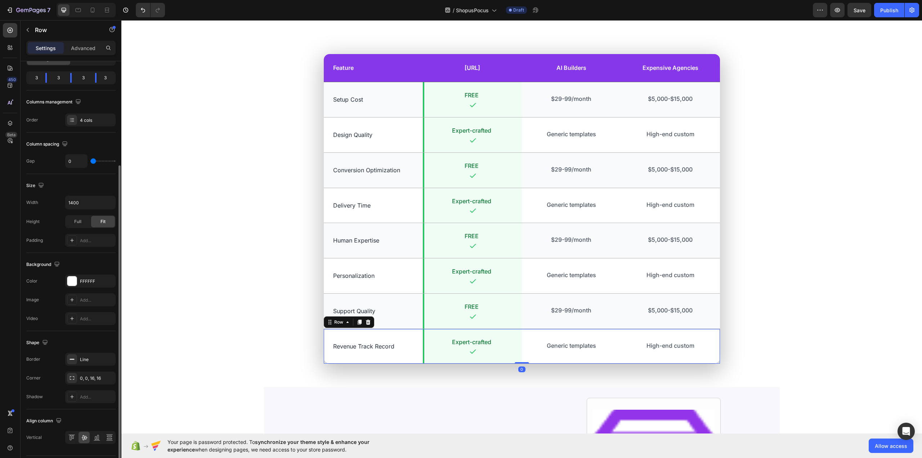
scroll to position [104, 0]
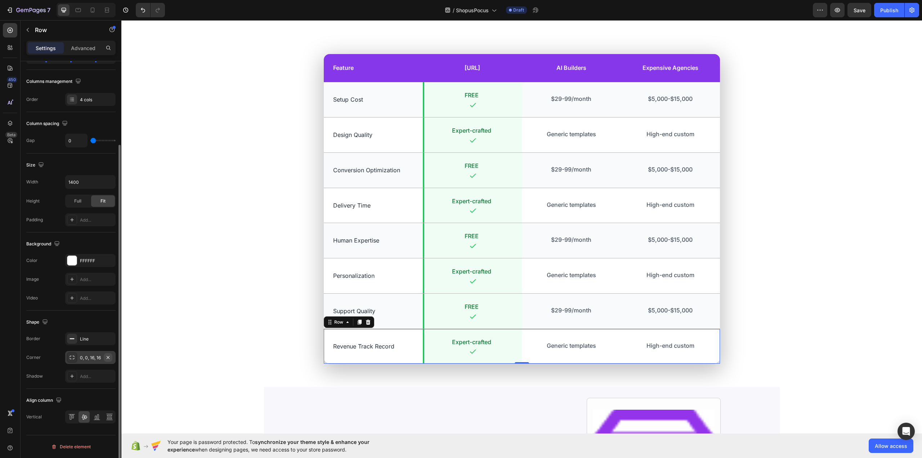
click at [108, 357] on icon "button" at bounding box center [108, 356] width 3 height 3
click at [377, 57] on div "Feature Text Block" at bounding box center [373, 68] width 99 height 28
click at [109, 358] on icon "button" at bounding box center [108, 356] width 3 height 3
click at [180, 175] on div "Feature Text Block MagicStores.ai Text Block Row AI Builders Text Block Expensi…" at bounding box center [522, 211] width 790 height 315
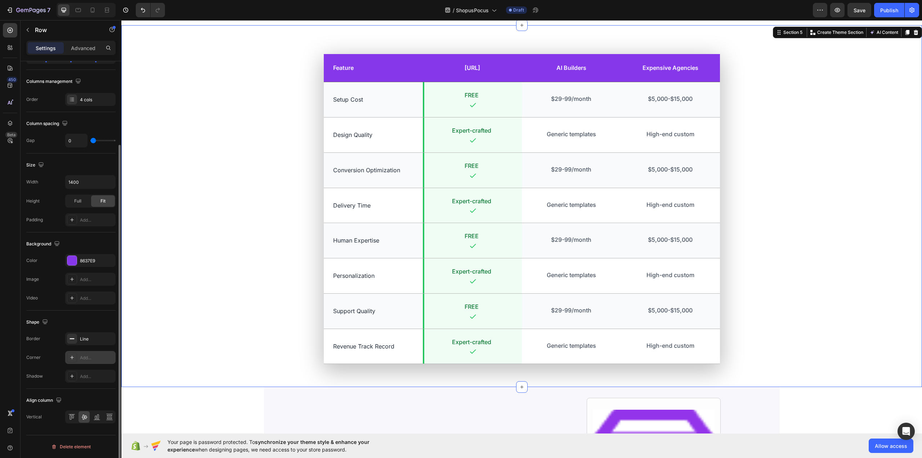
scroll to position [0, 0]
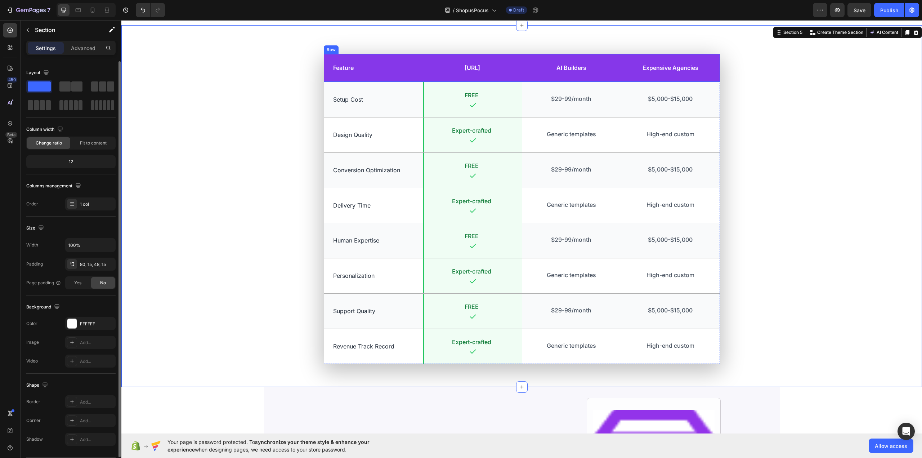
click at [386, 59] on div "Feature Text Block" at bounding box center [373, 68] width 99 height 28
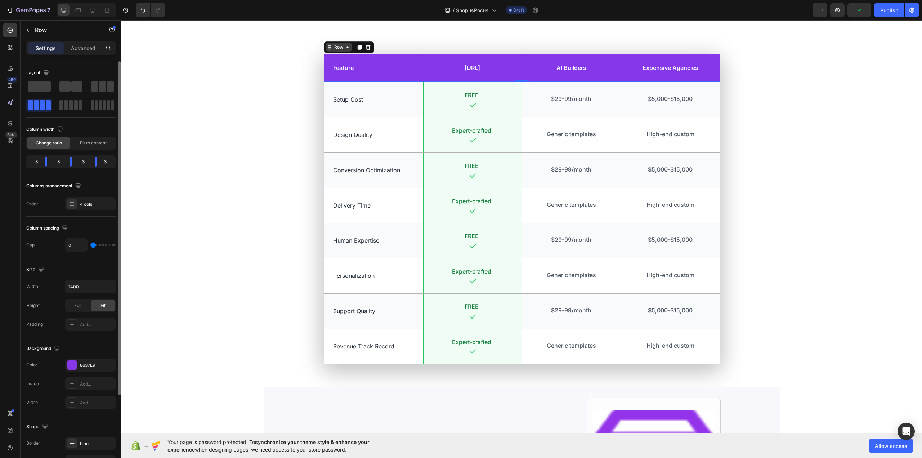
click at [333, 48] on div "Row" at bounding box center [339, 47] width 12 height 6
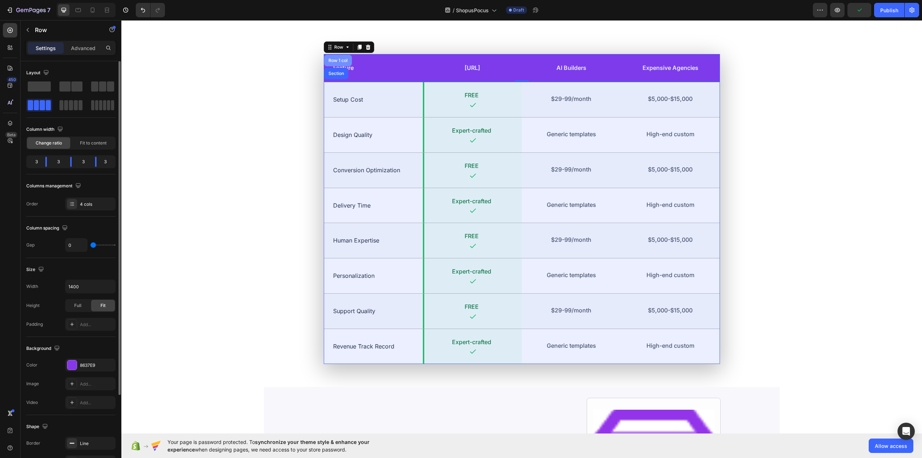
click at [336, 60] on div "Row 1 col" at bounding box center [338, 60] width 22 height 4
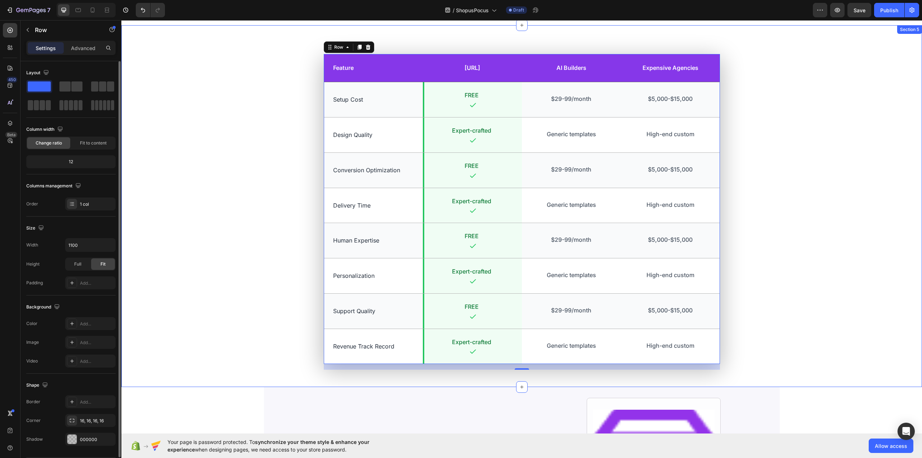
click at [269, 135] on div "Feature Text Block MagicStores.ai Text Block Row AI Builders Text Block Expensi…" at bounding box center [522, 211] width 790 height 315
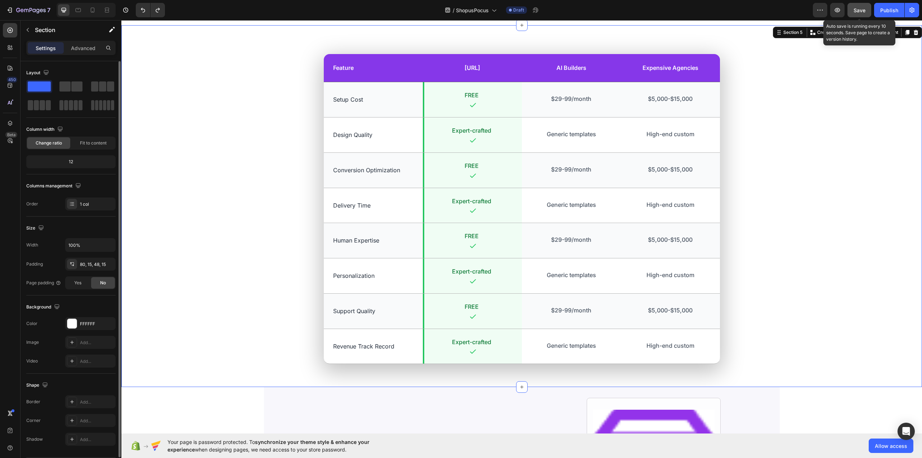
click at [858, 6] on div "Save" at bounding box center [859, 10] width 12 height 8
click at [851, 10] on button "Save" at bounding box center [859, 10] width 24 height 14
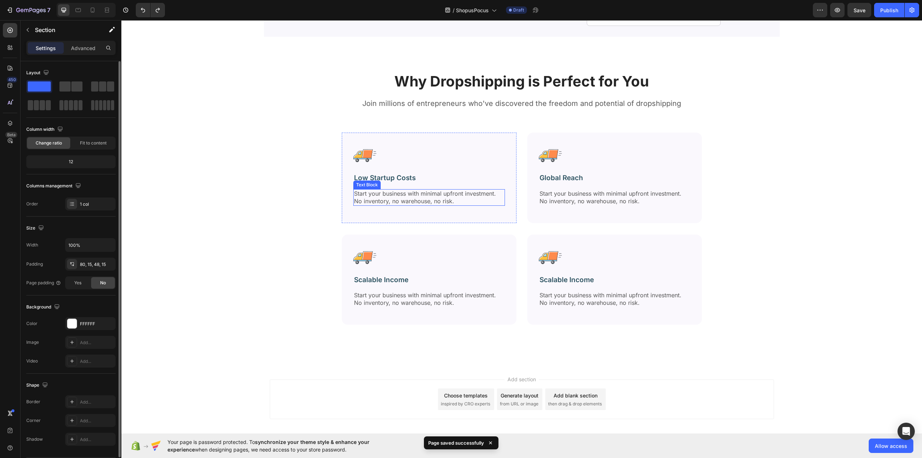
scroll to position [1734, 0]
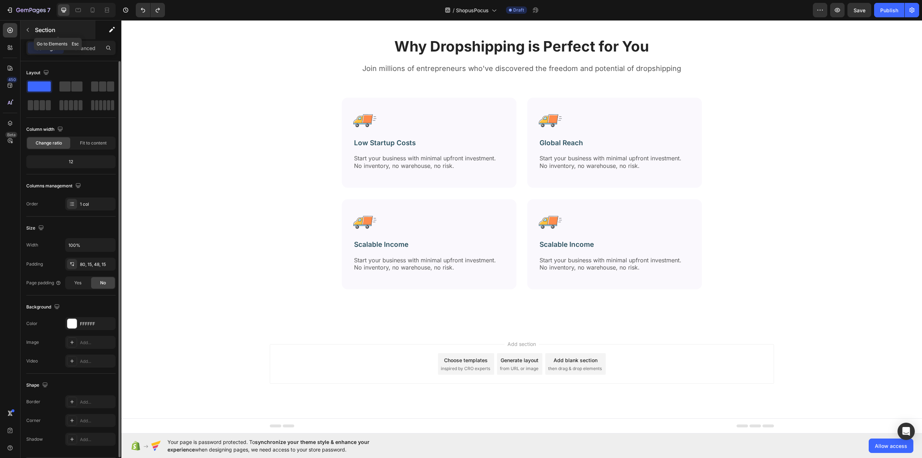
click at [31, 30] on button "button" at bounding box center [28, 30] width 12 height 12
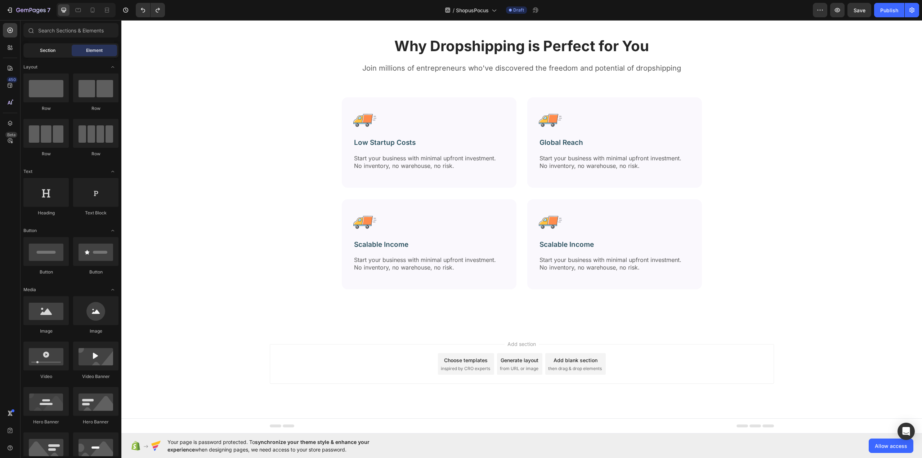
scroll to position [1482, 0]
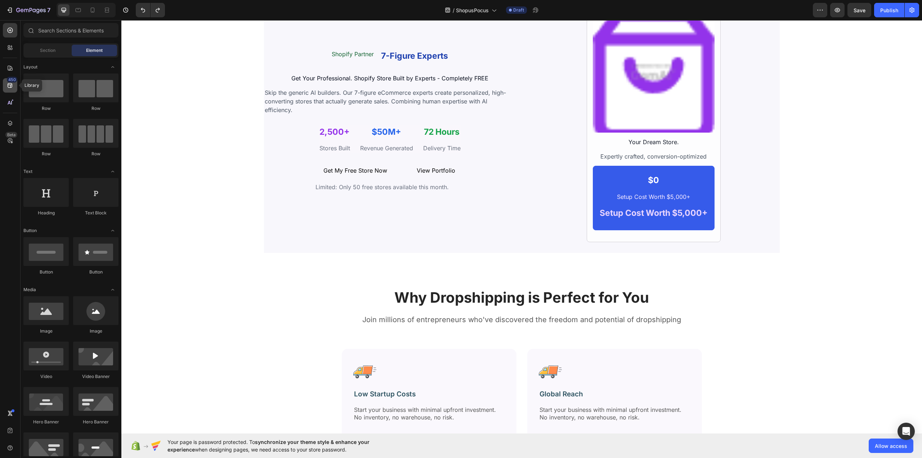
click at [10, 89] on icon at bounding box center [9, 85] width 7 height 7
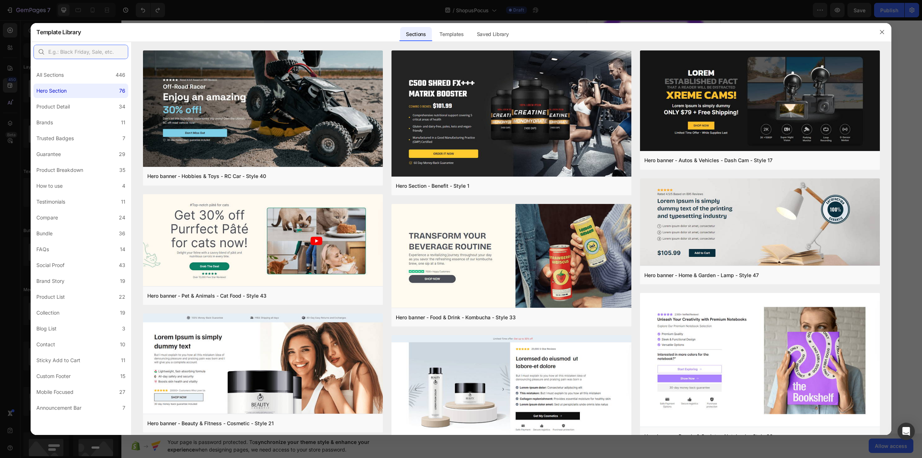
click at [69, 49] on input "text" at bounding box center [80, 52] width 95 height 14
type input "step"
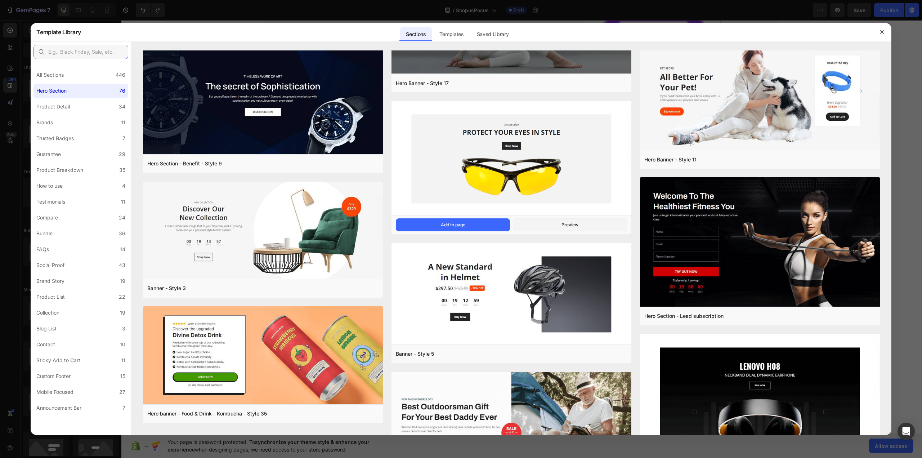
scroll to position [2718, 0]
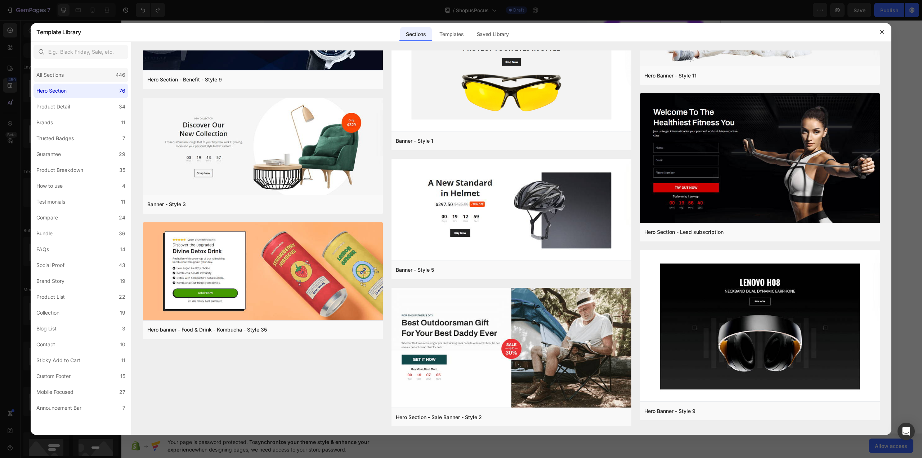
click at [73, 73] on div "All Sections 446" at bounding box center [80, 75] width 95 height 14
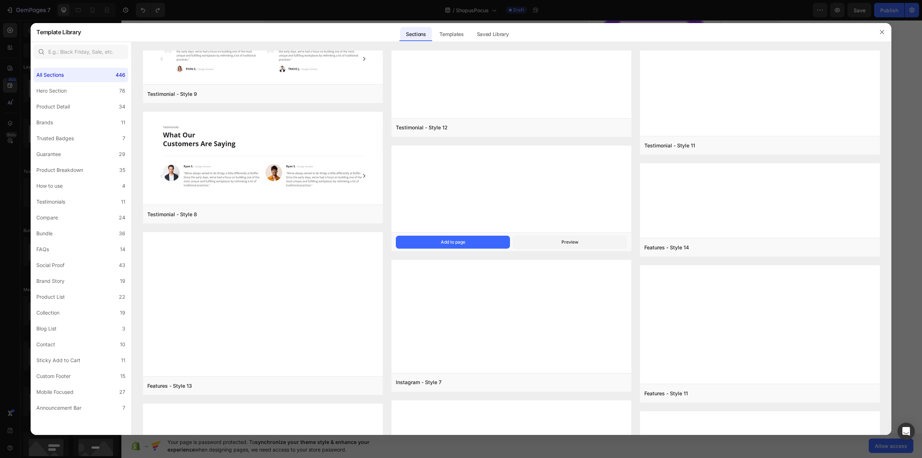
scroll to position [14248, 0]
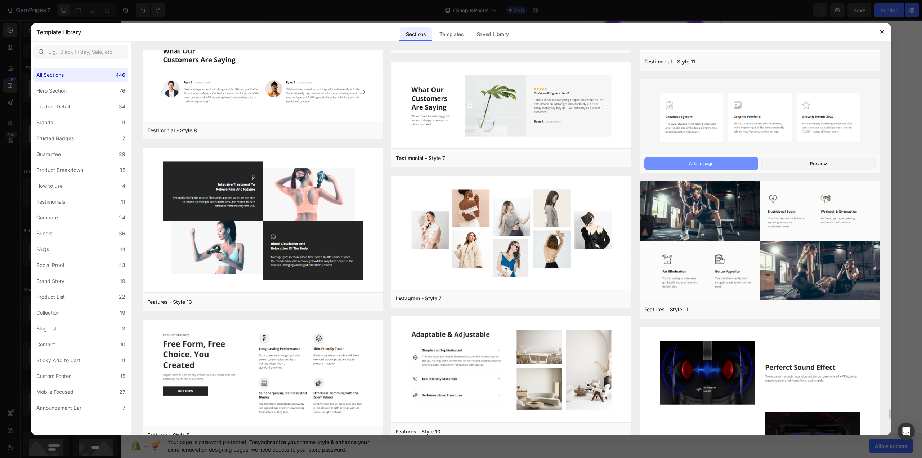
click at [696, 162] on div "Add to page" at bounding box center [701, 163] width 24 height 6
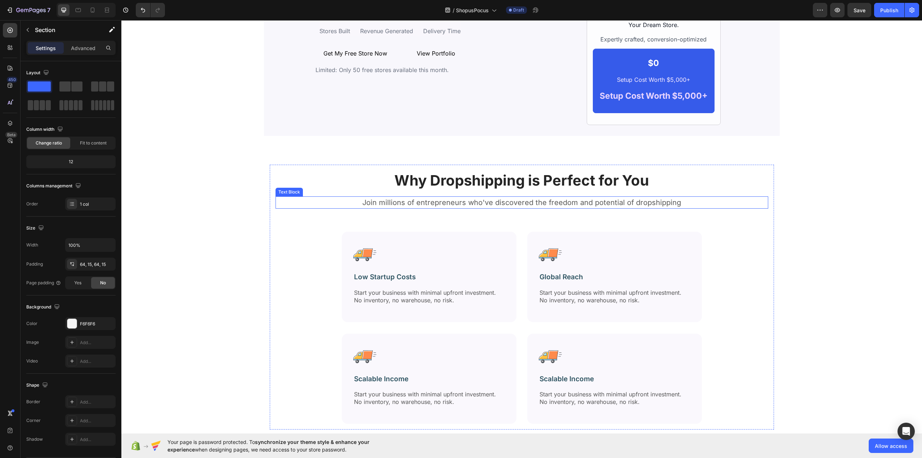
scroll to position [1887, 0]
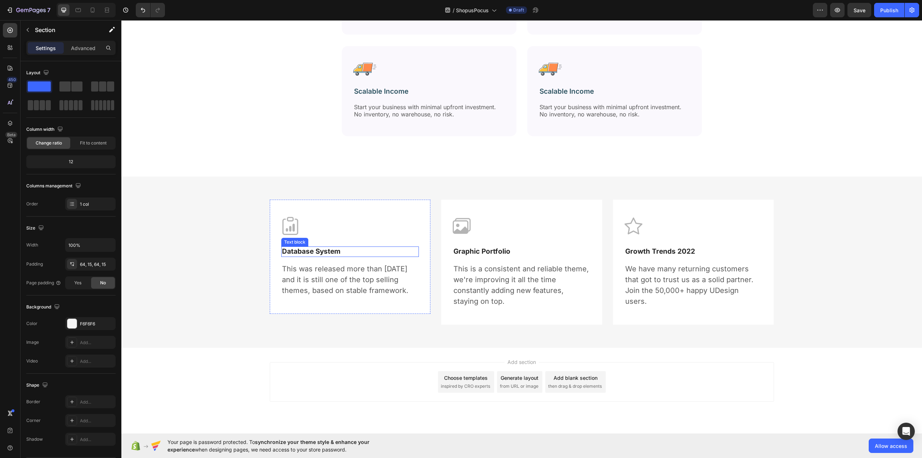
click at [310, 251] on p "Database System" at bounding box center [350, 251] width 136 height 9
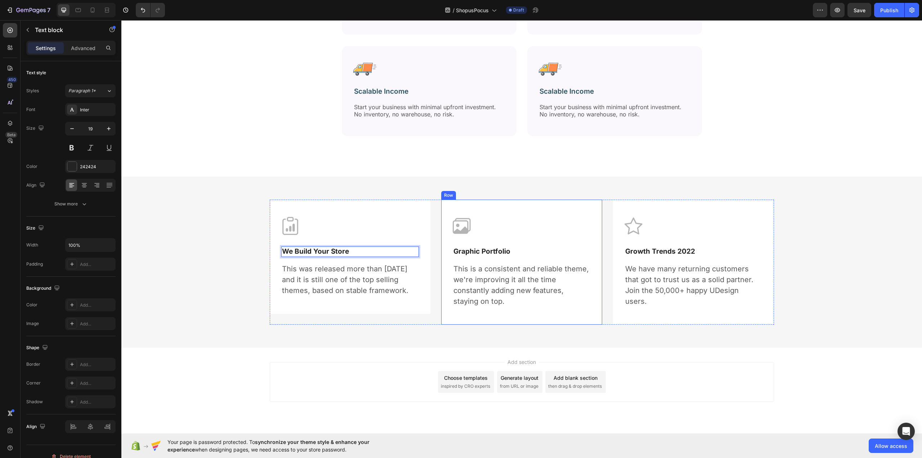
click at [488, 250] on p "Graphic Portfolio" at bounding box center [521, 251] width 136 height 9
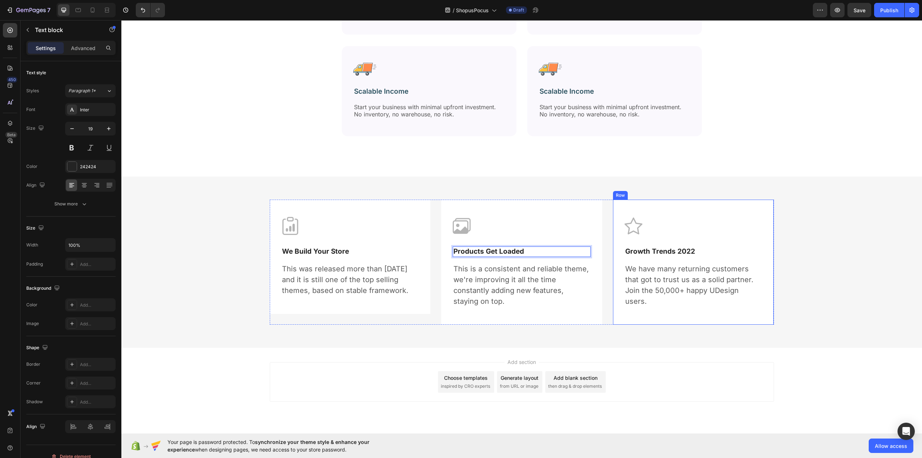
drag, startPoint x: 668, startPoint y: 258, endPoint x: 670, endPoint y: 252, distance: 6.5
click at [668, 257] on div "Image Growth Trends 2022 Text block We have many returning customers that got t…" at bounding box center [693, 262] width 138 height 90
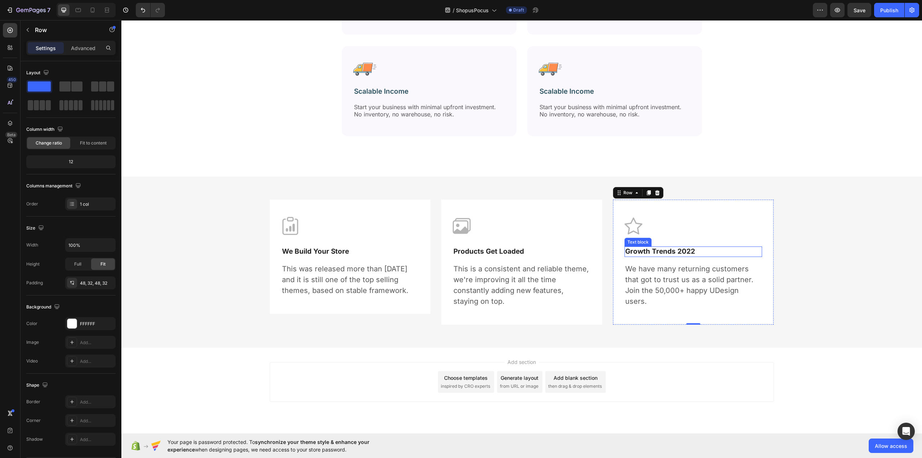
click at [670, 252] on p "Growth Trends 2022" at bounding box center [693, 251] width 136 height 9
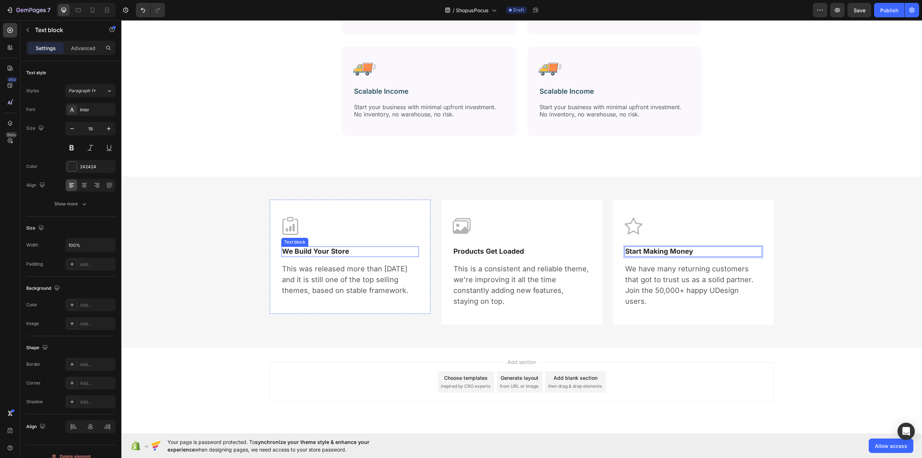
click at [328, 251] on p "We Build Your Store" at bounding box center [350, 251] width 136 height 9
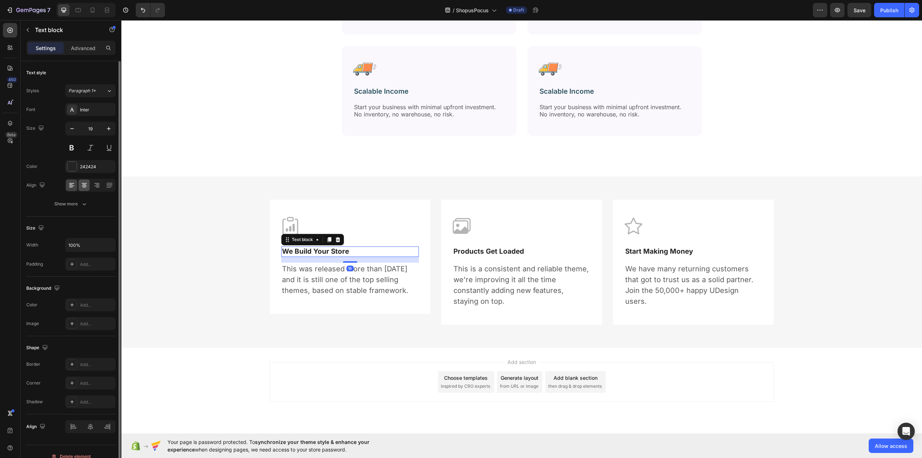
click at [89, 183] on div at bounding box center [83, 185] width 11 height 12
click at [487, 251] on p "Products Get Loaded" at bounding box center [521, 251] width 136 height 9
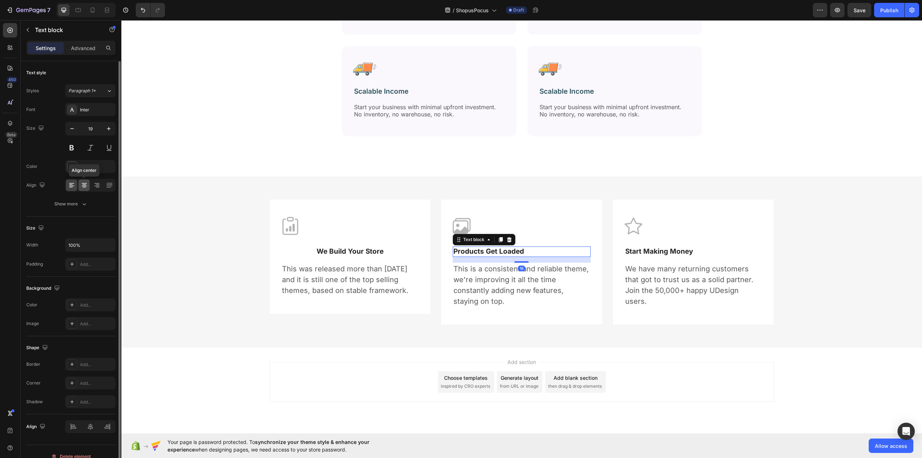
click at [84, 187] on icon at bounding box center [84, 187] width 4 height 1
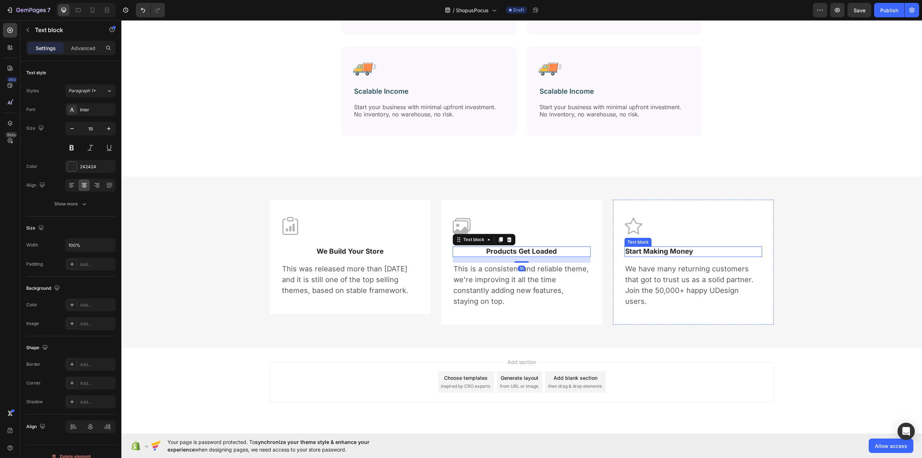
click at [665, 250] on p "Start Making Money" at bounding box center [693, 251] width 136 height 9
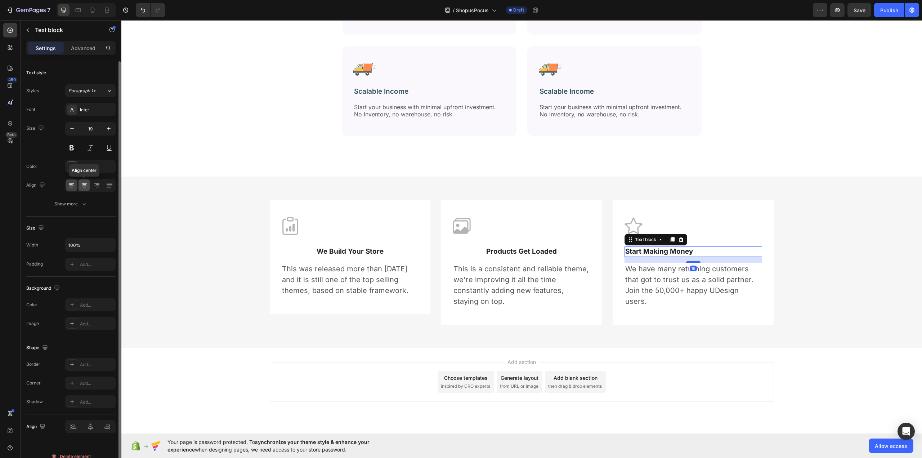
click at [83, 185] on icon at bounding box center [84, 184] width 7 height 7
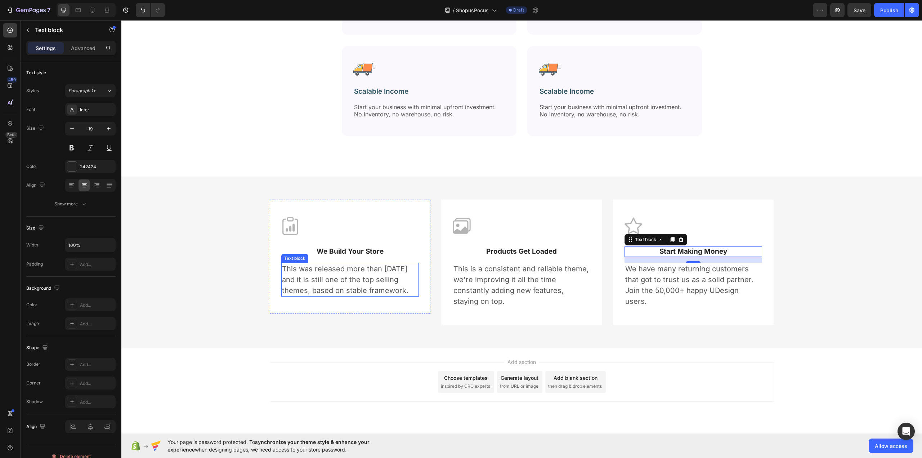
click at [349, 273] on p "This was released more than 6 years ago and it is still one of the top selling …" at bounding box center [350, 279] width 136 height 32
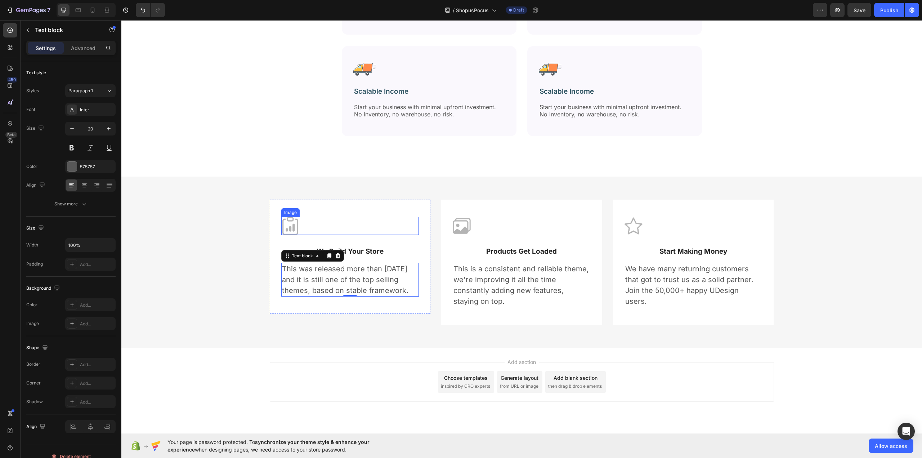
click at [294, 225] on img at bounding box center [290, 226] width 18 height 18
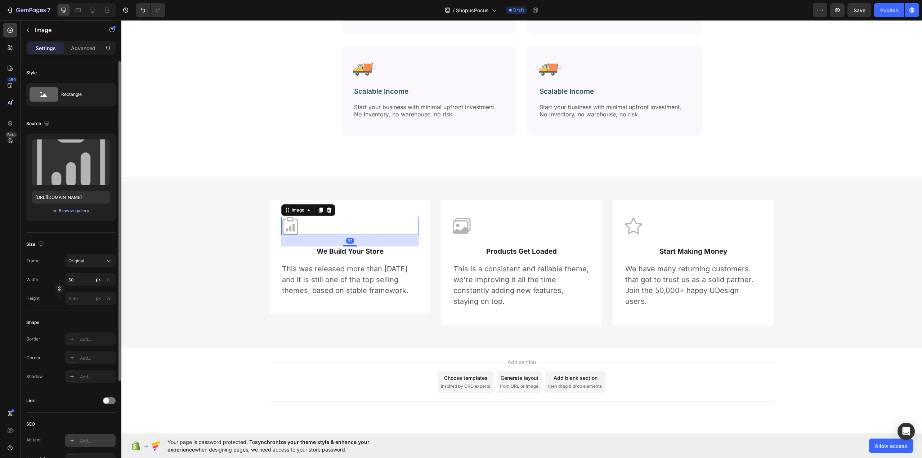
scroll to position [127, 0]
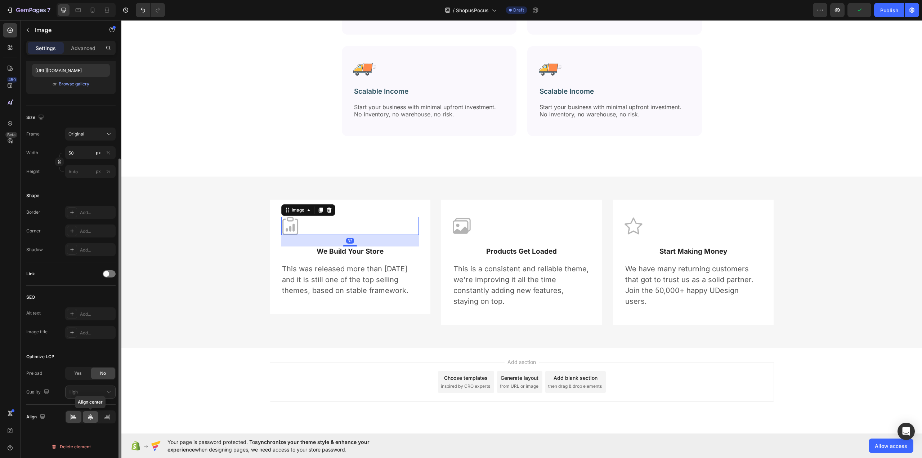
click at [93, 420] on icon at bounding box center [90, 416] width 7 height 7
click at [459, 223] on img at bounding box center [462, 226] width 18 height 18
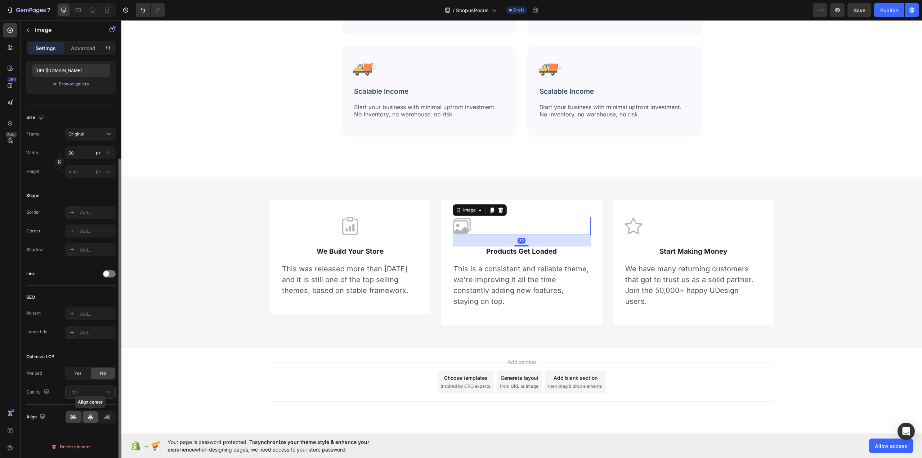
click at [92, 420] on icon at bounding box center [90, 416] width 7 height 7
click at [625, 230] on img at bounding box center [633, 226] width 18 height 18
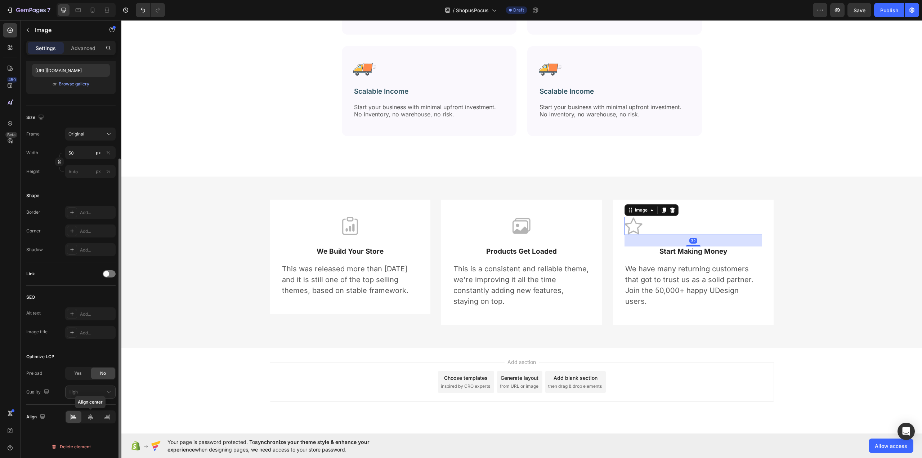
click at [92, 415] on icon at bounding box center [90, 416] width 5 height 6
click at [191, 235] on div "Image We Build Your Store Text block This was released more than 6 years ago an…" at bounding box center [522, 261] width 790 height 125
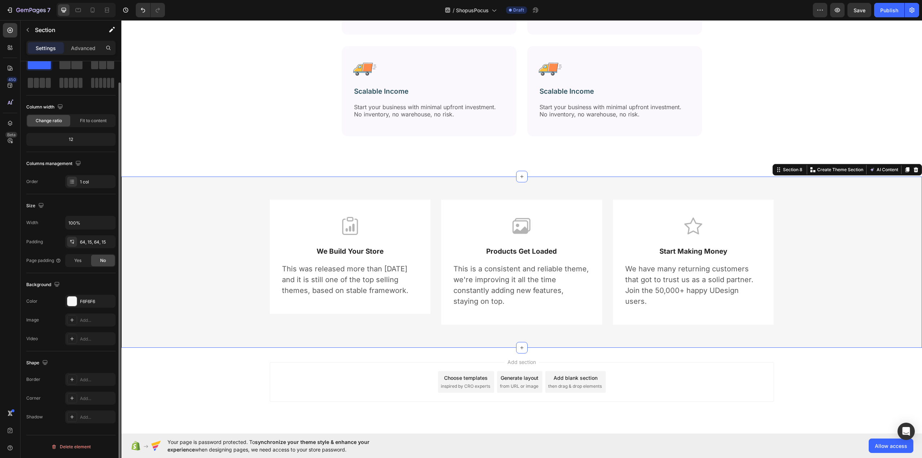
scroll to position [0, 0]
